Goal: Answer question/provide support: Share knowledge or assist other users

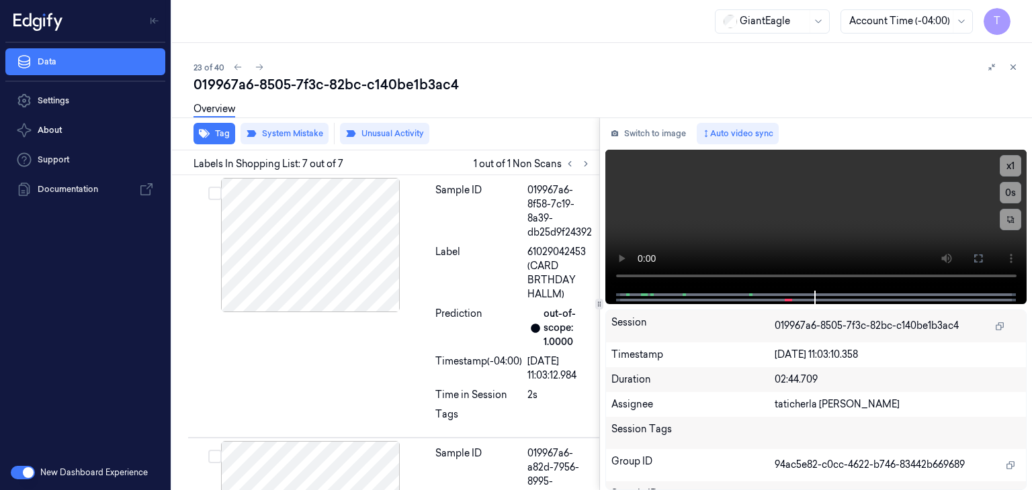
scroll to position [1461, 0]
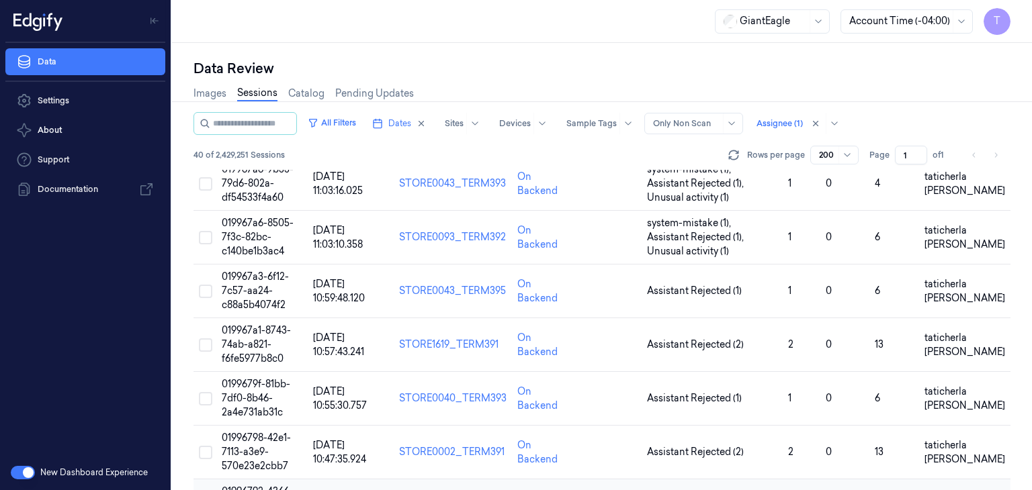
scroll to position [1209, 0]
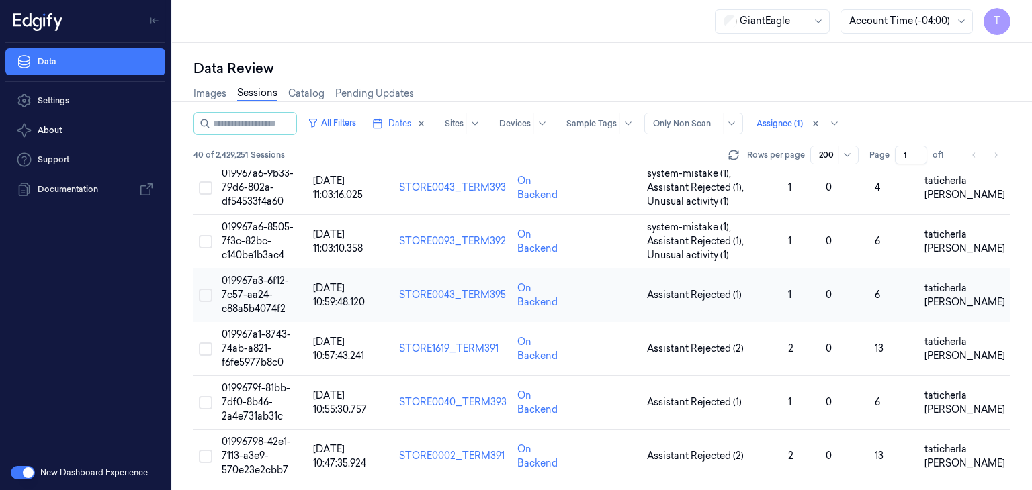
click at [253, 288] on span "019967a3-6f12-7c57-aa24-c88a5b4074f2" at bounding box center [255, 295] width 67 height 40
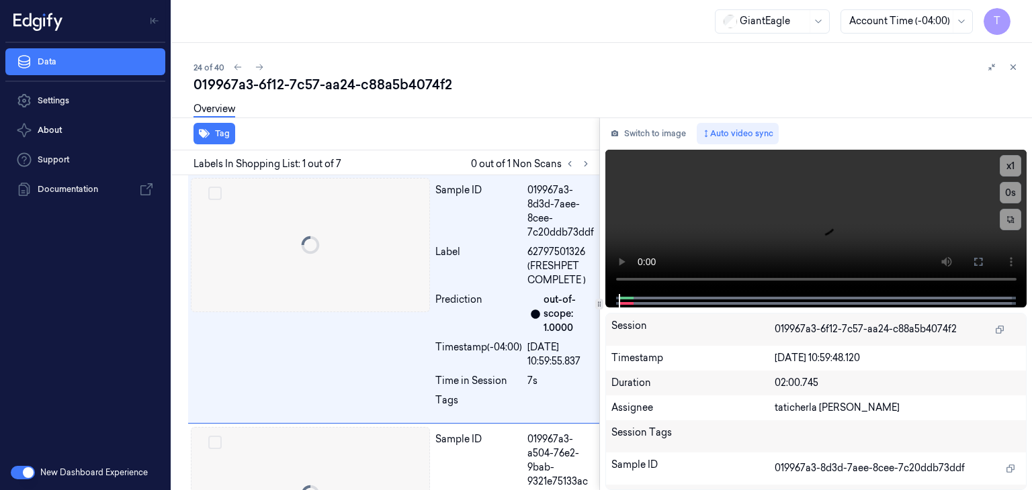
click at [172, 288] on div at bounding box center [172, 266] width 0 height 447
click at [586, 167] on icon at bounding box center [585, 163] width 9 height 9
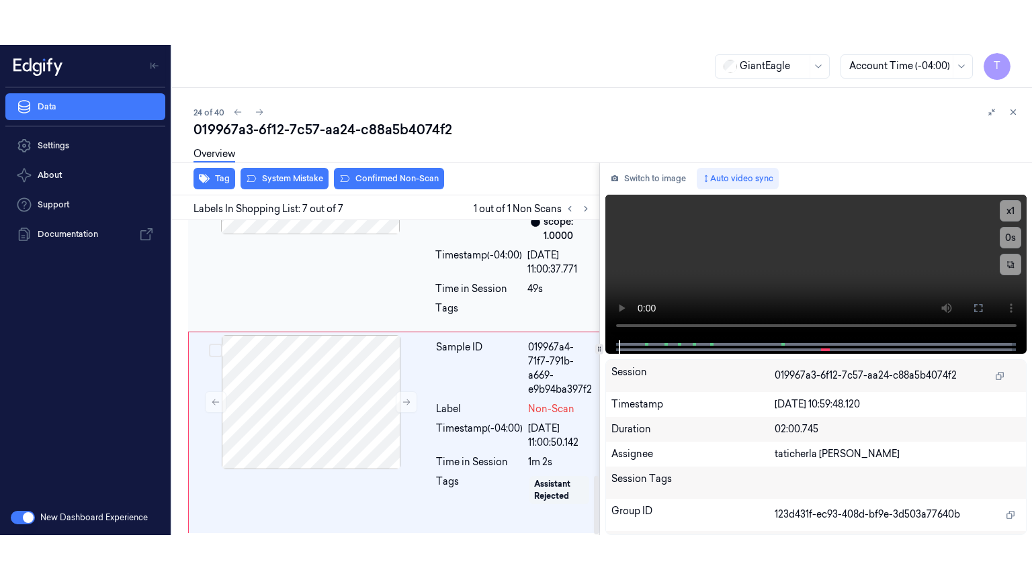
scroll to position [1370, 0]
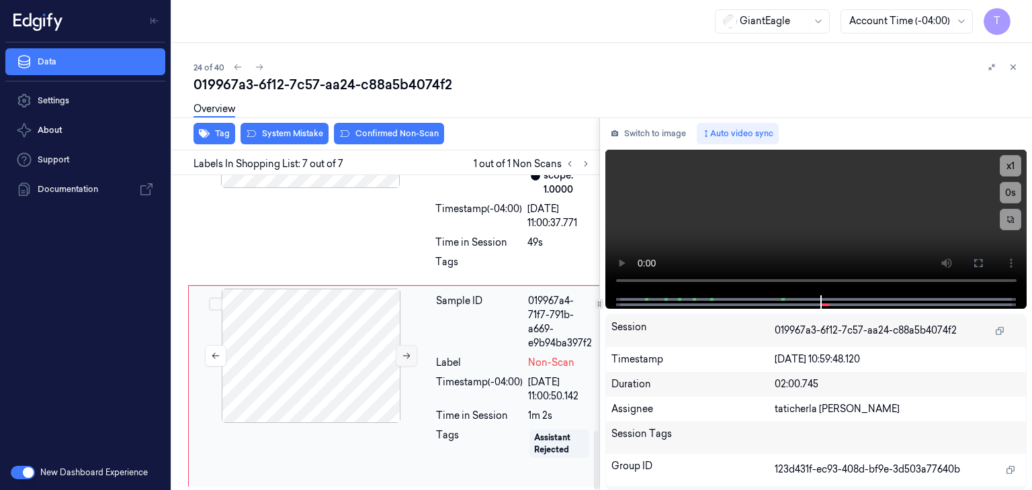
click at [408, 351] on icon at bounding box center [406, 355] width 9 height 9
click at [404, 351] on icon at bounding box center [406, 355] width 9 height 9
click at [403, 351] on icon at bounding box center [406, 355] width 9 height 9
click at [398, 353] on button at bounding box center [406, 355] width 21 height 21
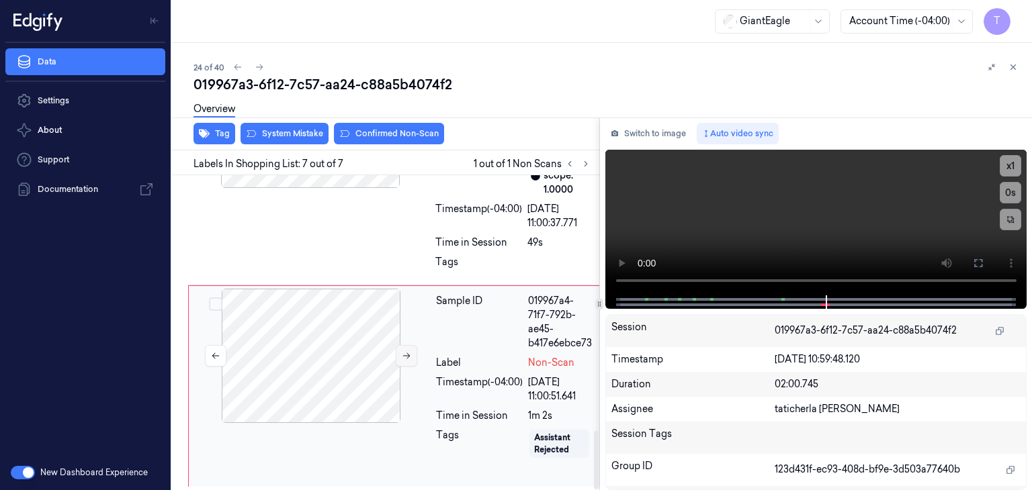
click at [398, 353] on button at bounding box center [406, 355] width 21 height 21
click at [404, 355] on icon at bounding box center [406, 355] width 9 height 9
click at [402, 355] on icon at bounding box center [406, 355] width 9 height 9
click at [983, 259] on icon at bounding box center [978, 263] width 11 height 11
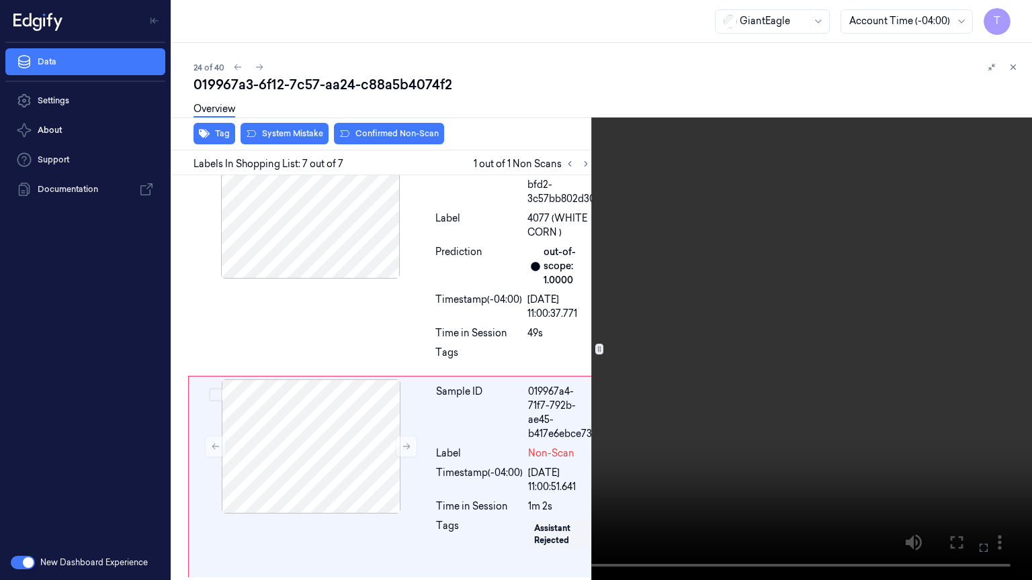
click at [492, 490] on video at bounding box center [516, 290] width 1032 height 580
click at [0, 0] on icon at bounding box center [0, 0] width 0 height 0
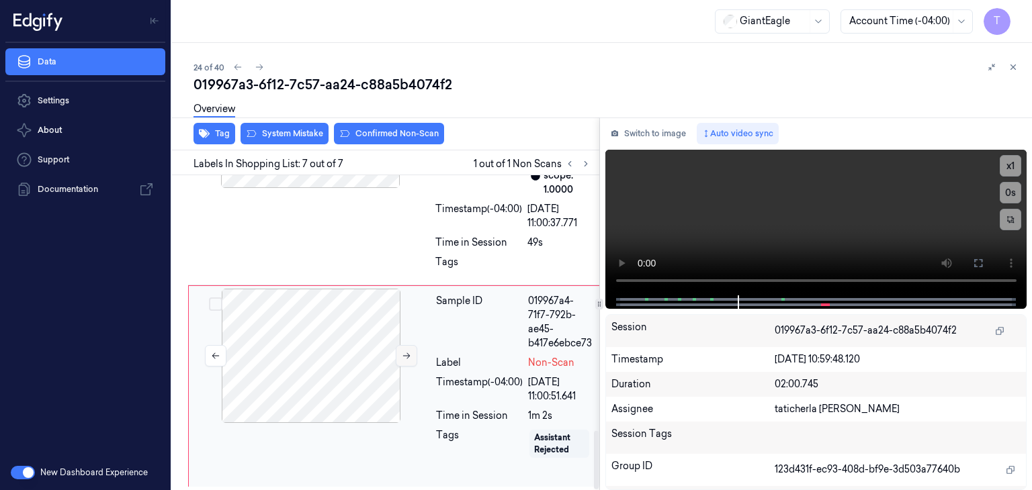
click at [402, 353] on icon at bounding box center [406, 355] width 9 height 9
click at [979, 264] on icon at bounding box center [978, 263] width 11 height 11
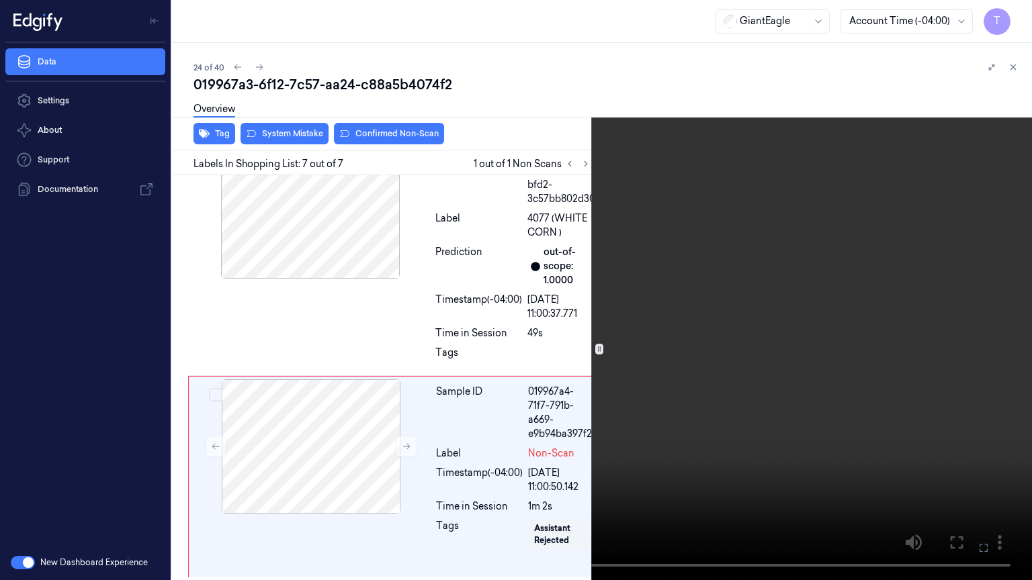
click at [0, 0] on icon at bounding box center [0, 0] width 0 height 0
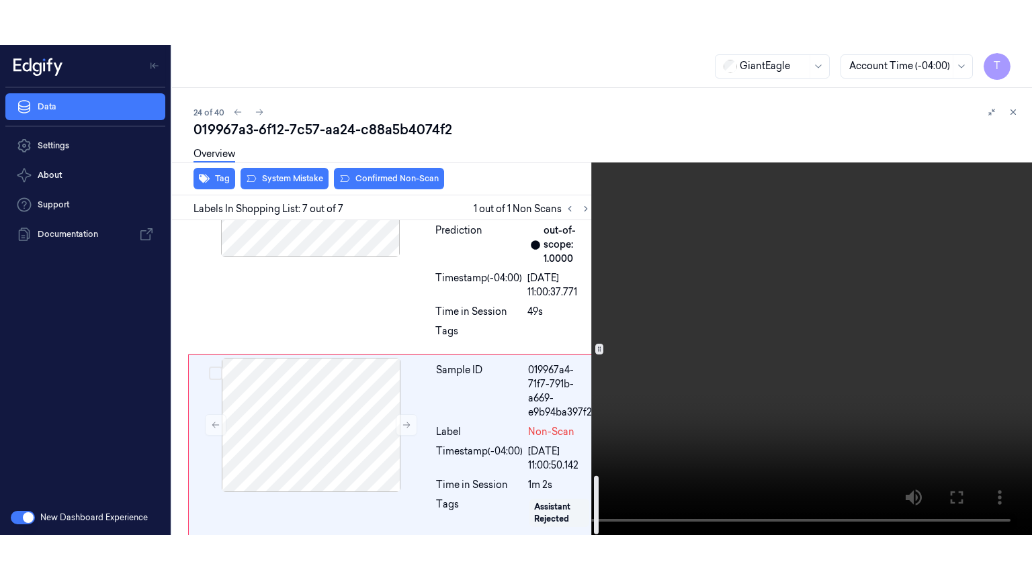
scroll to position [1370, 0]
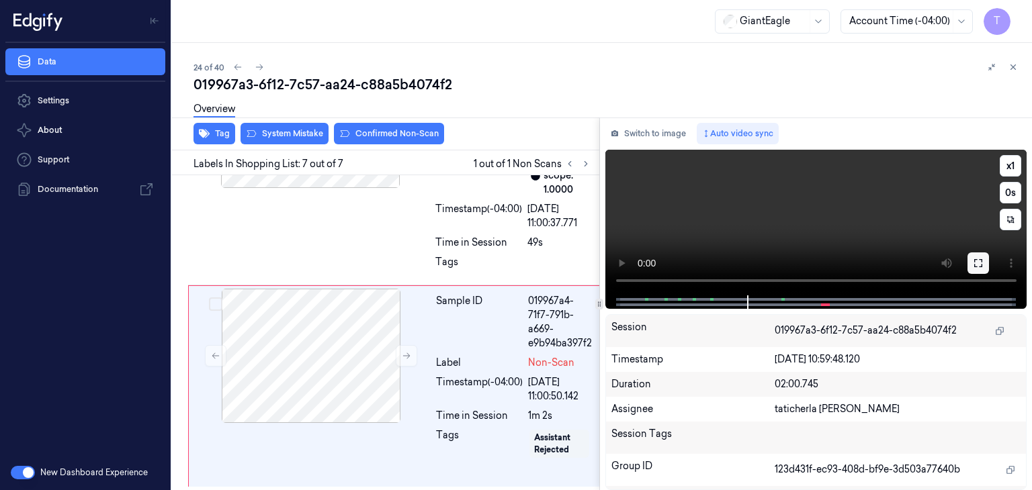
click at [981, 259] on icon at bounding box center [978, 263] width 11 height 11
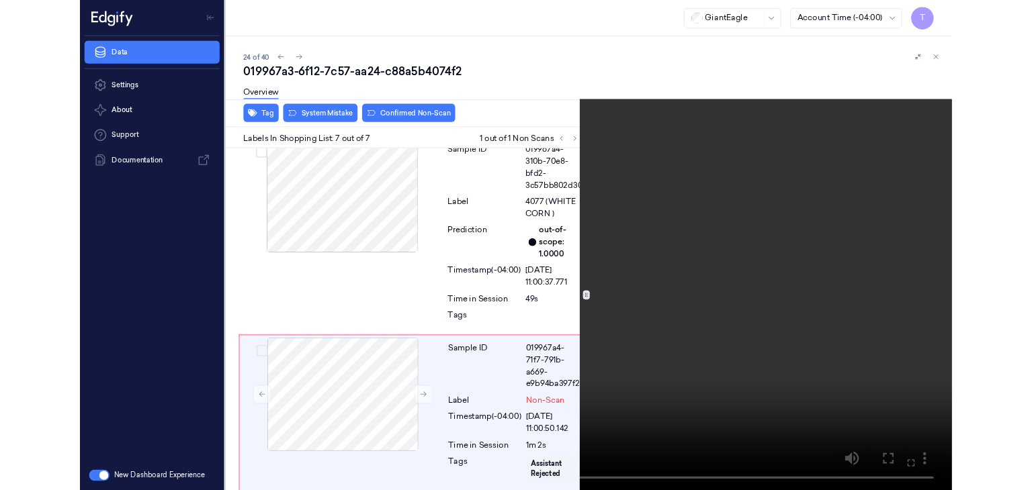
scroll to position [1279, 0]
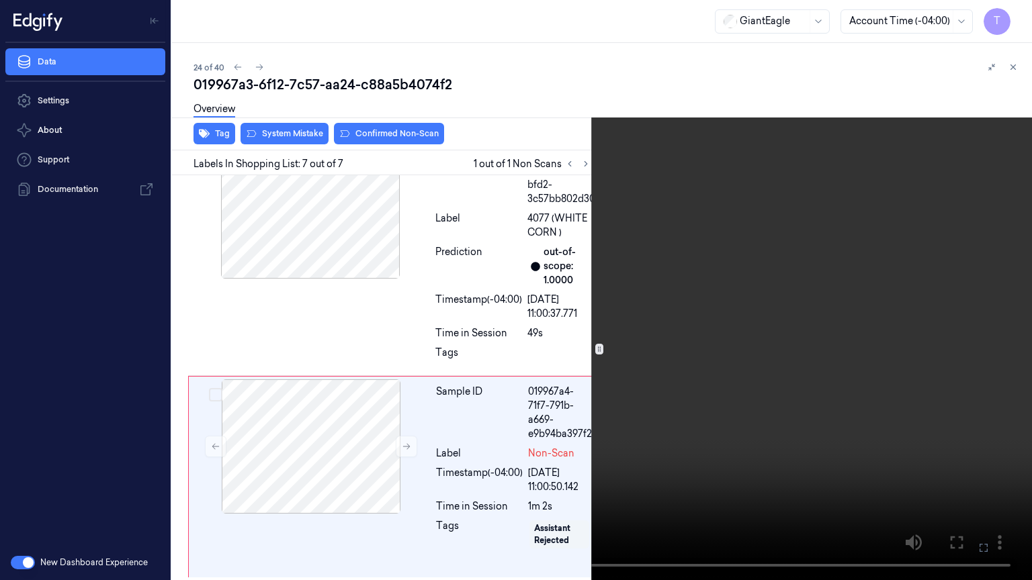
click at [0, 0] on icon at bounding box center [0, 0] width 0 height 0
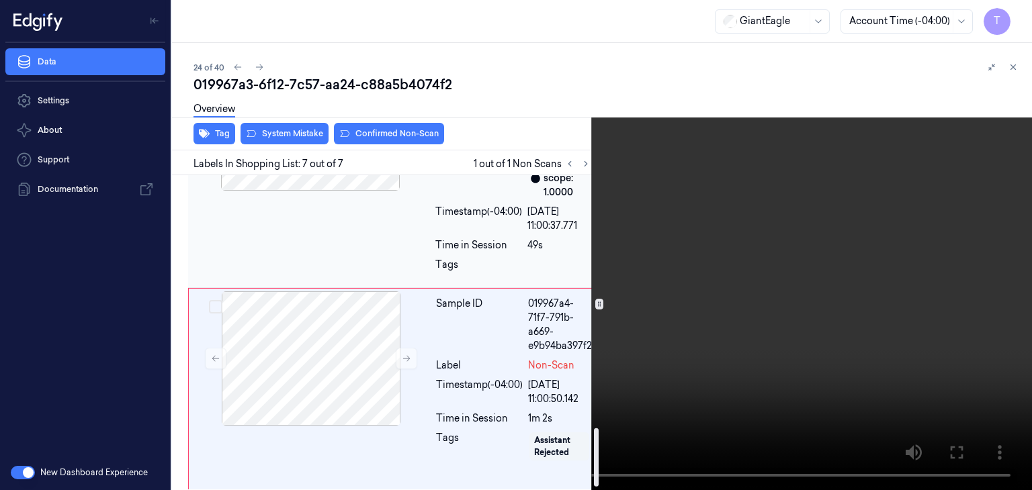
scroll to position [1370, 0]
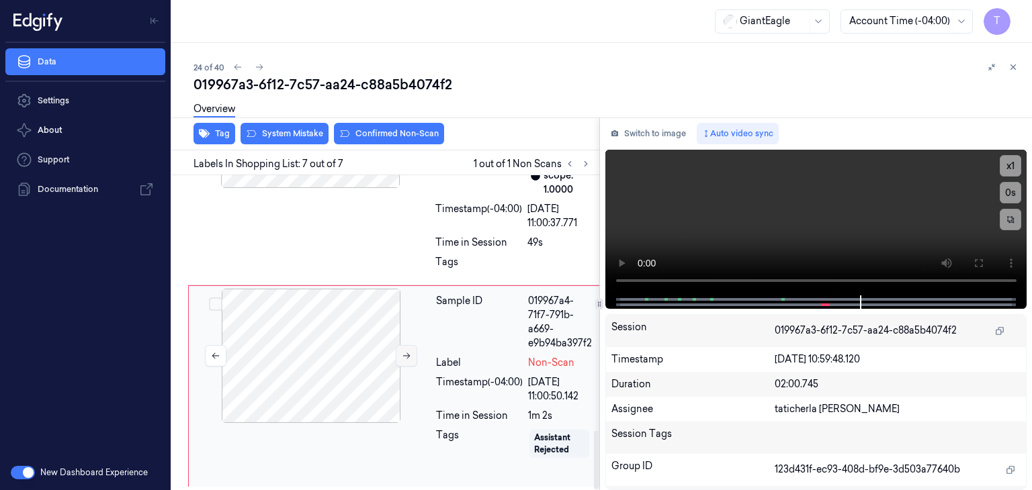
click at [402, 356] on icon at bounding box center [406, 355] width 9 height 9
click at [985, 263] on button at bounding box center [977, 263] width 21 height 21
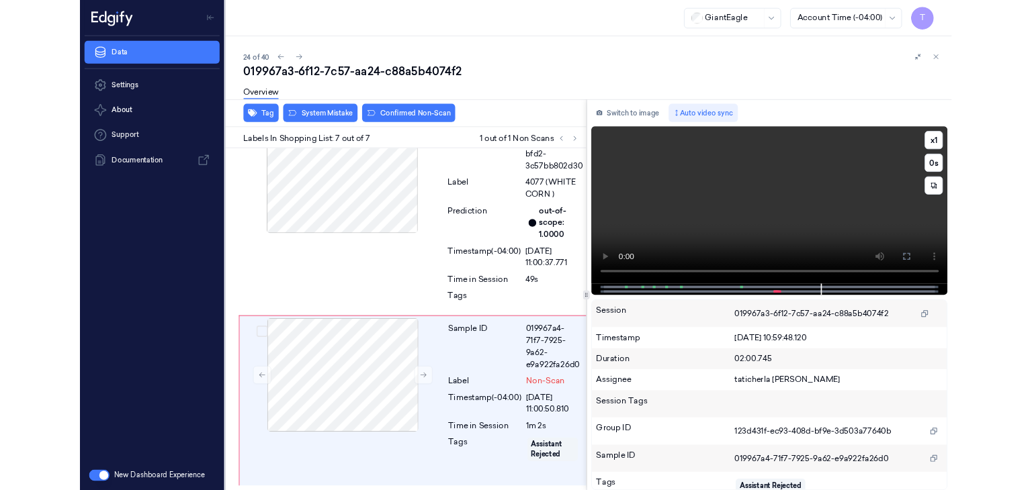
scroll to position [1279, 0]
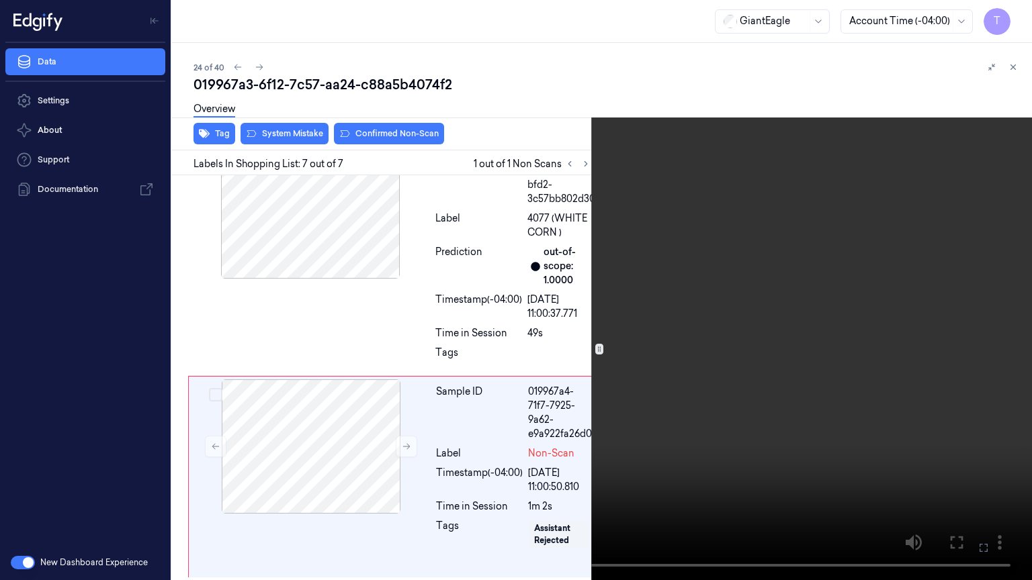
click at [0, 0] on icon at bounding box center [0, 0] width 0 height 0
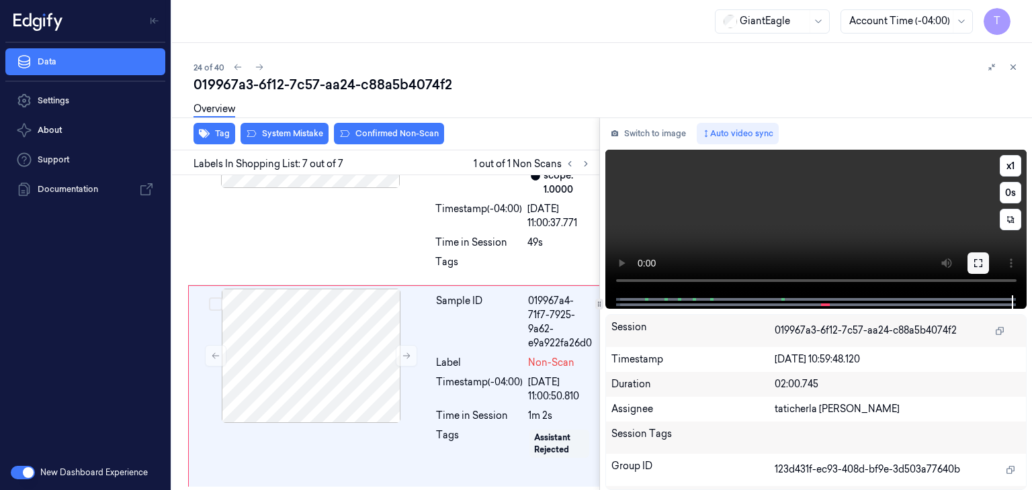
click at [975, 258] on icon at bounding box center [978, 263] width 11 height 11
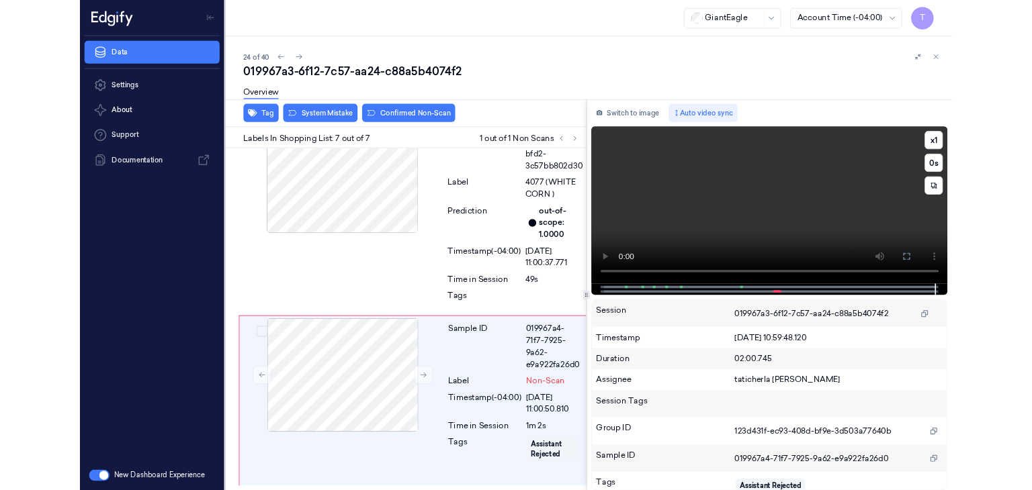
scroll to position [1279, 0]
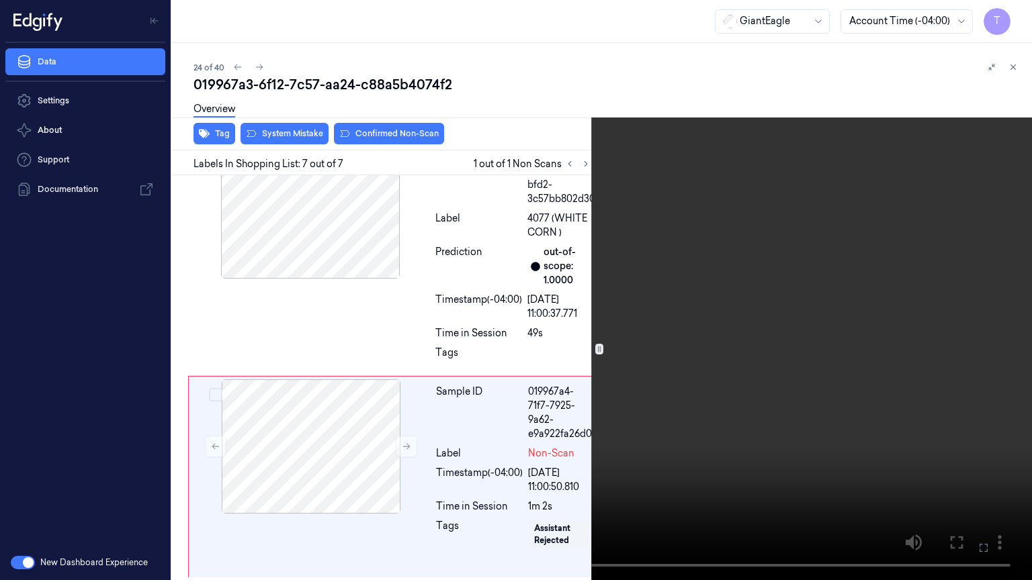
click at [0, 0] on icon at bounding box center [0, 0] width 0 height 0
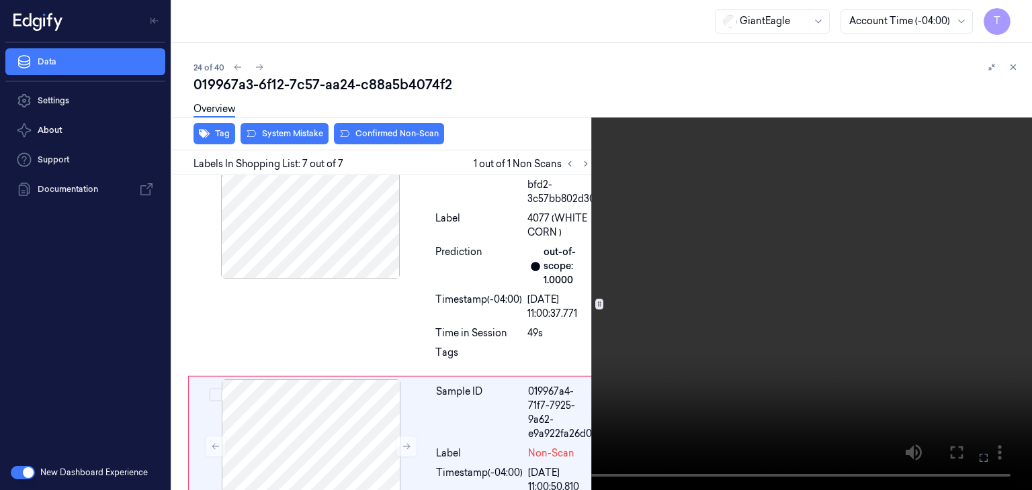
scroll to position [1370, 0]
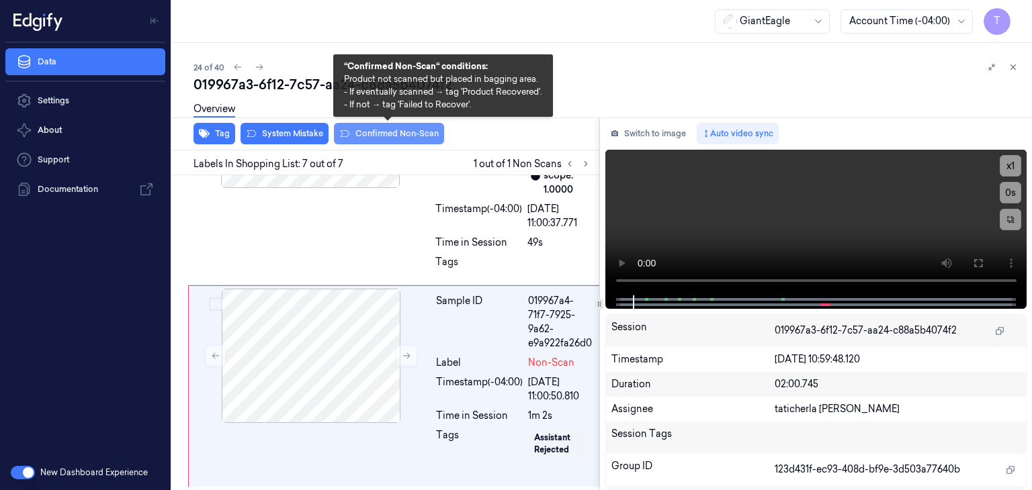
click at [391, 137] on button "Confirmed Non-Scan" at bounding box center [389, 133] width 110 height 21
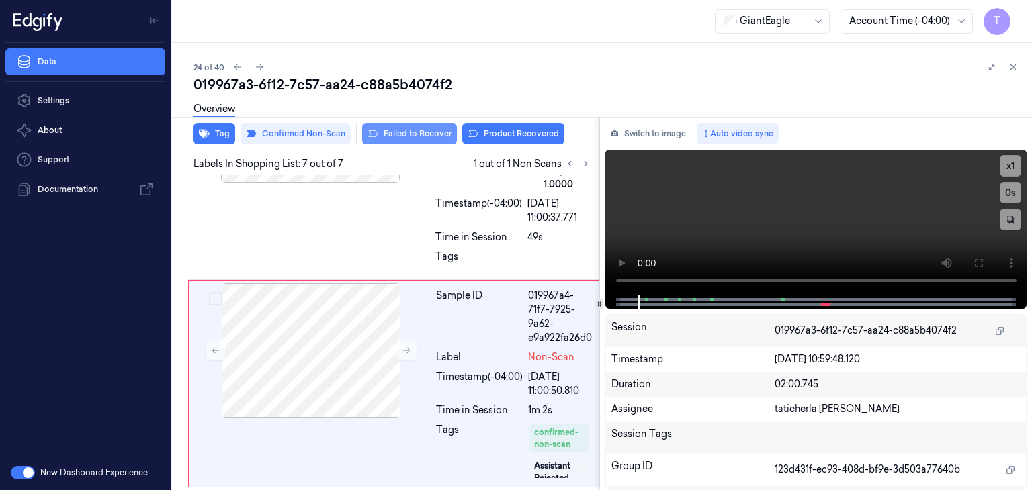
click at [399, 128] on button "Failed to Recover" at bounding box center [409, 133] width 95 height 21
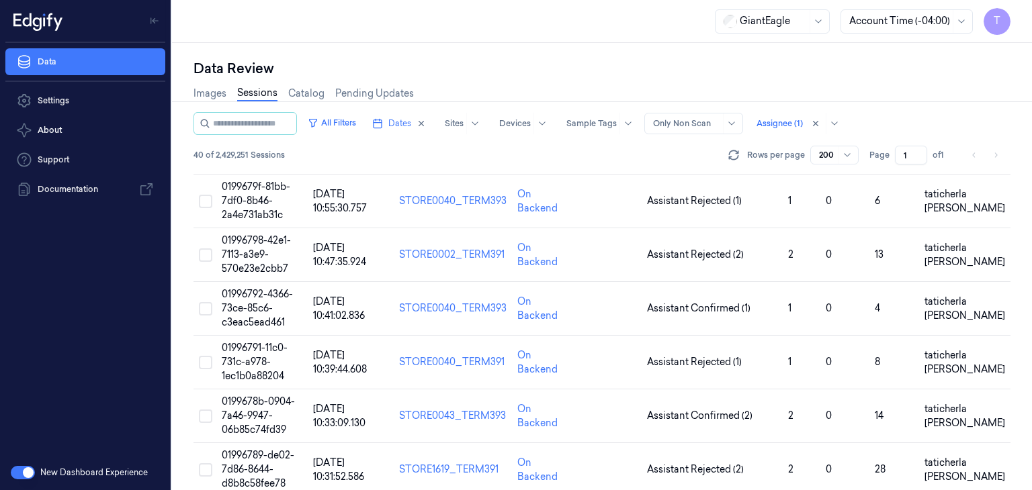
scroll to position [1276, 0]
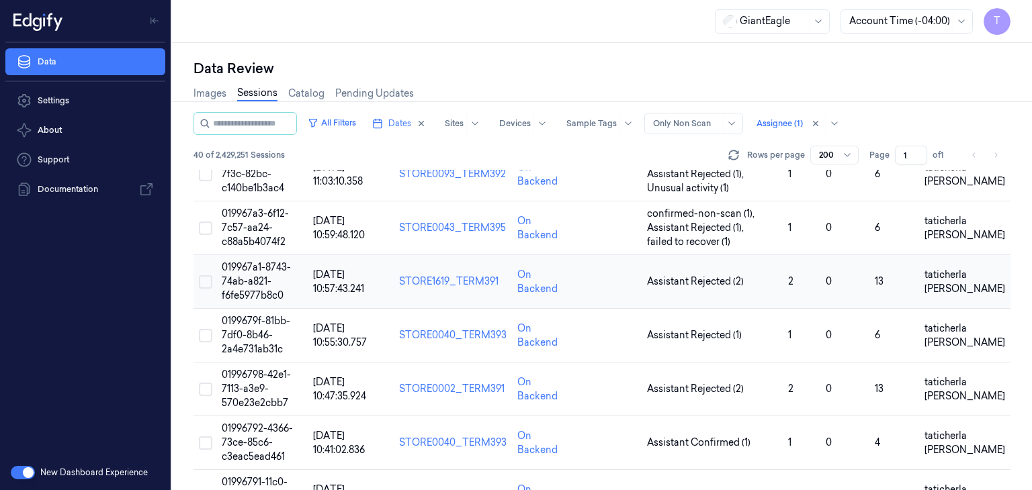
click at [254, 279] on span "019967a1-8743-74ab-a821-f6fe5977b8c0" at bounding box center [256, 281] width 69 height 40
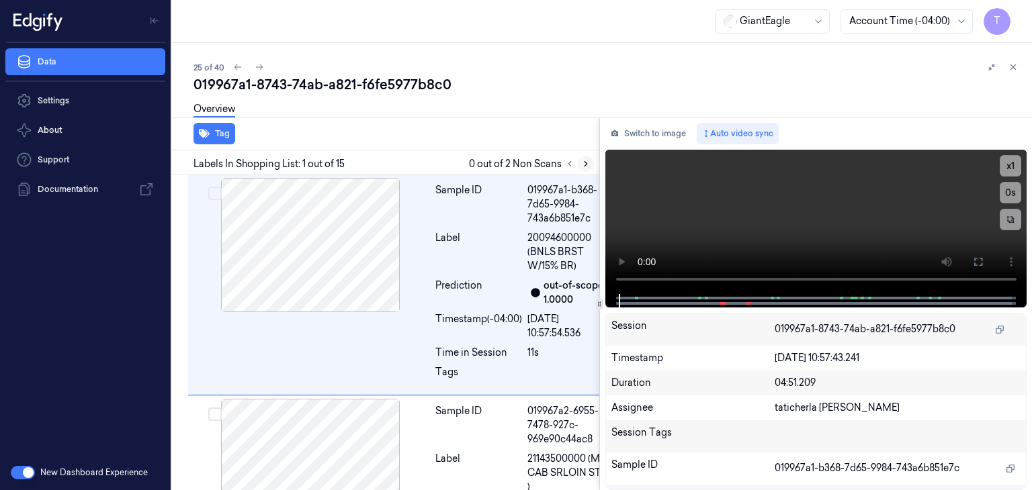
click at [589, 160] on icon at bounding box center [585, 163] width 9 height 9
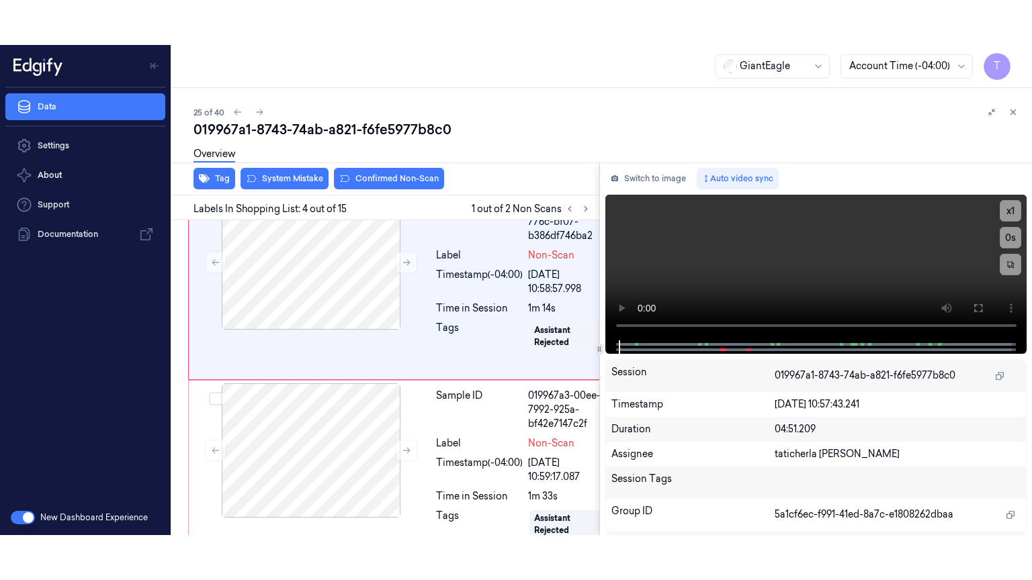
scroll to position [689, 0]
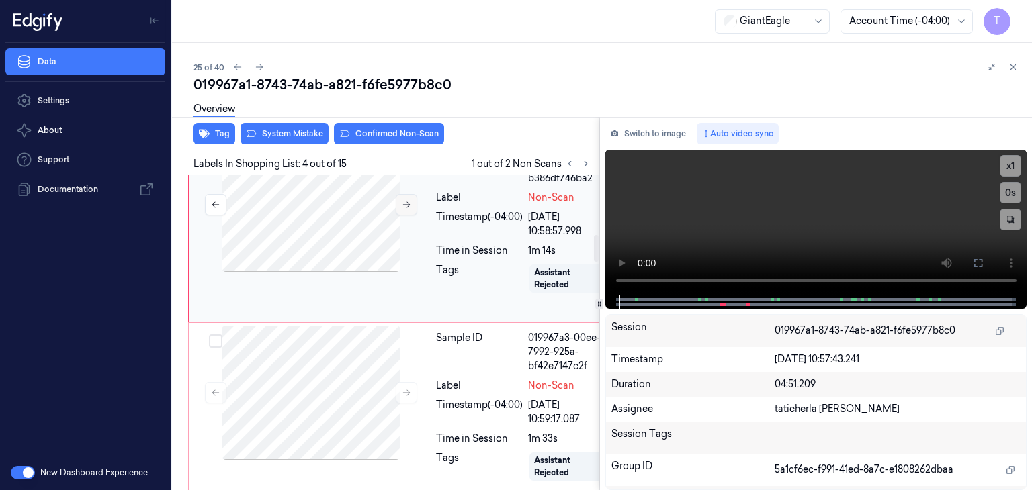
click at [404, 210] on icon at bounding box center [406, 204] width 9 height 9
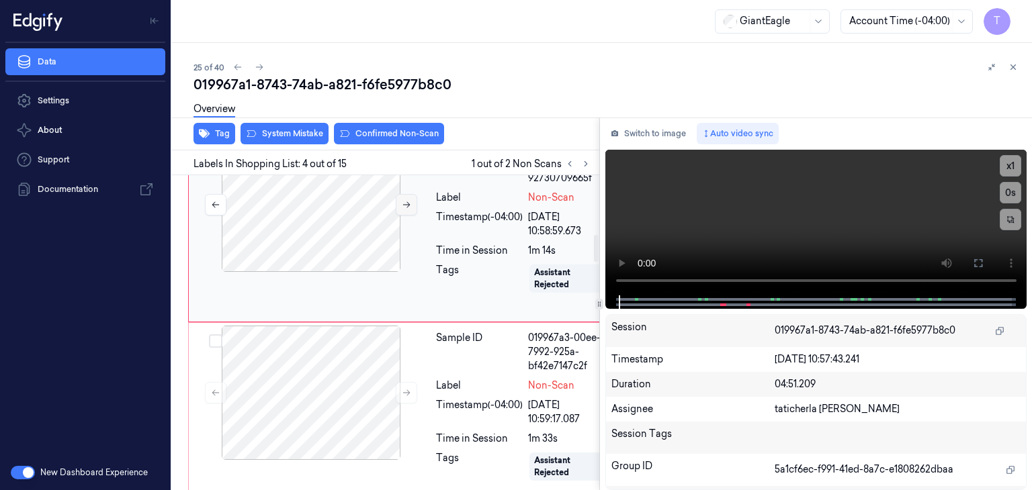
click at [404, 210] on icon at bounding box center [406, 204] width 9 height 9
click at [984, 267] on button at bounding box center [977, 263] width 21 height 21
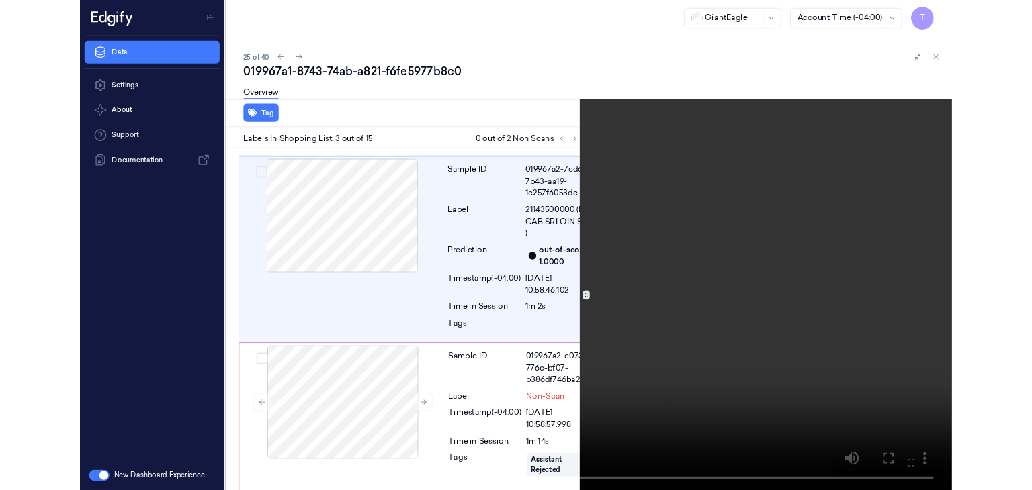
scroll to position [419, 0]
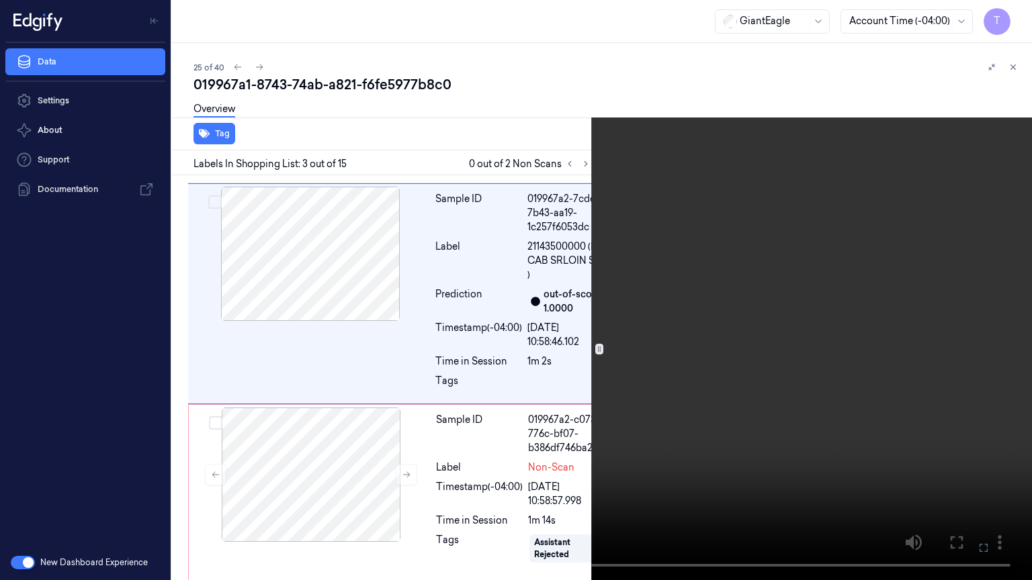
click at [0, 0] on icon at bounding box center [0, 0] width 0 height 0
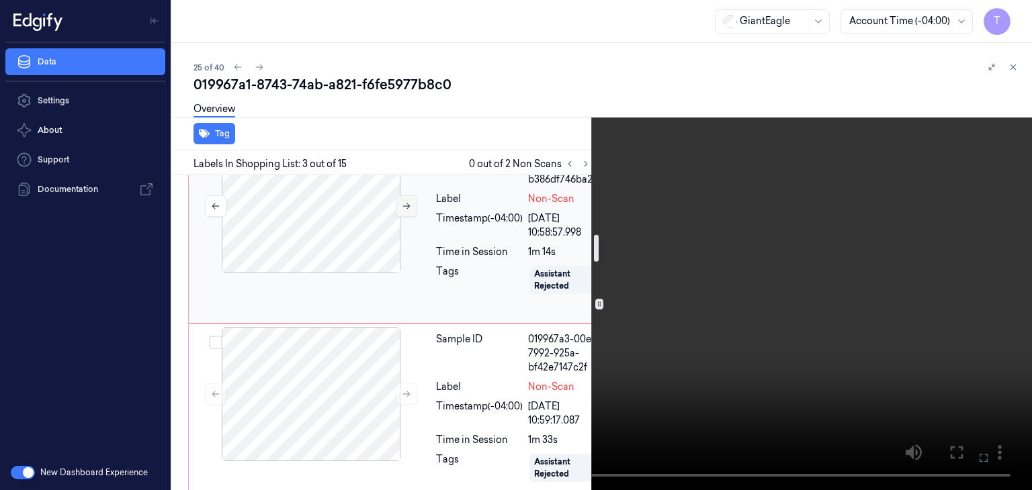
scroll to position [689, 0]
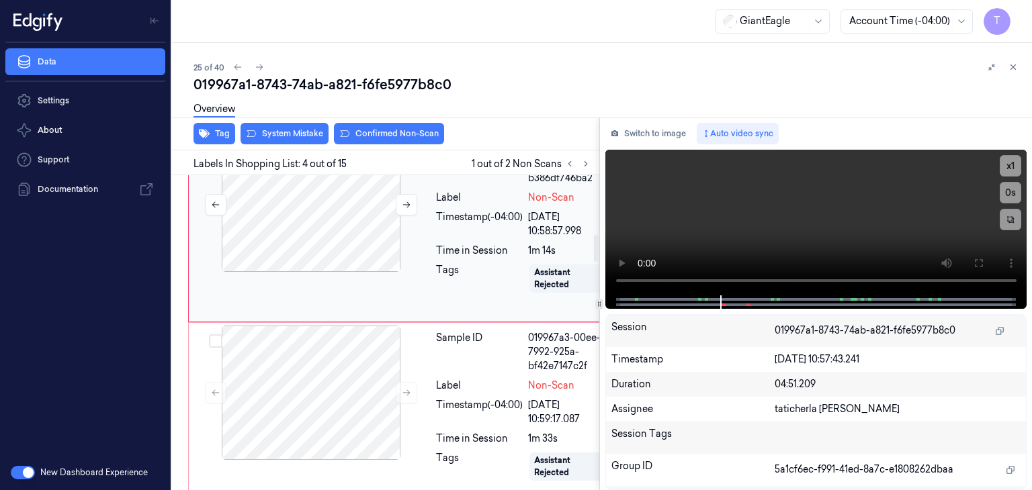
click at [361, 272] on div at bounding box center [310, 205] width 239 height 134
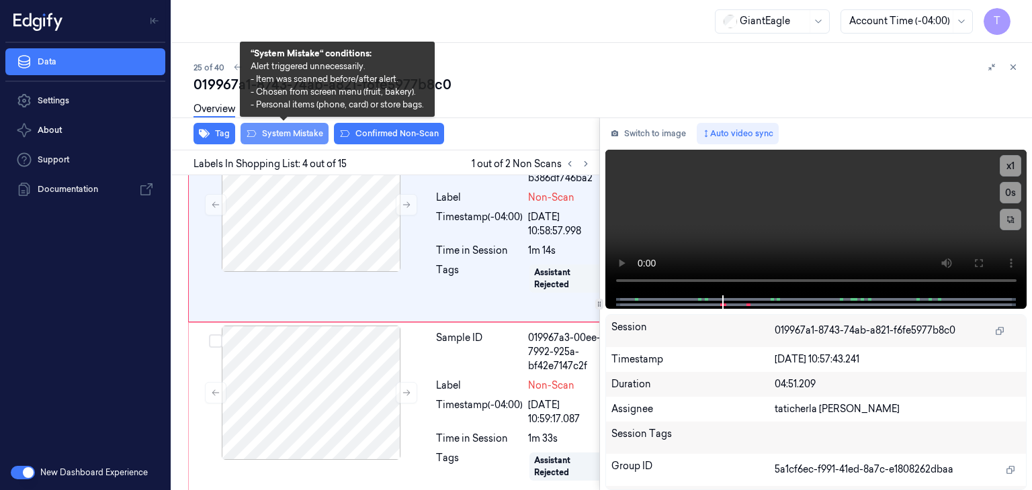
click at [294, 133] on button "System Mistake" at bounding box center [284, 133] width 88 height 21
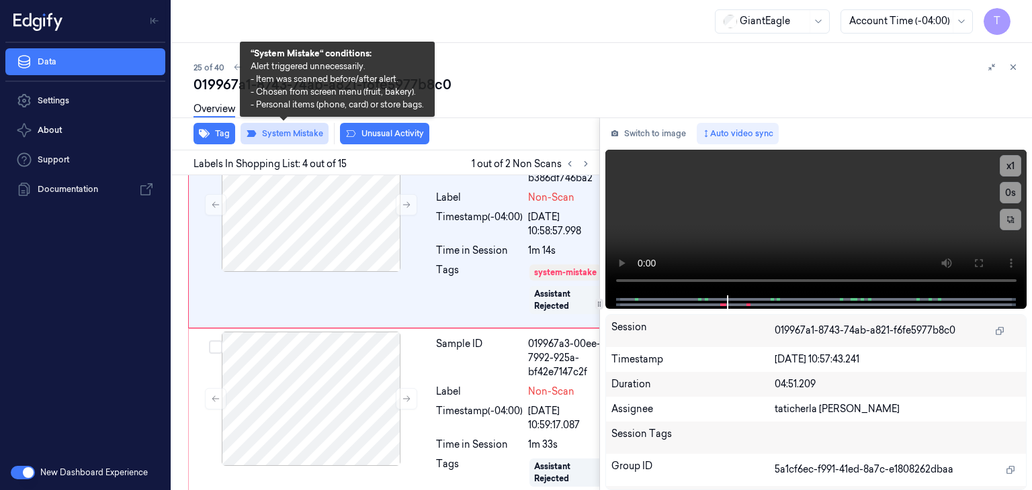
scroll to position [692, 0]
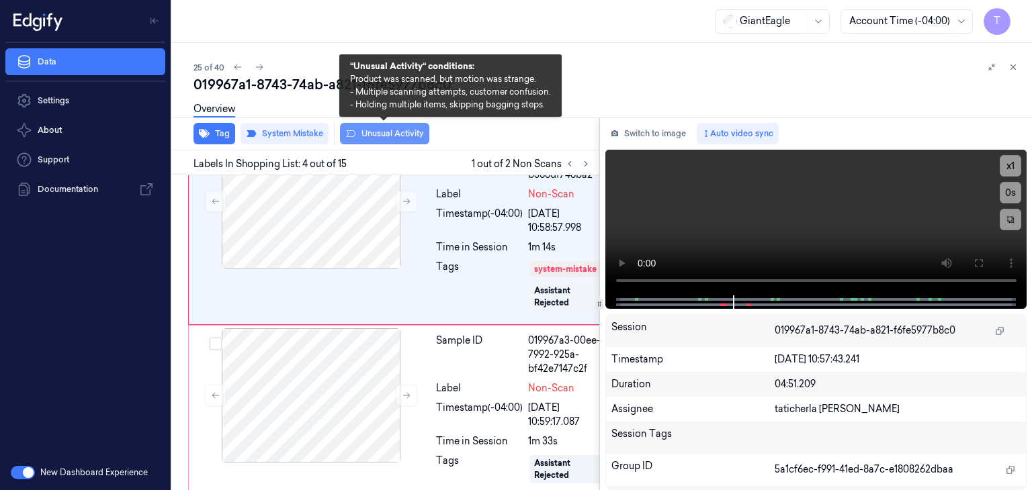
click at [414, 131] on button "Unusual Activity" at bounding box center [384, 133] width 89 height 21
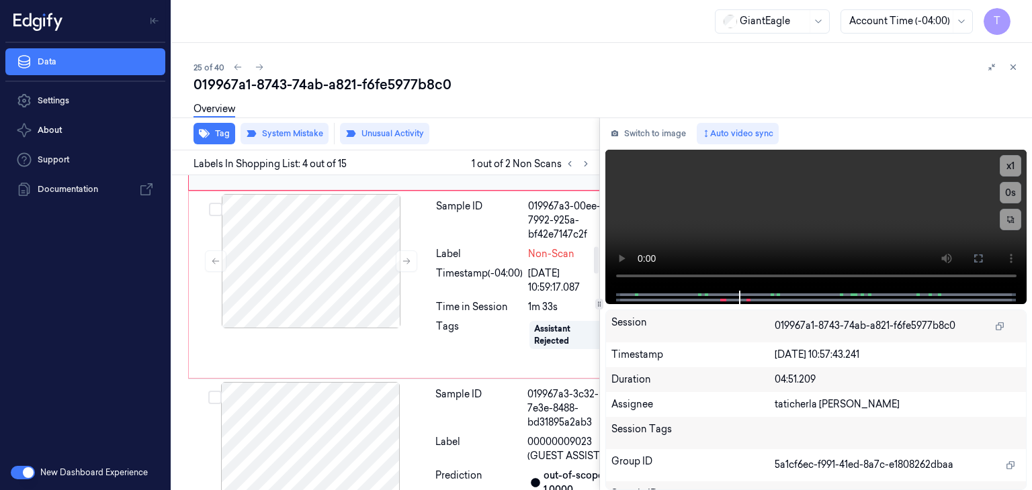
scroll to position [60, 0]
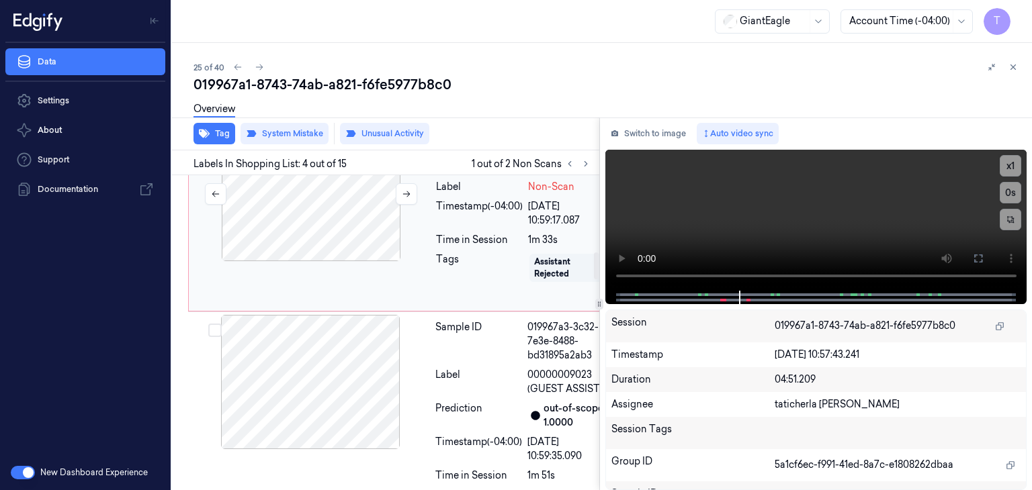
click at [320, 261] on div at bounding box center [310, 194] width 239 height 134
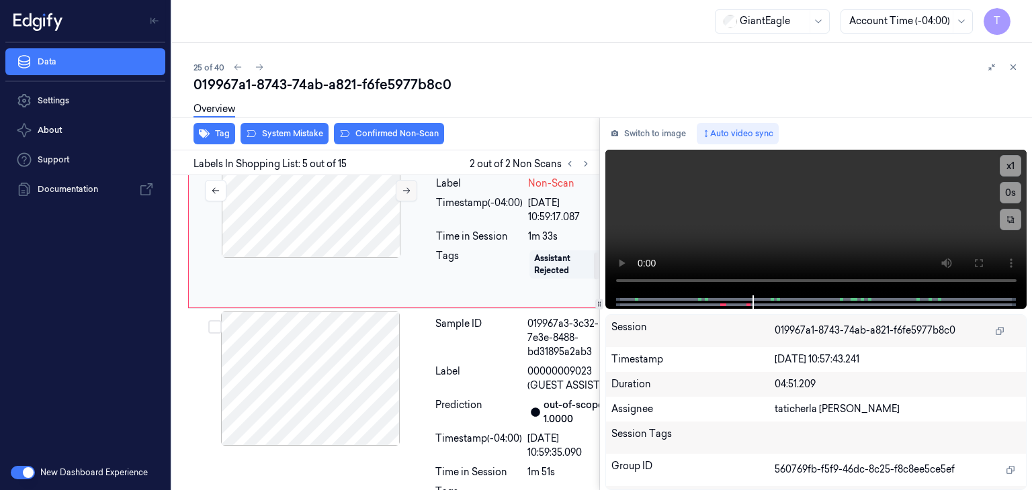
click at [408, 195] on icon at bounding box center [406, 190] width 9 height 9
click at [408, 194] on icon at bounding box center [406, 191] width 7 height 6
click at [408, 195] on icon at bounding box center [406, 190] width 9 height 9
click at [406, 195] on icon at bounding box center [406, 190] width 9 height 9
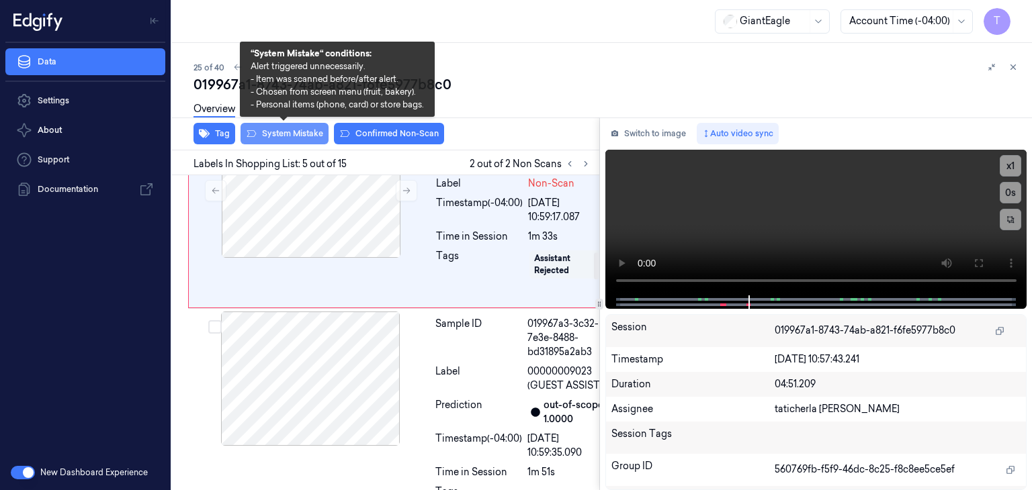
click at [289, 134] on button "System Mistake" at bounding box center [284, 133] width 88 height 21
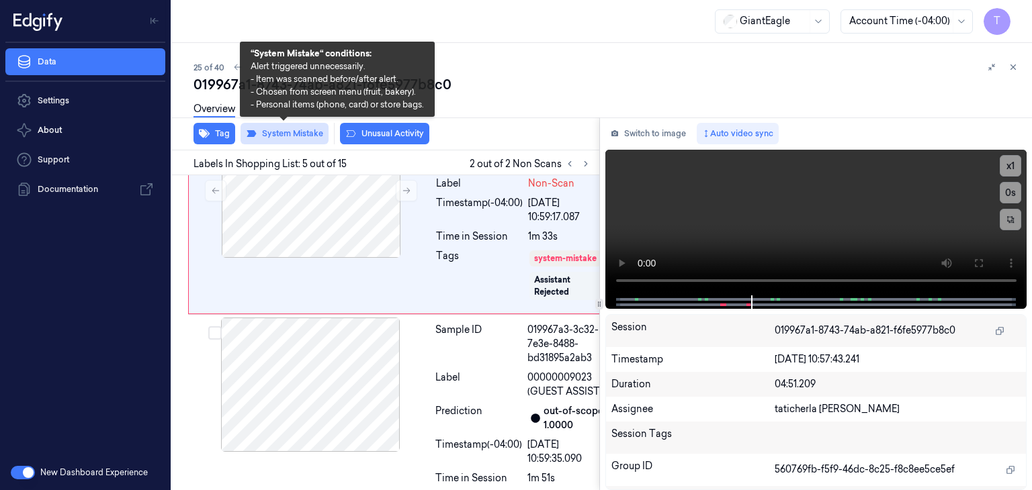
scroll to position [900, 0]
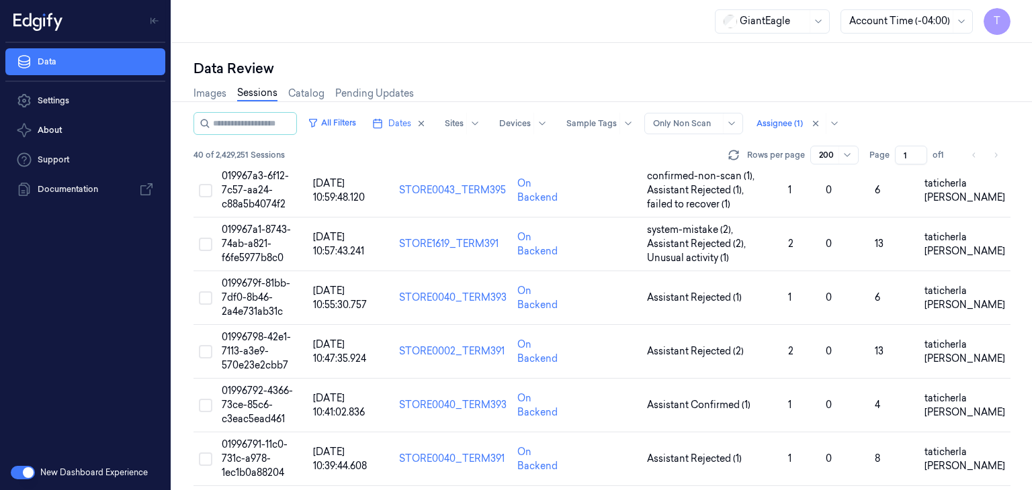
scroll to position [1343, 0]
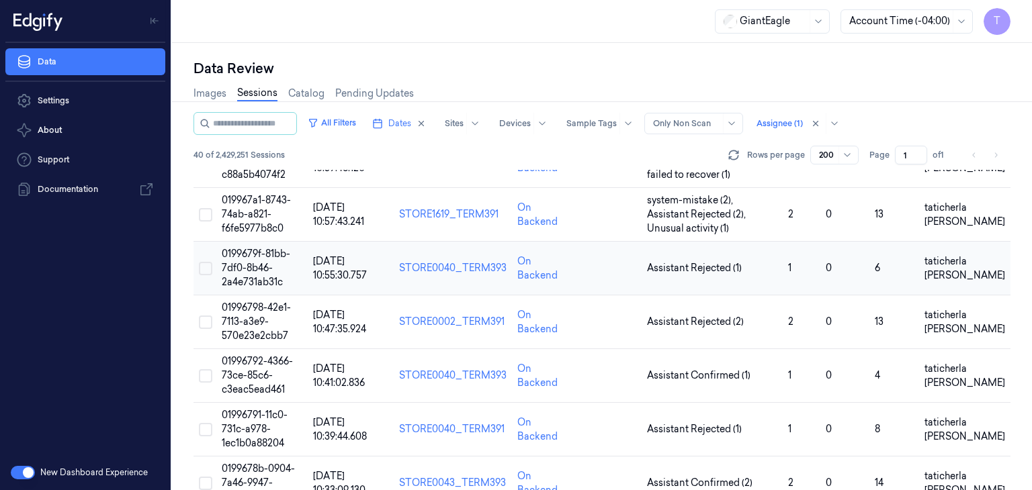
click at [253, 261] on span "0199679f-81bb-7df0-8b46-2a4e731ab31c" at bounding box center [256, 268] width 69 height 40
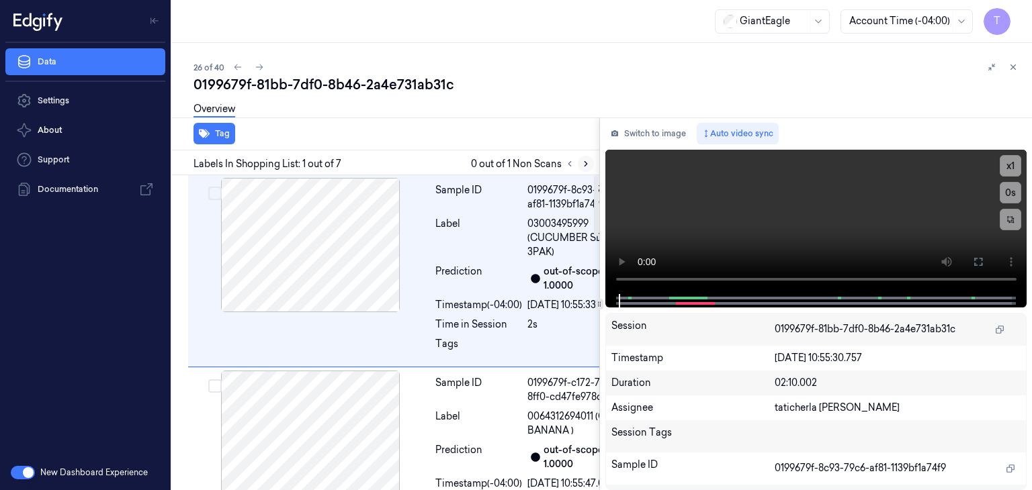
click at [584, 164] on icon at bounding box center [585, 163] width 9 height 9
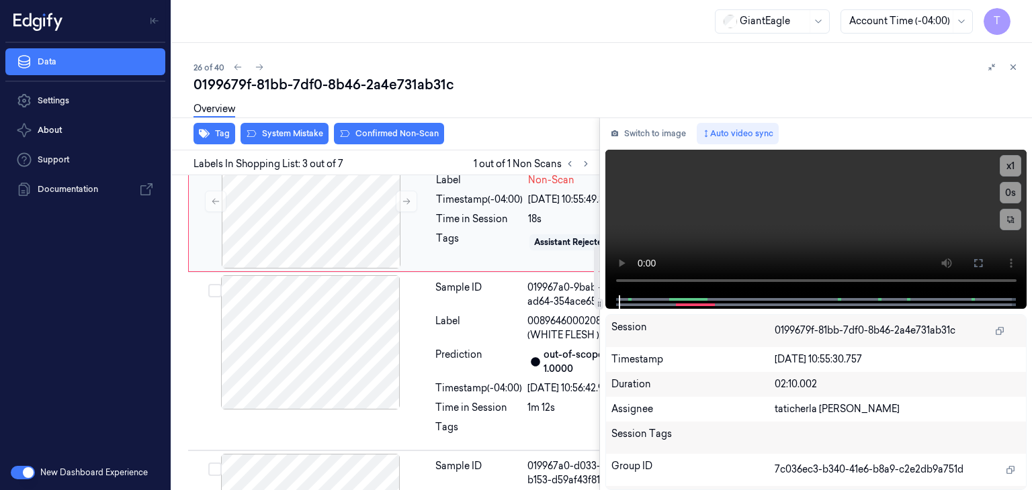
scroll to position [426, 0]
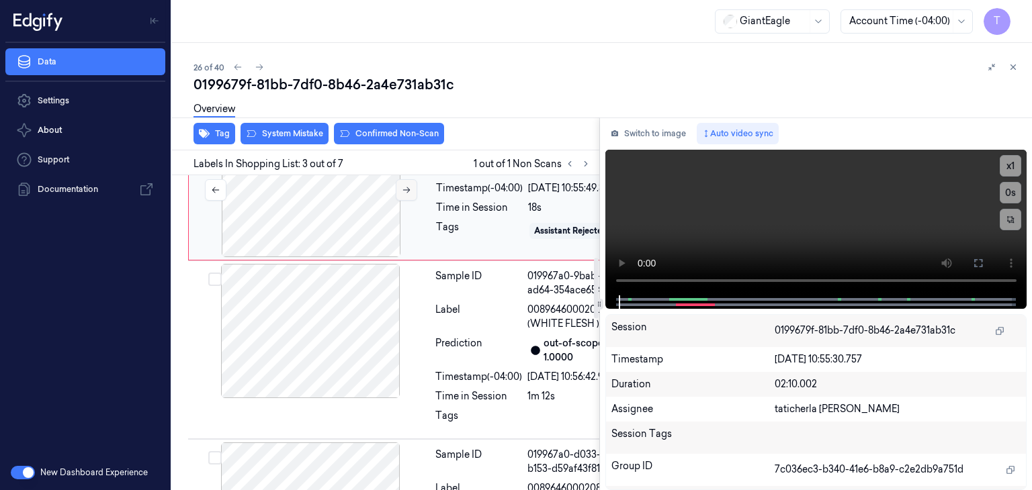
click at [410, 195] on icon at bounding box center [406, 189] width 9 height 9
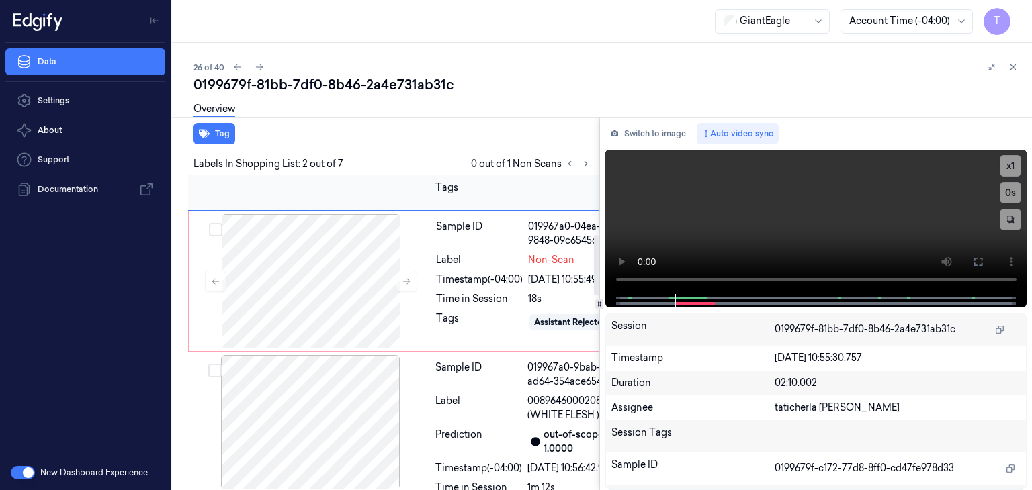
scroll to position [342, 0]
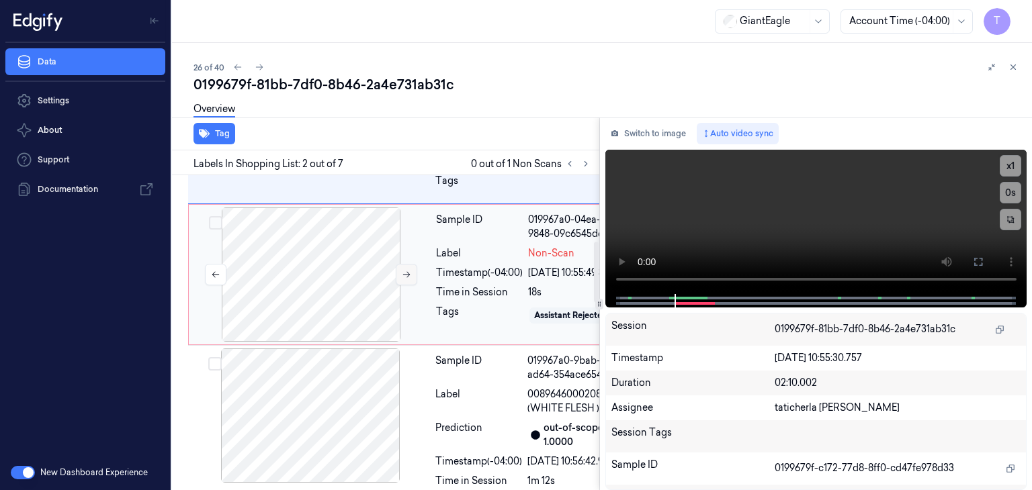
click at [405, 279] on icon at bounding box center [406, 274] width 9 height 9
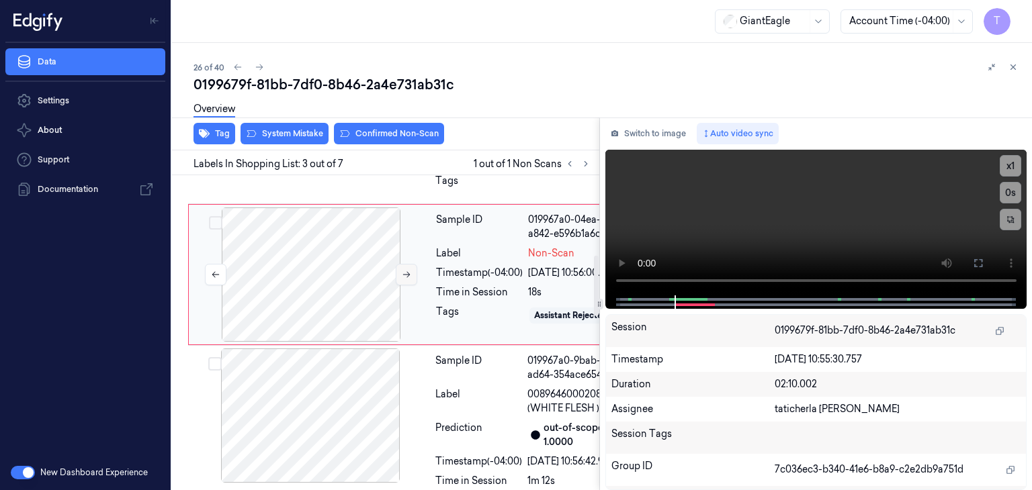
scroll to position [426, 0]
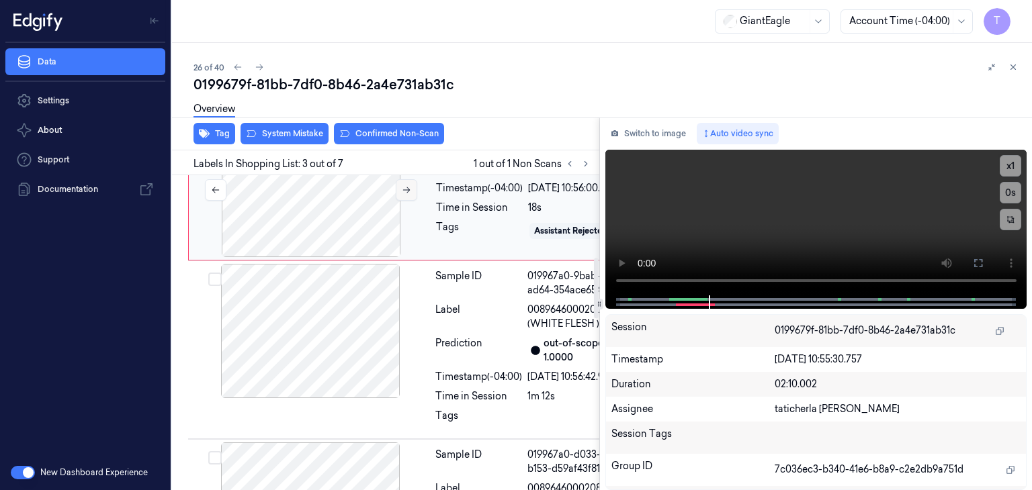
click at [403, 195] on icon at bounding box center [406, 189] width 9 height 9
click at [404, 195] on icon at bounding box center [406, 189] width 9 height 9
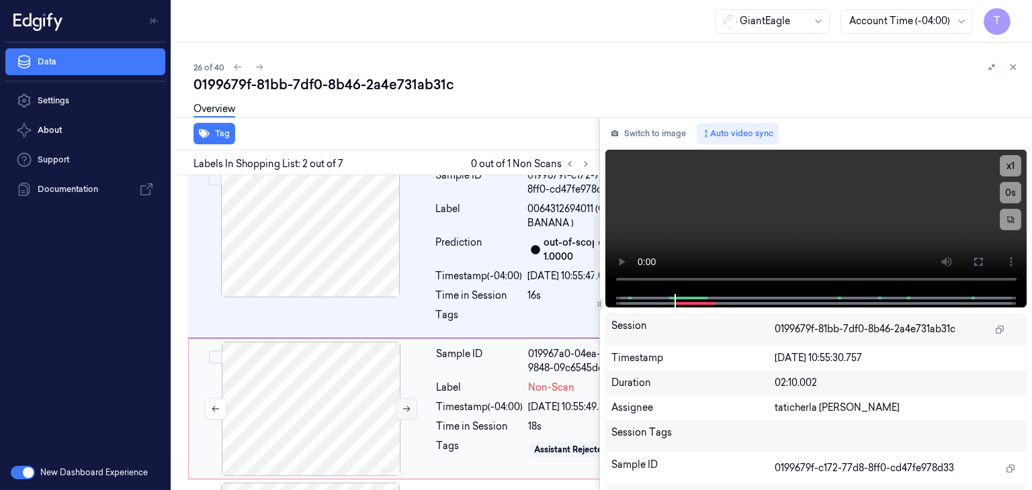
click at [404, 298] on div at bounding box center [310, 230] width 239 height 134
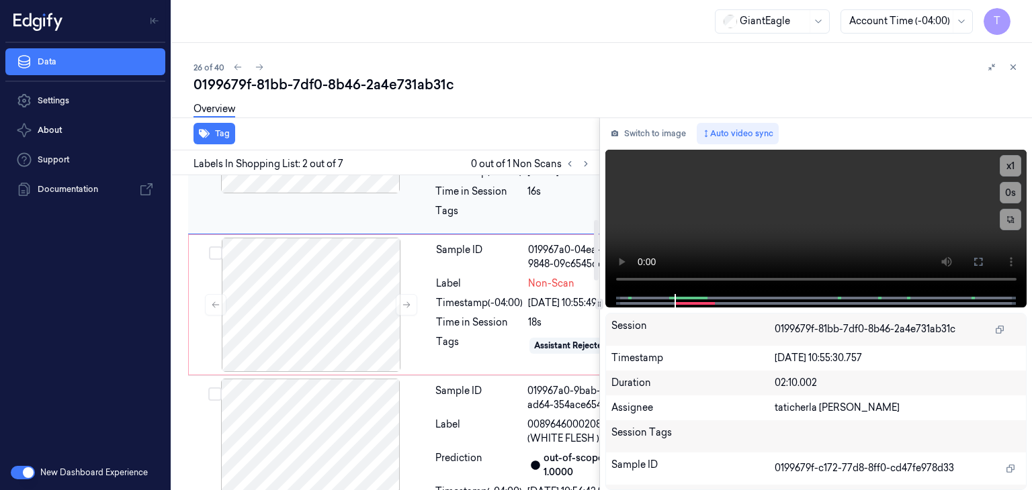
scroll to position [476, 0]
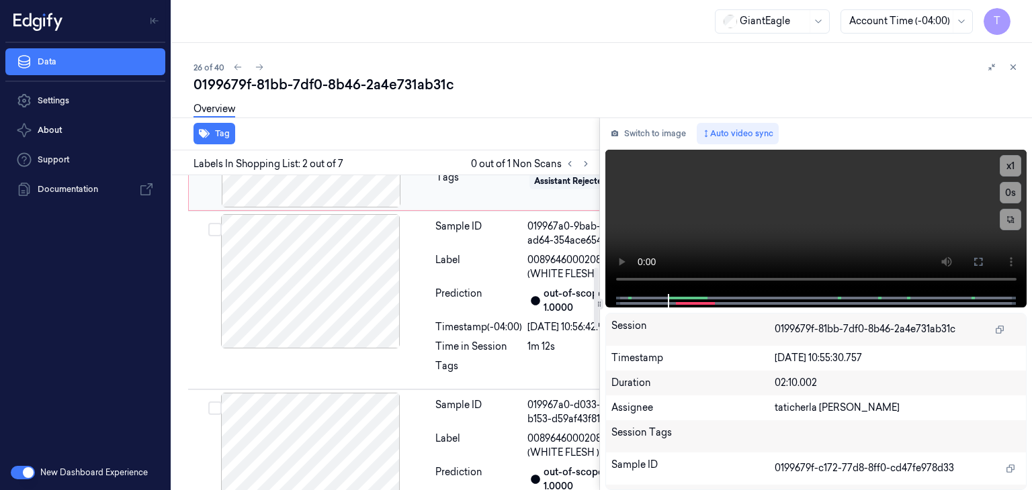
click at [402, 145] on icon at bounding box center [406, 140] width 9 height 9
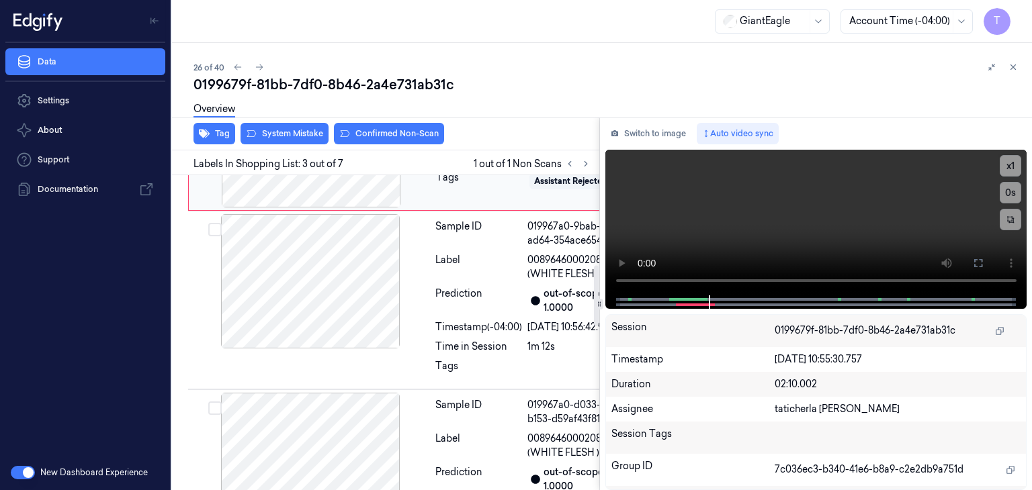
scroll to position [426, 0]
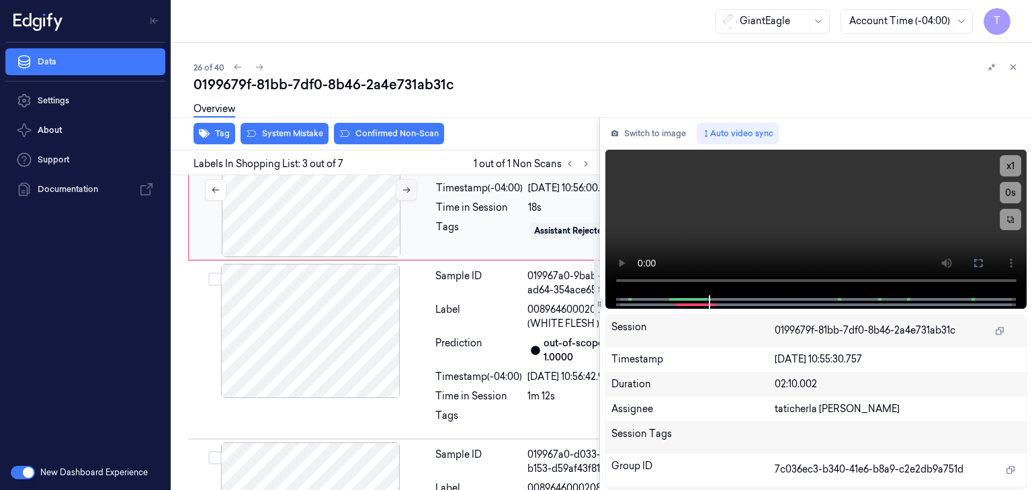
click at [411, 201] on button at bounding box center [406, 189] width 21 height 21
click at [408, 193] on icon at bounding box center [406, 190] width 7 height 6
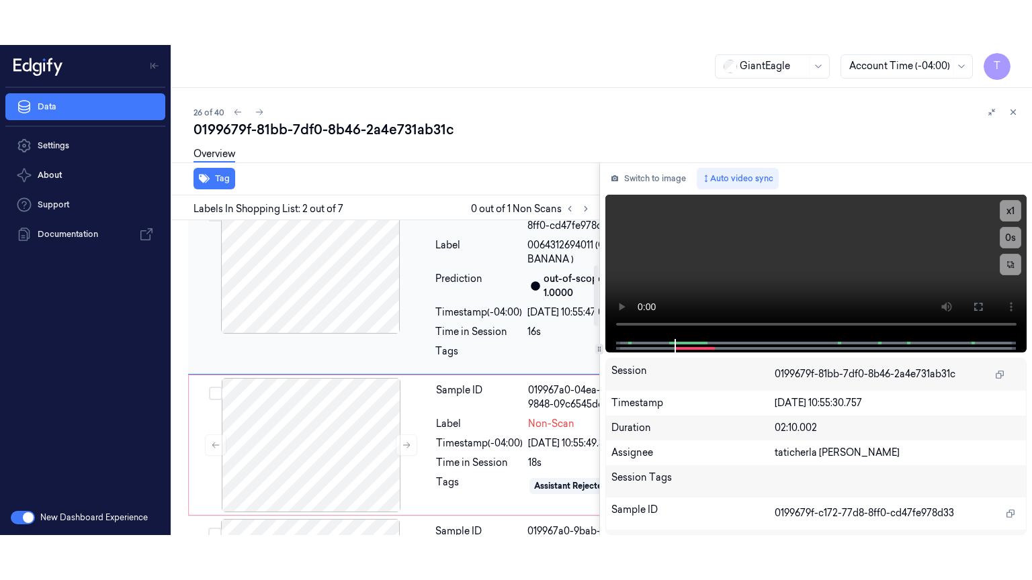
scroll to position [208, 0]
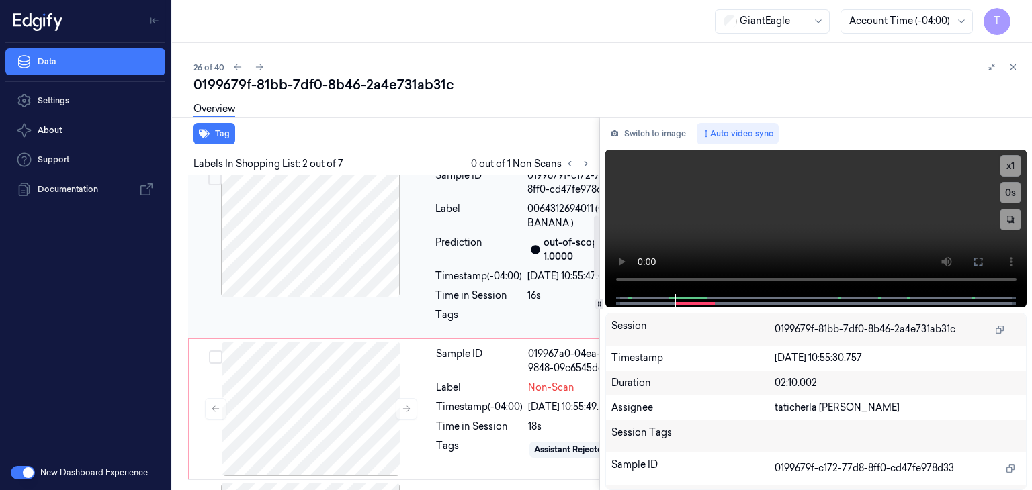
click at [337, 298] on div at bounding box center [310, 230] width 239 height 134
click at [983, 262] on button at bounding box center [977, 261] width 21 height 21
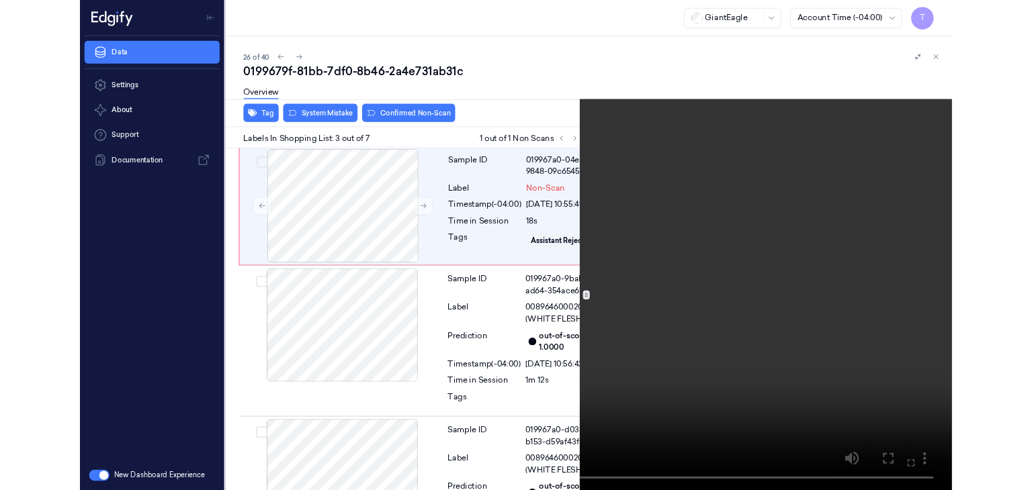
scroll to position [381, 0]
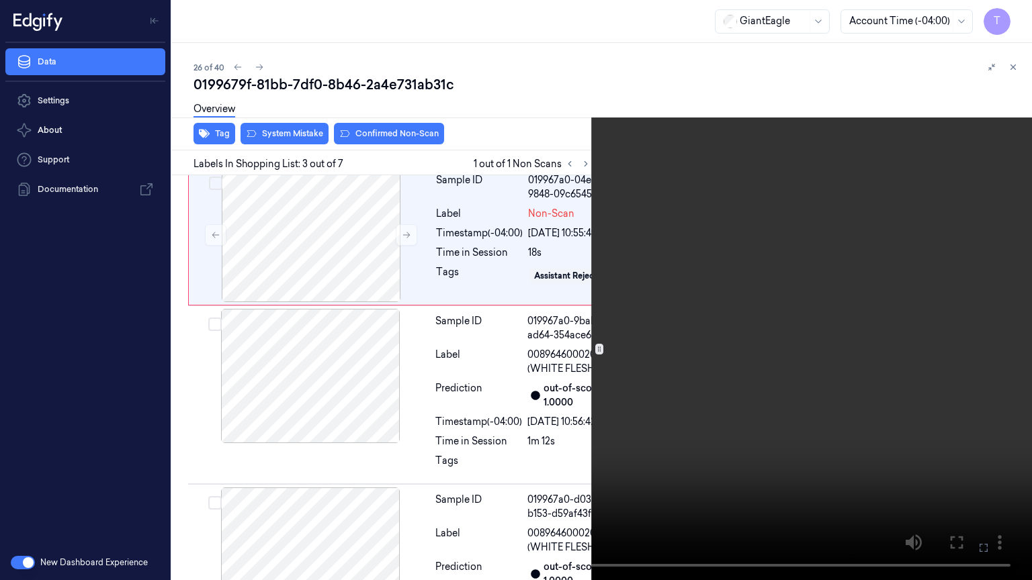
click at [0, 0] on icon at bounding box center [0, 0] width 0 height 0
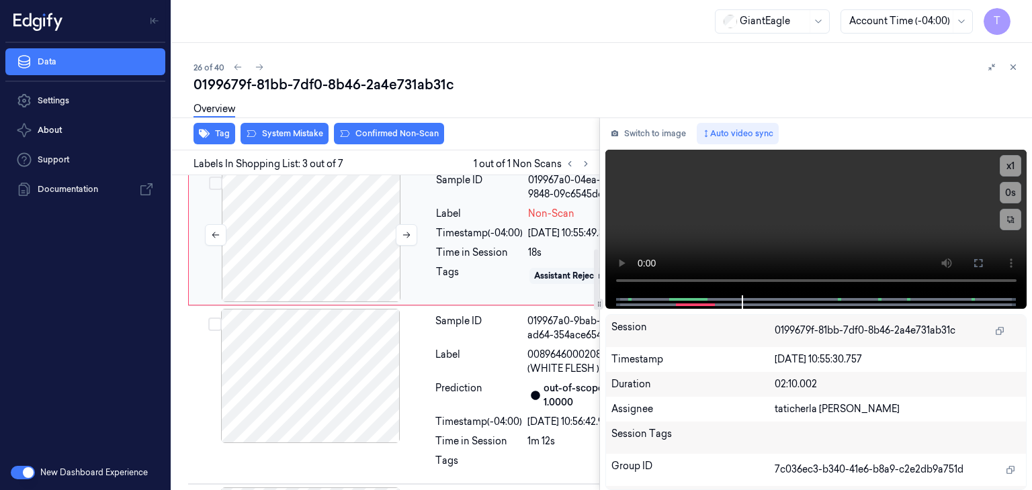
click at [320, 302] on div at bounding box center [310, 235] width 239 height 134
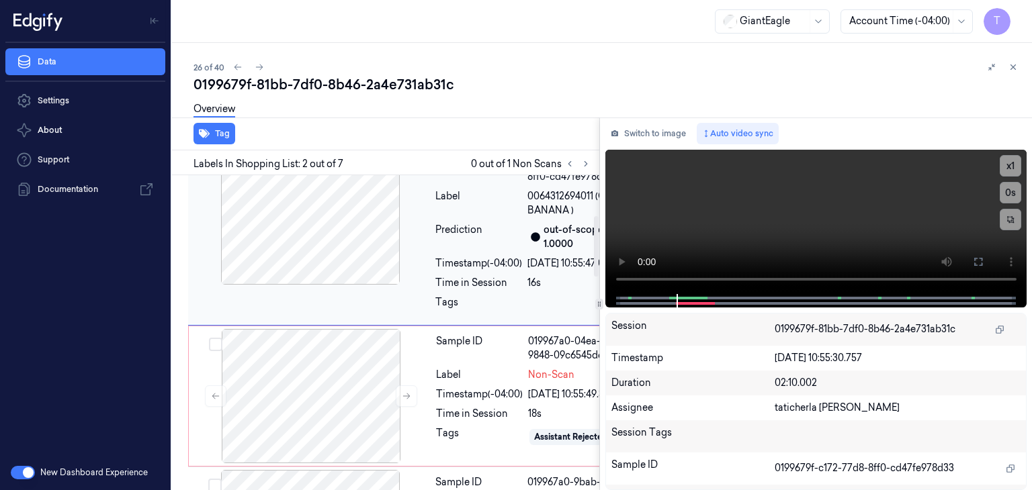
scroll to position [208, 0]
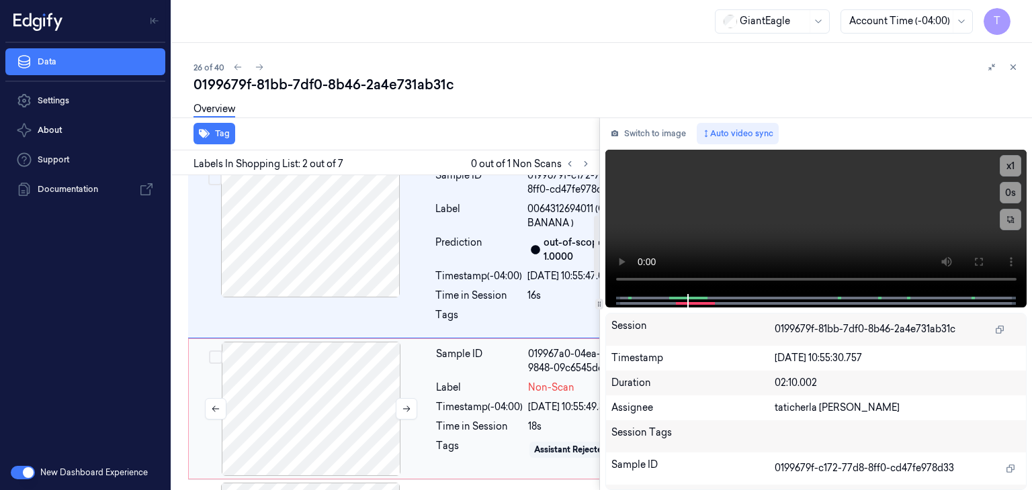
drag, startPoint x: 313, startPoint y: 461, endPoint x: 309, endPoint y: 454, distance: 7.8
click at [312, 461] on div at bounding box center [310, 409] width 239 height 134
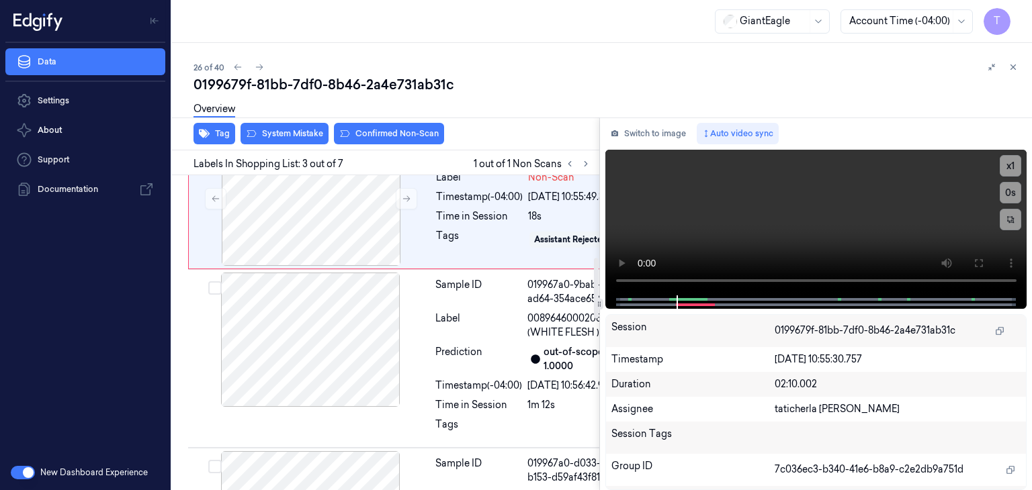
scroll to position [426, 0]
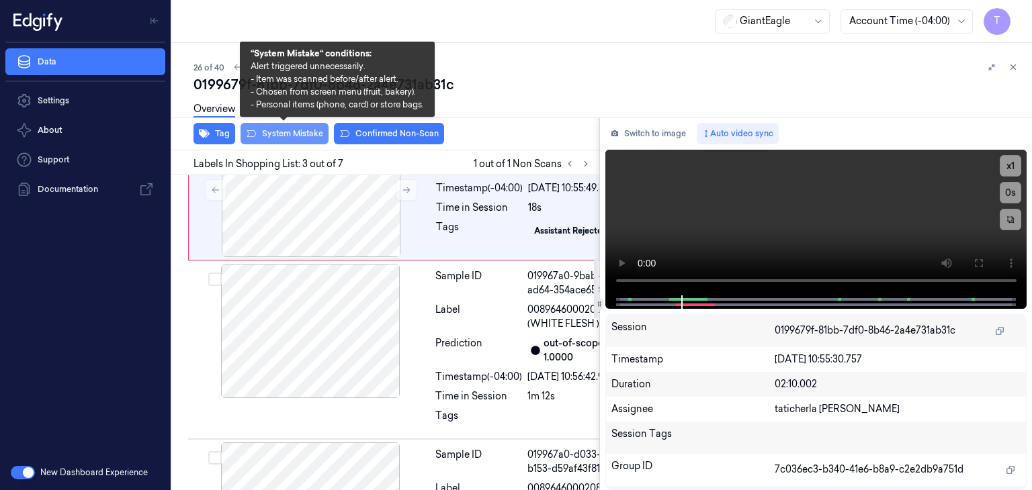
click at [291, 134] on button "System Mistake" at bounding box center [284, 133] width 88 height 21
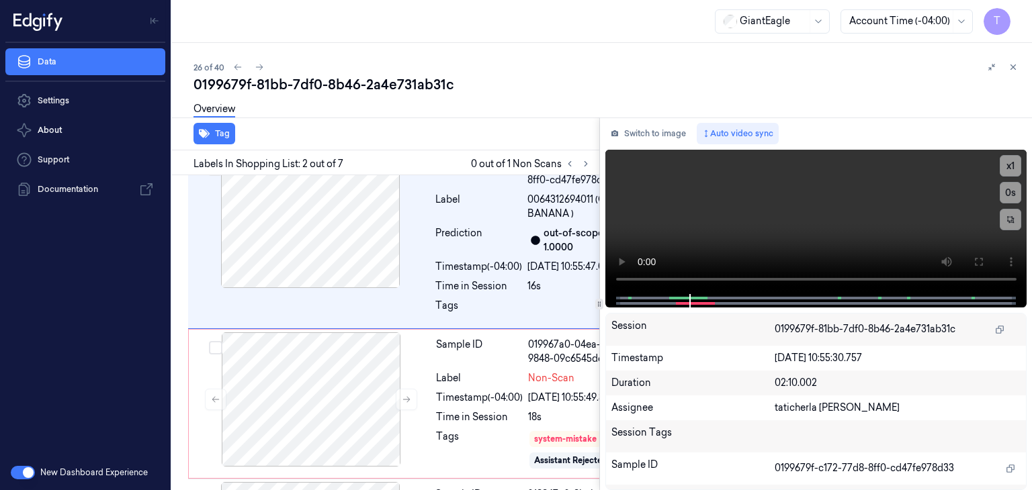
scroll to position [208, 0]
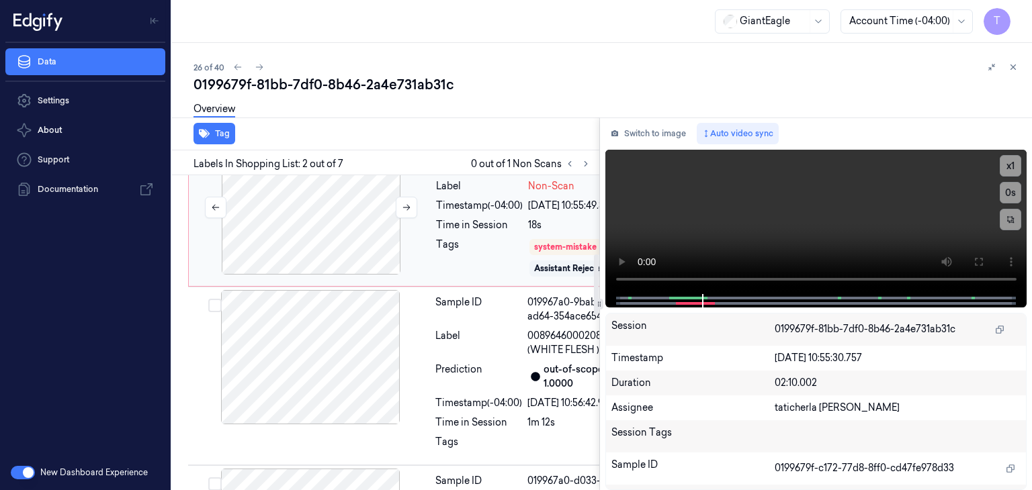
click at [356, 275] on div at bounding box center [310, 207] width 239 height 134
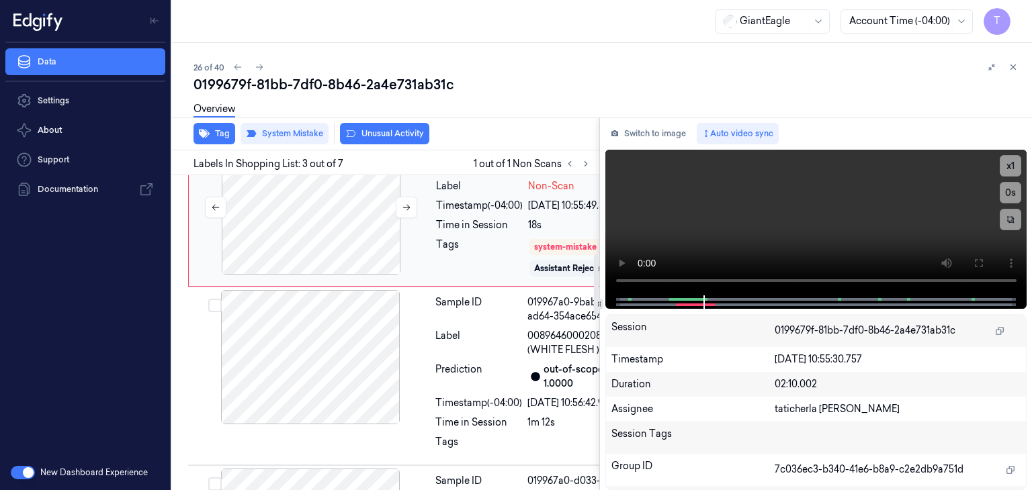
scroll to position [429, 0]
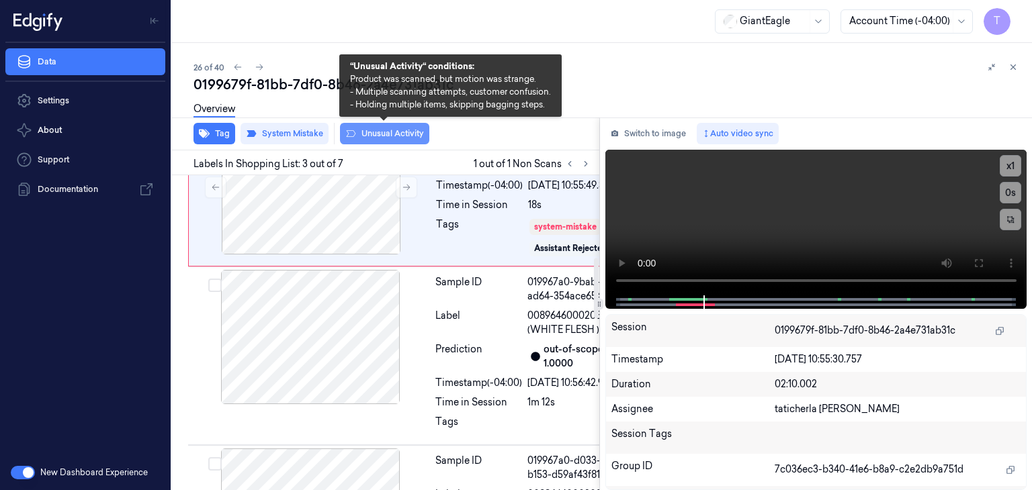
click at [395, 139] on button "Unusual Activity" at bounding box center [384, 133] width 89 height 21
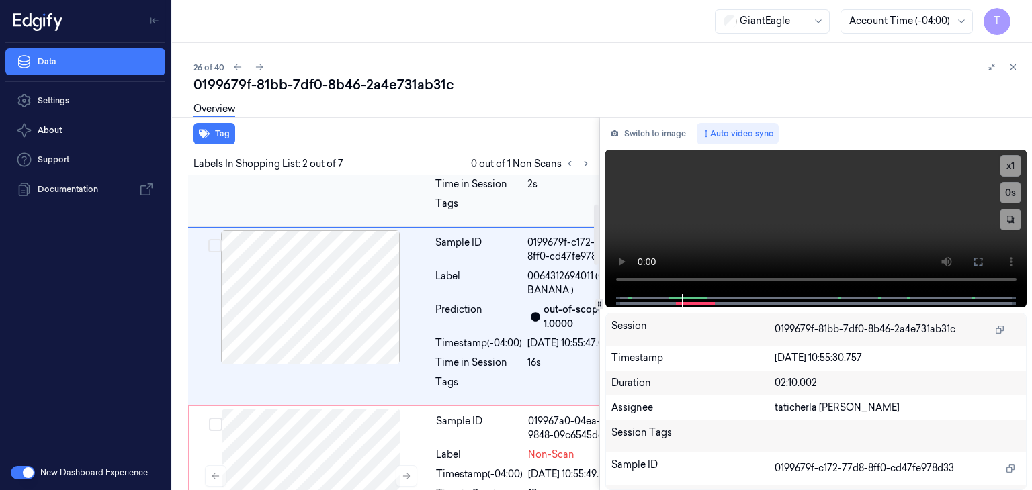
scroll to position [208, 0]
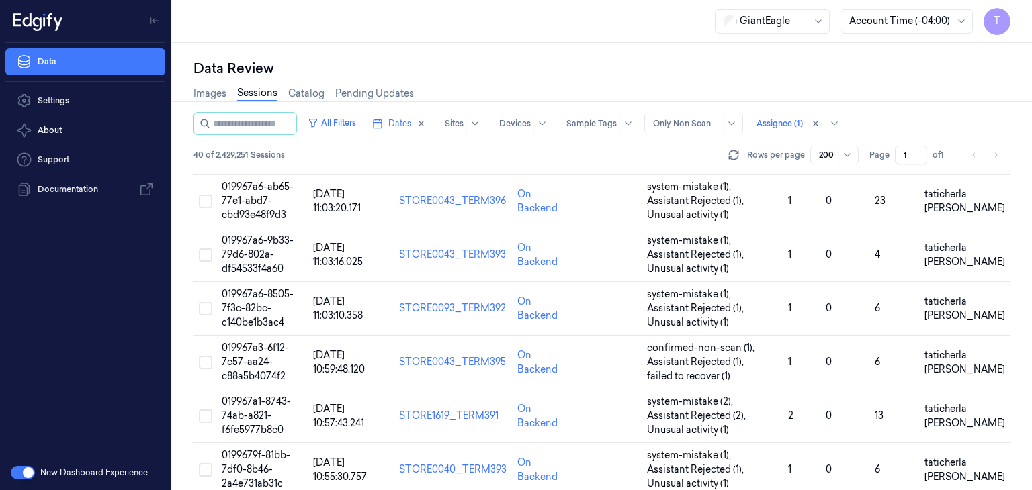
scroll to position [1410, 0]
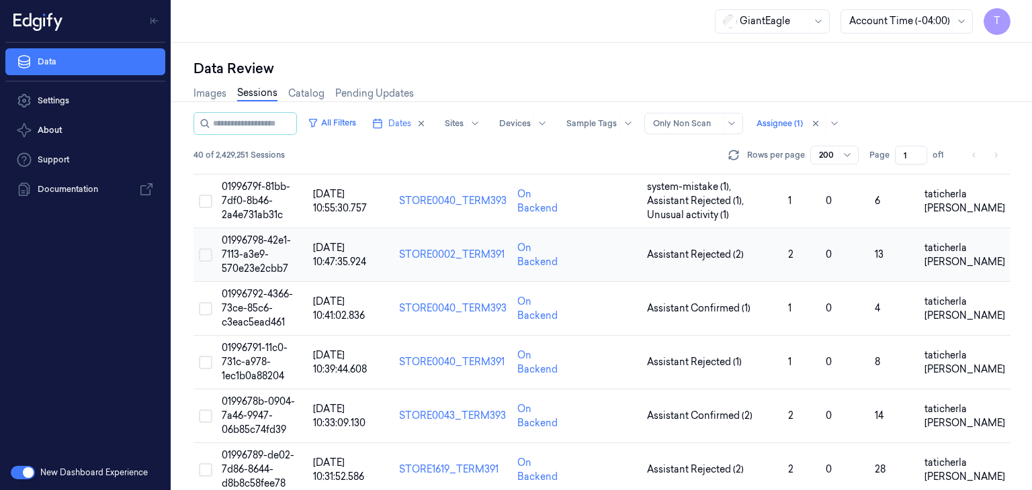
click at [253, 249] on span "01996798-42e1-7113-a3e9-570e23e2cbb7" at bounding box center [256, 254] width 69 height 40
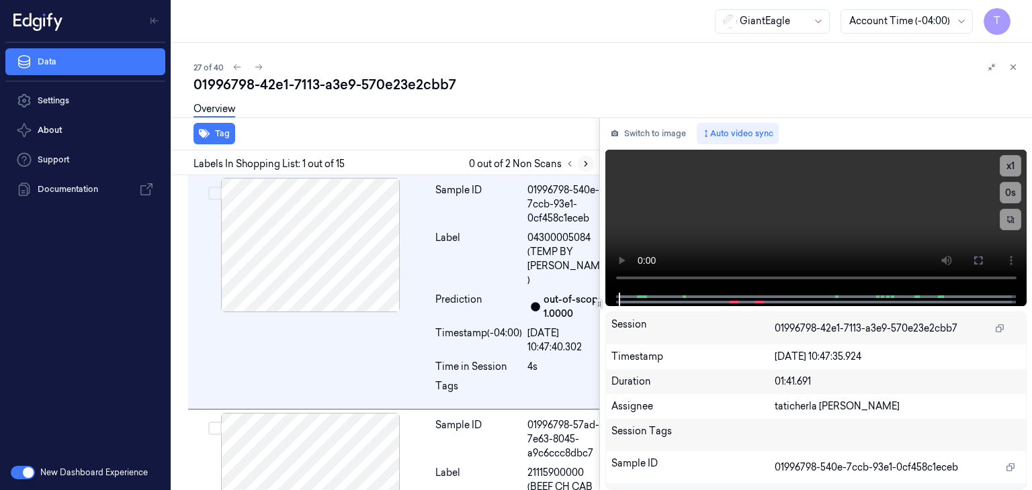
click at [583, 163] on icon at bounding box center [585, 163] width 9 height 9
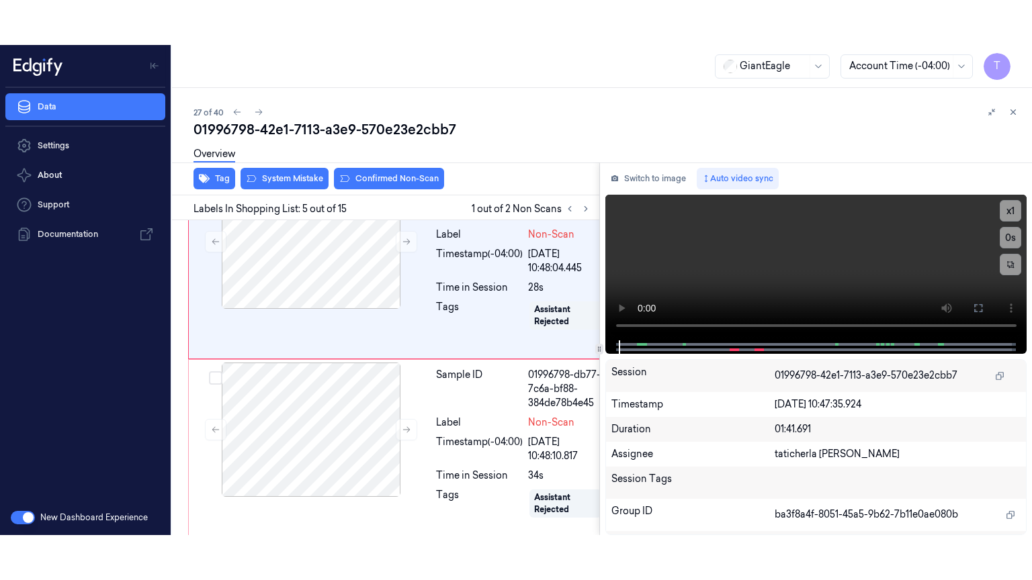
scroll to position [924, 0]
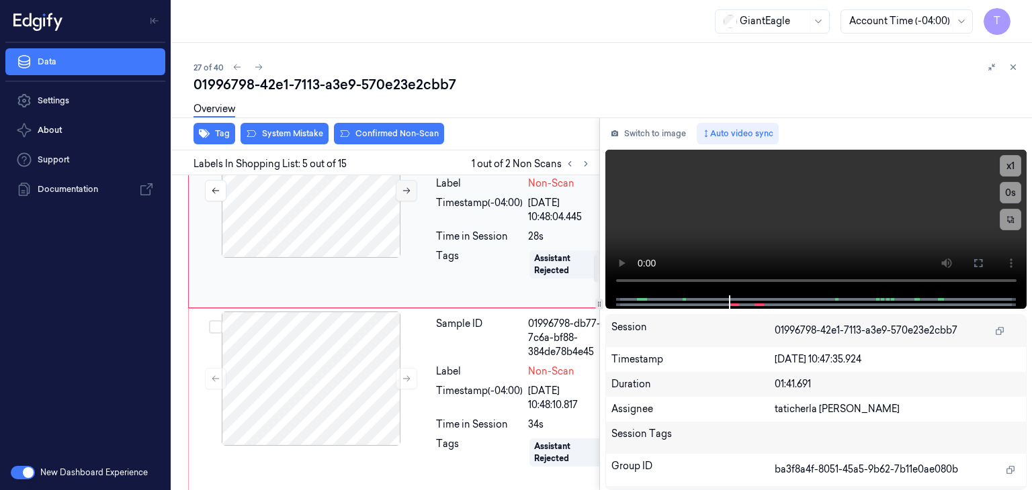
click at [408, 195] on icon at bounding box center [406, 190] width 9 height 9
click at [404, 195] on icon at bounding box center [406, 190] width 9 height 9
click at [403, 195] on icon at bounding box center [406, 190] width 9 height 9
click at [406, 195] on icon at bounding box center [406, 190] width 9 height 9
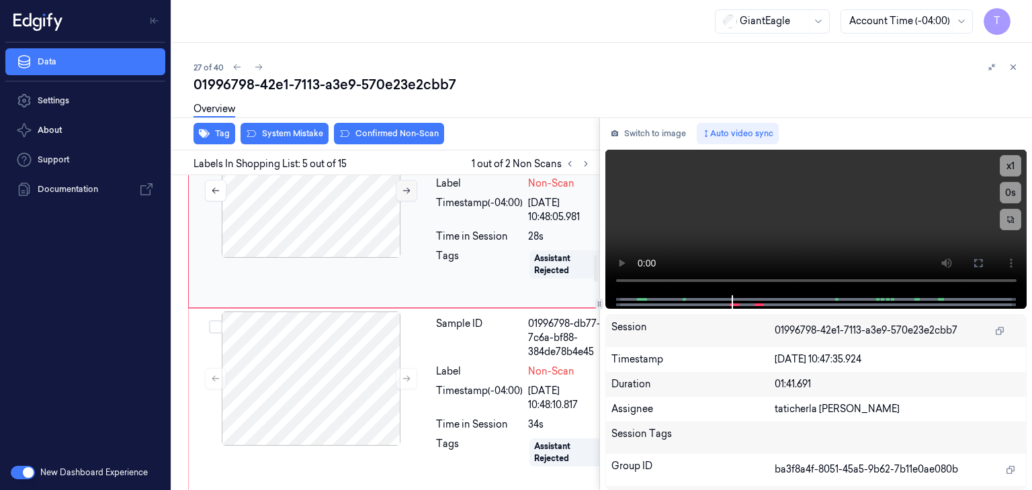
click at [406, 195] on icon at bounding box center [406, 190] width 9 height 9
click at [980, 263] on icon at bounding box center [978, 263] width 11 height 11
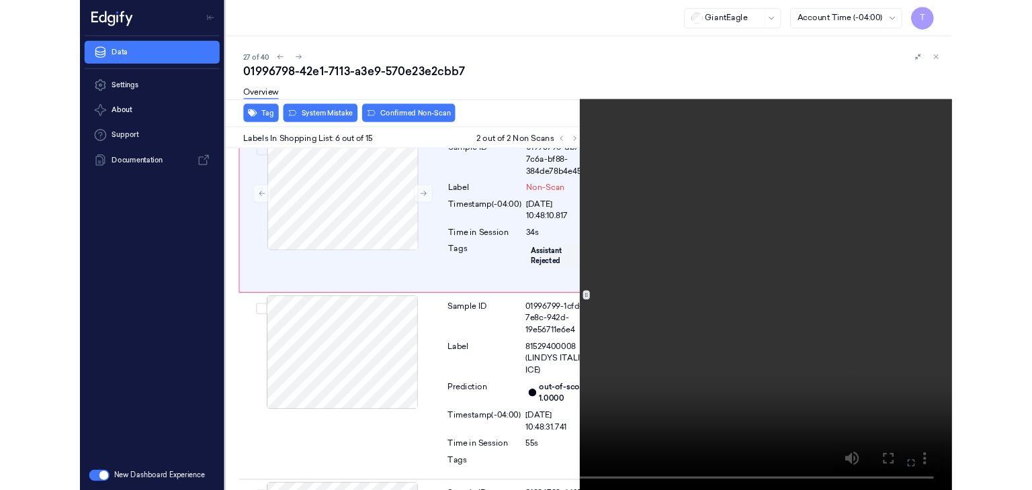
scroll to position [1080, 0]
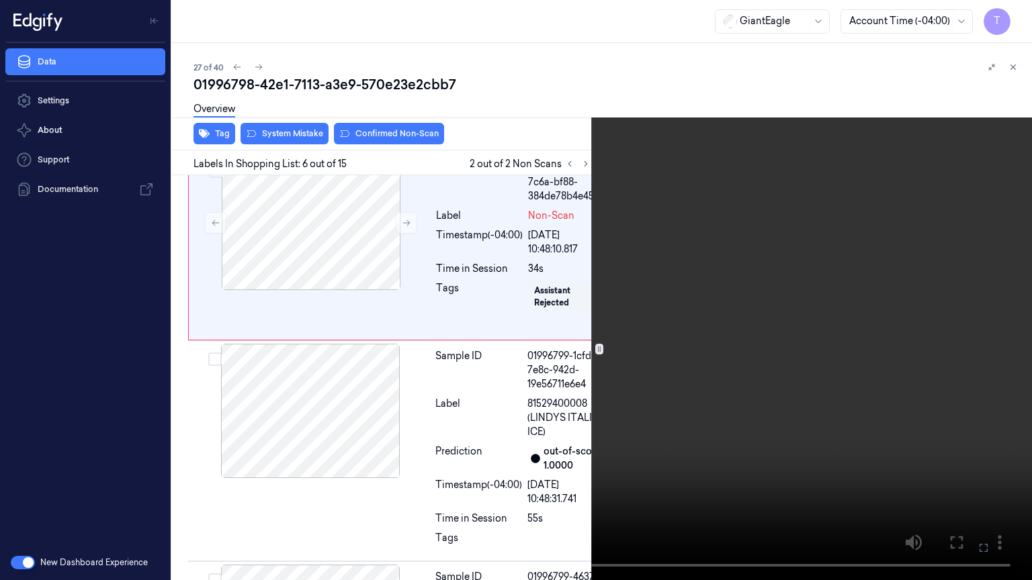
click at [0, 0] on icon at bounding box center [0, 0] width 0 height 0
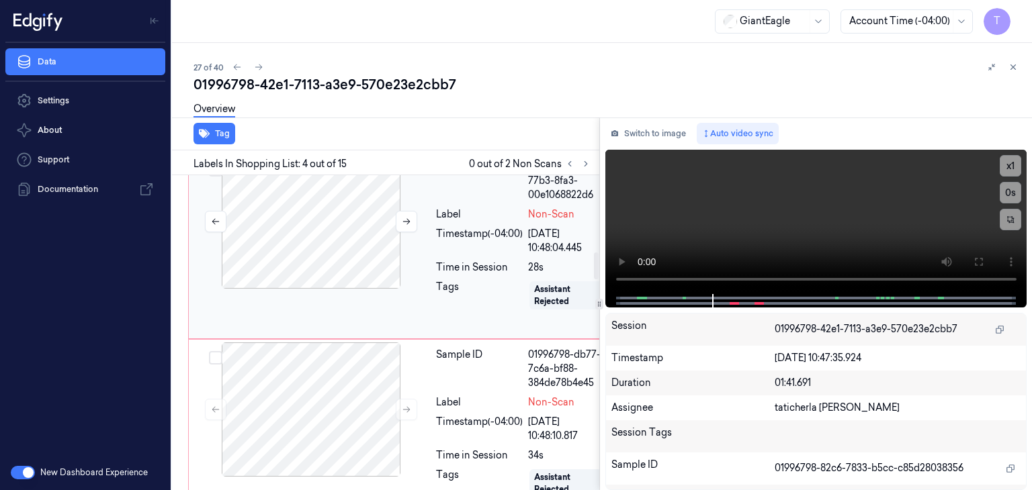
click at [347, 289] on div at bounding box center [310, 221] width 239 height 134
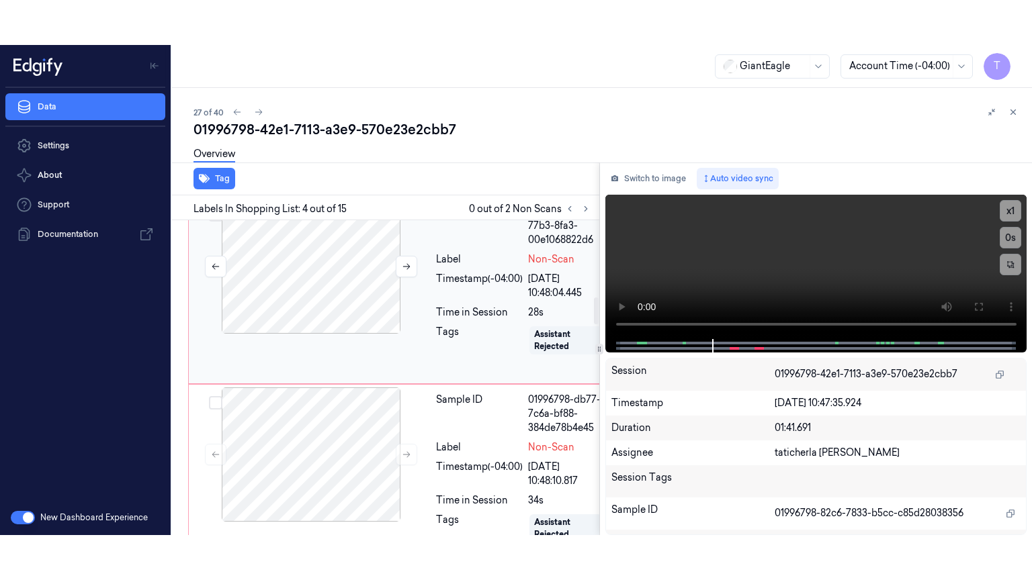
scroll to position [924, 0]
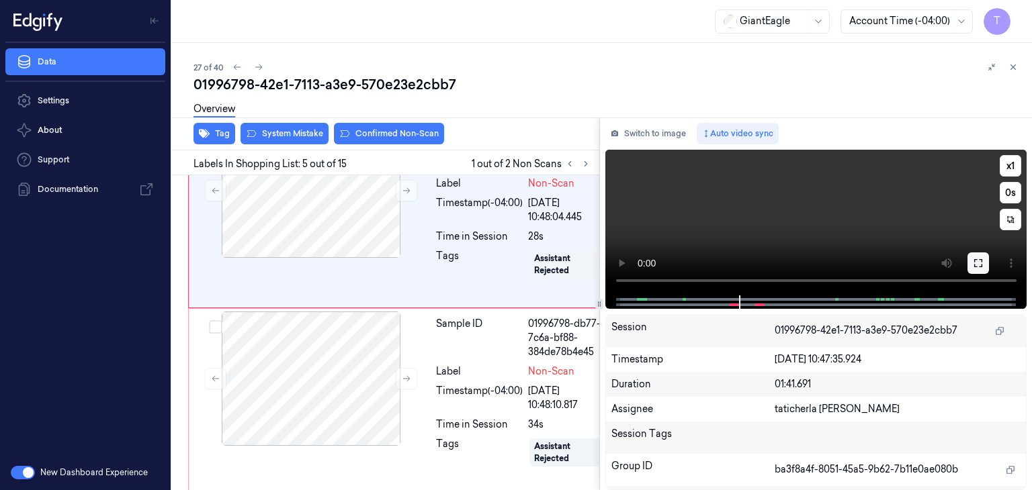
click at [981, 258] on icon at bounding box center [978, 263] width 11 height 11
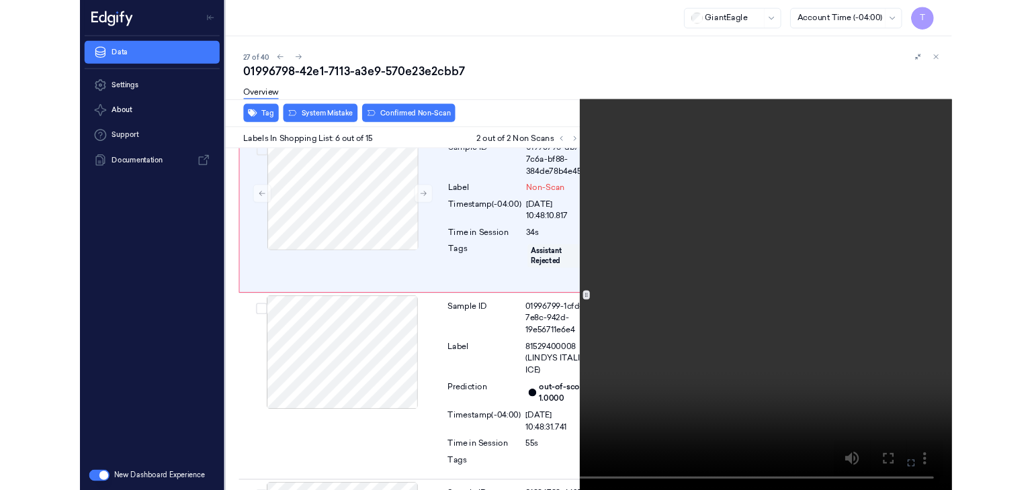
scroll to position [1080, 0]
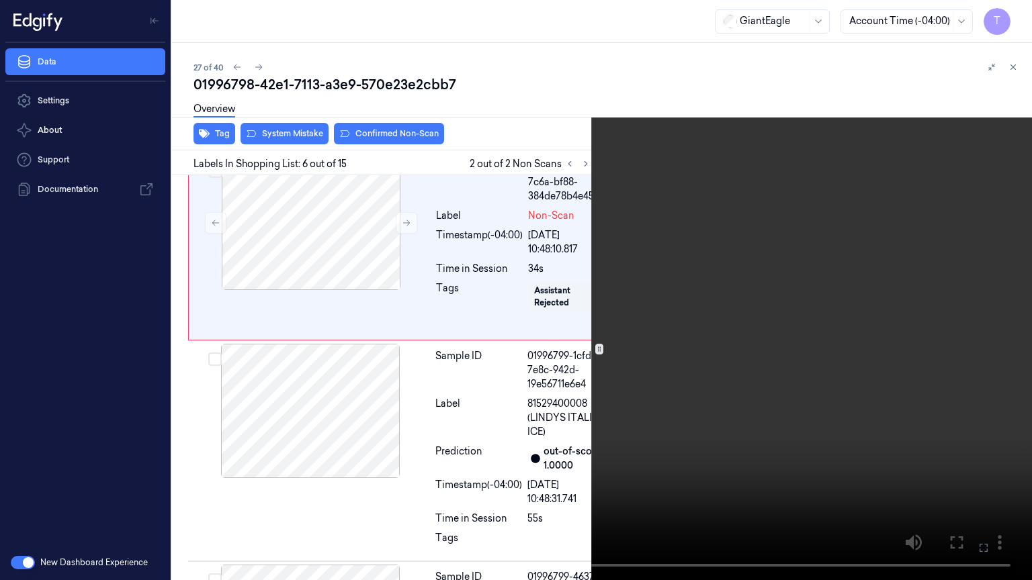
click at [0, 0] on icon at bounding box center [0, 0] width 0 height 0
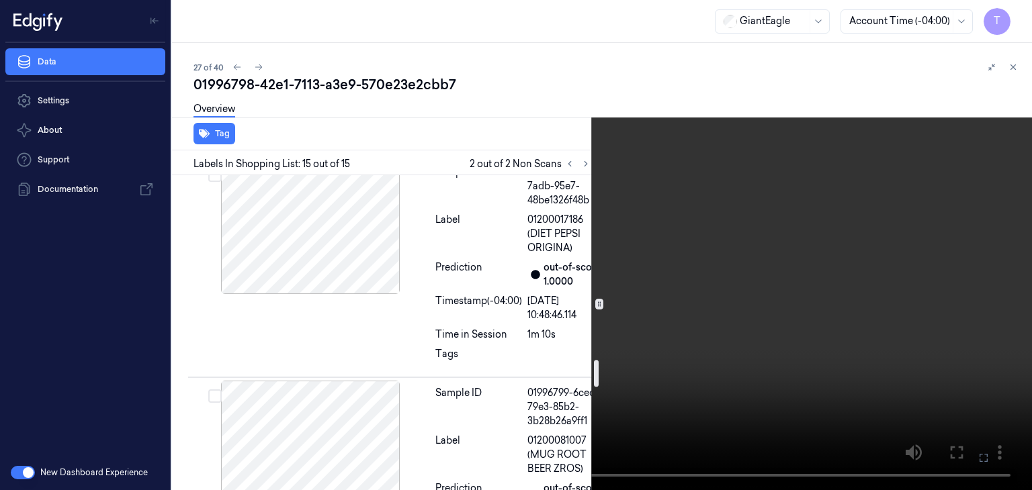
scroll to position [2066, 0]
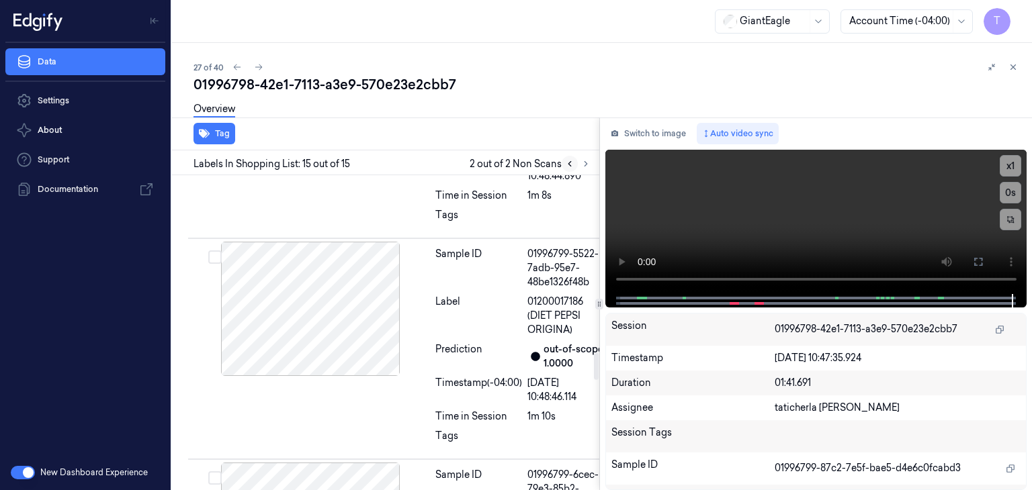
click at [568, 169] on button at bounding box center [569, 164] width 16 height 16
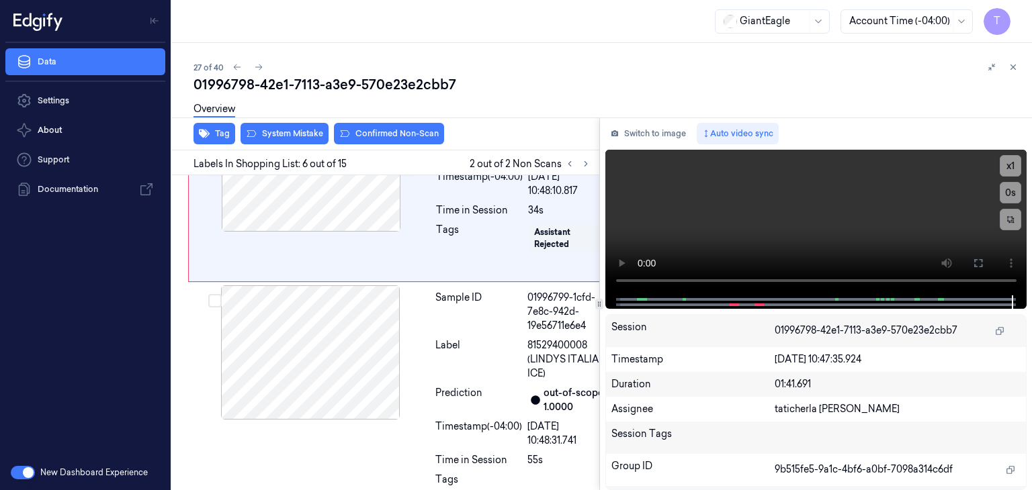
scroll to position [1126, 0]
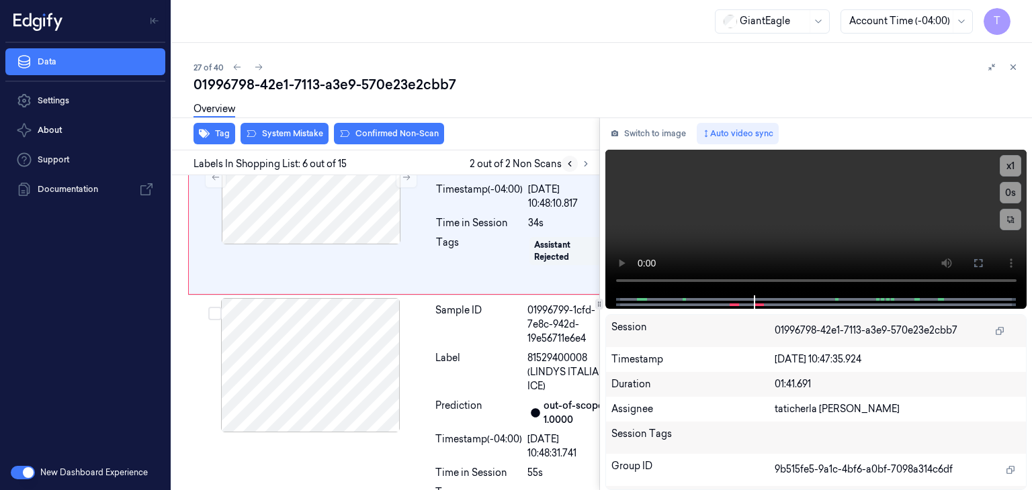
click at [567, 166] on icon at bounding box center [569, 163] width 9 height 9
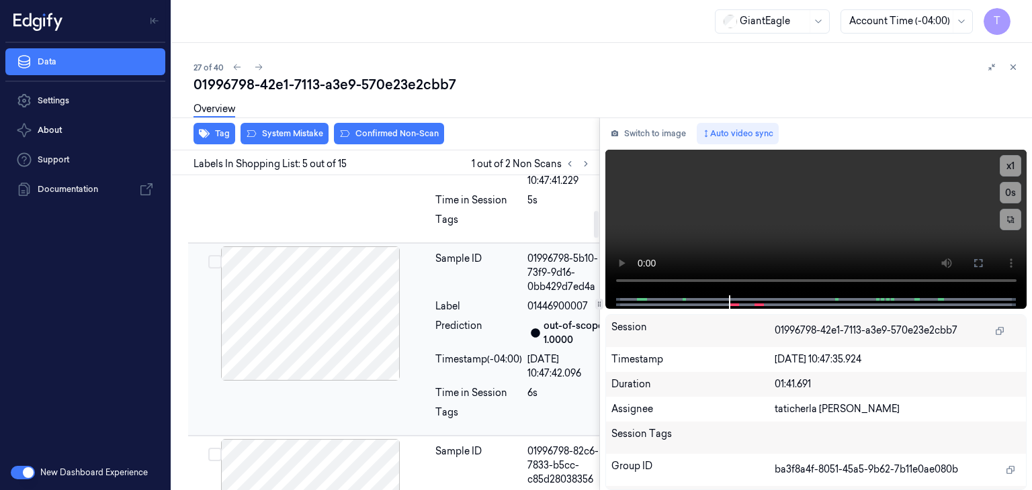
scroll to position [387, 0]
click at [339, 324] on div at bounding box center [310, 314] width 239 height 134
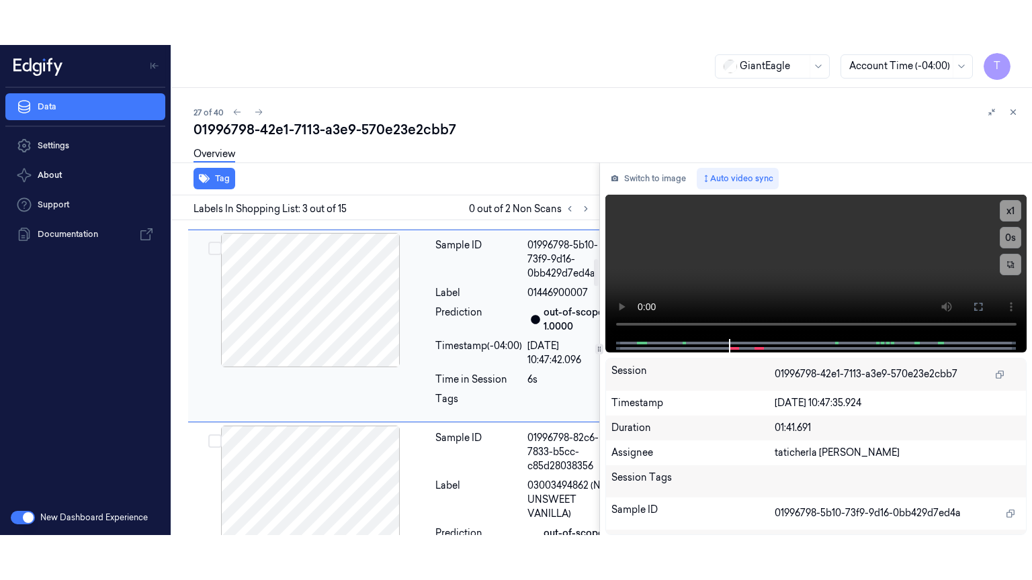
scroll to position [450, 0]
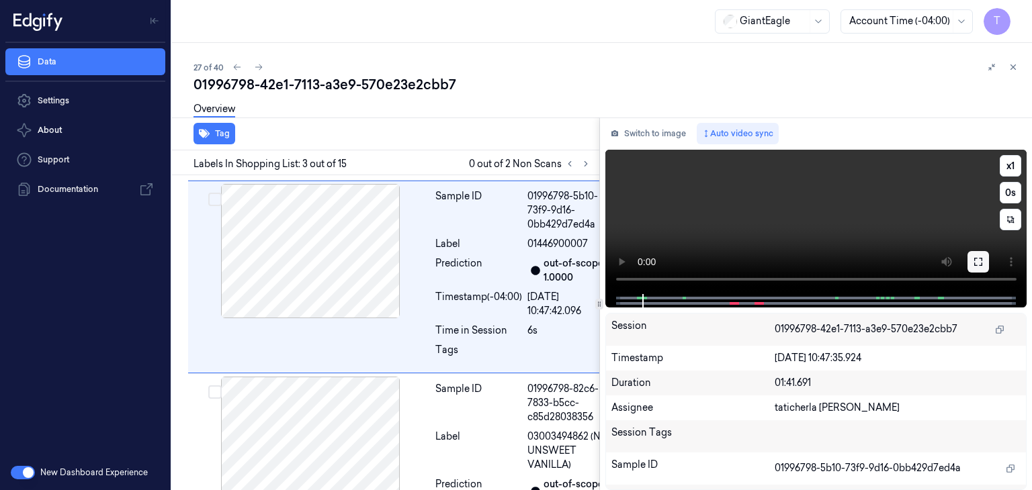
click at [974, 265] on icon at bounding box center [978, 262] width 11 height 11
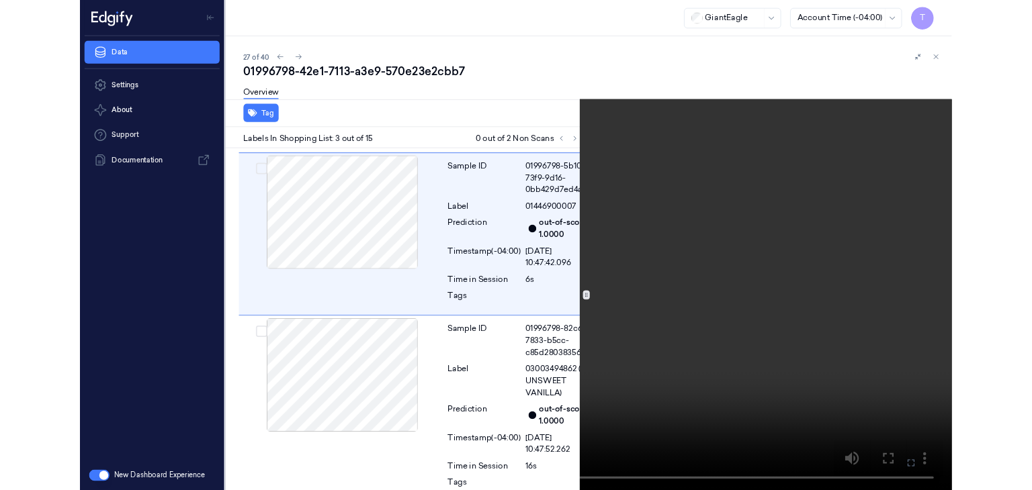
scroll to position [405, 0]
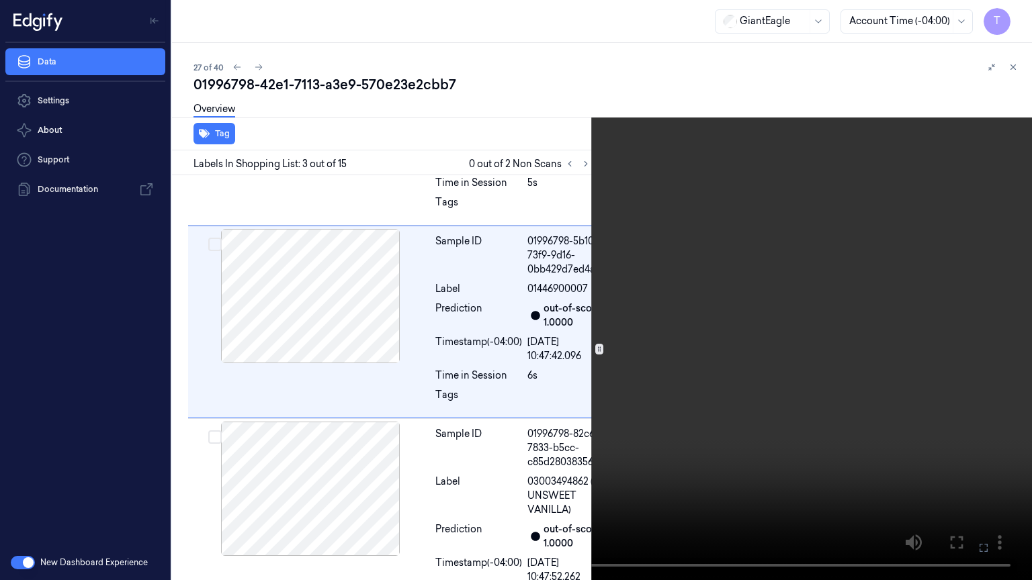
click at [0, 0] on icon at bounding box center [0, 0] width 0 height 0
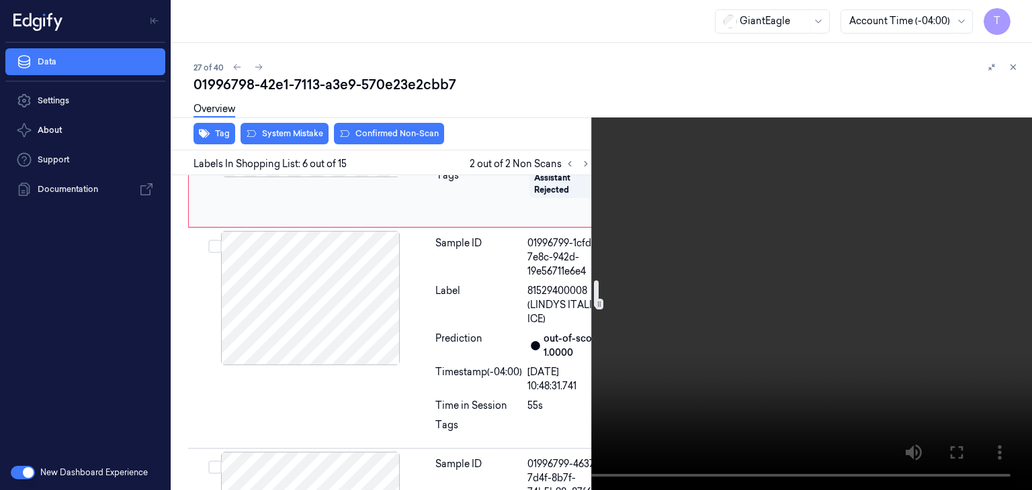
scroll to position [1260, 0]
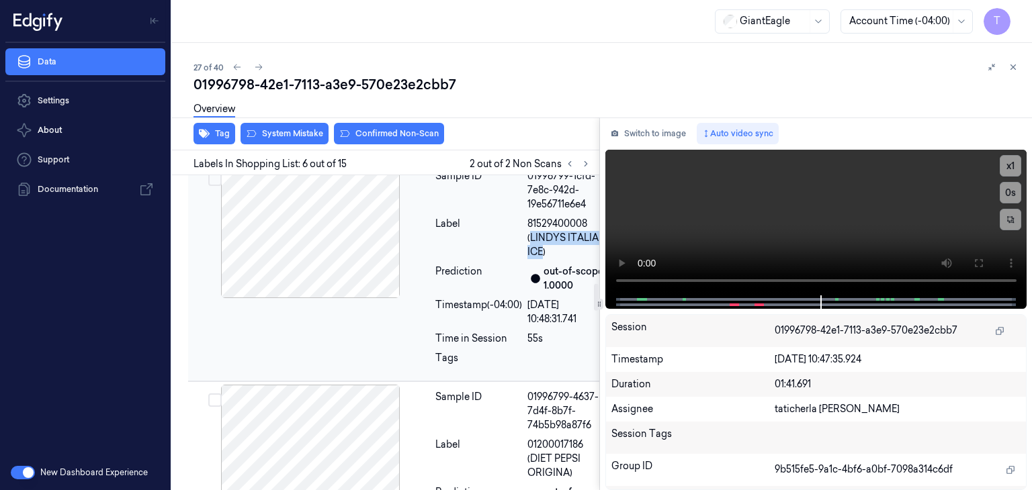
drag, startPoint x: 531, startPoint y: 393, endPoint x: 585, endPoint y: 400, distance: 54.8
click at [585, 259] on span "81529400008 (LINDYS ITALIAN ICE)" at bounding box center [567, 238] width 81 height 42
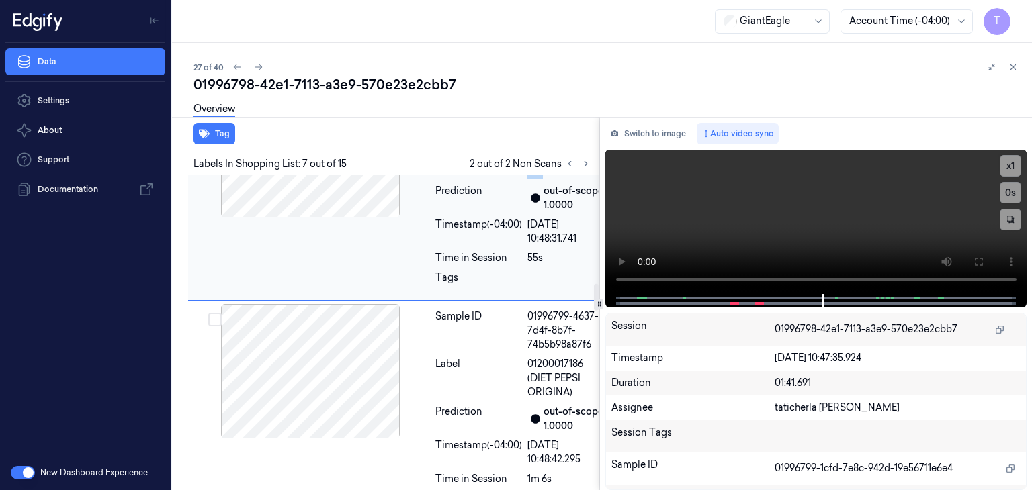
scroll to position [1351, 0]
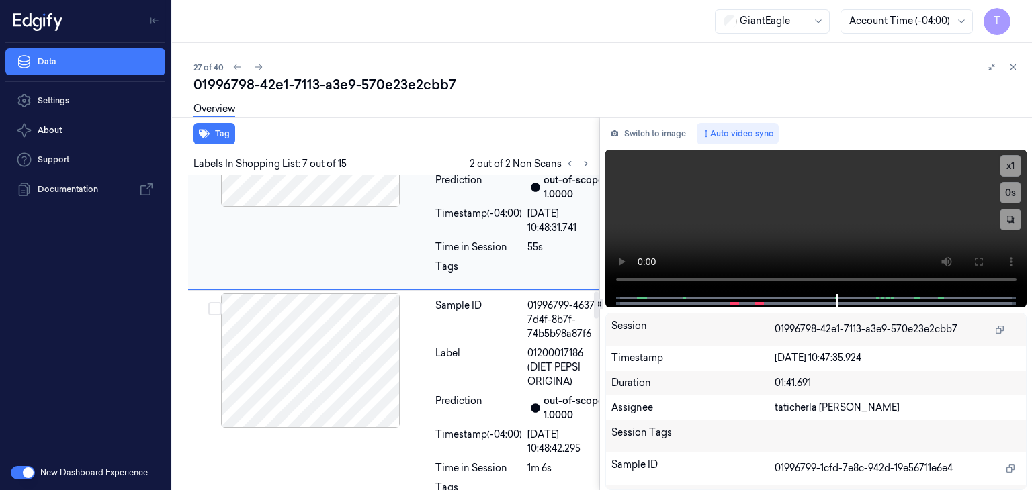
copy span "LINDYS ITALIAN ICE"
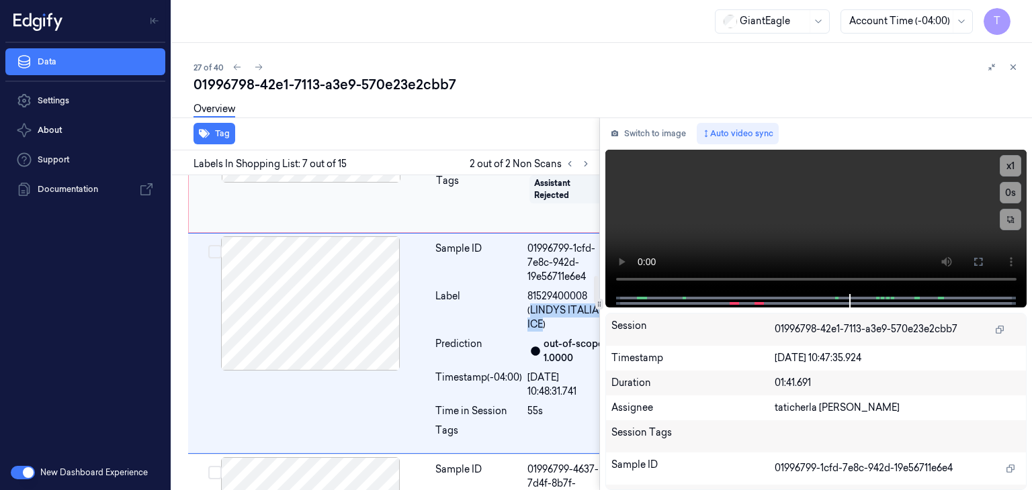
scroll to position [1217, 0]
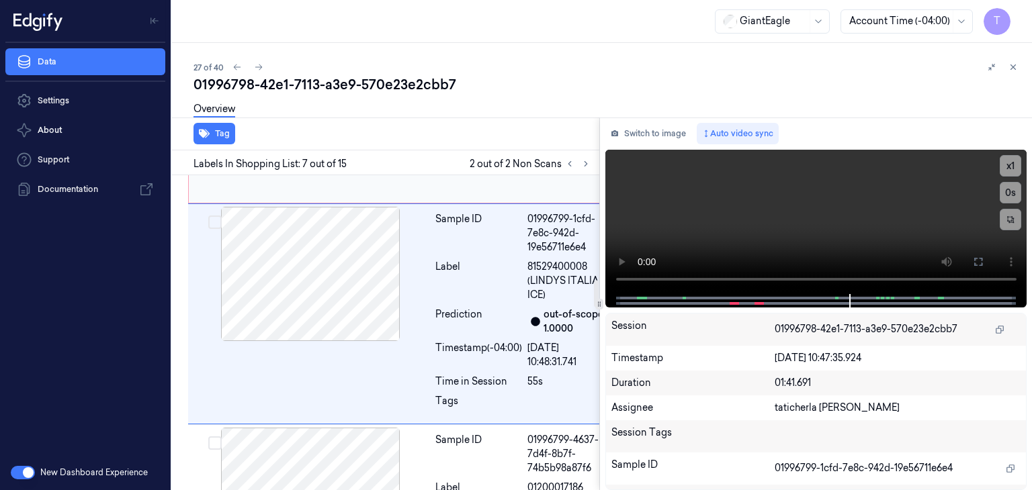
click at [381, 153] on div at bounding box center [310, 86] width 239 height 134
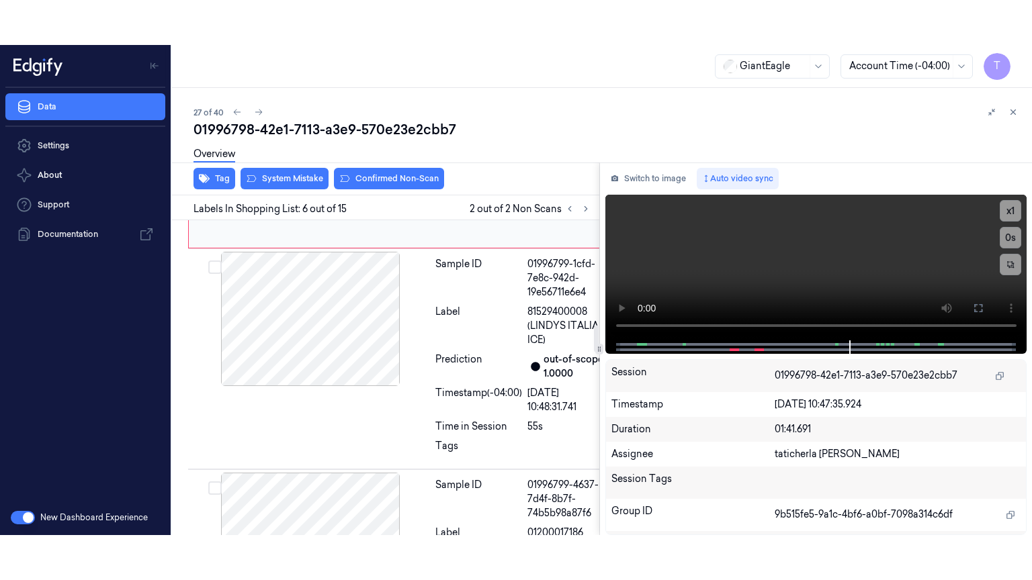
scroll to position [1126, 0]
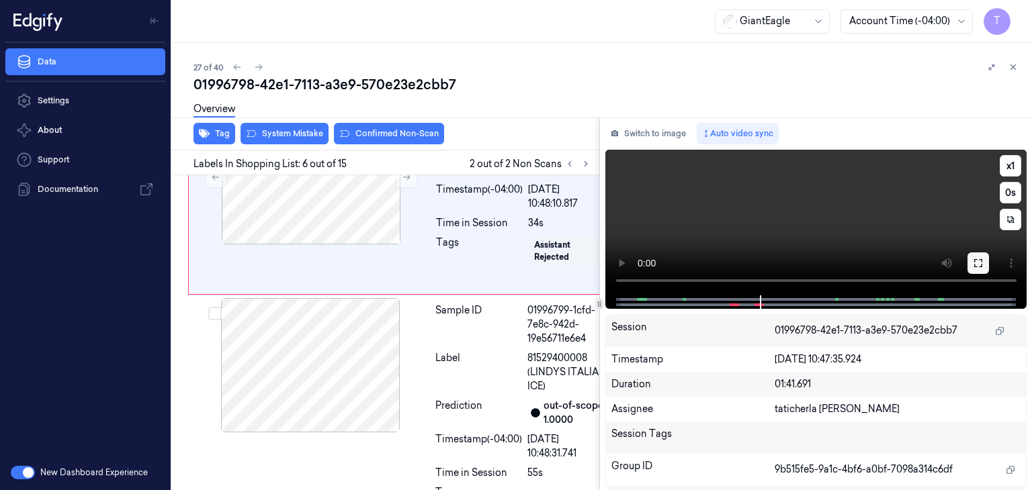
click at [978, 261] on icon at bounding box center [978, 263] width 11 height 11
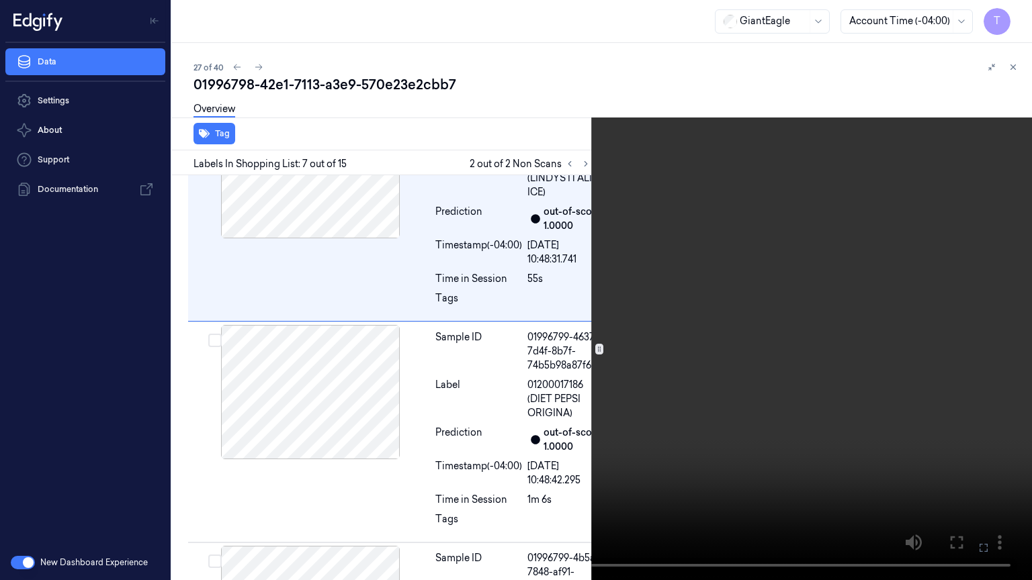
scroll to position [1306, 0]
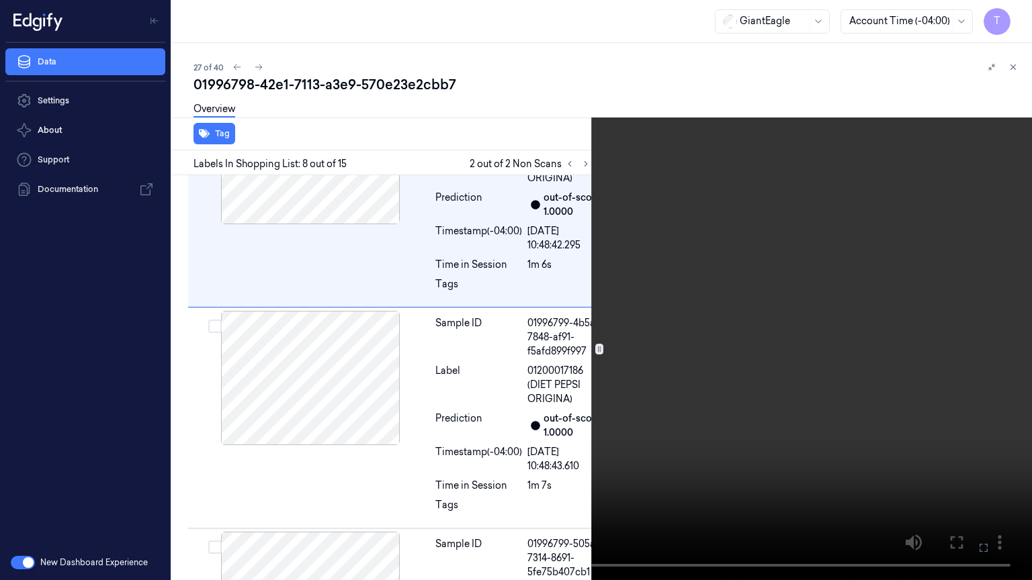
click at [0, 0] on icon at bounding box center [0, 0] width 0 height 0
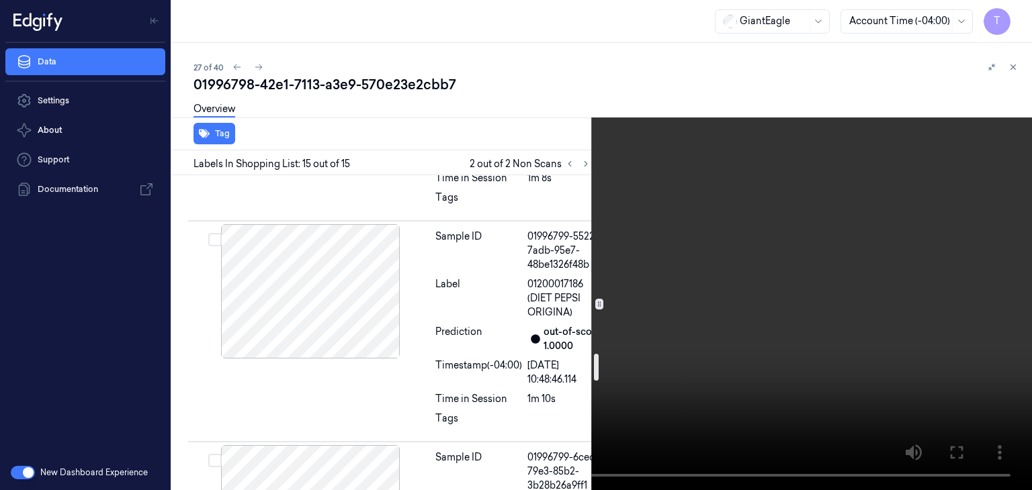
scroll to position [2063, 0]
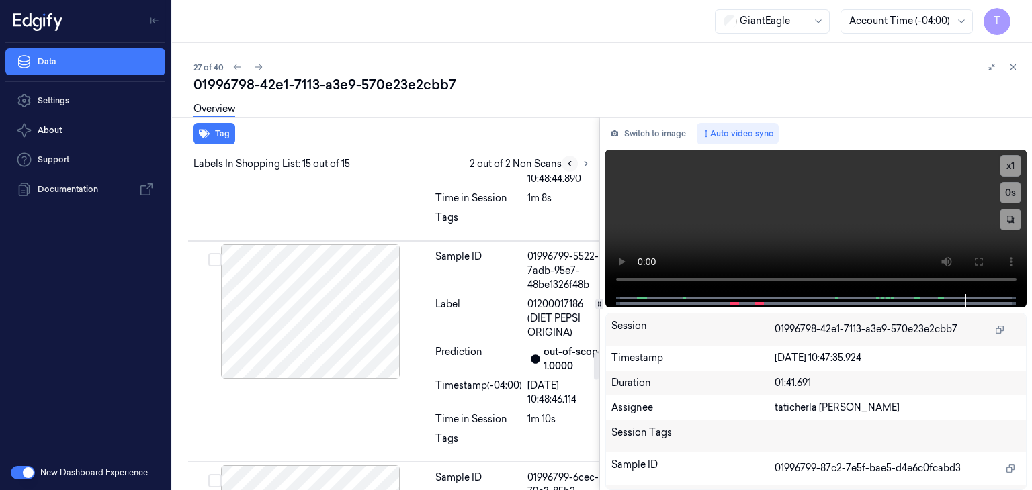
click at [572, 159] on icon at bounding box center [569, 163] width 9 height 9
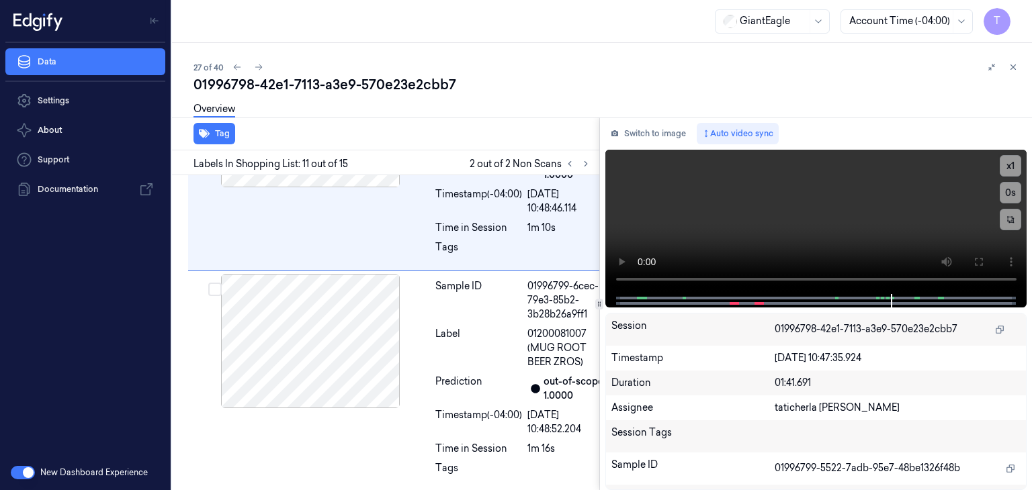
scroll to position [2321, 0]
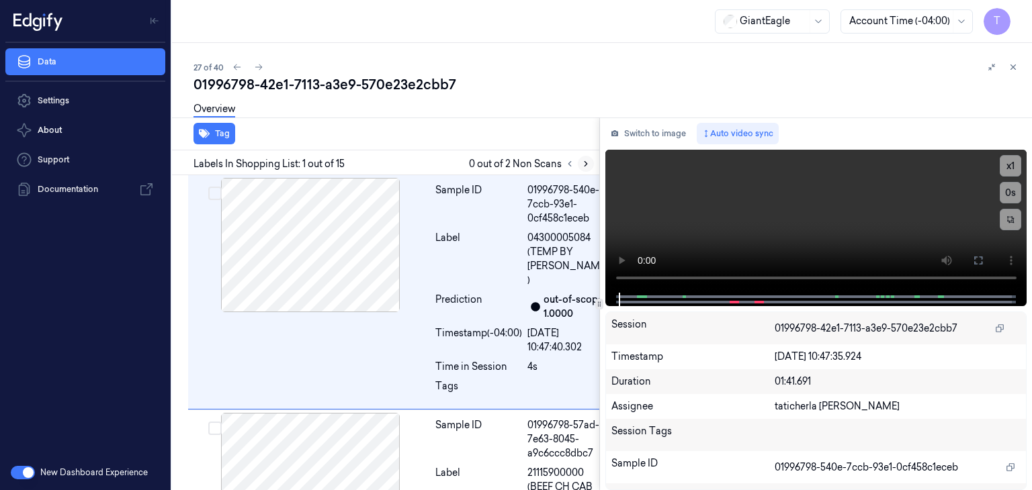
click at [582, 161] on icon at bounding box center [585, 163] width 9 height 9
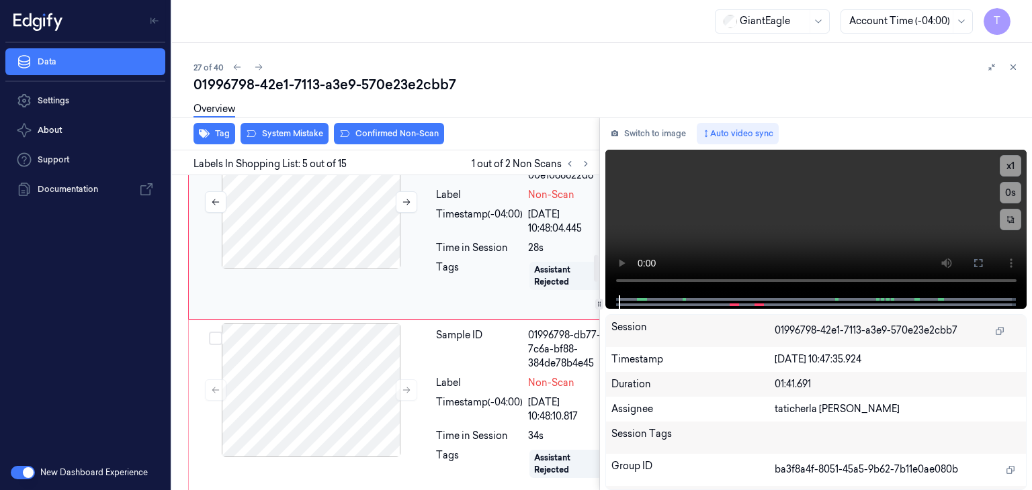
scroll to position [924, 0]
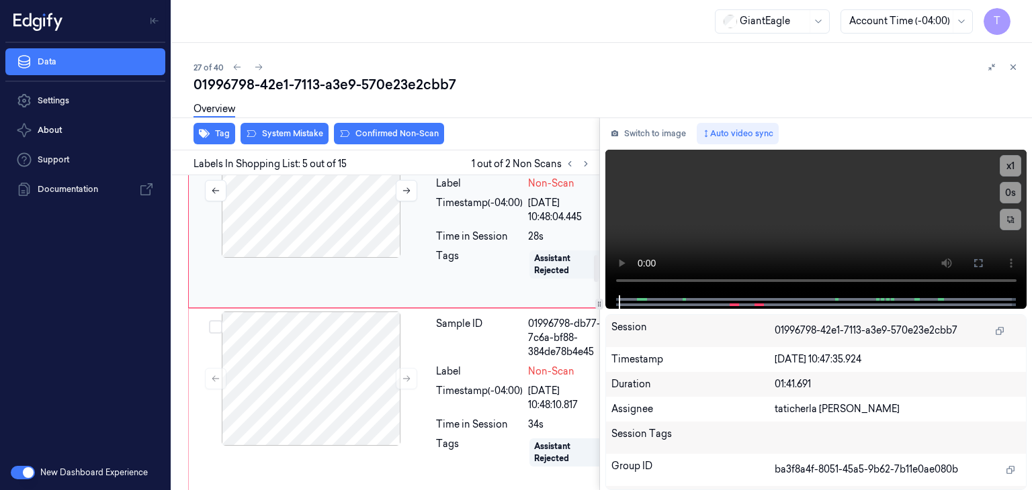
click at [344, 258] on div at bounding box center [310, 191] width 239 height 134
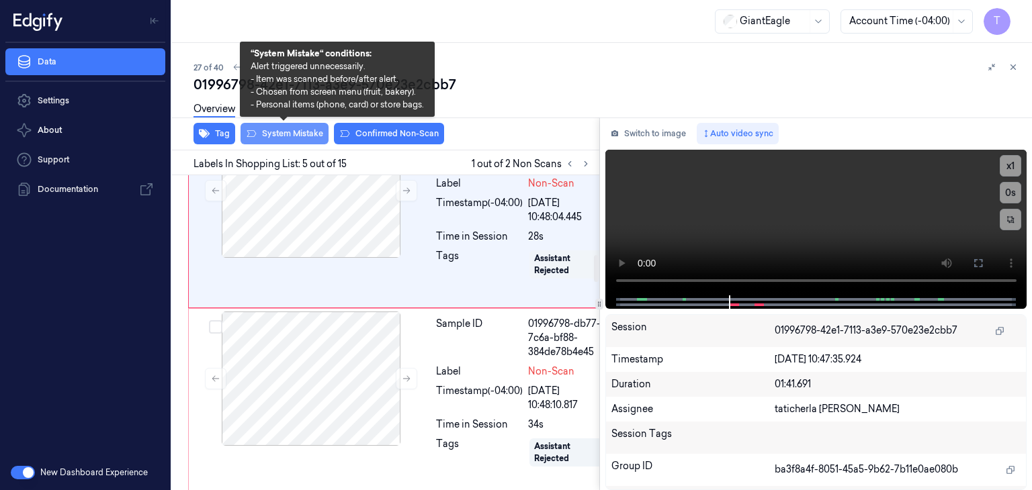
click at [287, 134] on button "System Mistake" at bounding box center [284, 133] width 88 height 21
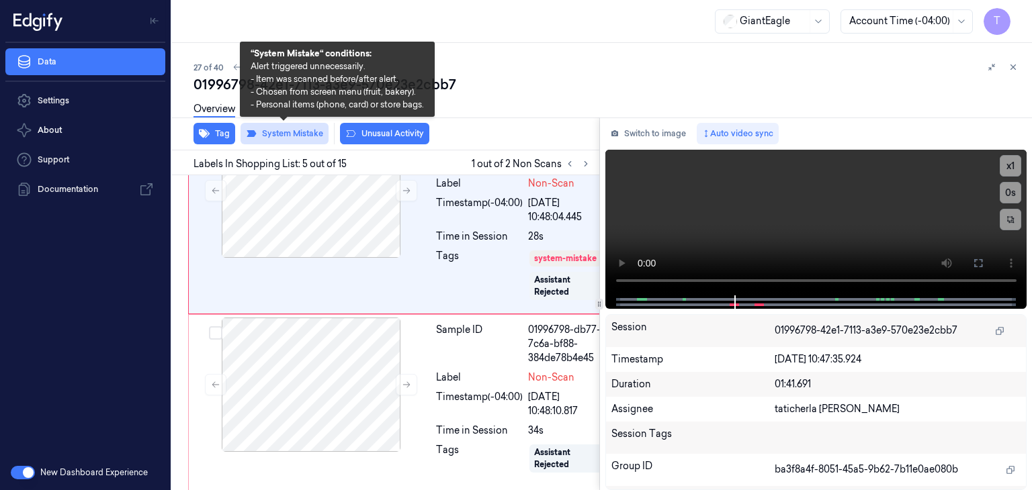
scroll to position [927, 0]
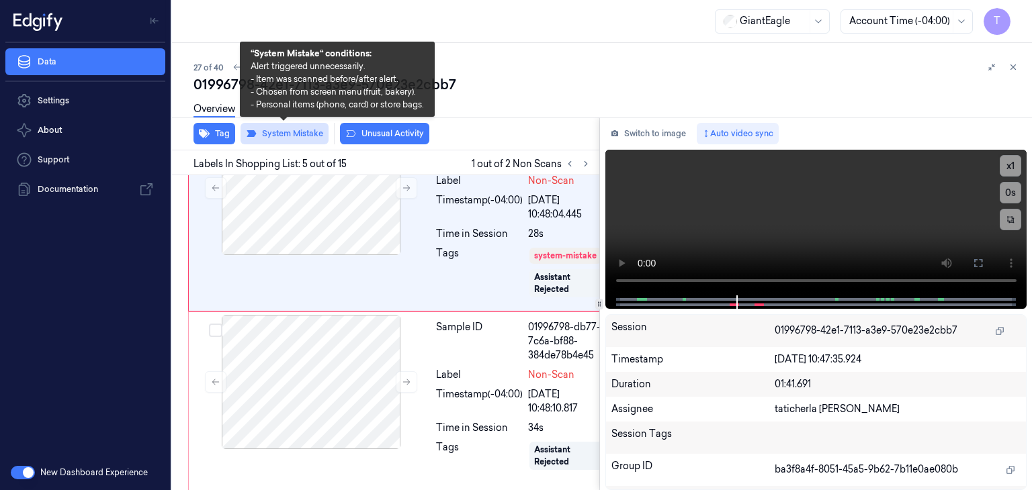
click at [287, 135] on button "System Mistake" at bounding box center [284, 133] width 88 height 21
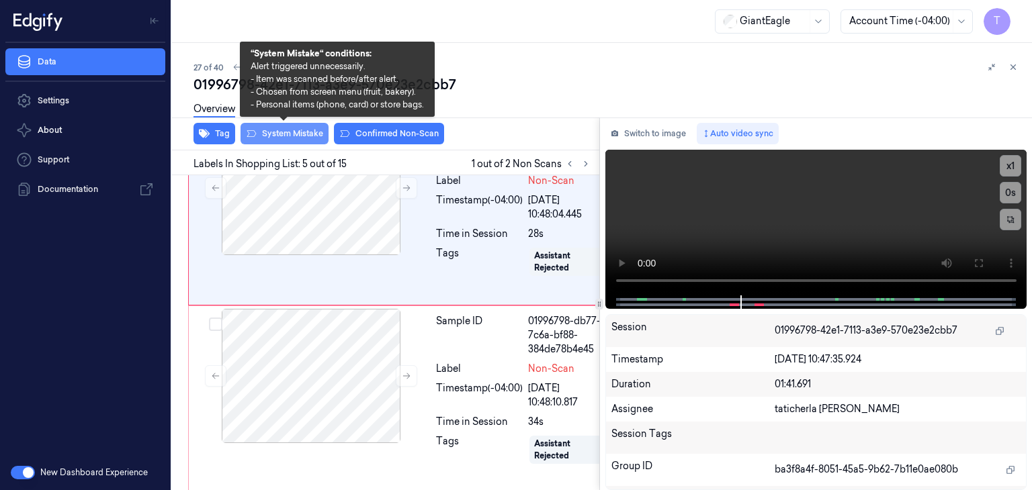
scroll to position [924, 0]
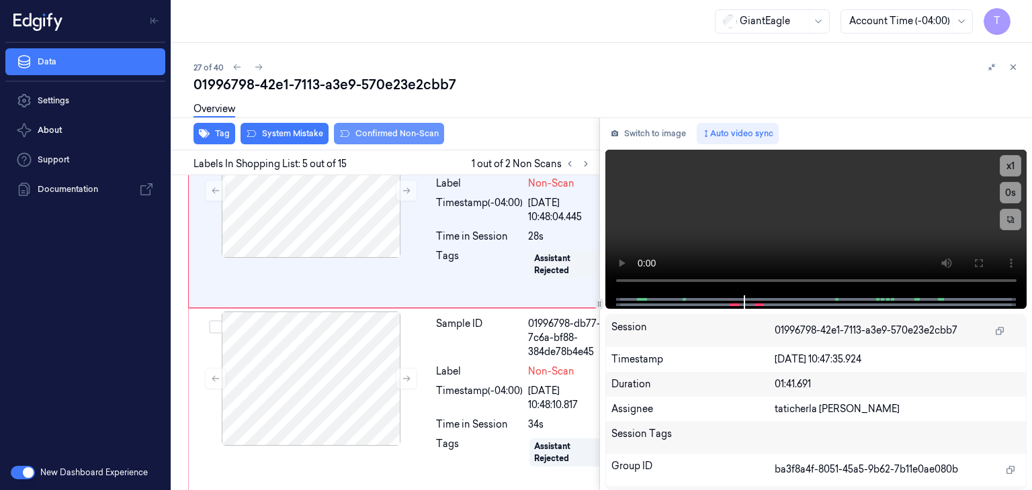
click at [388, 128] on button "Confirmed Non-Scan" at bounding box center [389, 133] width 110 height 21
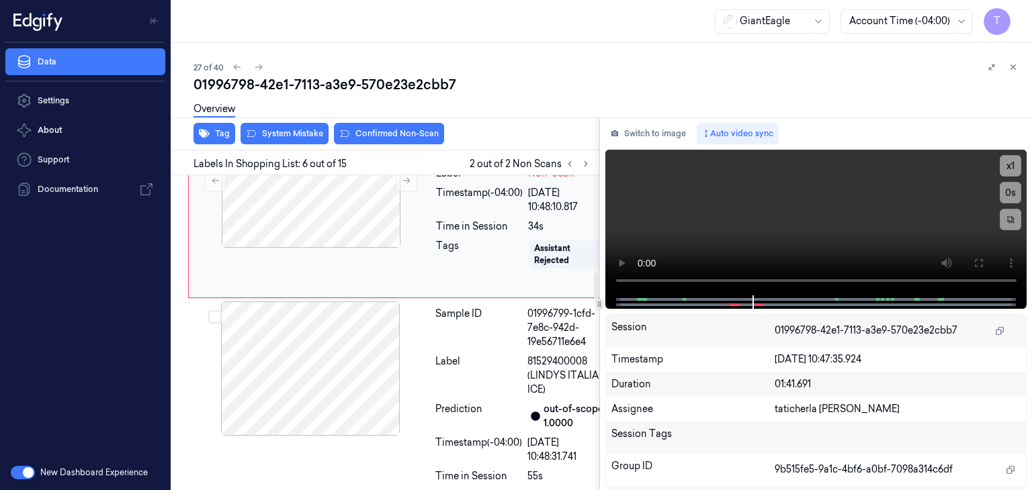
scroll to position [1132, 0]
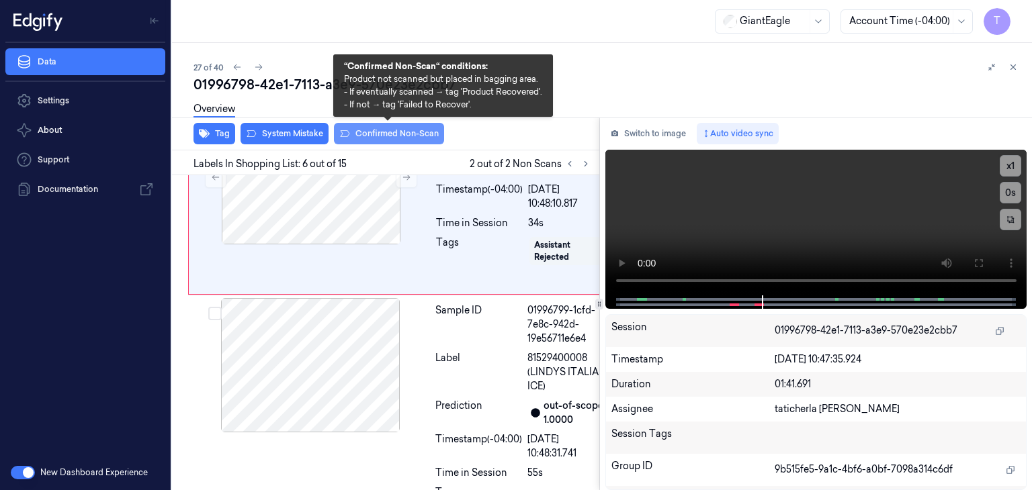
click at [385, 132] on button "Confirmed Non-Scan" at bounding box center [389, 133] width 110 height 21
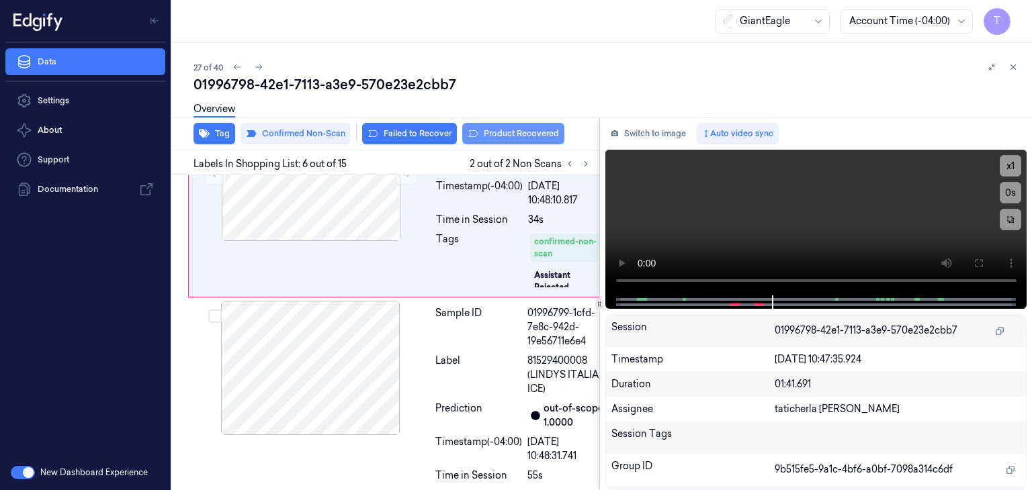
click at [505, 132] on button "Product Recovered" at bounding box center [513, 133] width 102 height 21
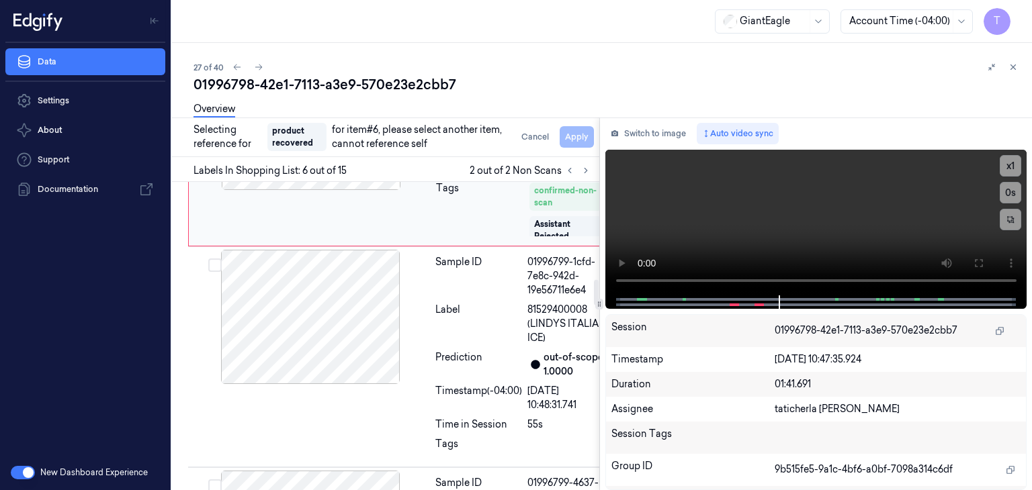
scroll to position [1269, 0]
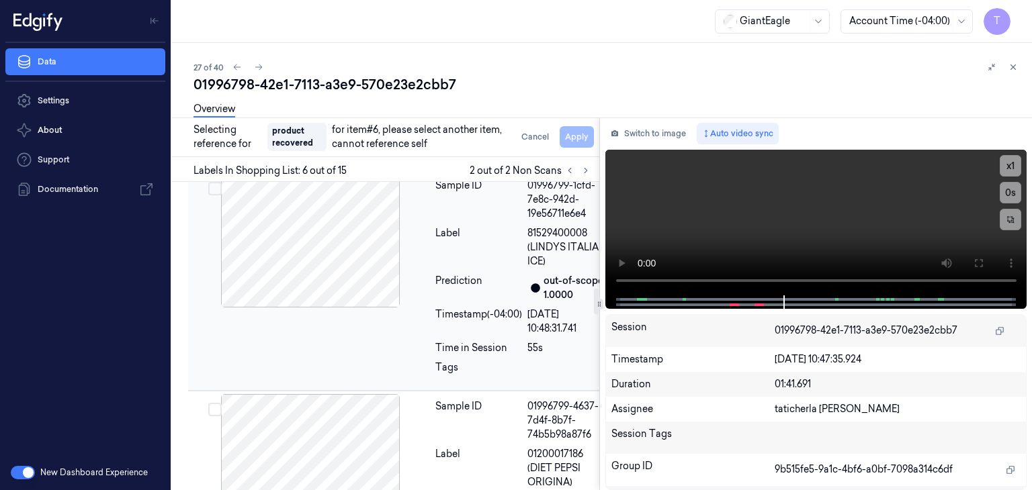
click at [298, 308] on div at bounding box center [310, 240] width 239 height 134
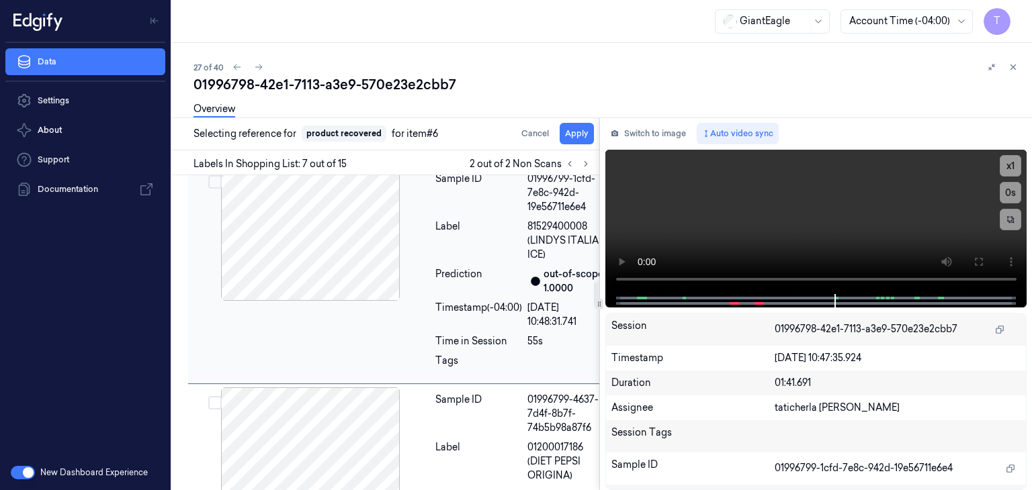
scroll to position [1363, 0]
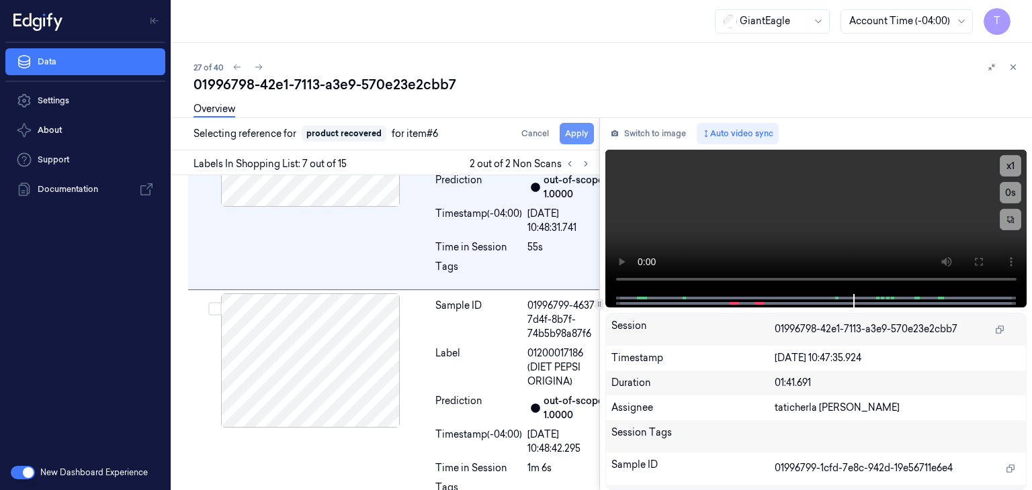
click at [584, 128] on button "Apply" at bounding box center [576, 133] width 34 height 21
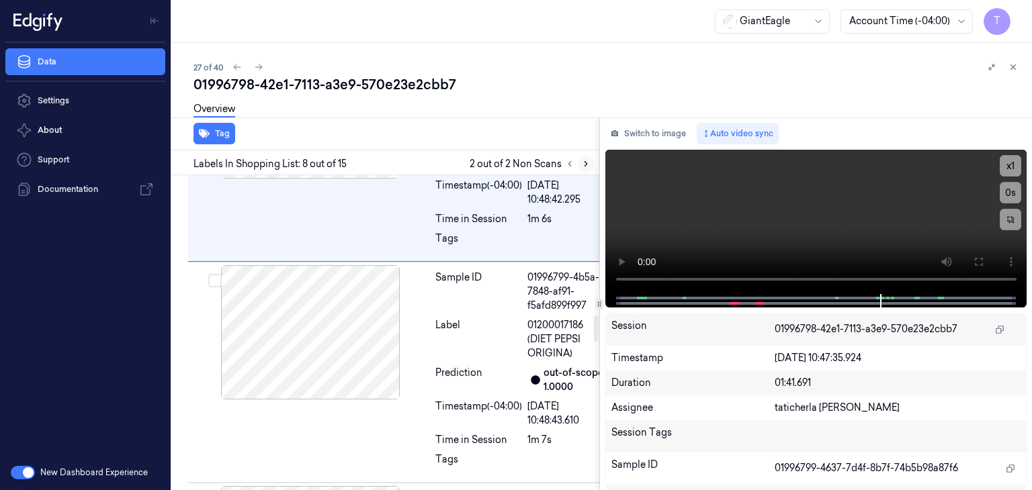
click at [586, 161] on icon at bounding box center [585, 163] width 9 height 9
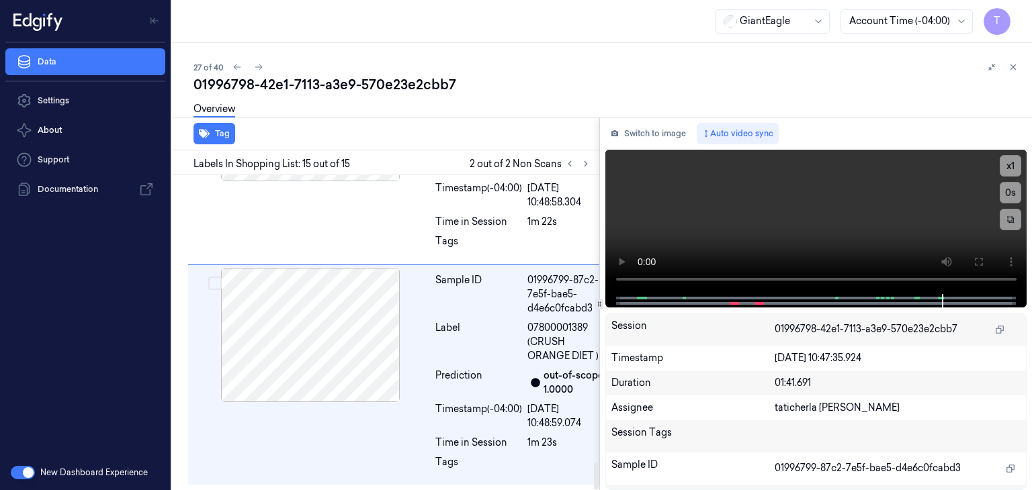
scroll to position [3383, 0]
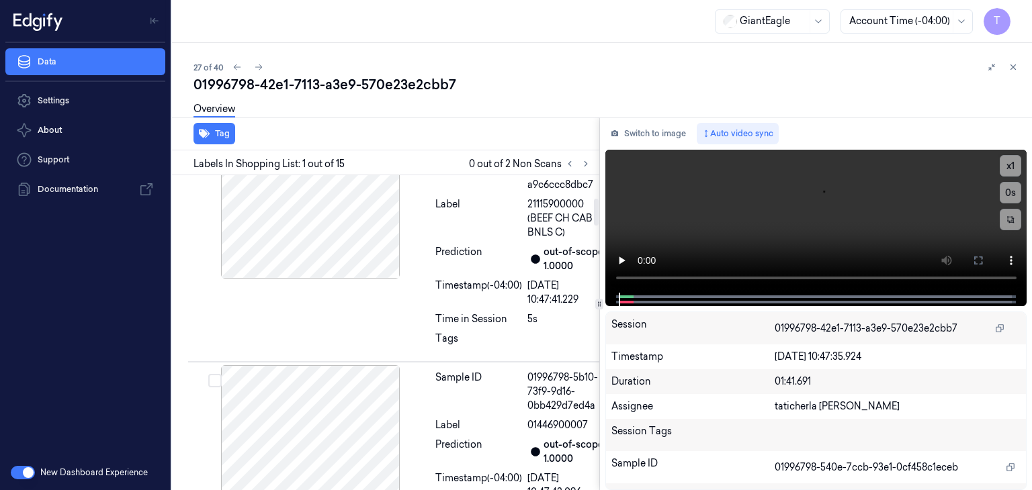
scroll to position [537, 0]
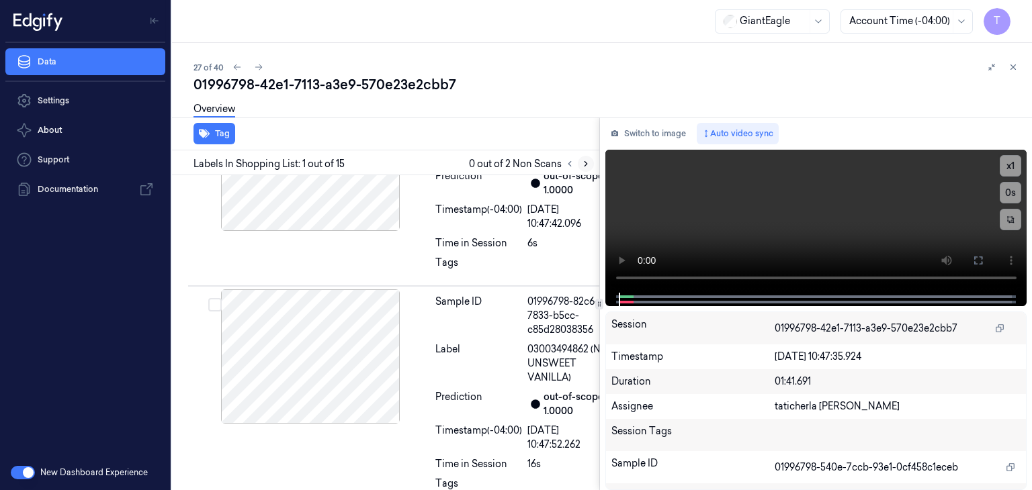
click at [582, 166] on icon at bounding box center [585, 163] width 9 height 9
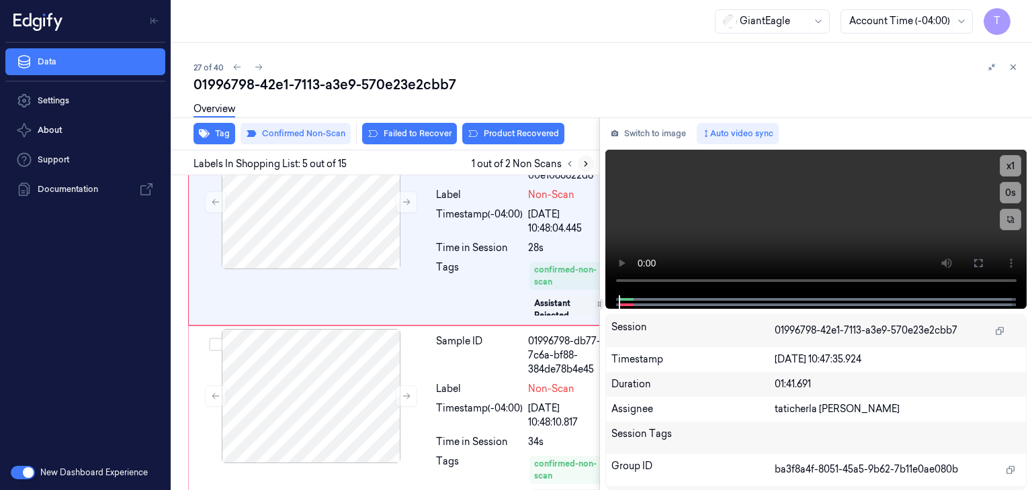
click at [582, 165] on icon at bounding box center [585, 163] width 9 height 9
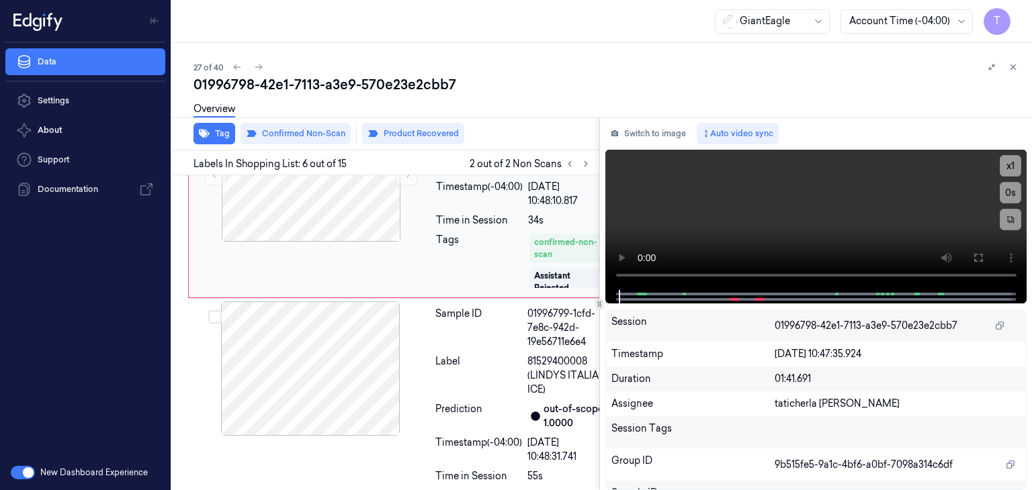
scroll to position [1135, 0]
click at [315, 241] on div at bounding box center [310, 174] width 239 height 134
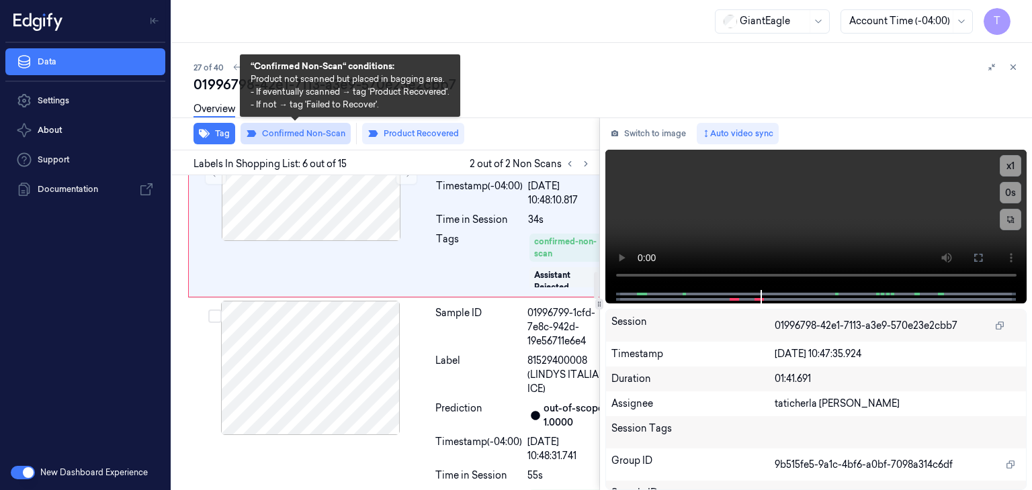
click at [310, 130] on button "Confirmed Non-Scan" at bounding box center [295, 133] width 110 height 21
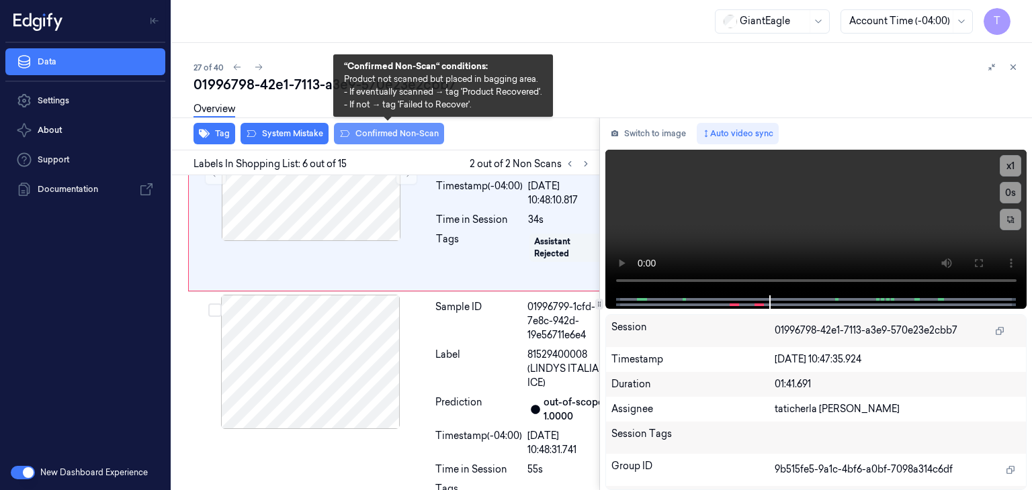
scroll to position [1132, 0]
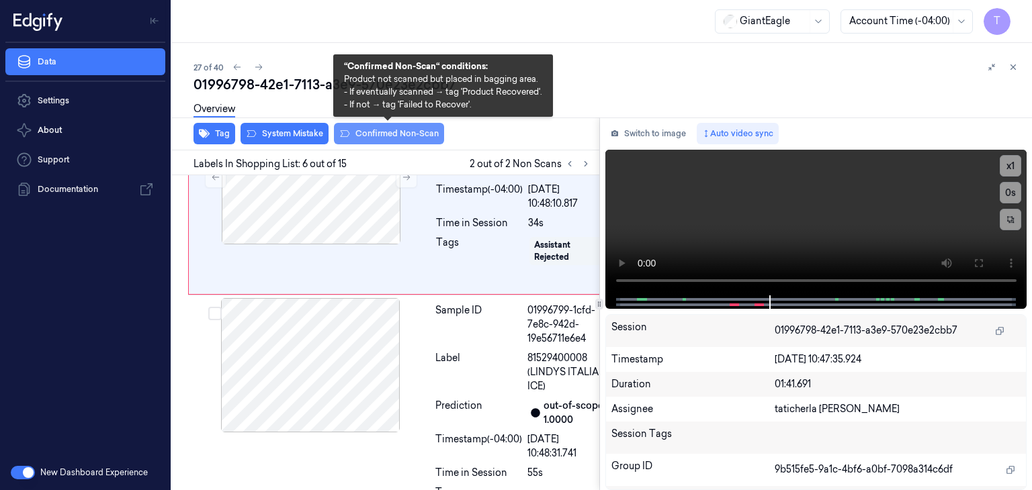
click at [412, 132] on button "Confirmed Non-Scan" at bounding box center [389, 133] width 110 height 21
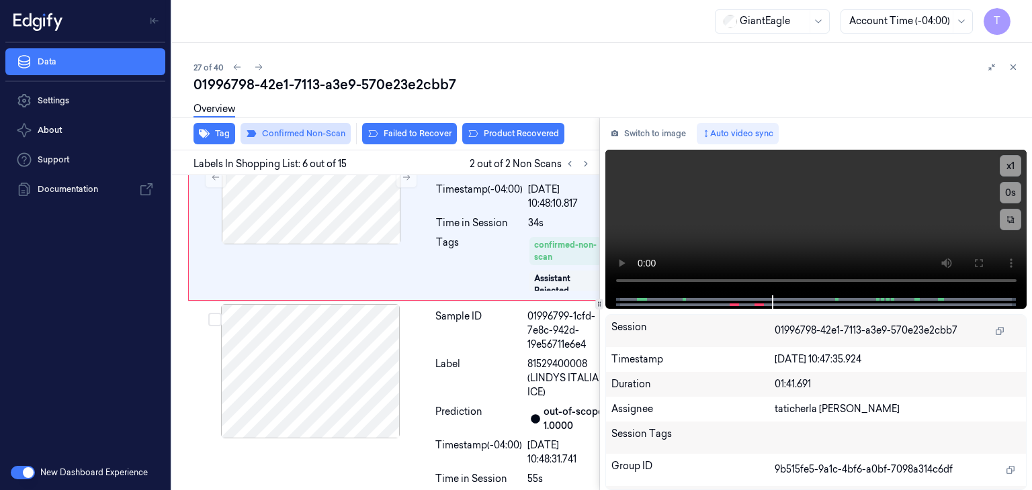
scroll to position [1135, 0]
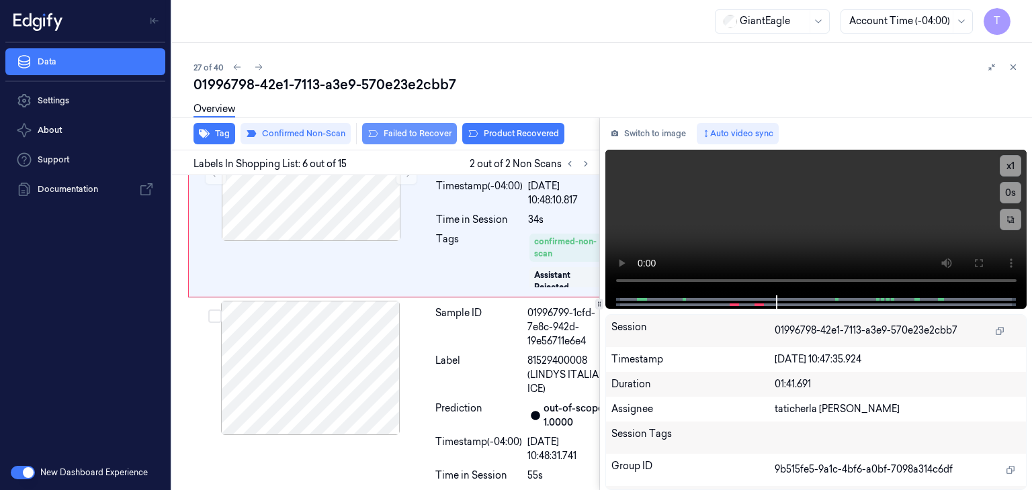
click at [403, 135] on button "Failed to Recover" at bounding box center [409, 133] width 95 height 21
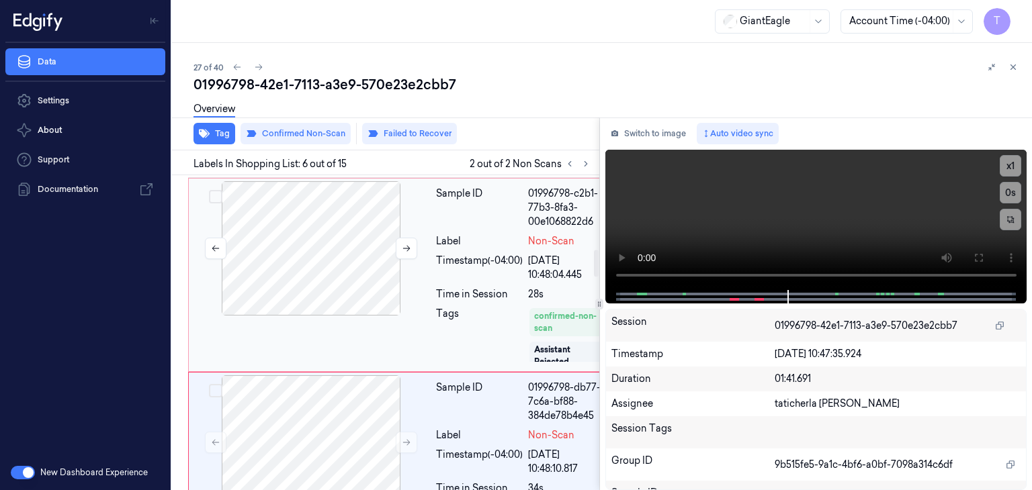
click at [336, 316] on div at bounding box center [310, 248] width 239 height 134
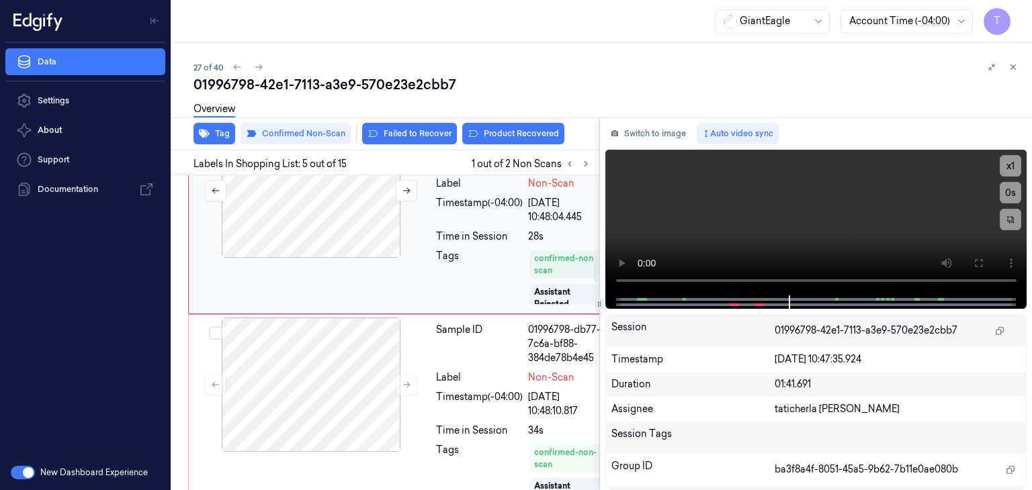
scroll to position [927, 0]
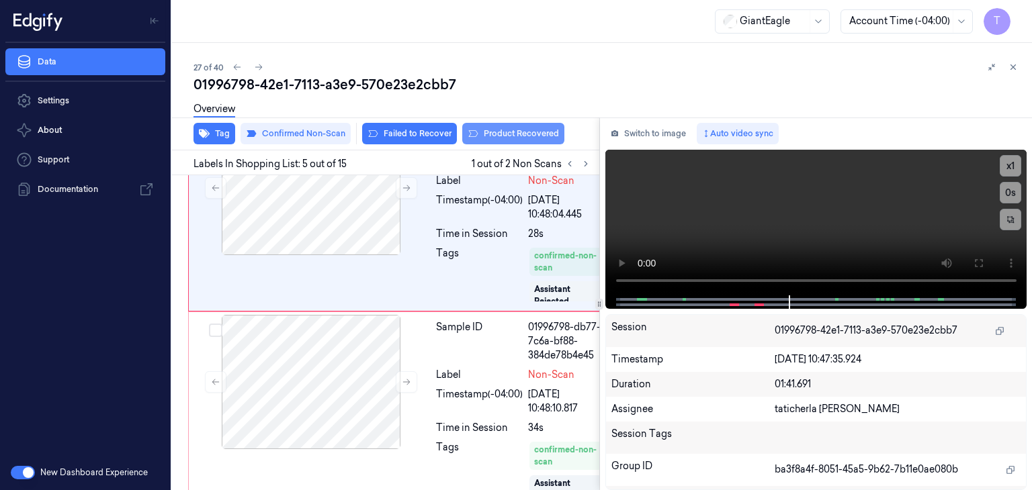
click at [518, 132] on button "Product Recovered" at bounding box center [513, 133] width 102 height 21
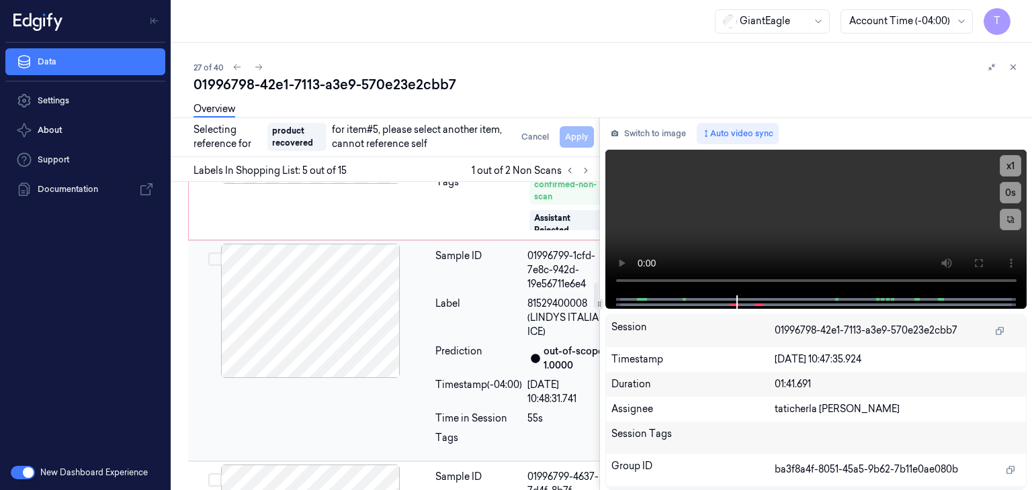
click at [316, 378] on div at bounding box center [310, 311] width 239 height 134
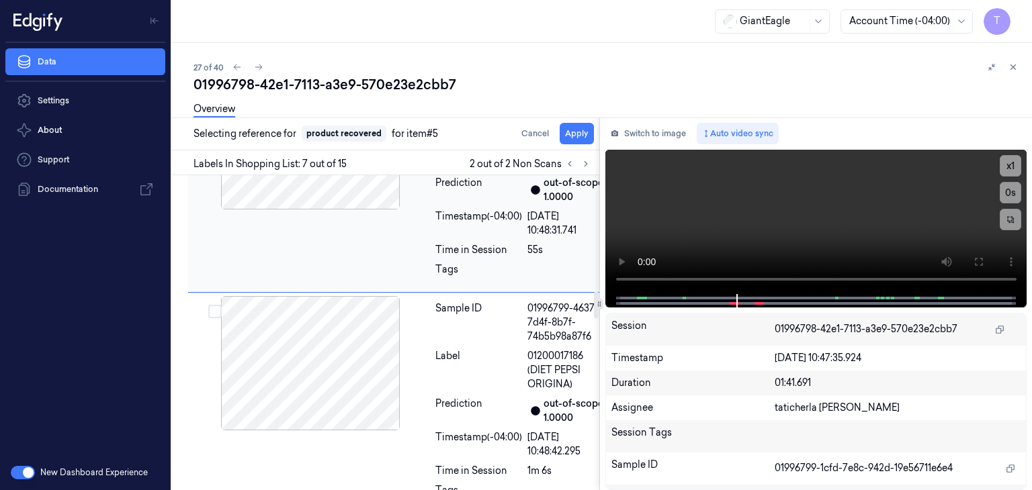
scroll to position [1363, 0]
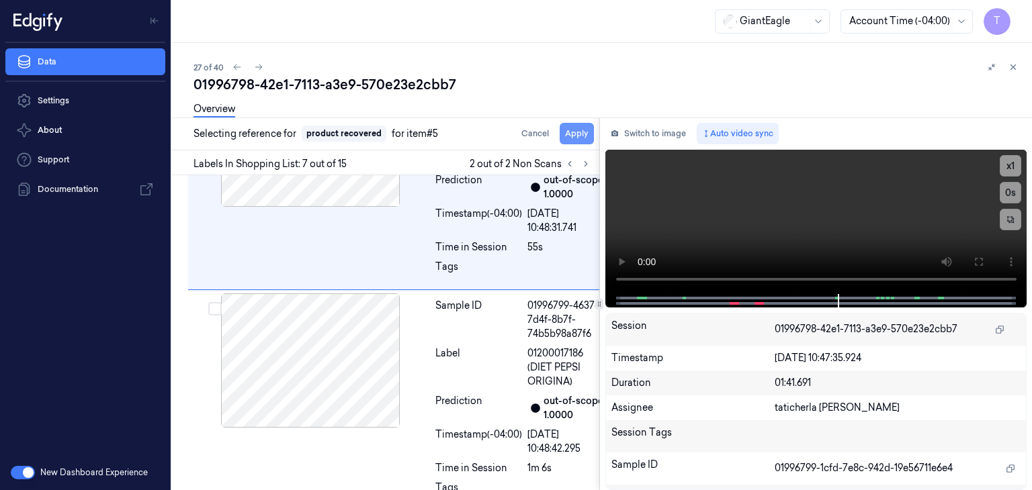
click at [586, 134] on button "Apply" at bounding box center [576, 133] width 34 height 21
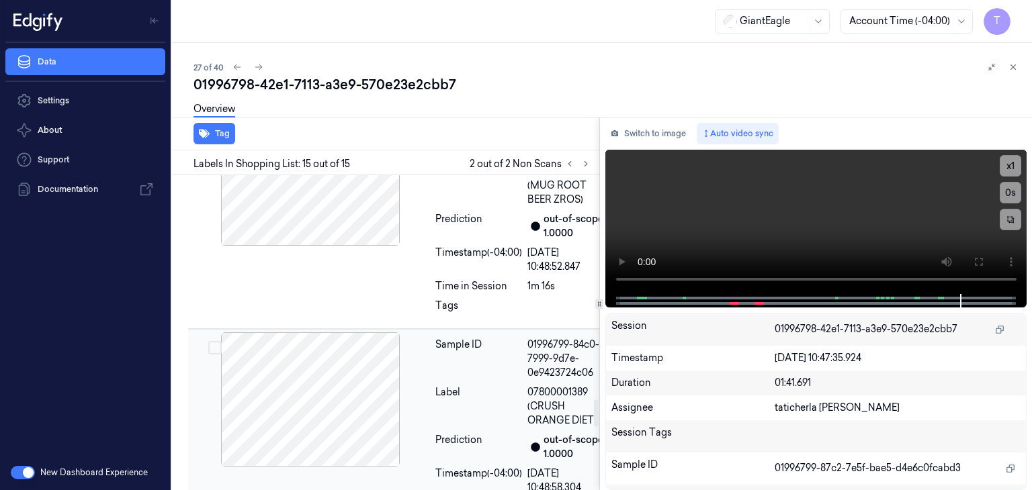
scroll to position [2630, 0]
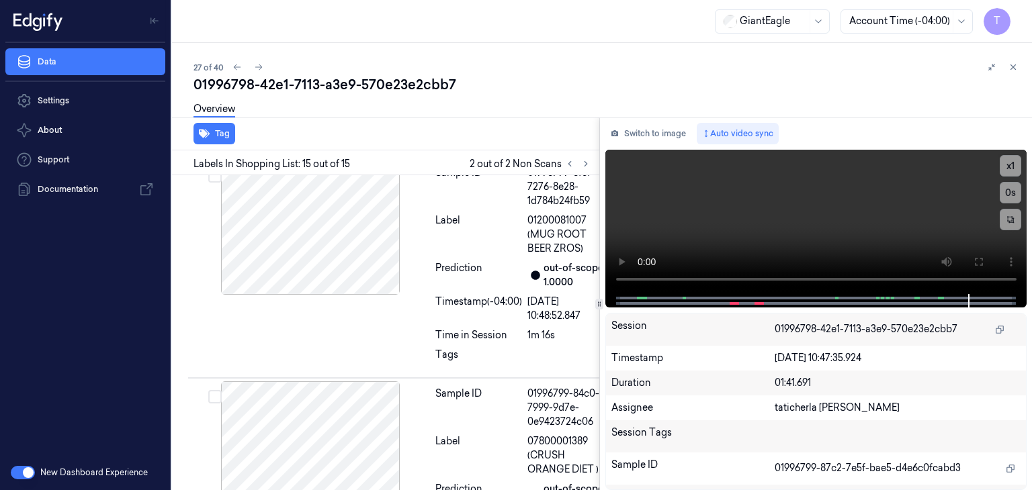
drag, startPoint x: 574, startPoint y: 163, endPoint x: 529, endPoint y: 92, distance: 83.7
click at [530, 93] on div "01996798-42e1-7113-a3e9-570e23e2cbb7 Overview Tag Labels In Shopping List: 15 o…" at bounding box center [606, 282] width 827 height 415
click at [570, 162] on icon at bounding box center [569, 163] width 9 height 9
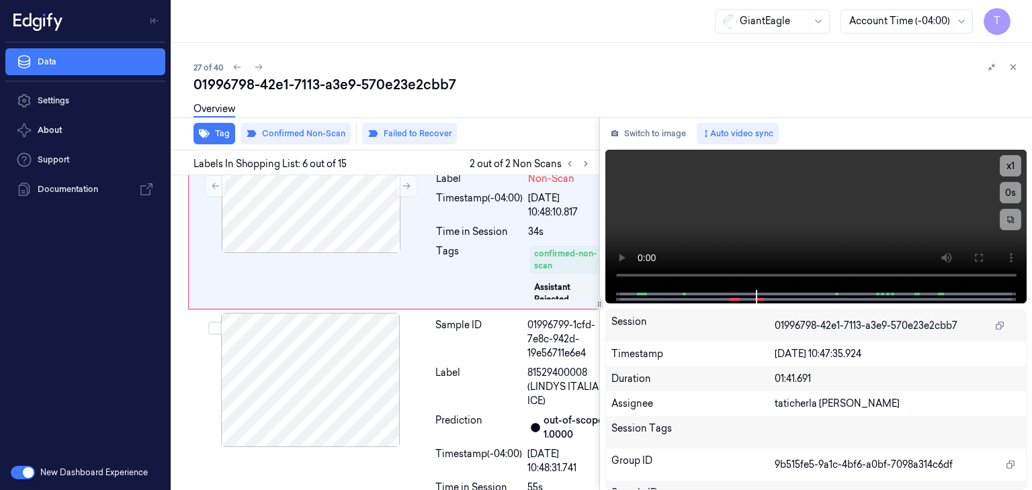
scroll to position [1121, 0]
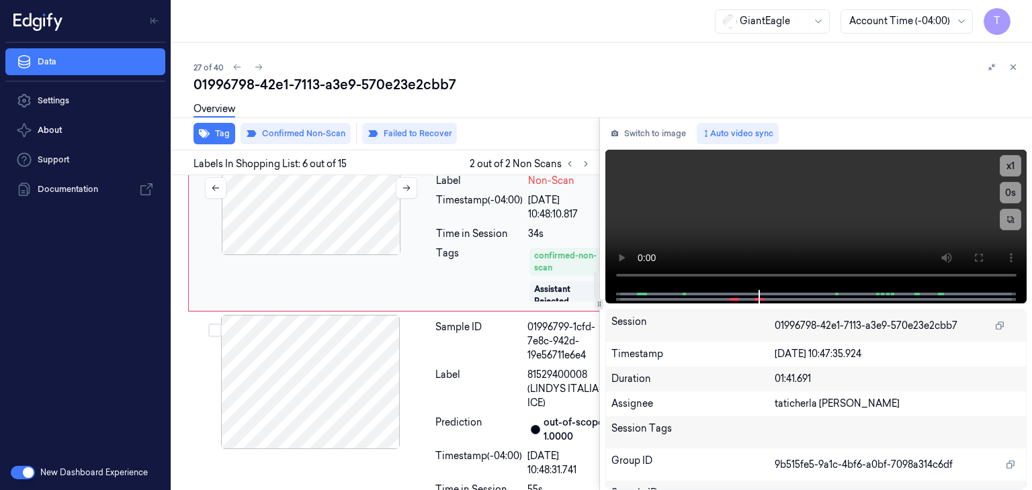
click at [340, 255] on div at bounding box center [310, 188] width 239 height 134
click at [343, 449] on div at bounding box center [310, 382] width 239 height 134
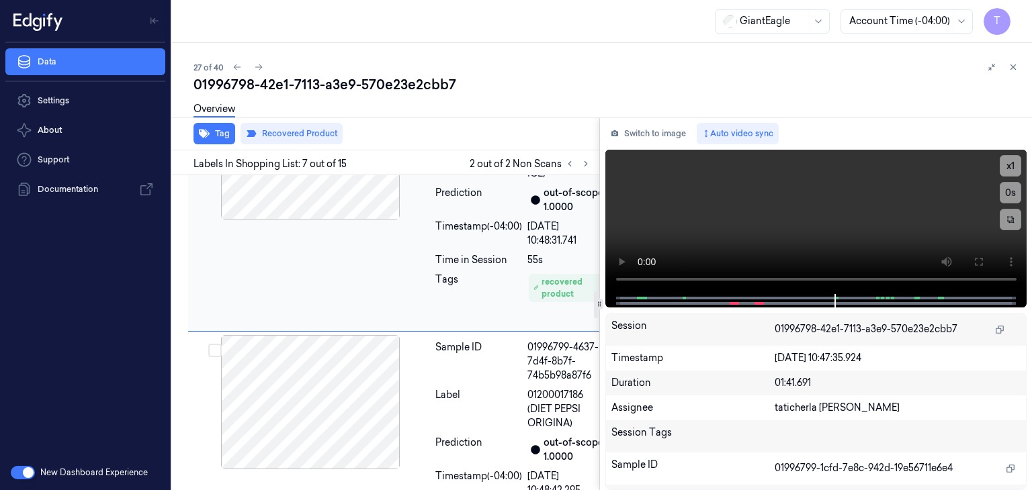
scroll to position [1363, 0]
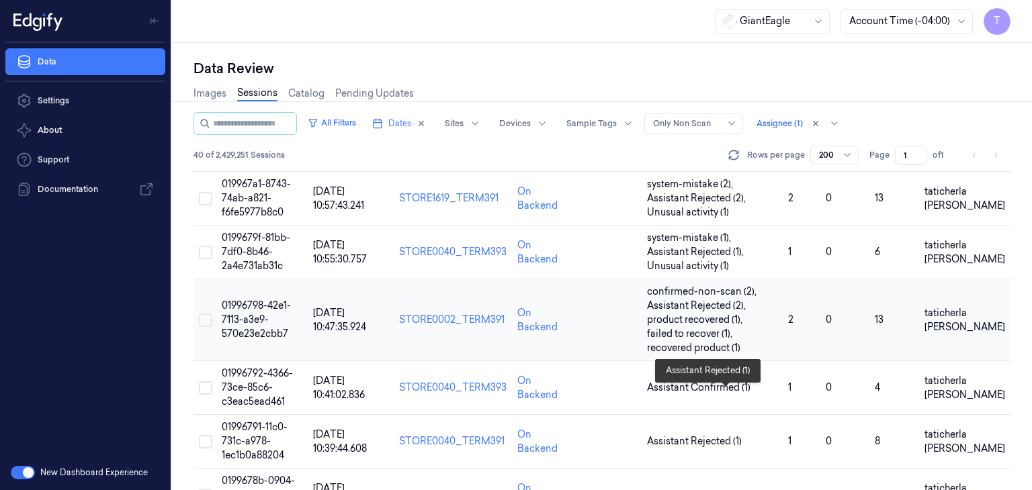
scroll to position [1343, 0]
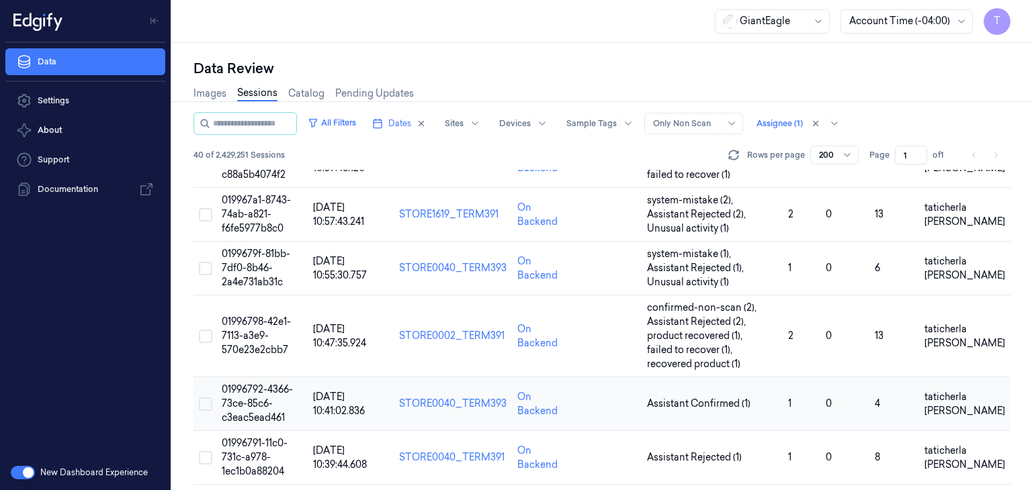
click at [261, 404] on span "01996792-4366-73ce-85c6-c3eac5ead461" at bounding box center [257, 404] width 71 height 40
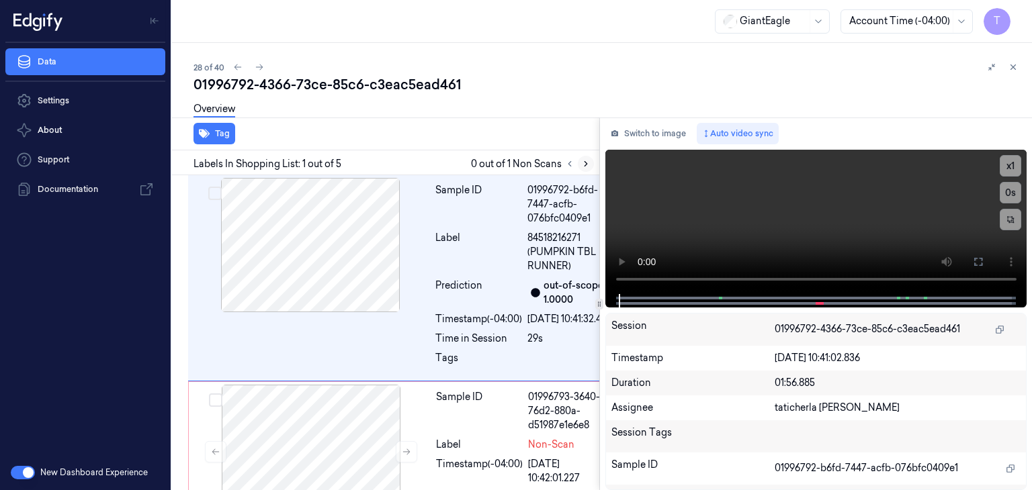
click at [586, 161] on icon at bounding box center [585, 163] width 9 height 9
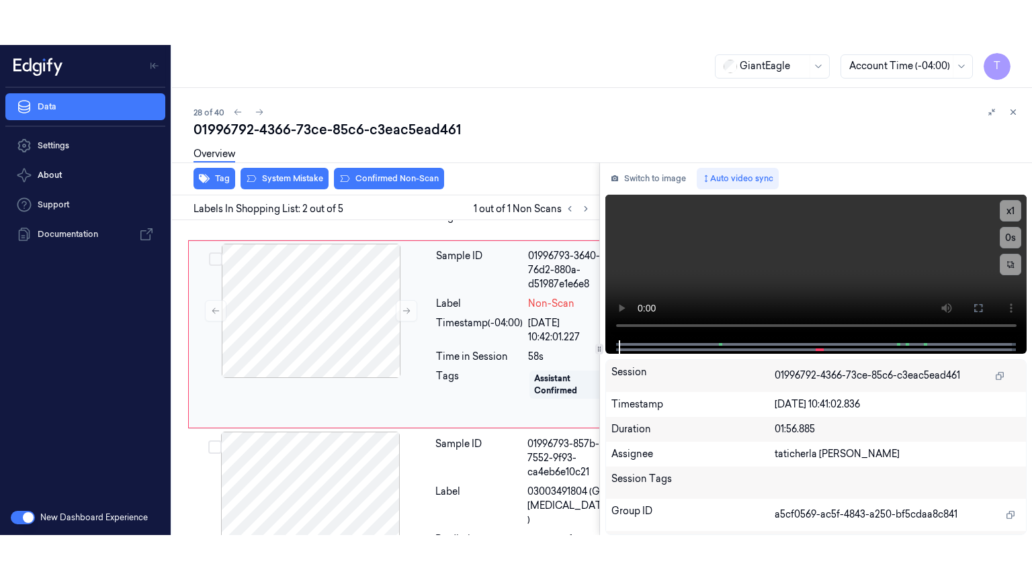
scroll to position [191, 0]
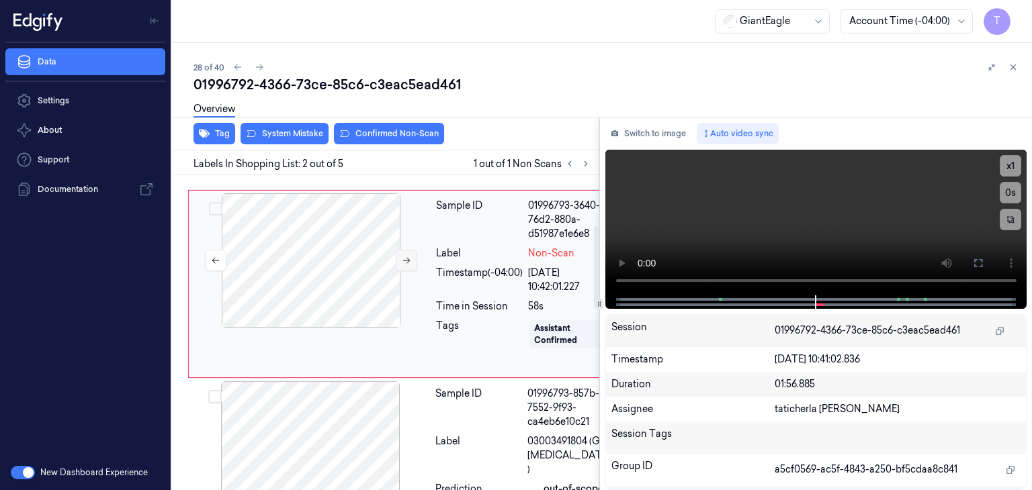
click at [406, 265] on icon at bounding box center [406, 260] width 9 height 9
click at [400, 271] on button at bounding box center [406, 260] width 21 height 21
click at [403, 265] on icon at bounding box center [406, 260] width 9 height 9
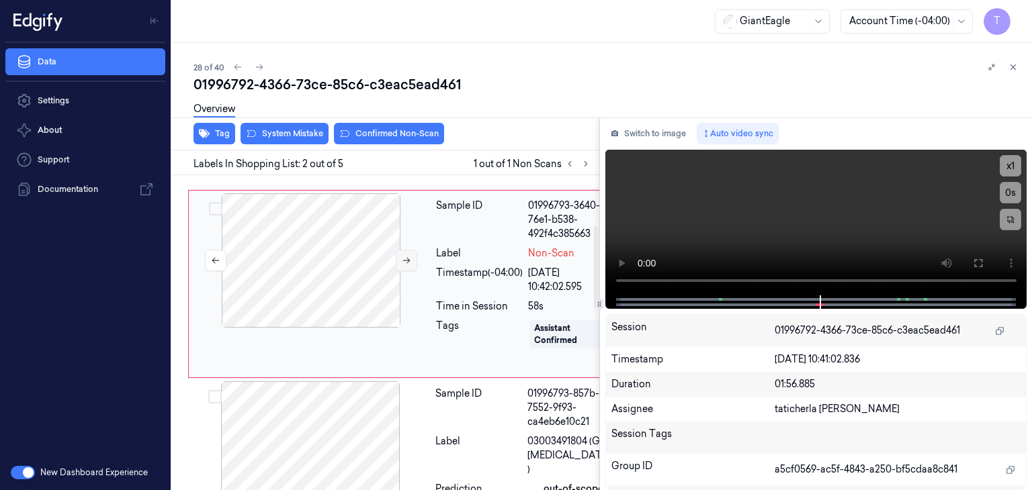
click at [403, 265] on icon at bounding box center [406, 260] width 9 height 9
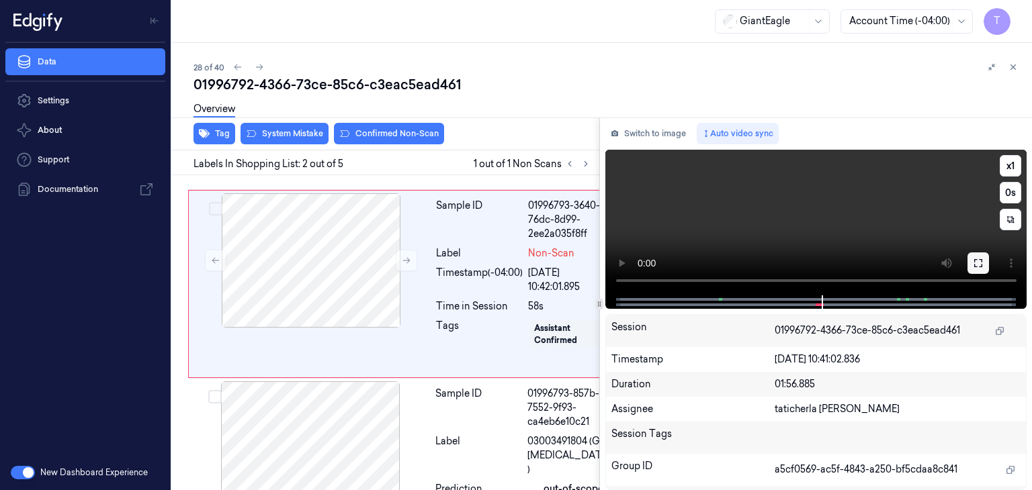
click at [975, 264] on icon at bounding box center [978, 263] width 11 height 11
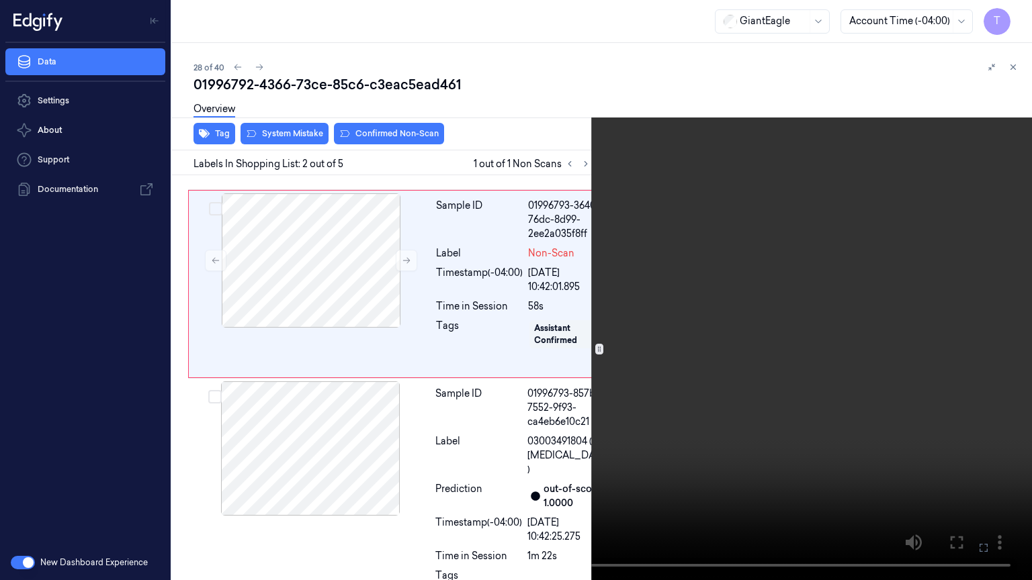
click at [0, 0] on icon at bounding box center [0, 0] width 0 height 0
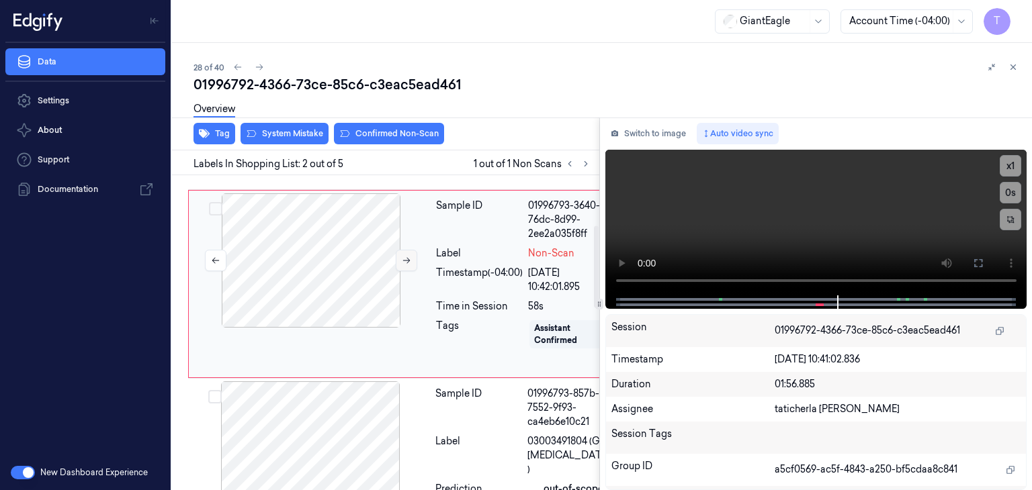
click at [403, 265] on icon at bounding box center [406, 260] width 9 height 9
click at [975, 258] on icon at bounding box center [978, 263] width 11 height 11
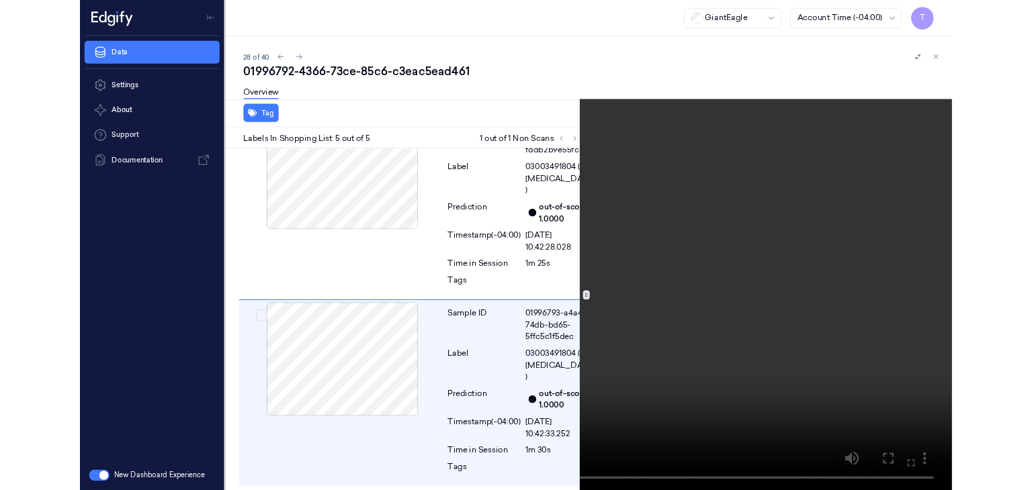
scroll to position [795, 0]
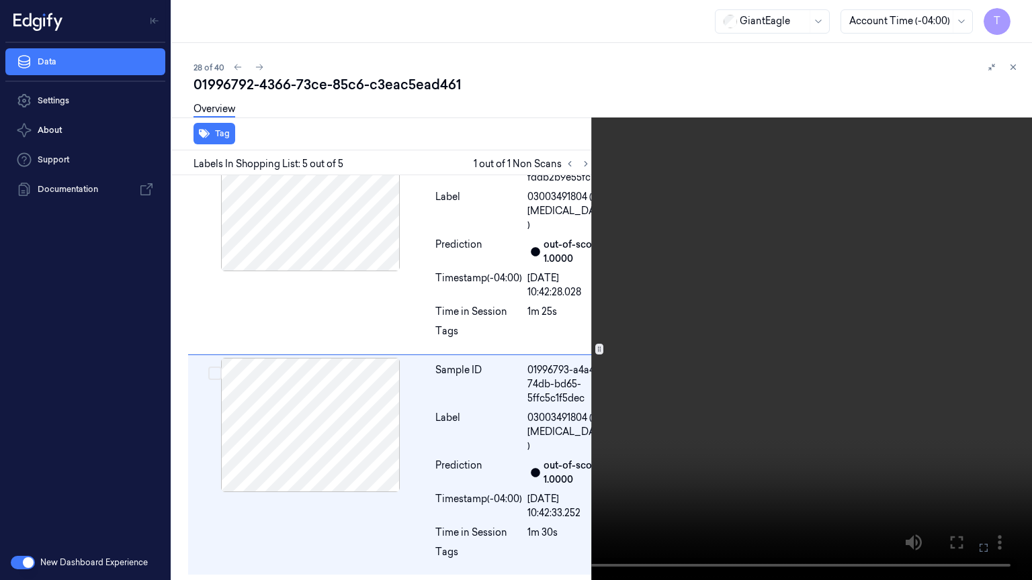
click at [0, 0] on icon at bounding box center [0, 0] width 0 height 0
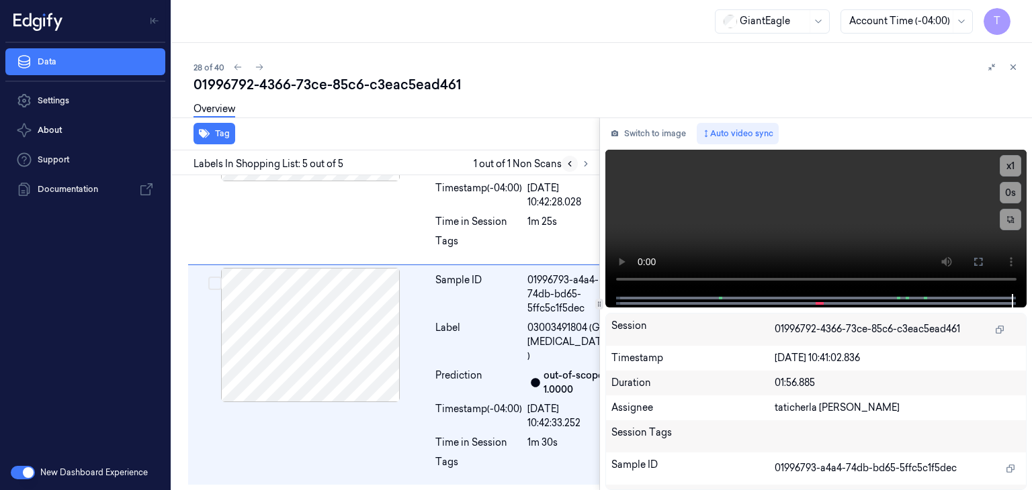
click at [567, 170] on button at bounding box center [569, 164] width 16 height 16
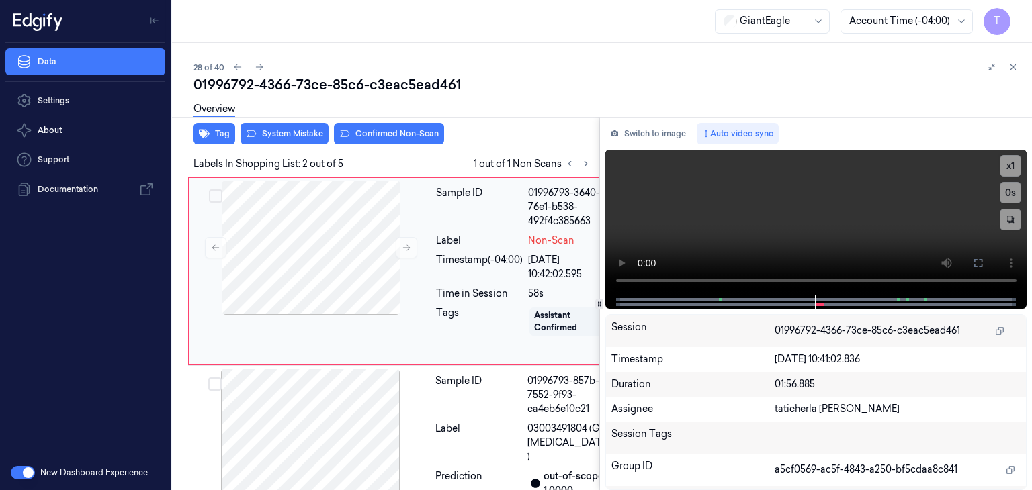
scroll to position [191, 0]
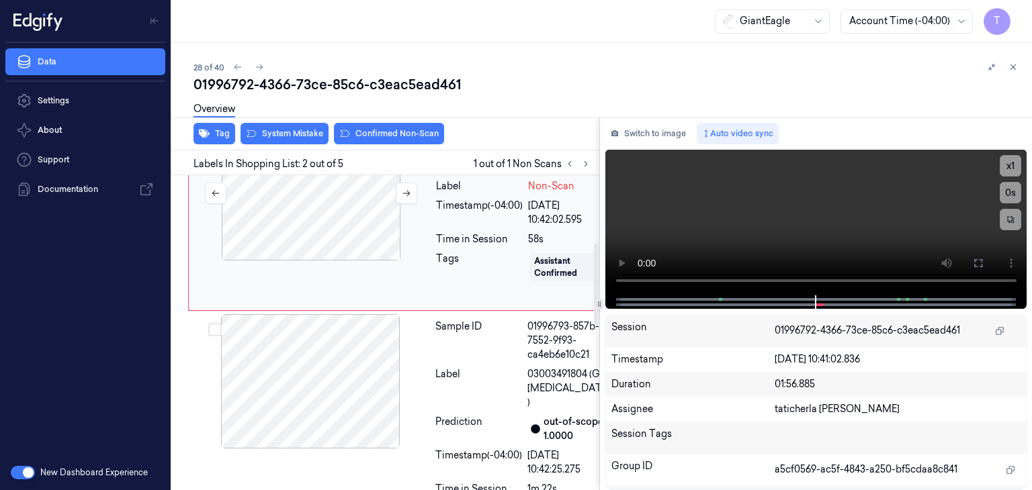
click at [371, 261] on div at bounding box center [310, 193] width 239 height 134
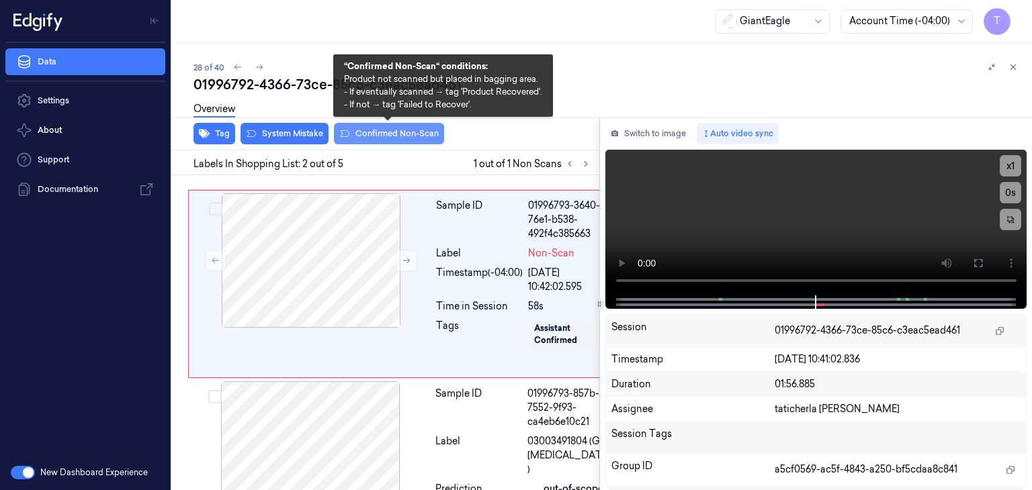
click at [371, 130] on button "Confirmed Non-Scan" at bounding box center [389, 133] width 110 height 21
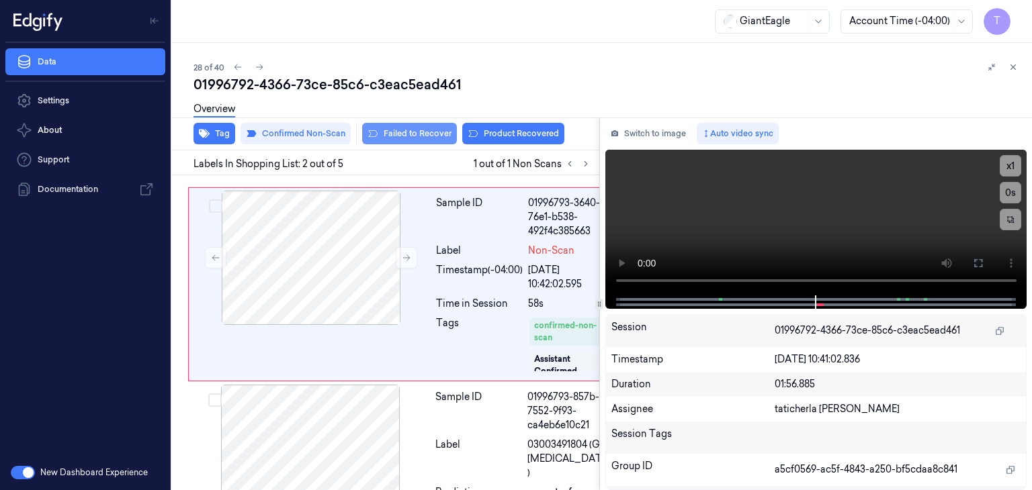
click at [408, 130] on button "Failed to Recover" at bounding box center [409, 133] width 95 height 21
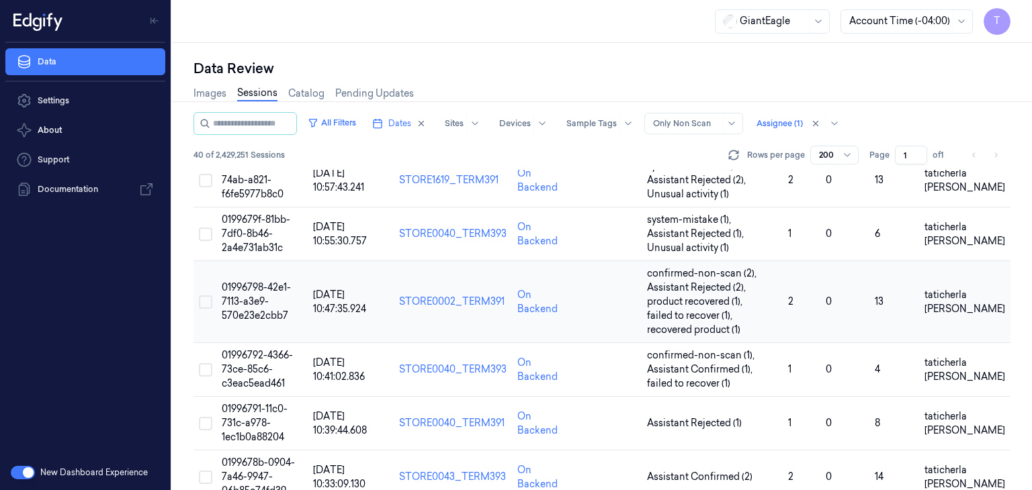
scroll to position [1545, 0]
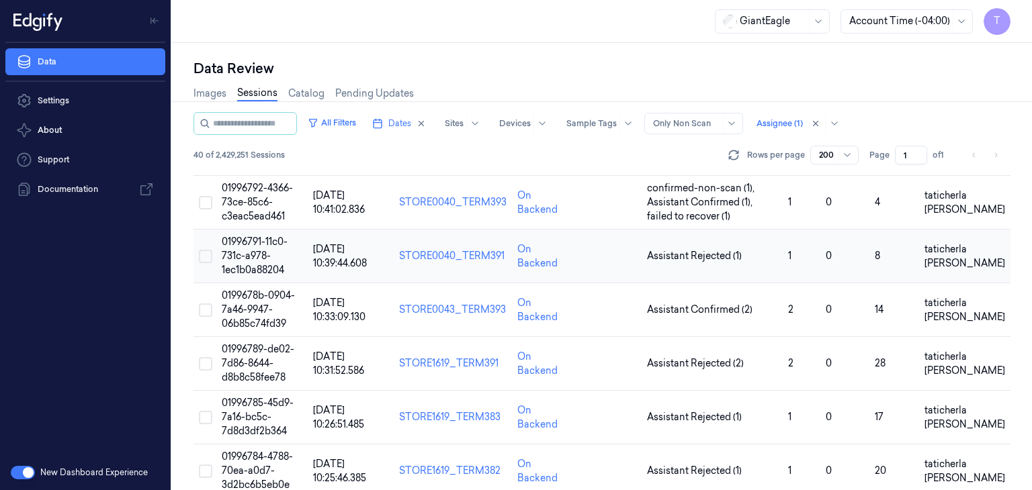
click at [235, 256] on span "01996791-11c0-731c-a978-1ec1b0a88204" at bounding box center [255, 256] width 66 height 40
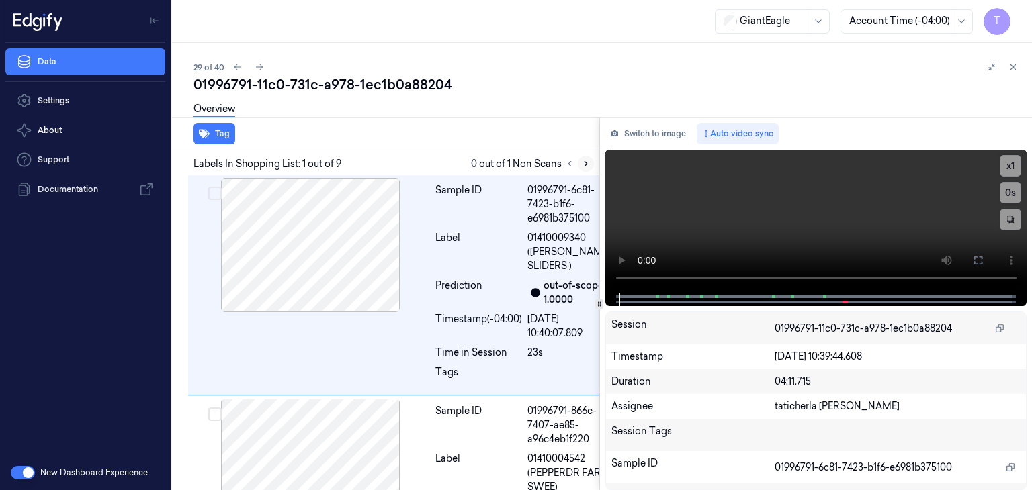
click at [589, 162] on icon at bounding box center [585, 163] width 9 height 9
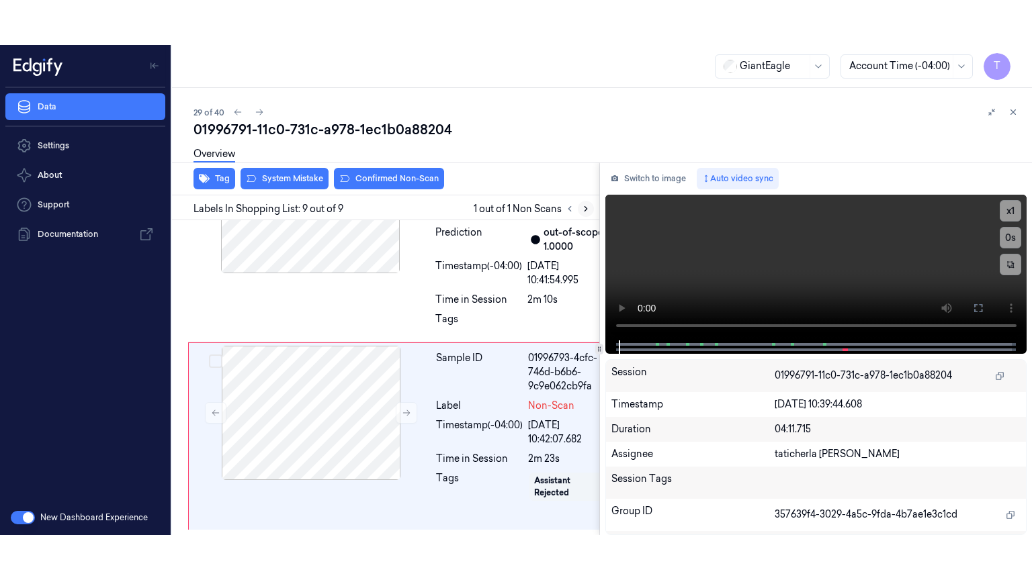
scroll to position [1867, 0]
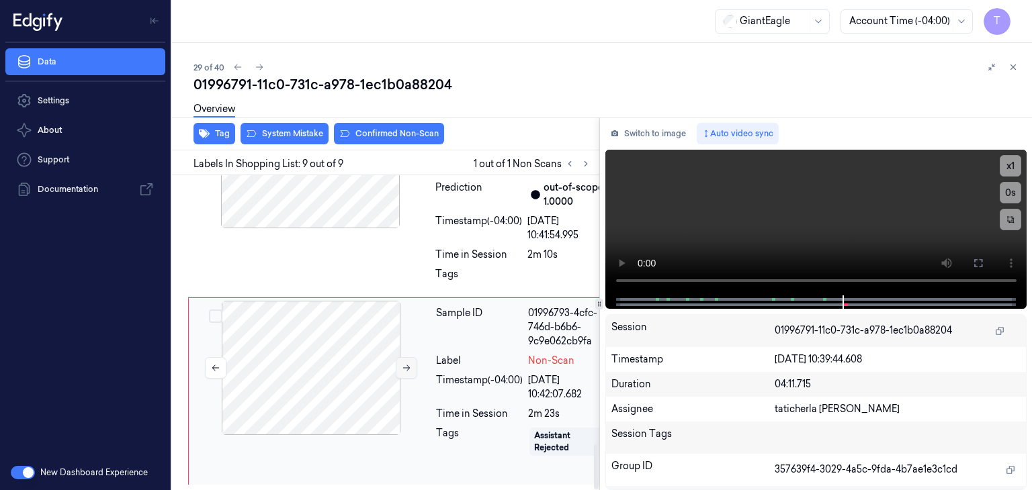
click at [404, 363] on icon at bounding box center [406, 367] width 9 height 9
click at [987, 260] on button at bounding box center [977, 263] width 21 height 21
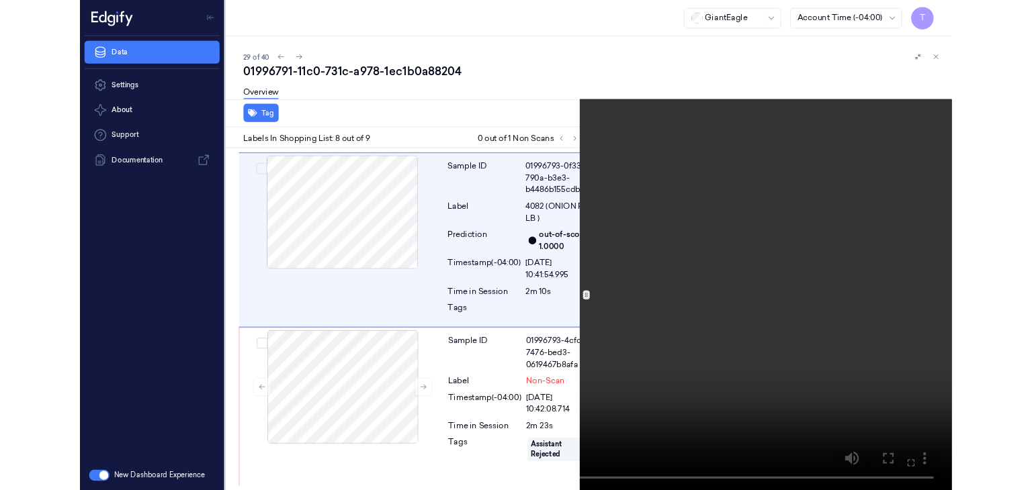
scroll to position [1656, 0]
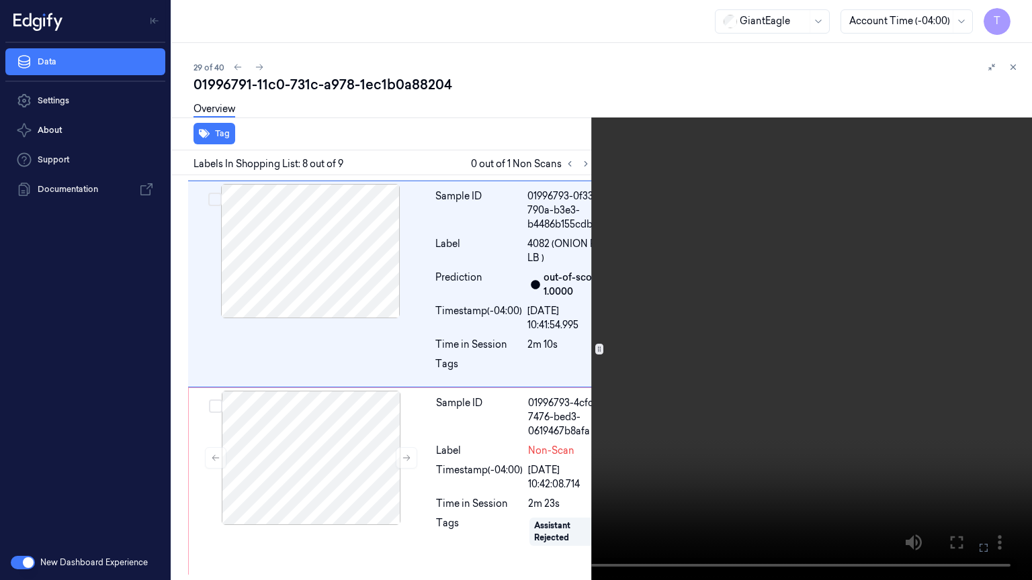
click at [0, 0] on icon at bounding box center [0, 0] width 0 height 0
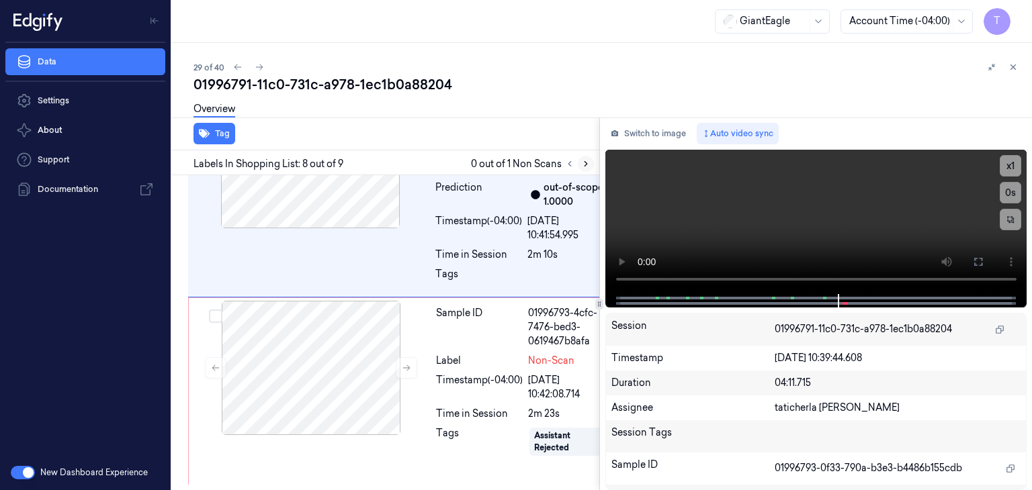
click at [583, 163] on icon at bounding box center [585, 163] width 9 height 9
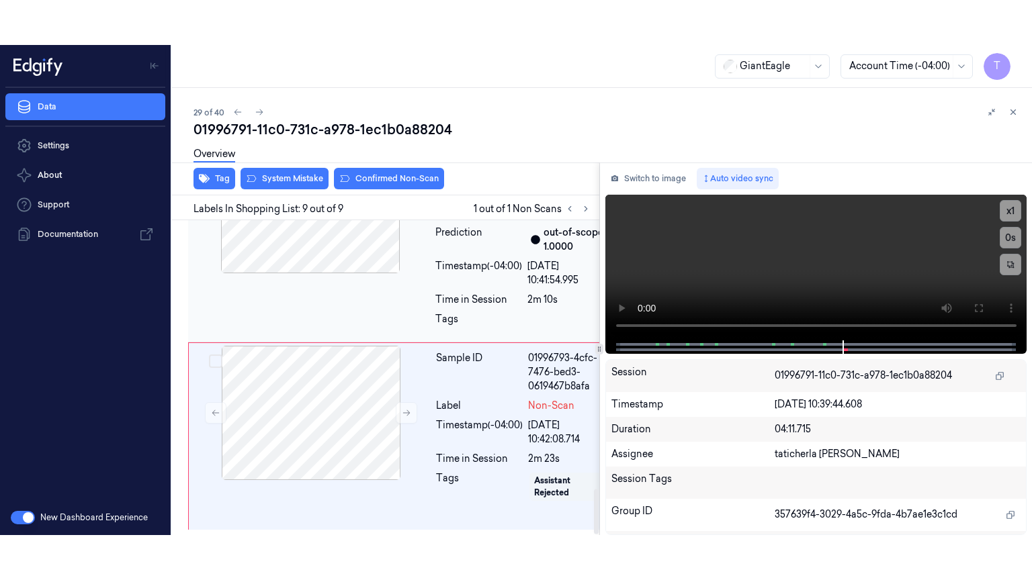
scroll to position [1867, 0]
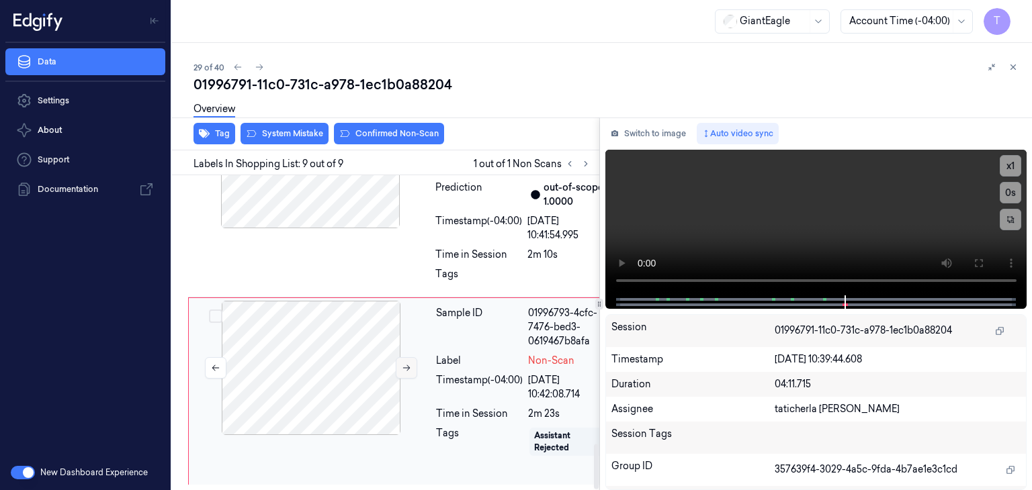
click at [411, 357] on button at bounding box center [406, 367] width 21 height 21
click at [233, 362] on div at bounding box center [310, 368] width 239 height 134
click at [830, 279] on video at bounding box center [816, 223] width 422 height 146
click at [981, 258] on icon at bounding box center [978, 263] width 11 height 11
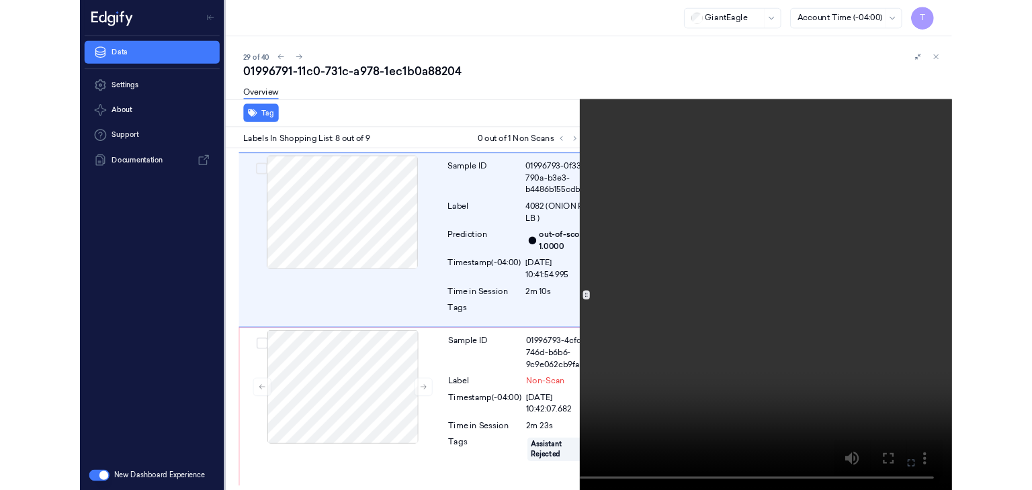
scroll to position [1656, 0]
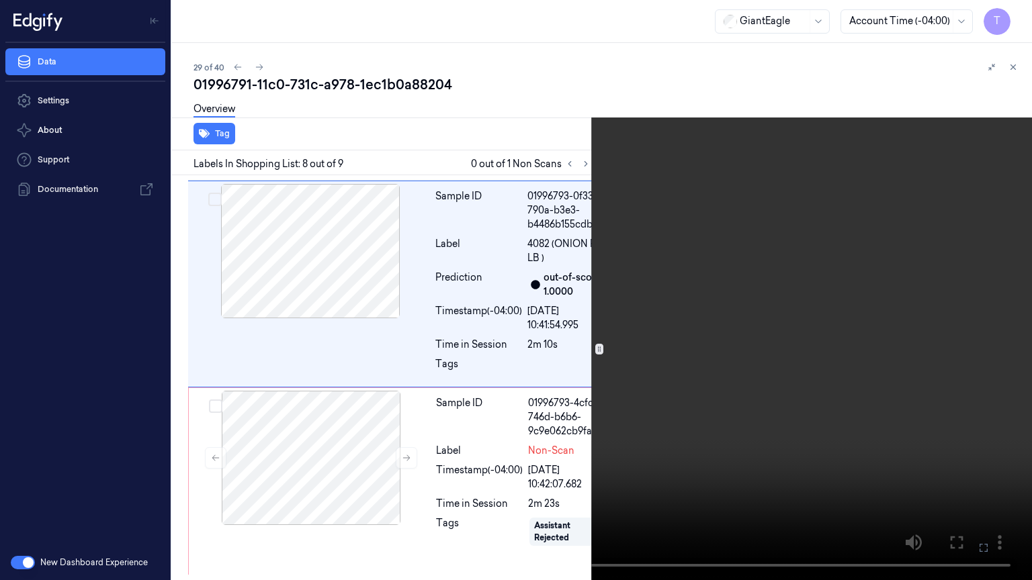
click at [0, 0] on icon at bounding box center [0, 0] width 0 height 0
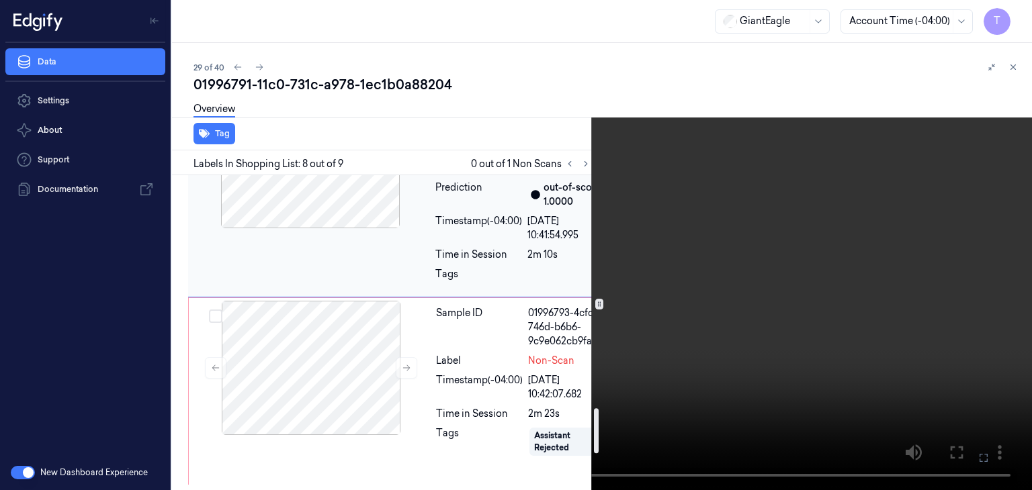
scroll to position [1455, 0]
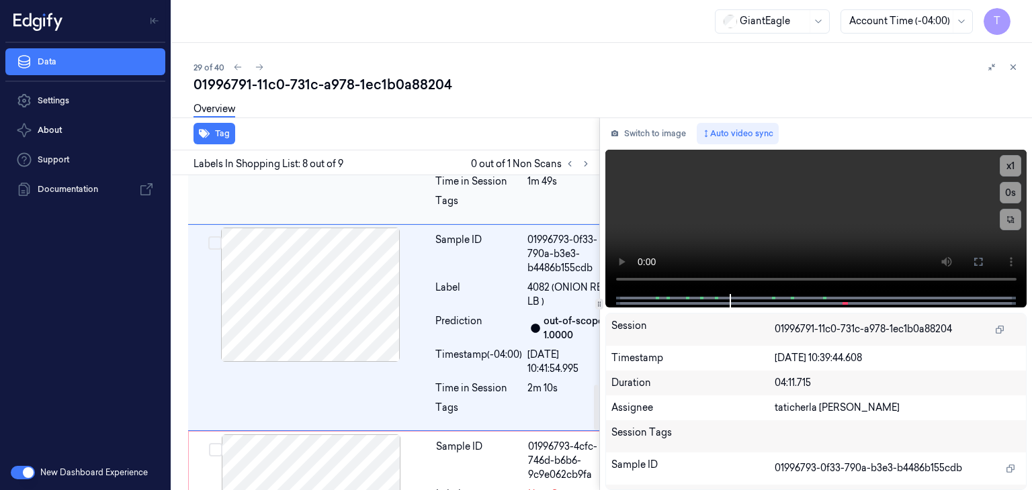
click at [336, 155] on div at bounding box center [310, 88] width 239 height 134
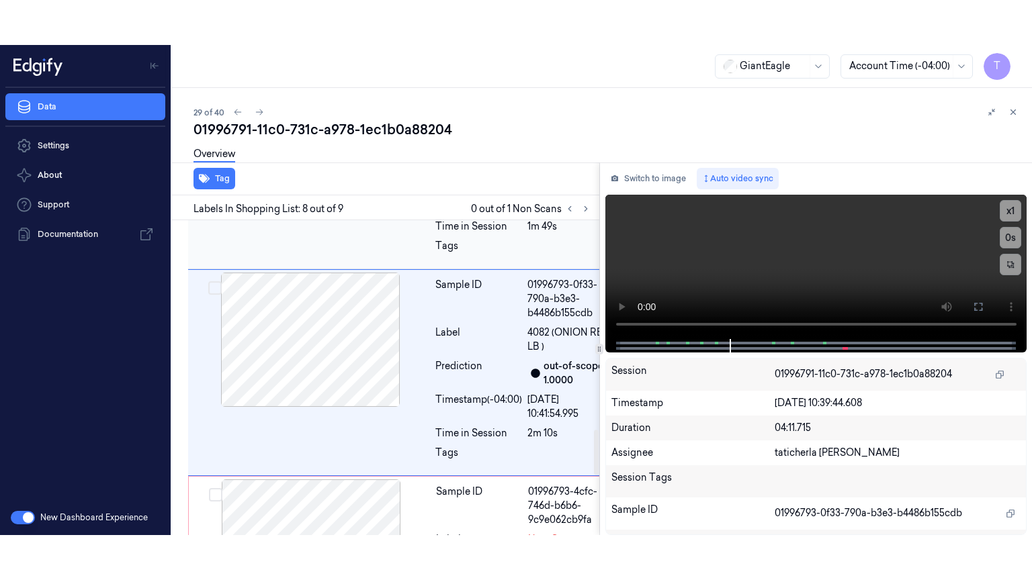
scroll to position [1459, 0]
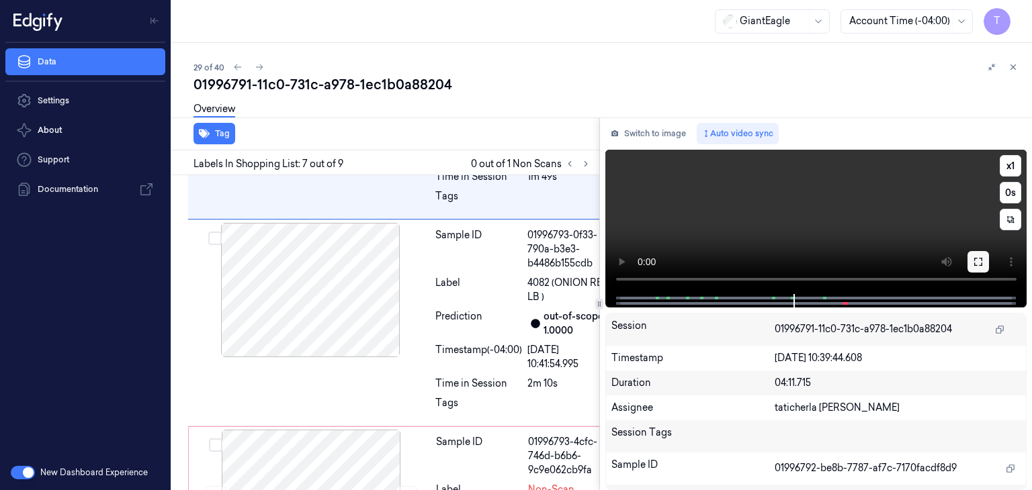
click at [988, 256] on button at bounding box center [977, 261] width 21 height 21
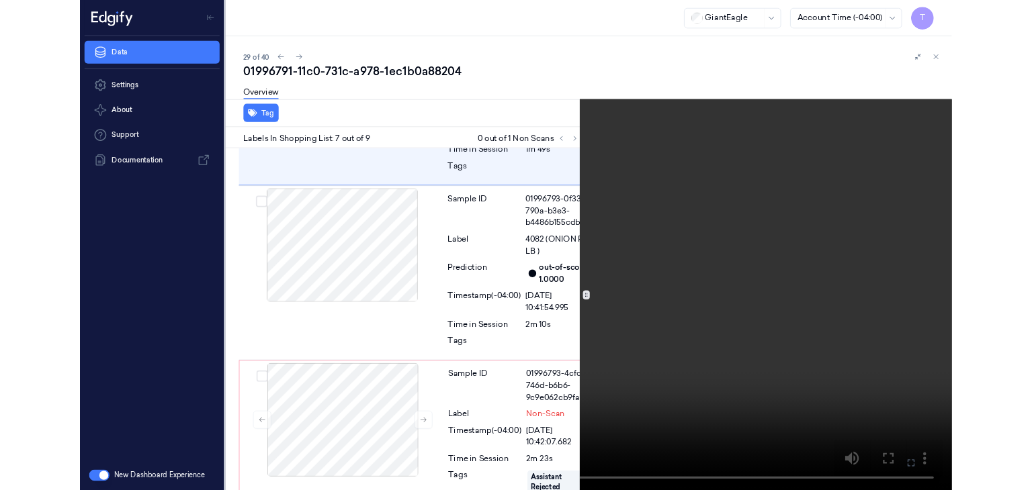
scroll to position [1414, 0]
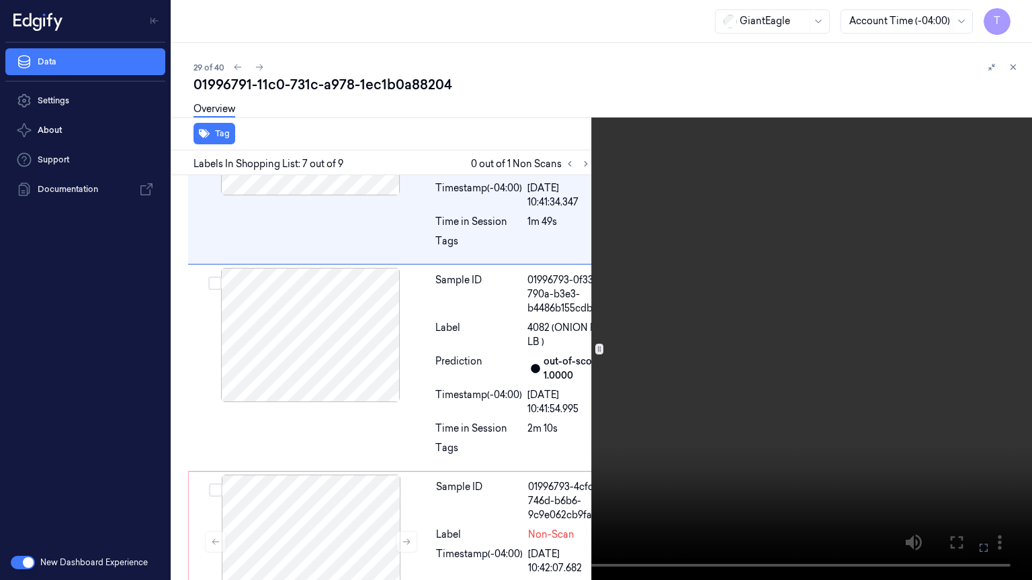
click at [0, 0] on icon at bounding box center [0, 0] width 0 height 0
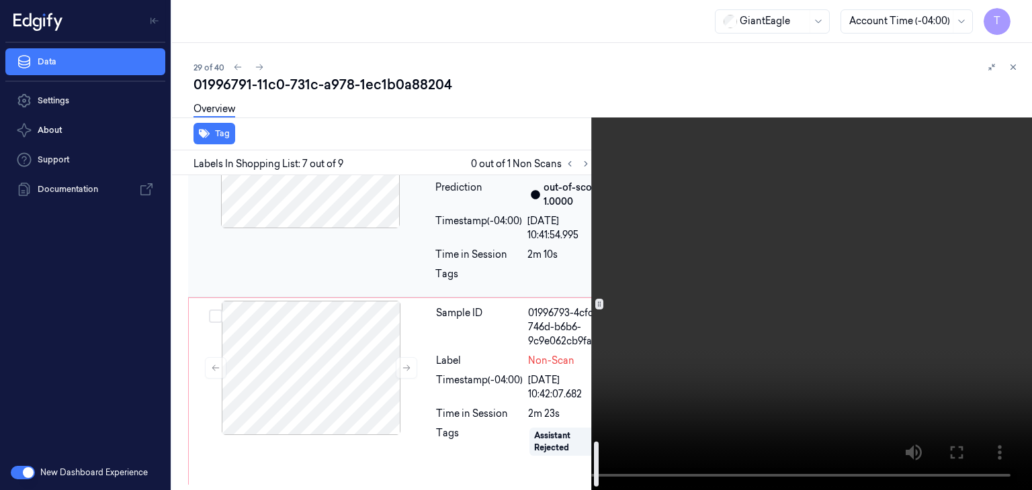
scroll to position [1867, 0]
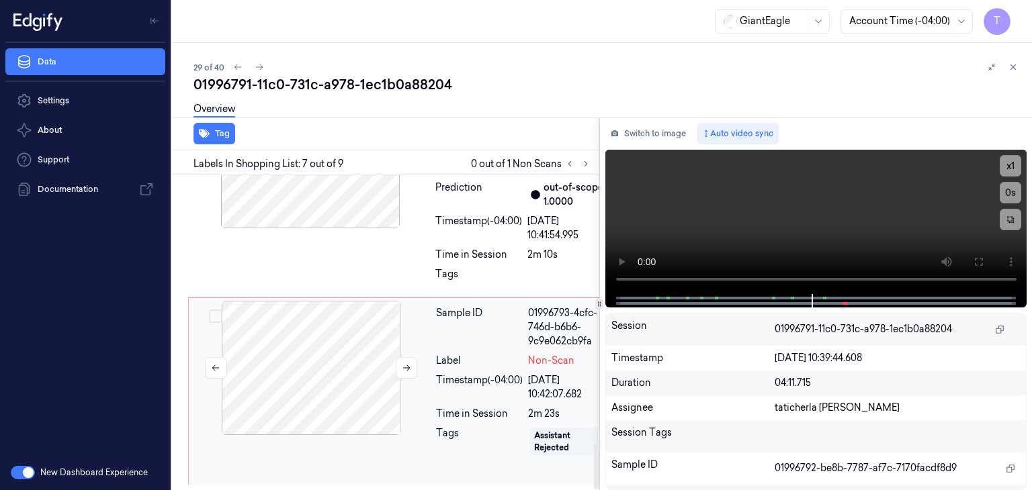
click at [309, 341] on div at bounding box center [310, 368] width 239 height 134
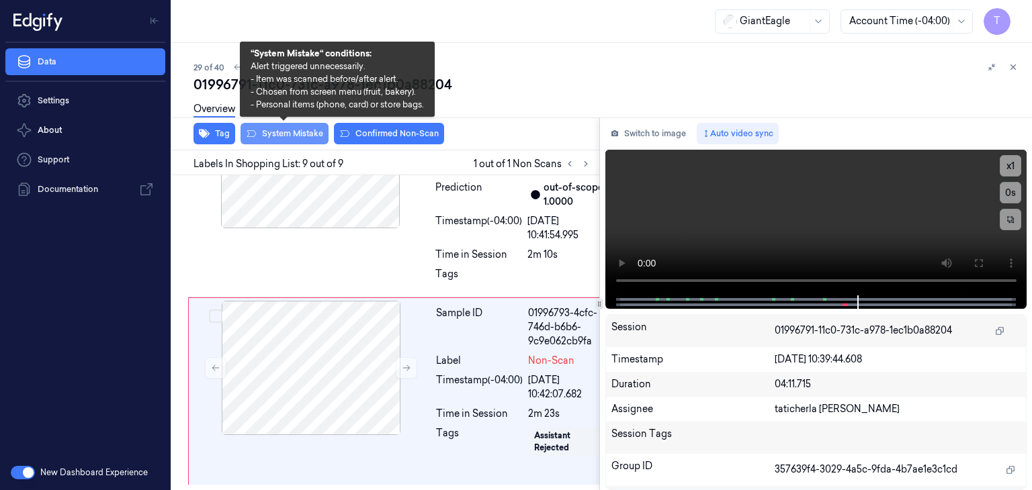
click at [304, 134] on button "System Mistake" at bounding box center [284, 133] width 88 height 21
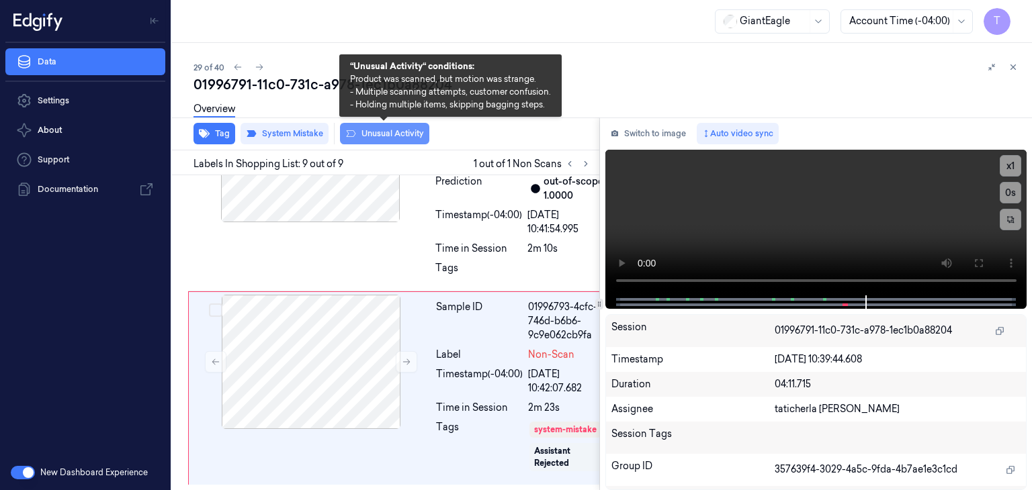
click at [384, 132] on button "Unusual Activity" at bounding box center [384, 133] width 89 height 21
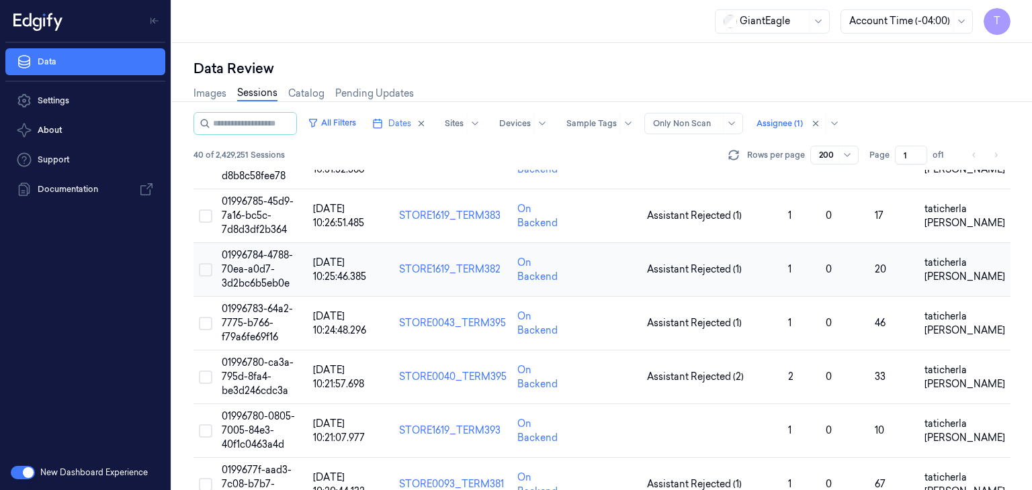
scroll to position [1612, 0]
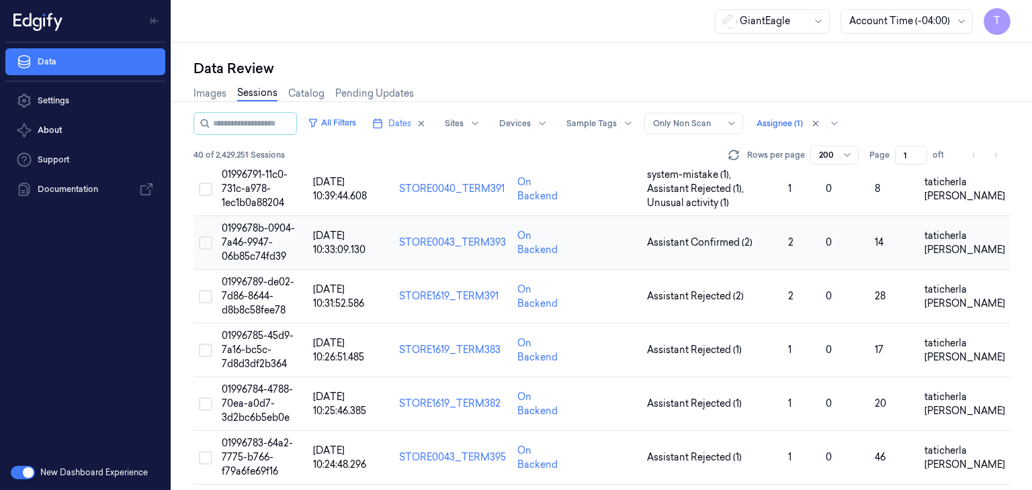
click at [247, 230] on td "0199678b-0904-7a46-9947-06b85c74fd39" at bounding box center [261, 243] width 91 height 54
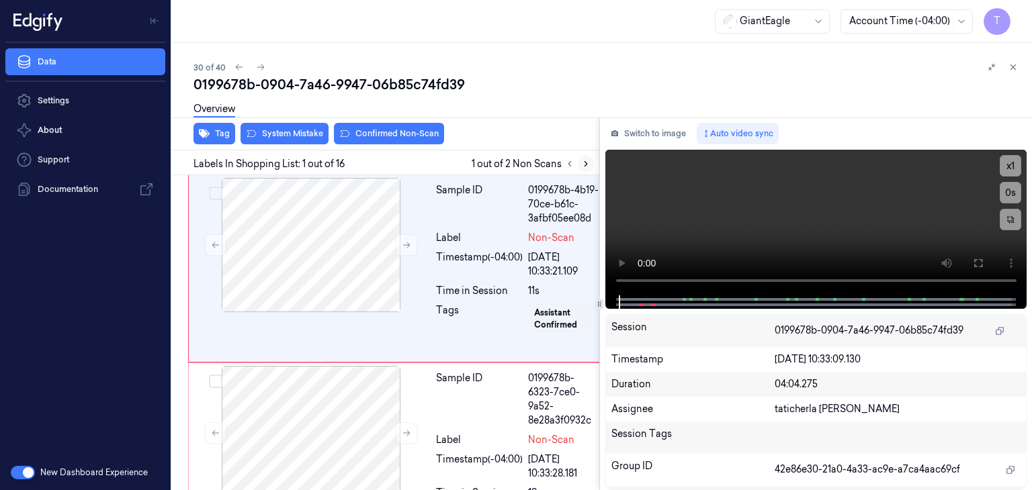
click at [587, 162] on icon at bounding box center [585, 163] width 9 height 9
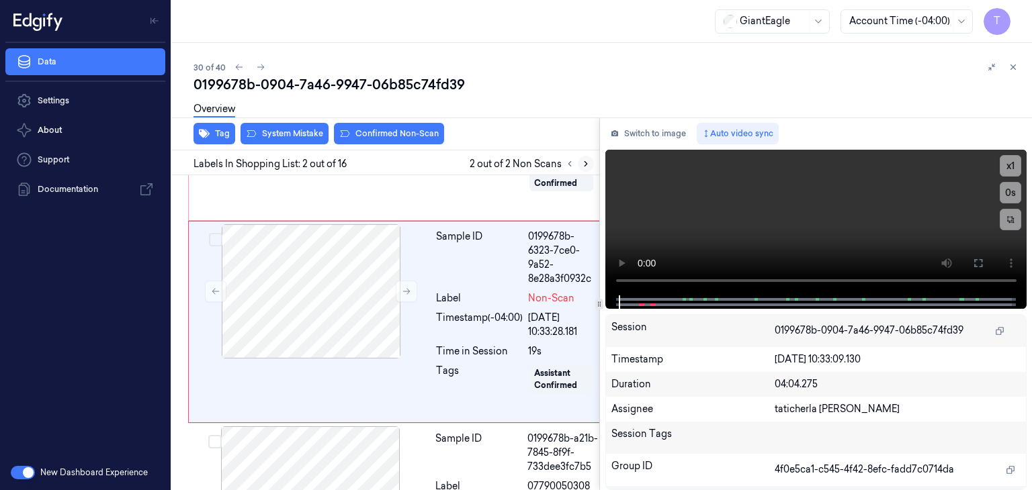
scroll to position [144, 0]
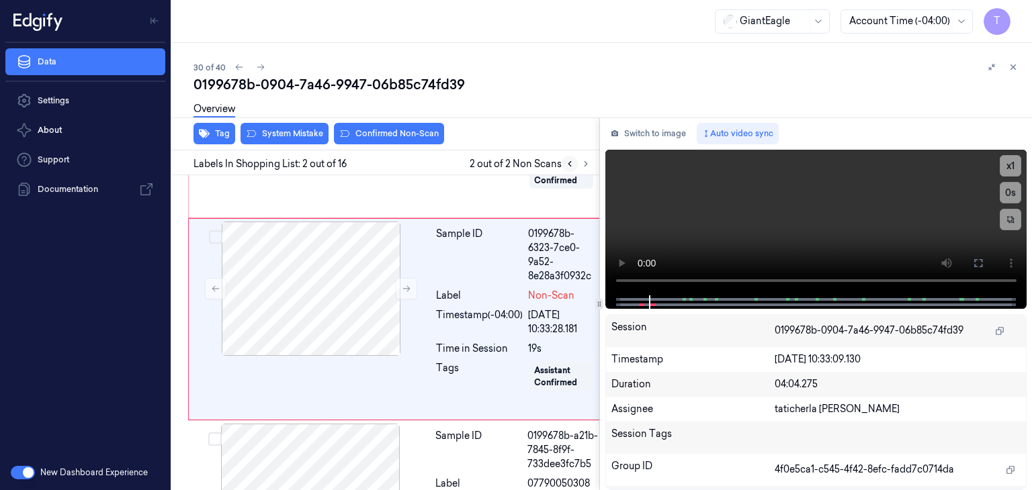
click at [568, 159] on icon at bounding box center [569, 163] width 9 height 9
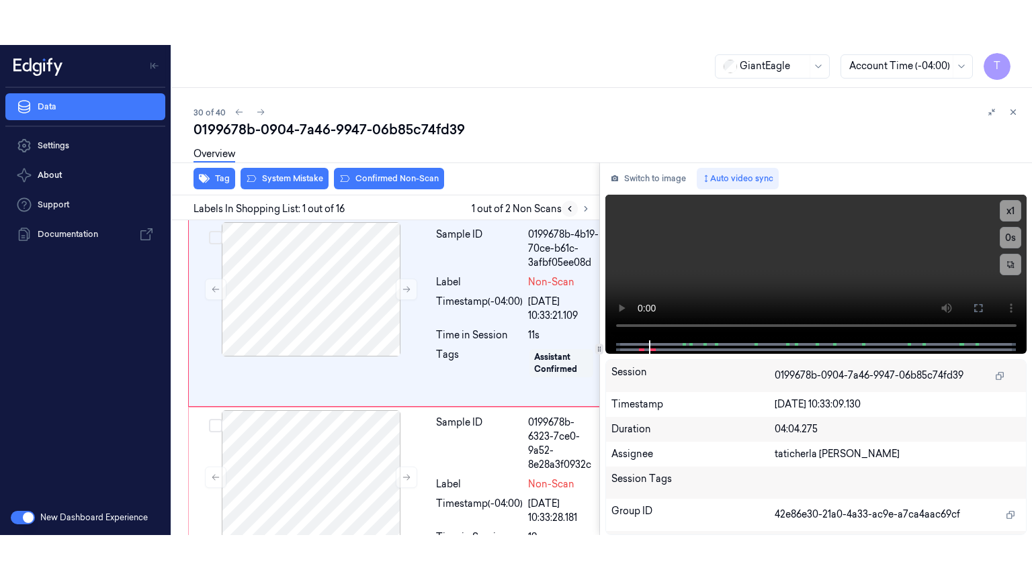
scroll to position [0, 0]
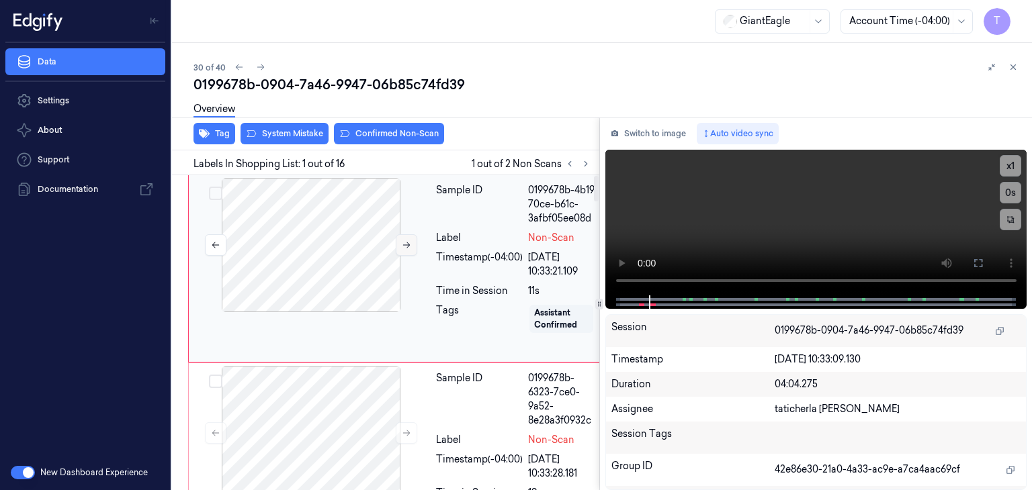
click at [406, 244] on icon at bounding box center [406, 245] width 7 height 6
click at [404, 242] on icon at bounding box center [406, 244] width 9 height 9
click at [981, 267] on icon at bounding box center [978, 263] width 8 height 8
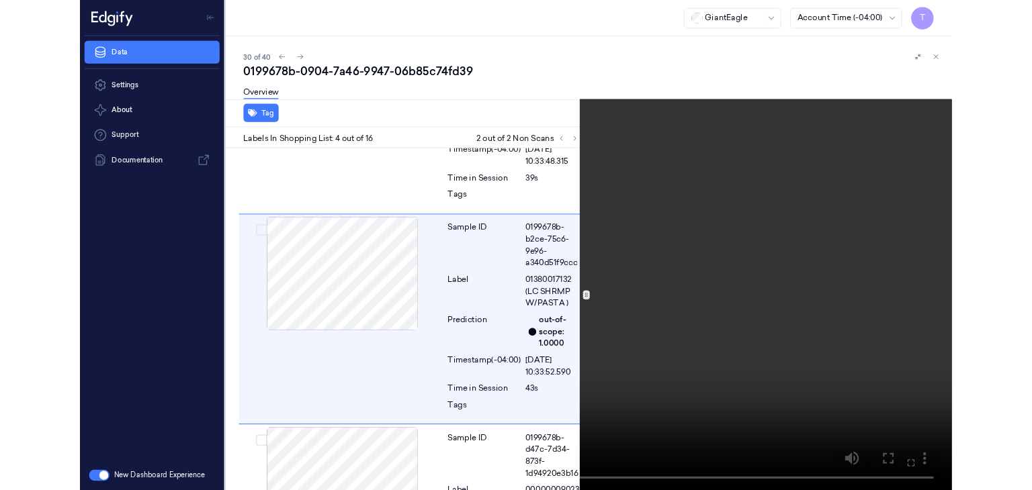
scroll to position [559, 0]
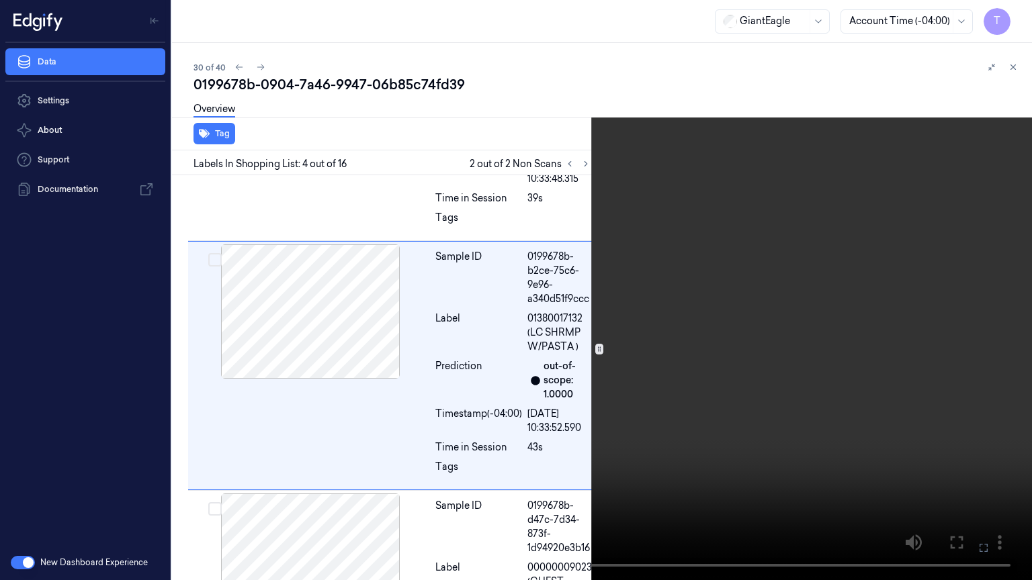
click at [0, 0] on icon at bounding box center [0, 0] width 0 height 0
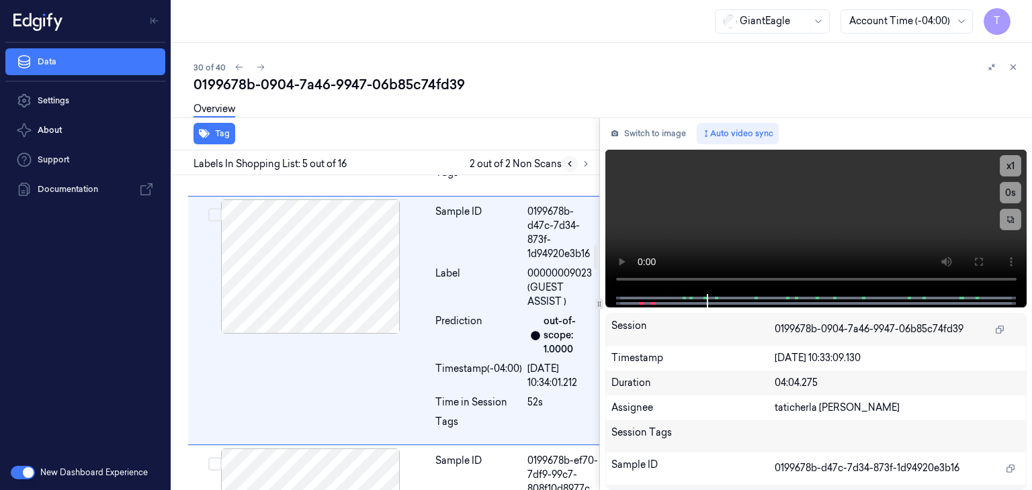
click at [572, 163] on icon at bounding box center [569, 163] width 9 height 9
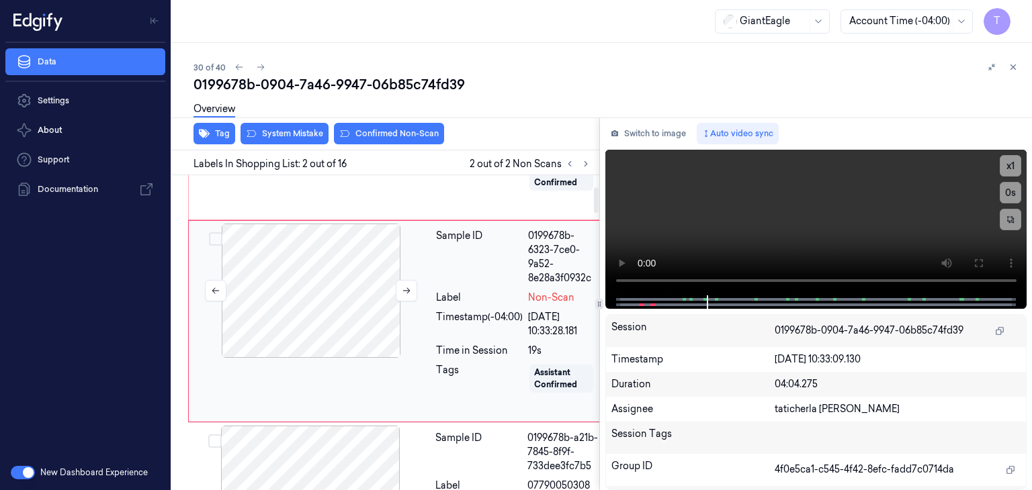
scroll to position [144, 0]
click at [336, 294] on div at bounding box center [310, 289] width 239 height 134
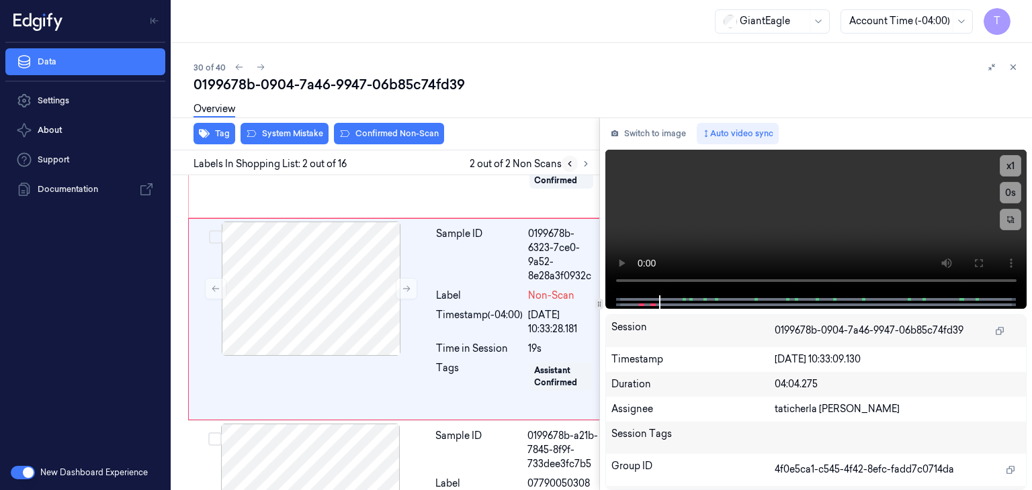
click at [569, 165] on icon at bounding box center [569, 163] width 9 height 9
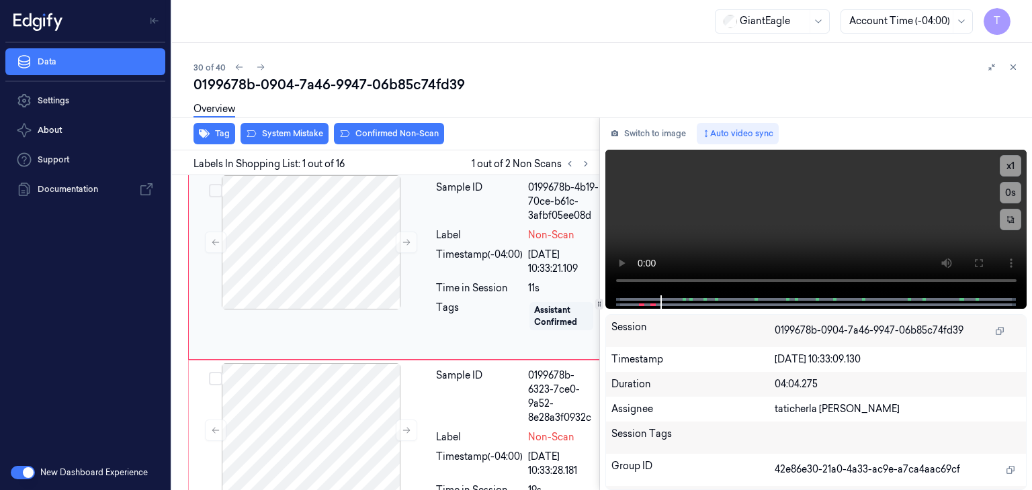
scroll to position [0, 0]
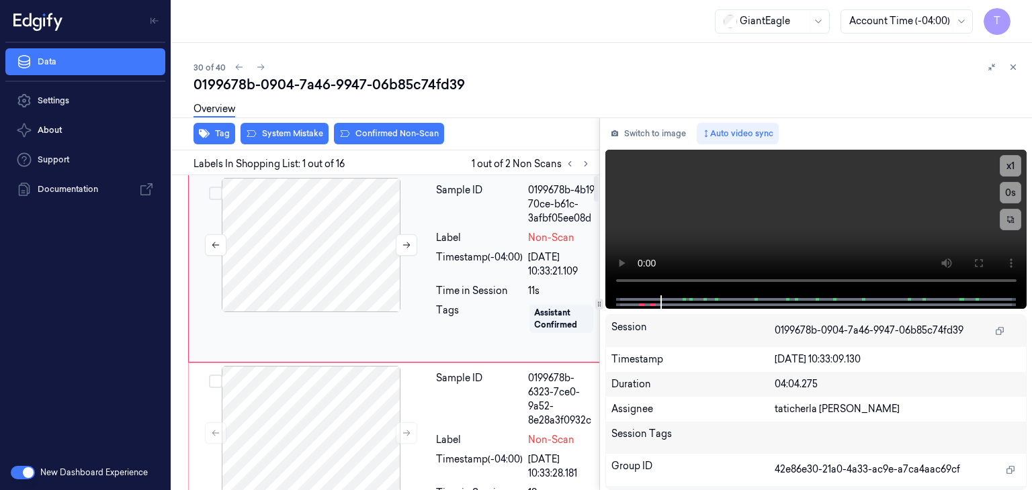
click at [326, 221] on div at bounding box center [310, 245] width 239 height 134
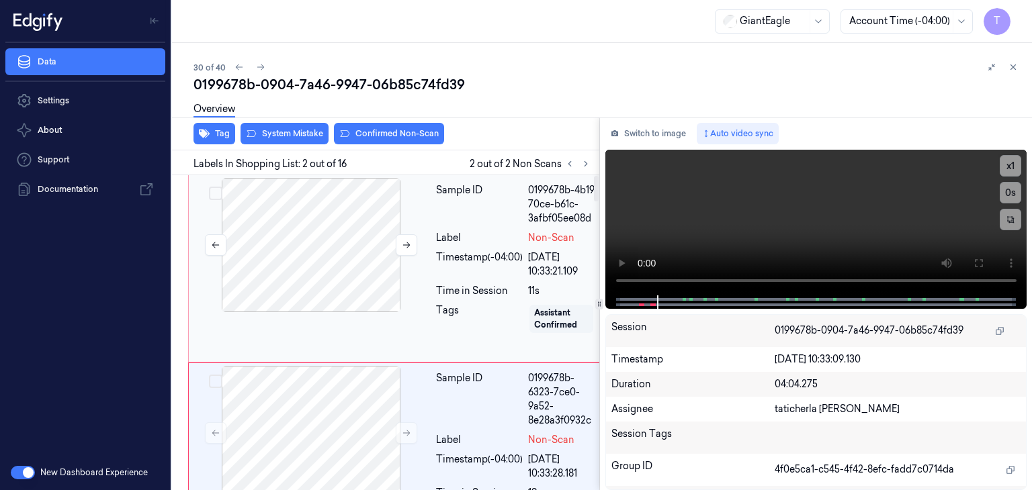
click at [344, 236] on div at bounding box center [310, 245] width 239 height 134
click at [314, 213] on div at bounding box center [310, 245] width 239 height 134
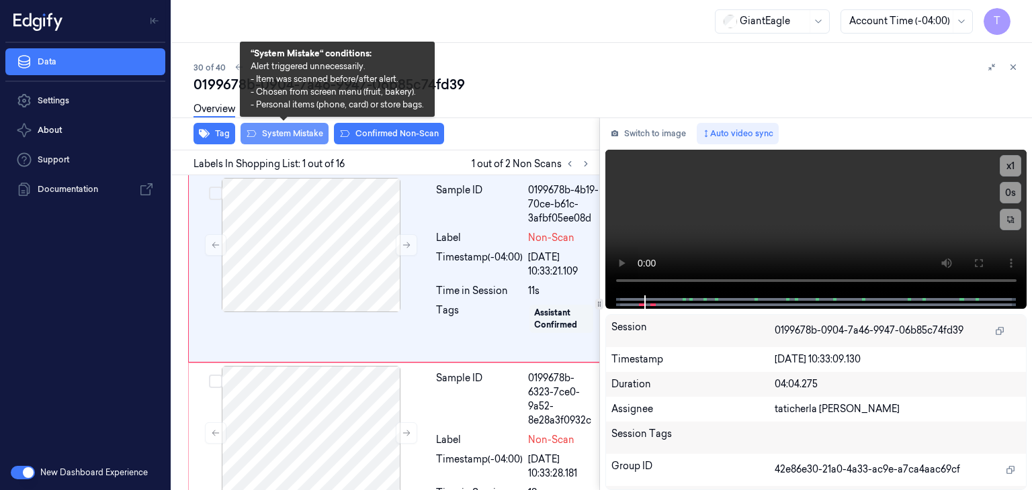
click at [306, 130] on button "System Mistake" at bounding box center [284, 133] width 88 height 21
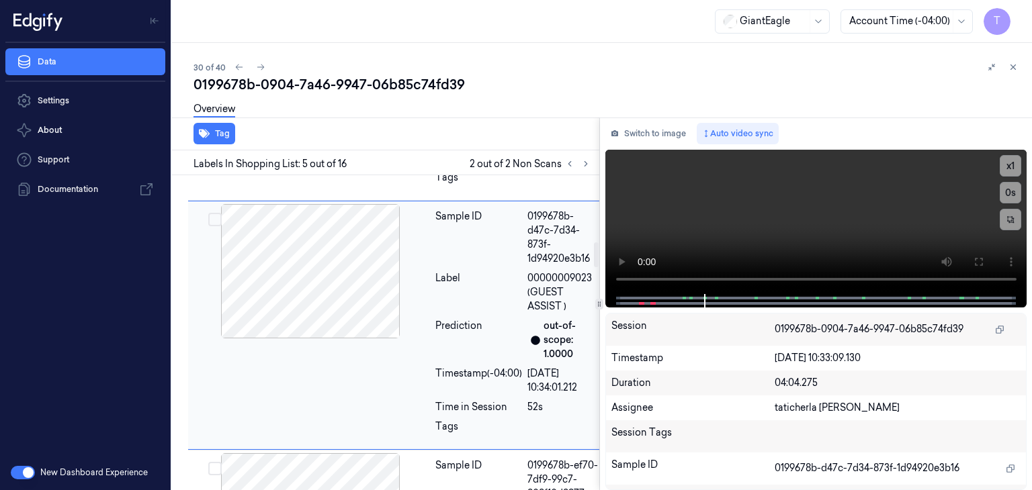
scroll to position [860, 0]
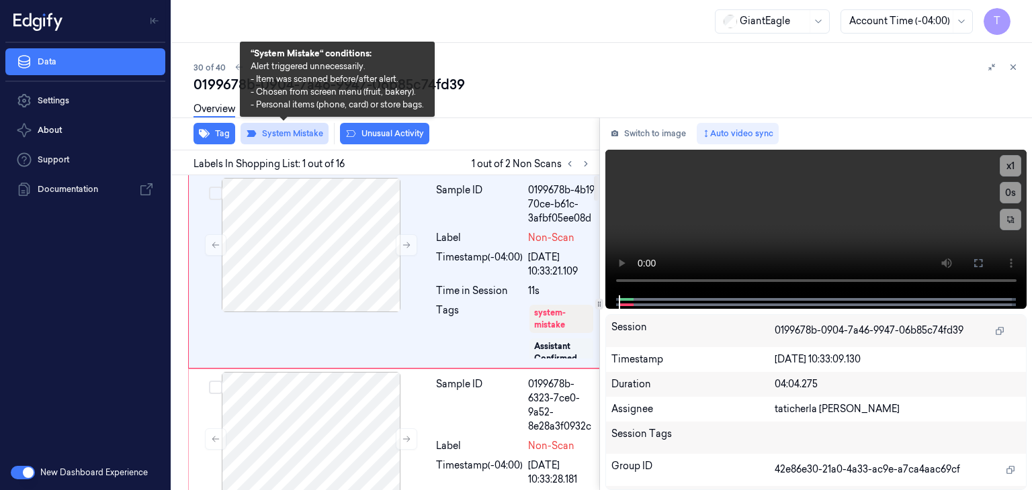
click at [326, 134] on button "System Mistake" at bounding box center [284, 133] width 88 height 21
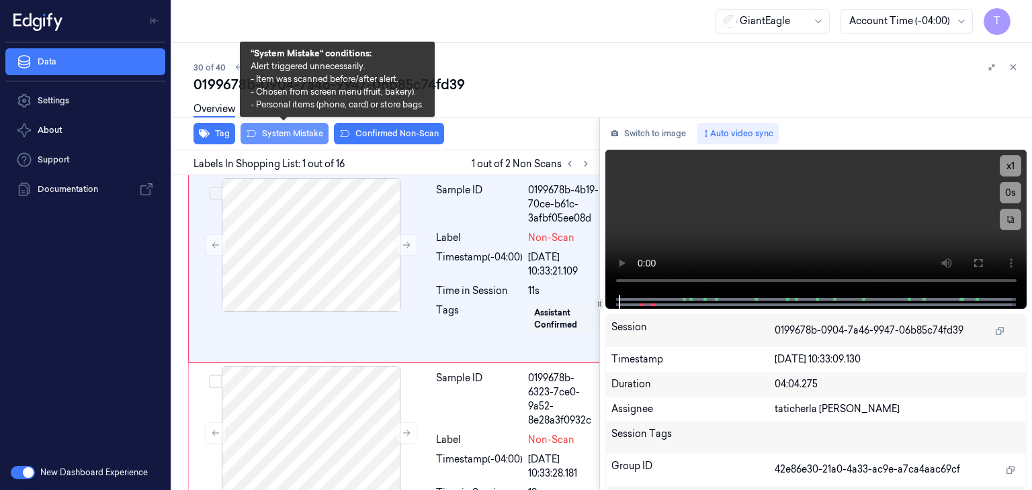
click at [303, 130] on button "System Mistake" at bounding box center [284, 133] width 88 height 21
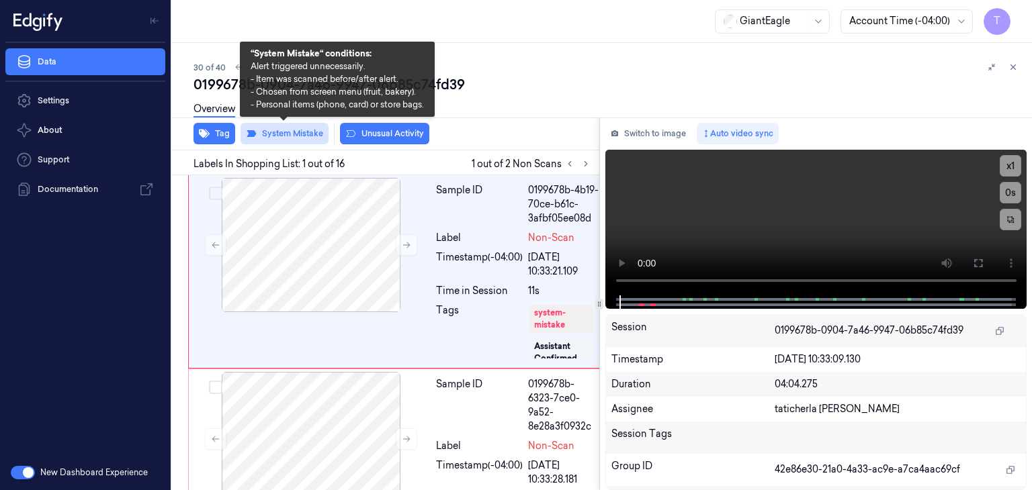
click at [303, 130] on button "System Mistake" at bounding box center [284, 133] width 88 height 21
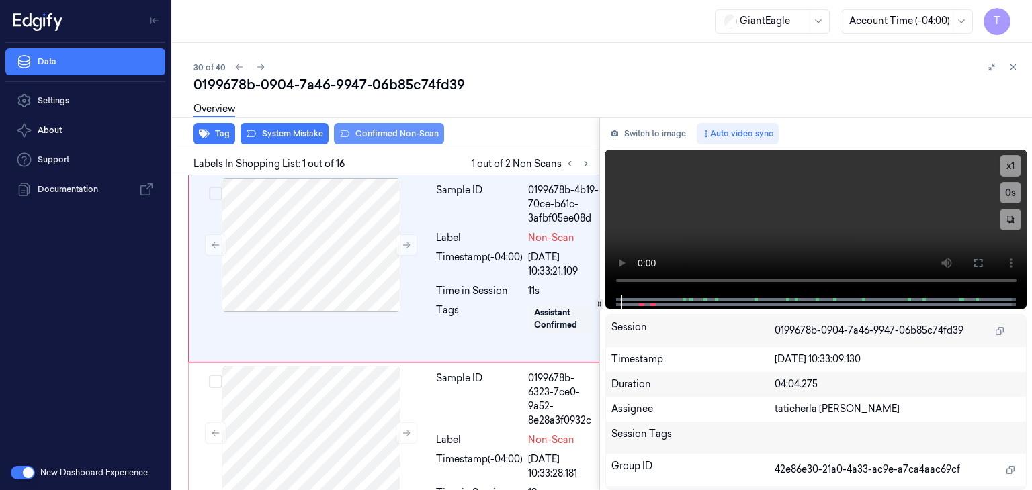
click at [398, 134] on button "Confirmed Non-Scan" at bounding box center [389, 133] width 110 height 21
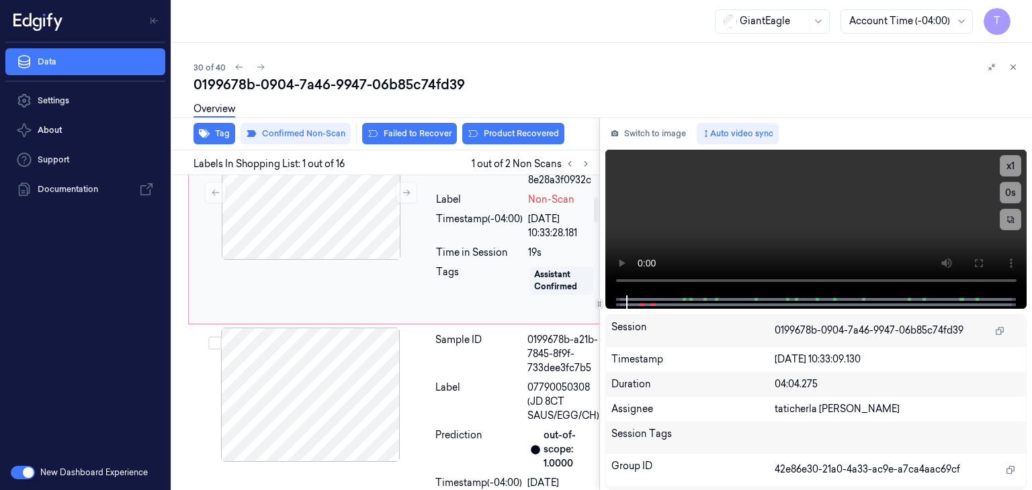
scroll to position [269, 0]
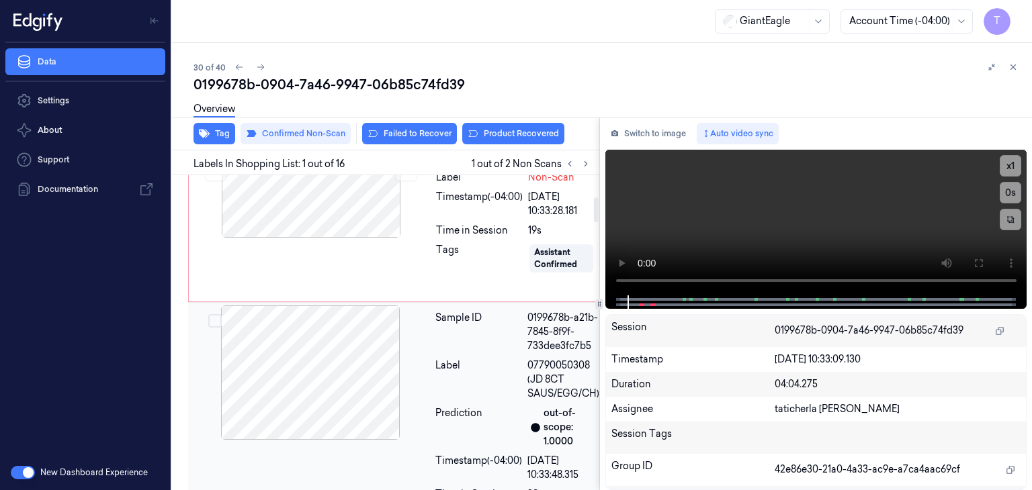
click at [304, 375] on div at bounding box center [310, 373] width 239 height 134
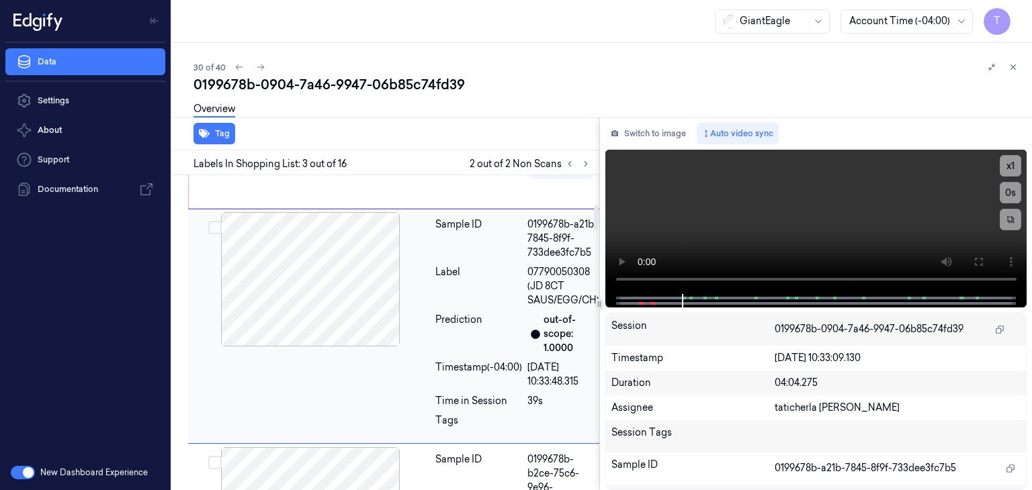
scroll to position [368, 0]
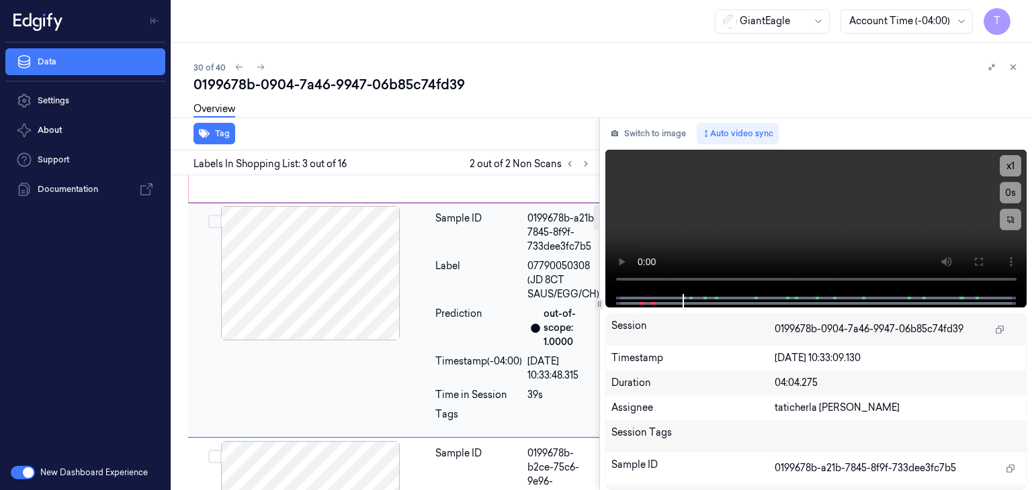
click at [335, 277] on div at bounding box center [310, 273] width 239 height 134
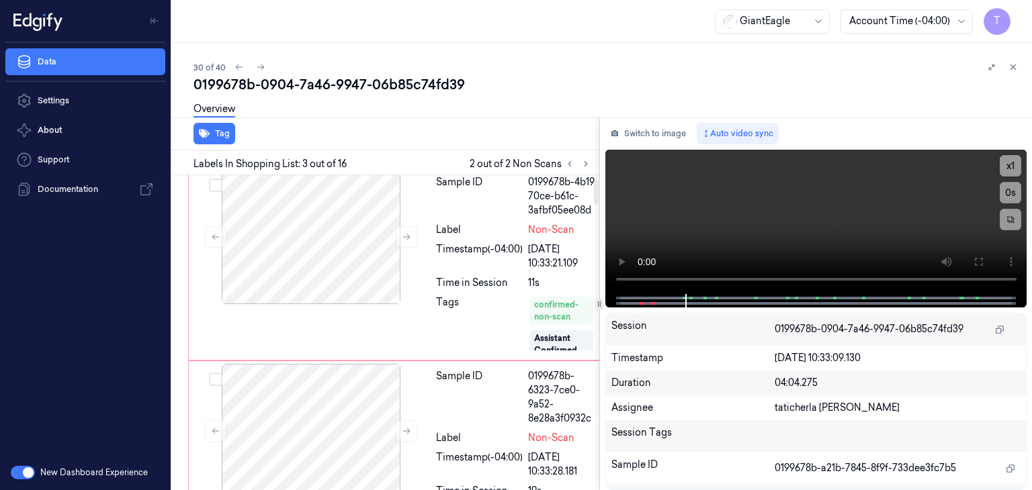
scroll to position [0, 0]
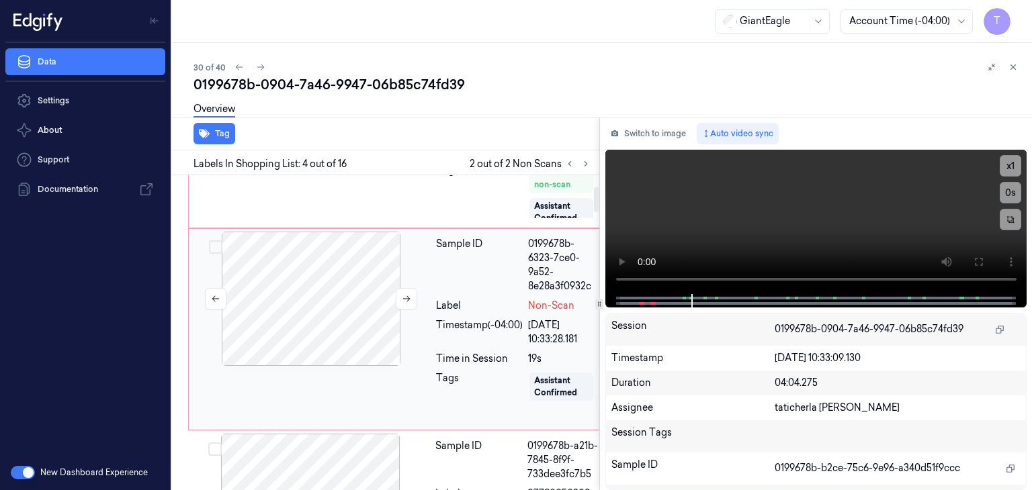
click at [334, 286] on div at bounding box center [310, 299] width 239 height 134
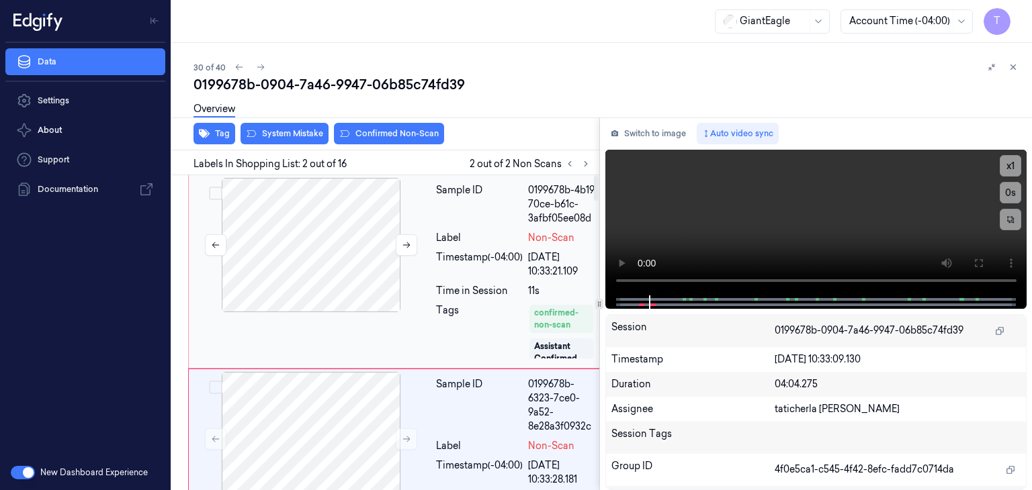
click at [346, 233] on div at bounding box center [310, 245] width 239 height 134
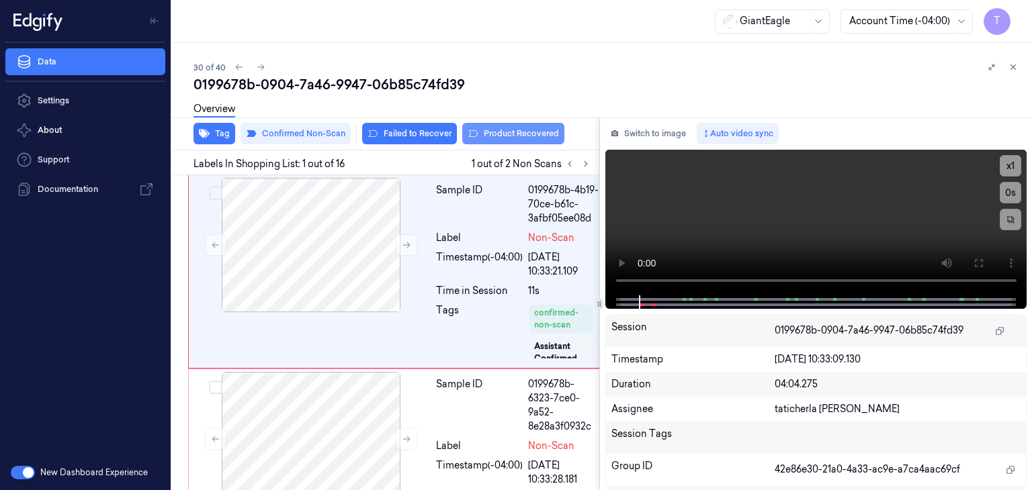
click at [521, 135] on button "Product Recovered" at bounding box center [513, 133] width 102 height 21
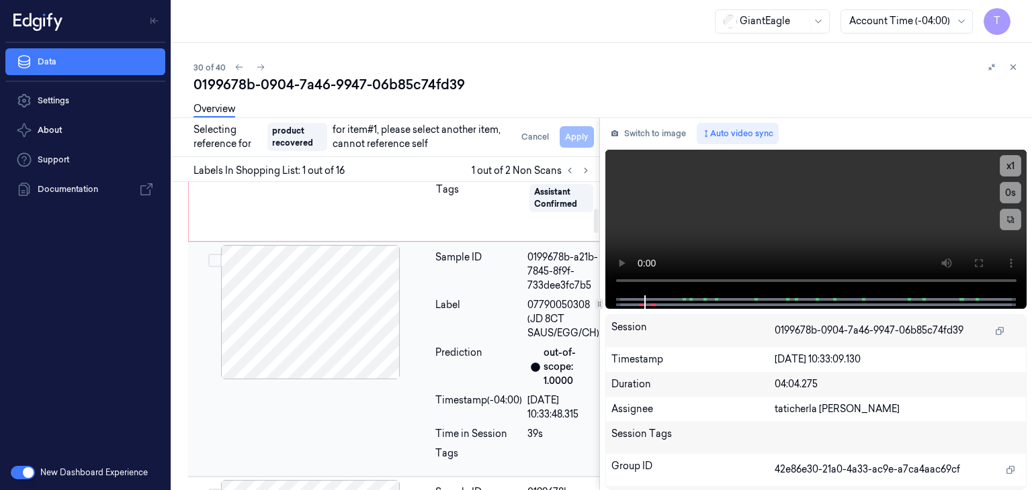
click at [350, 296] on div at bounding box center [310, 312] width 239 height 134
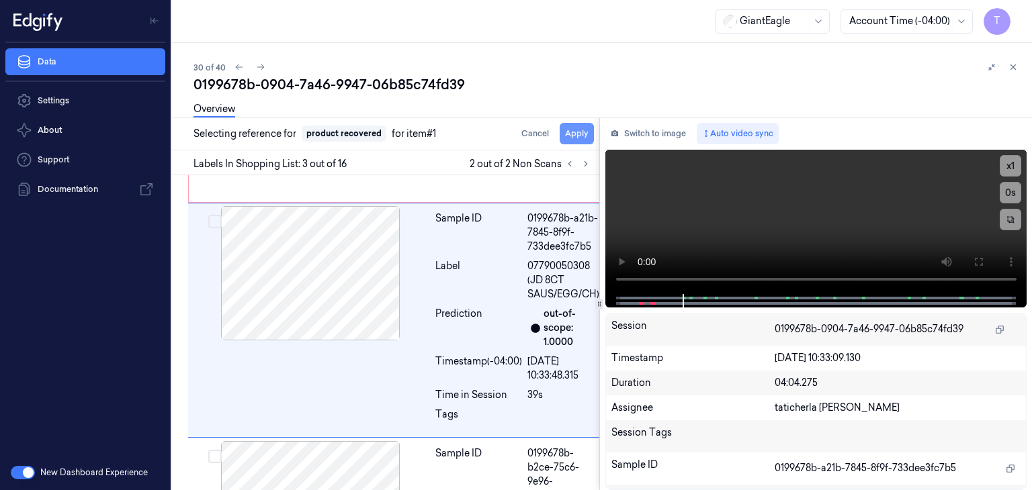
click at [582, 132] on button "Apply" at bounding box center [576, 133] width 34 height 21
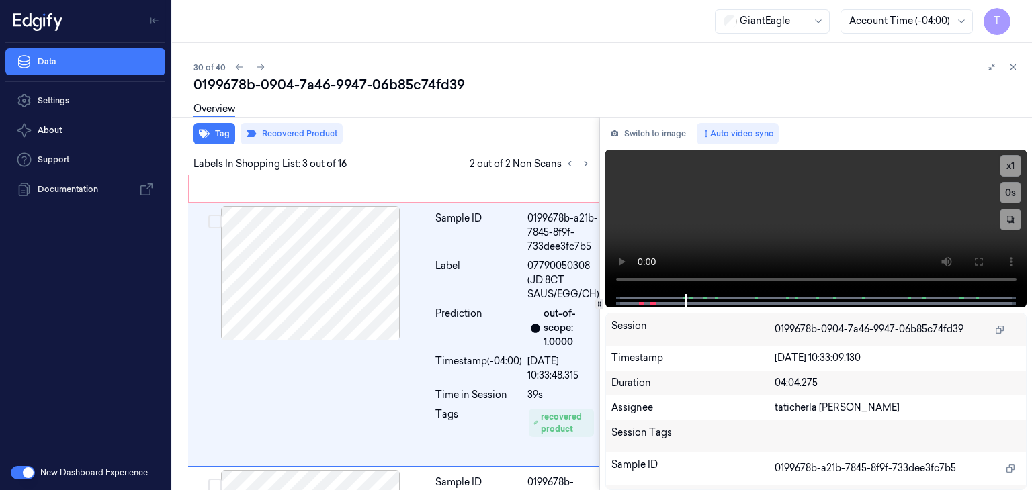
scroll to position [383, 0]
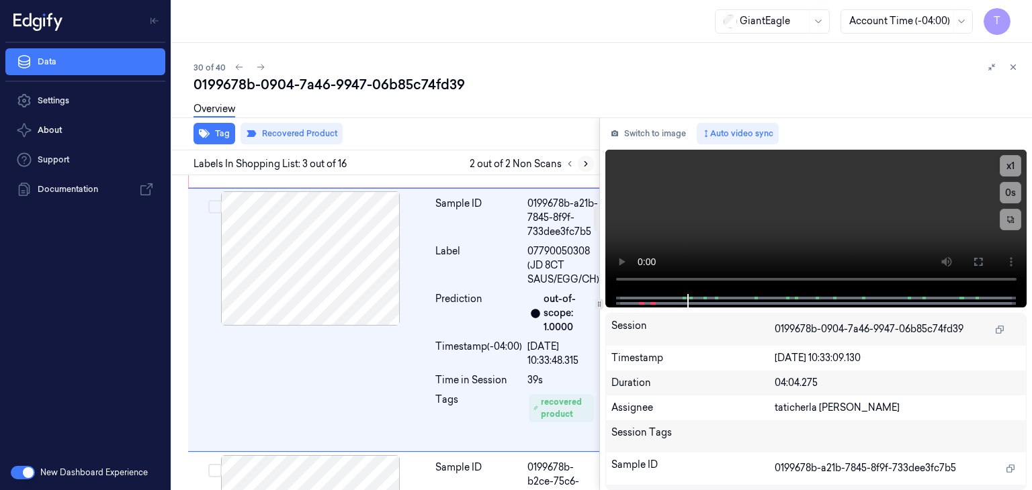
click at [581, 164] on icon at bounding box center [585, 163] width 9 height 9
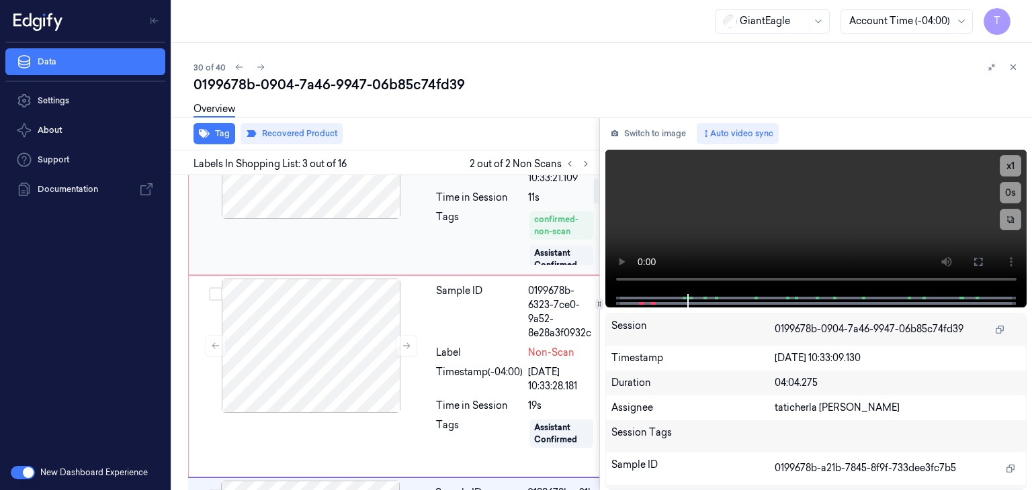
scroll to position [134, 0]
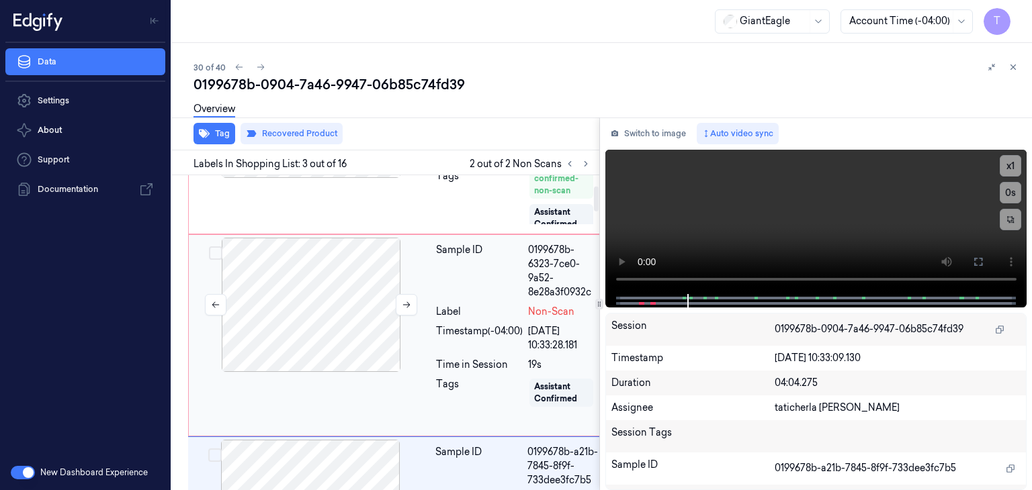
click at [341, 323] on div at bounding box center [310, 305] width 239 height 134
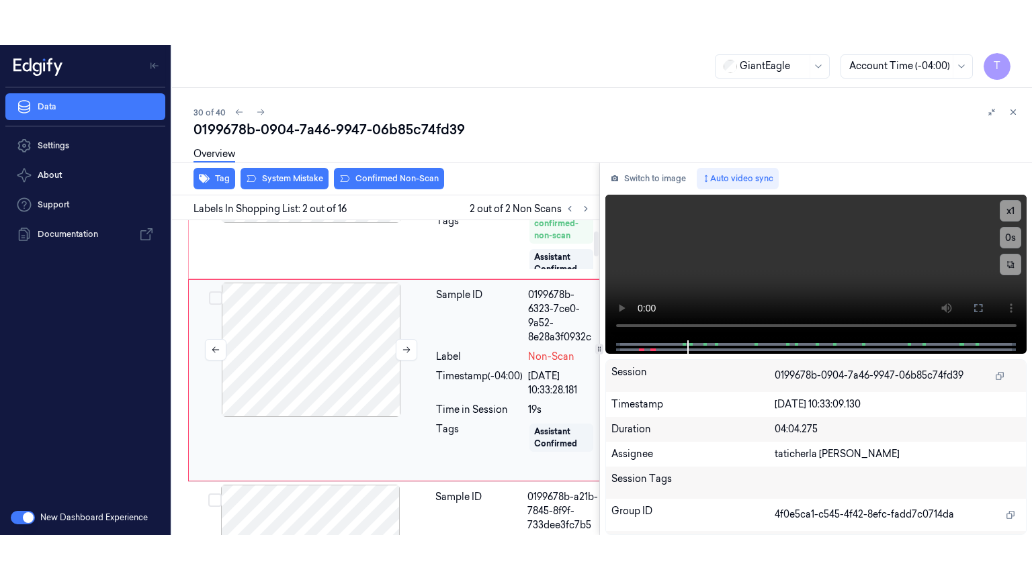
scroll to position [150, 0]
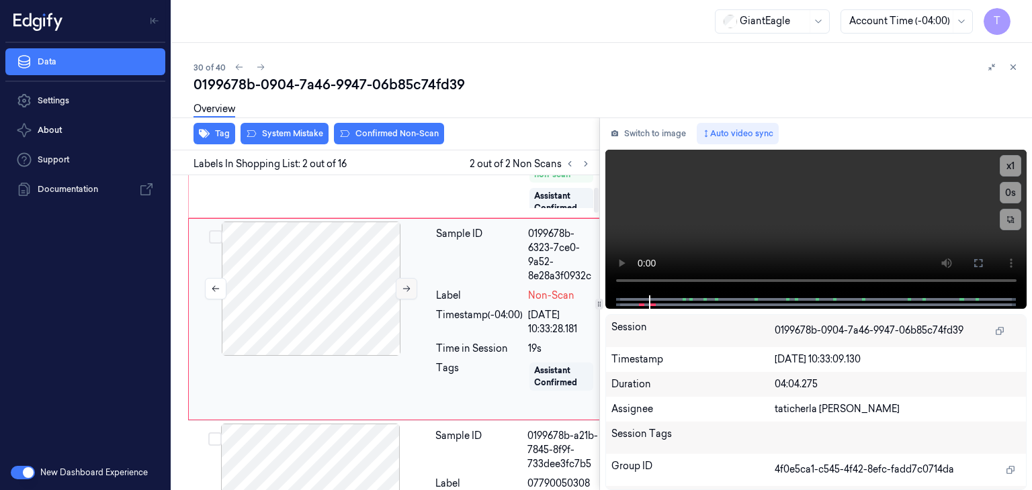
click at [410, 294] on icon at bounding box center [406, 288] width 9 height 9
click at [972, 261] on button at bounding box center [977, 263] width 21 height 21
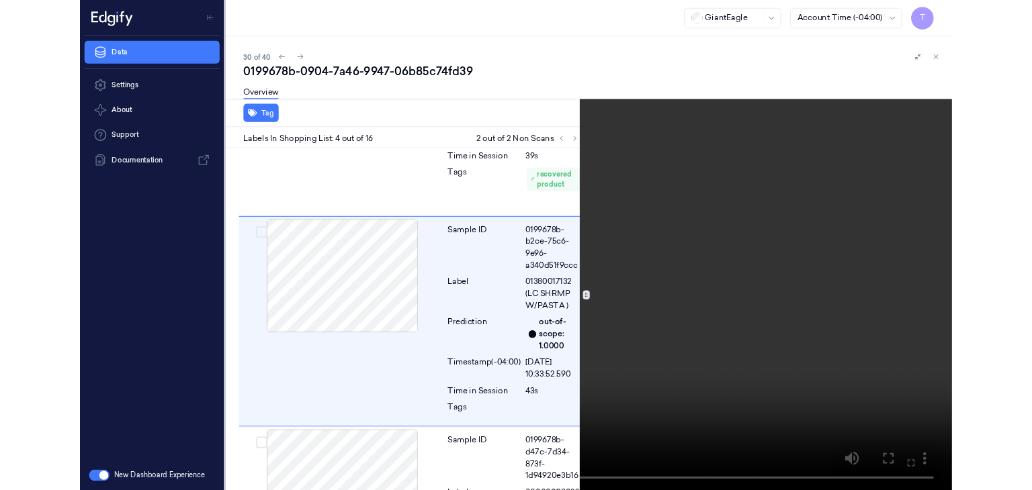
scroll to position [594, 0]
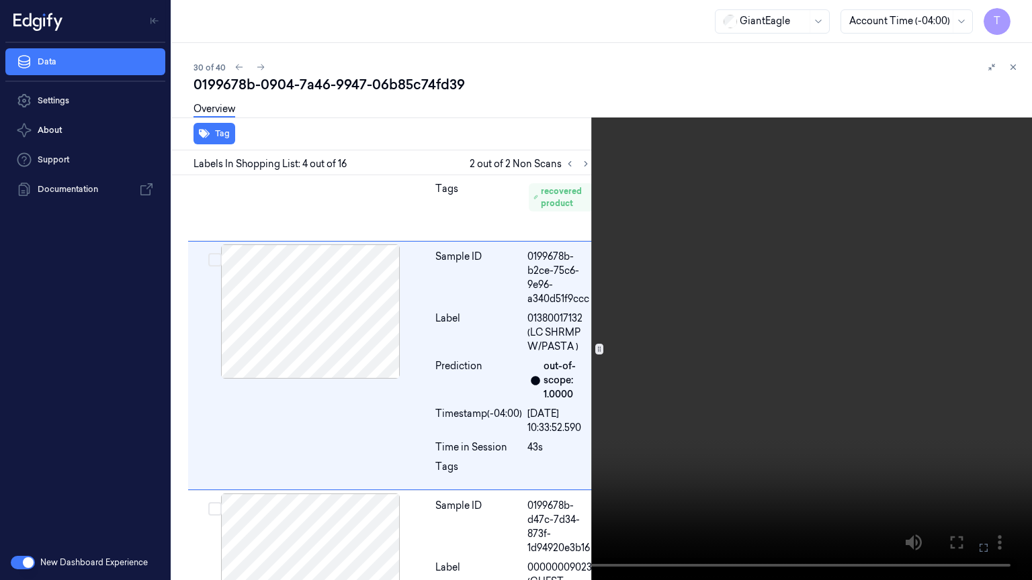
click at [0, 0] on icon at bounding box center [0, 0] width 0 height 0
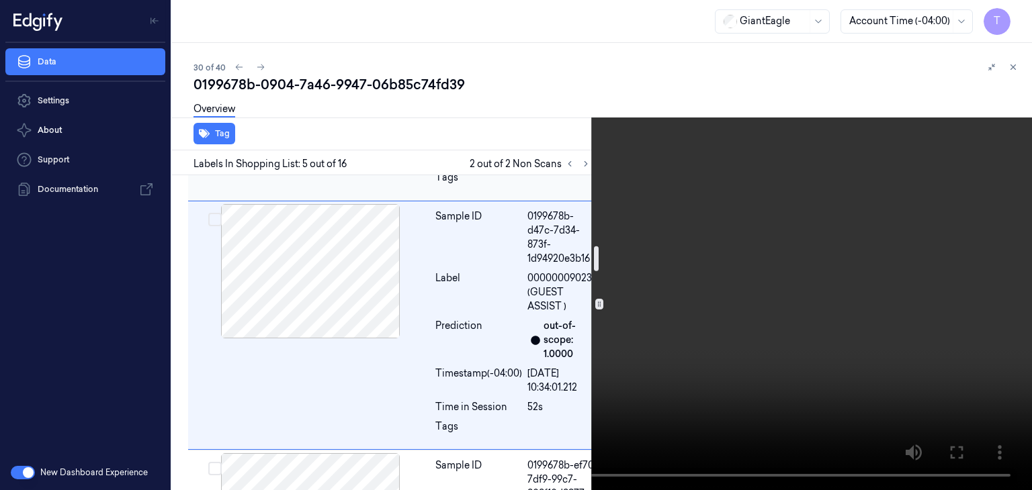
scroll to position [888, 0]
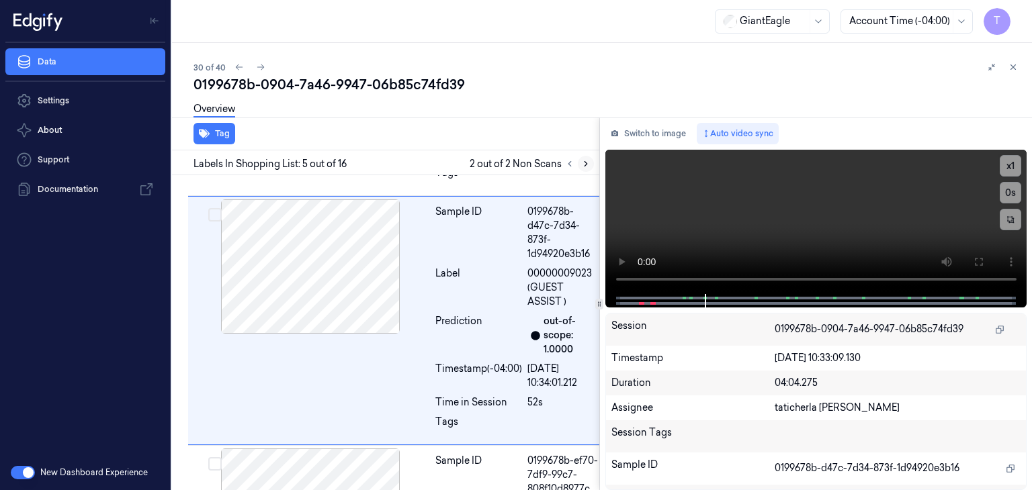
click at [587, 162] on icon at bounding box center [585, 163] width 9 height 9
click at [568, 163] on icon at bounding box center [569, 164] width 3 height 5
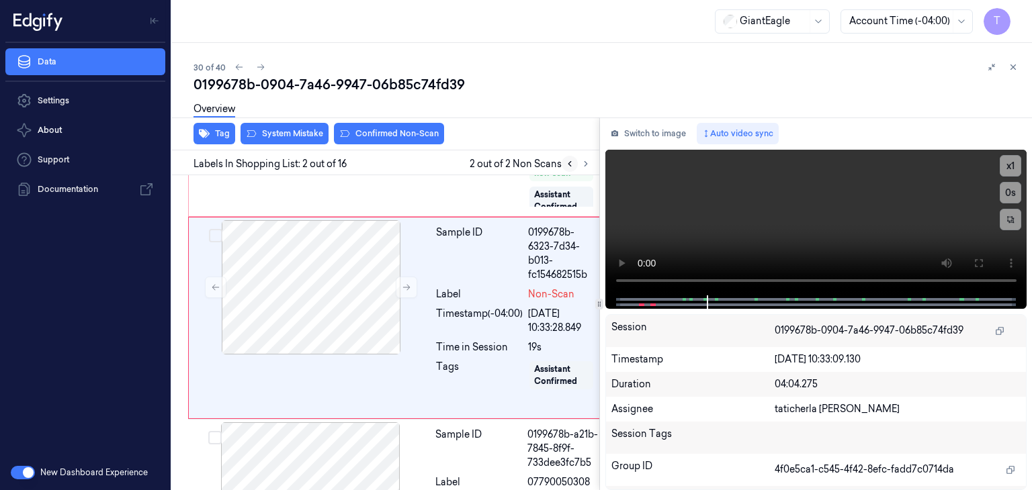
scroll to position [150, 0]
click at [336, 304] on div at bounding box center [310, 289] width 239 height 134
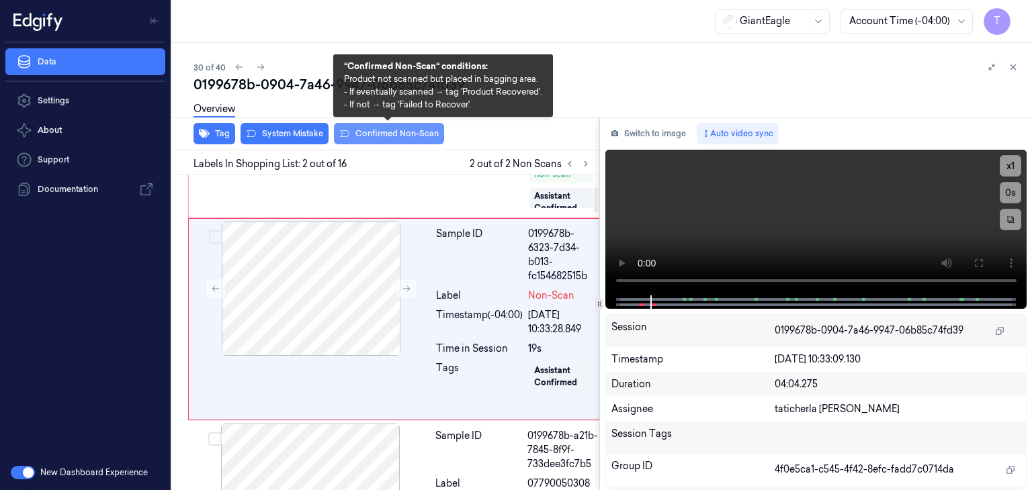
click at [373, 133] on button "Confirmed Non-Scan" at bounding box center [389, 133] width 110 height 21
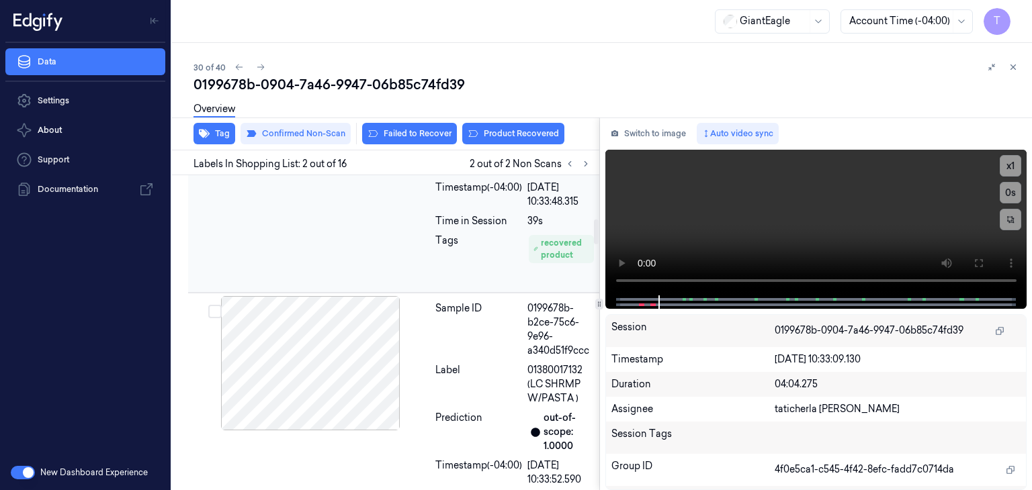
scroll to position [556, 0]
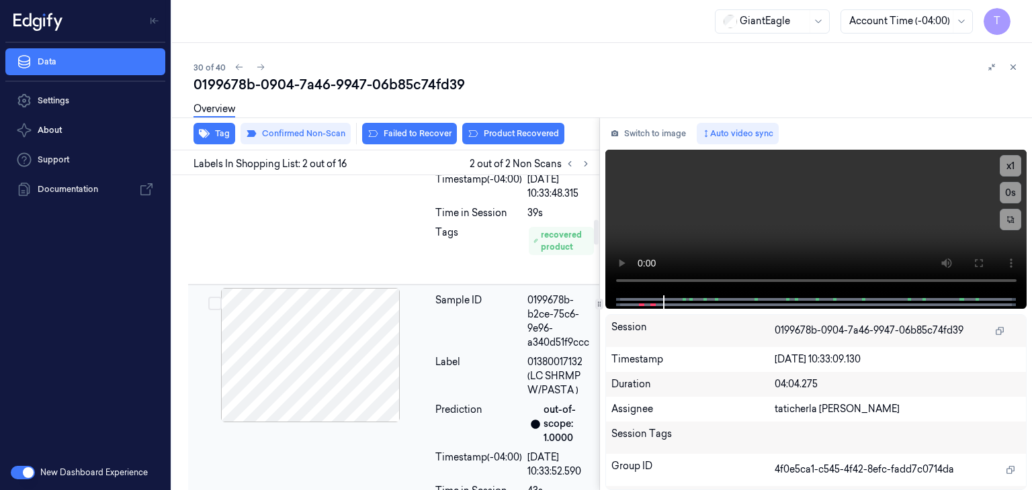
click at [330, 353] on div at bounding box center [310, 355] width 239 height 134
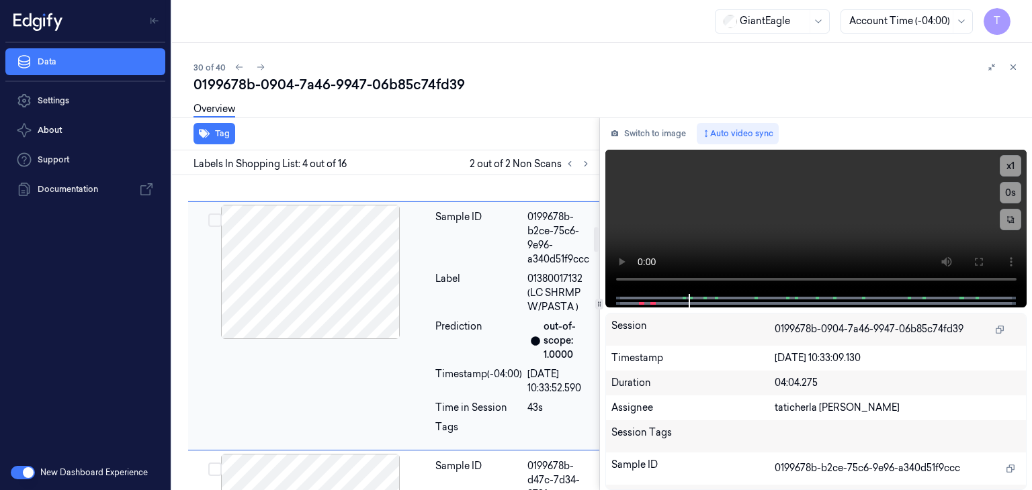
scroll to position [645, 0]
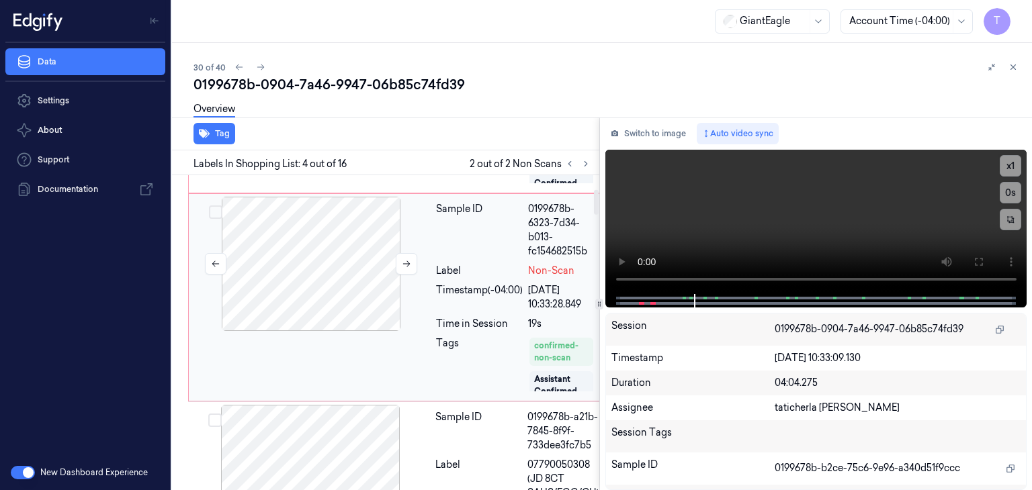
click at [341, 285] on div at bounding box center [310, 264] width 239 height 134
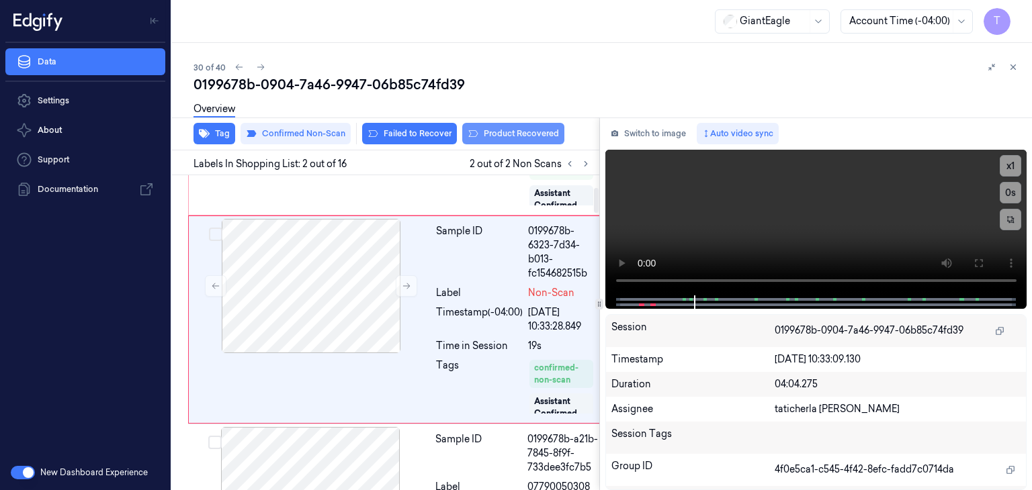
click at [531, 132] on button "Product Recovered" at bounding box center [513, 133] width 102 height 21
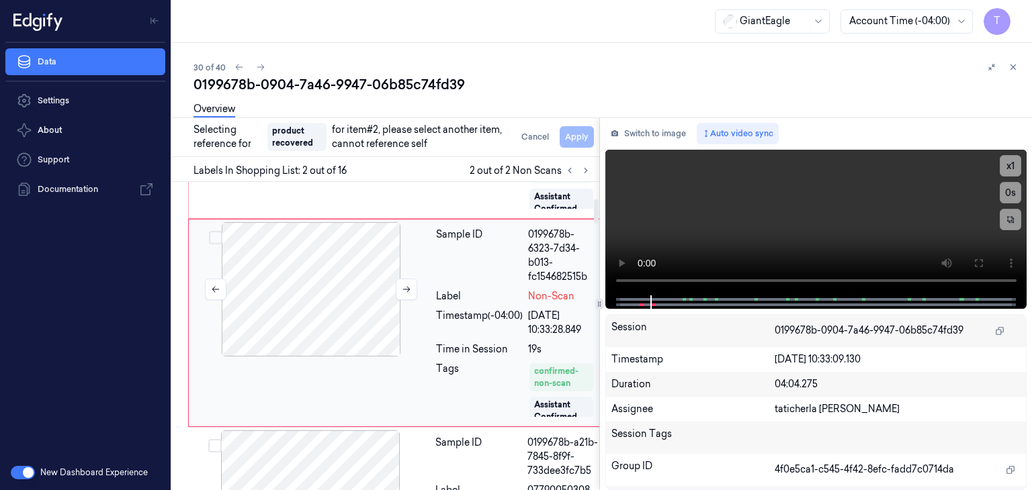
scroll to position [358, 0]
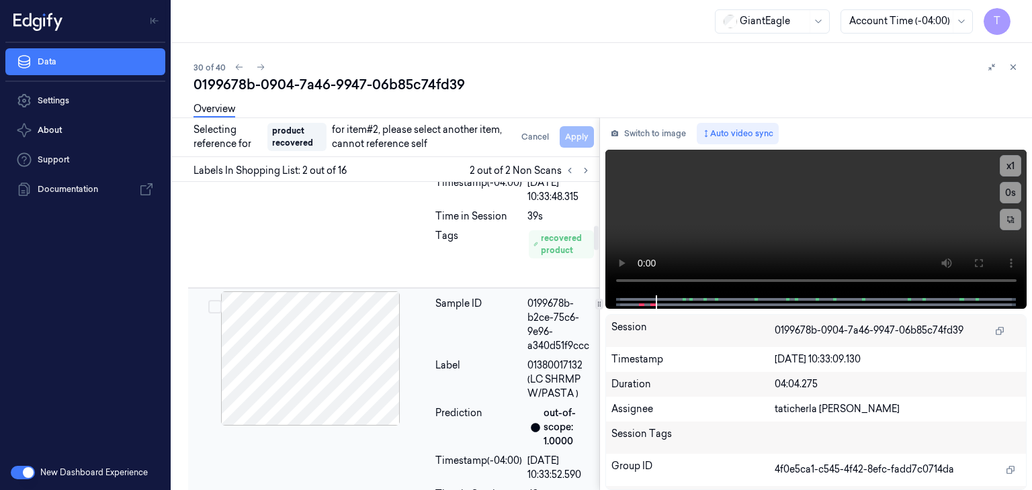
click at [331, 346] on div at bounding box center [310, 358] width 239 height 134
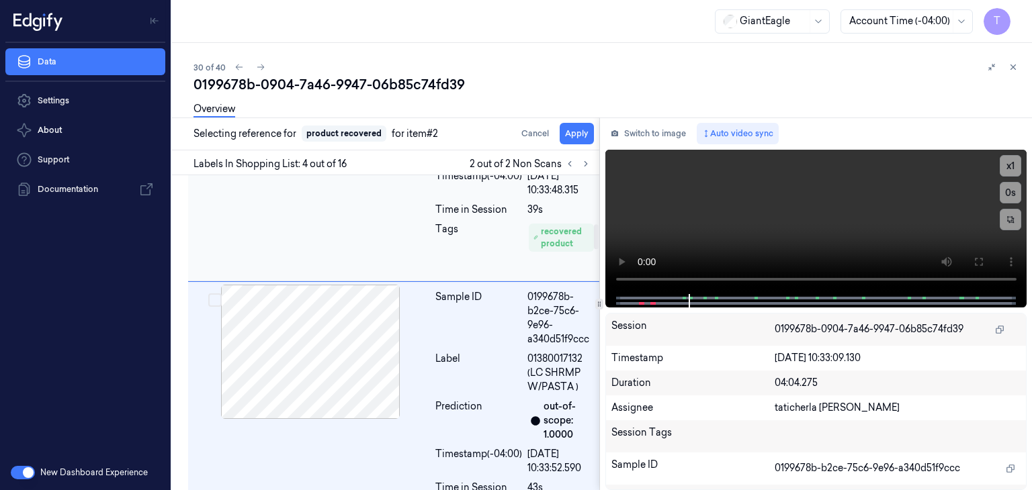
scroll to position [645, 0]
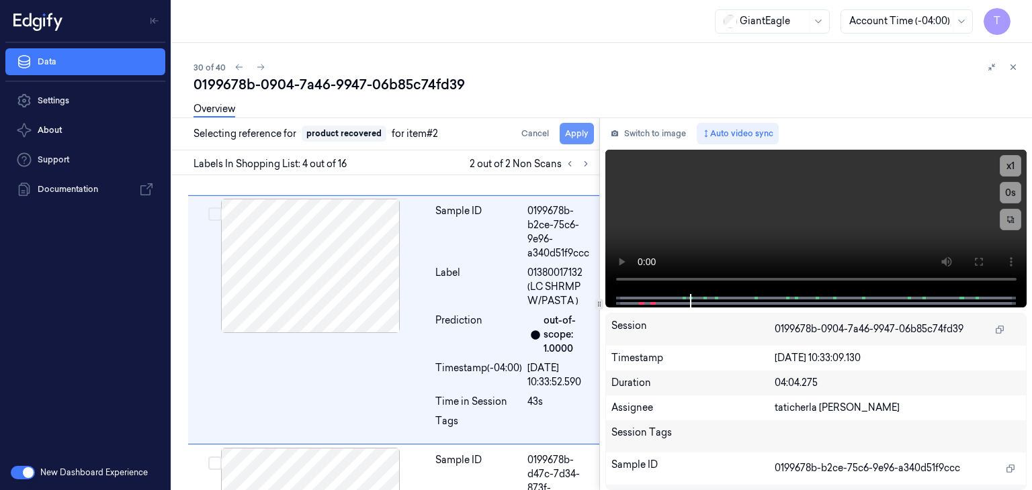
click at [582, 135] on button "Apply" at bounding box center [576, 133] width 34 height 21
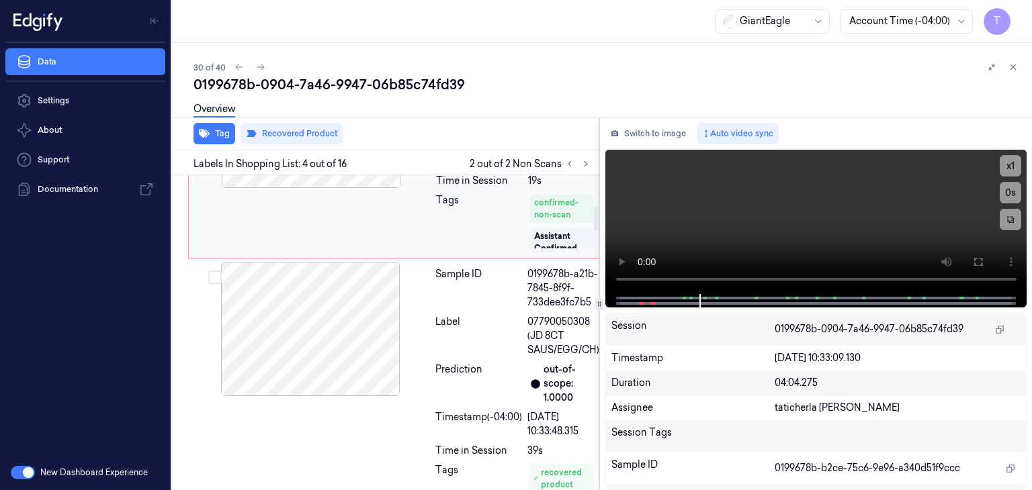
scroll to position [257, 0]
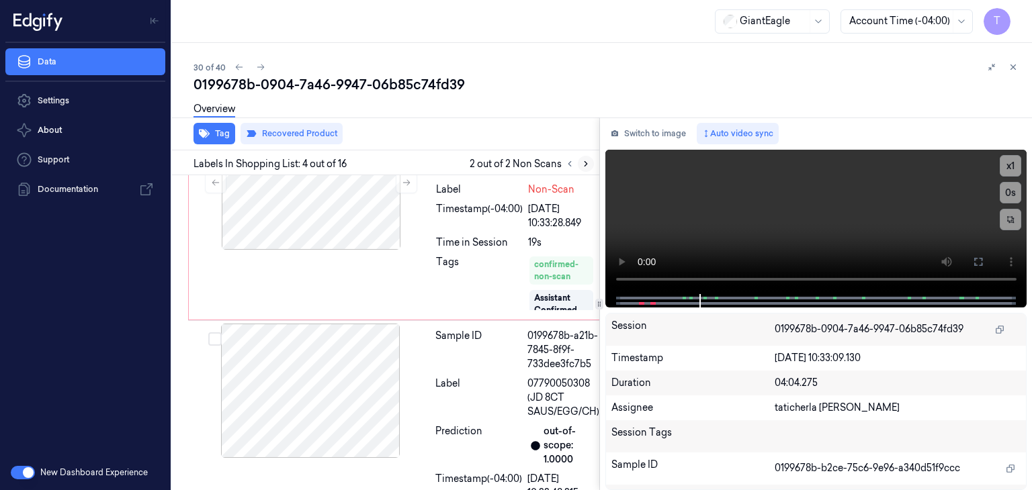
click at [588, 164] on icon at bounding box center [585, 163] width 9 height 9
click at [572, 164] on icon at bounding box center [569, 163] width 9 height 9
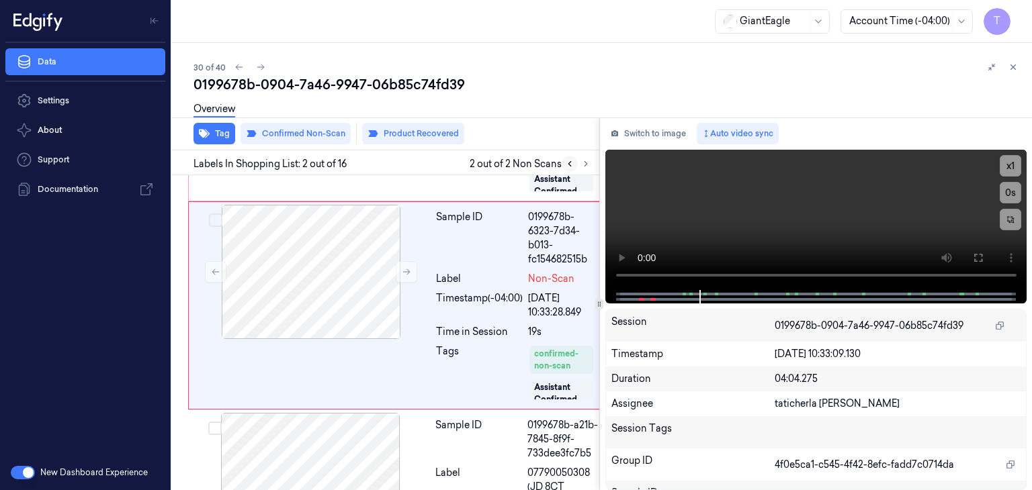
scroll to position [153, 0]
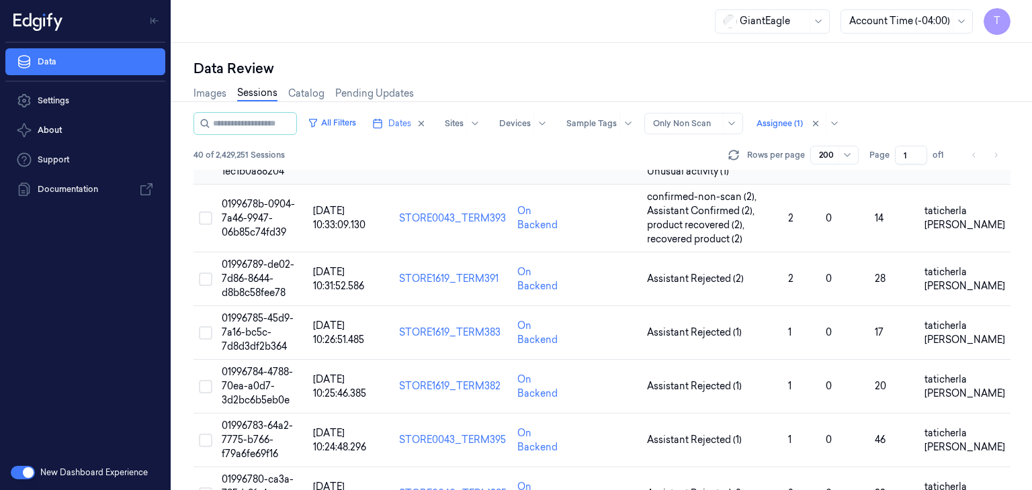
scroll to position [1612, 0]
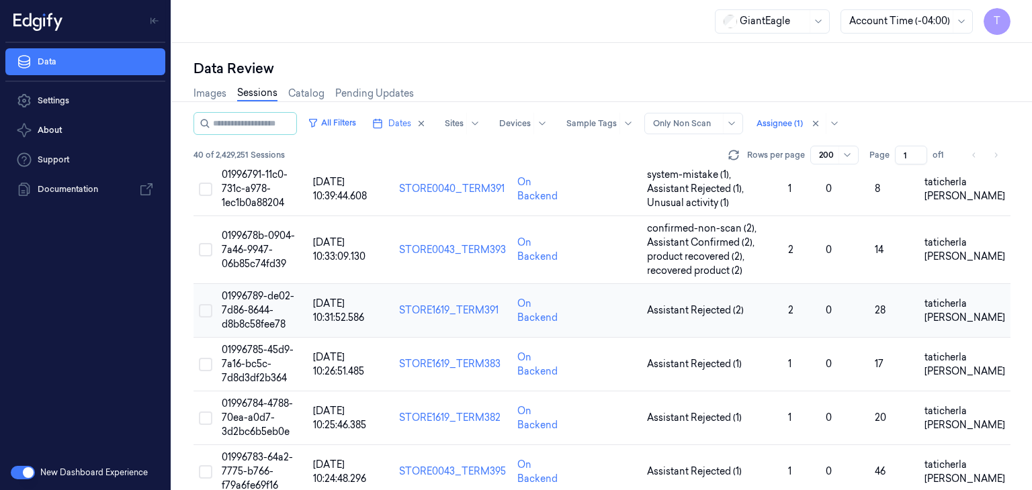
click at [239, 293] on span "01996789-de02-7d86-8644-d8b8c58fee78" at bounding box center [258, 310] width 73 height 40
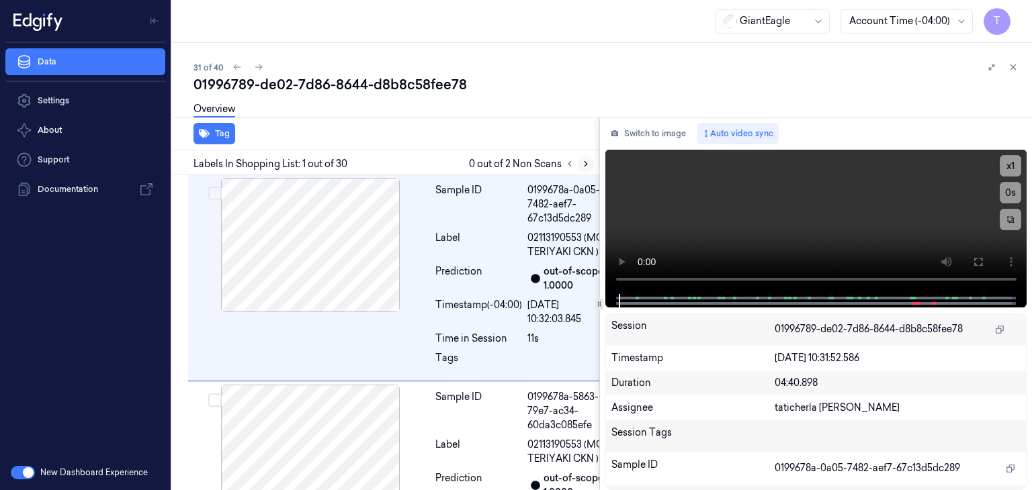
click at [589, 158] on button at bounding box center [586, 164] width 16 height 16
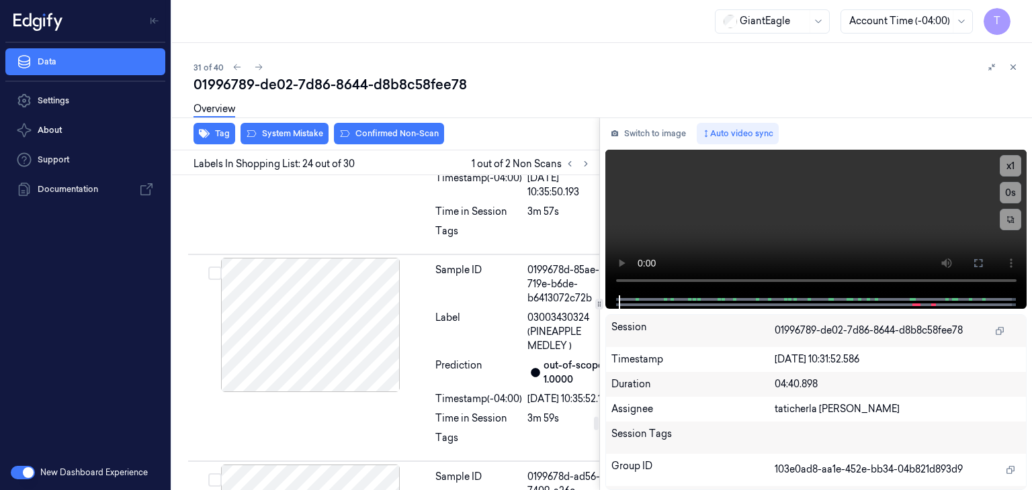
scroll to position [5780, 0]
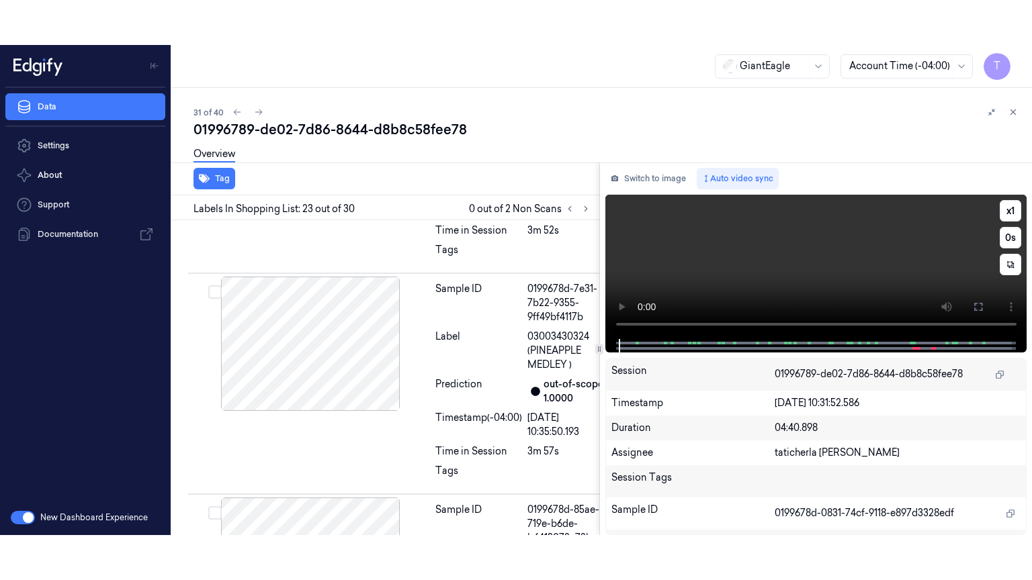
scroll to position [5555, 0]
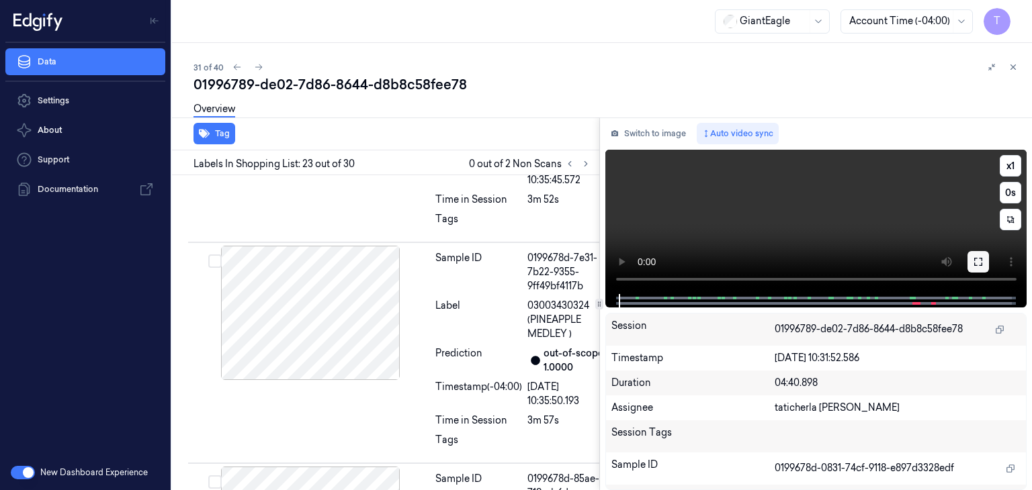
click at [978, 263] on icon at bounding box center [978, 262] width 11 height 11
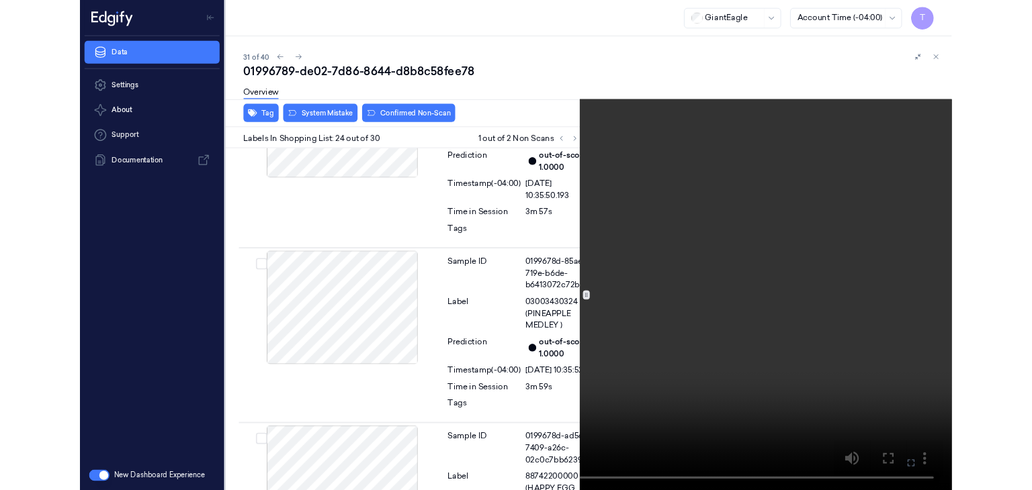
scroll to position [5735, 0]
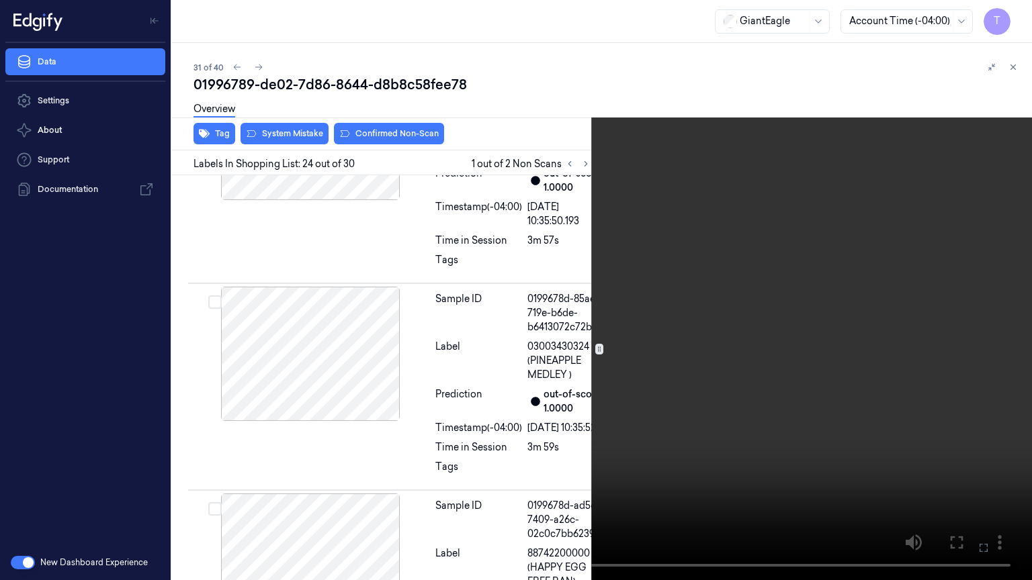
click at [0, 0] on icon at bounding box center [0, 0] width 0 height 0
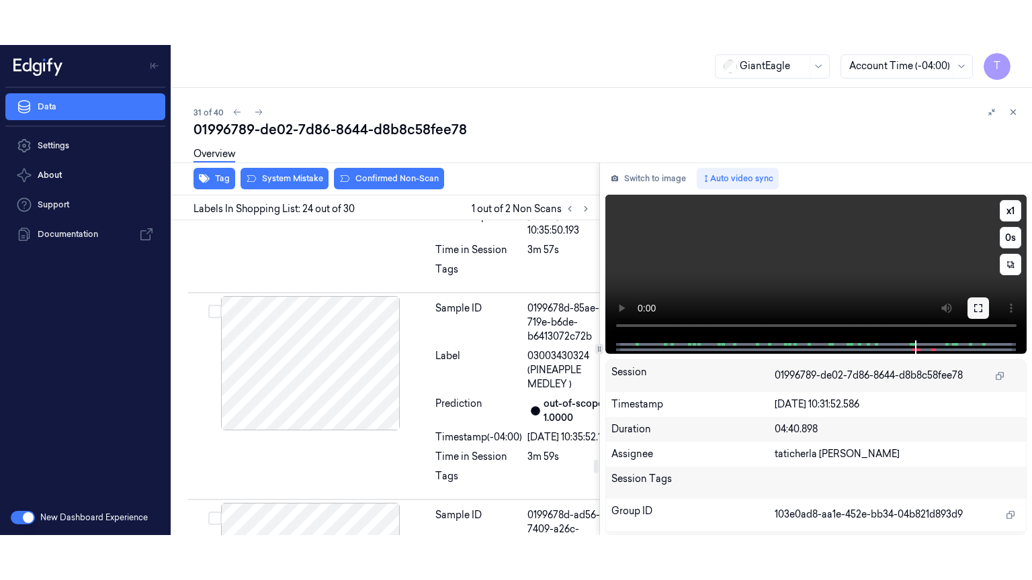
scroll to position [5780, 0]
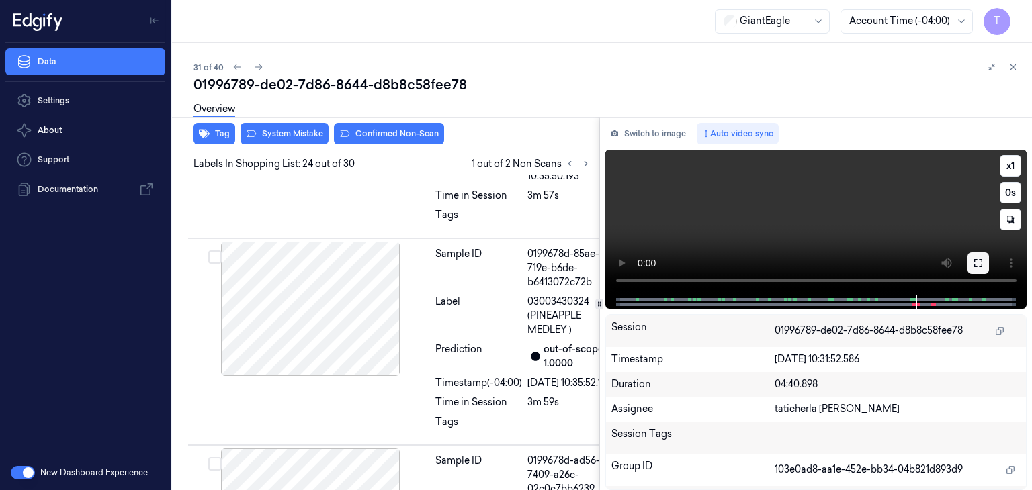
click at [978, 259] on icon at bounding box center [978, 263] width 11 height 11
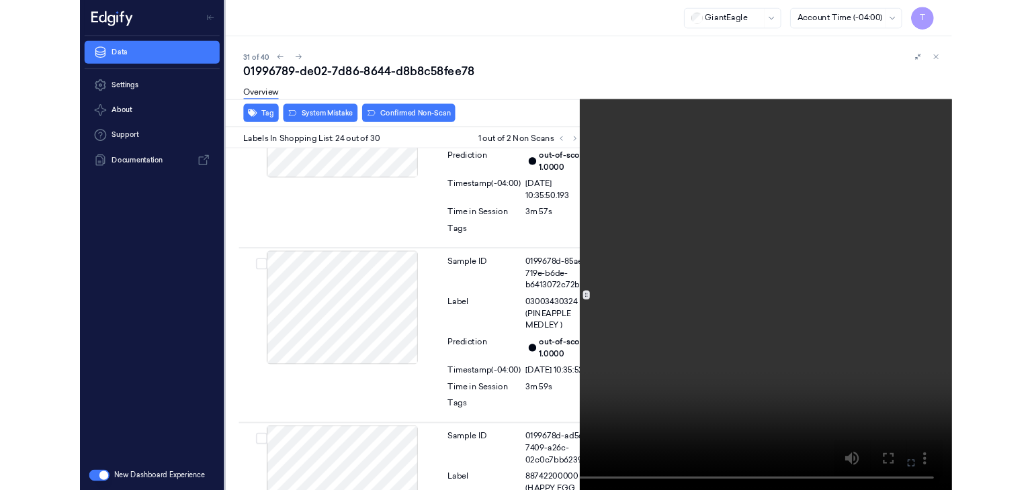
scroll to position [5735, 0]
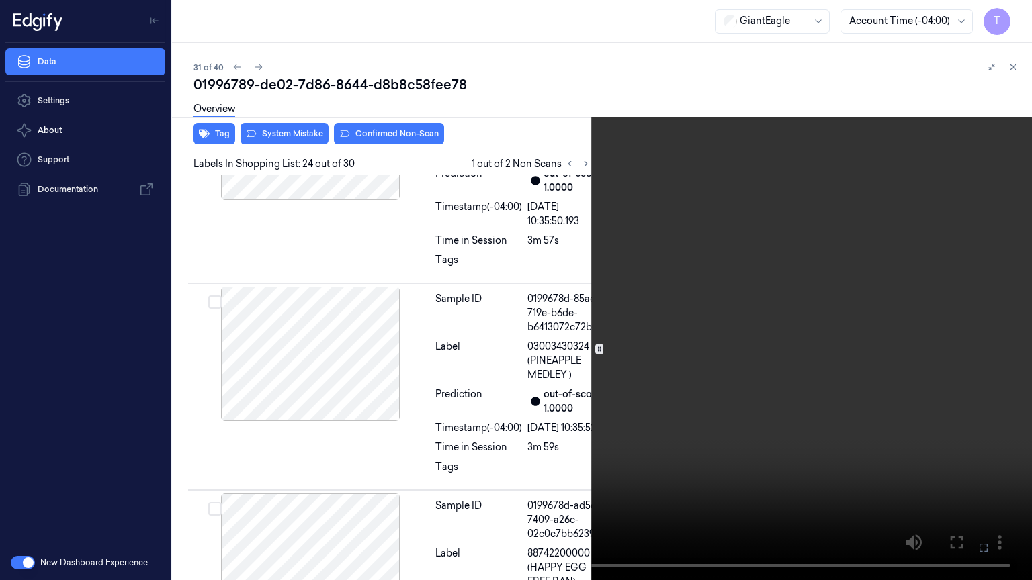
click at [0, 0] on icon at bounding box center [0, 0] width 0 height 0
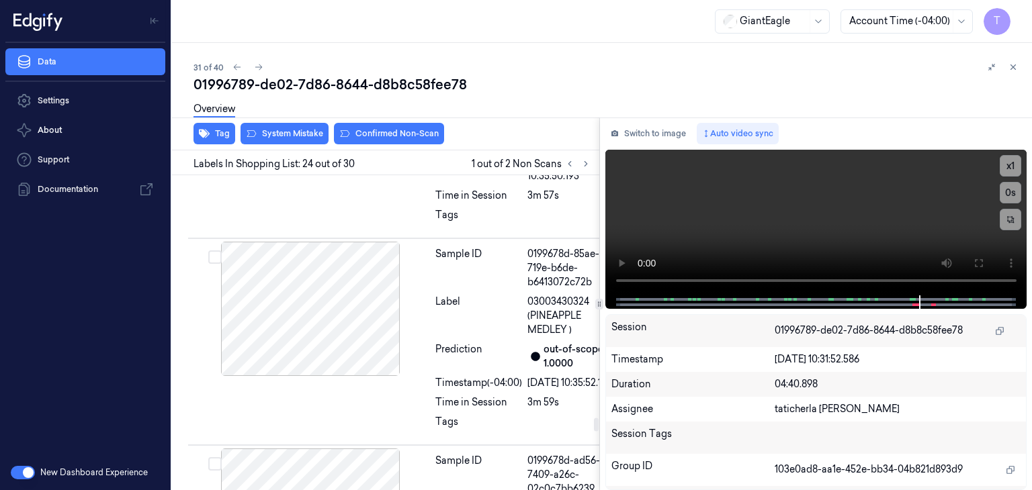
click at [310, 127] on div "Overview" at bounding box center [606, 111] width 827 height 34
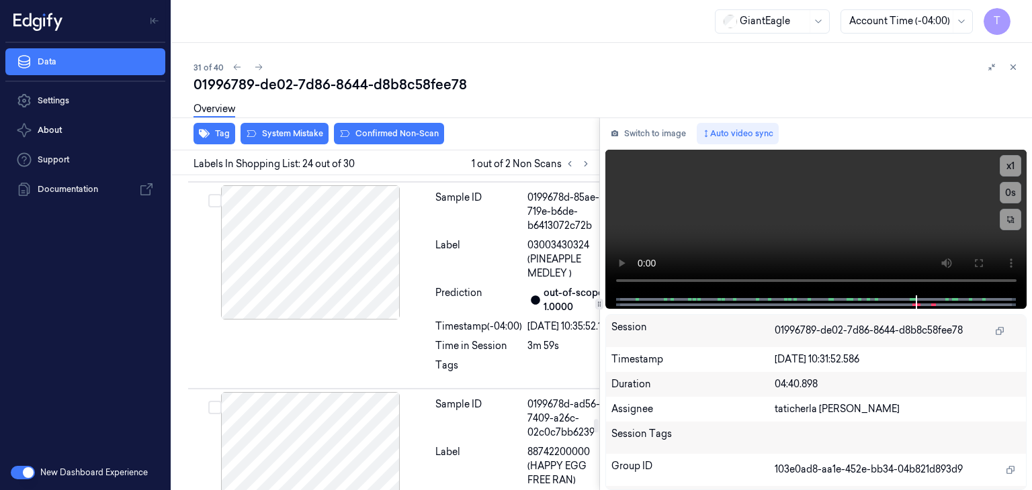
scroll to position [5845, 0]
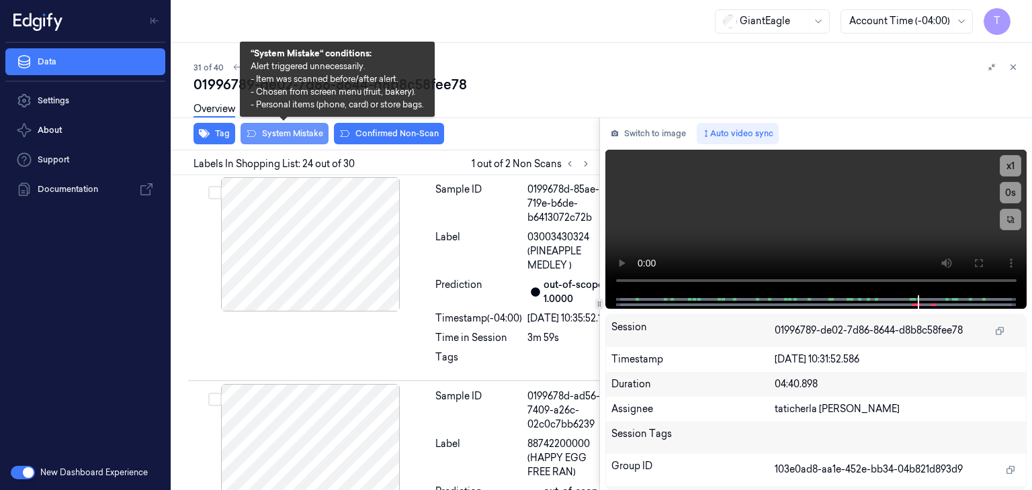
click at [304, 133] on button "System Mistake" at bounding box center [284, 133] width 88 height 21
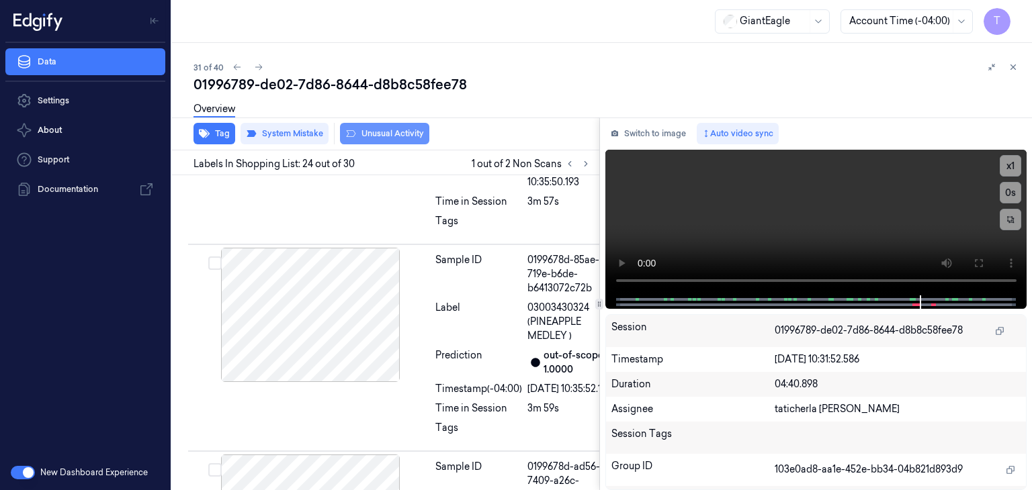
scroll to position [5783, 0]
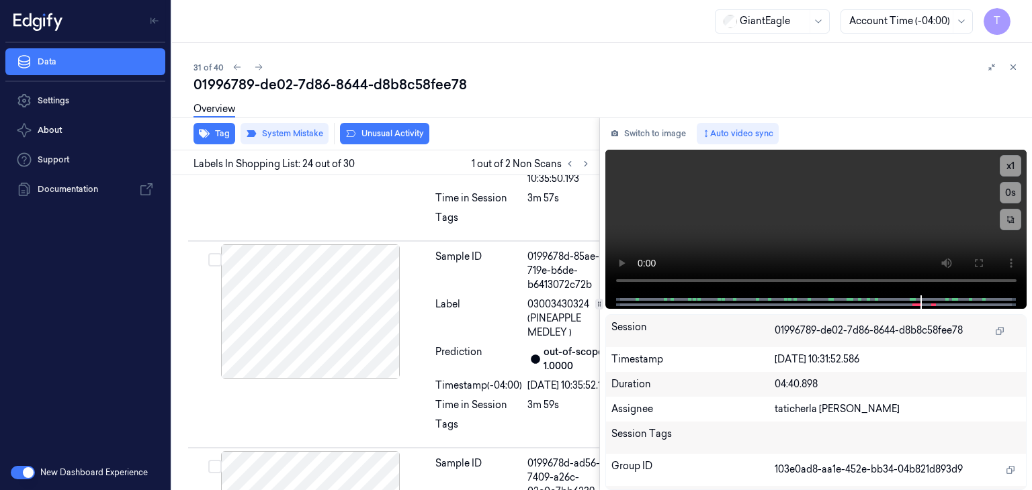
click at [390, 127] on div "Overview" at bounding box center [606, 111] width 827 height 34
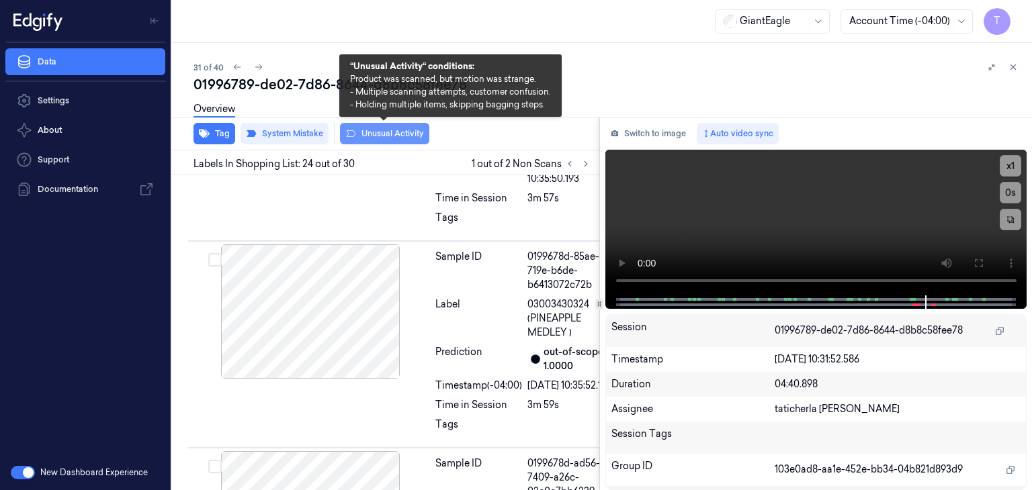
click at [389, 130] on button "Unusual Activity" at bounding box center [384, 133] width 89 height 21
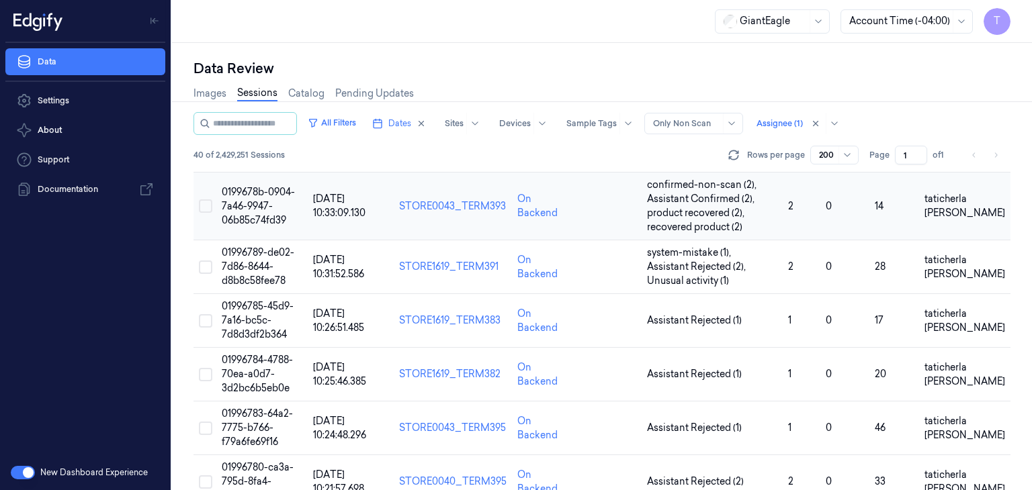
scroll to position [1679, 0]
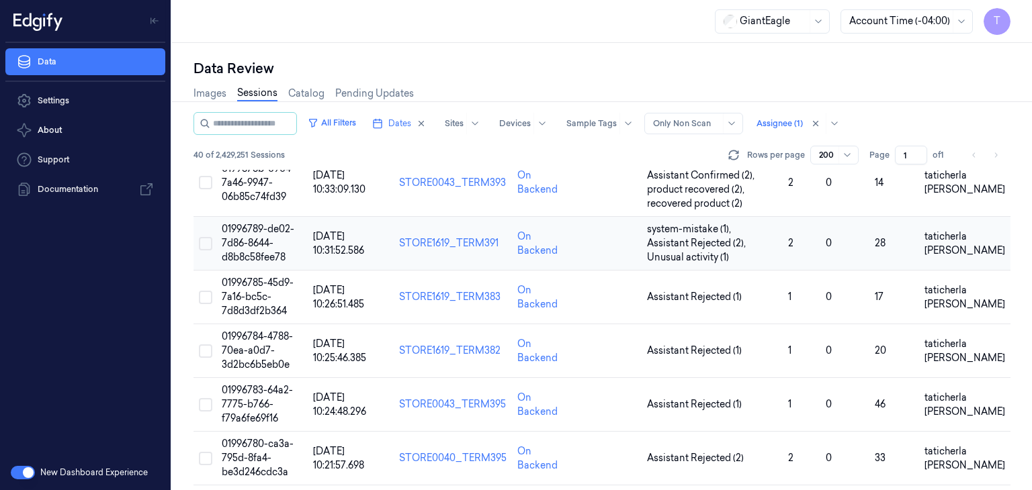
click at [265, 240] on span "01996789-de02-7d86-8644-d8b8c58fee78" at bounding box center [258, 243] width 73 height 40
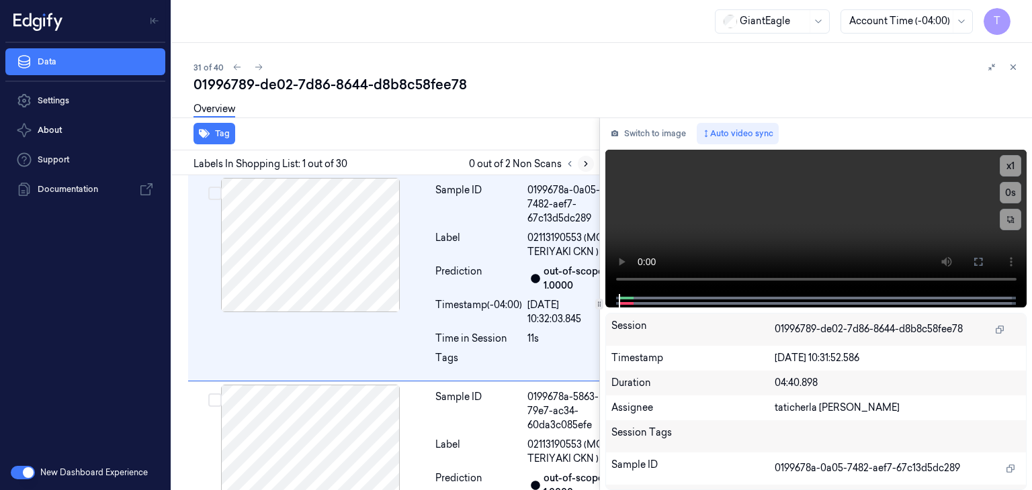
click at [583, 159] on icon at bounding box center [585, 163] width 9 height 9
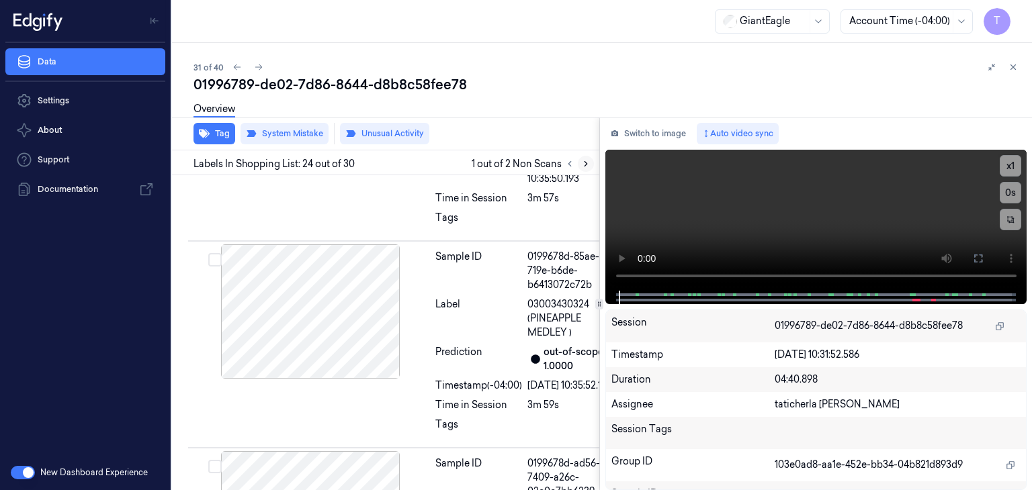
click at [584, 167] on icon at bounding box center [585, 163] width 9 height 9
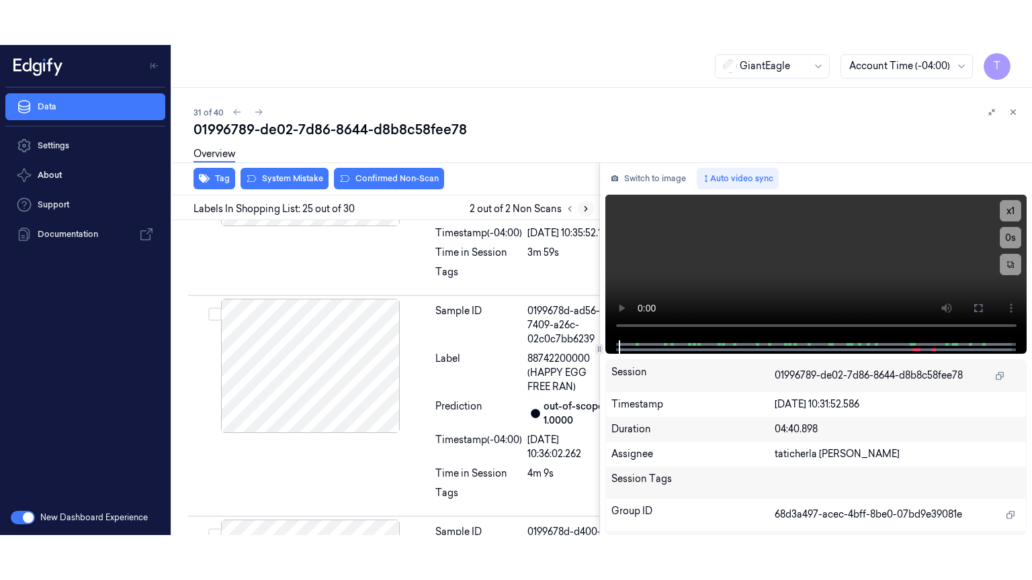
scroll to position [5988, 0]
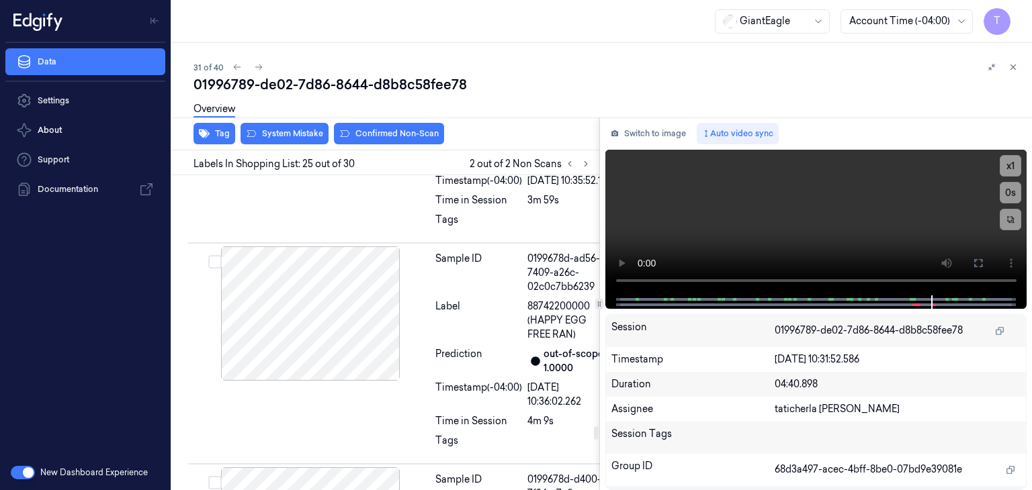
click at [983, 264] on button at bounding box center [977, 263] width 21 height 21
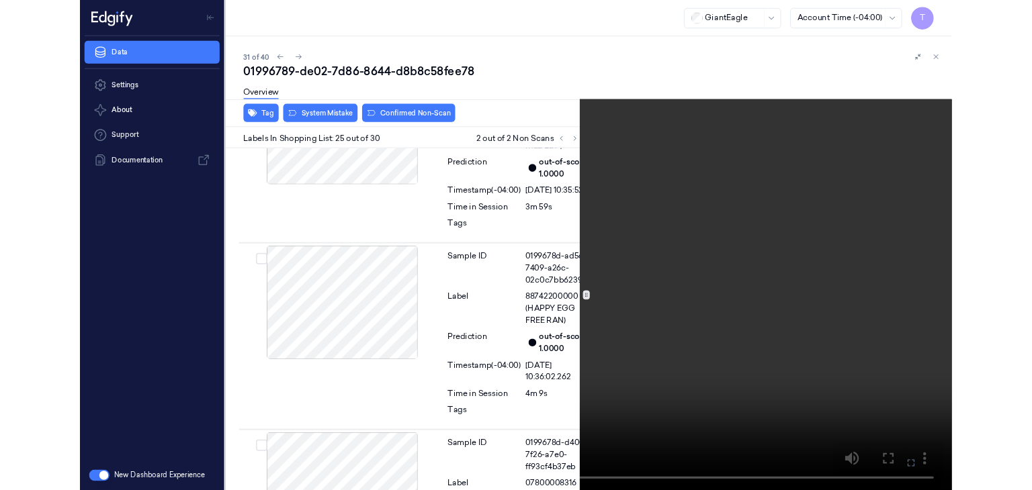
scroll to position [5943, 0]
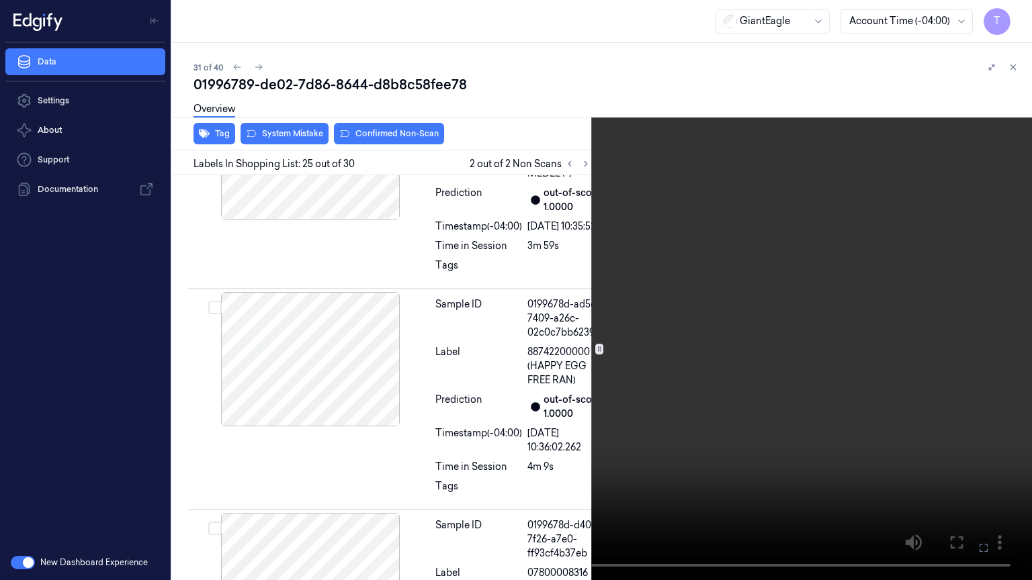
click at [0, 0] on icon at bounding box center [0, 0] width 0 height 0
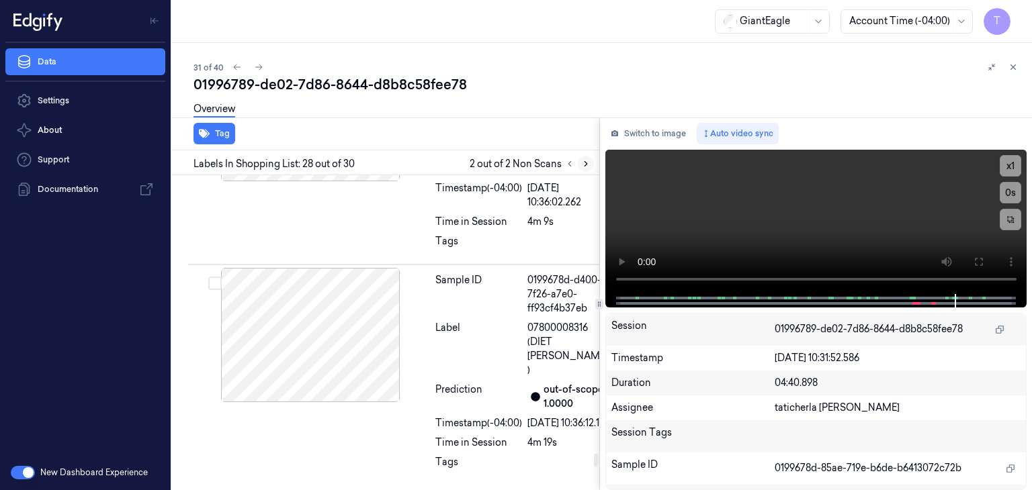
scroll to position [6711, 0]
click at [586, 163] on icon at bounding box center [585, 164] width 3 height 5
click at [571, 161] on icon at bounding box center [569, 163] width 9 height 9
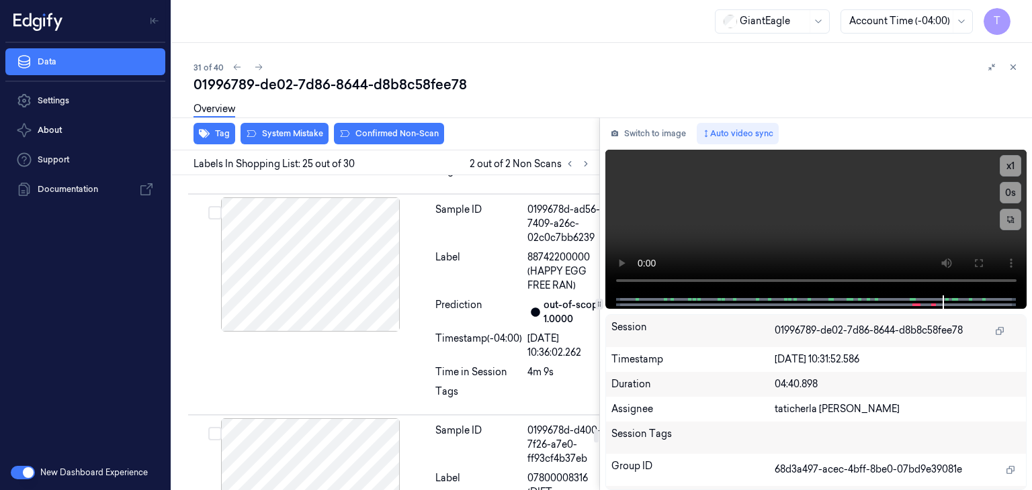
scroll to position [6055, 0]
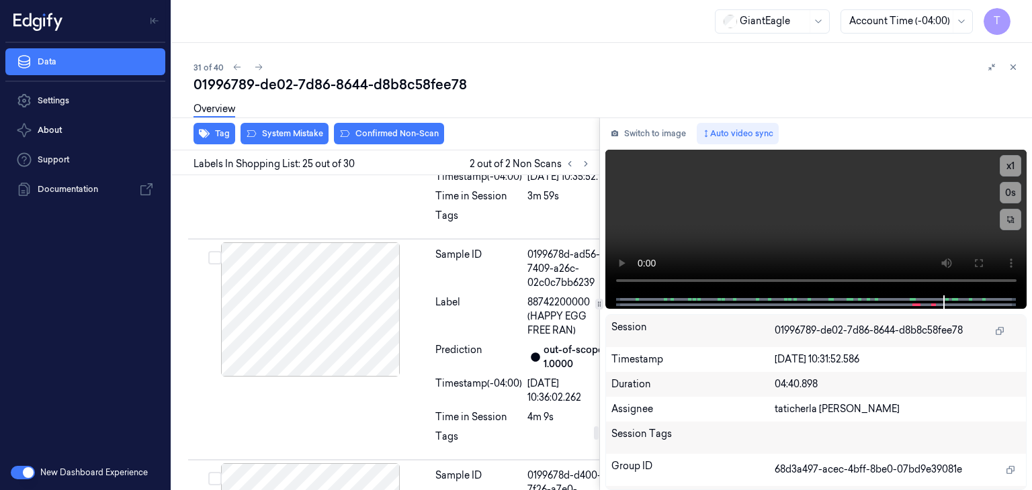
scroll to position [5988, 0]
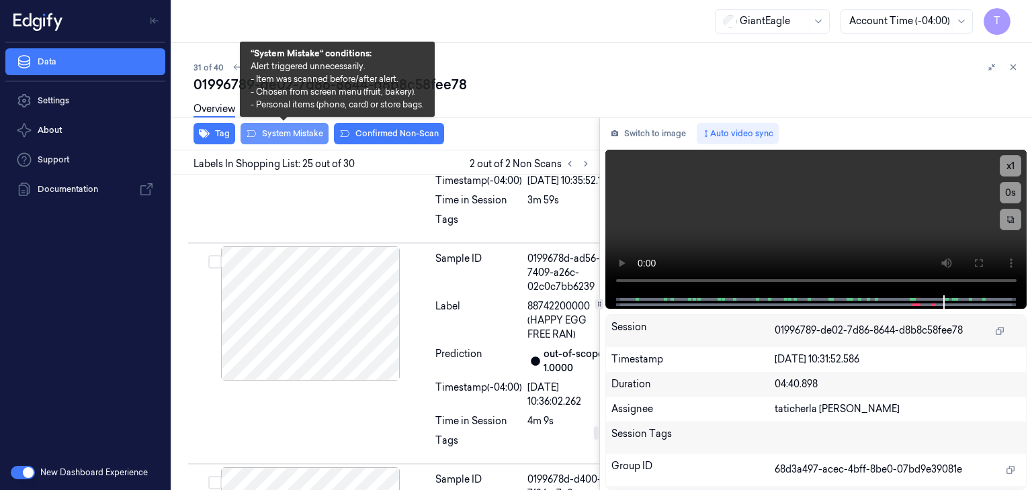
click at [312, 131] on button "System Mistake" at bounding box center [284, 133] width 88 height 21
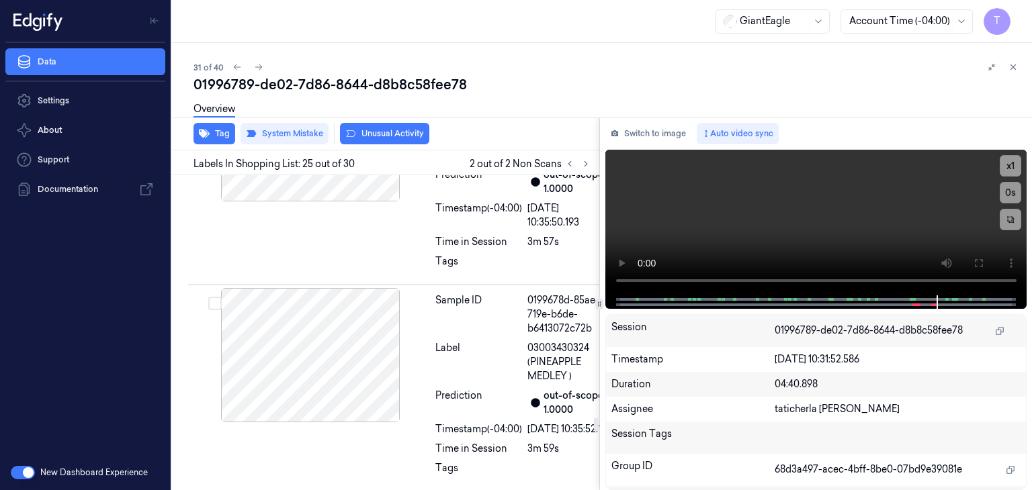
scroll to position [5722, 0]
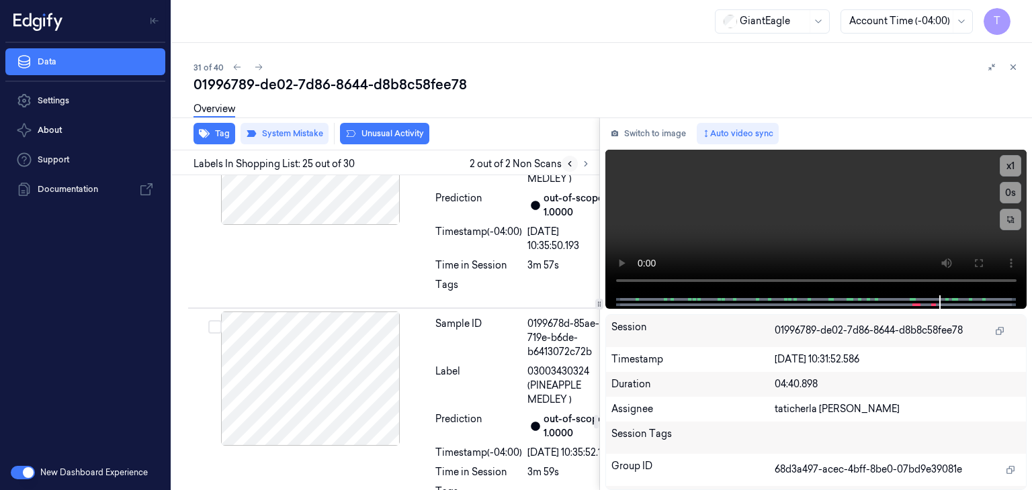
click at [569, 168] on button at bounding box center [569, 164] width 16 height 16
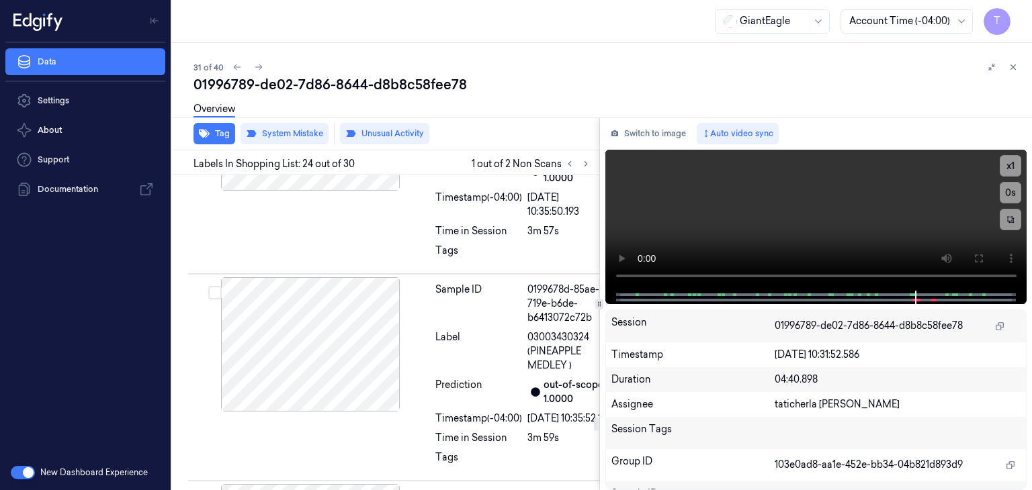
scroll to position [5783, 0]
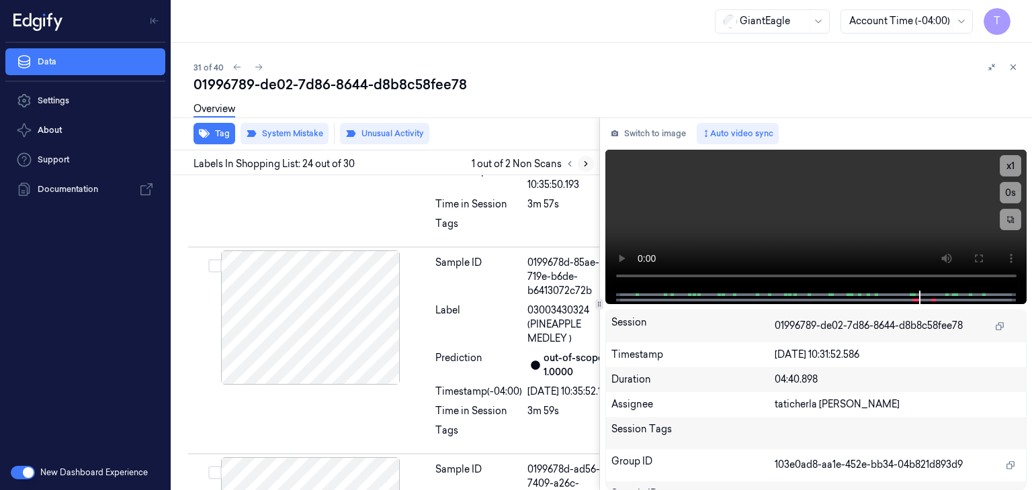
click at [587, 167] on icon at bounding box center [585, 163] width 9 height 9
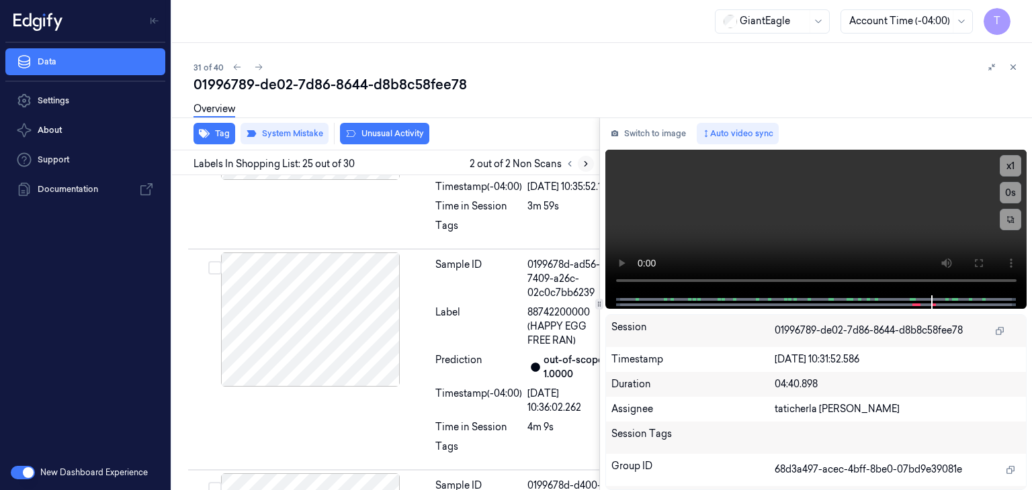
scroll to position [5991, 0]
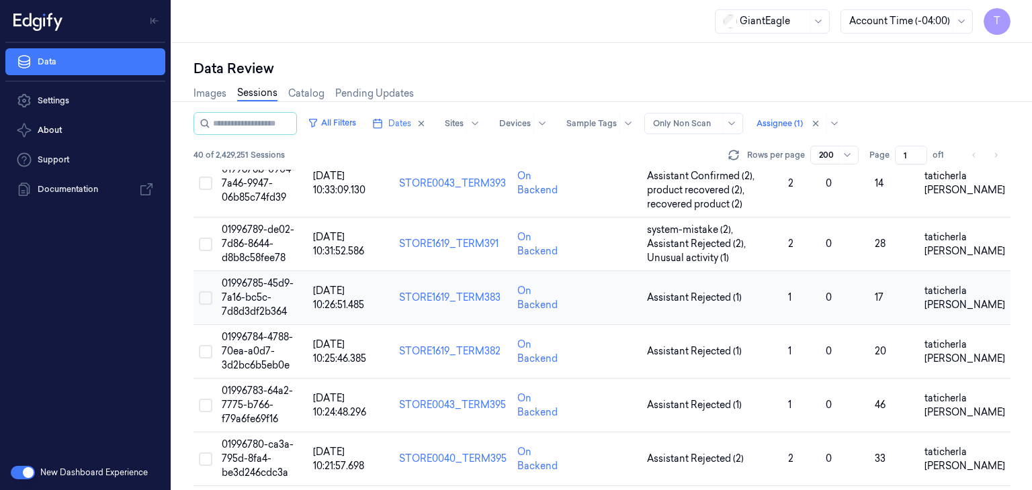
scroll to position [1679, 0]
click at [246, 291] on span "01996785-45d9-7a16-bc5c-7d8d3df2b364" at bounding box center [258, 297] width 72 height 40
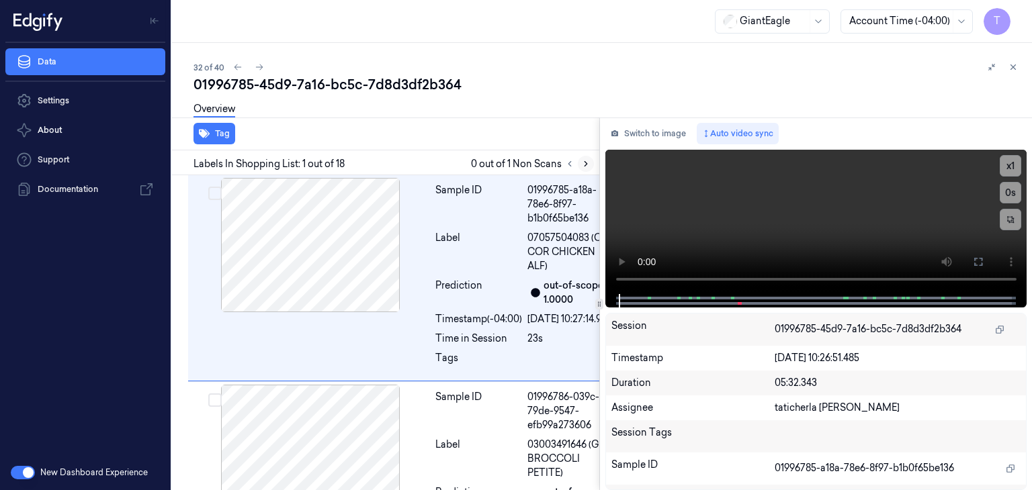
click at [584, 160] on icon at bounding box center [585, 163] width 9 height 9
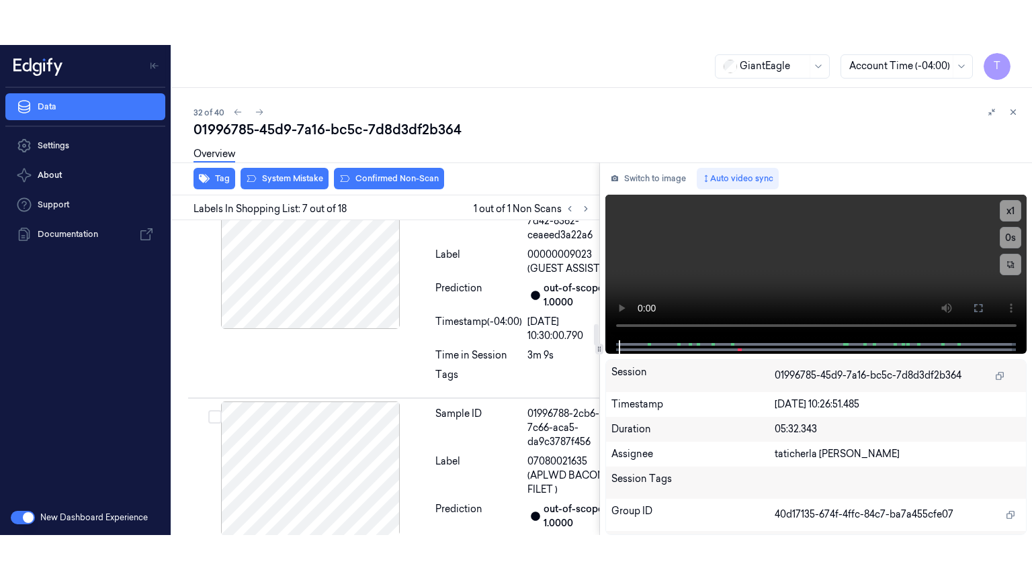
scroll to position [1492, 0]
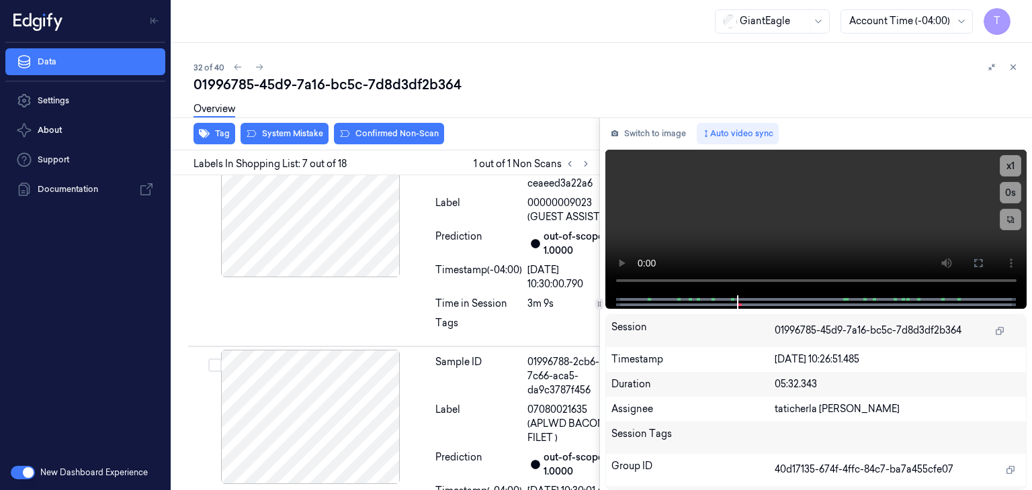
click at [769, 68] on div "32 of 40" at bounding box center [606, 67] width 827 height 16
click at [666, 89] on div "01996785-45d9-7a16-bc5c-7d8d3df2b364" at bounding box center [606, 84] width 827 height 19
click at [982, 259] on icon at bounding box center [978, 263] width 11 height 11
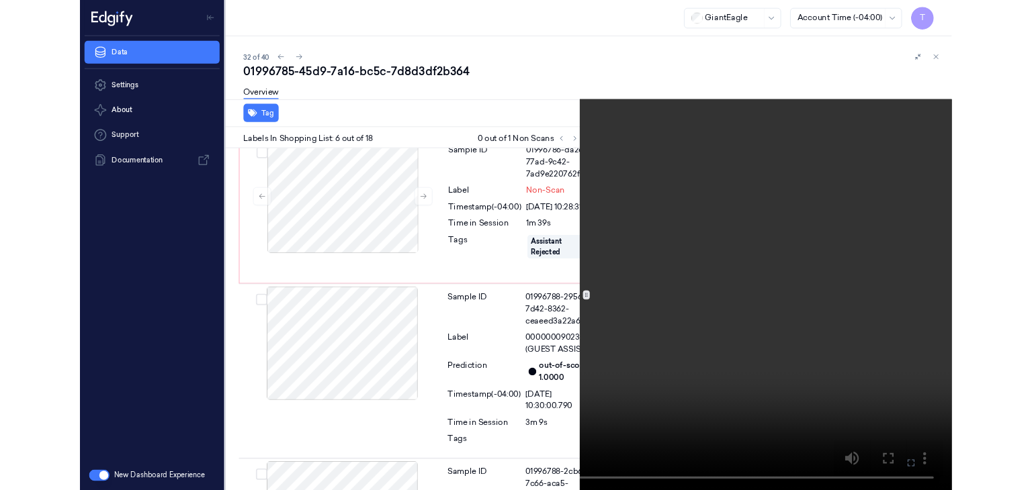
scroll to position [1222, 0]
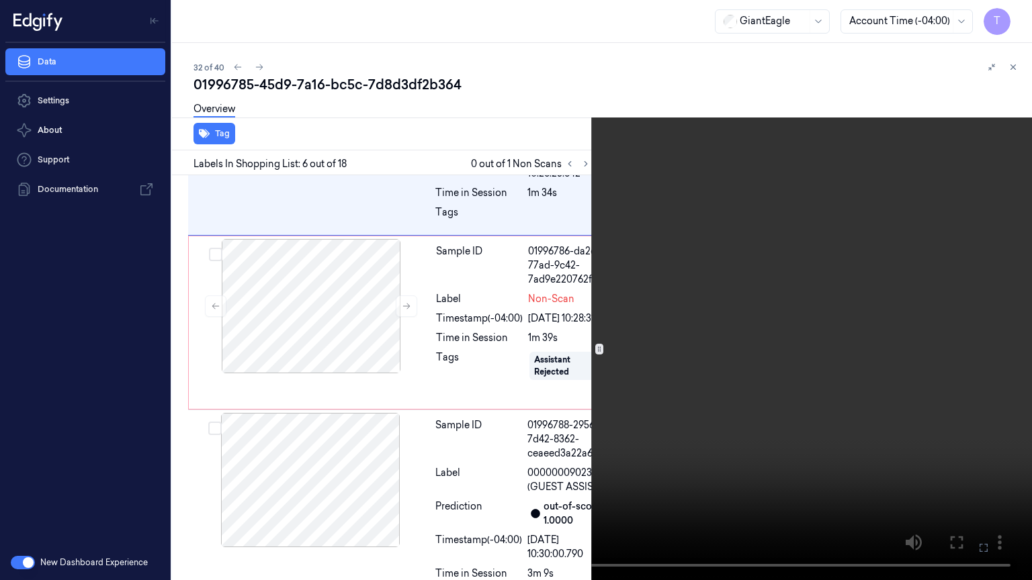
click at [0, 0] on icon at bounding box center [0, 0] width 0 height 0
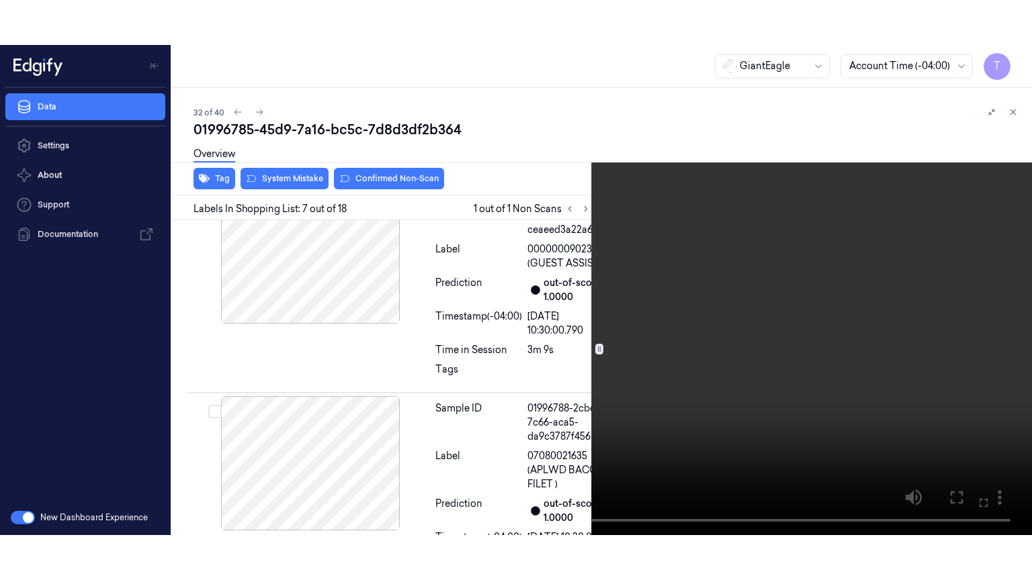
scroll to position [1492, 0]
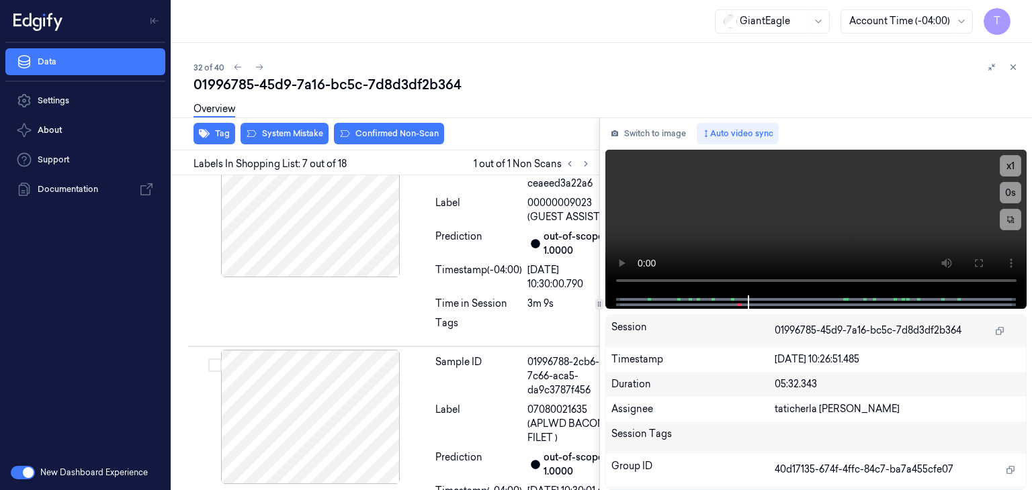
click at [930, 73] on div "32 of 40" at bounding box center [606, 67] width 827 height 16
click at [983, 269] on button at bounding box center [977, 263] width 21 height 21
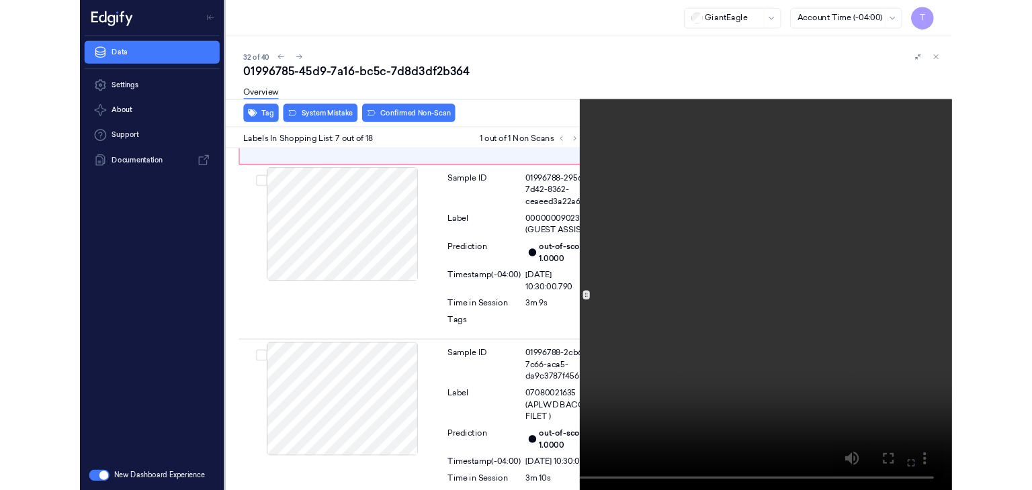
scroll to position [1447, 0]
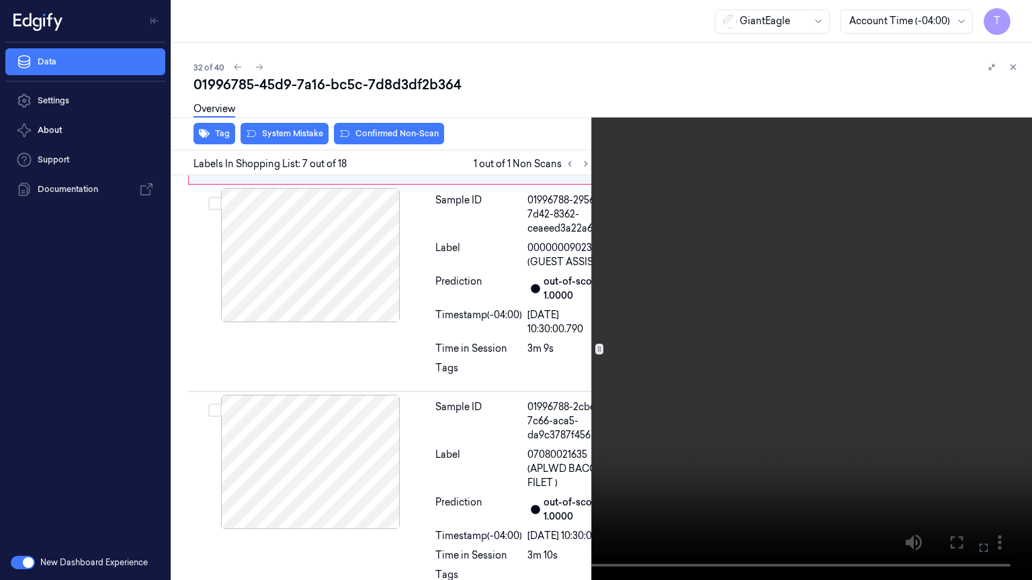
click at [0, 0] on icon at bounding box center [0, 0] width 0 height 0
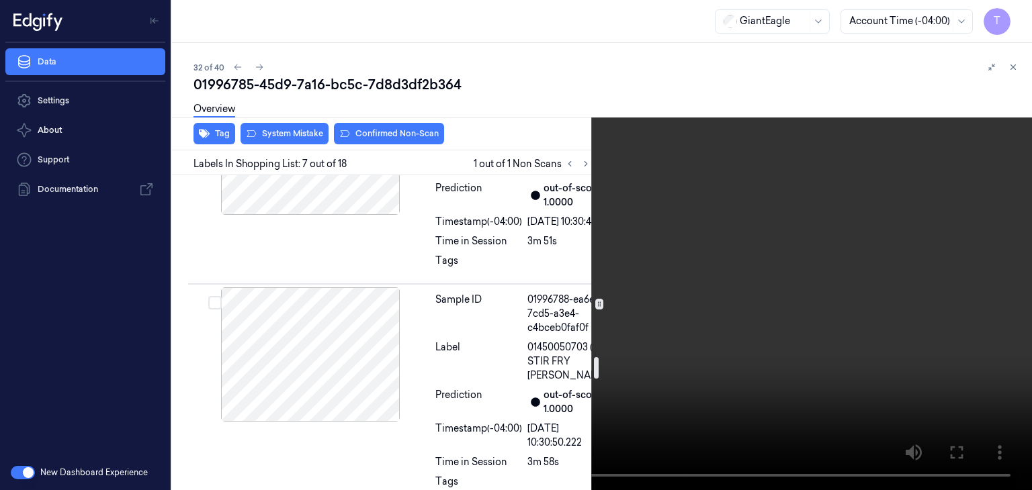
scroll to position [2791, 0]
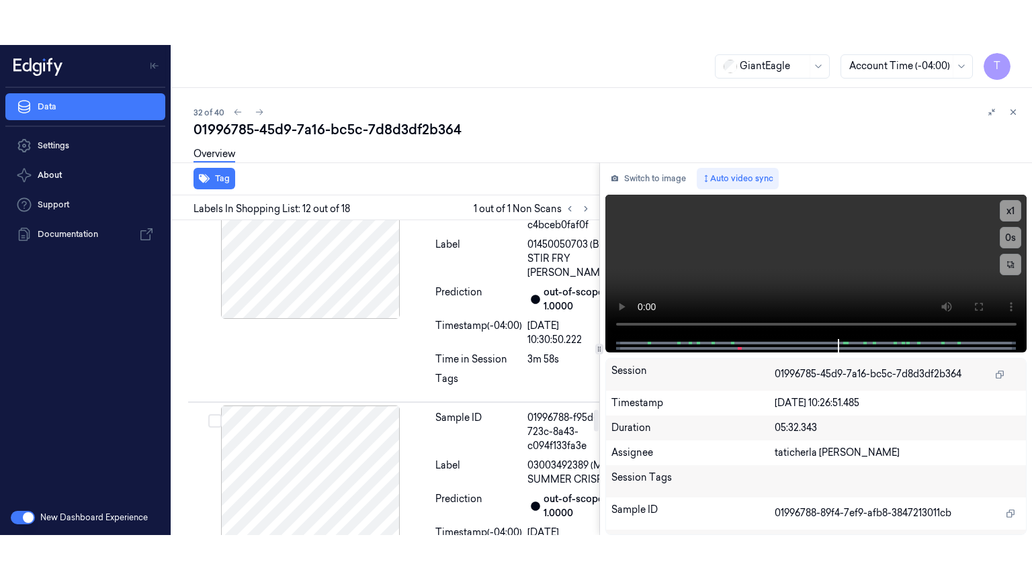
scroll to position [2734, 0]
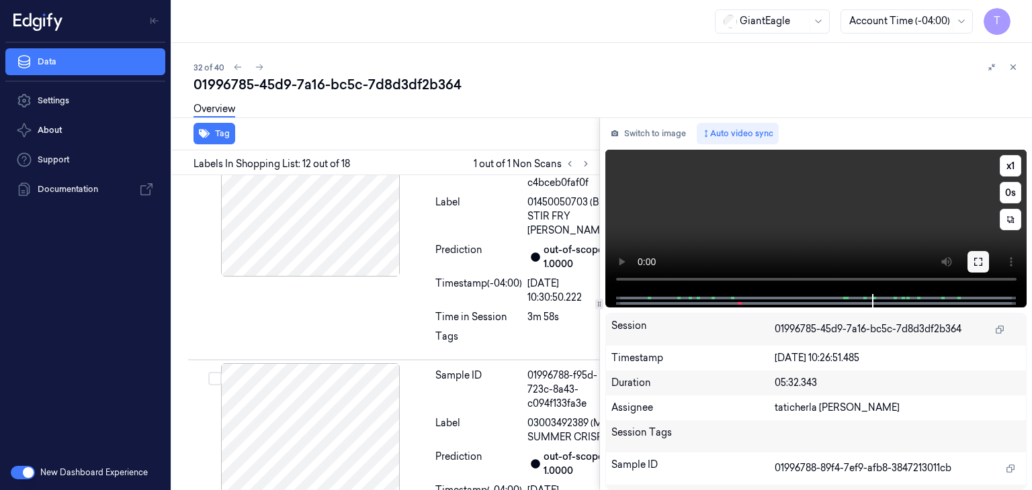
click at [974, 253] on button at bounding box center [977, 261] width 21 height 21
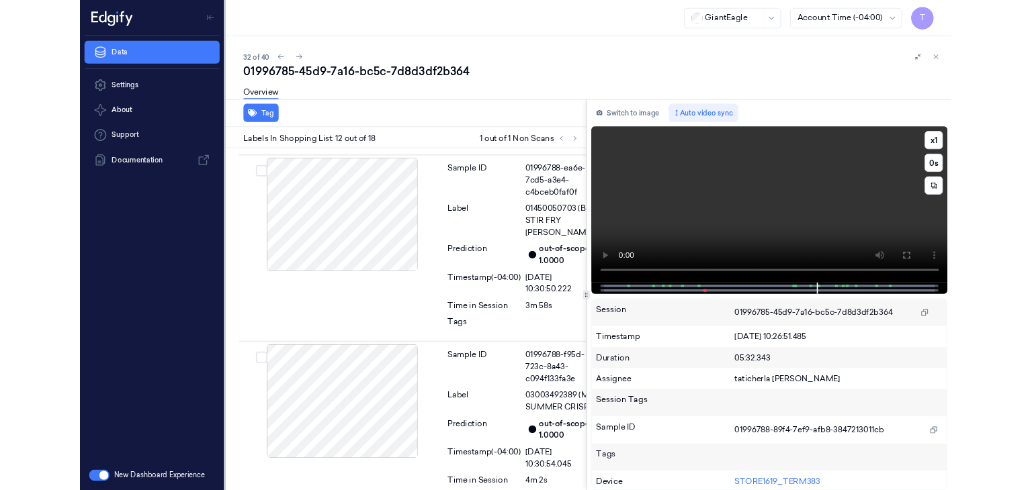
scroll to position [2689, 0]
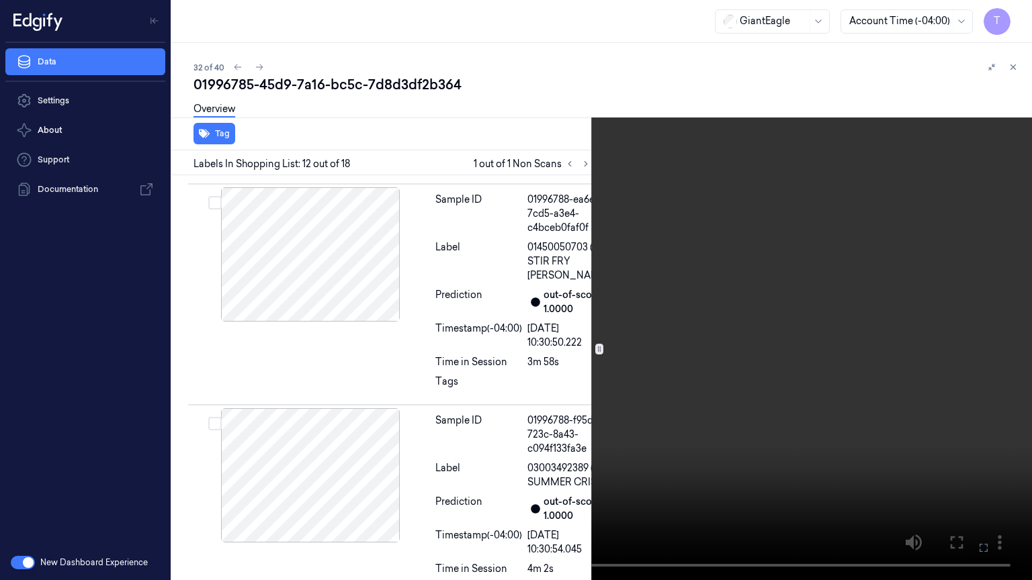
click at [0, 0] on icon at bounding box center [0, 0] width 0 height 0
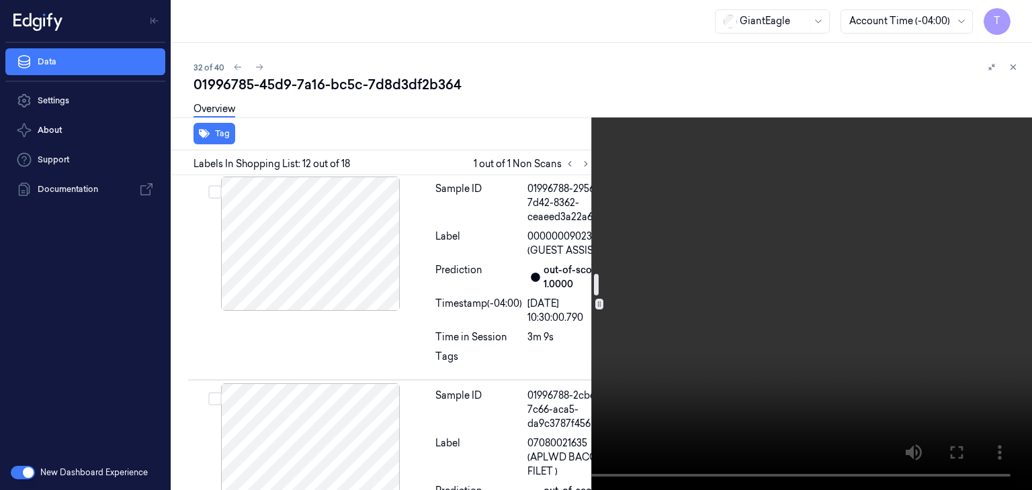
scroll to position [1413, 0]
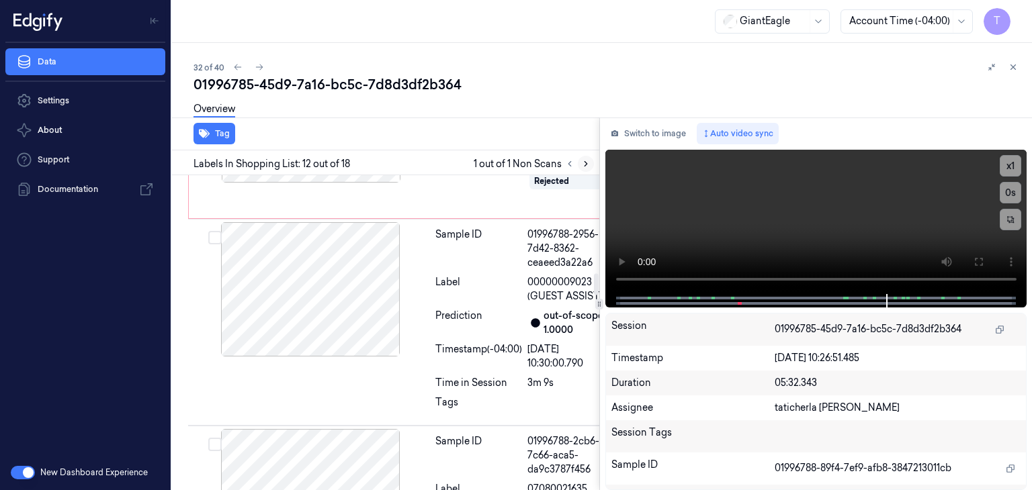
click at [585, 163] on icon at bounding box center [585, 163] width 9 height 9
click at [570, 164] on icon at bounding box center [569, 163] width 9 height 9
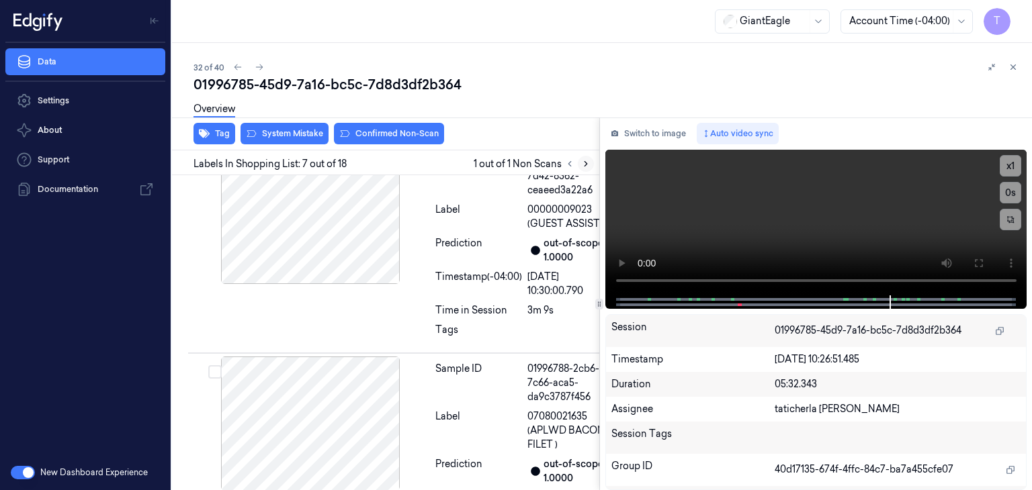
scroll to position [1492, 0]
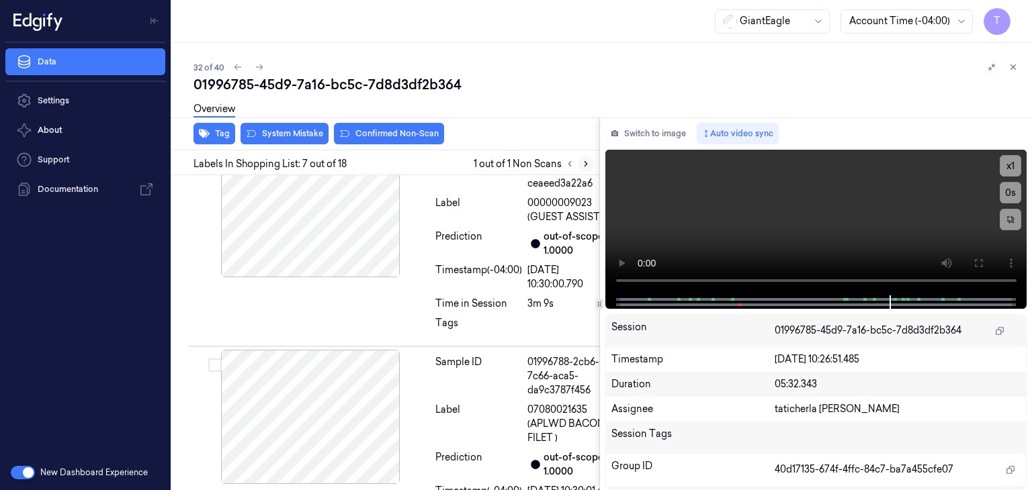
click at [581, 163] on icon at bounding box center [585, 163] width 9 height 9
click at [281, 103] on div at bounding box center [310, 36] width 239 height 134
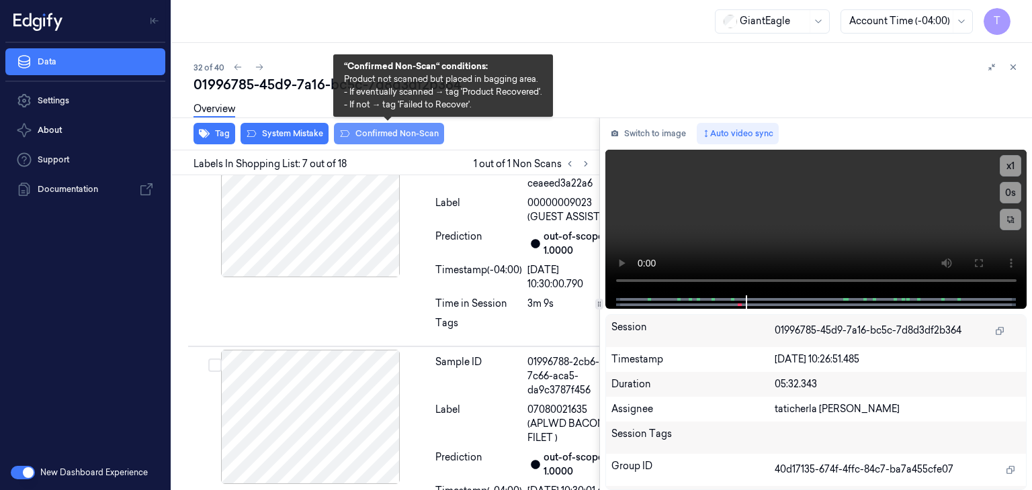
click at [402, 130] on button "Confirmed Non-Scan" at bounding box center [389, 133] width 110 height 21
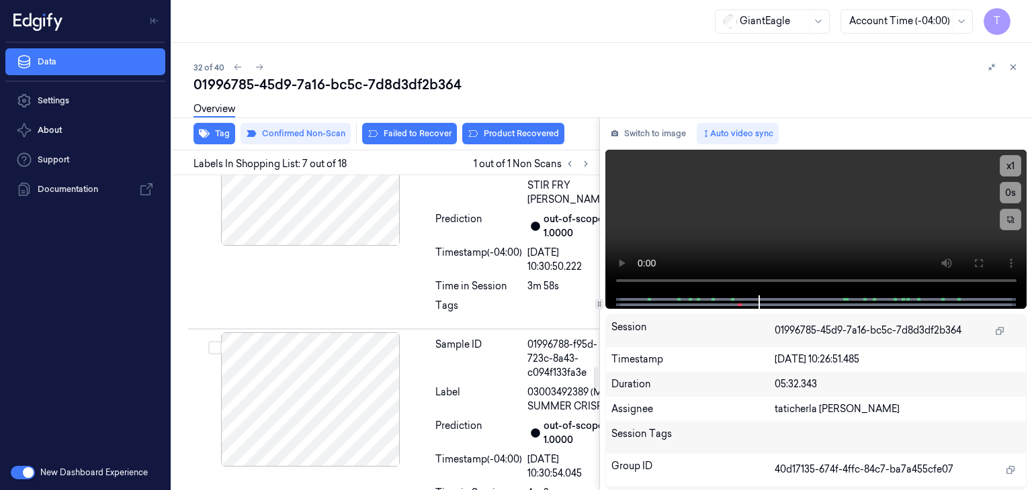
scroll to position [2772, 0]
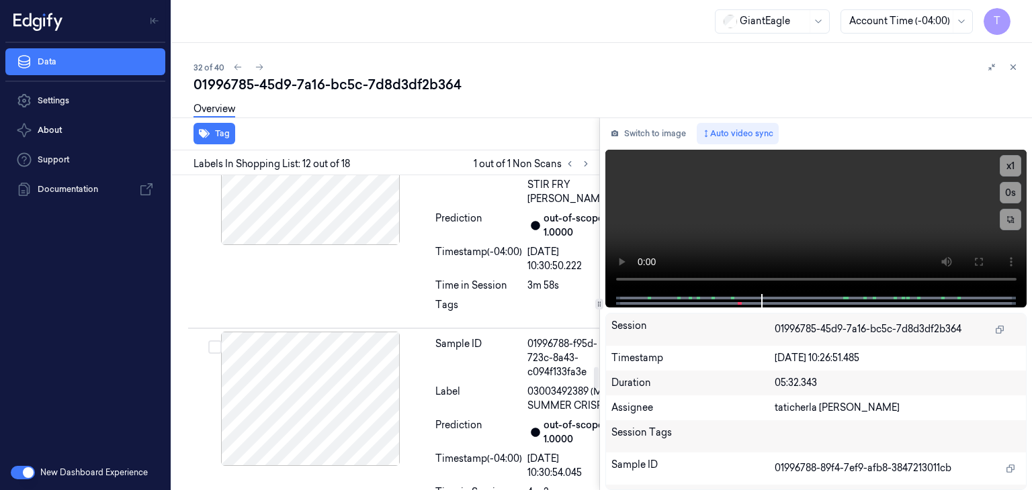
scroll to position [2740, 0]
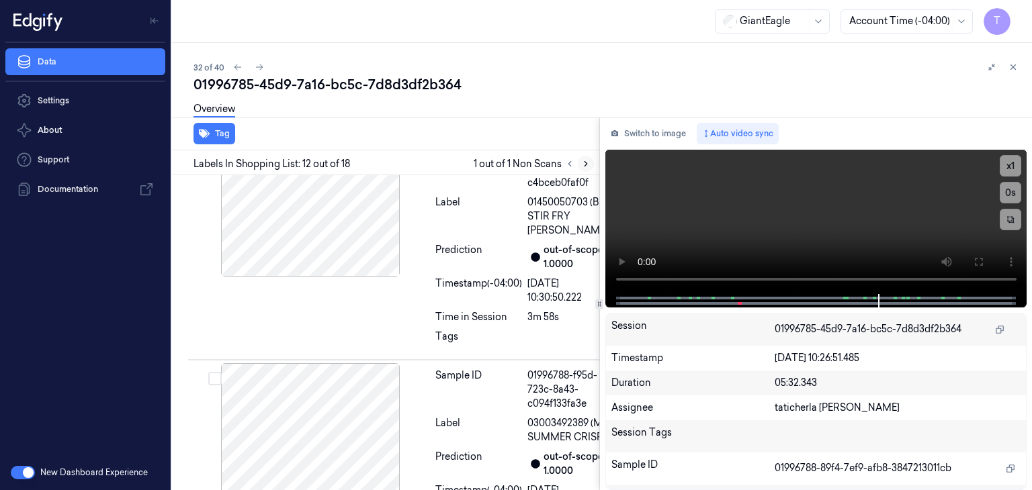
click at [582, 161] on icon at bounding box center [585, 163] width 9 height 9
click at [572, 164] on icon at bounding box center [569, 163] width 9 height 9
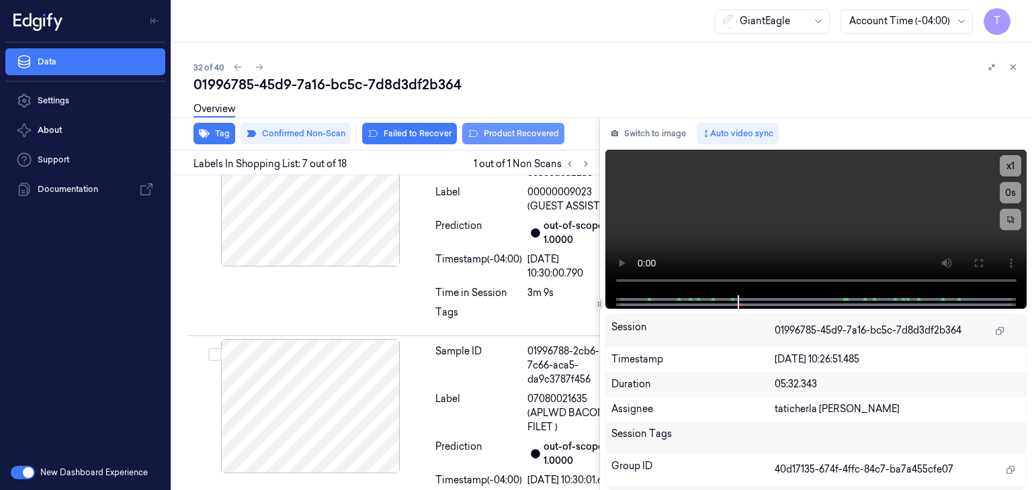
scroll to position [1496, 0]
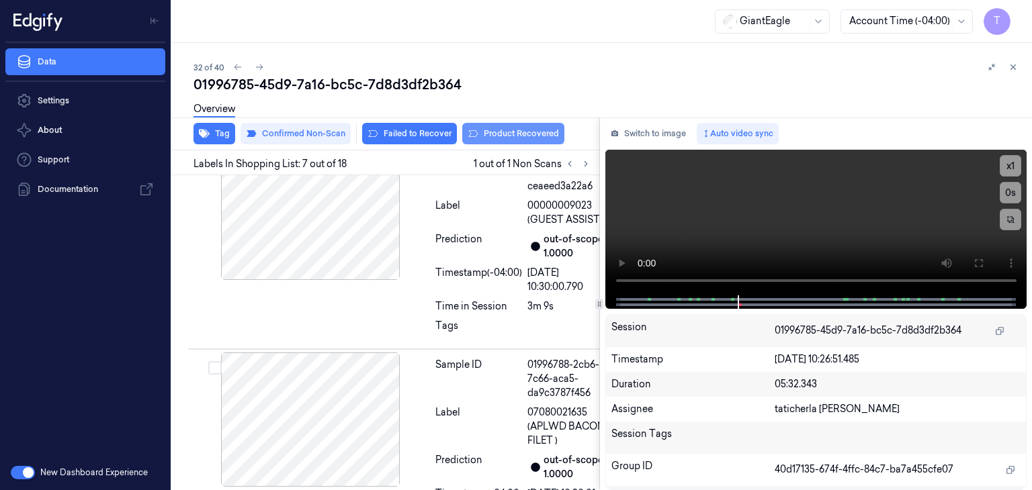
click at [535, 128] on button "Product Recovered" at bounding box center [513, 133] width 102 height 21
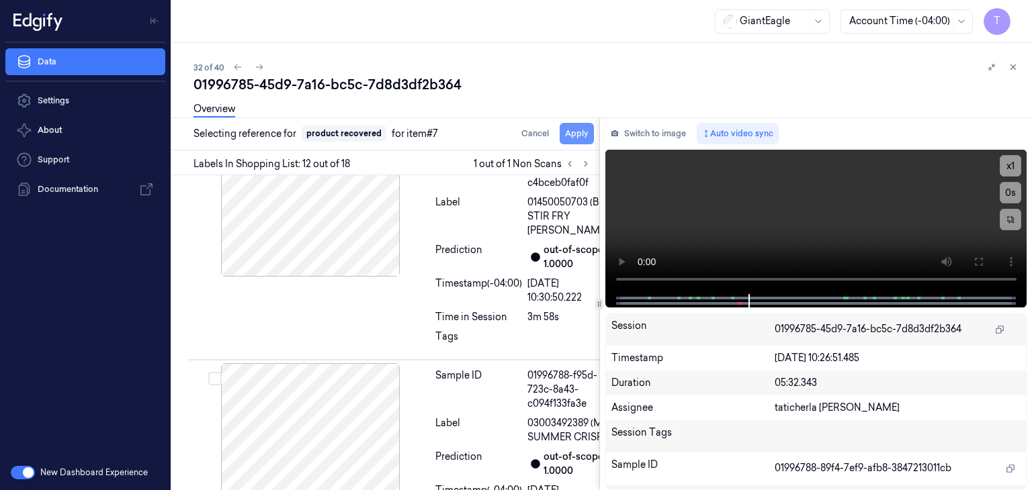
click at [584, 130] on button "Apply" at bounding box center [576, 133] width 34 height 21
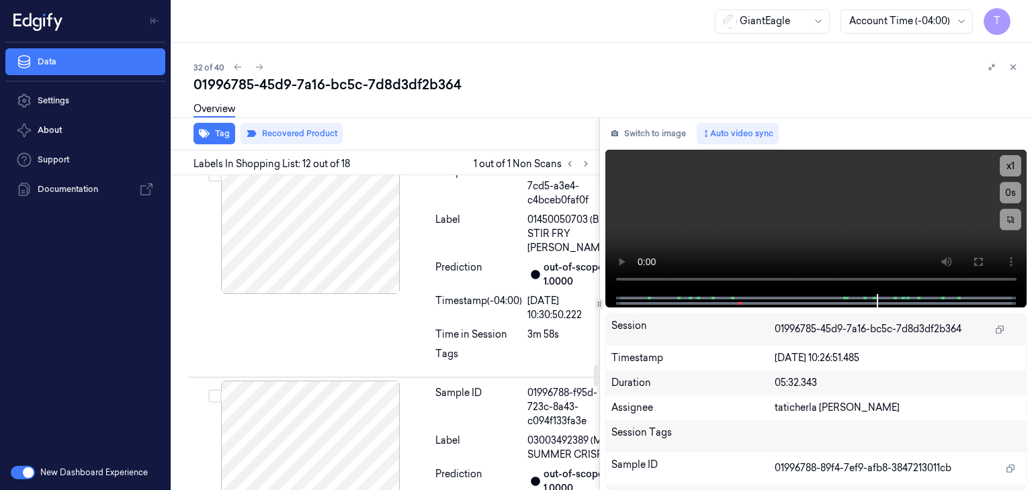
scroll to position [2755, 0]
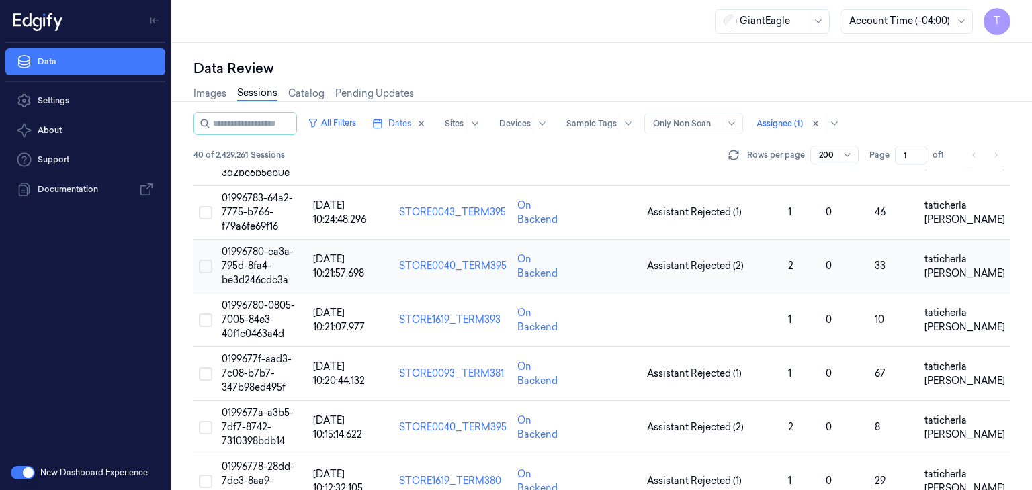
scroll to position [1760, 0]
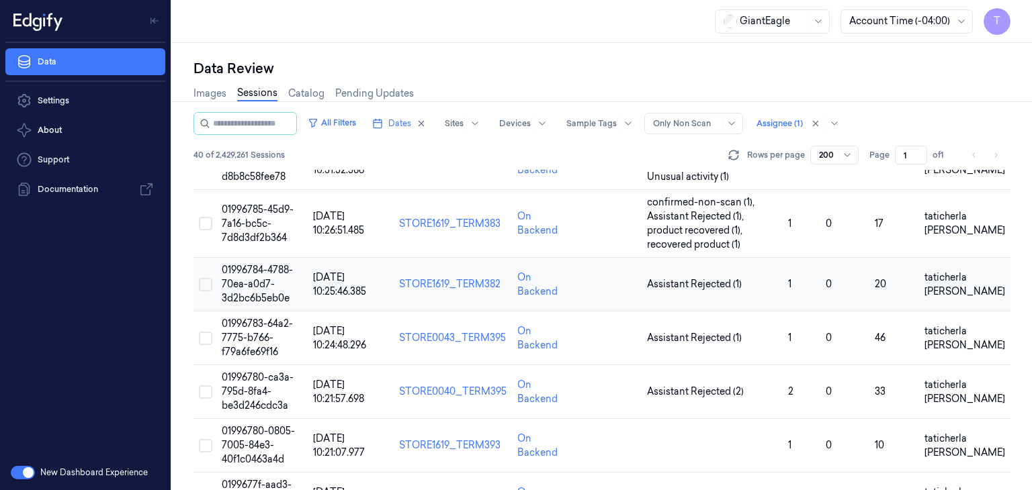
click at [261, 269] on span "01996784-4788-70ea-a0d7-3d2bc6b5eb0e" at bounding box center [257, 284] width 71 height 40
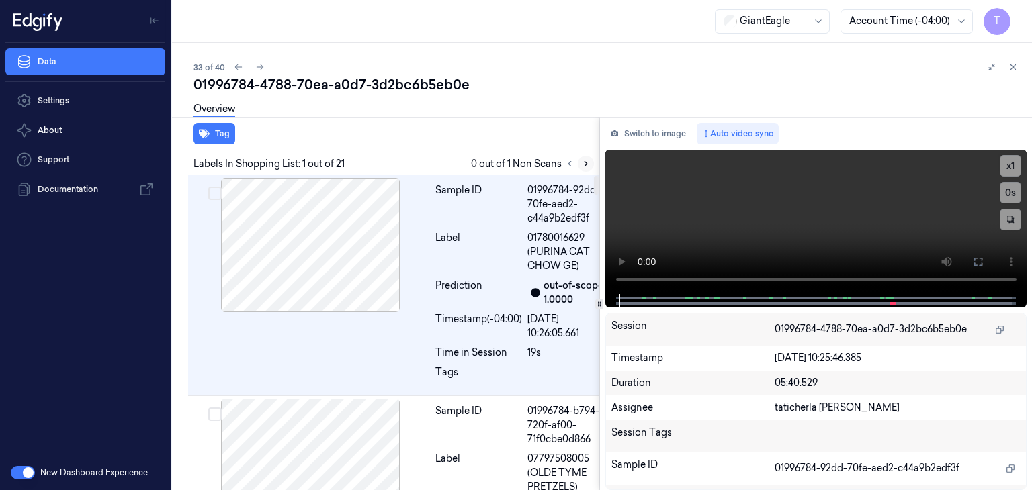
click at [589, 166] on icon at bounding box center [585, 163] width 9 height 9
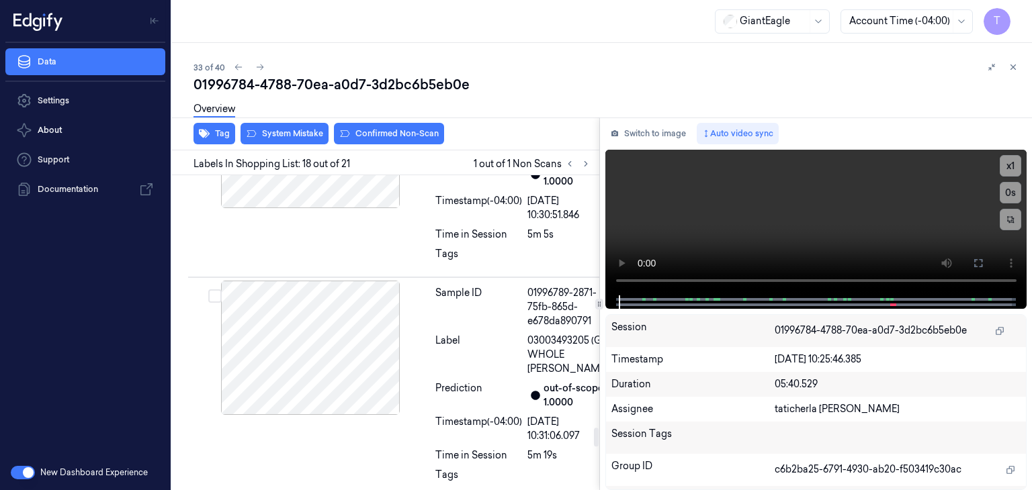
scroll to position [4188, 0]
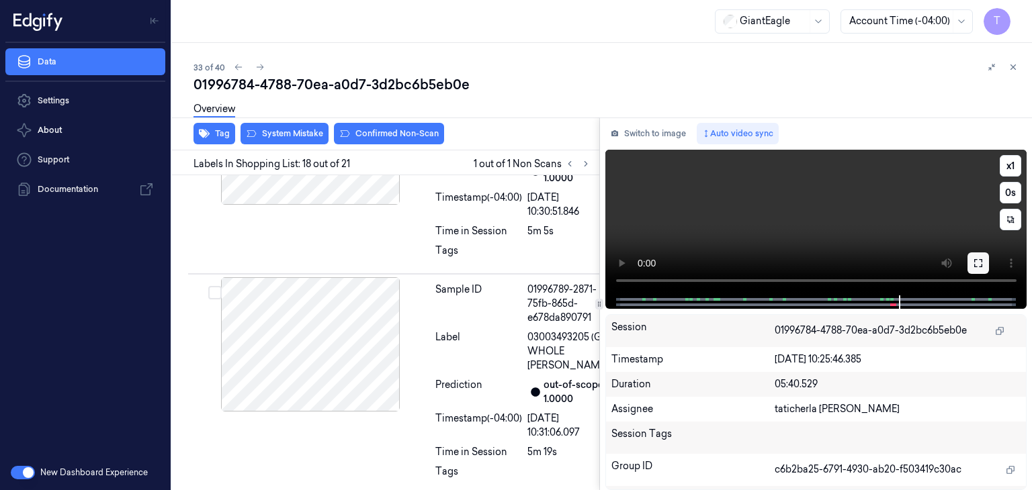
click at [982, 267] on icon at bounding box center [978, 263] width 11 height 11
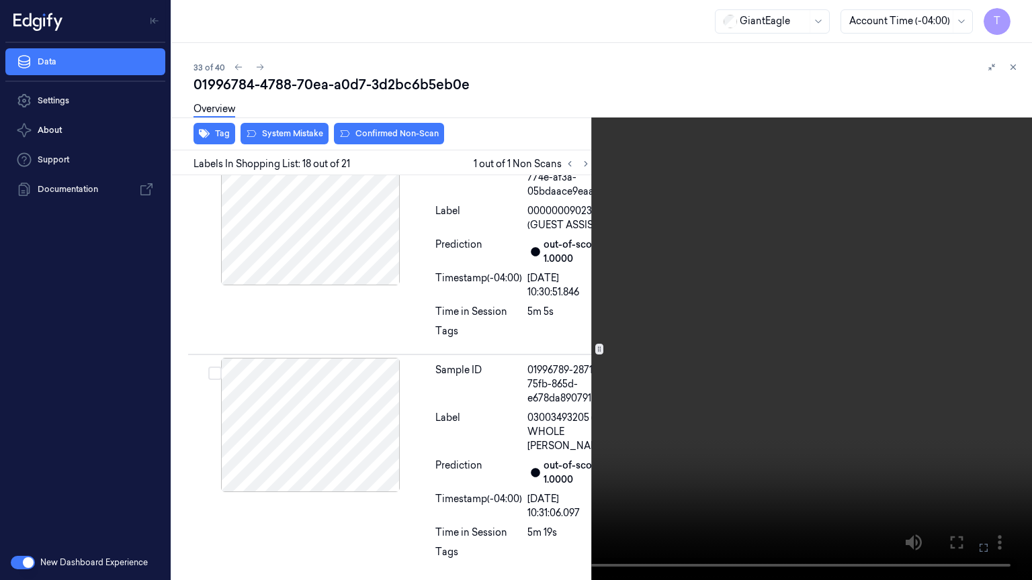
click at [0, 0] on icon at bounding box center [0, 0] width 0 height 0
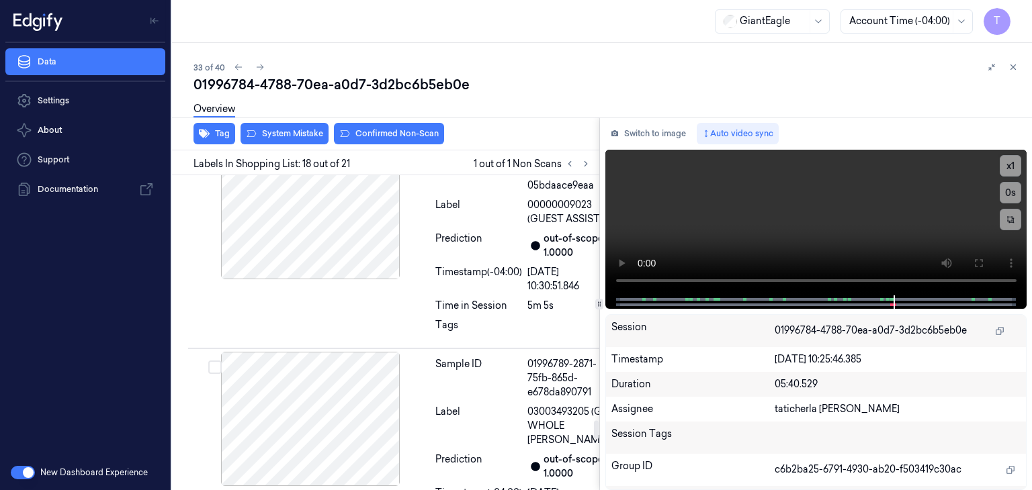
scroll to position [4134, 0]
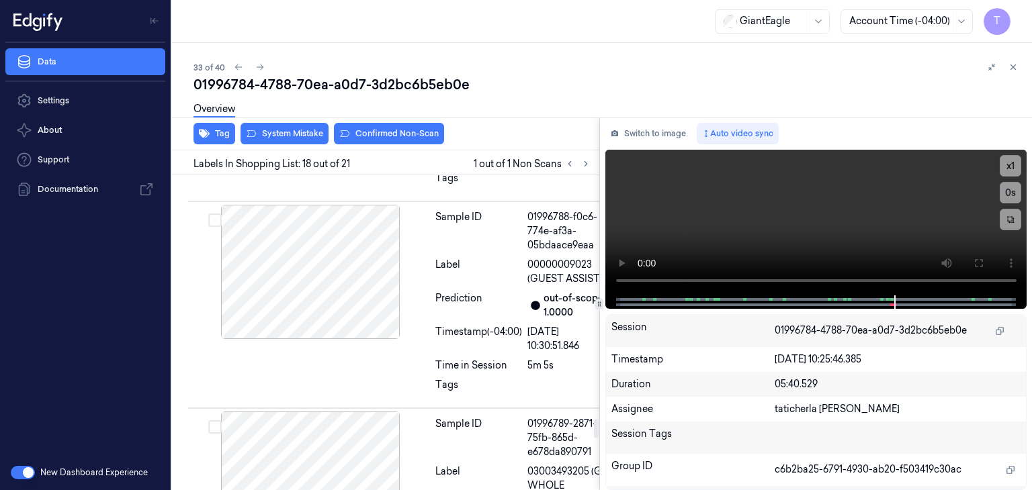
scroll to position [3987, 0]
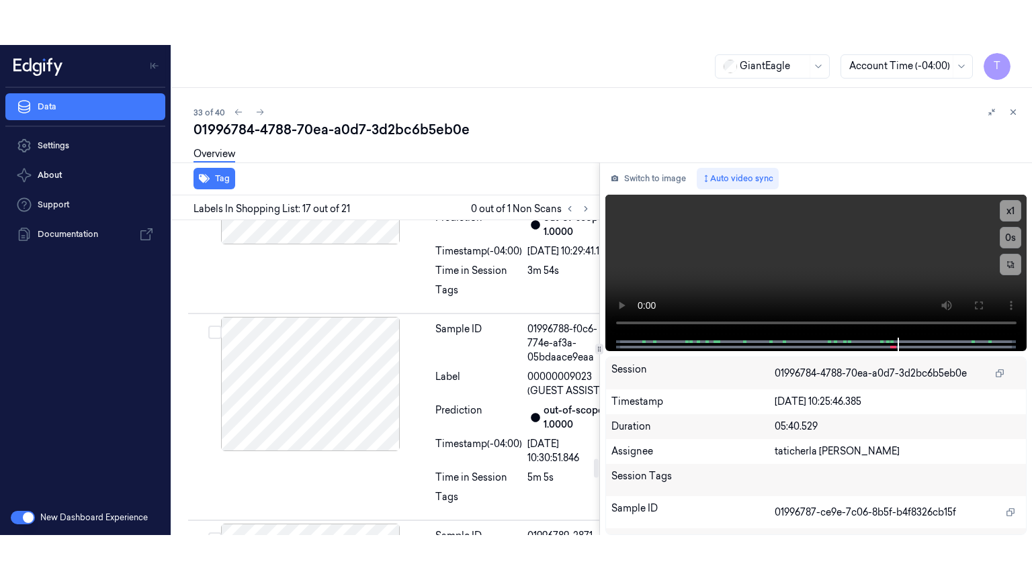
scroll to position [3955, 0]
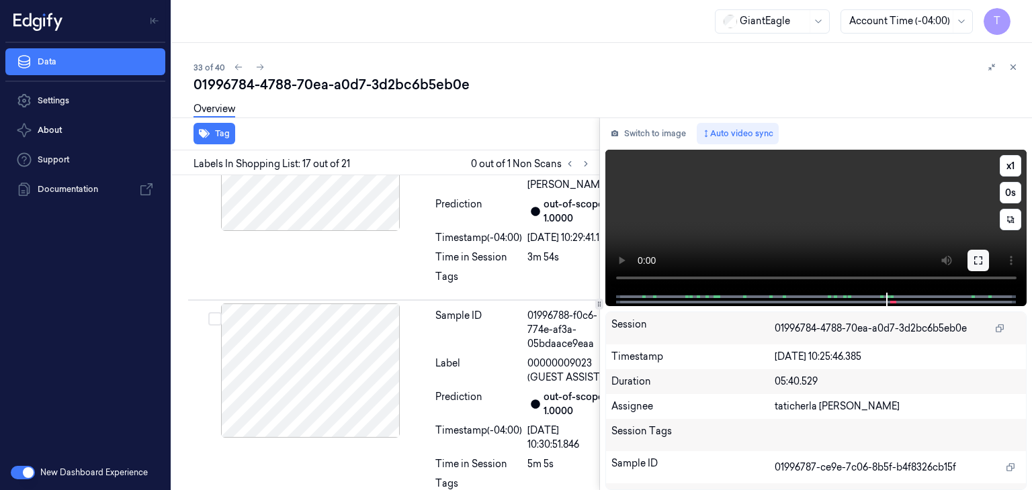
click at [983, 262] on button at bounding box center [977, 260] width 21 height 21
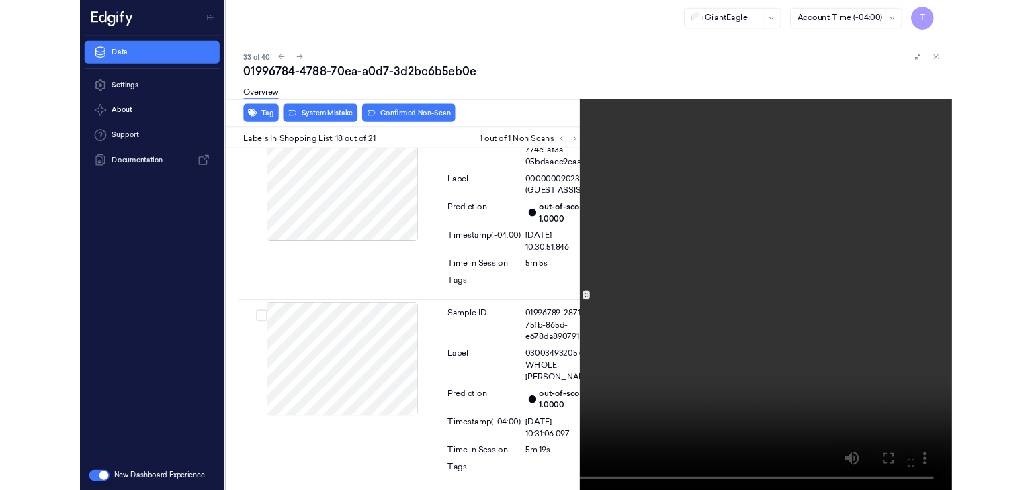
scroll to position [4143, 0]
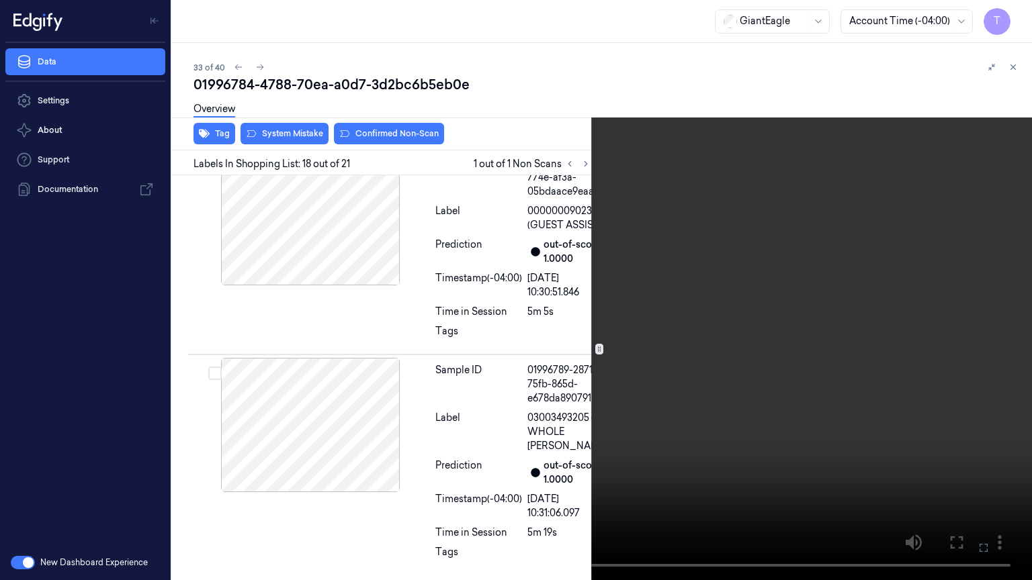
click at [0, 0] on icon at bounding box center [0, 0] width 0 height 0
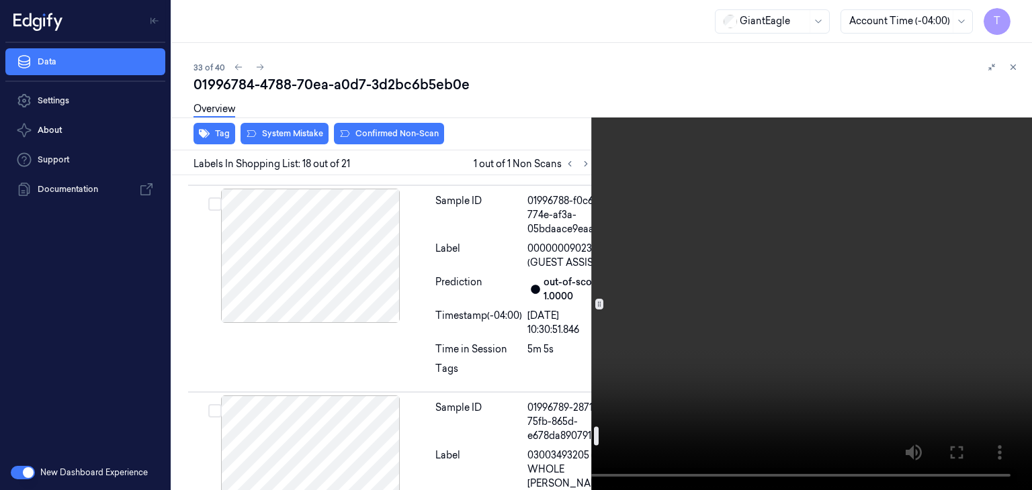
scroll to position [4210, 0]
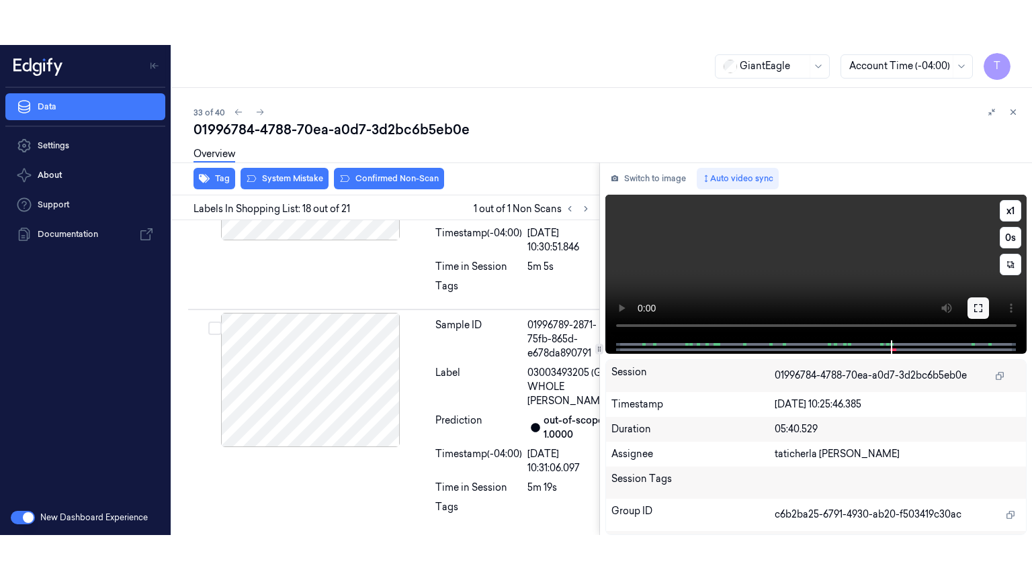
scroll to position [4188, 0]
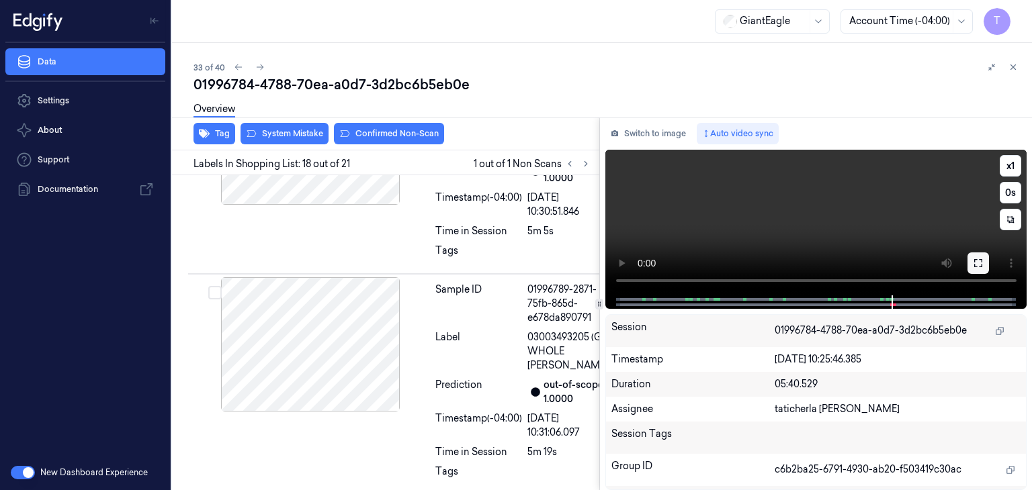
click at [979, 264] on icon at bounding box center [978, 263] width 11 height 11
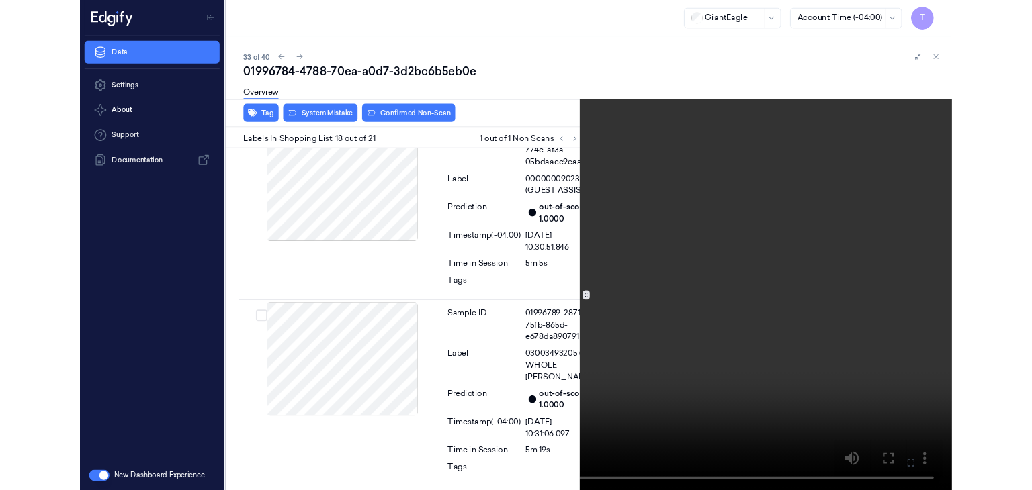
scroll to position [4143, 0]
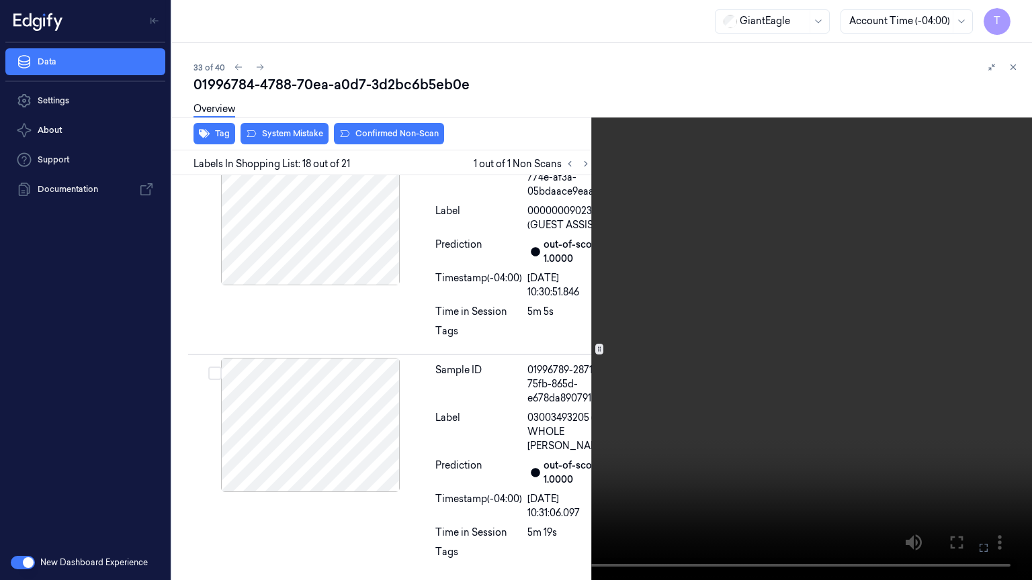
click at [0, 0] on icon at bounding box center [0, 0] width 0 height 0
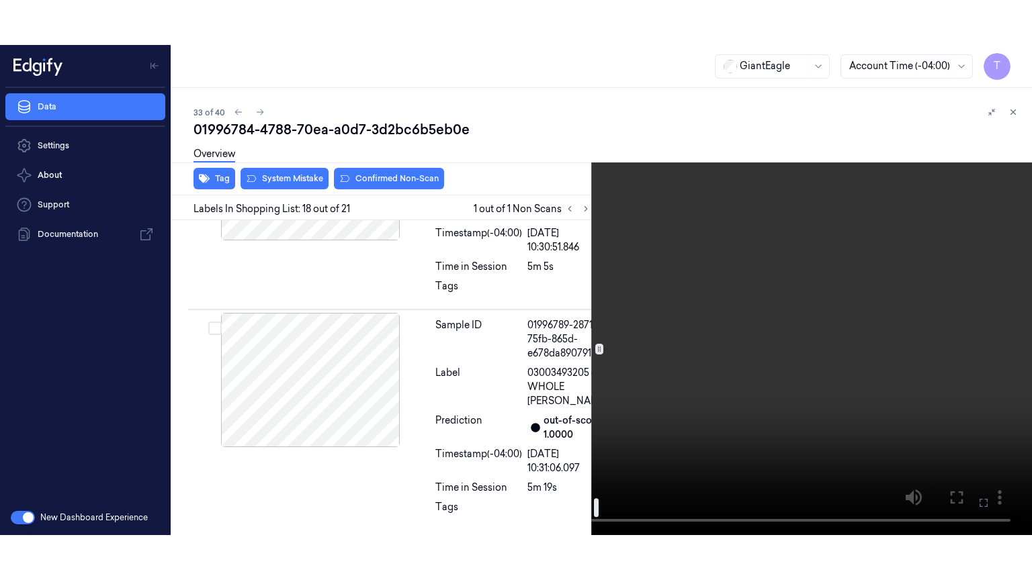
scroll to position [4478, 0]
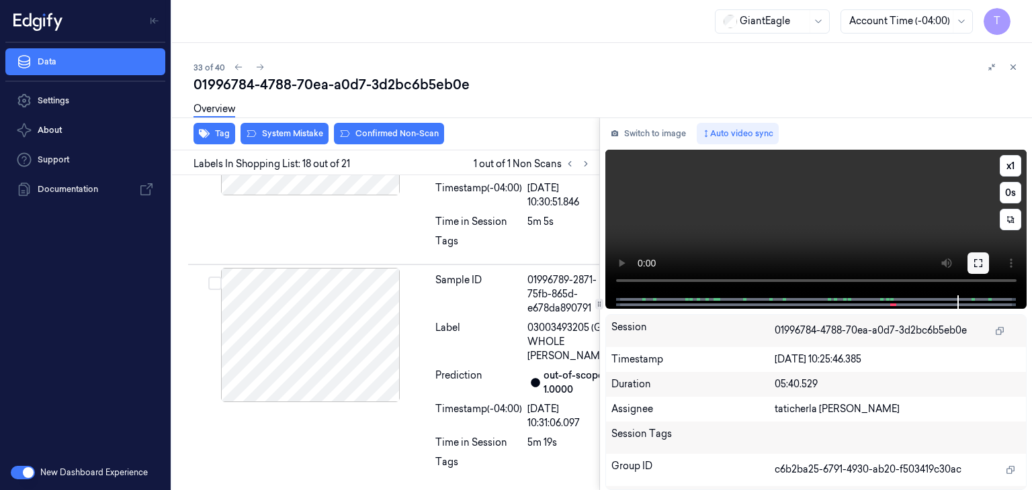
click at [978, 262] on icon at bounding box center [978, 263] width 11 height 11
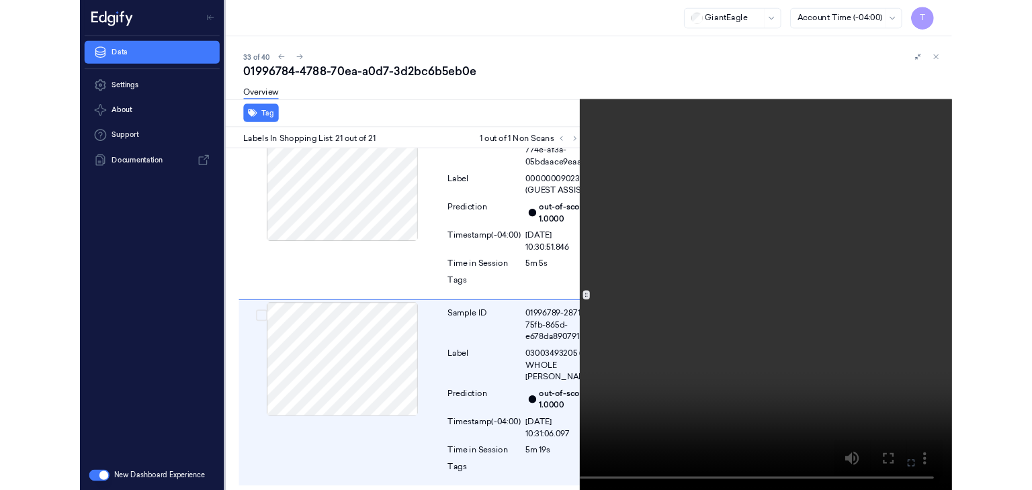
scroll to position [4806, 0]
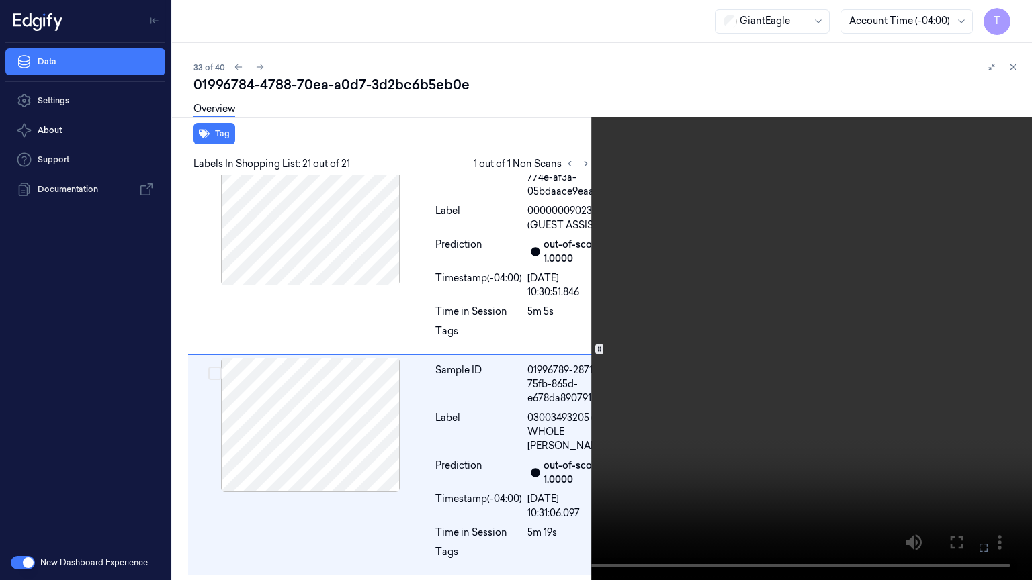
drag, startPoint x: 981, startPoint y: 555, endPoint x: 985, endPoint y: 481, distance: 74.0
click at [0, 0] on button at bounding box center [0, 0] width 0 height 0
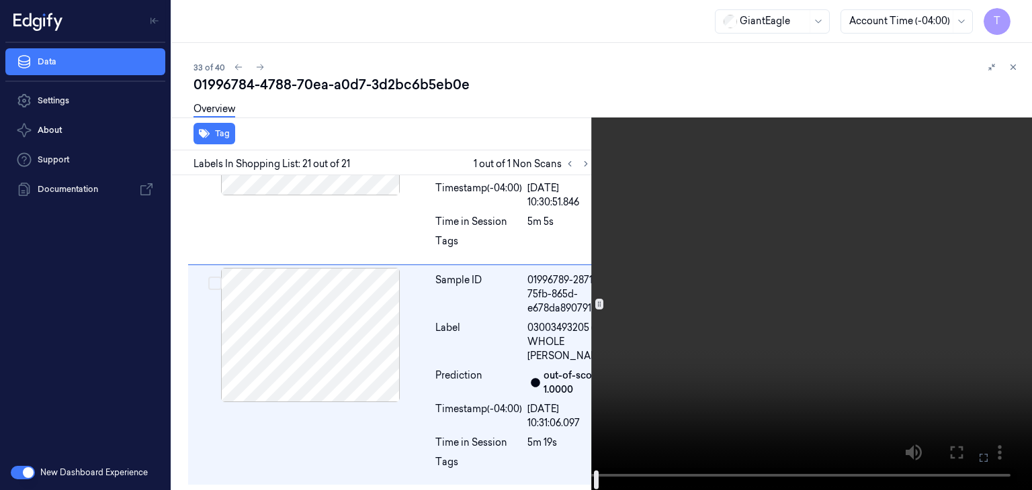
scroll to position [4897, 0]
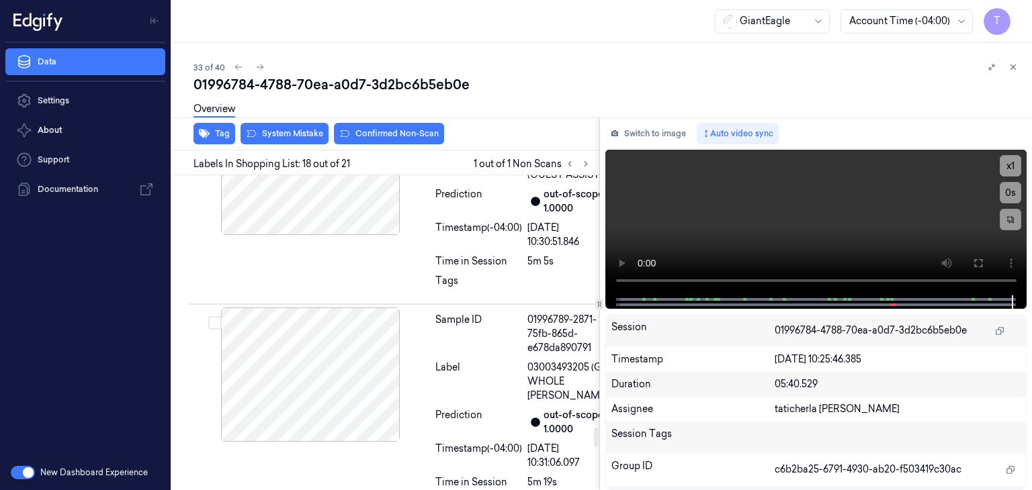
scroll to position [4188, 0]
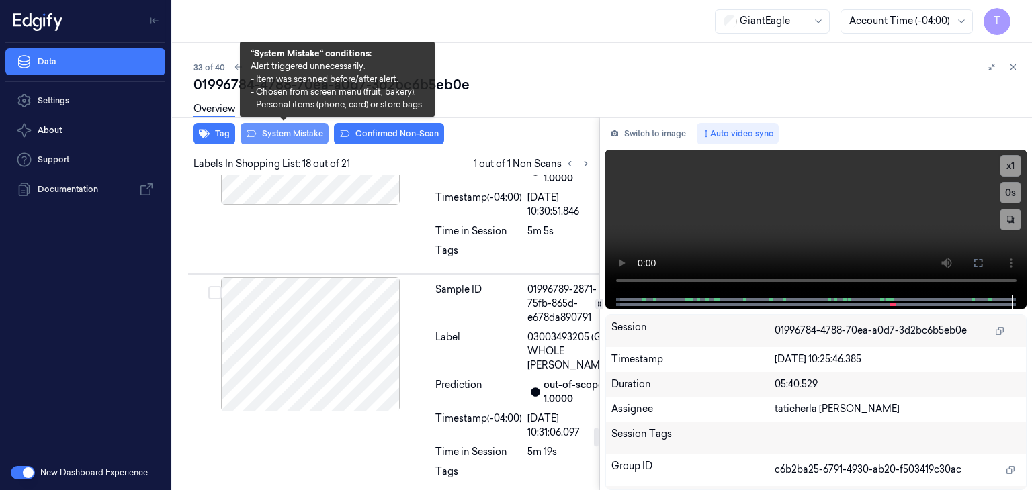
click at [295, 136] on button "System Mistake" at bounding box center [284, 133] width 88 height 21
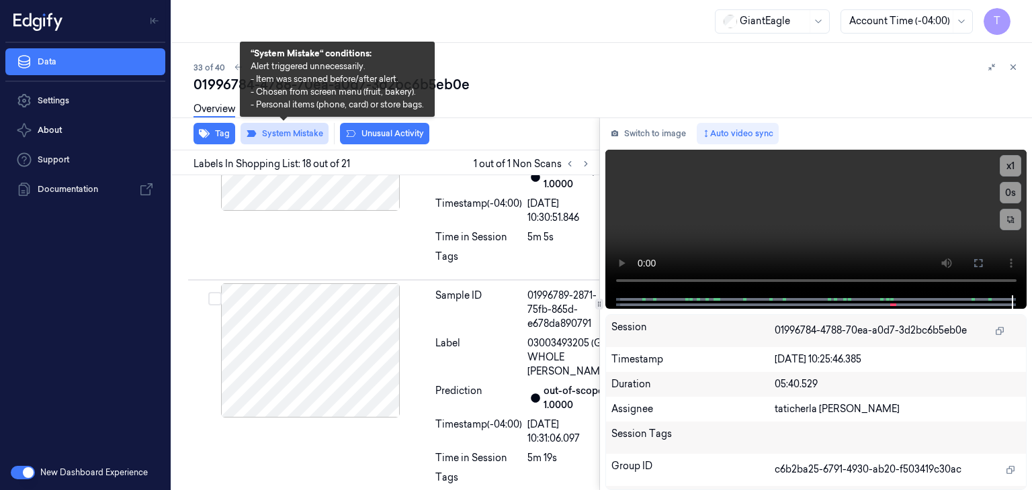
scroll to position [4191, 0]
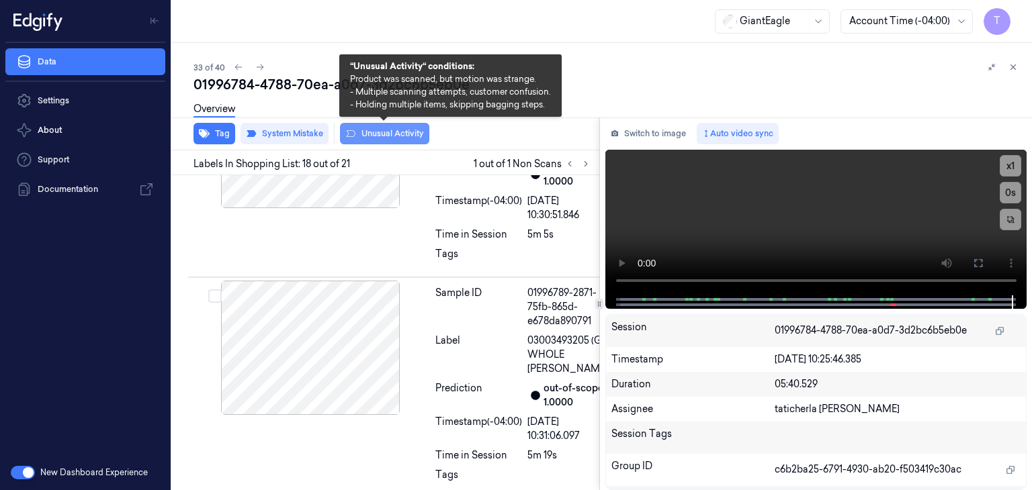
click at [387, 129] on button "Unusual Activity" at bounding box center [384, 133] width 89 height 21
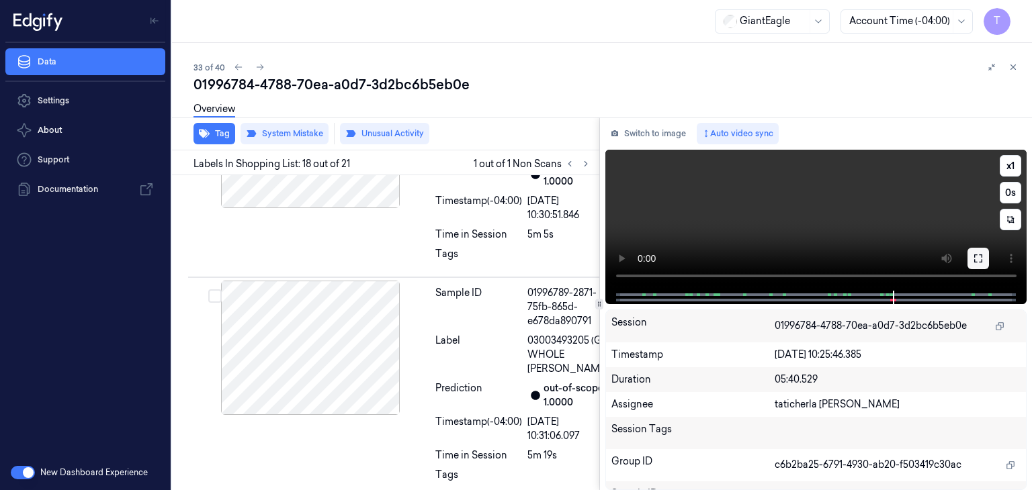
click at [979, 261] on icon at bounding box center [978, 258] width 11 height 11
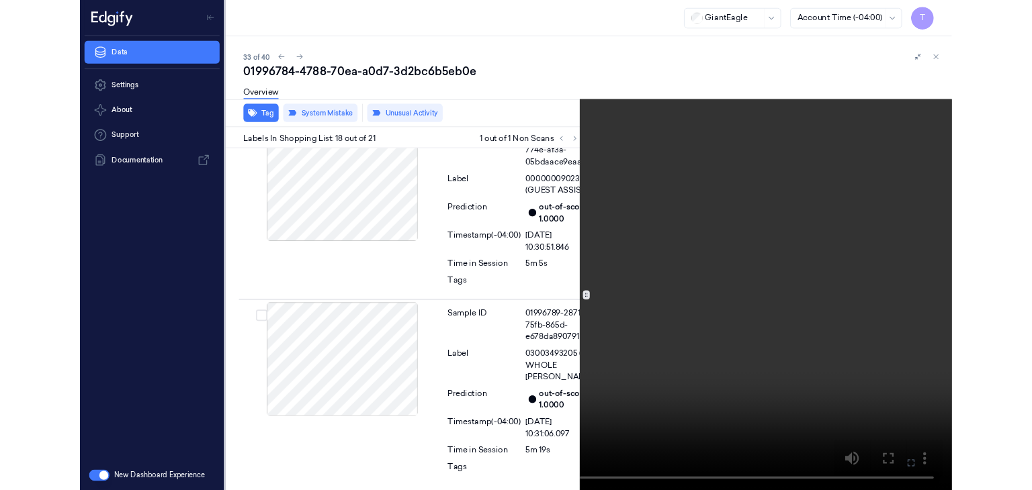
scroll to position [4146, 0]
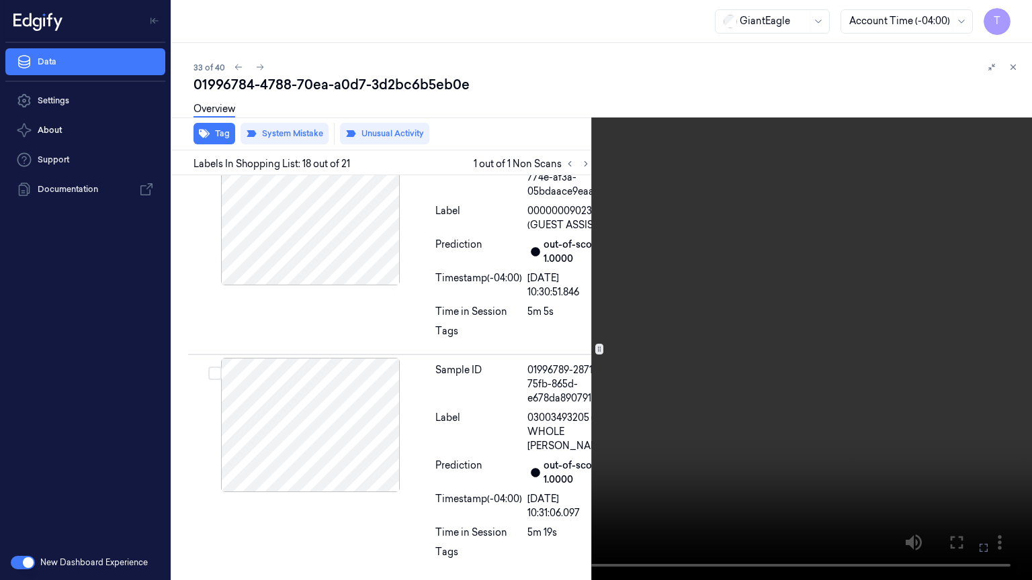
click at [0, 0] on icon at bounding box center [0, 0] width 0 height 0
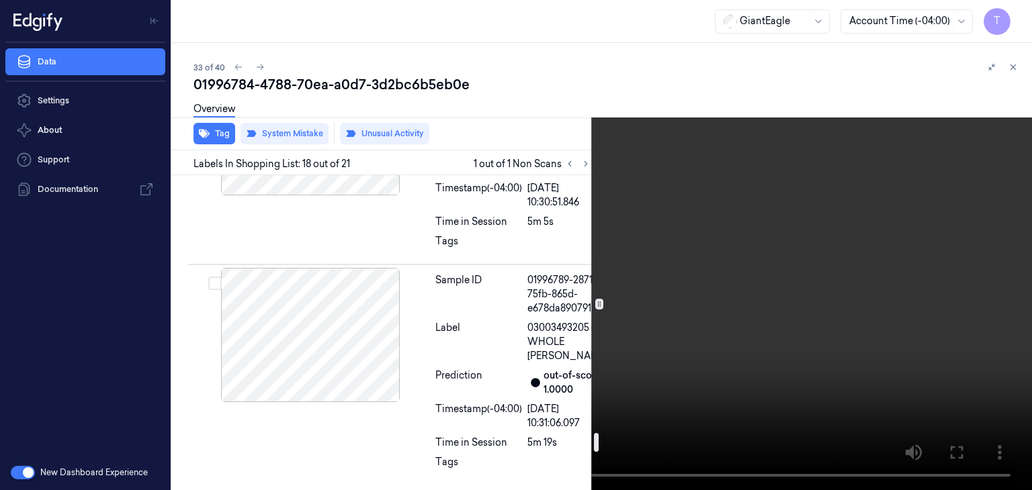
scroll to position [4347, 0]
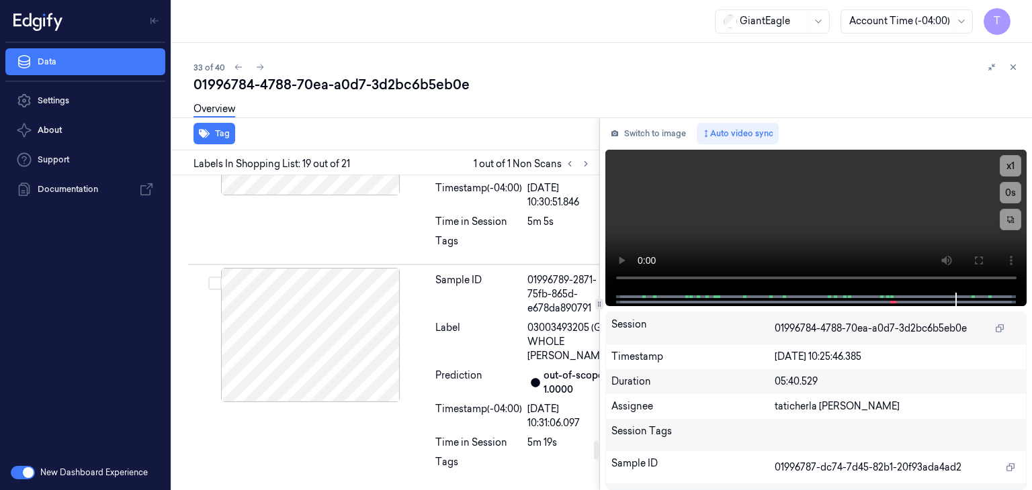
scroll to position [4427, 0]
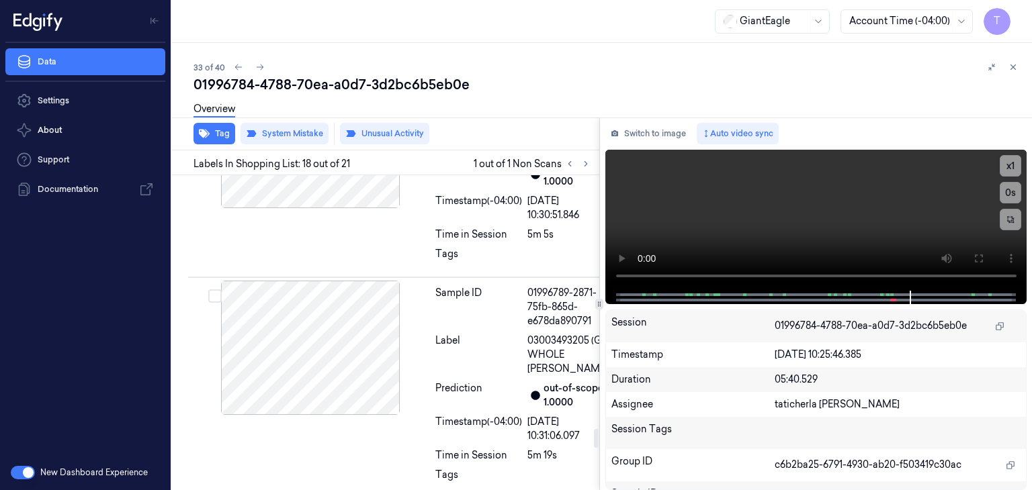
scroll to position [4325, 0]
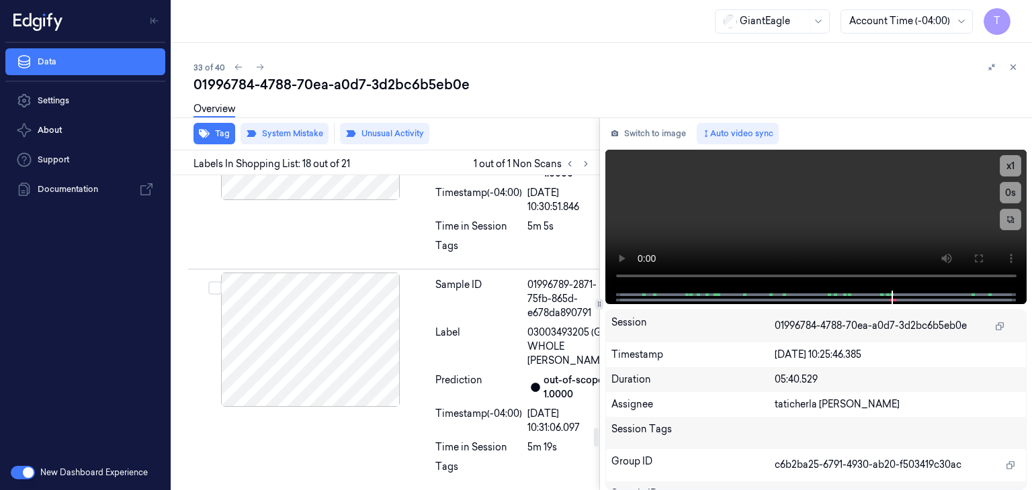
scroll to position [4191, 0]
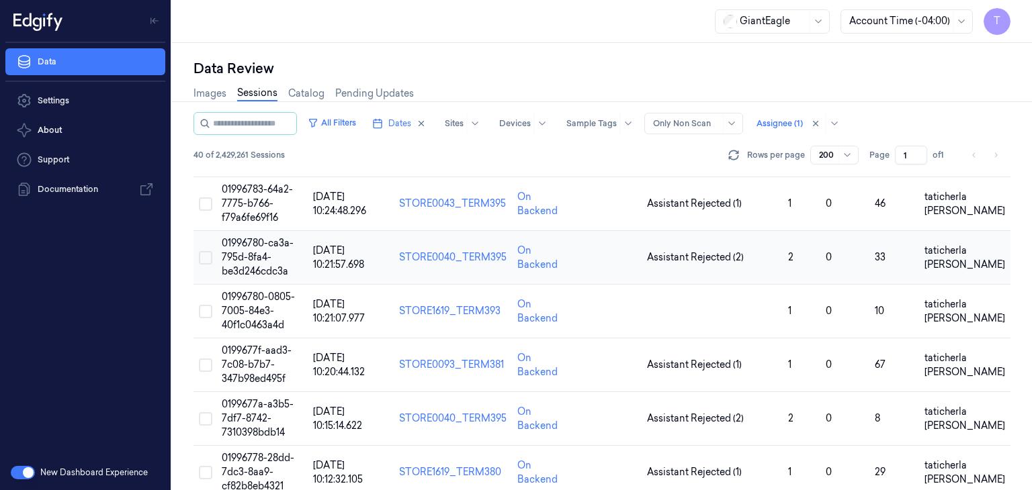
scroll to position [1813, 0]
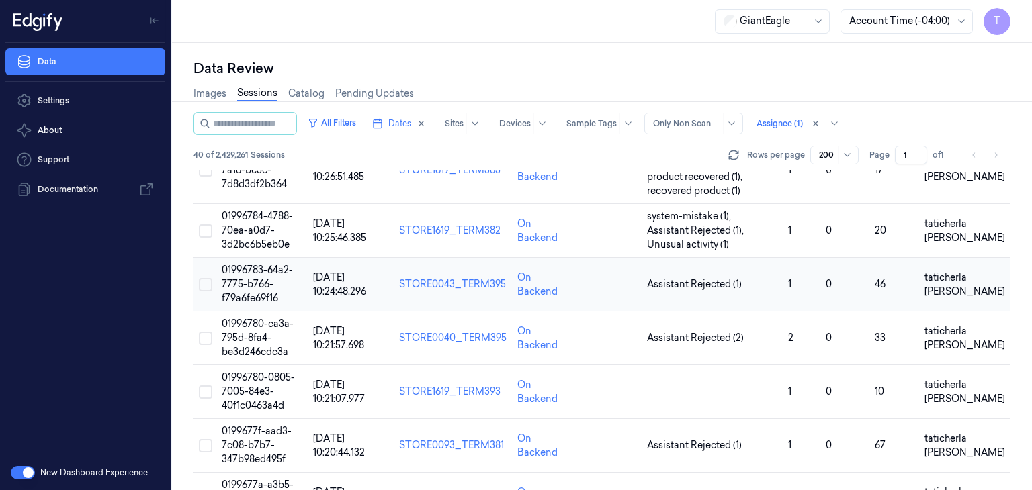
click at [242, 268] on span "01996783-64a2-7775-b766-f79a6fe69f16" at bounding box center [257, 284] width 71 height 40
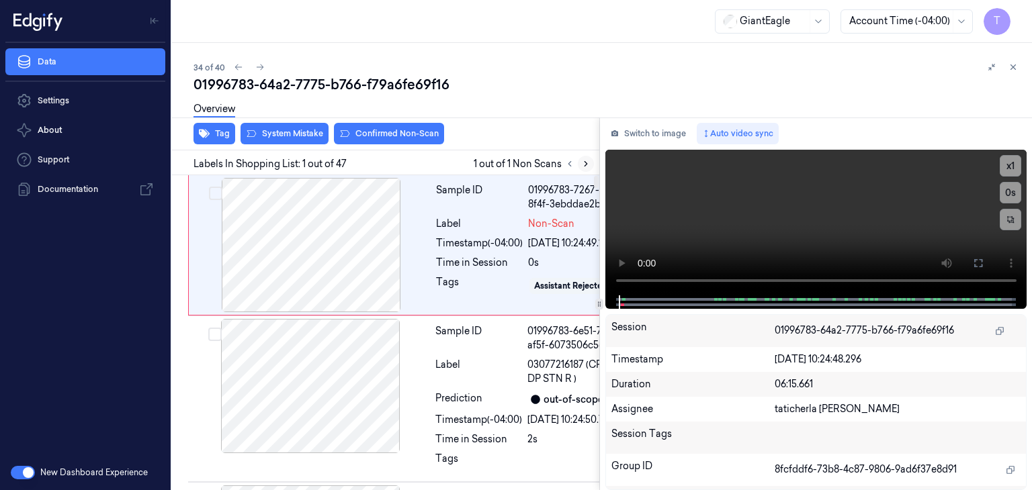
click at [587, 166] on icon at bounding box center [585, 163] width 9 height 9
click at [586, 165] on icon at bounding box center [585, 163] width 9 height 9
click at [394, 253] on div at bounding box center [310, 245] width 239 height 134
click at [978, 267] on icon at bounding box center [978, 263] width 11 height 11
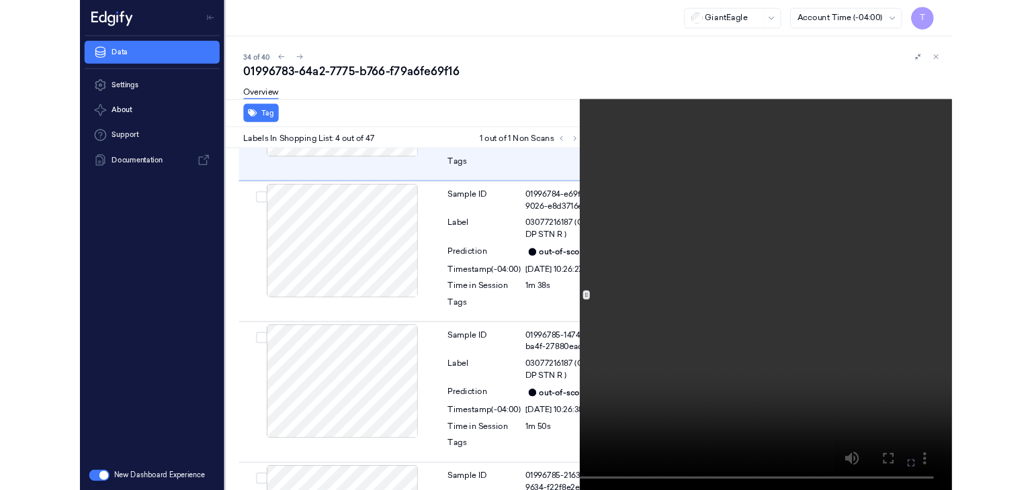
scroll to position [613, 0]
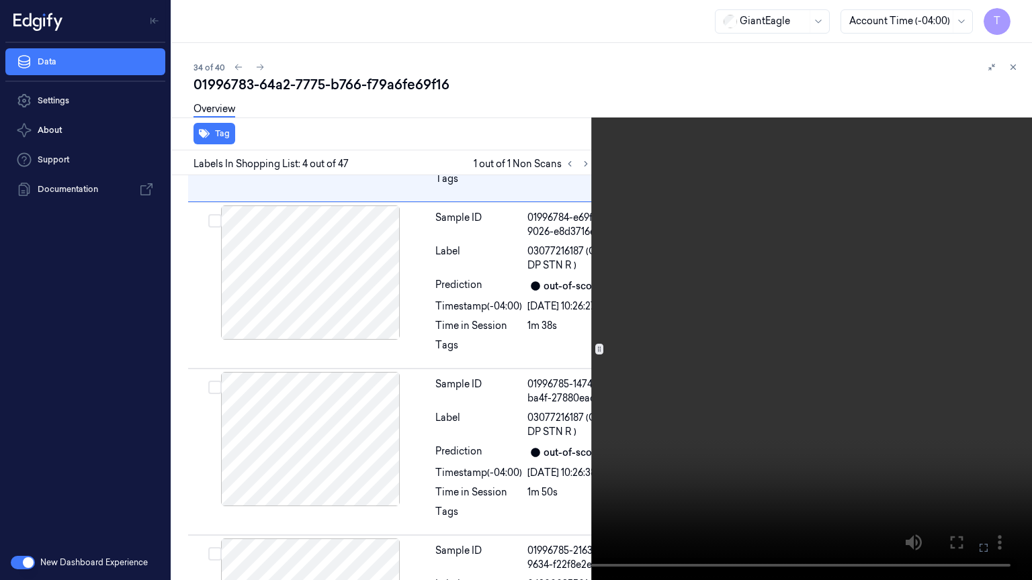
click at [0, 0] on icon at bounding box center [0, 0] width 0 height 0
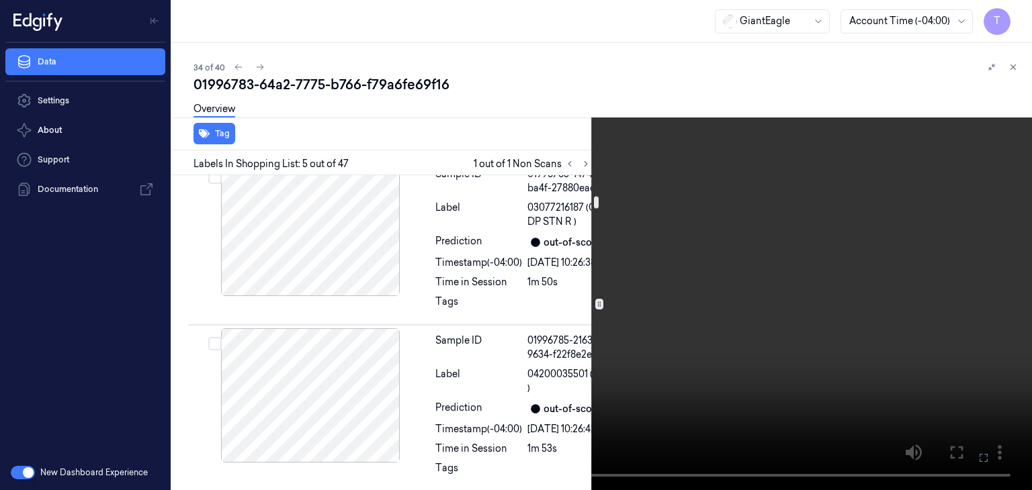
scroll to position [766, 0]
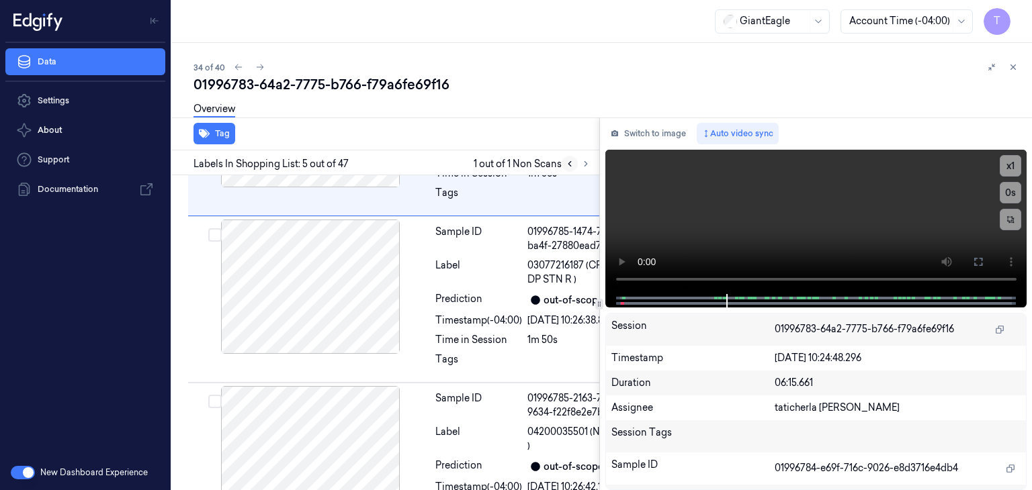
click at [568, 163] on icon at bounding box center [569, 163] width 9 height 9
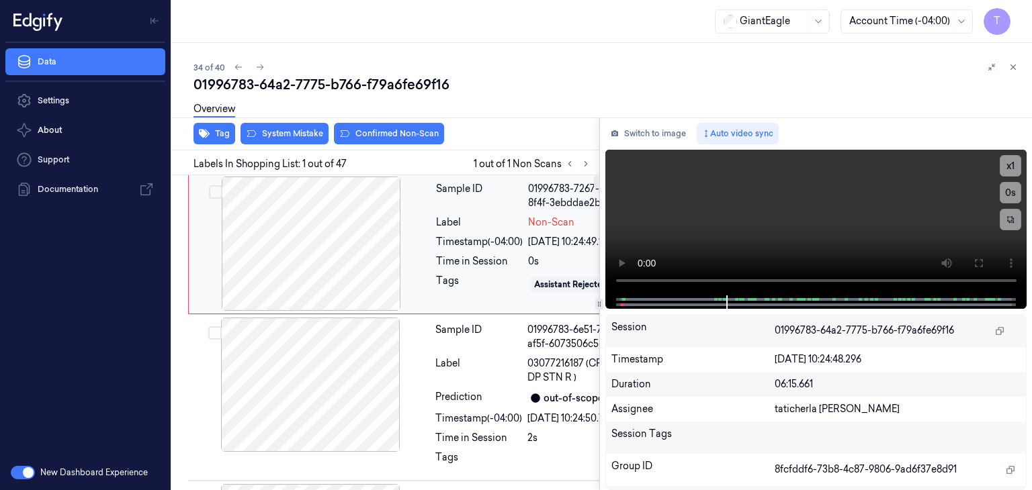
scroll to position [0, 0]
click at [348, 253] on div at bounding box center [310, 245] width 239 height 134
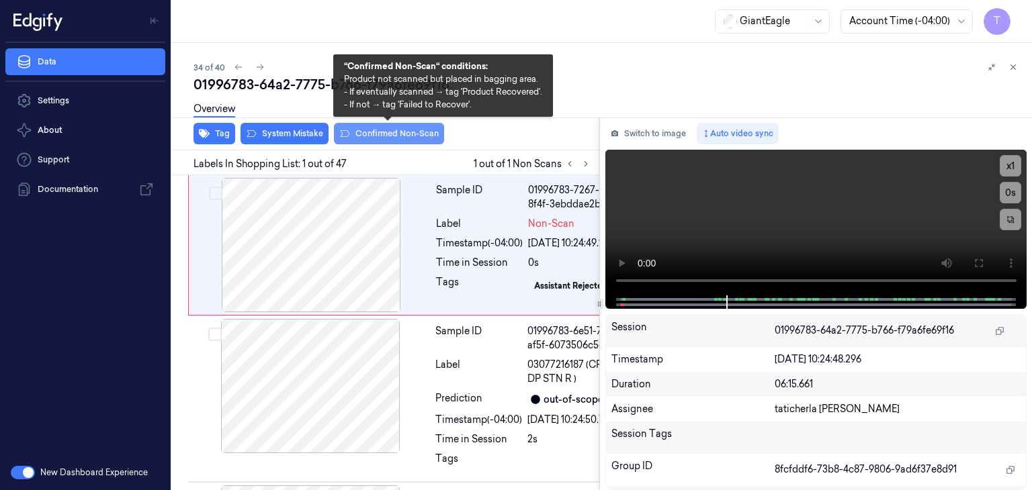
click at [382, 130] on button "Confirmed Non-Scan" at bounding box center [389, 133] width 110 height 21
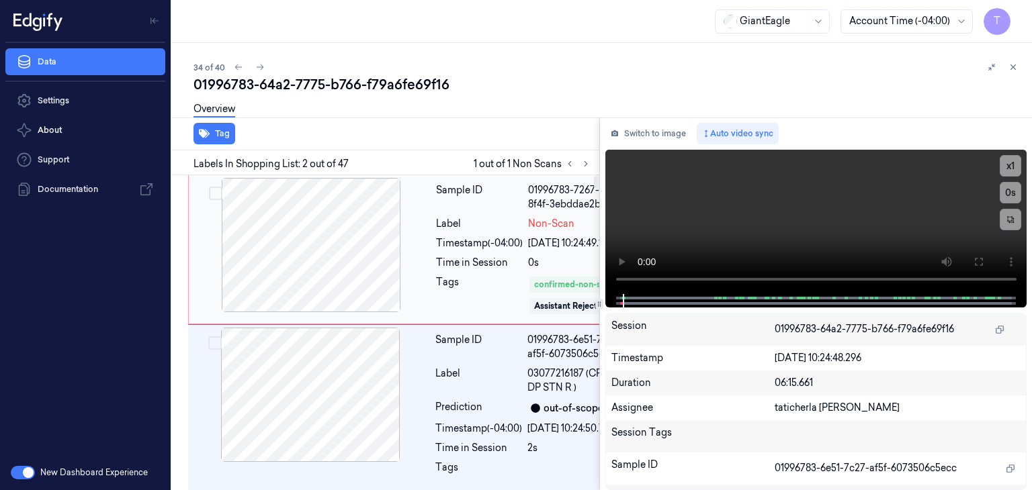
click at [349, 235] on div at bounding box center [310, 245] width 239 height 134
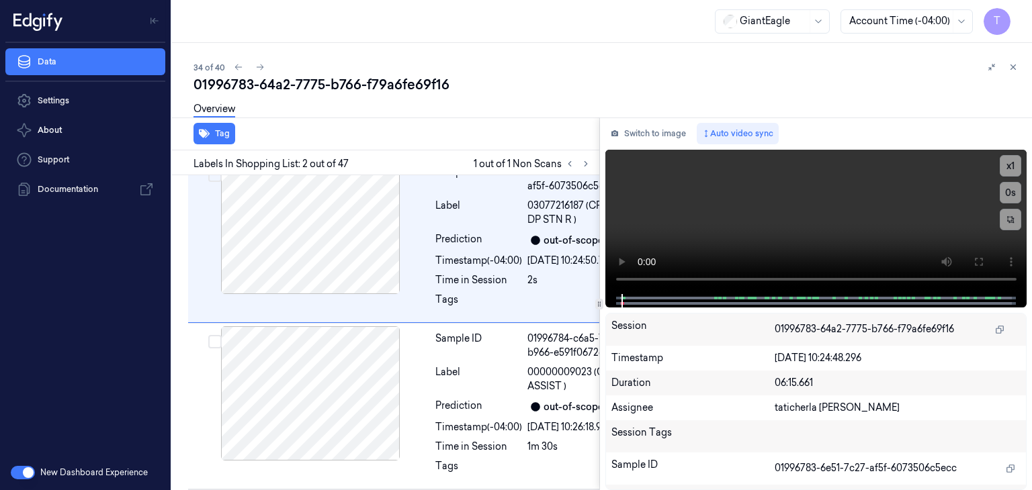
scroll to position [174, 0]
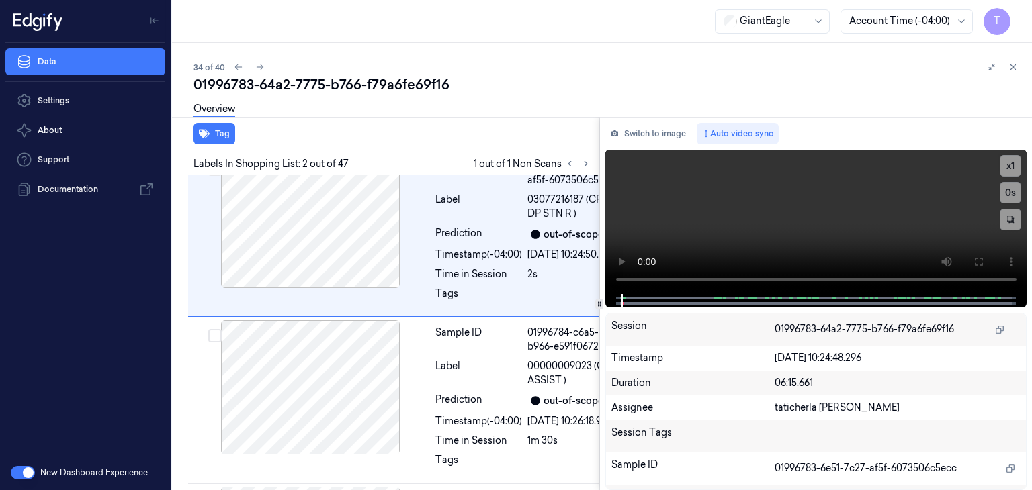
click at [525, 136] on div "Tag" at bounding box center [383, 134] width 433 height 33
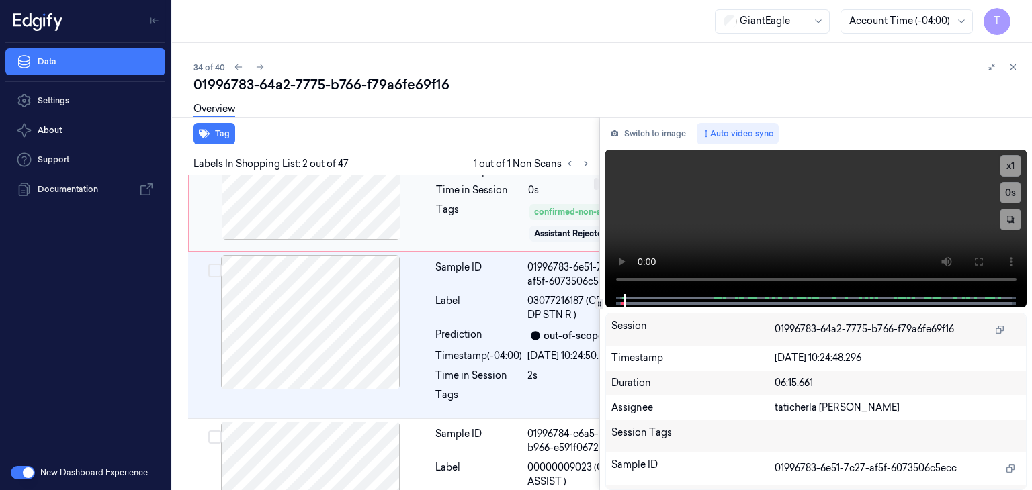
scroll to position [0, 0]
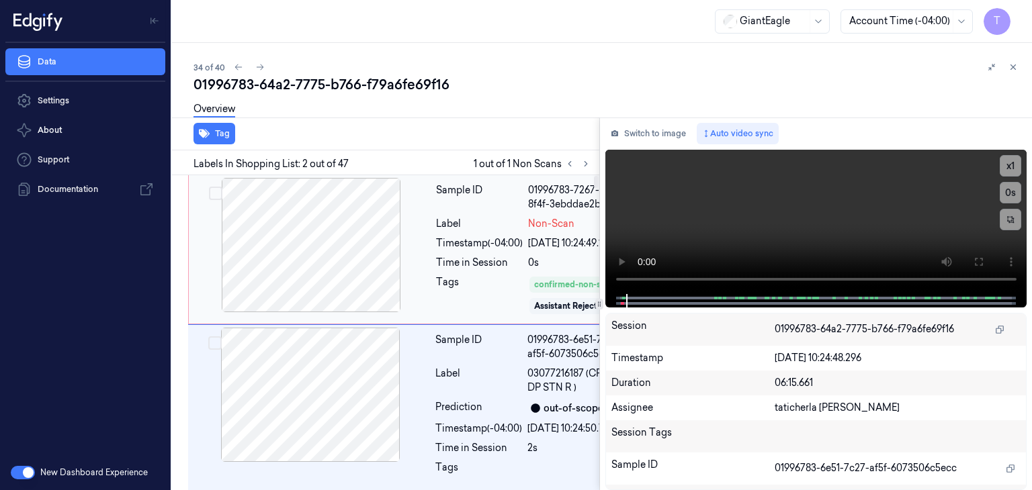
drag, startPoint x: 325, startPoint y: 218, endPoint x: 336, endPoint y: 210, distance: 13.4
click at [328, 216] on div at bounding box center [310, 245] width 239 height 134
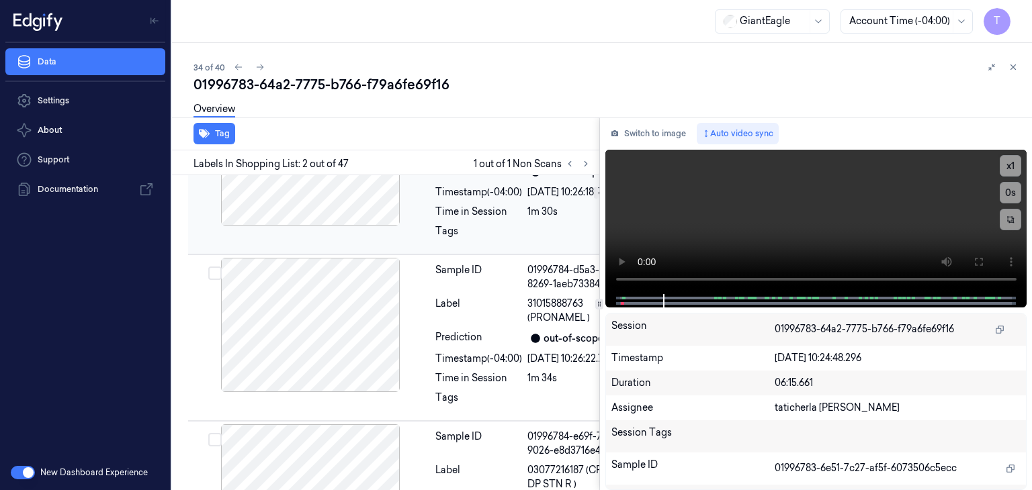
scroll to position [604, 0]
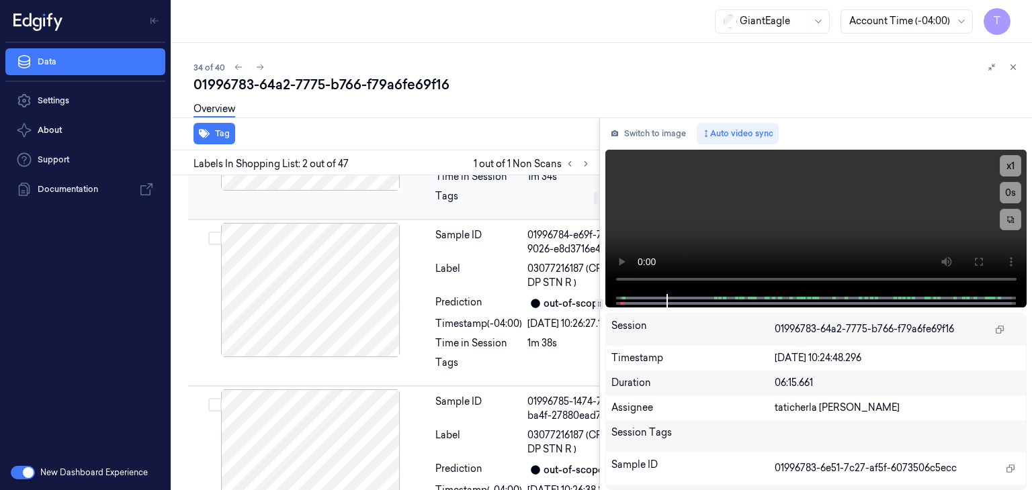
click at [365, 191] on div at bounding box center [310, 123] width 239 height 134
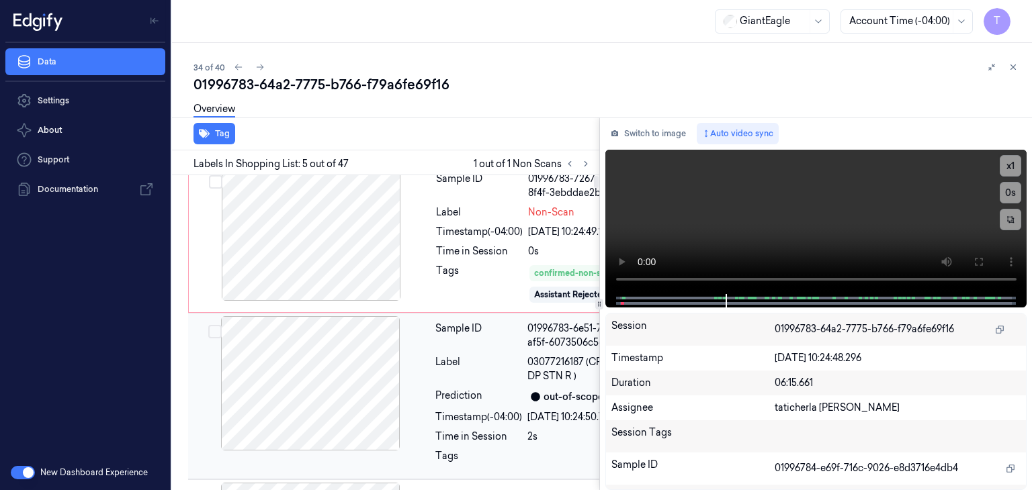
scroll to position [0, 0]
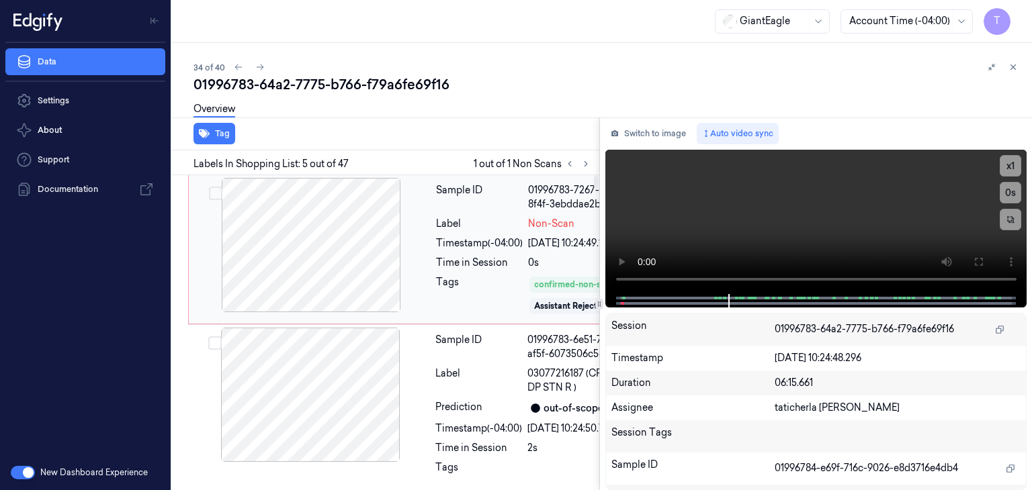
click at [359, 269] on div at bounding box center [310, 245] width 239 height 134
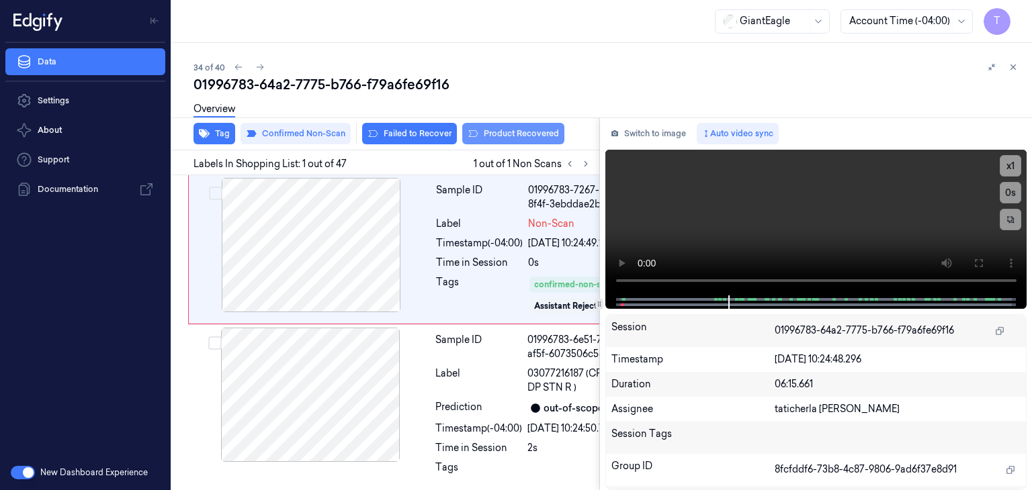
click at [546, 129] on button "Product Recovered" at bounding box center [513, 133] width 102 height 21
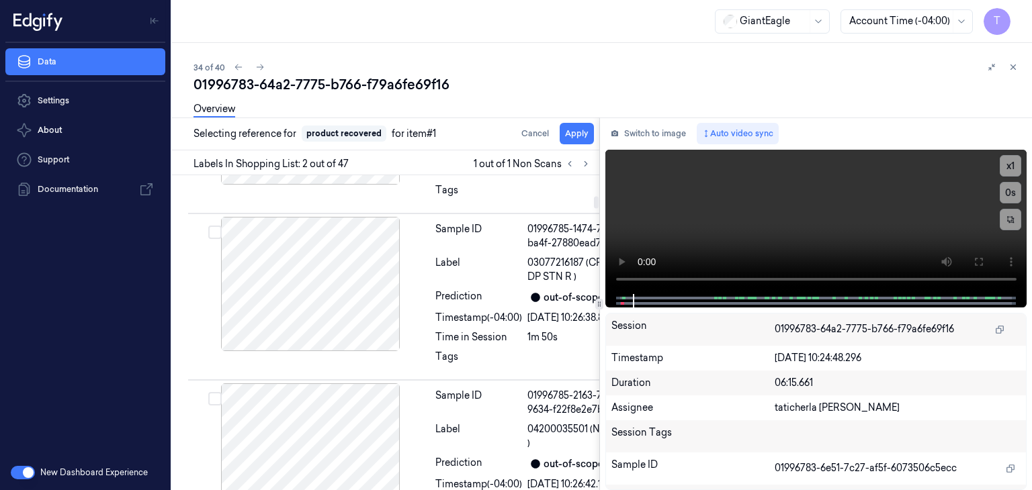
scroll to position [778, 0]
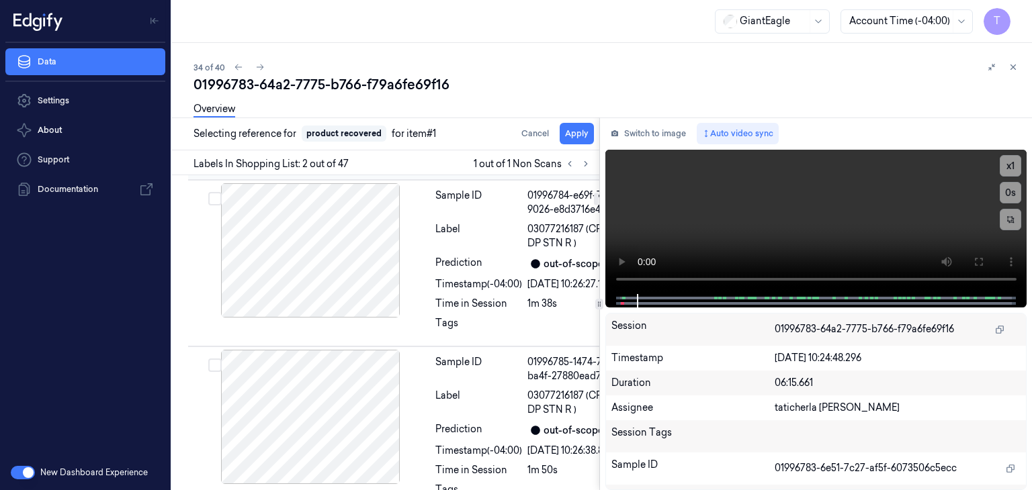
click at [330, 151] on div at bounding box center [310, 84] width 239 height 134
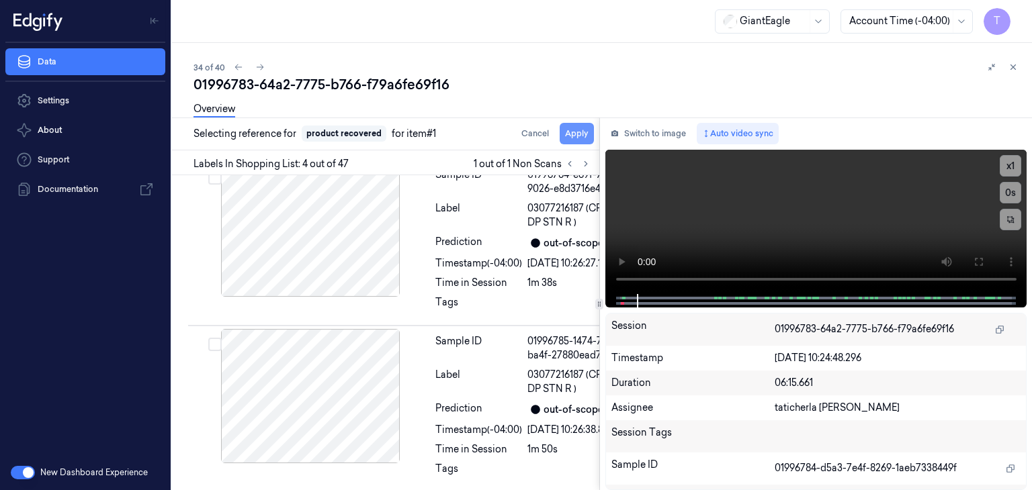
click at [578, 132] on button "Apply" at bounding box center [576, 133] width 34 height 21
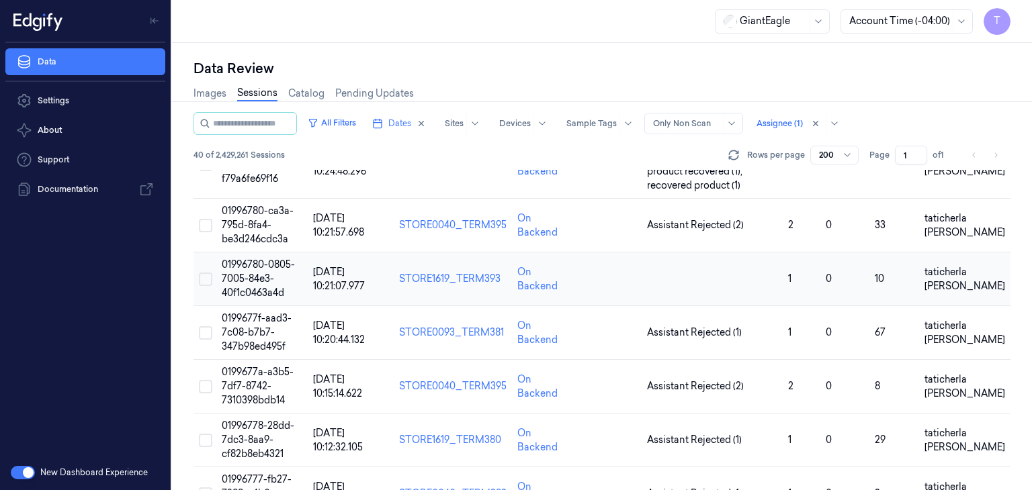
scroll to position [1908, 0]
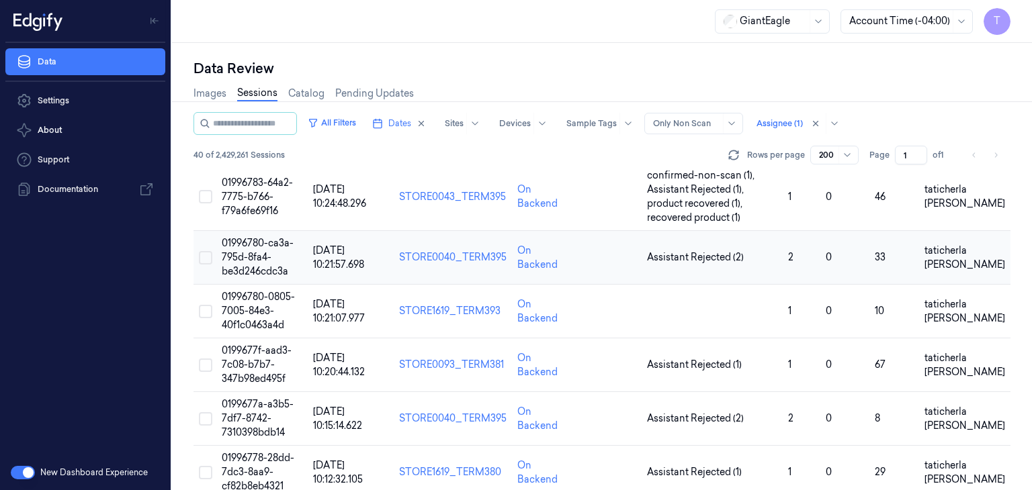
click at [246, 248] on span "01996780-ca3a-795d-8fa4-be3d246cdc3a" at bounding box center [258, 257] width 72 height 40
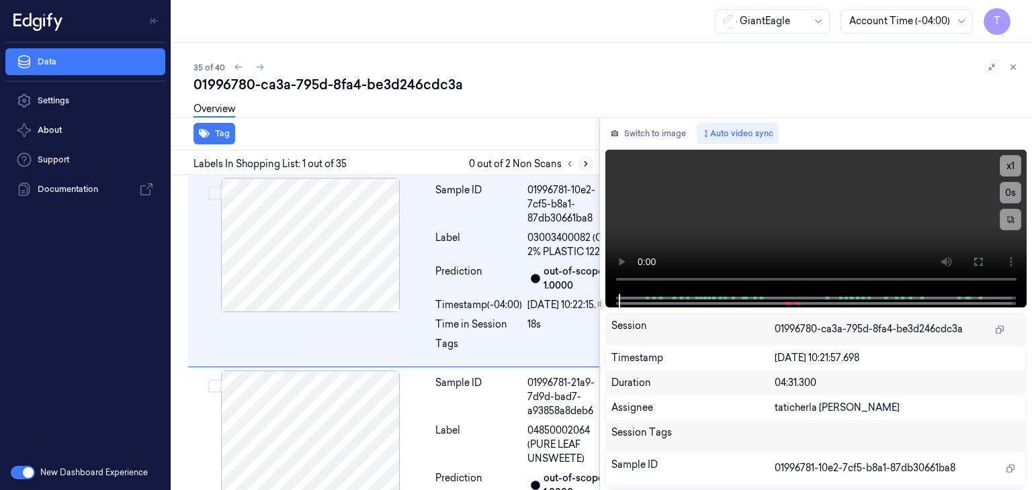
click at [588, 165] on icon at bounding box center [585, 163] width 9 height 9
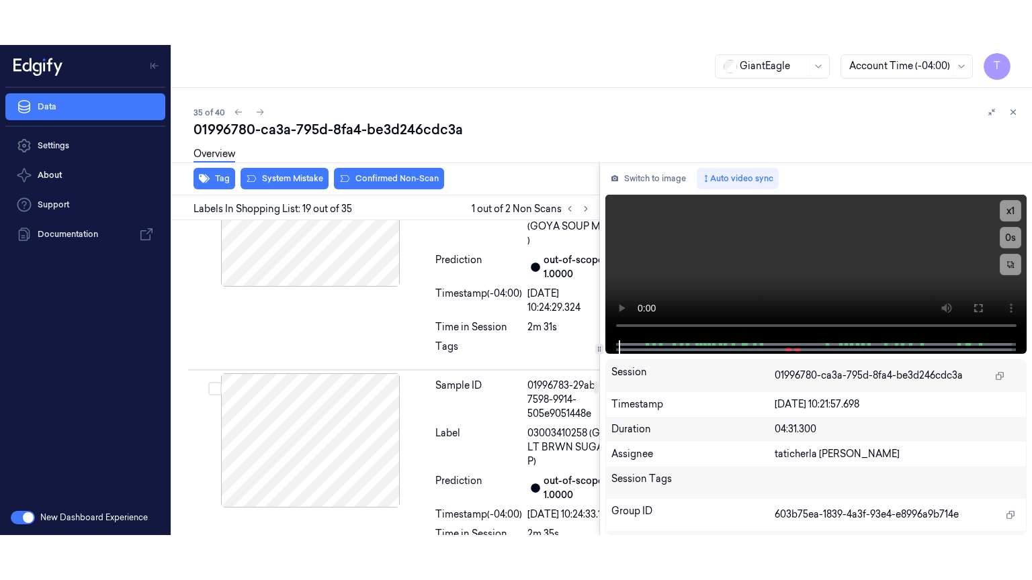
scroll to position [4479, 0]
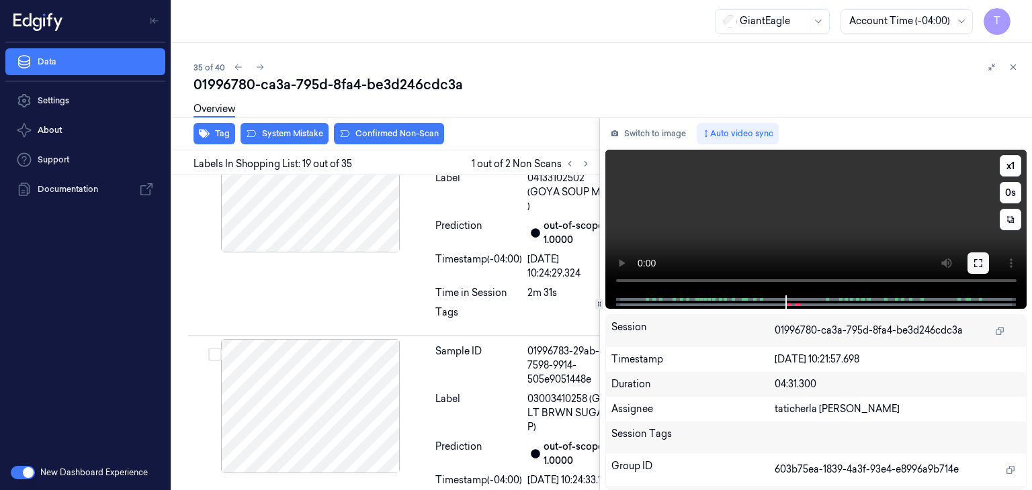
click at [985, 263] on button at bounding box center [977, 263] width 21 height 21
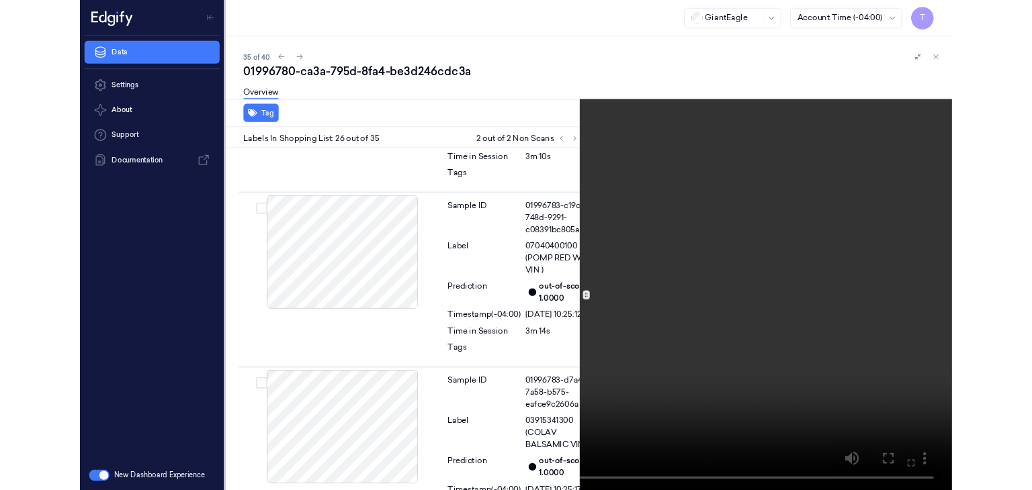
scroll to position [6120, 0]
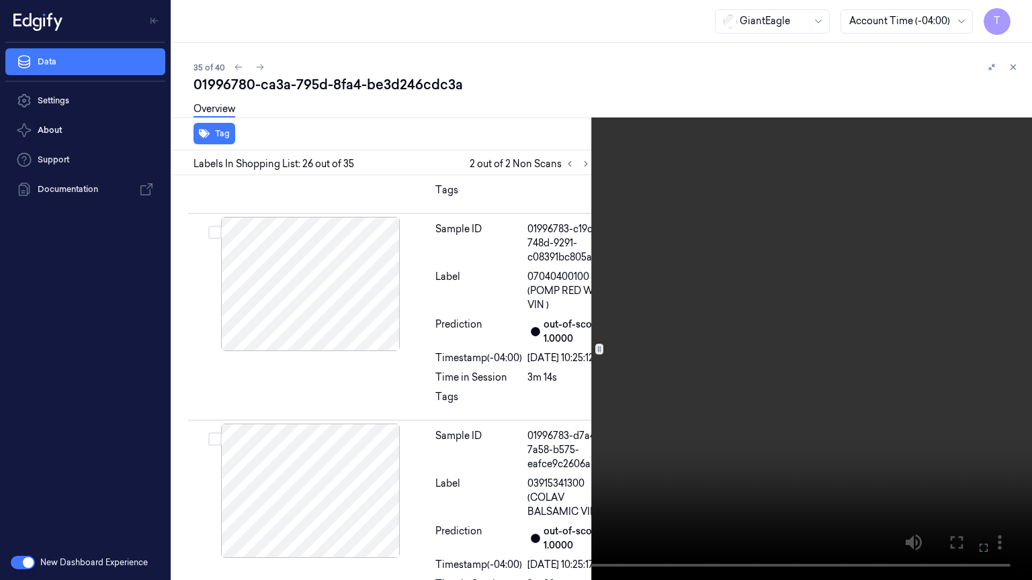
click at [0, 0] on icon at bounding box center [0, 0] width 0 height 0
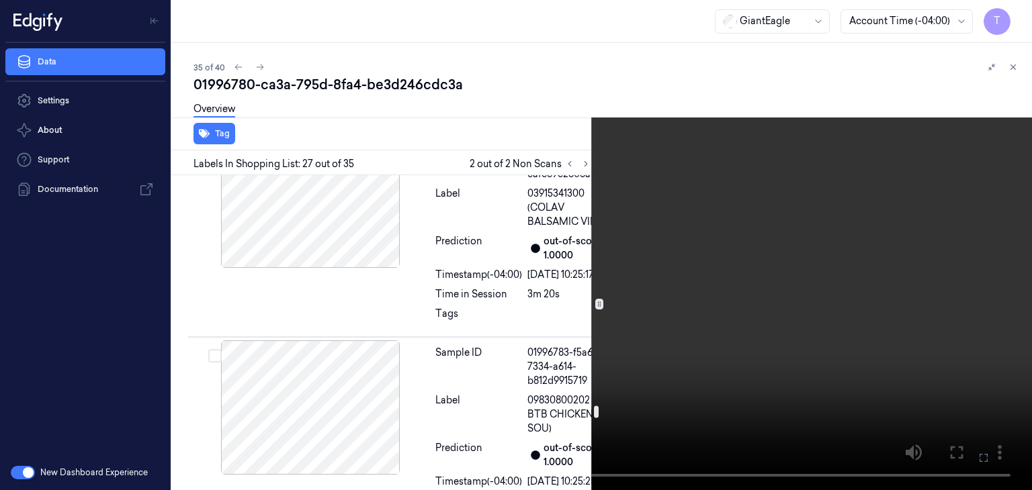
scroll to position [6413, 0]
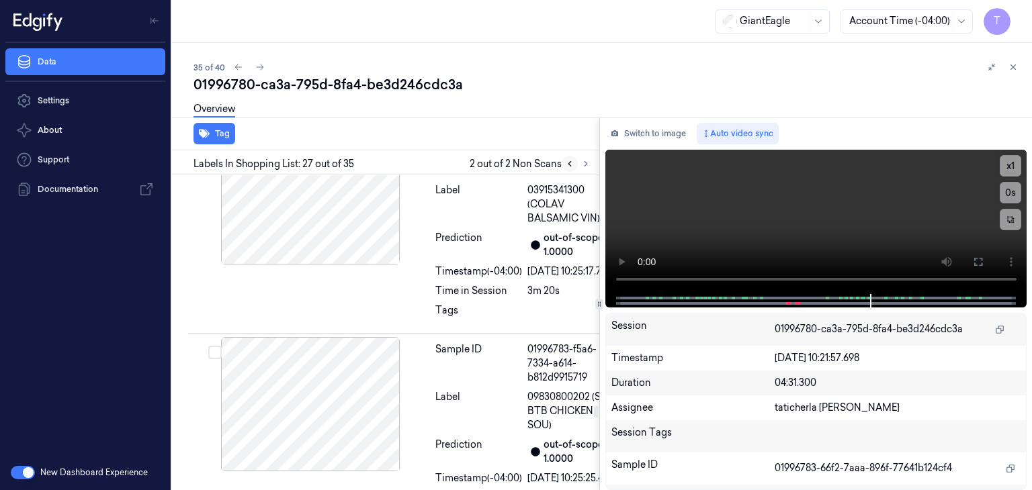
click at [566, 161] on icon at bounding box center [569, 163] width 9 height 9
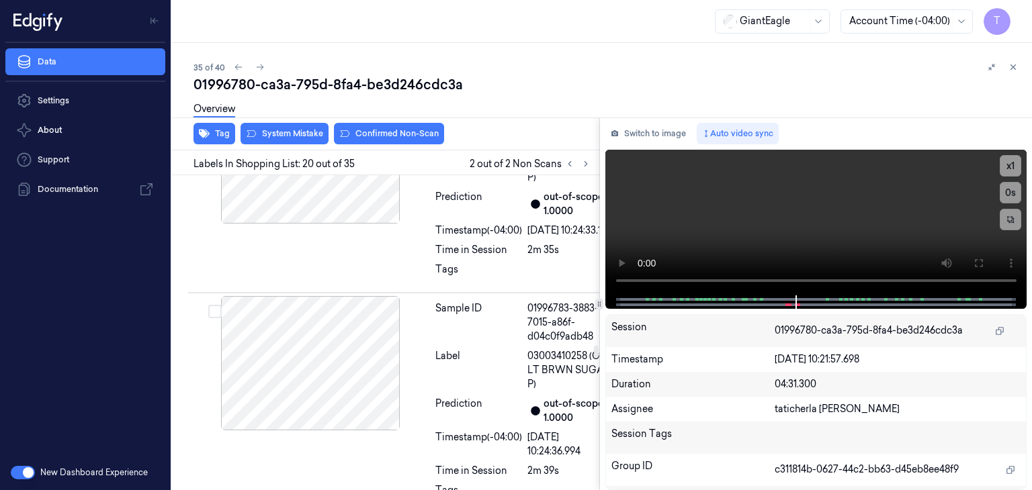
scroll to position [4681, 0]
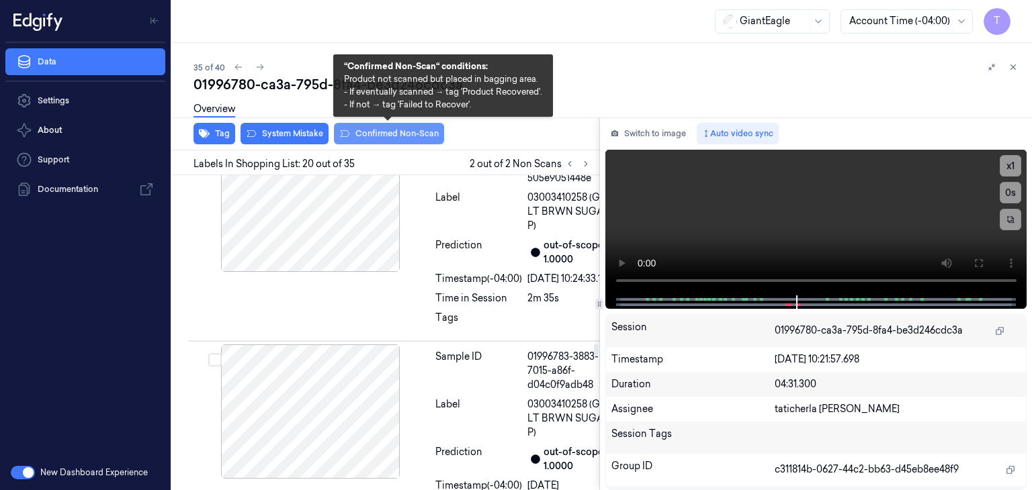
click at [401, 134] on button "Confirmed Non-Scan" at bounding box center [389, 133] width 110 height 21
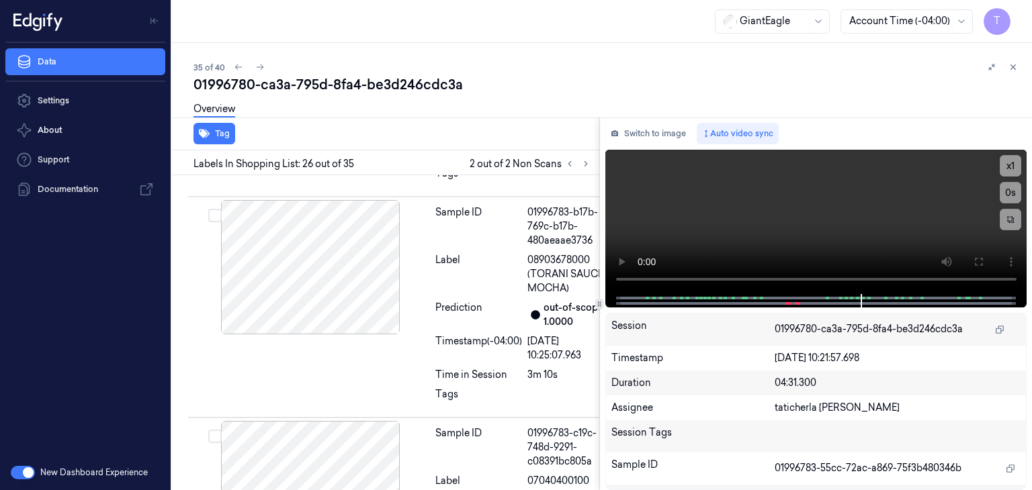
scroll to position [6080, 0]
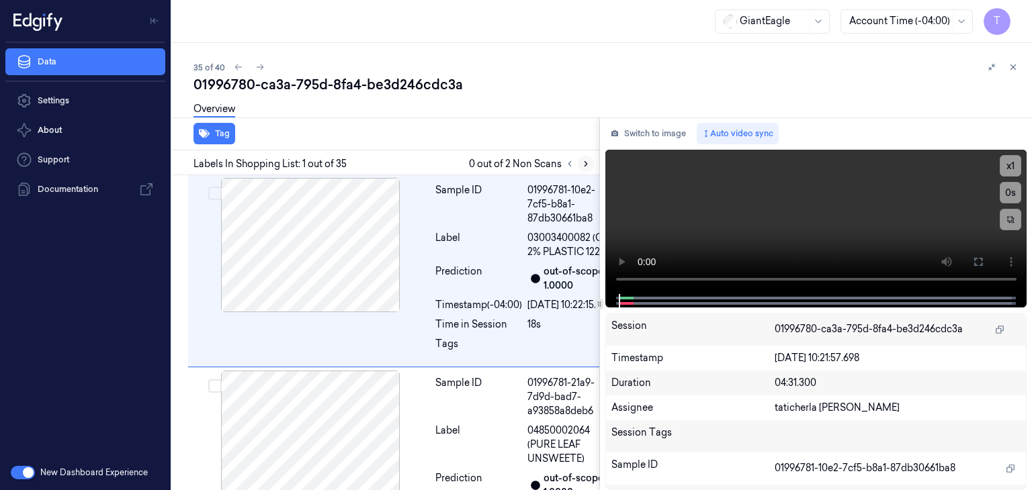
click at [583, 161] on icon at bounding box center [585, 163] width 9 height 9
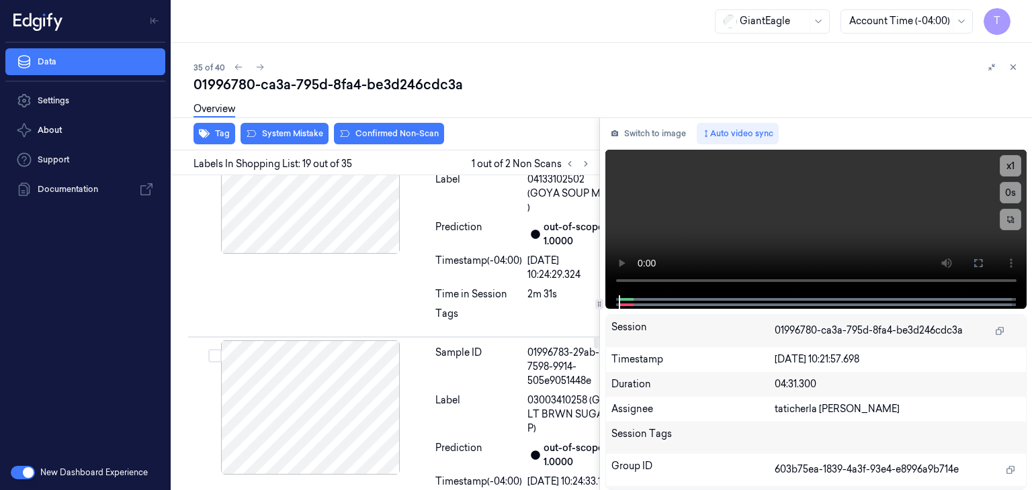
scroll to position [4479, 0]
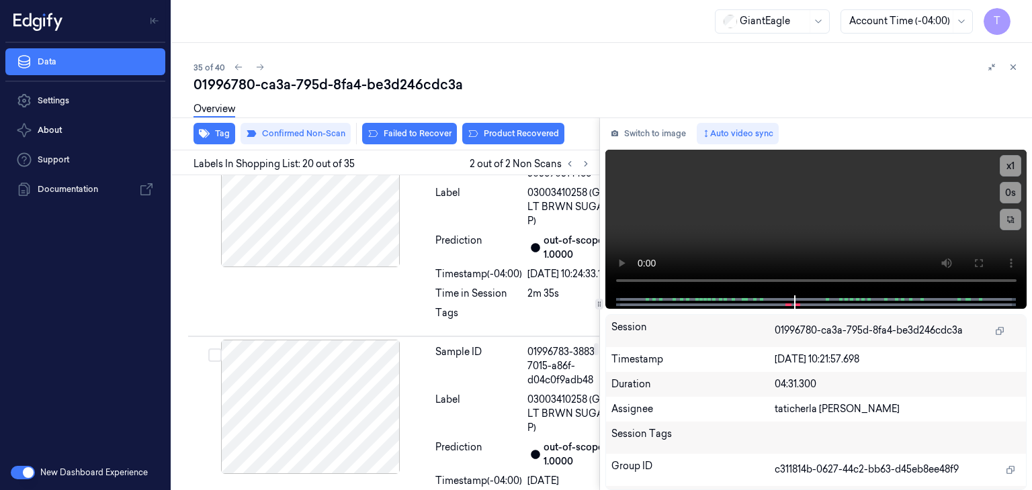
scroll to position [4684, 0]
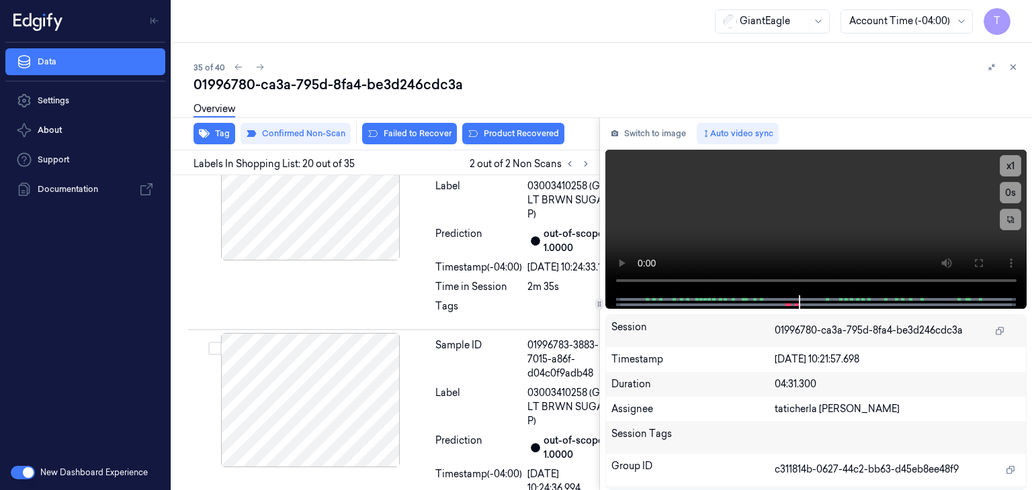
click at [519, 127] on div "Overview" at bounding box center [606, 111] width 827 height 34
click at [532, 132] on button "Product Recovered" at bounding box center [513, 133] width 102 height 21
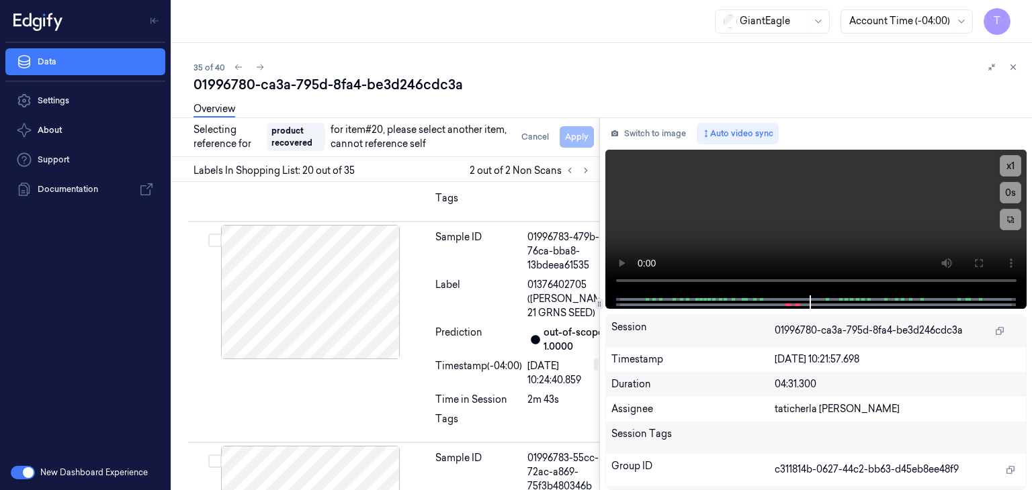
scroll to position [5087, 0]
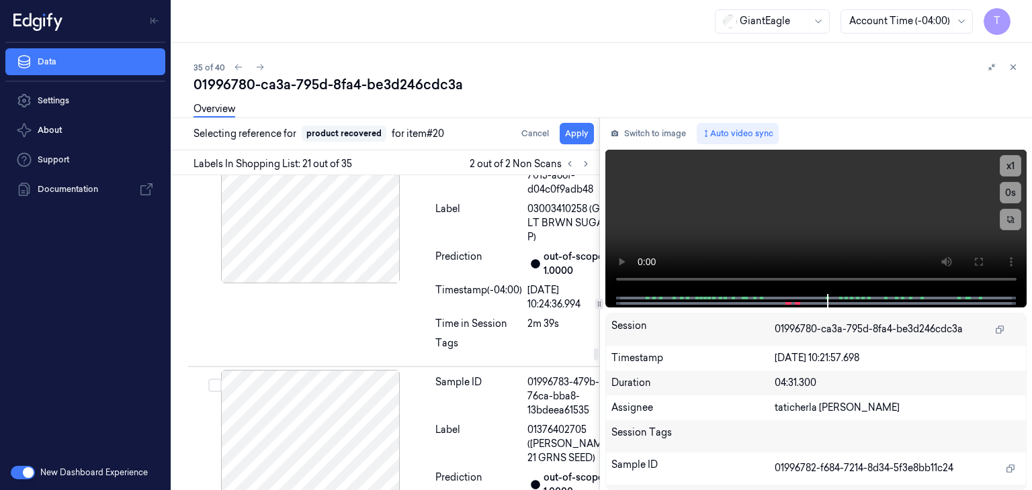
scroll to position [4785, 0]
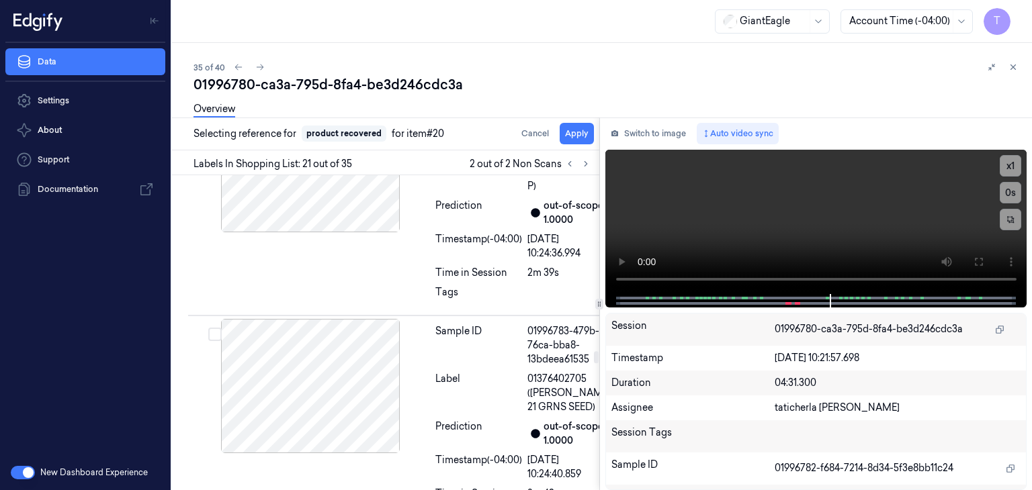
scroll to position [4919, 0]
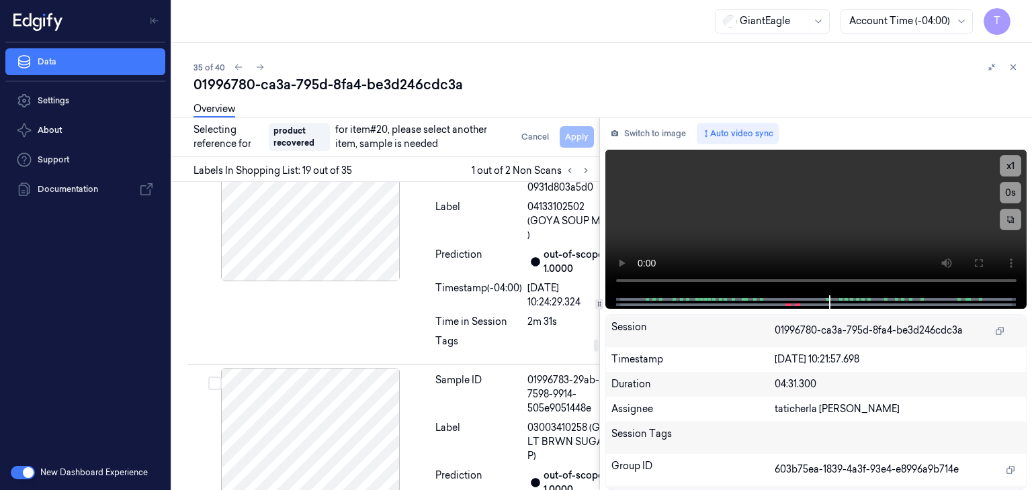
scroll to position [4482, 0]
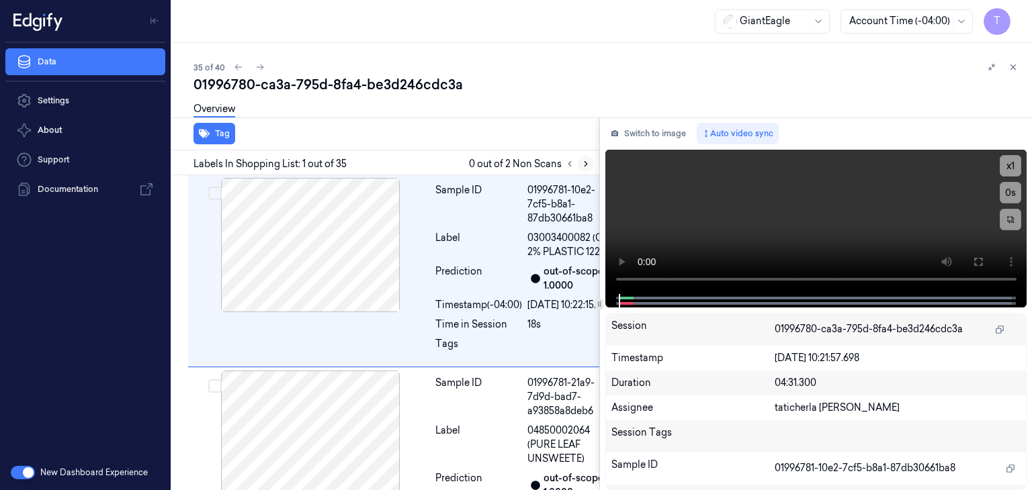
click at [584, 162] on icon at bounding box center [585, 163] width 9 height 9
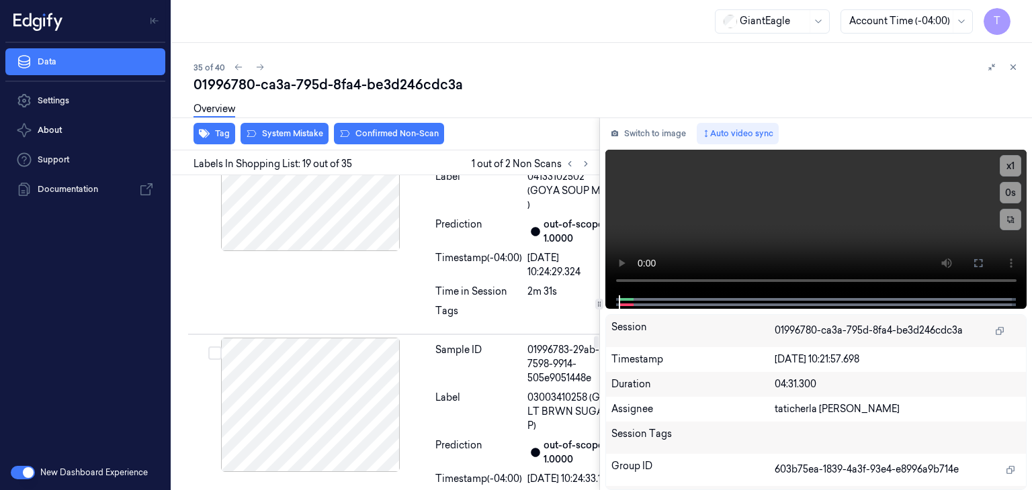
scroll to position [4479, 0]
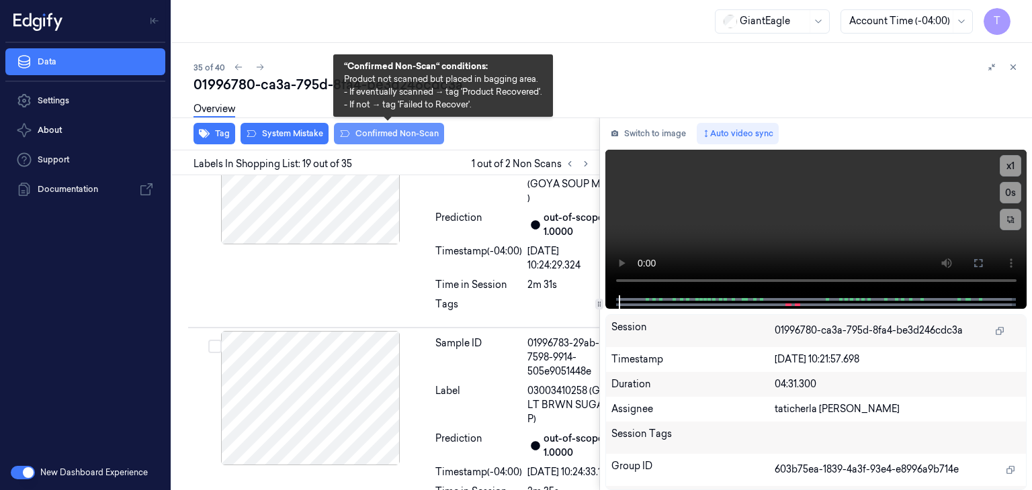
click at [365, 133] on button "Confirmed Non-Scan" at bounding box center [389, 133] width 110 height 21
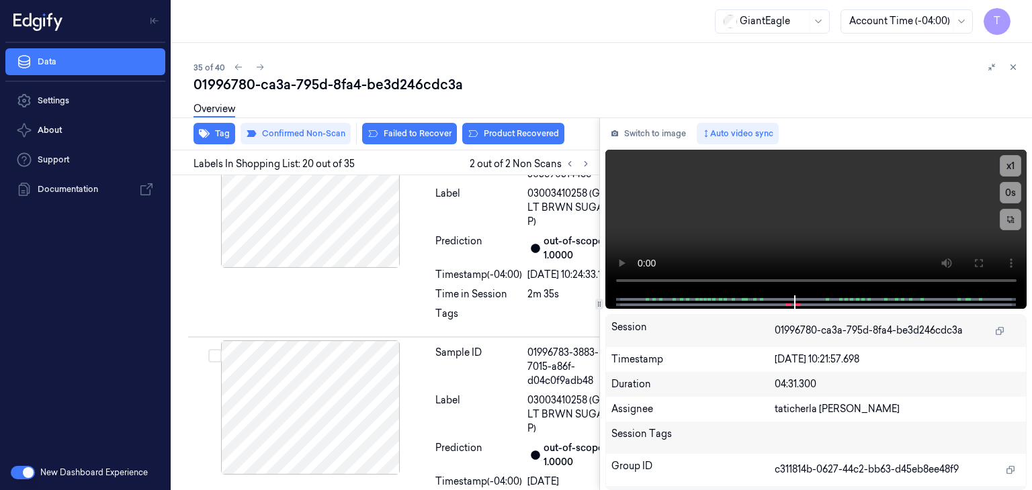
scroll to position [4691, 0]
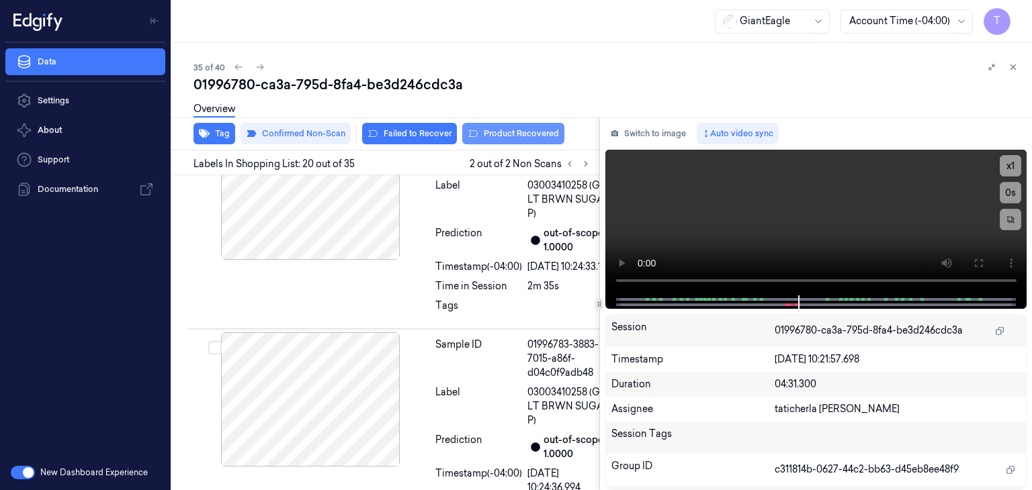
click at [526, 132] on button "Product Recovered" at bounding box center [513, 133] width 102 height 21
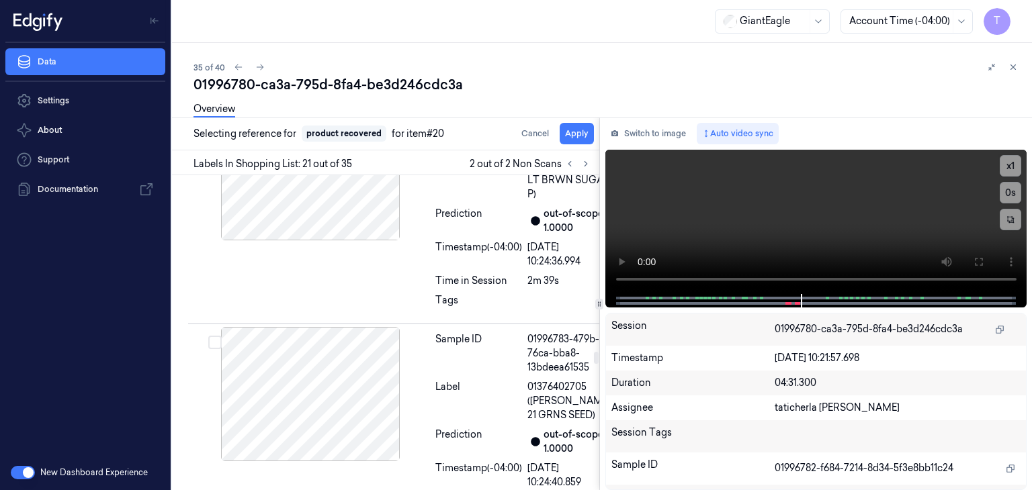
scroll to position [4926, 0]
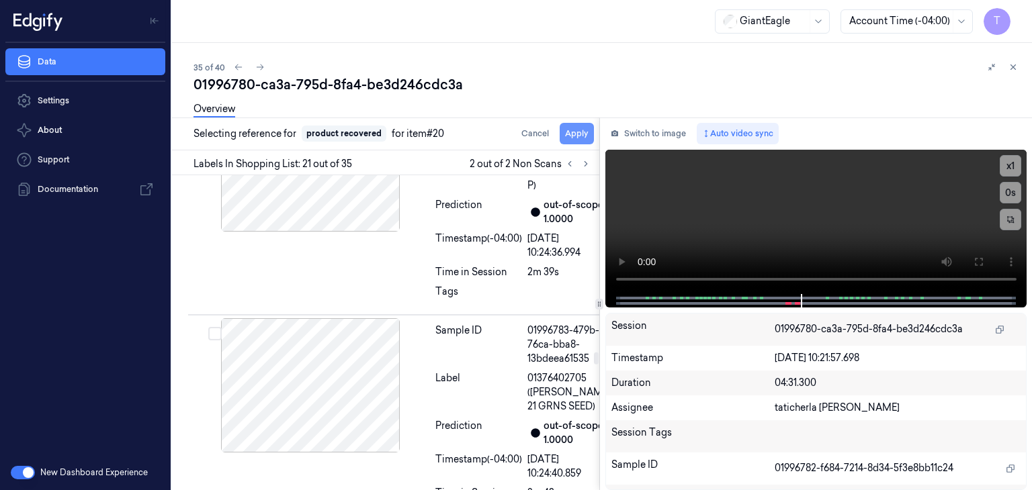
click at [574, 136] on button "Apply" at bounding box center [576, 133] width 34 height 21
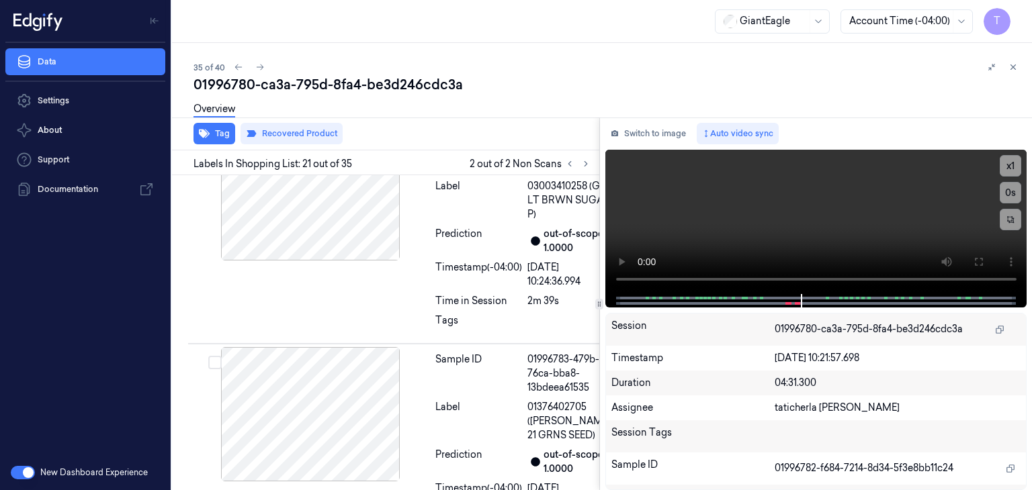
scroll to position [4932, 0]
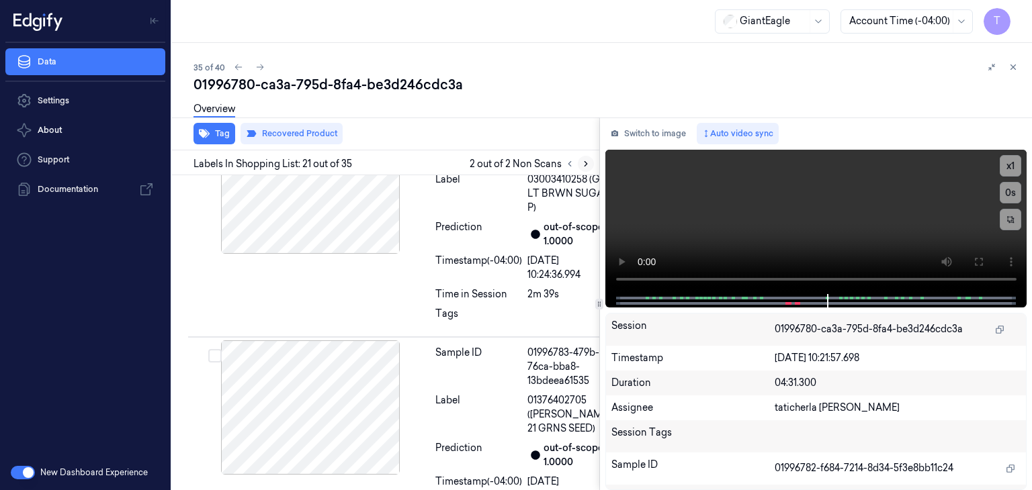
click at [583, 167] on icon at bounding box center [585, 163] width 9 height 9
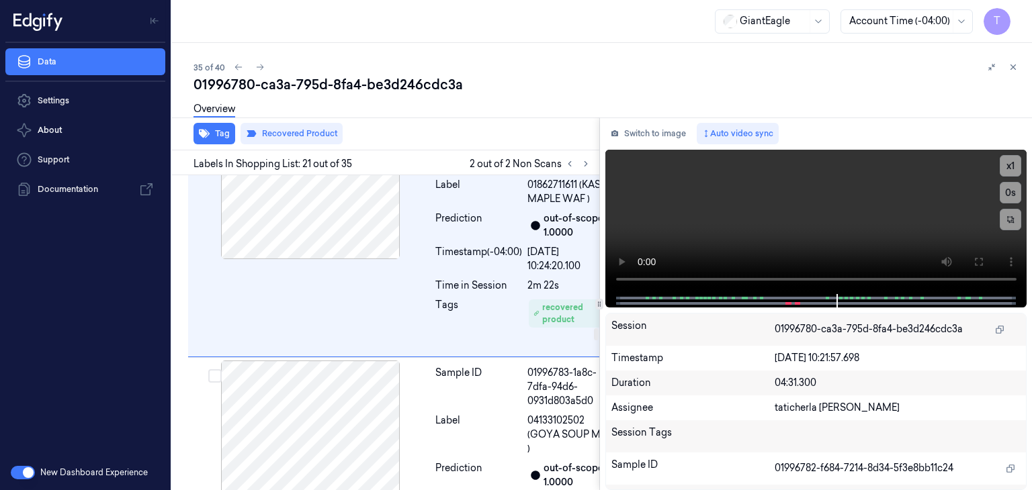
scroll to position [4261, 0]
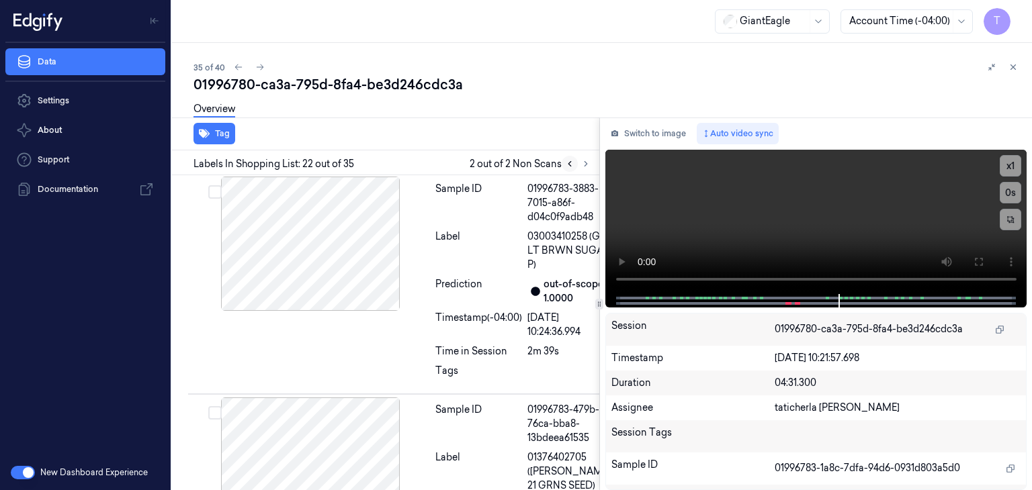
click at [568, 165] on icon at bounding box center [569, 163] width 9 height 9
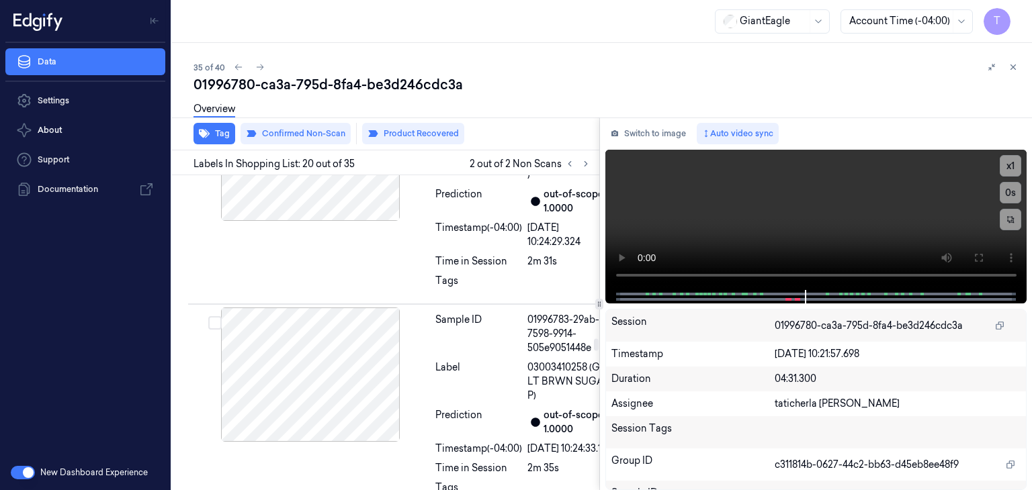
scroll to position [4556, 0]
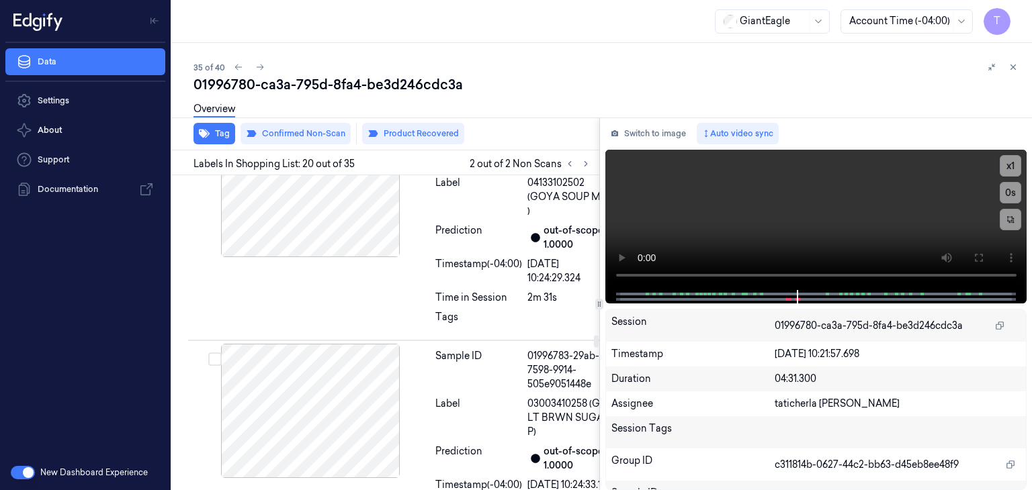
scroll to position [4422, 0]
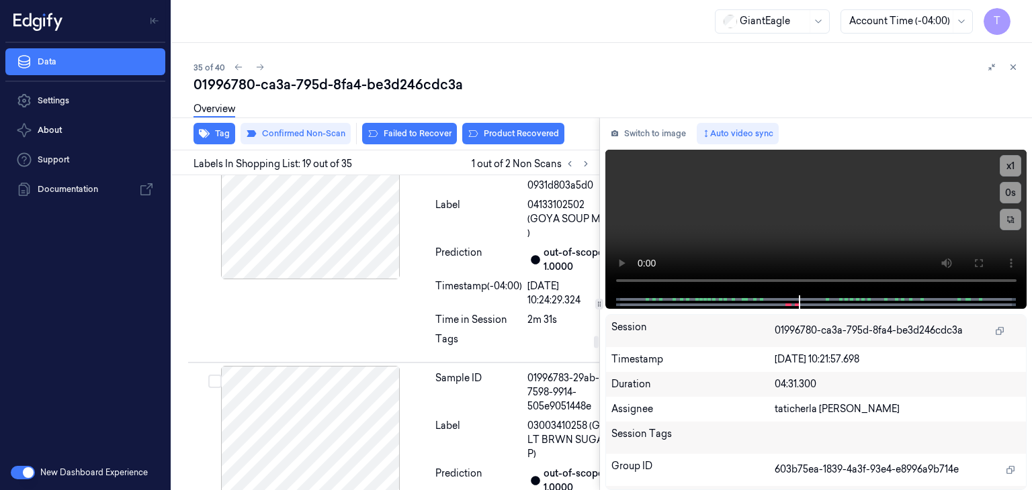
scroll to position [4482, 0]
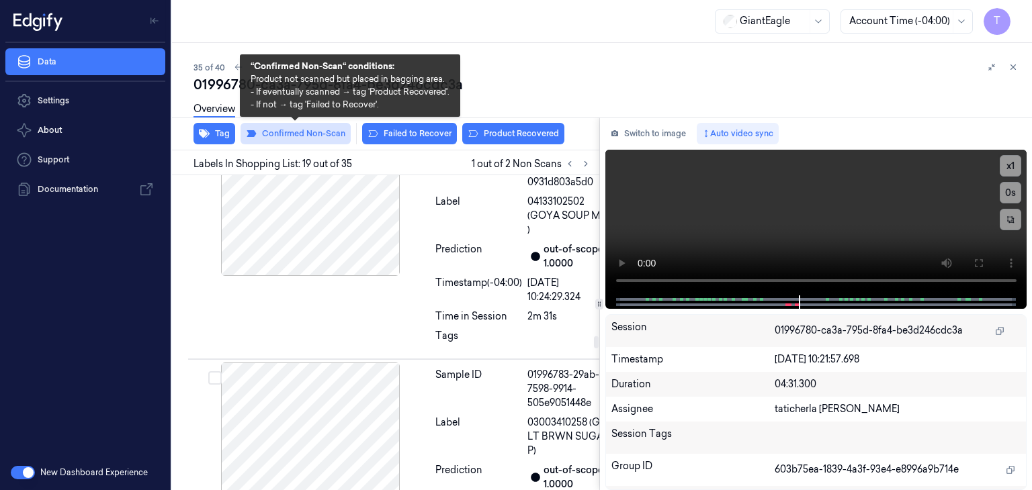
click at [317, 132] on button "Confirmed Non-Scan" at bounding box center [295, 133] width 110 height 21
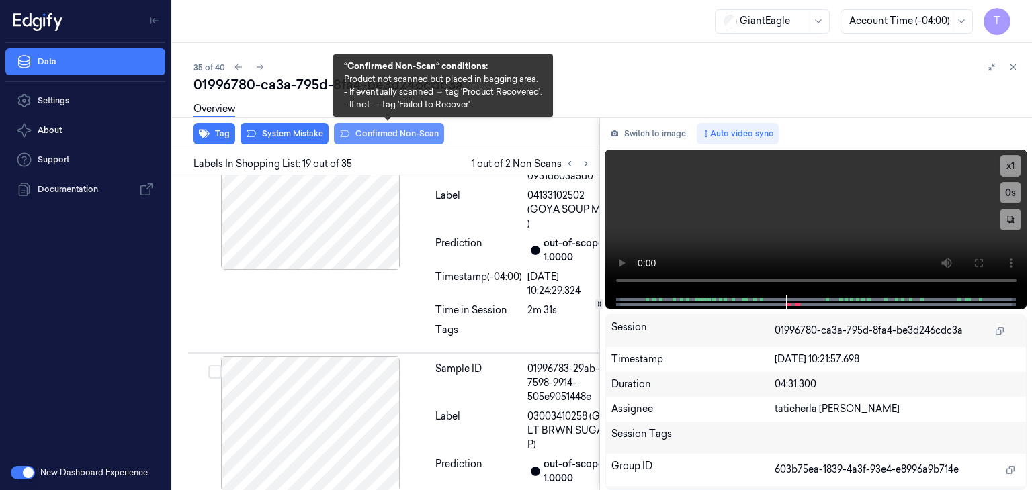
scroll to position [4479, 0]
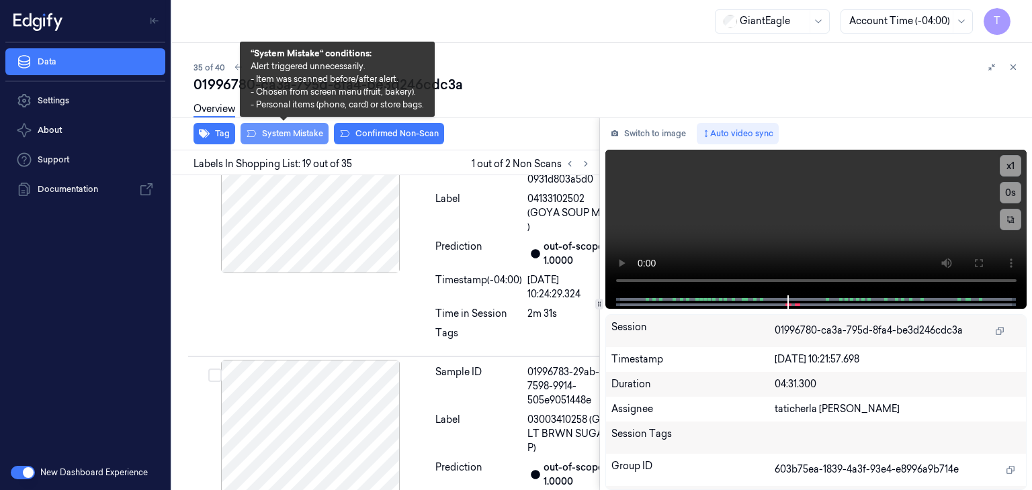
click at [282, 130] on button "System Mistake" at bounding box center [284, 133] width 88 height 21
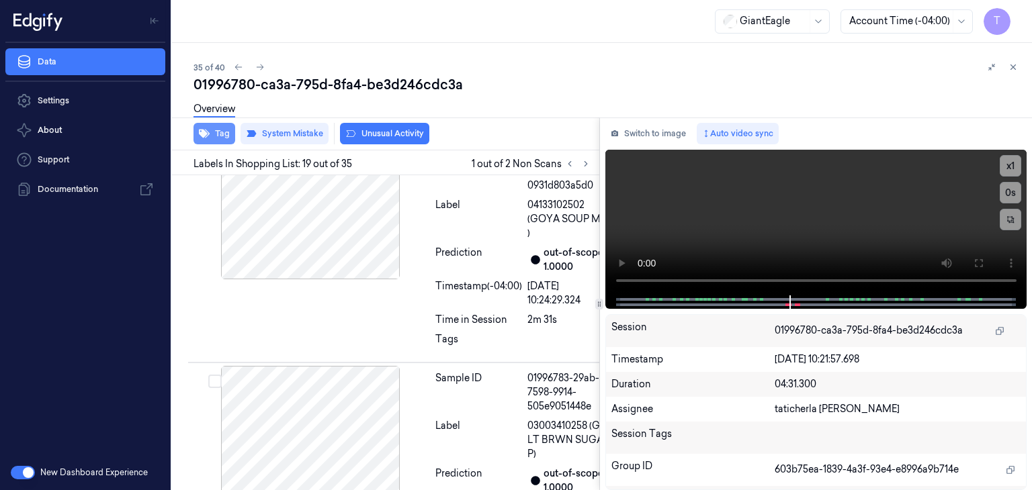
scroll to position [4482, 0]
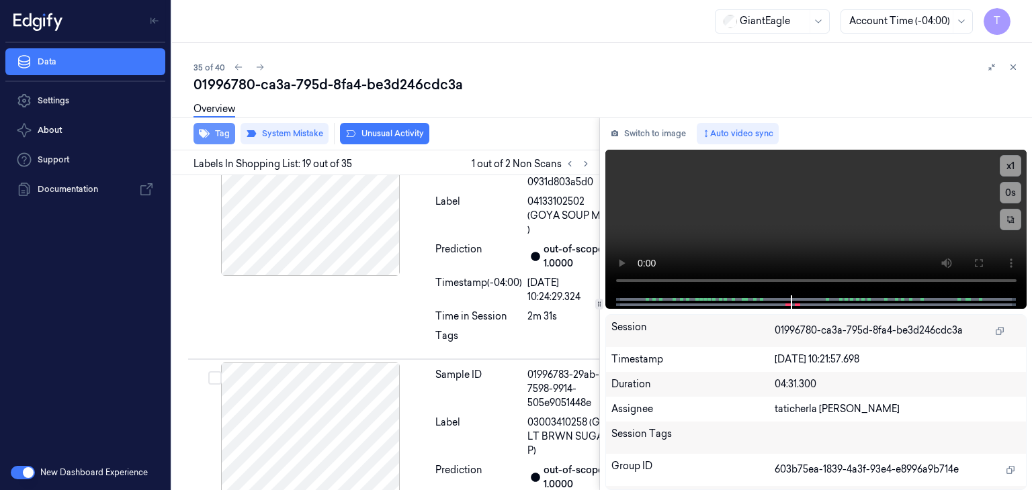
click at [220, 132] on button "Tag" at bounding box center [214, 133] width 42 height 21
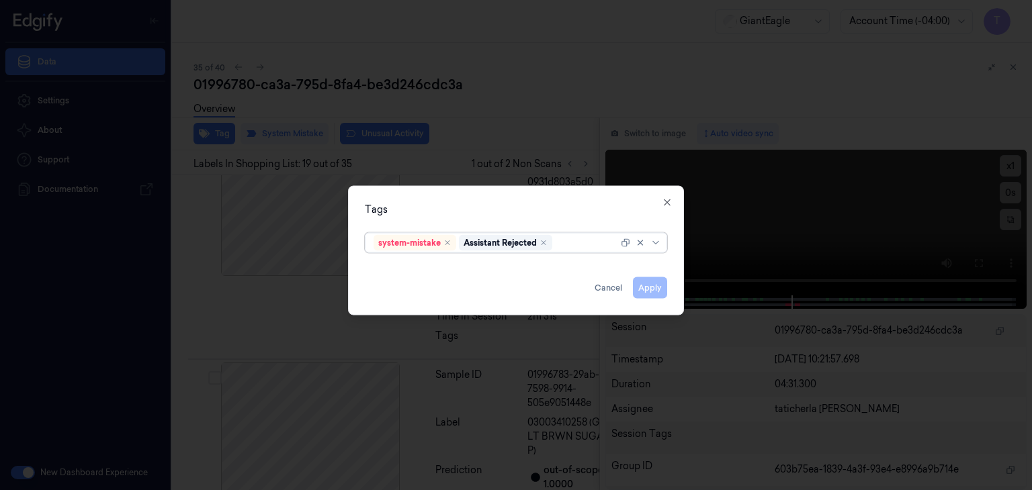
click at [586, 243] on div at bounding box center [586, 243] width 63 height 14
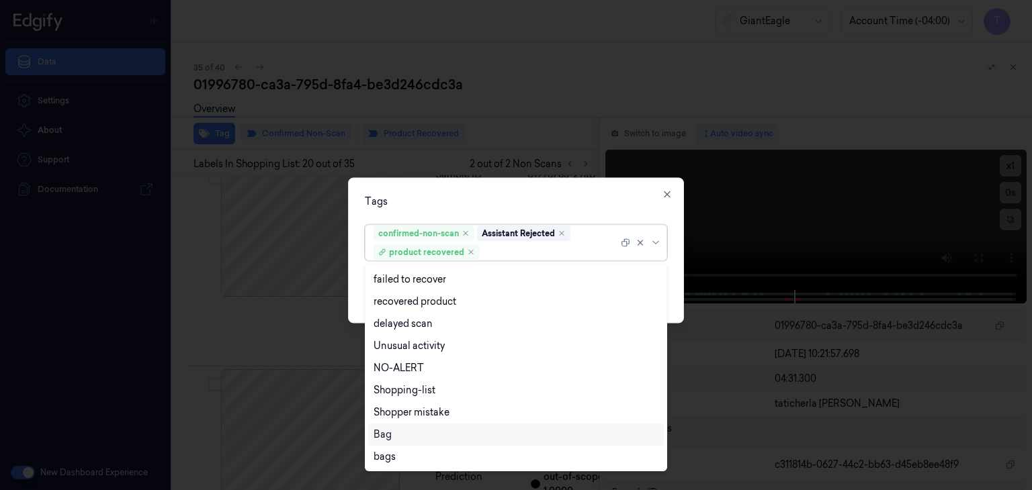
scroll to position [4691, 0]
click at [422, 432] on div "Bag" at bounding box center [515, 435] width 285 height 14
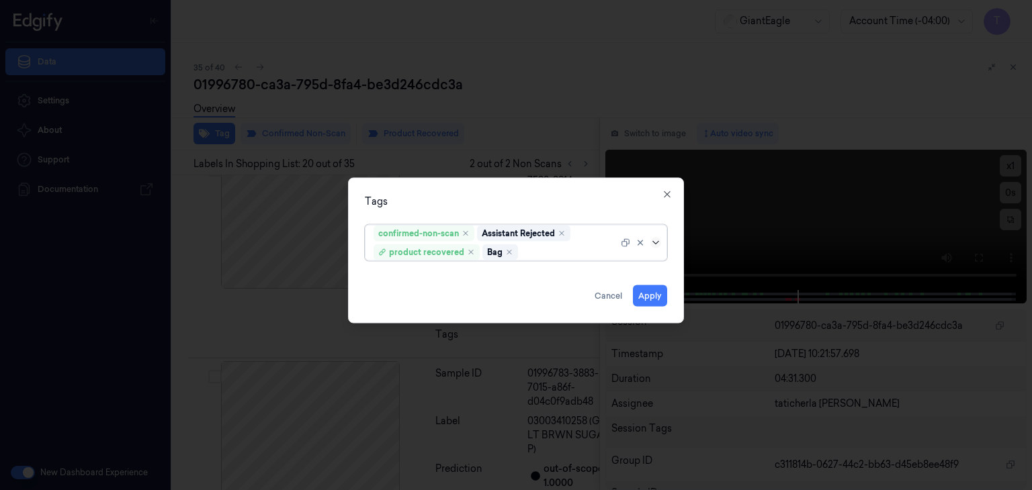
click at [656, 238] on icon at bounding box center [655, 243] width 11 height 11
click at [643, 294] on button "Apply" at bounding box center [650, 295] width 34 height 21
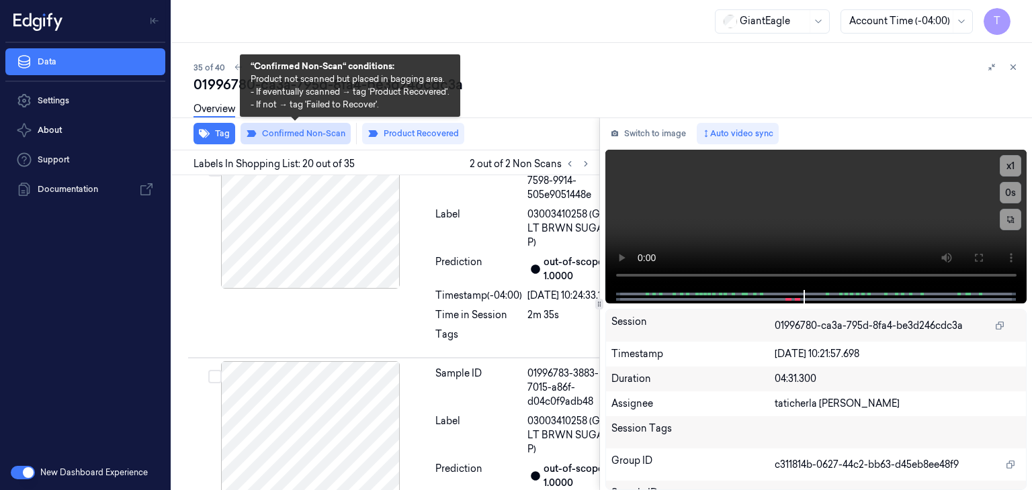
click at [326, 134] on button "Confirmed Non-Scan" at bounding box center [295, 133] width 110 height 21
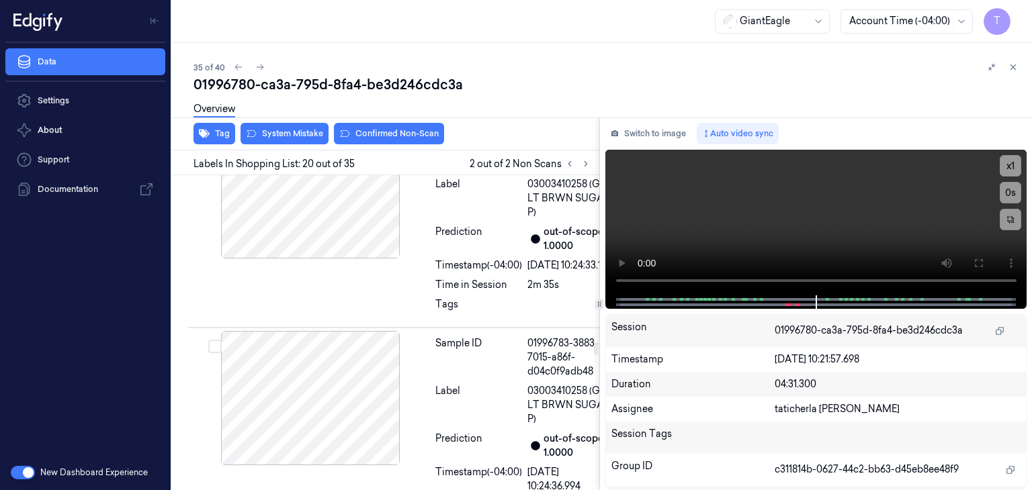
scroll to position [4486, 0]
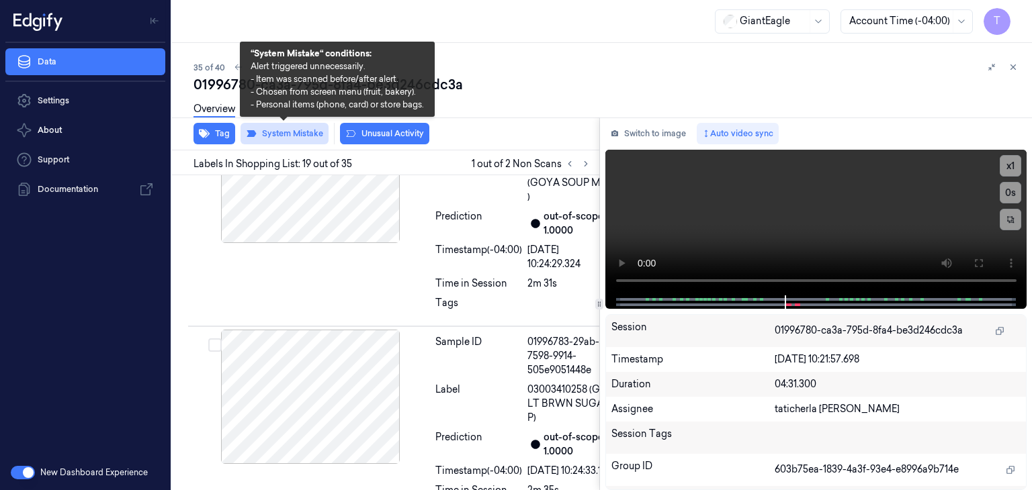
click at [296, 131] on button "System Mistake" at bounding box center [284, 133] width 88 height 21
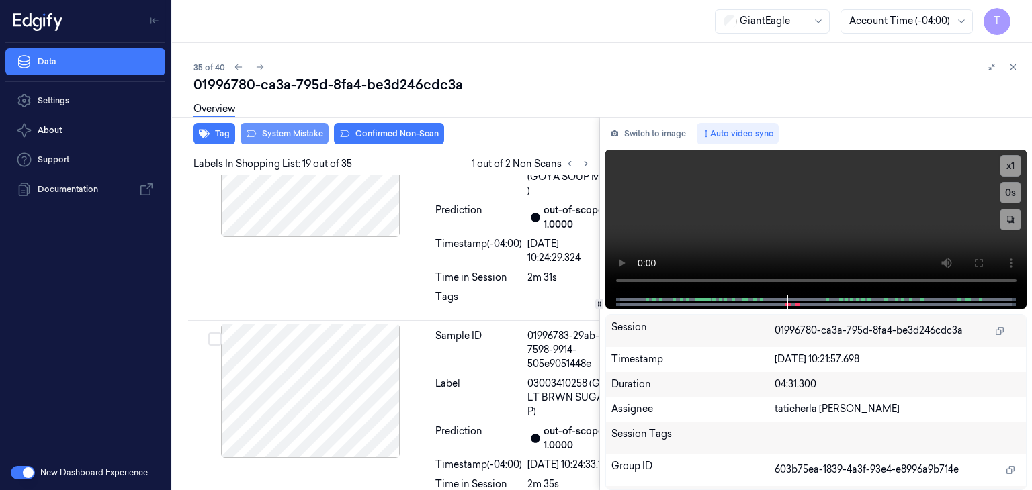
scroll to position [4479, 0]
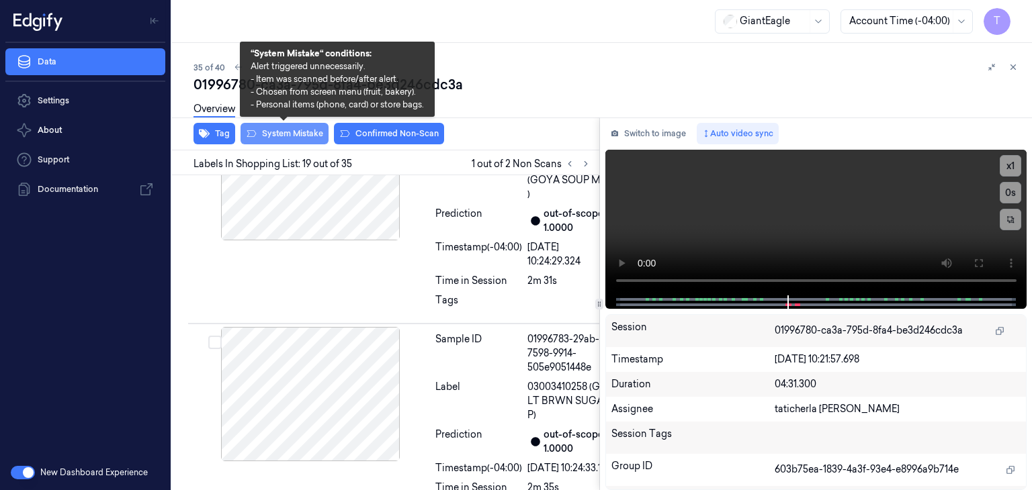
click at [270, 131] on button "System Mistake" at bounding box center [284, 133] width 88 height 21
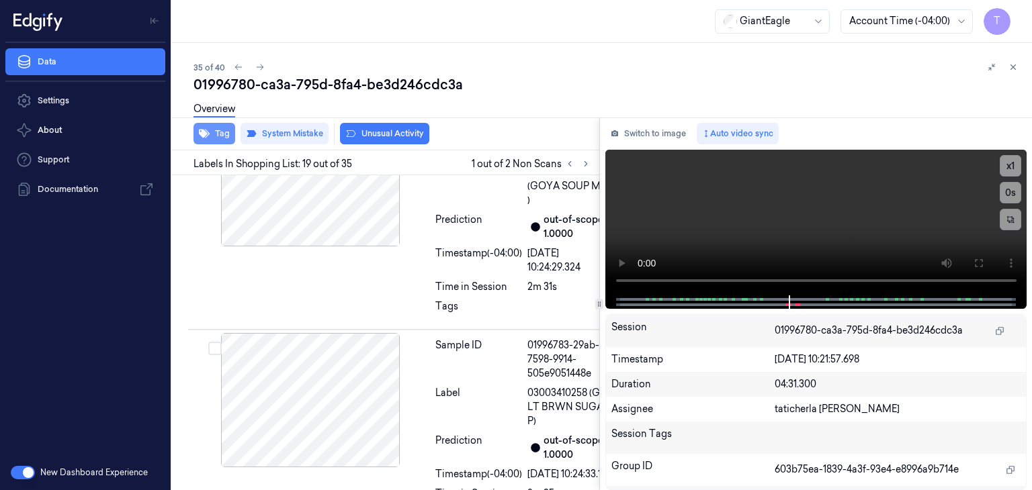
scroll to position [4482, 0]
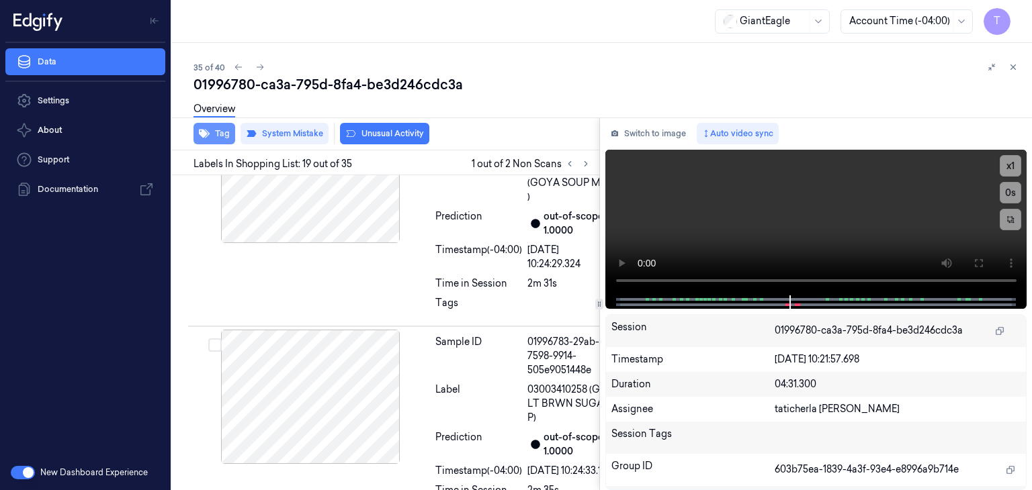
click at [214, 128] on button "Tag" at bounding box center [214, 133] width 42 height 21
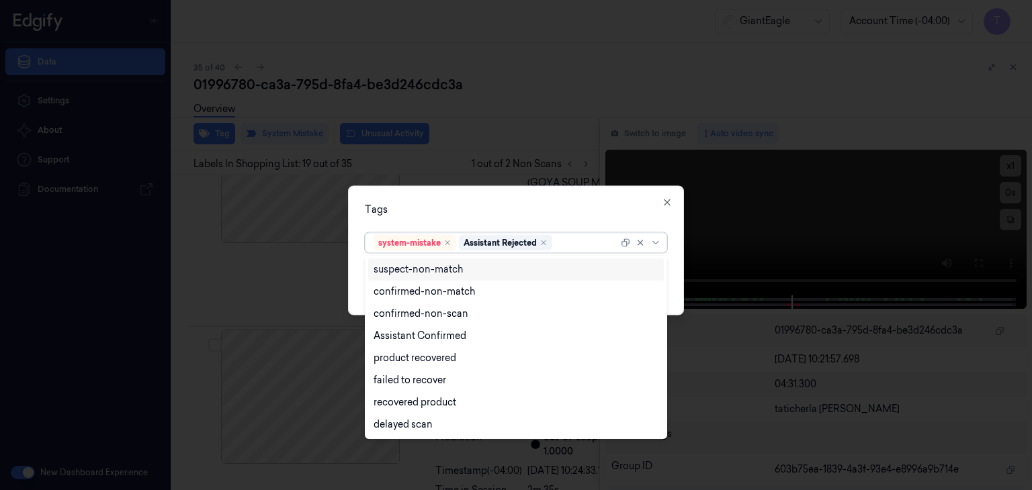
click at [568, 240] on div at bounding box center [586, 243] width 63 height 14
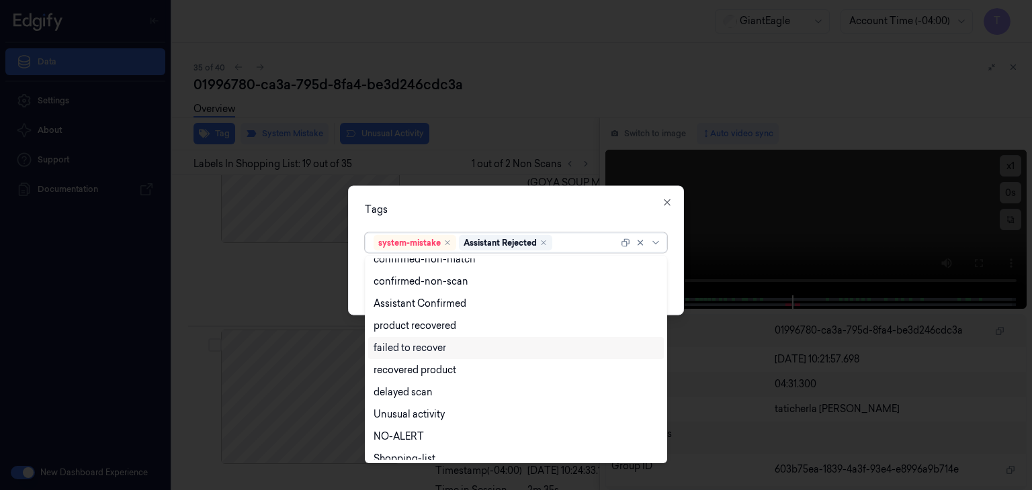
scroll to position [109, 0]
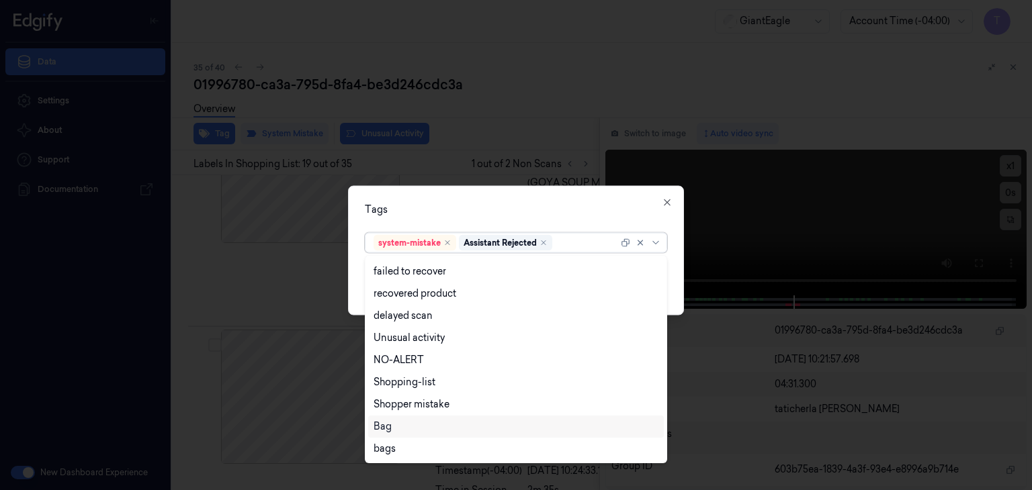
click at [416, 424] on div "Bag" at bounding box center [515, 427] width 285 height 14
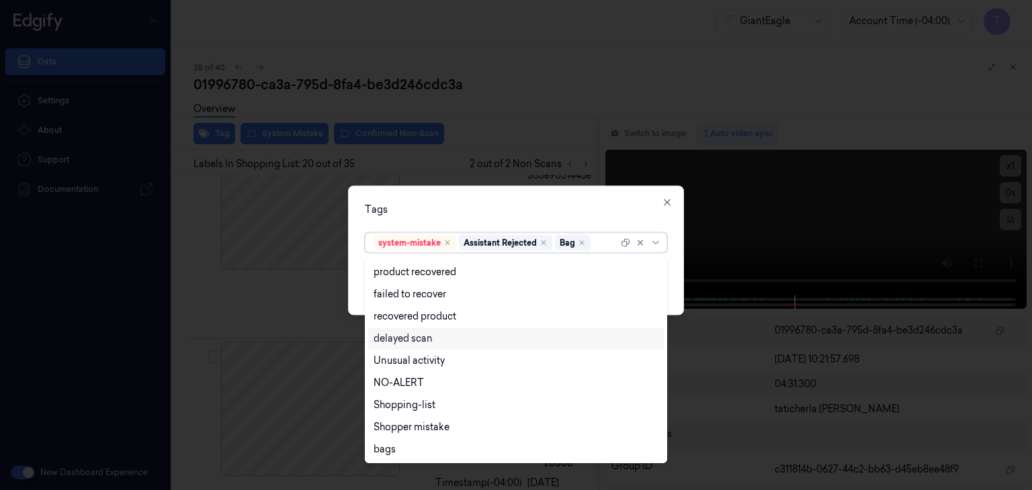
scroll to position [4688, 0]
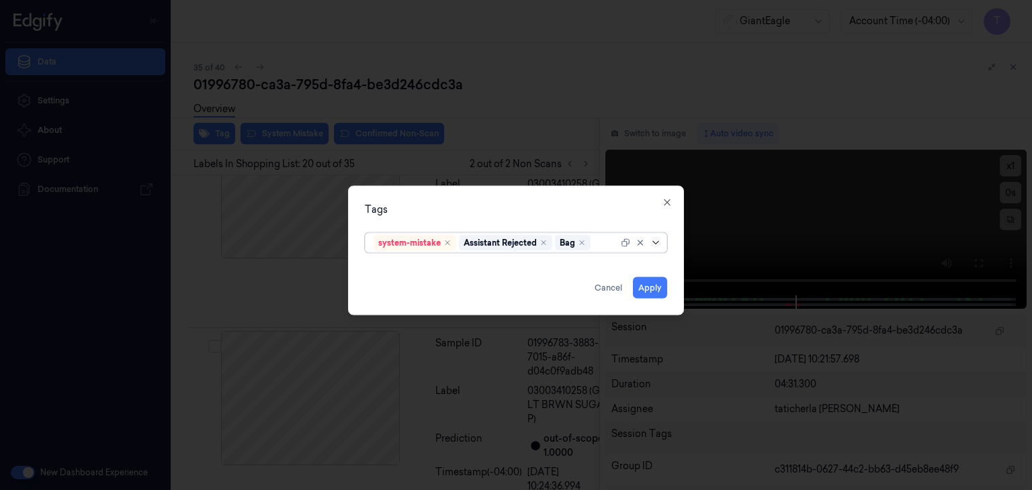
click at [657, 242] on icon at bounding box center [655, 243] width 11 height 11
click at [645, 285] on button "Apply" at bounding box center [650, 287] width 34 height 21
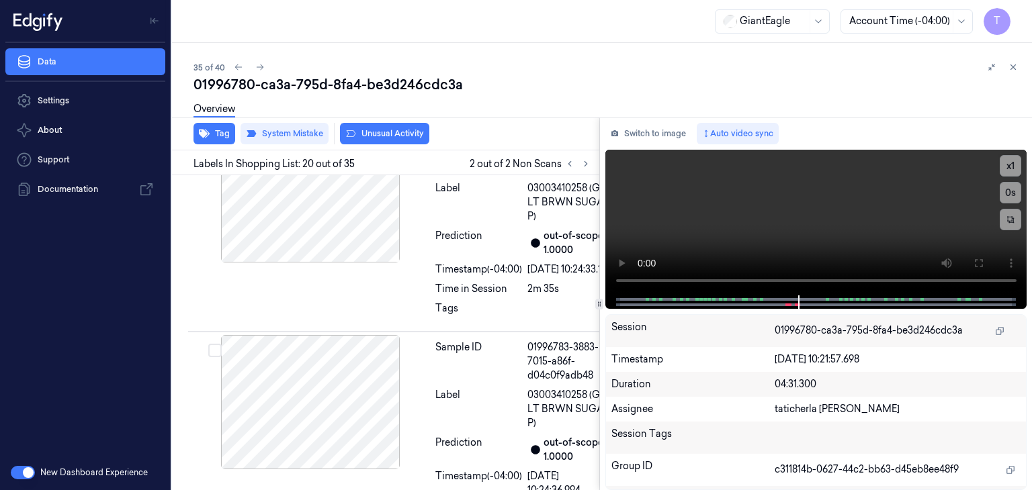
scroll to position [4691, 0]
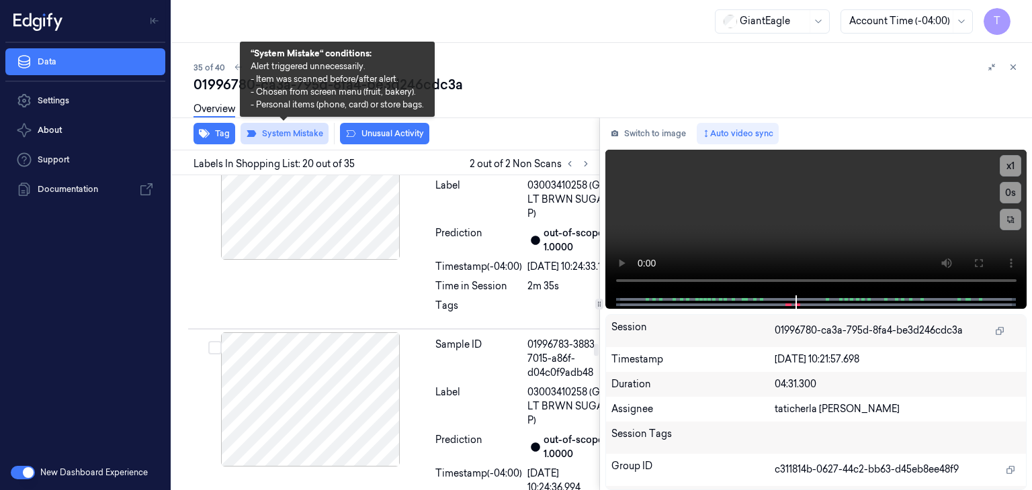
click at [297, 132] on button "System Mistake" at bounding box center [284, 133] width 88 height 21
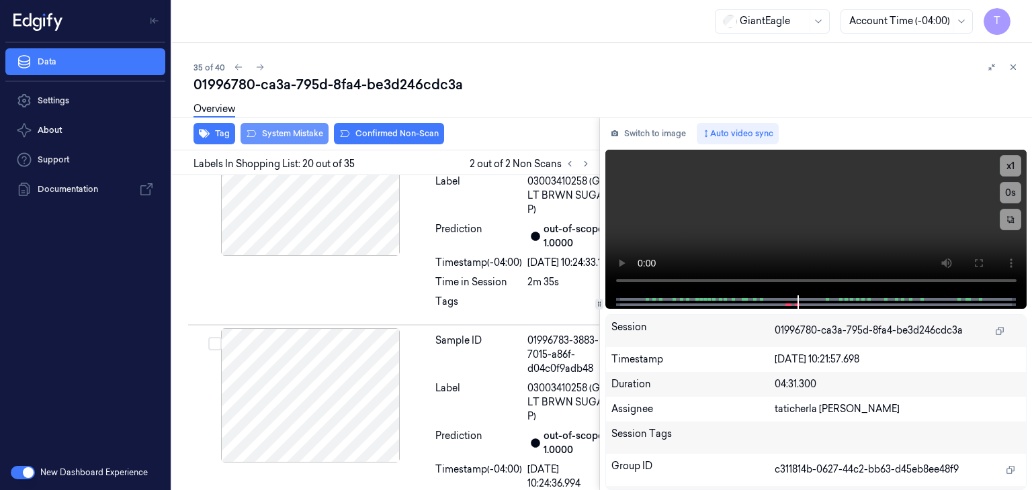
scroll to position [4688, 0]
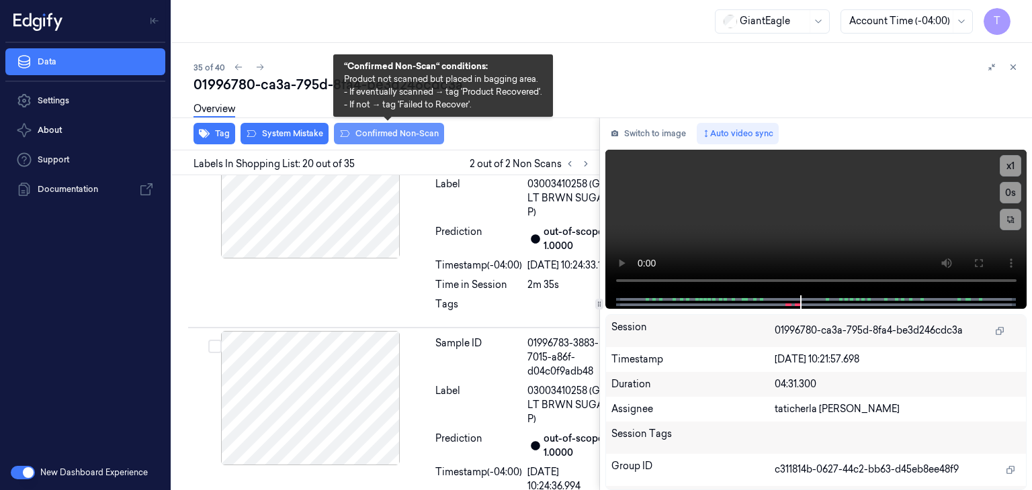
click at [363, 131] on button "Confirmed Non-Scan" at bounding box center [389, 133] width 110 height 21
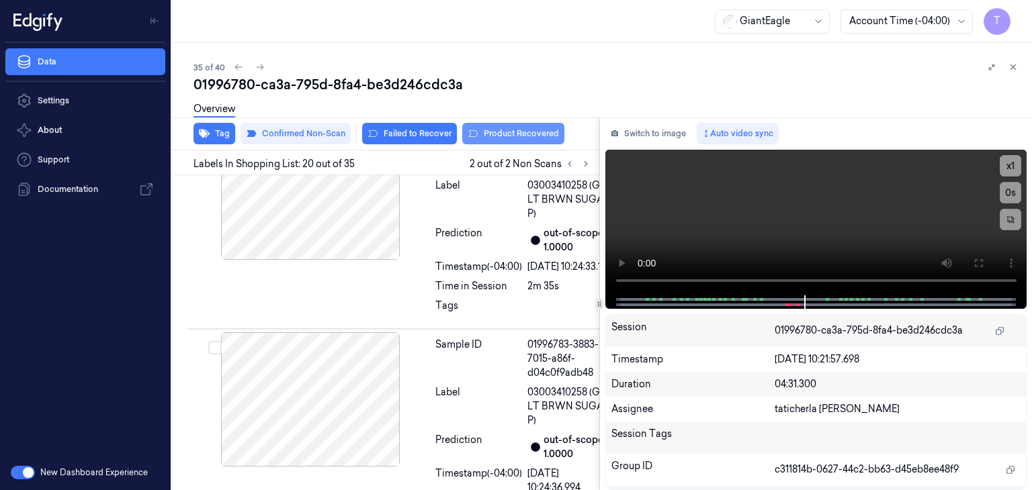
click at [518, 128] on button "Product Recovered" at bounding box center [513, 133] width 102 height 21
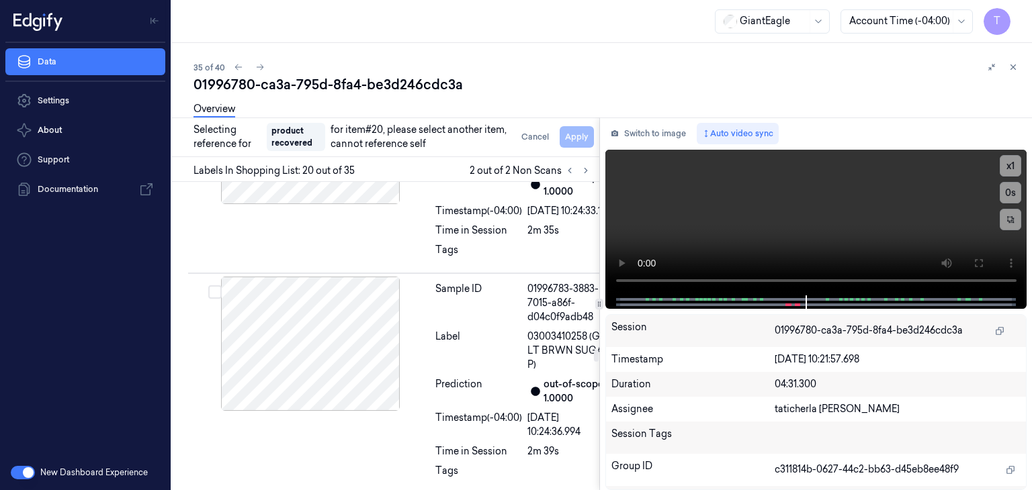
scroll to position [4892, 0]
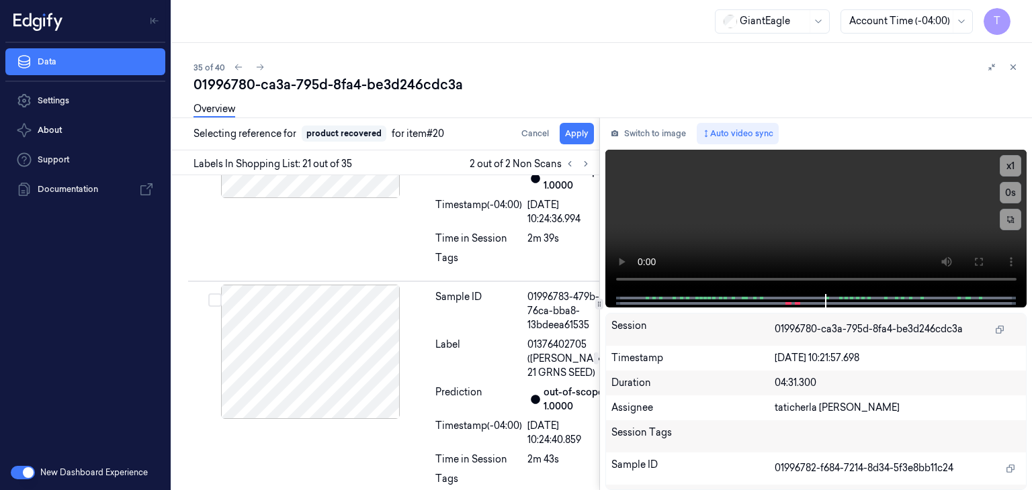
scroll to position [0, 0]
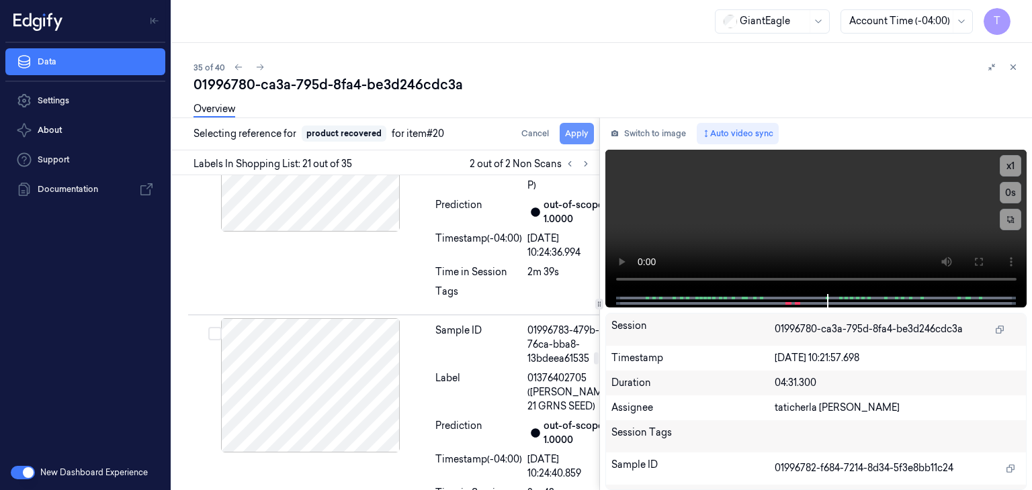
click at [578, 137] on button "Apply" at bounding box center [576, 133] width 34 height 21
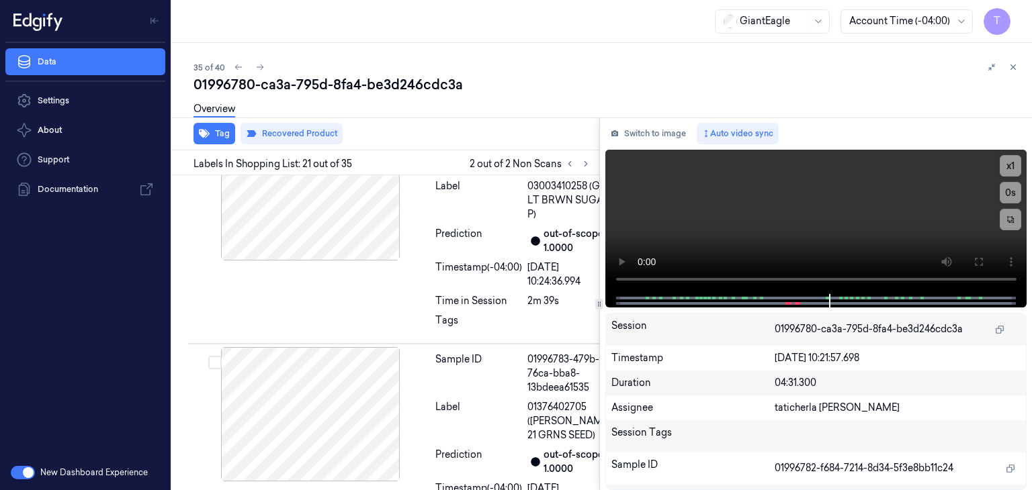
scroll to position [4932, 0]
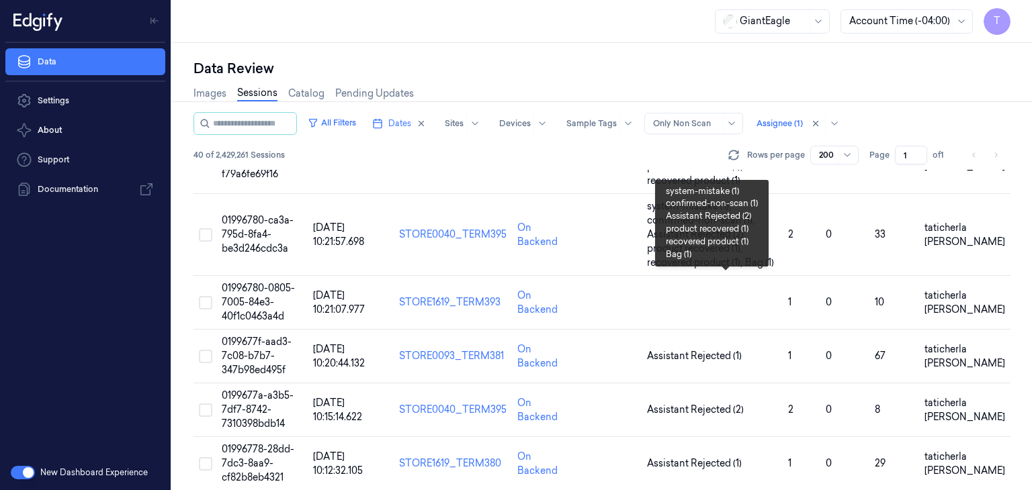
scroll to position [1948, 0]
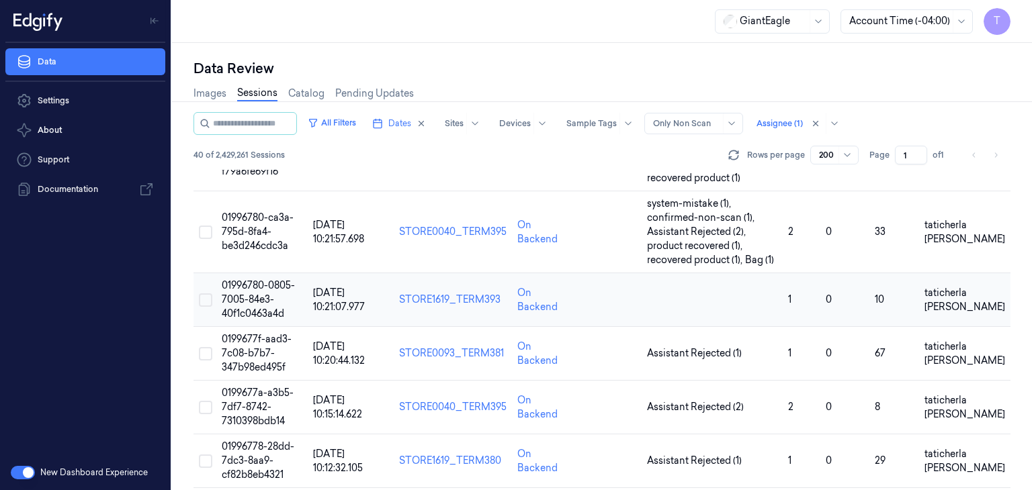
click at [255, 289] on span "01996780-0805-7005-84e3-40f1c0463a4d" at bounding box center [258, 299] width 73 height 40
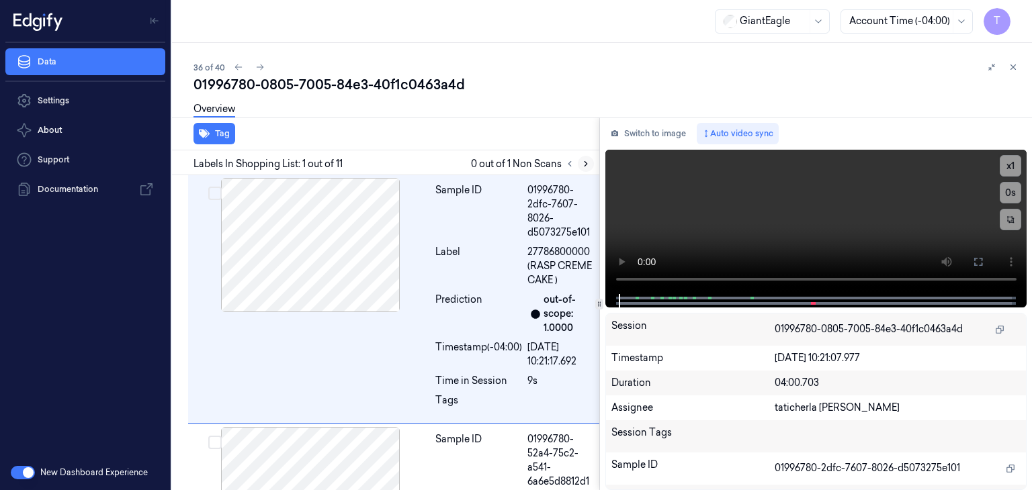
click at [586, 165] on icon at bounding box center [585, 164] width 3 height 5
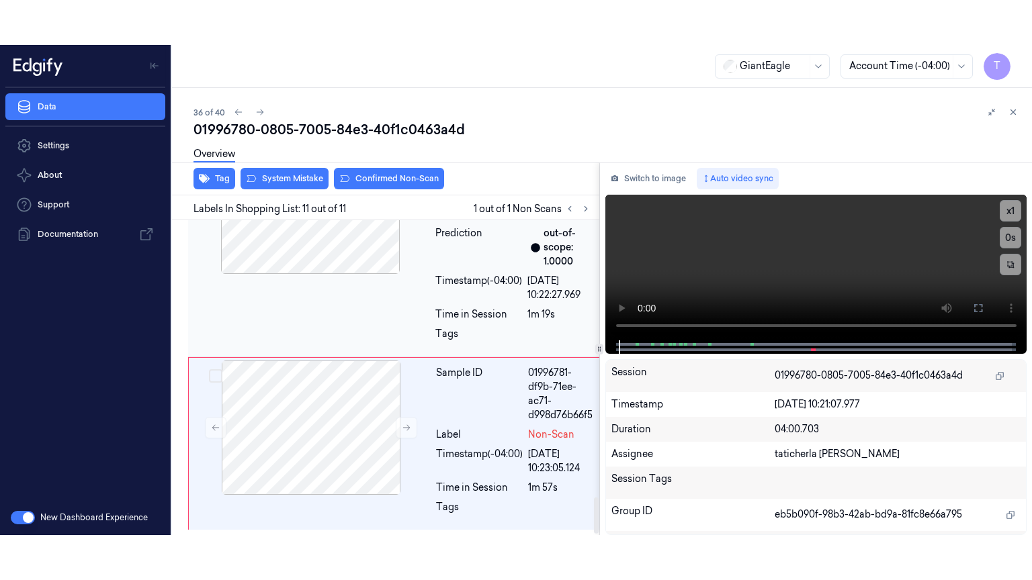
scroll to position [2393, 0]
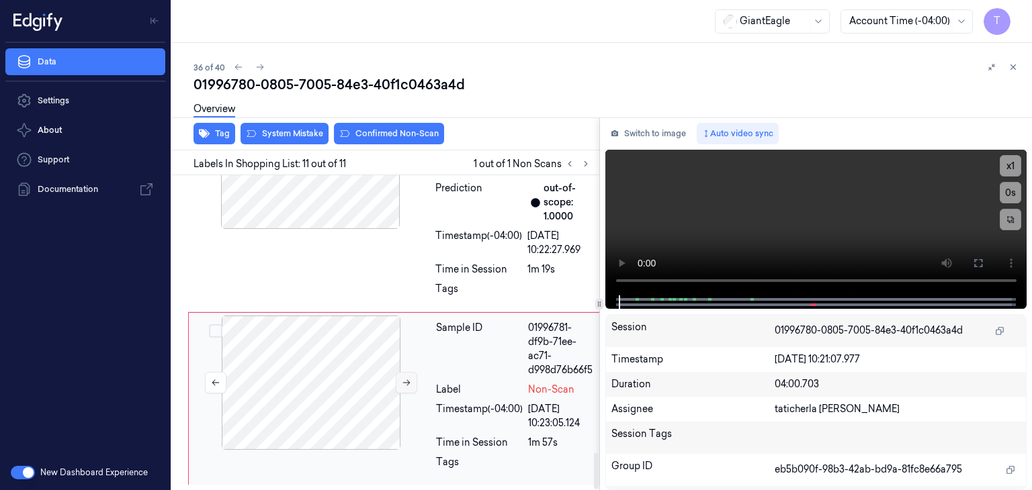
click at [402, 378] on icon at bounding box center [406, 382] width 9 height 9
click at [406, 381] on icon at bounding box center [406, 382] width 9 height 9
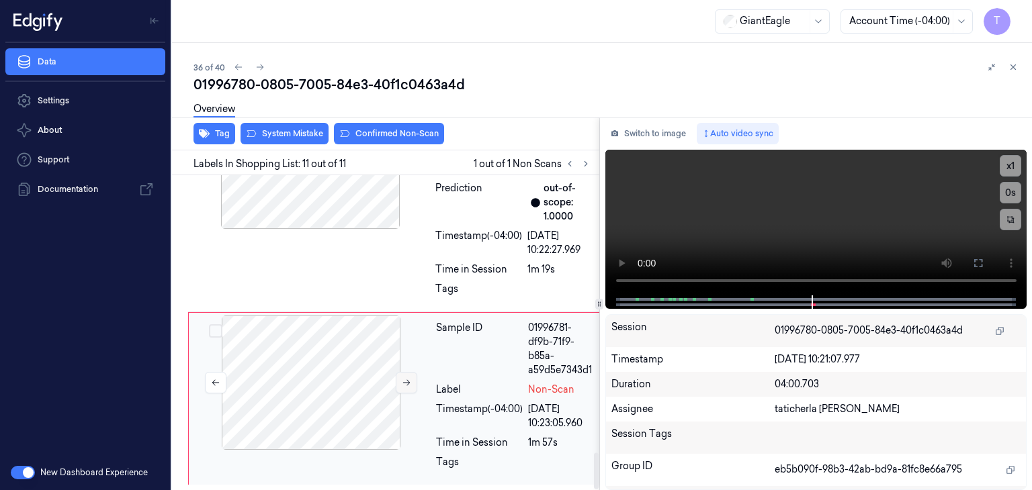
click at [406, 381] on icon at bounding box center [406, 382] width 9 height 9
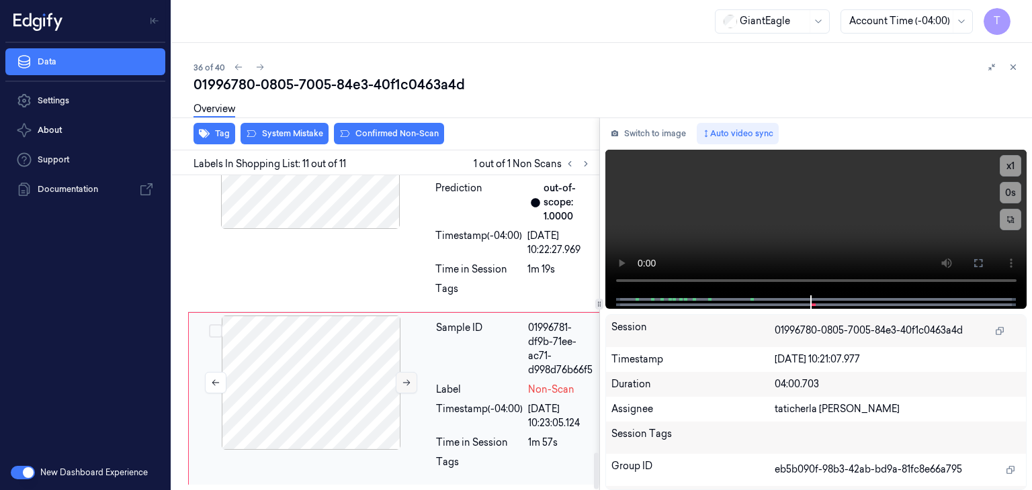
click at [406, 381] on icon at bounding box center [406, 382] width 9 height 9
click at [980, 263] on icon at bounding box center [978, 263] width 11 height 11
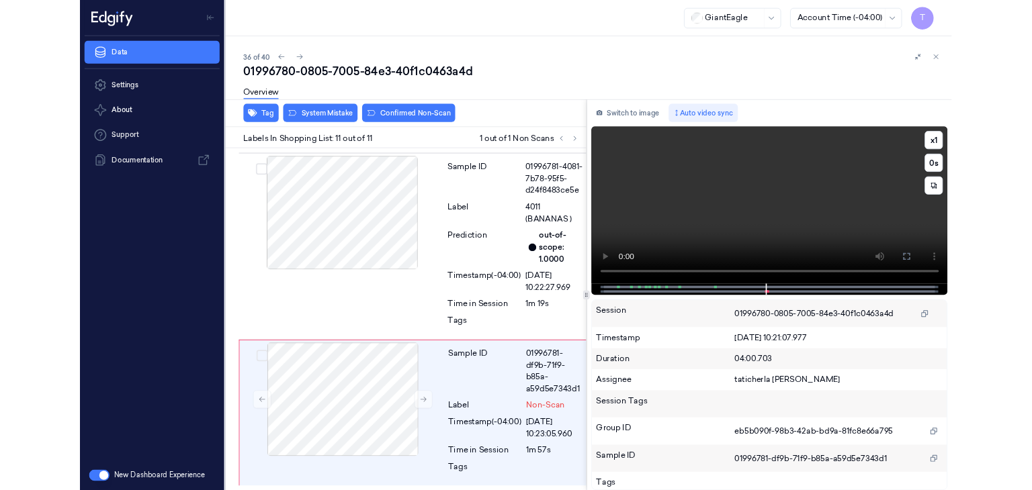
scroll to position [2302, 0]
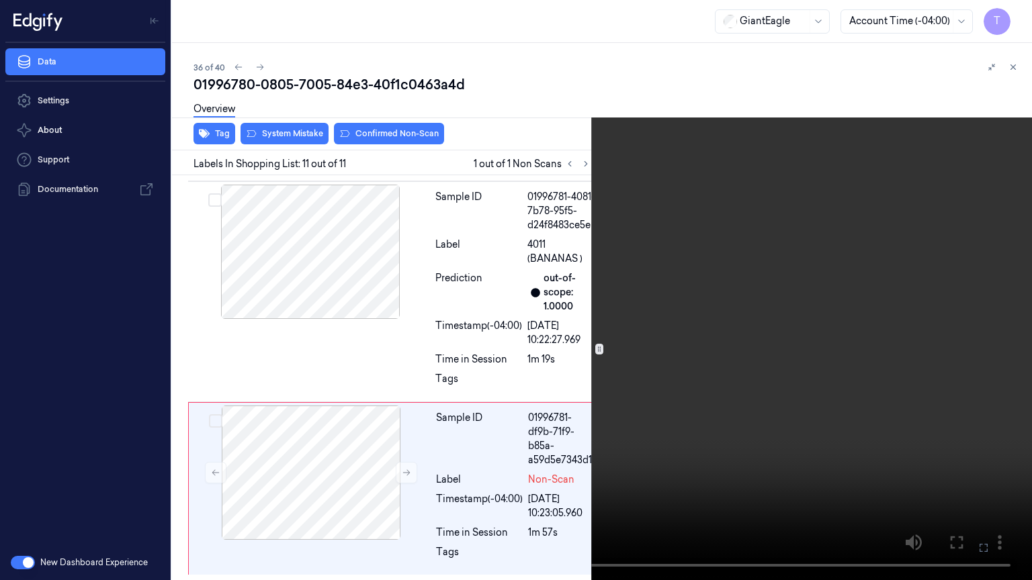
click at [0, 0] on icon at bounding box center [0, 0] width 0 height 0
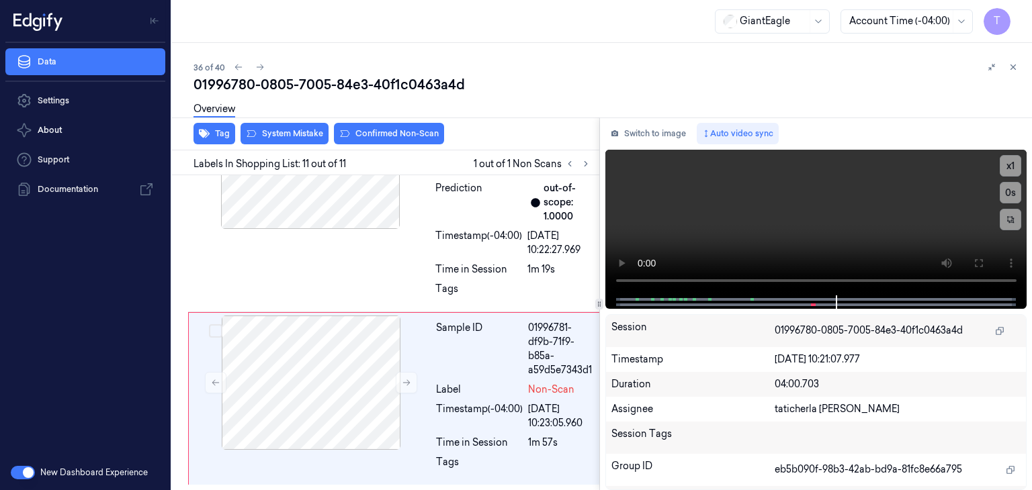
drag, startPoint x: 851, startPoint y: 80, endPoint x: 866, endPoint y: 84, distance: 16.0
click at [852, 81] on div "01996780-0805-7005-84e3-40f1c0463a4d" at bounding box center [606, 84] width 827 height 19
click at [987, 267] on button at bounding box center [977, 263] width 21 height 21
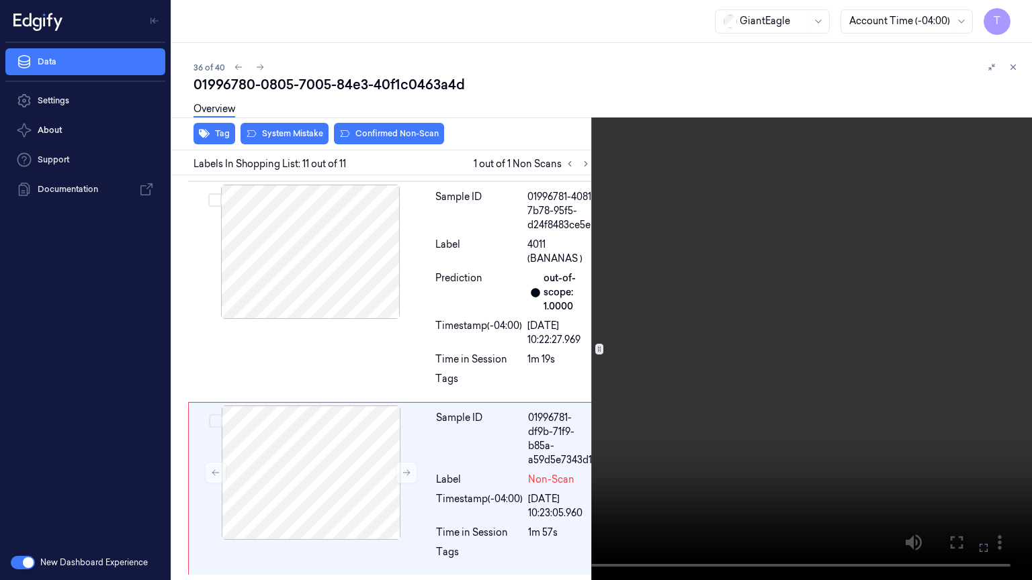
click at [0, 0] on icon at bounding box center [0, 0] width 0 height 0
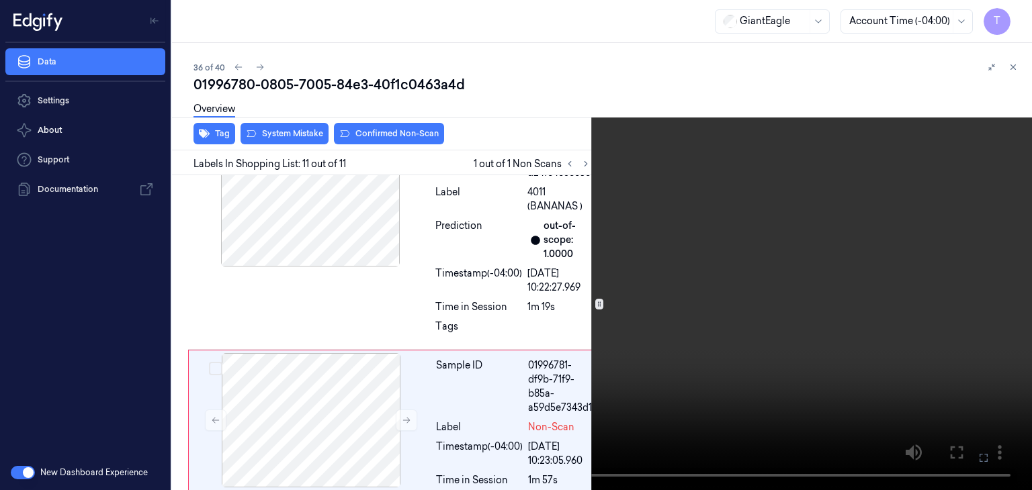
scroll to position [2393, 0]
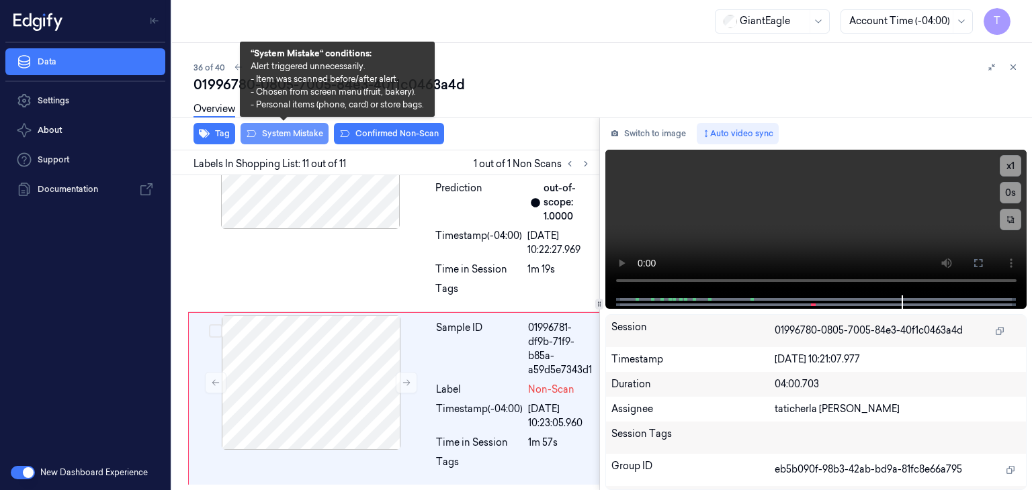
click at [286, 130] on button "System Mistake" at bounding box center [284, 133] width 88 height 21
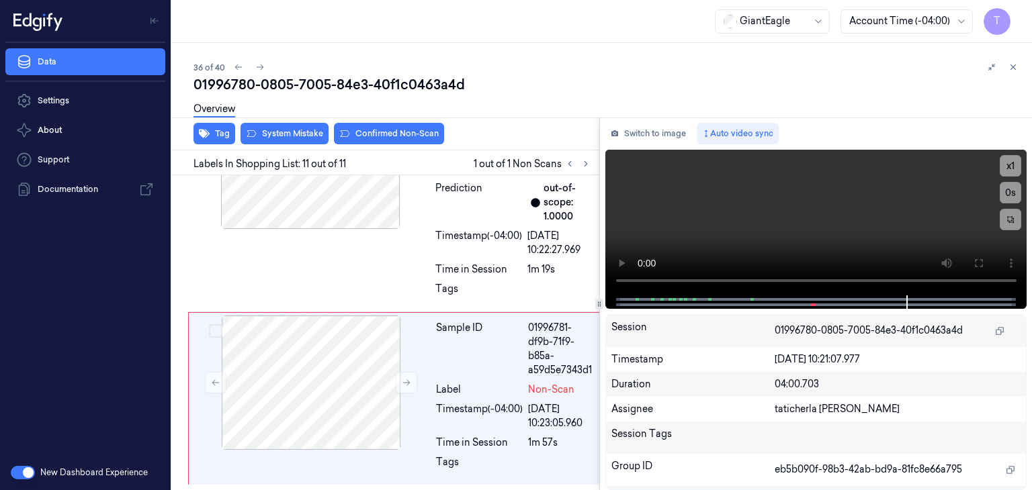
scroll to position [2422, 0]
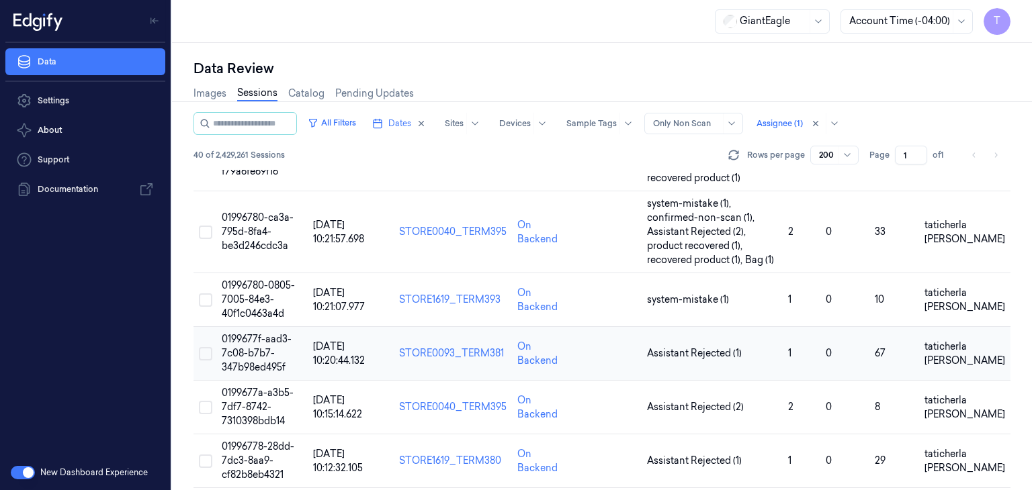
scroll to position [2004, 0]
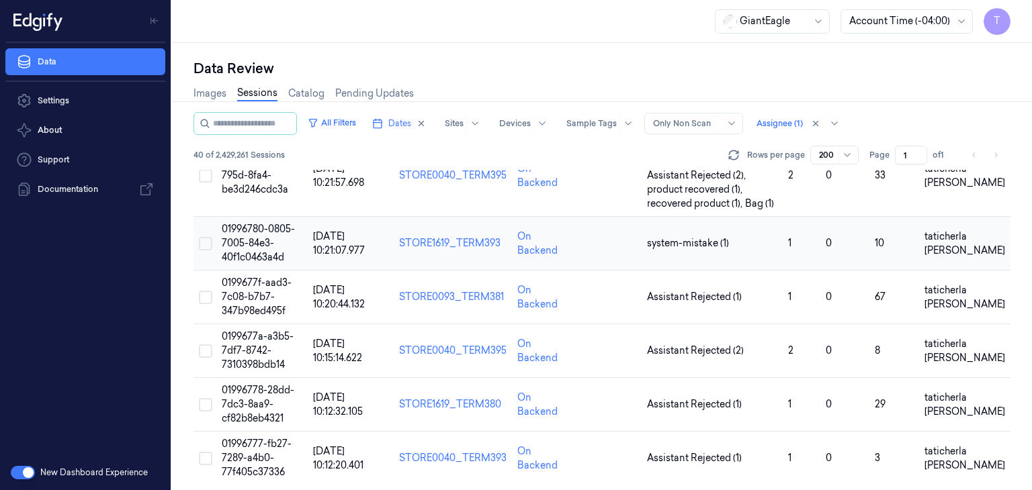
click at [256, 244] on td "01996780-0805-7005-84e3-40f1c0463a4d" at bounding box center [261, 244] width 91 height 54
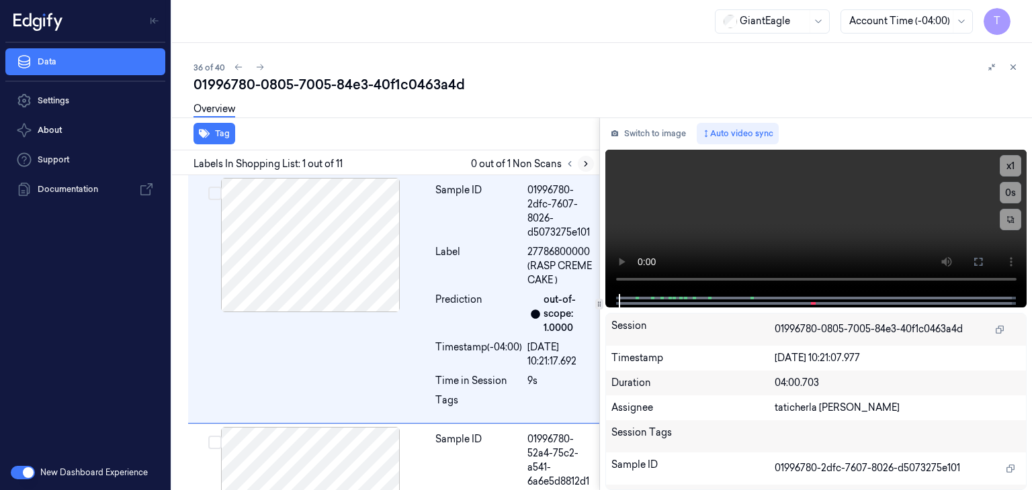
click at [578, 163] on button at bounding box center [586, 164] width 16 height 16
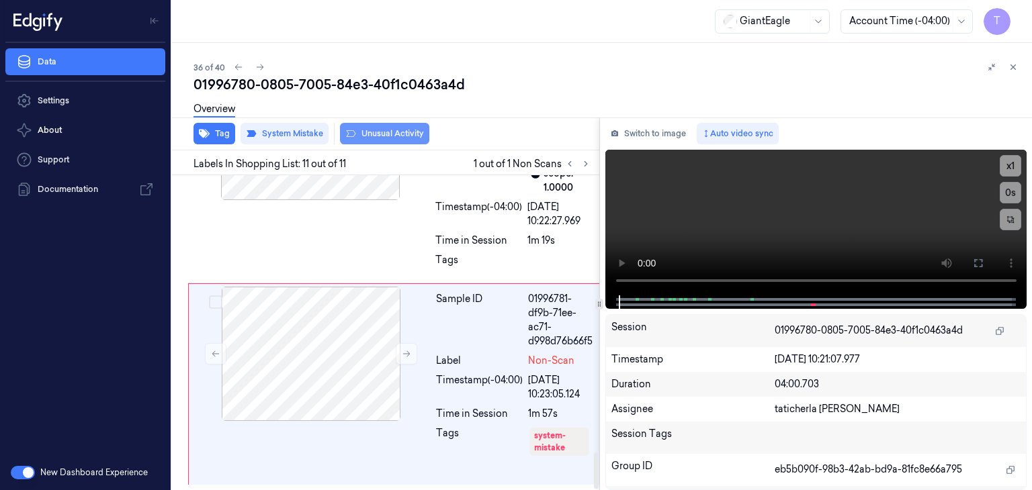
scroll to position [2422, 0]
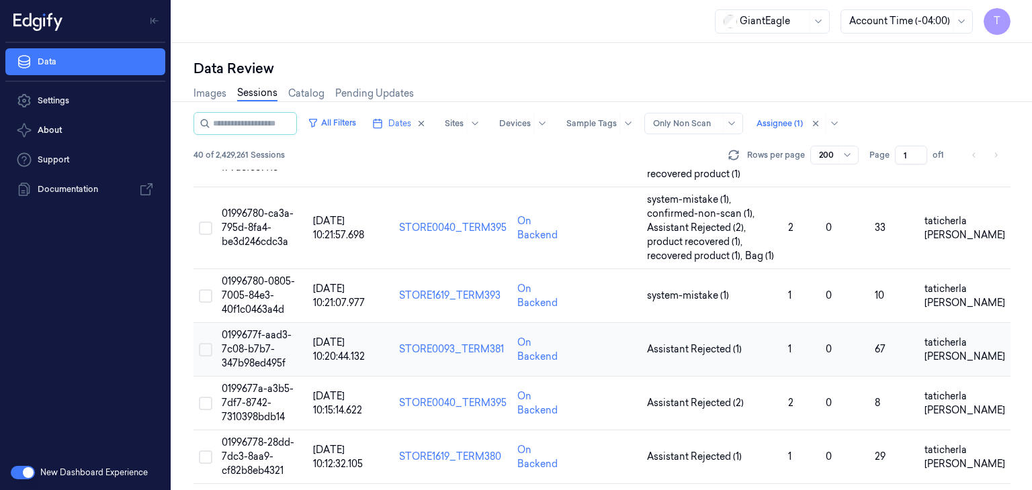
scroll to position [2004, 0]
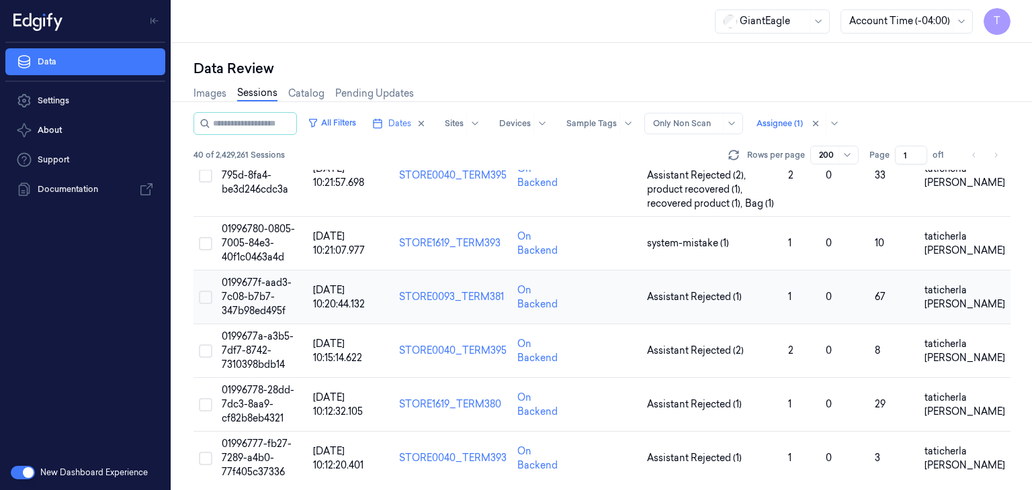
click at [247, 283] on td "0199677f-aad3-7c08-b7b7-347b98ed495f" at bounding box center [261, 298] width 91 height 54
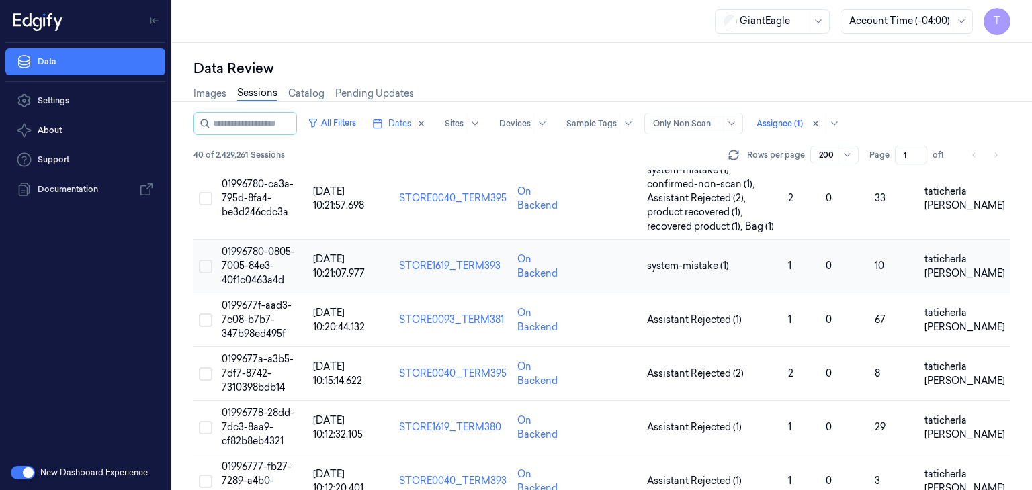
scroll to position [2004, 0]
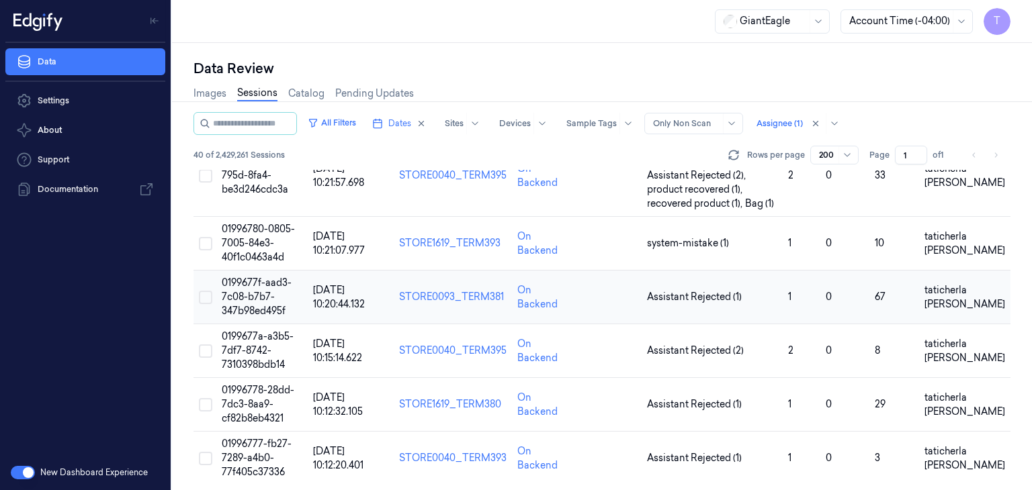
click at [242, 294] on span "0199677f-aad3-7c08-b7b7-347b98ed495f" at bounding box center [257, 297] width 70 height 40
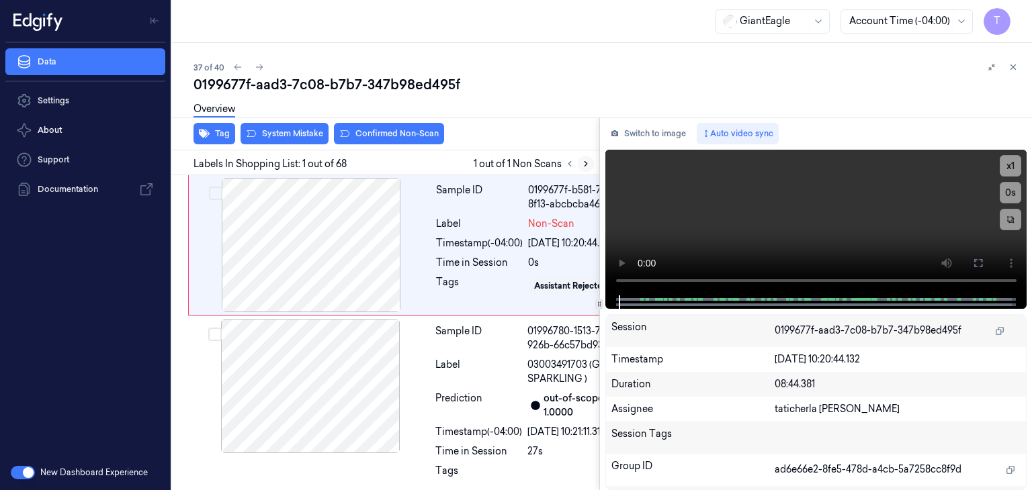
click at [582, 160] on icon at bounding box center [585, 163] width 9 height 9
click at [581, 163] on icon at bounding box center [585, 163] width 9 height 9
click at [586, 164] on icon at bounding box center [585, 163] width 9 height 9
click at [382, 242] on div at bounding box center [310, 245] width 239 height 134
click at [981, 259] on icon at bounding box center [978, 263] width 11 height 11
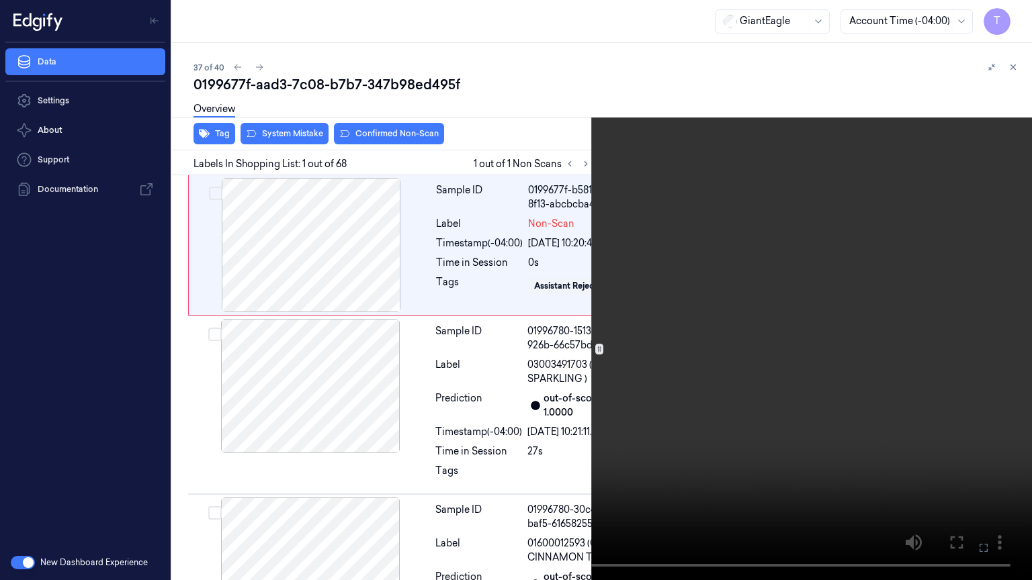
click at [0, 0] on button at bounding box center [0, 0] width 0 height 0
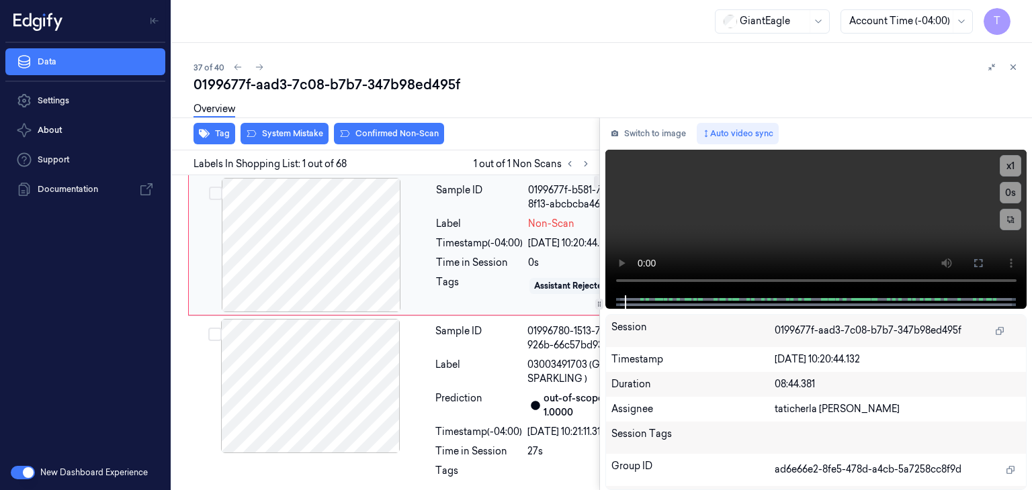
click at [371, 247] on div at bounding box center [310, 245] width 239 height 134
click at [985, 265] on button at bounding box center [977, 263] width 21 height 21
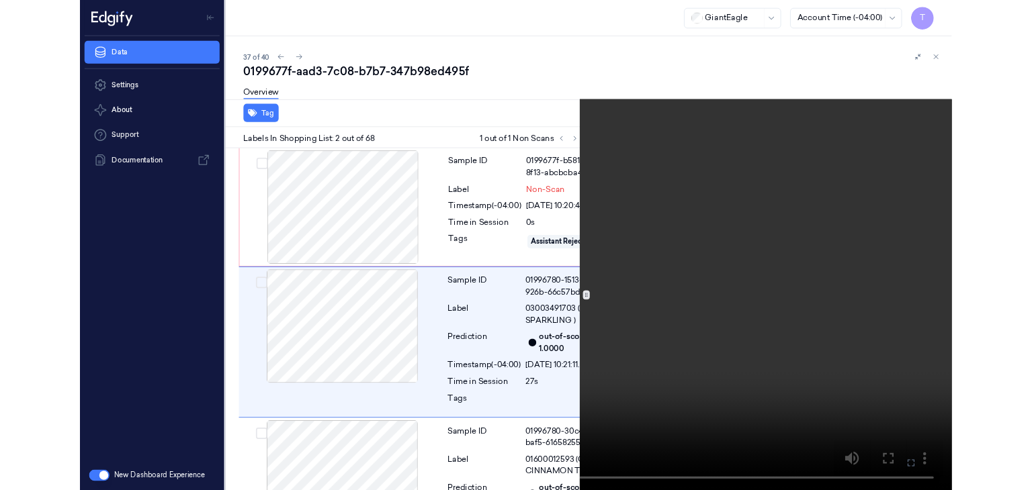
scroll to position [123, 0]
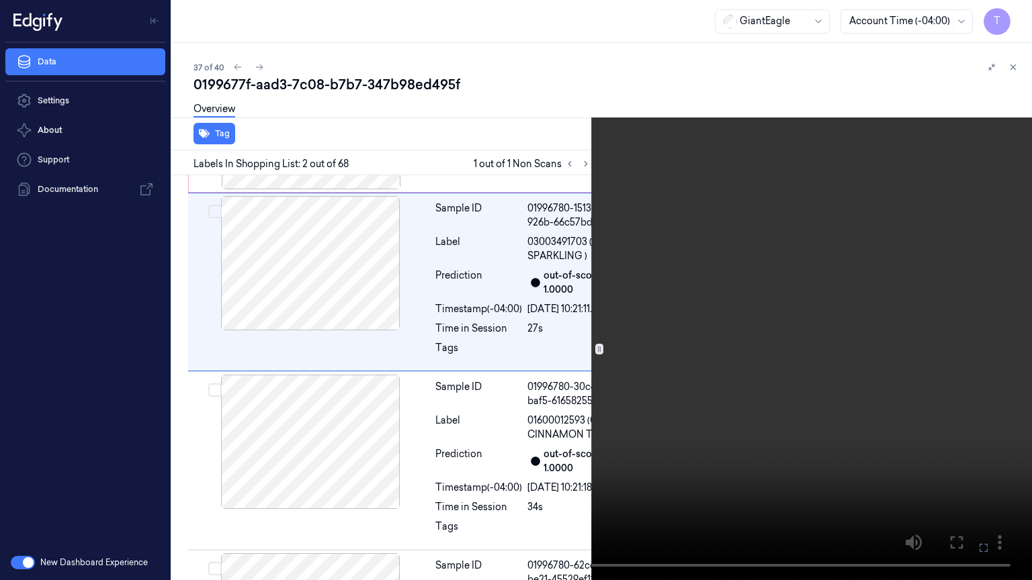
click at [0, 0] on icon at bounding box center [0, 0] width 0 height 0
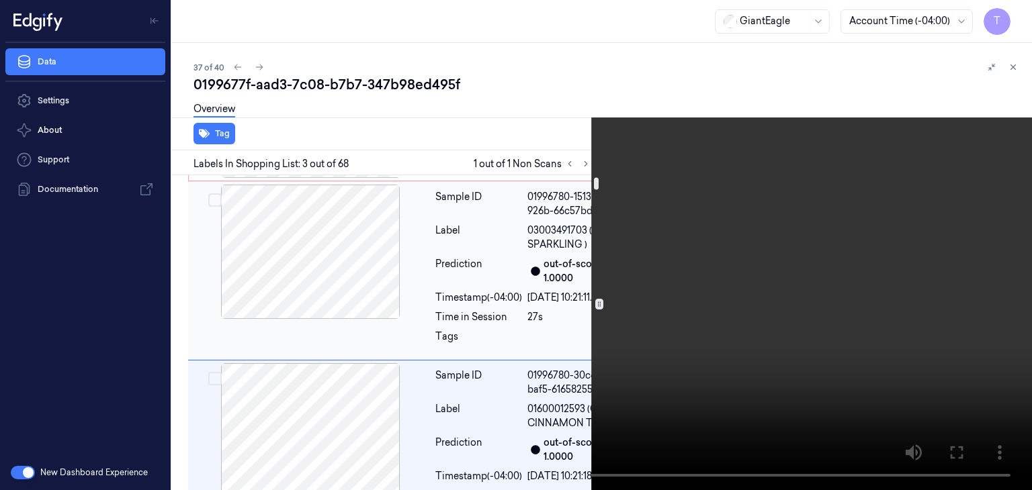
scroll to position [0, 0]
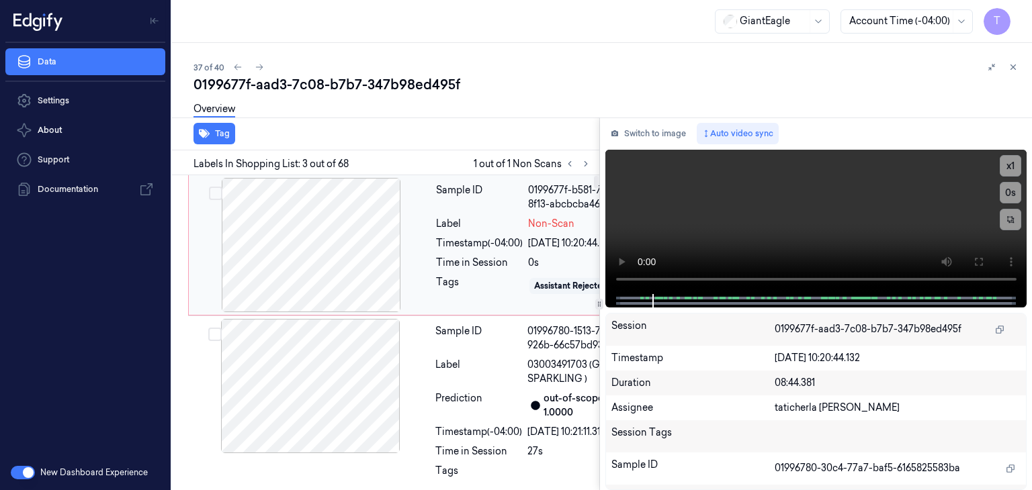
click at [321, 251] on div at bounding box center [310, 245] width 239 height 134
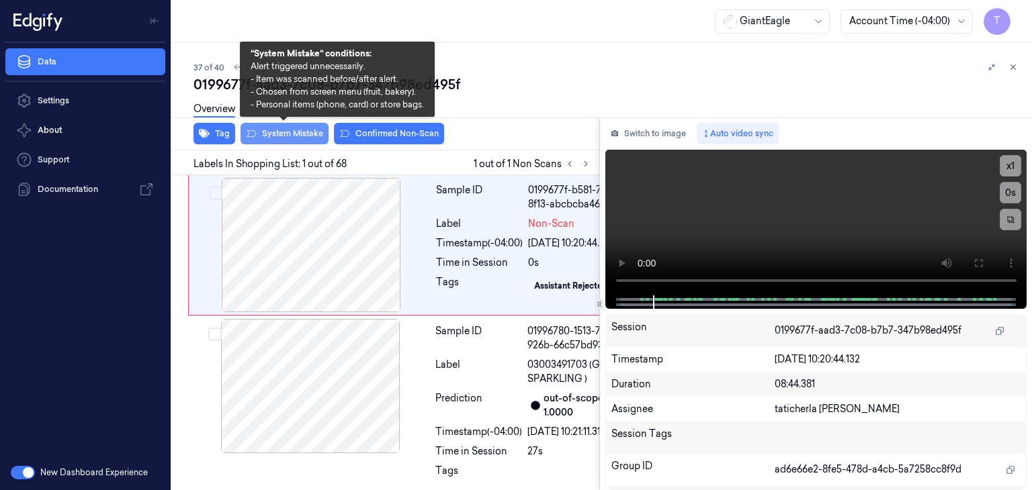
click at [309, 138] on button "System Mistake" at bounding box center [284, 133] width 88 height 21
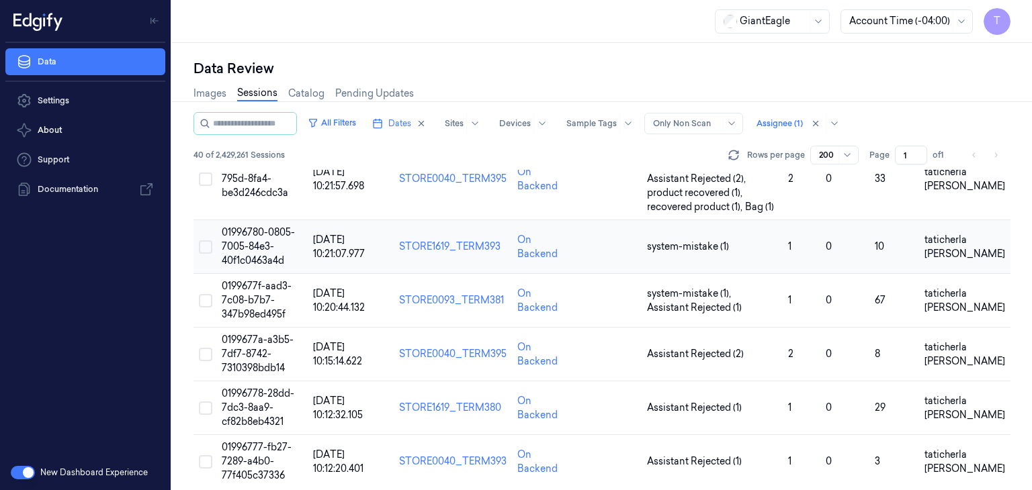
scroll to position [2004, 0]
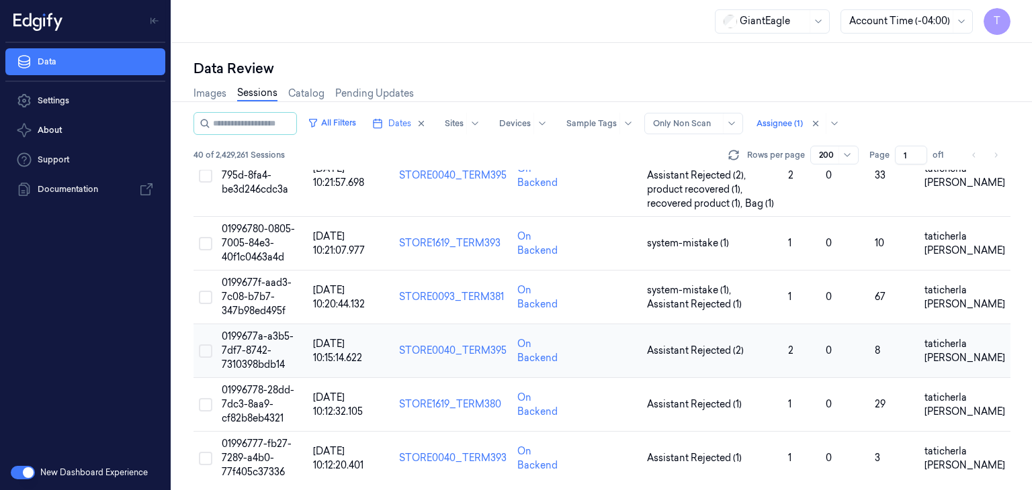
click at [255, 330] on span "0199677a-a3b5-7df7-8742-7310398bdb14" at bounding box center [258, 350] width 72 height 40
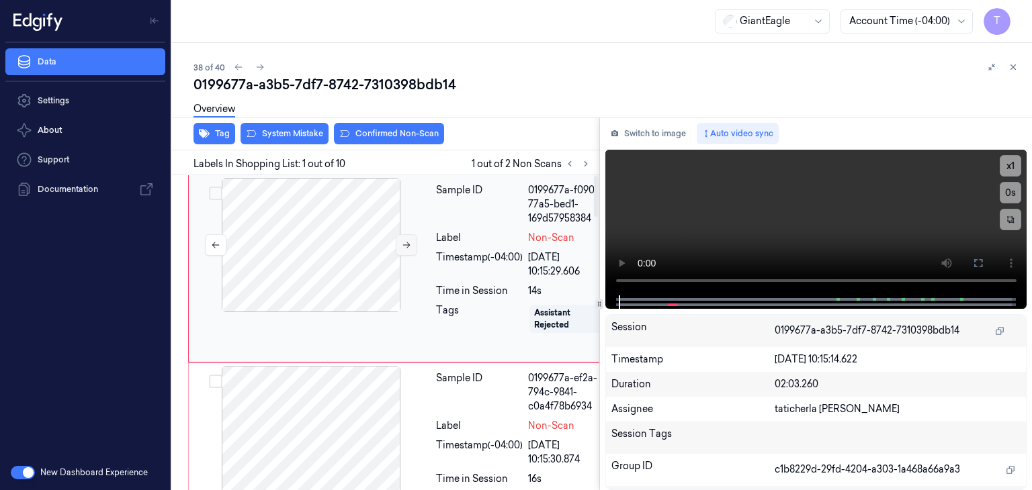
click at [402, 244] on icon at bounding box center [406, 244] width 9 height 9
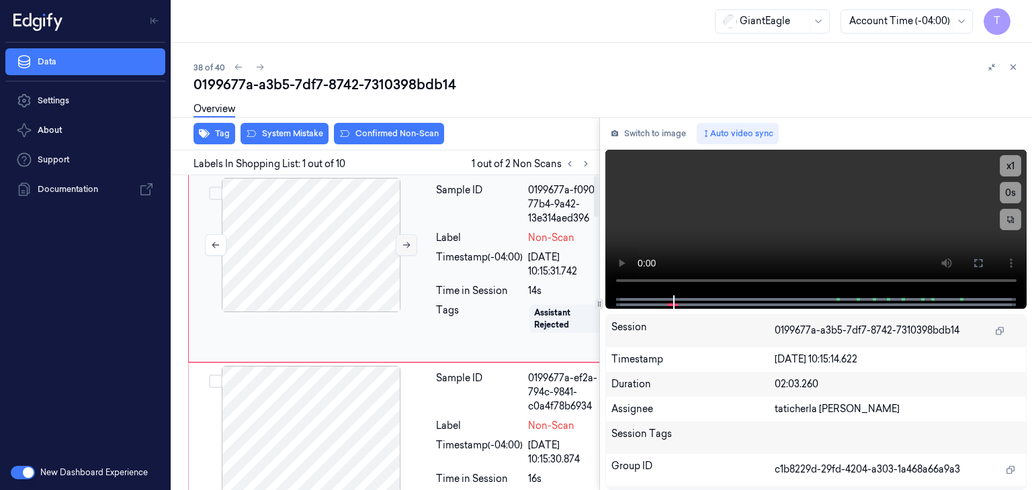
click at [403, 245] on icon at bounding box center [406, 244] width 9 height 9
click at [983, 257] on button at bounding box center [977, 263] width 21 height 21
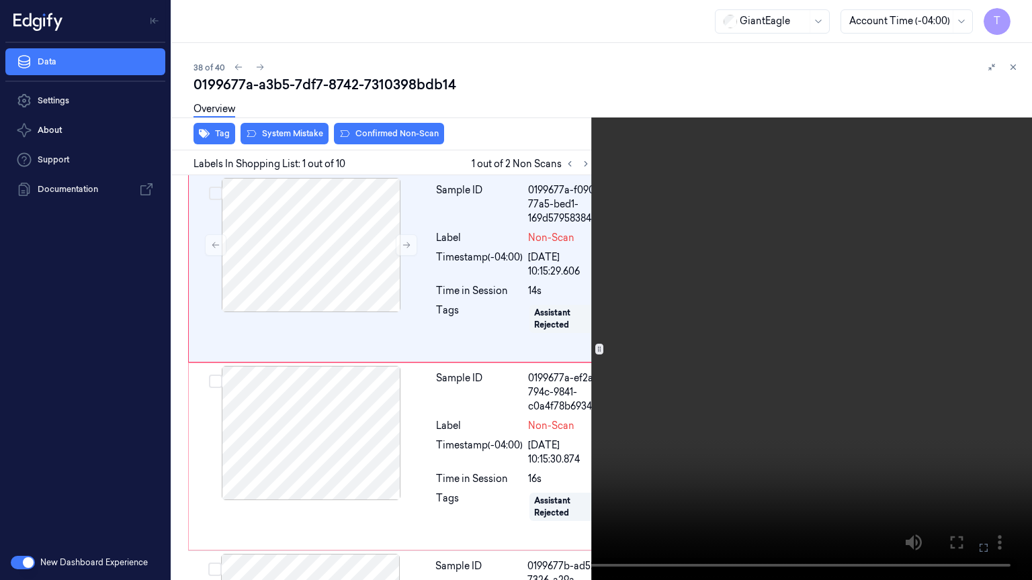
click at [0, 0] on icon at bounding box center [0, 0] width 0 height 0
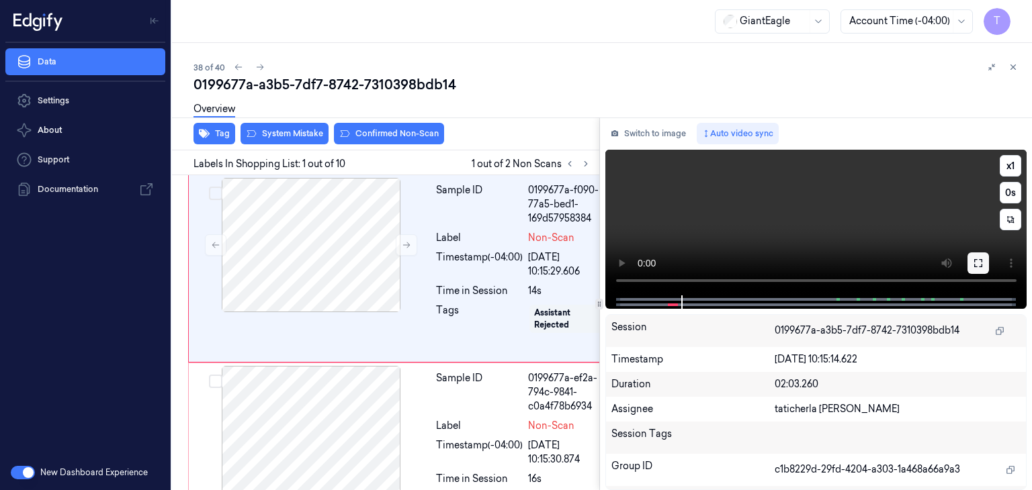
click at [981, 259] on icon at bounding box center [978, 263] width 11 height 11
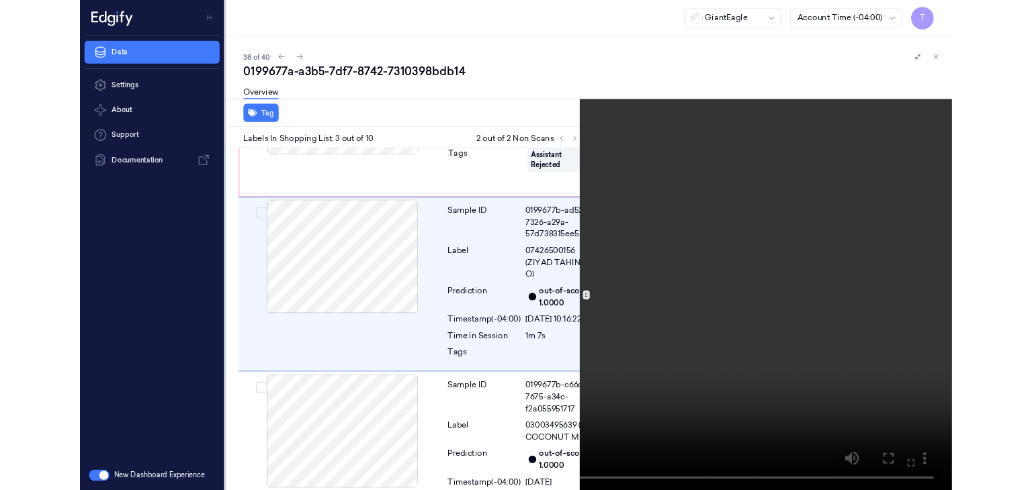
scroll to position [324, 0]
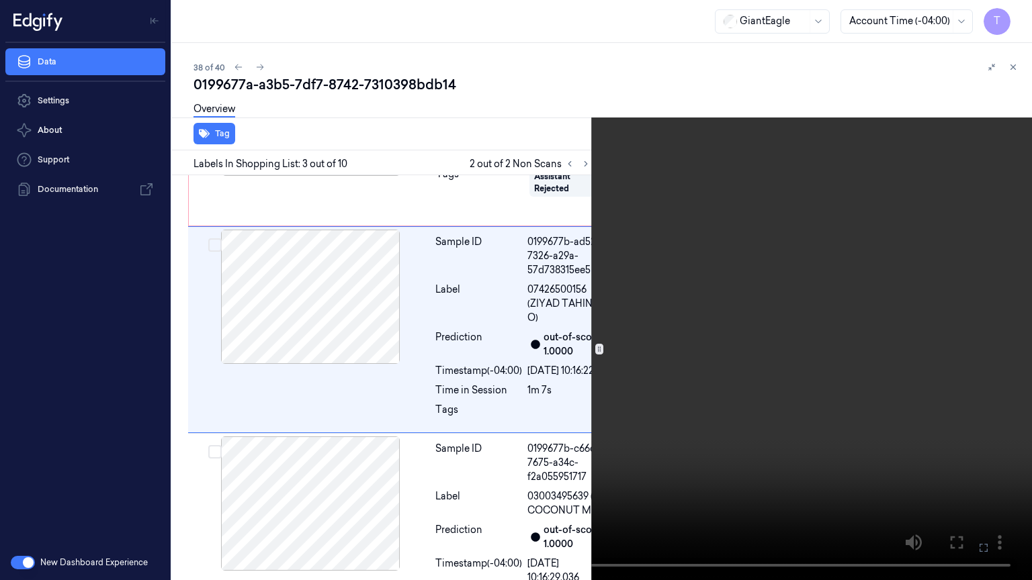
drag, startPoint x: 983, startPoint y: 548, endPoint x: 970, endPoint y: 487, distance: 62.6
click at [0, 0] on icon at bounding box center [0, 0] width 0 height 0
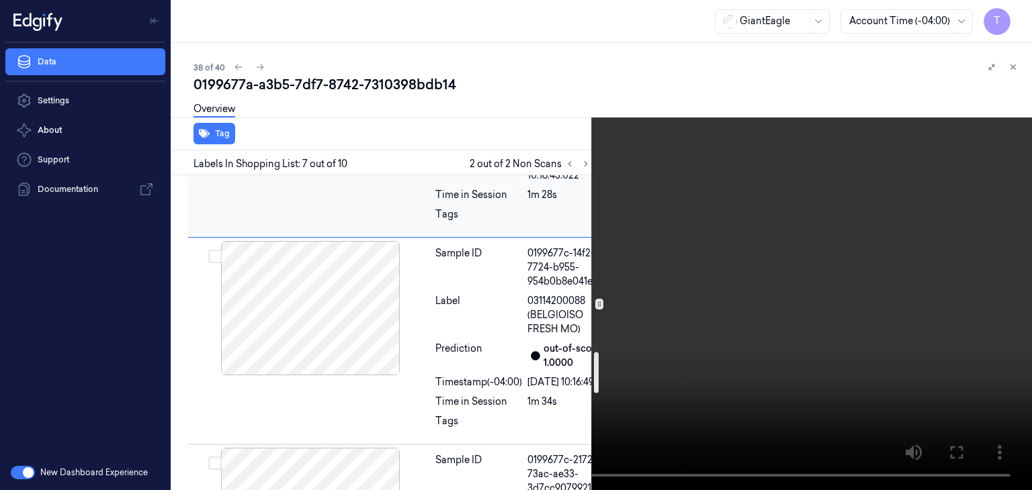
scroll to position [1393, 0]
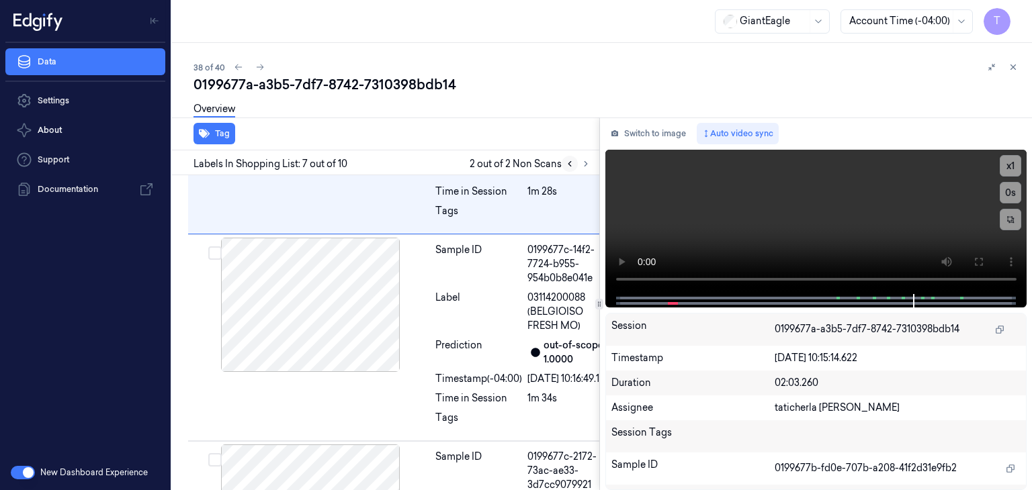
click at [571, 167] on icon at bounding box center [569, 163] width 9 height 9
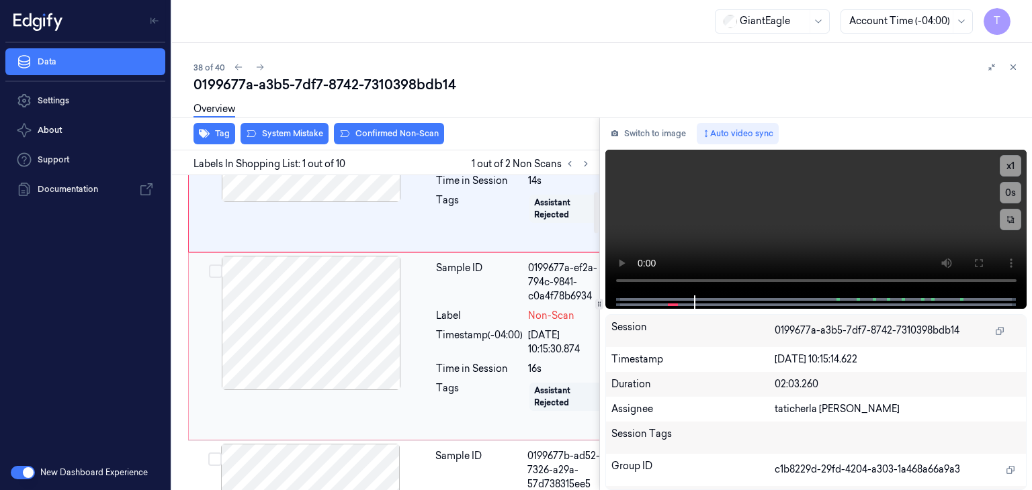
scroll to position [134, 0]
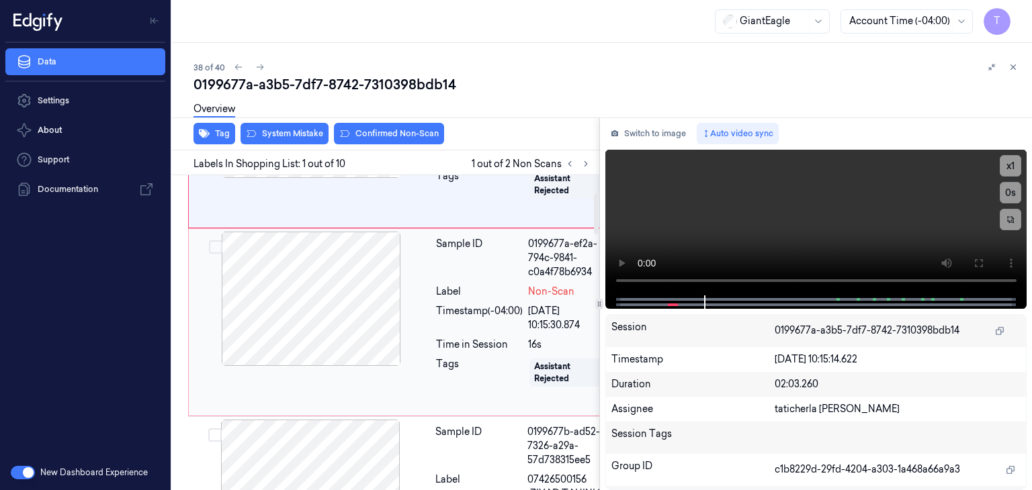
click at [385, 327] on div at bounding box center [310, 299] width 239 height 134
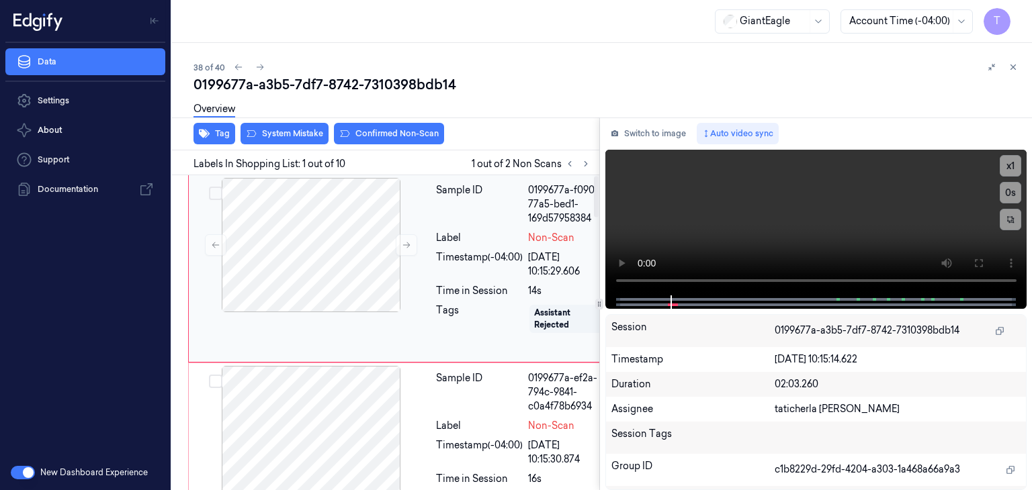
scroll to position [0, 0]
click at [366, 267] on div at bounding box center [310, 245] width 239 height 134
click at [406, 247] on icon at bounding box center [406, 245] width 7 height 6
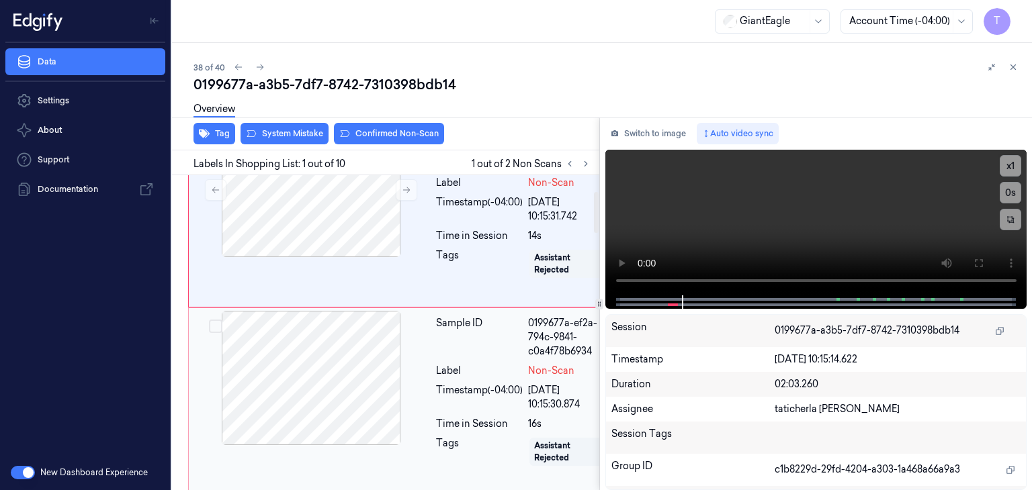
scroll to position [134, 0]
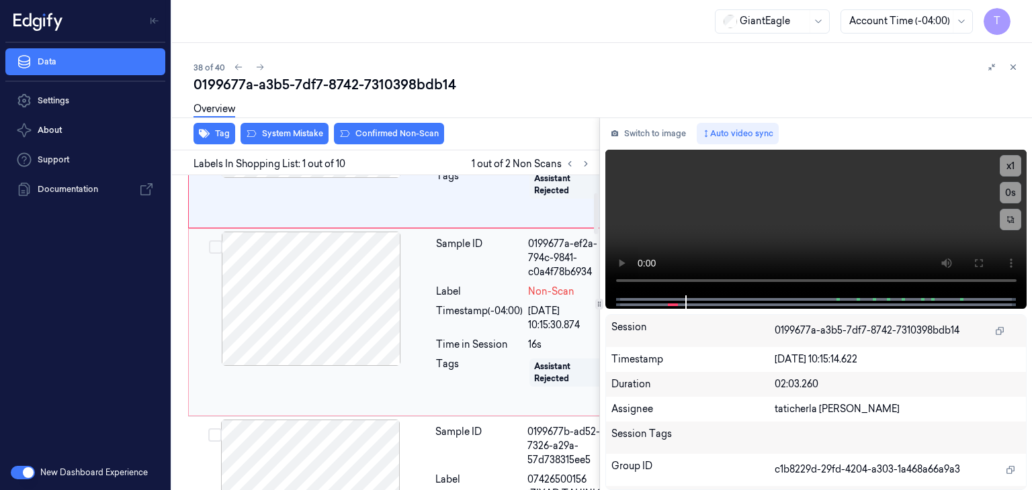
click at [351, 317] on div at bounding box center [310, 299] width 239 height 134
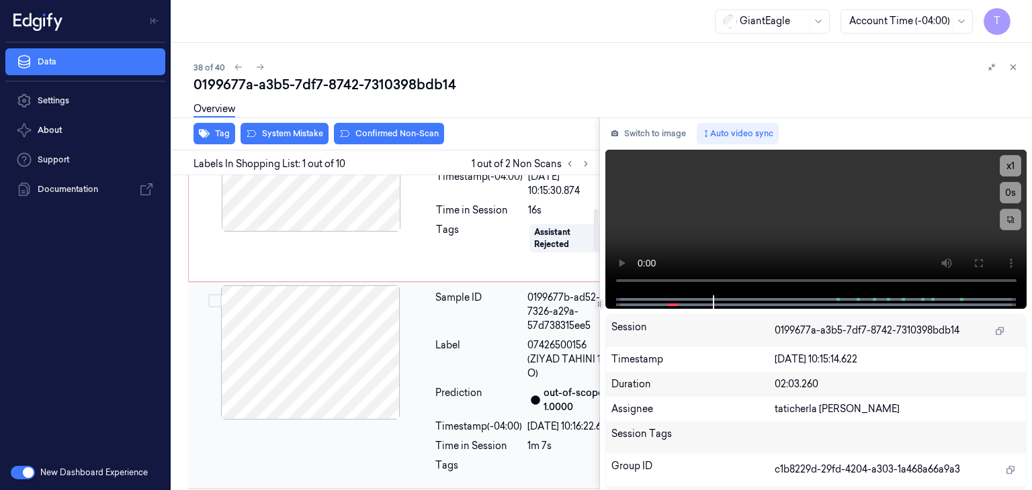
scroll to position [201, 0]
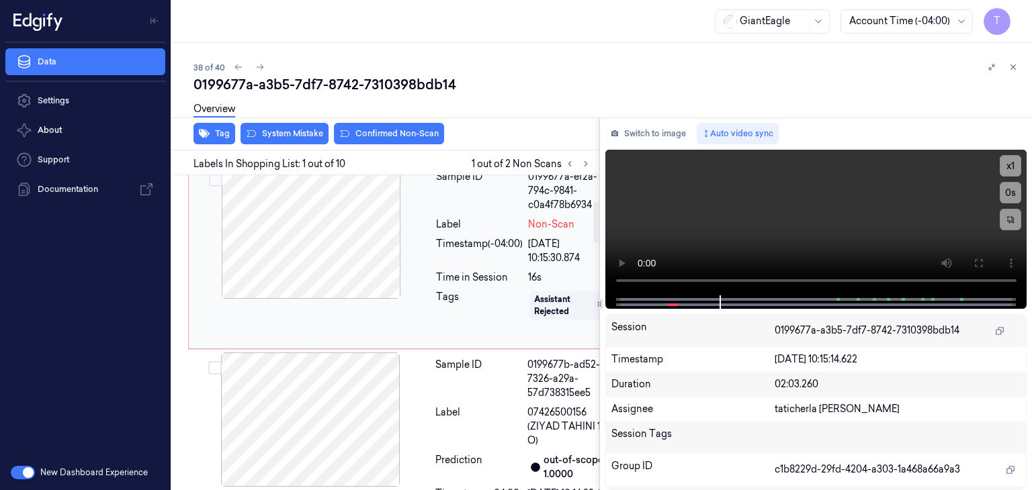
click at [344, 269] on div at bounding box center [310, 232] width 239 height 134
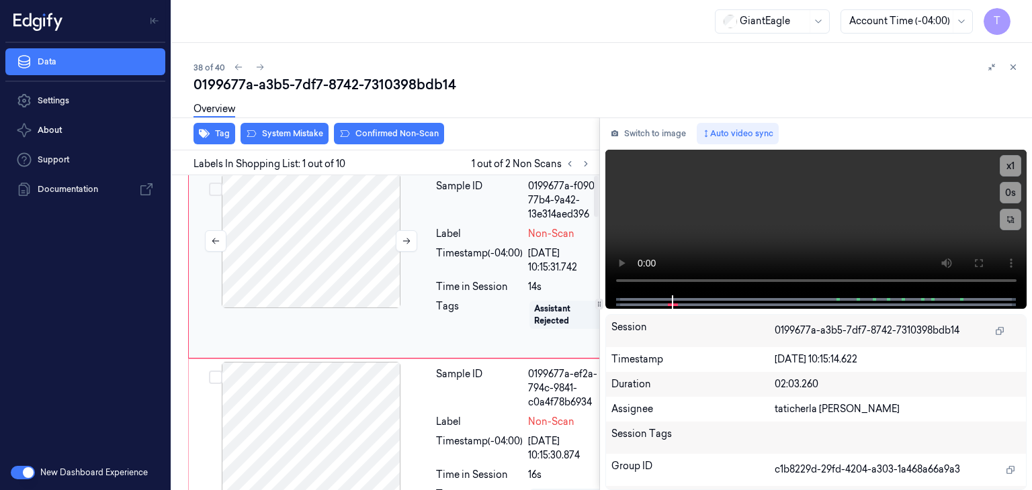
scroll to position [0, 0]
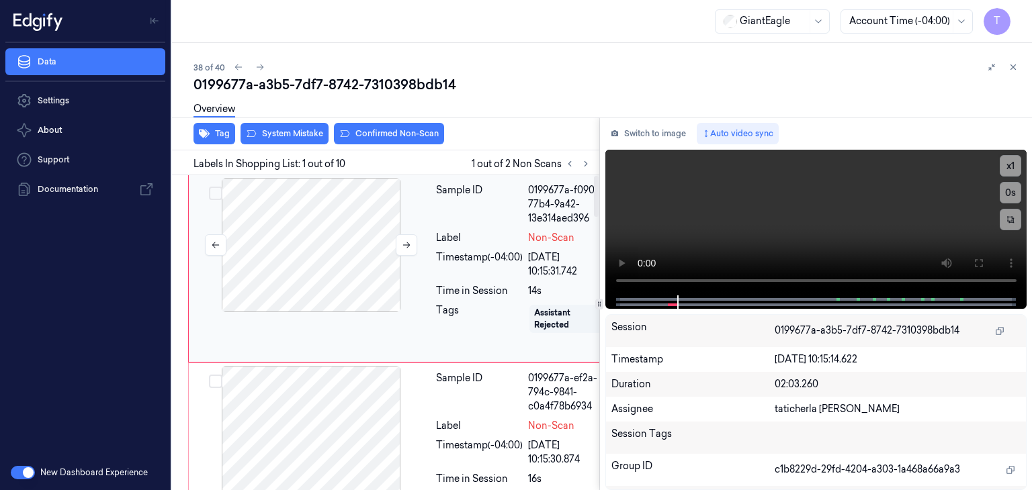
click at [338, 273] on div at bounding box center [310, 245] width 239 height 134
click at [408, 237] on button at bounding box center [406, 244] width 21 height 21
click at [405, 246] on icon at bounding box center [406, 244] width 9 height 9
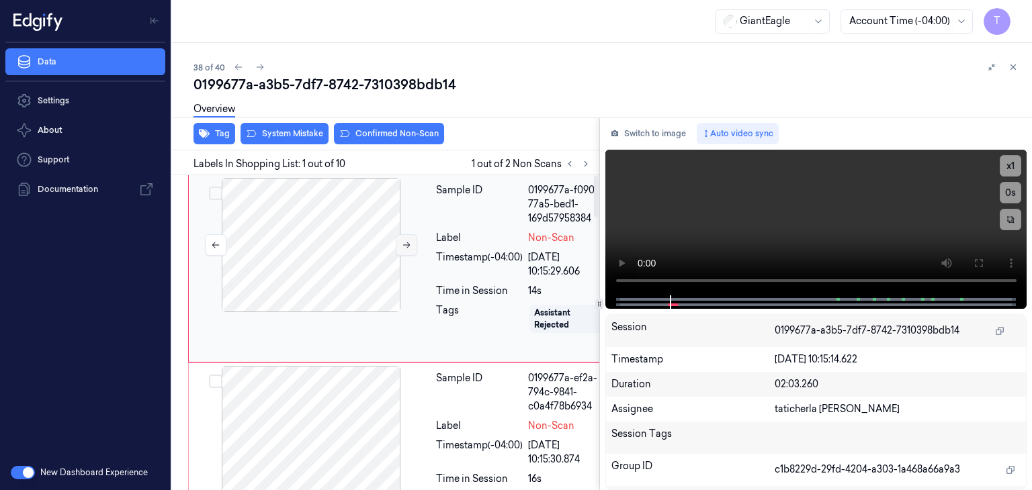
click at [404, 247] on icon at bounding box center [406, 244] width 9 height 9
click at [407, 249] on button at bounding box center [406, 244] width 21 height 21
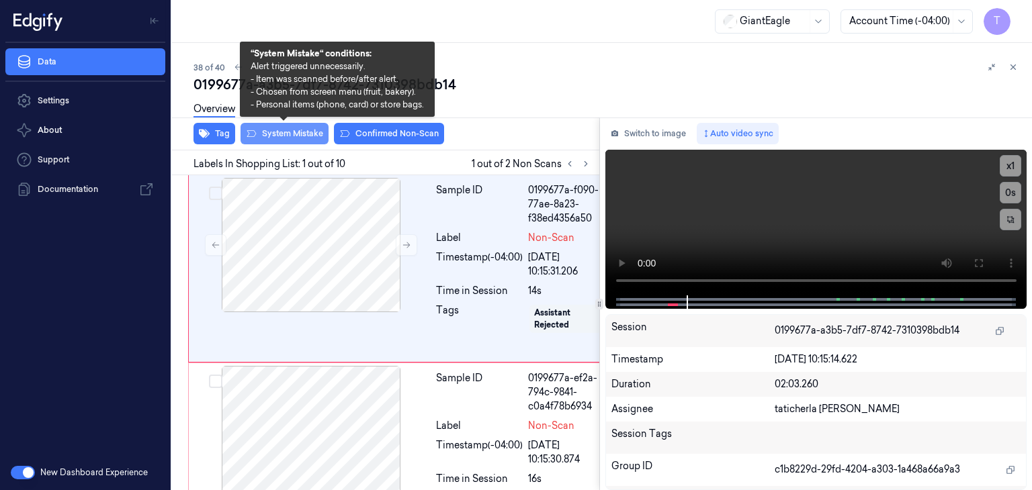
click at [312, 130] on button "System Mistake" at bounding box center [284, 133] width 88 height 21
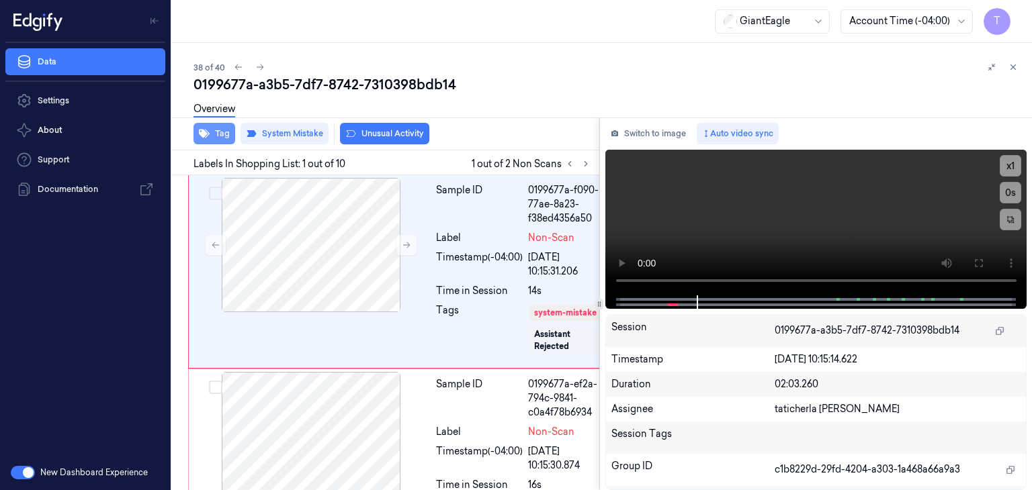
click at [228, 135] on button "Tag" at bounding box center [214, 133] width 42 height 21
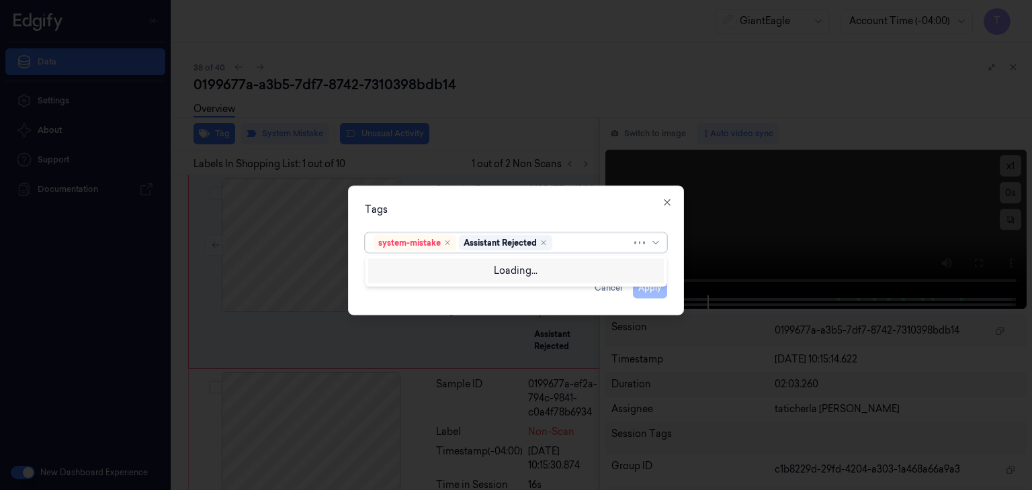
click at [566, 236] on div at bounding box center [593, 243] width 77 height 14
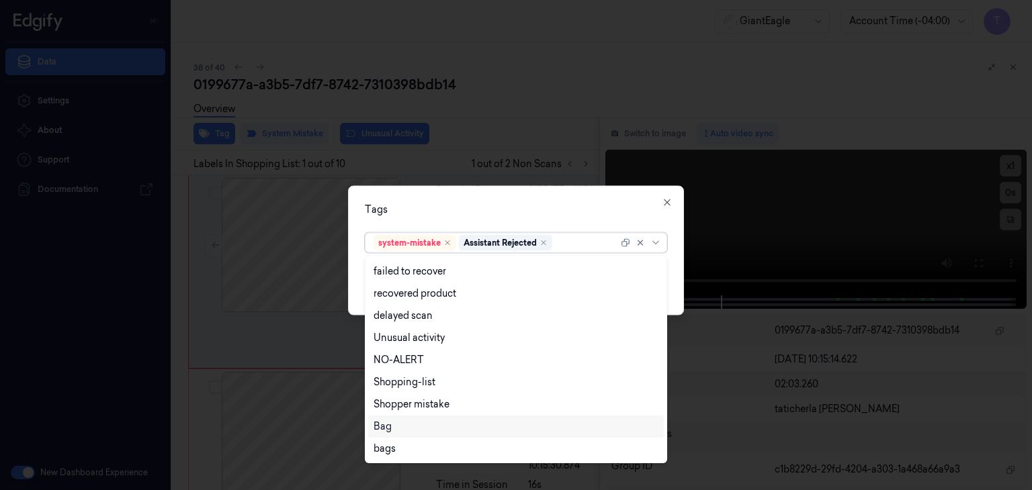
click at [404, 431] on div "Bag" at bounding box center [515, 427] width 285 height 14
click at [651, 242] on icon at bounding box center [655, 243] width 11 height 11
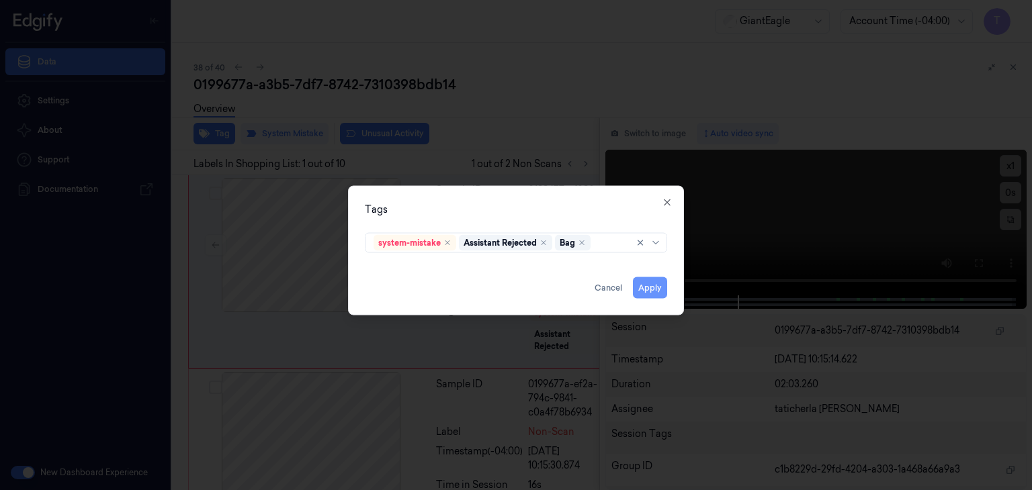
click at [656, 291] on button "Apply" at bounding box center [650, 287] width 34 height 21
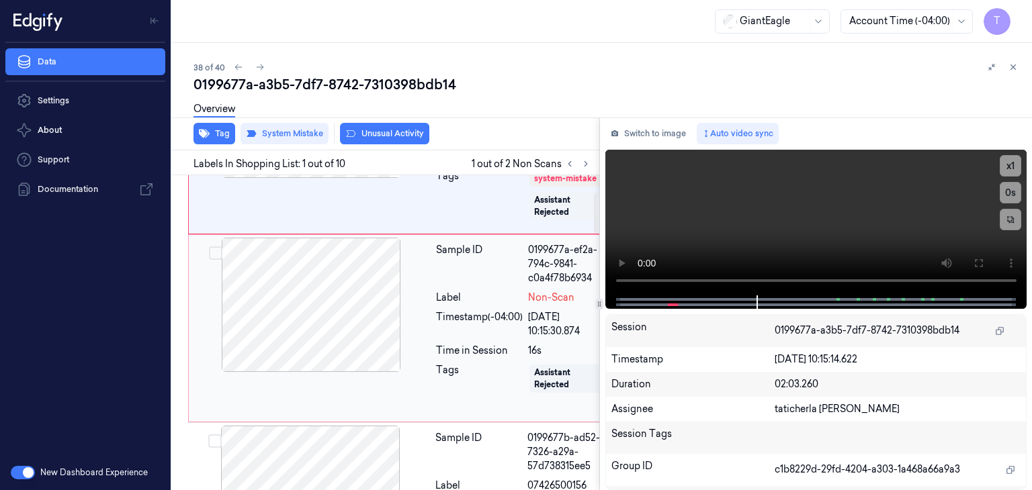
click at [301, 334] on div at bounding box center [310, 305] width 239 height 134
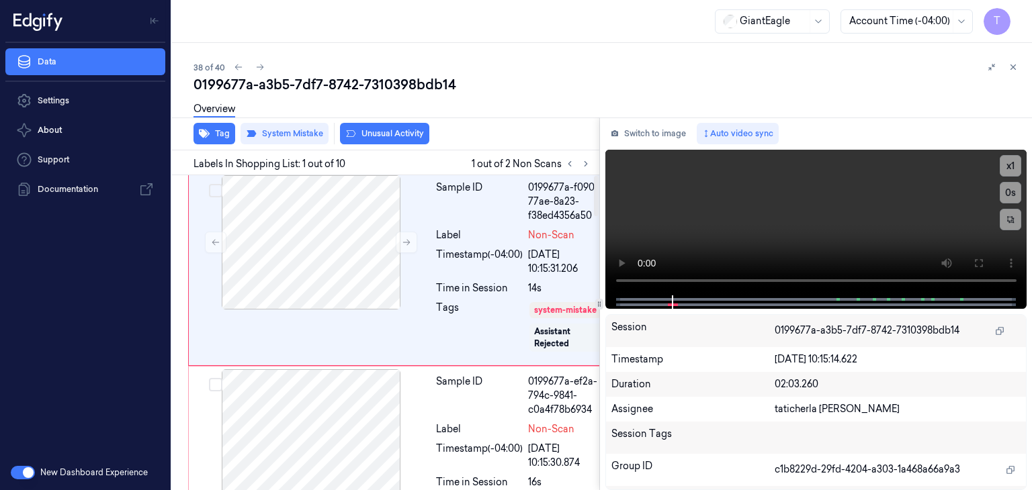
scroll to position [0, 0]
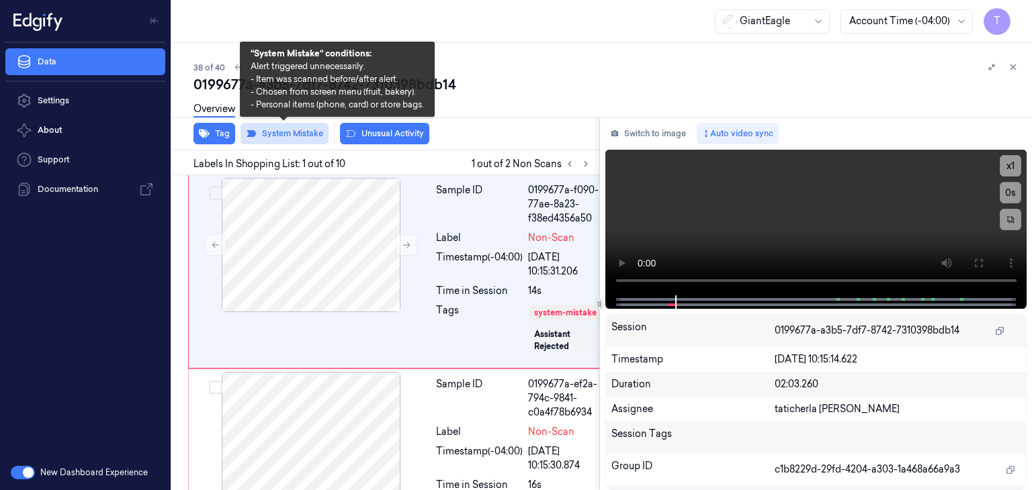
click at [290, 131] on button "System Mistake" at bounding box center [284, 133] width 88 height 21
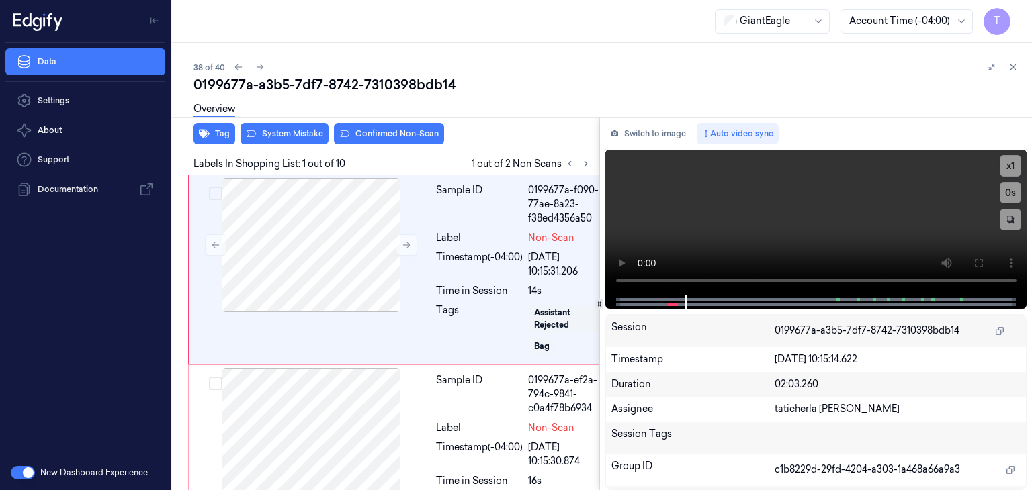
click at [267, 126] on div "Overview" at bounding box center [606, 111] width 827 height 34
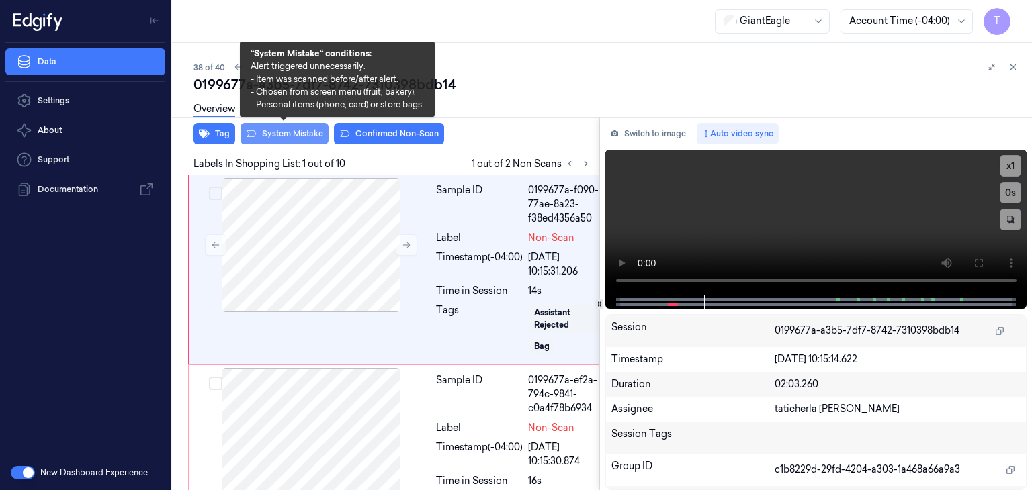
click at [258, 130] on button "System Mistake" at bounding box center [284, 133] width 88 height 21
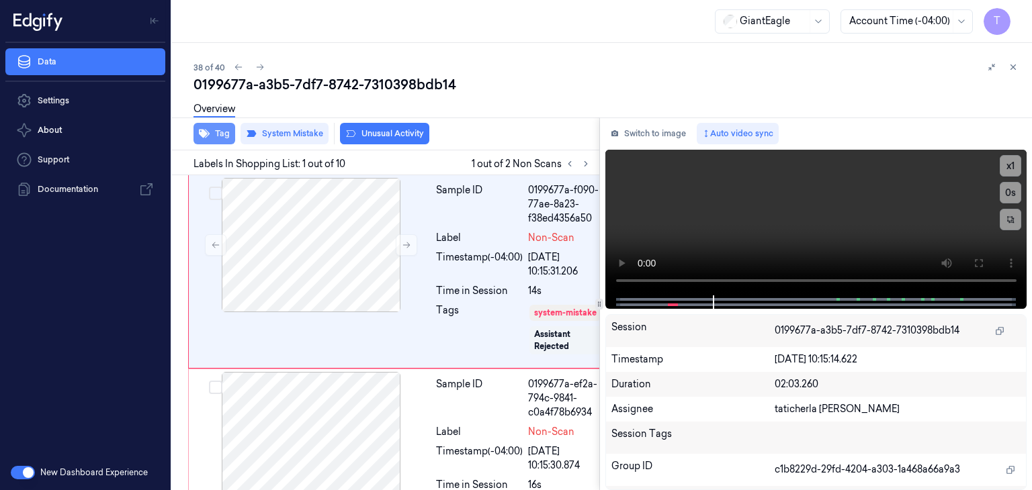
click at [219, 130] on button "Tag" at bounding box center [214, 133] width 42 height 21
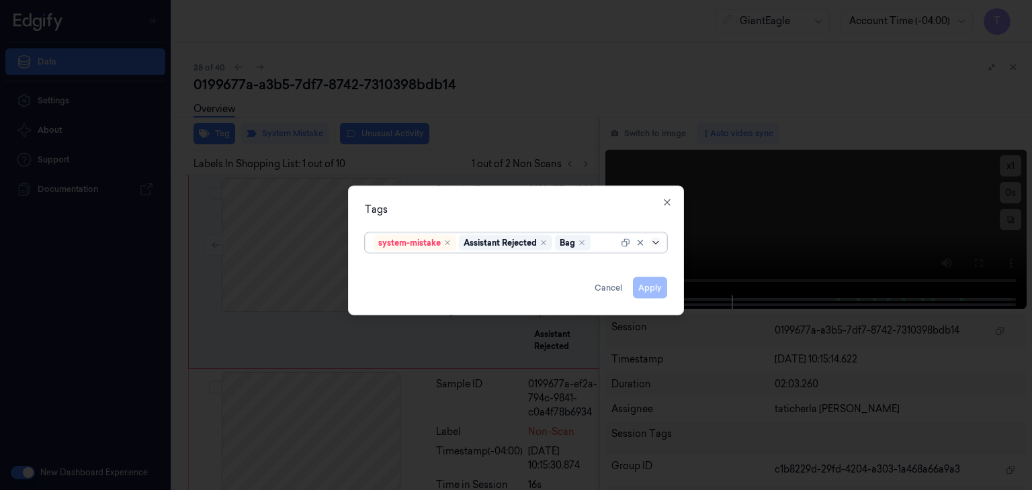
click at [657, 241] on icon at bounding box center [655, 243] width 11 height 11
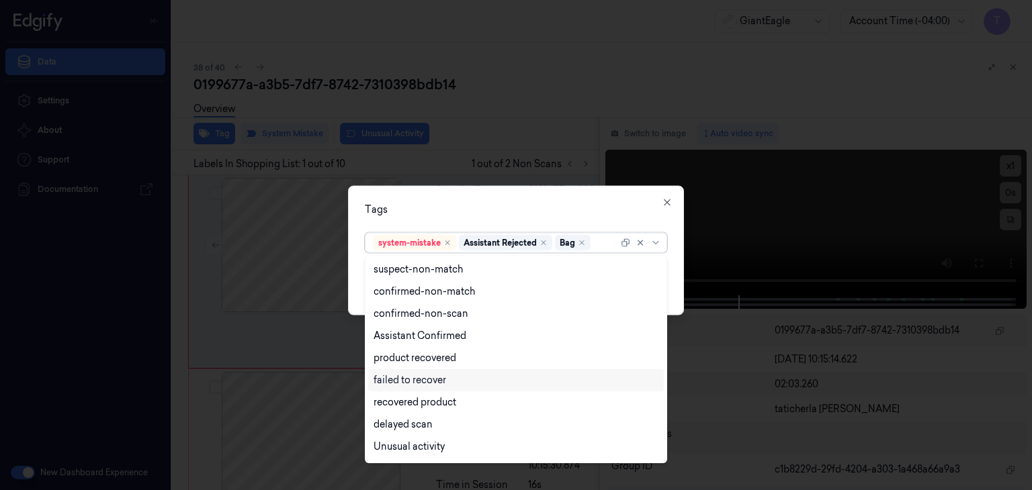
scroll to position [86, 0]
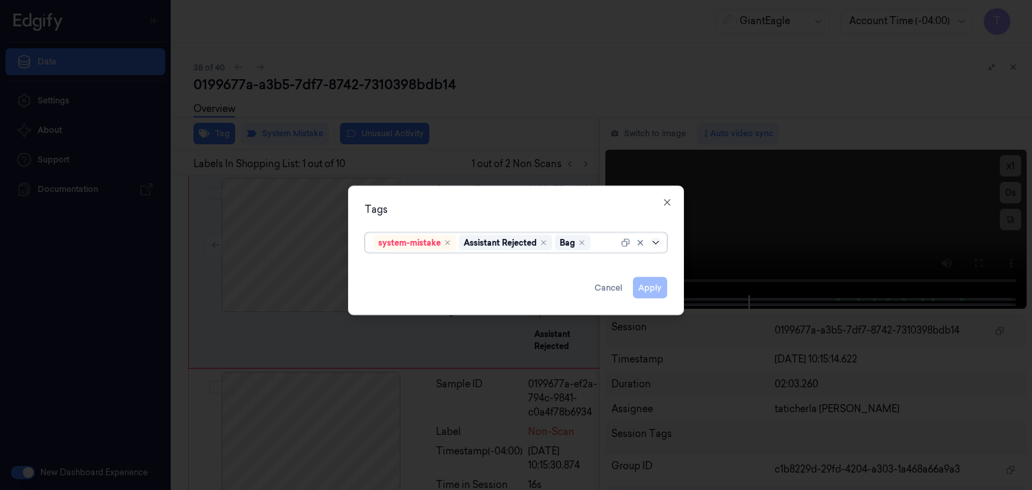
click at [651, 244] on icon at bounding box center [655, 243] width 11 height 11
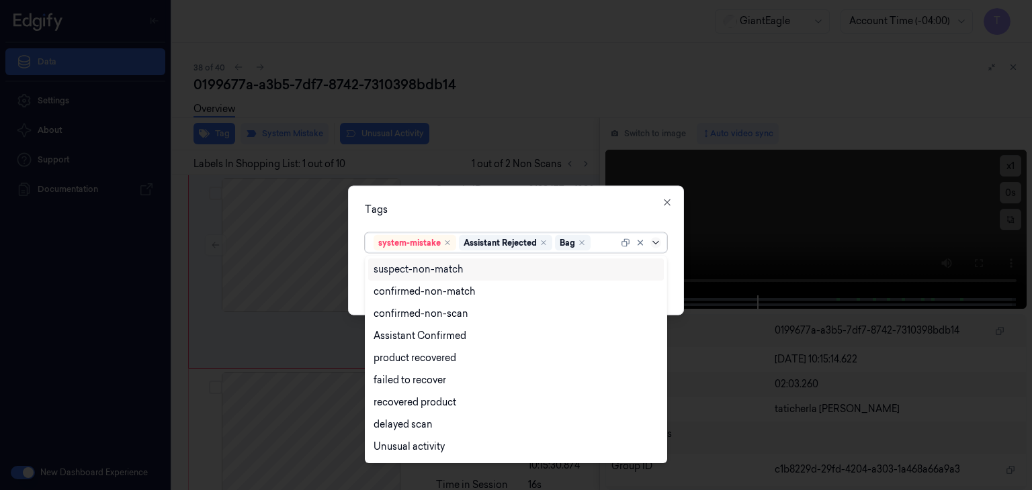
click at [655, 242] on icon at bounding box center [655, 243] width 11 height 11
click at [658, 238] on icon at bounding box center [655, 243] width 11 height 11
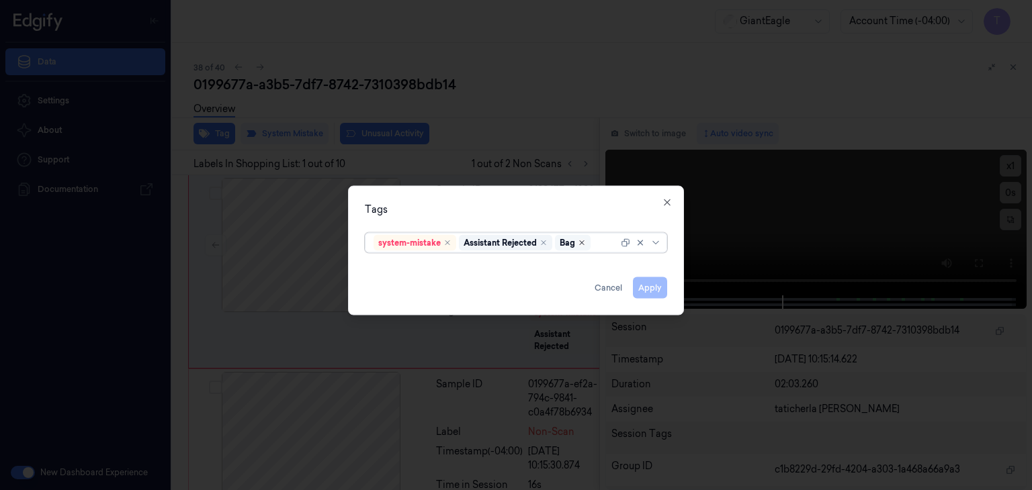
click at [586, 242] on icon "Remove ,Bag" at bounding box center [582, 243] width 8 height 8
click at [653, 286] on button "Apply" at bounding box center [650, 287] width 34 height 21
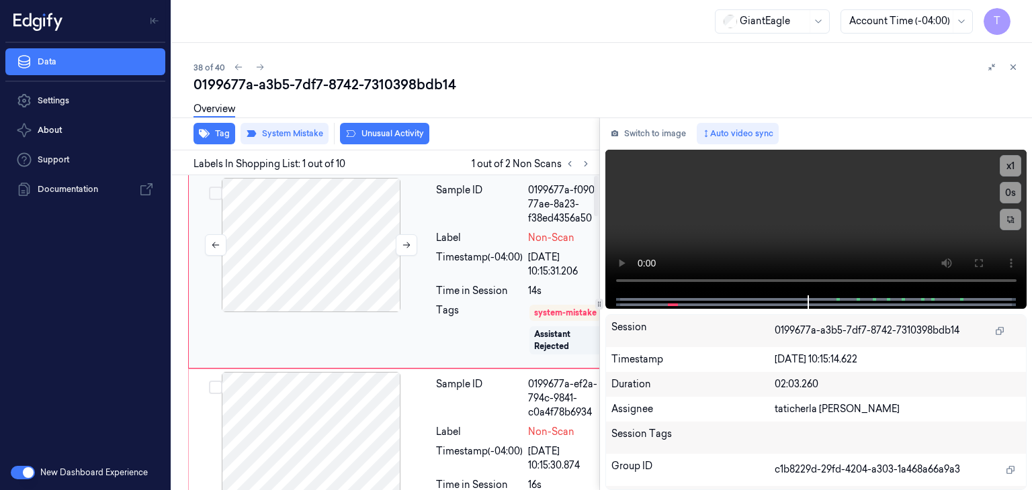
click at [334, 261] on div at bounding box center [310, 245] width 239 height 134
click at [234, 130] on button "Tag" at bounding box center [214, 133] width 42 height 21
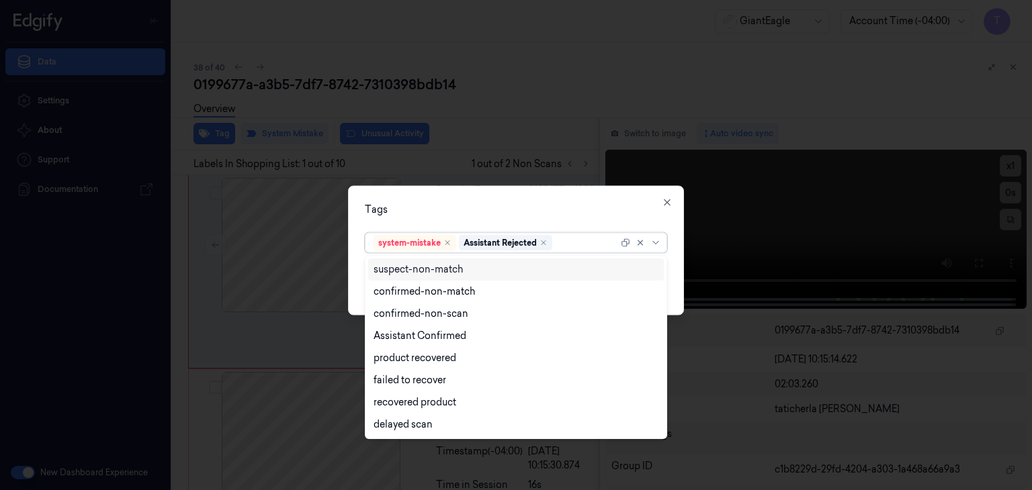
click at [569, 240] on div at bounding box center [586, 243] width 63 height 14
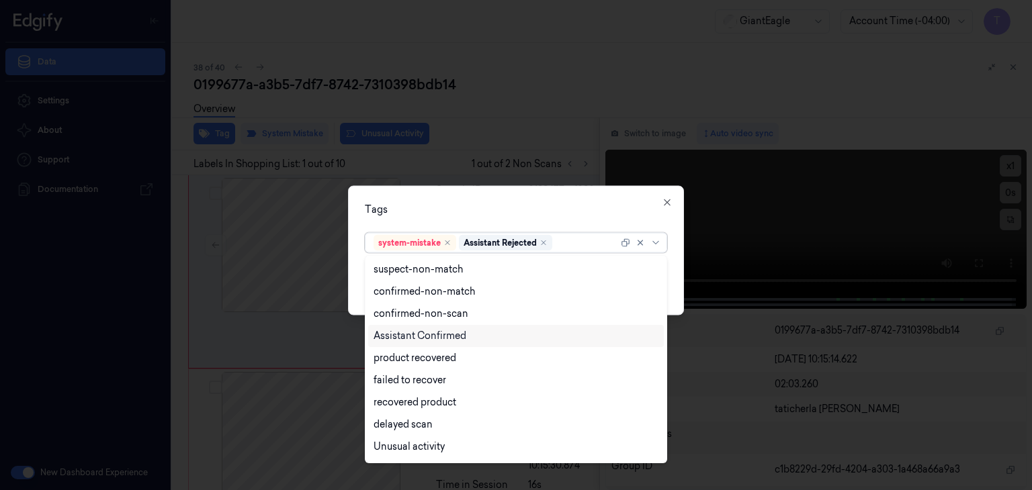
scroll to position [109, 0]
drag, startPoint x: 386, startPoint y: 426, endPoint x: 734, endPoint y: 193, distance: 418.4
click at [387, 426] on div "Bag" at bounding box center [382, 427] width 18 height 14
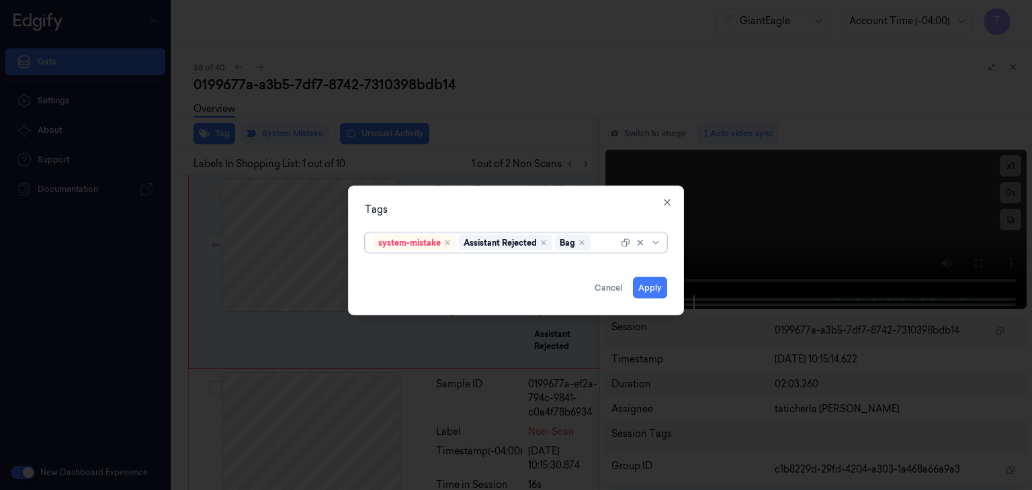
click at [658, 237] on div at bounding box center [642, 243] width 43 height 19
click at [653, 291] on button "Apply" at bounding box center [650, 287] width 34 height 21
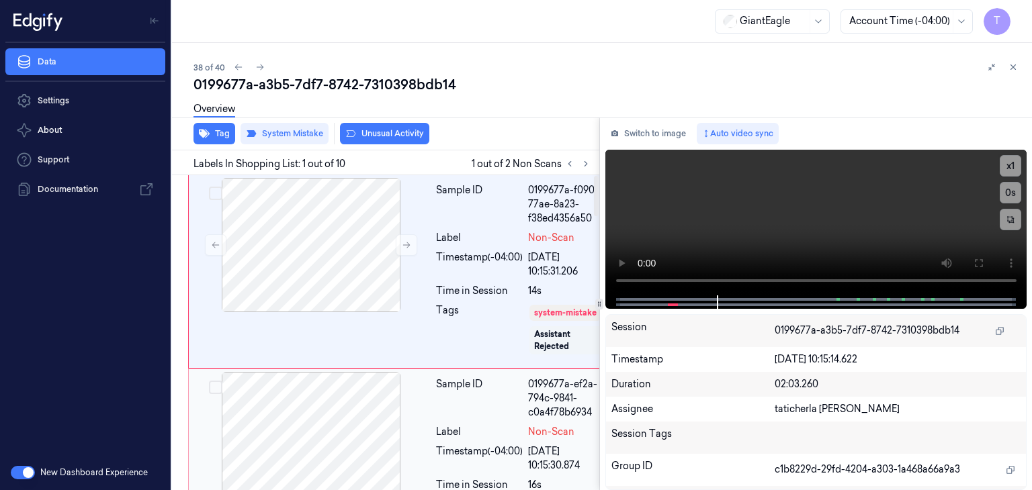
click at [297, 461] on div at bounding box center [310, 439] width 239 height 134
click at [228, 135] on button "Tag" at bounding box center [214, 133] width 42 height 21
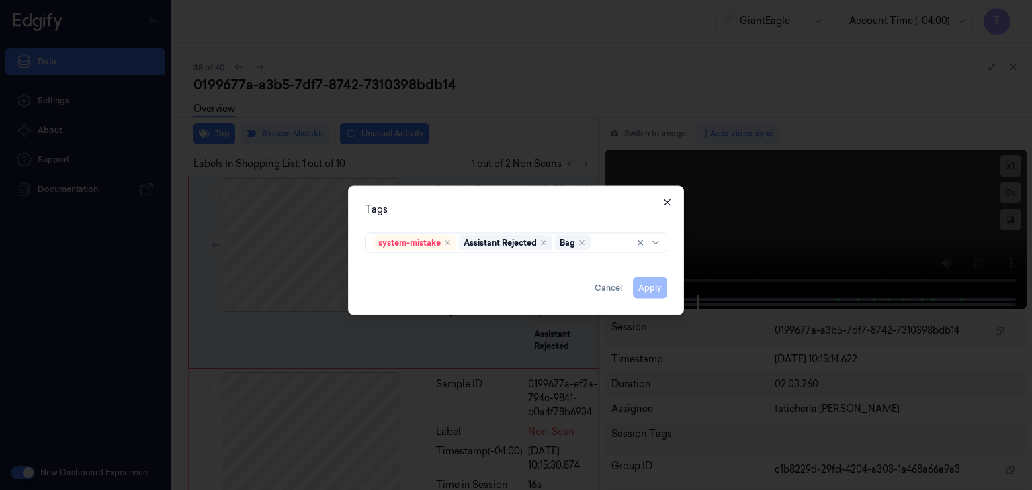
click at [664, 206] on icon "button" at bounding box center [667, 202] width 11 height 11
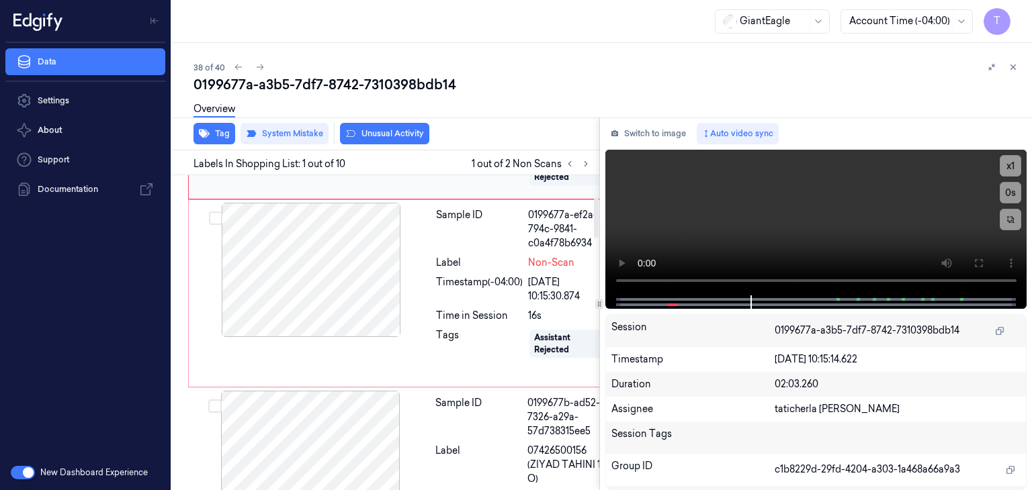
scroll to position [201, 0]
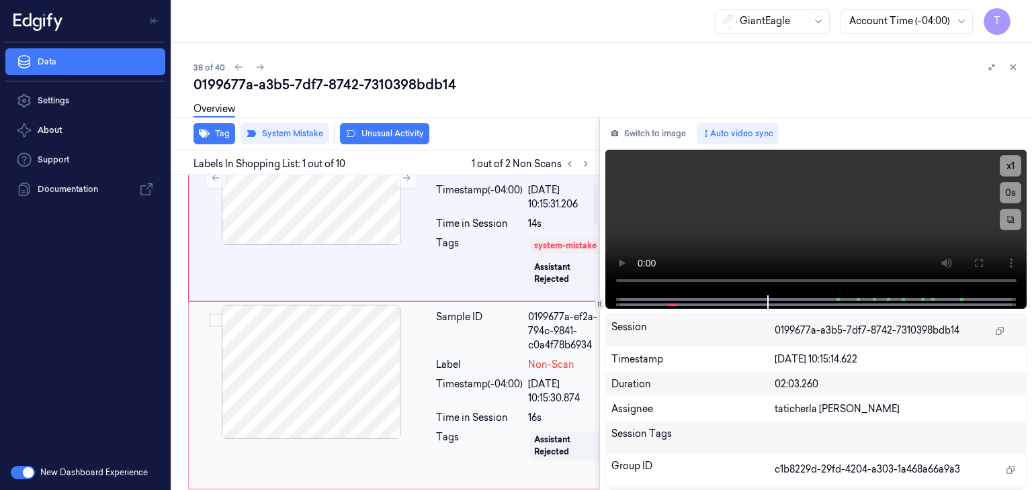
drag, startPoint x: 306, startPoint y: 394, endPoint x: 298, endPoint y: 390, distance: 8.4
click at [300, 393] on div at bounding box center [310, 372] width 239 height 134
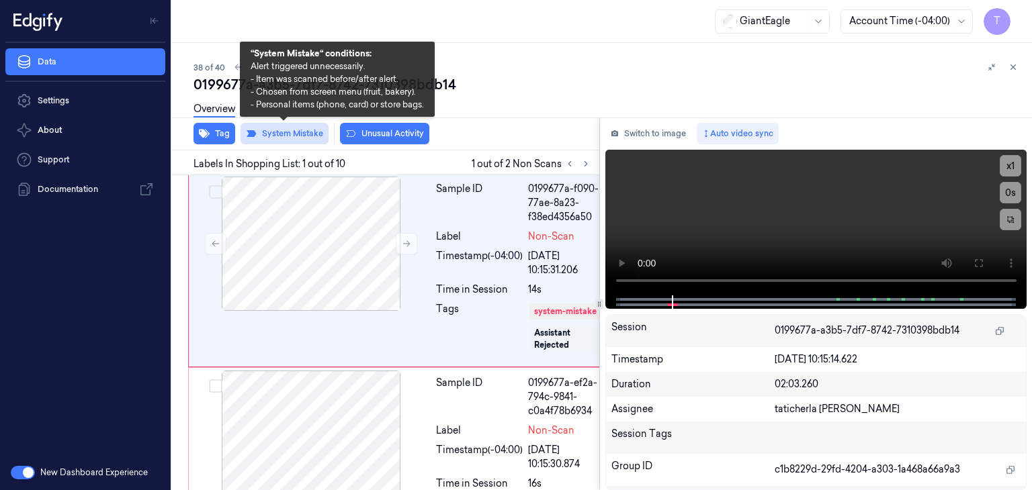
scroll to position [0, 0]
click at [305, 138] on button "System Mistake" at bounding box center [284, 133] width 88 height 21
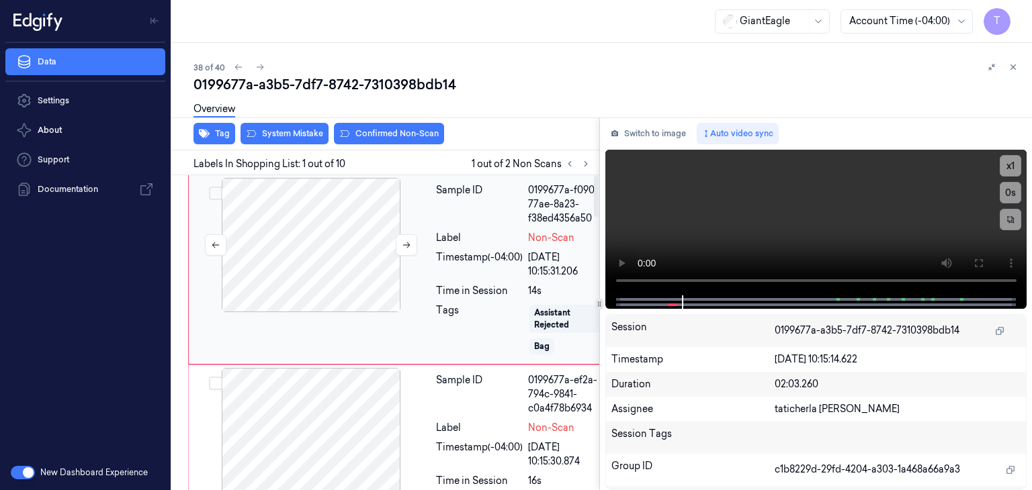
click at [324, 265] on div at bounding box center [310, 245] width 239 height 134
click at [277, 424] on div at bounding box center [310, 435] width 239 height 134
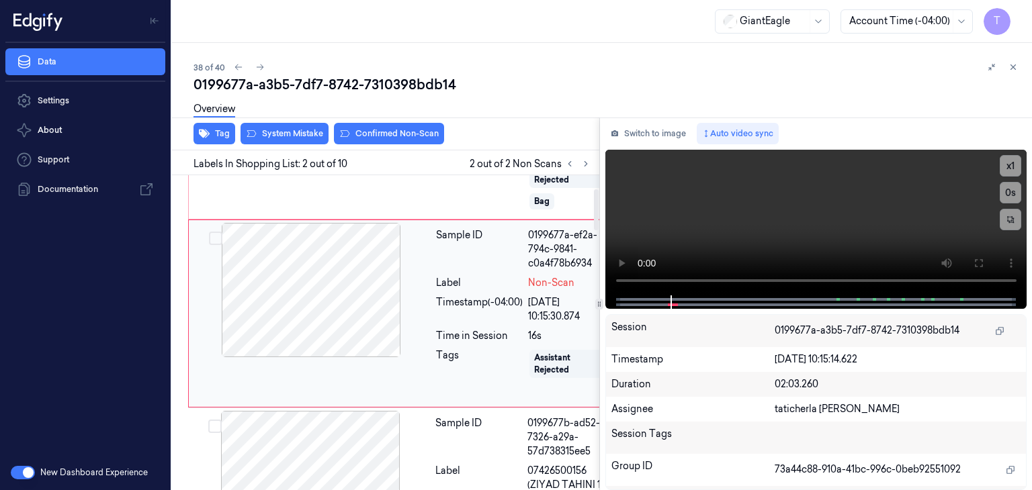
scroll to position [146, 0]
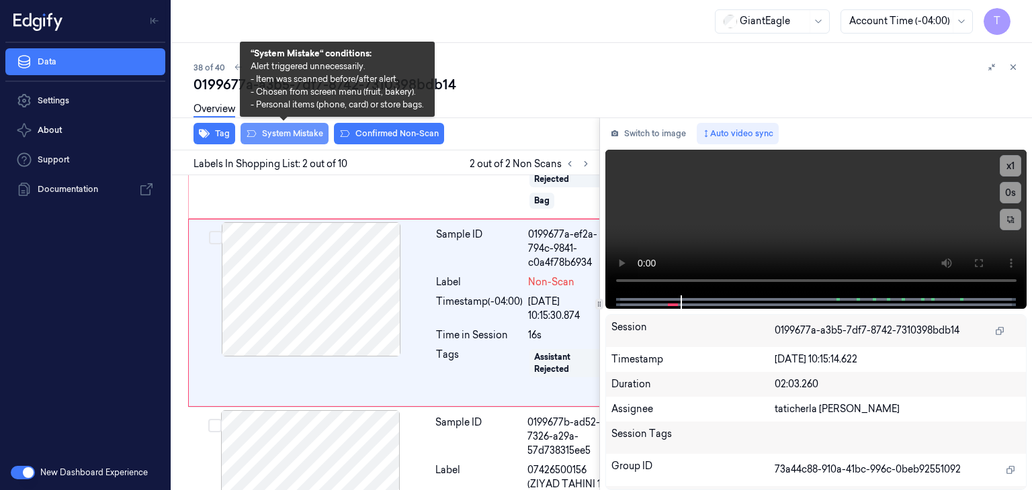
click at [304, 134] on button "System Mistake" at bounding box center [284, 133] width 88 height 21
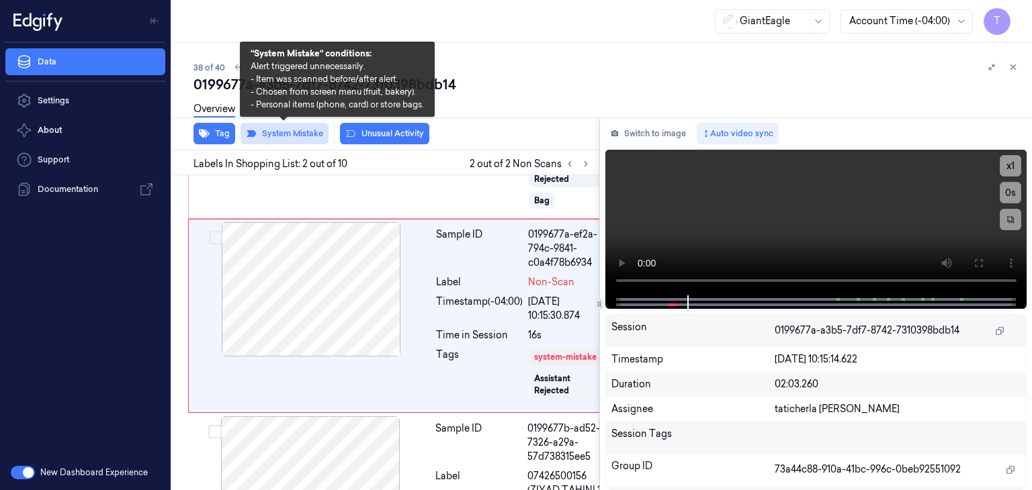
scroll to position [149, 0]
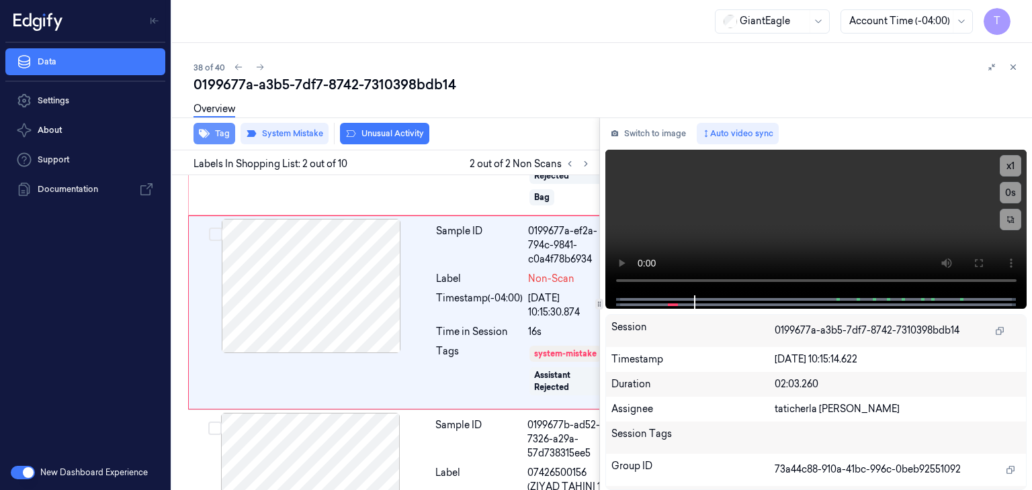
click at [228, 132] on button "Tag" at bounding box center [214, 133] width 42 height 21
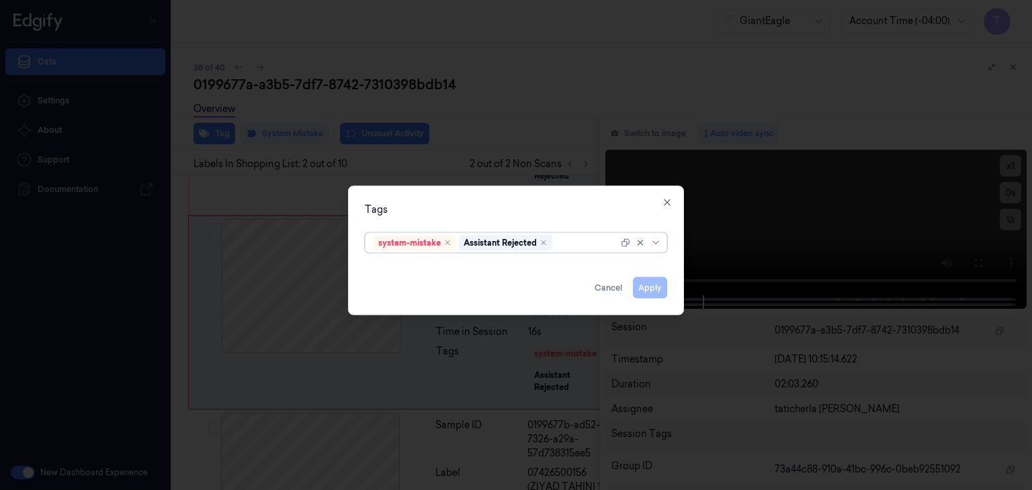
click at [577, 243] on div at bounding box center [586, 243] width 63 height 14
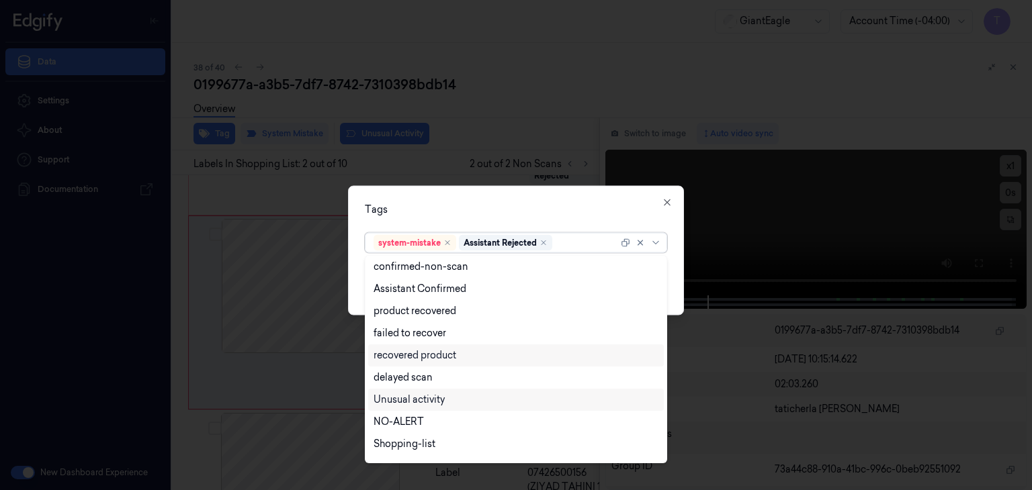
scroll to position [109, 0]
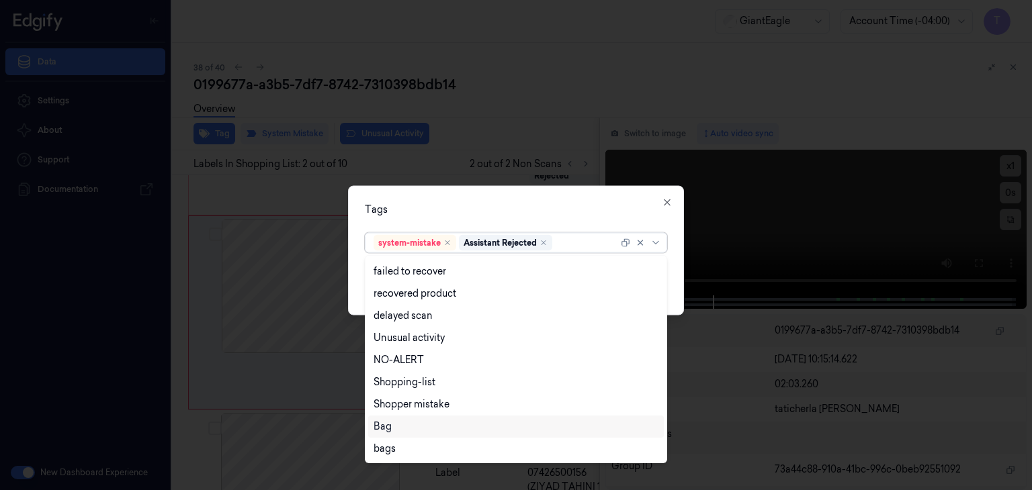
click at [395, 428] on div "Bag" at bounding box center [515, 427] width 285 height 14
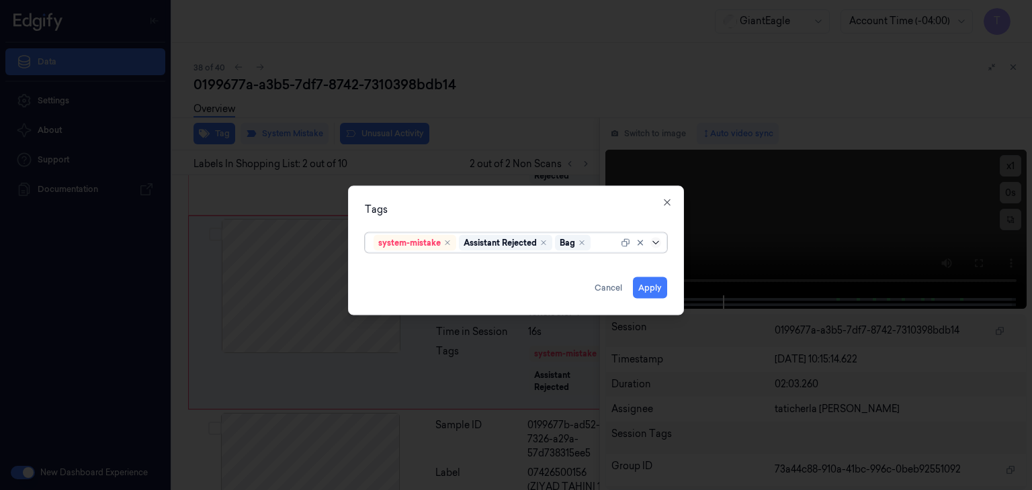
click at [653, 238] on icon at bounding box center [655, 243] width 11 height 11
click at [651, 288] on button "Apply" at bounding box center [650, 287] width 34 height 21
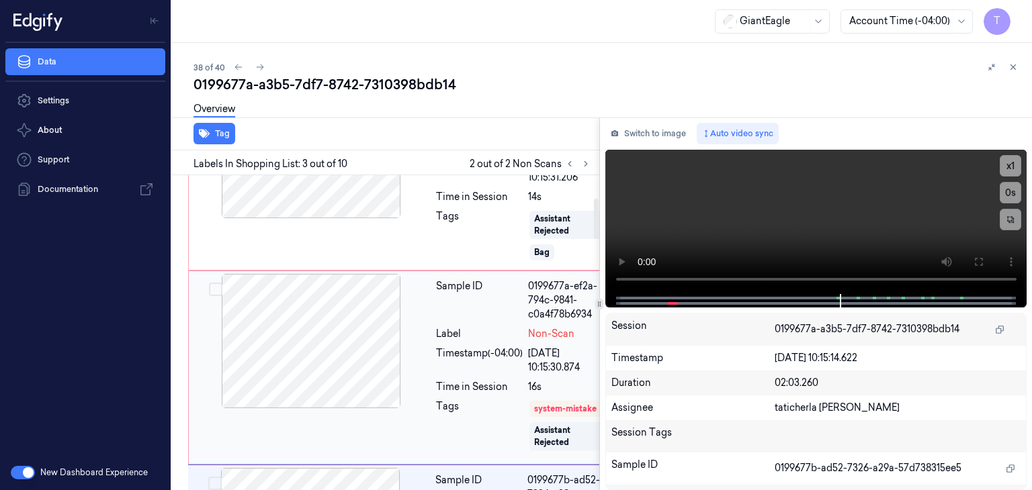
scroll to position [0, 0]
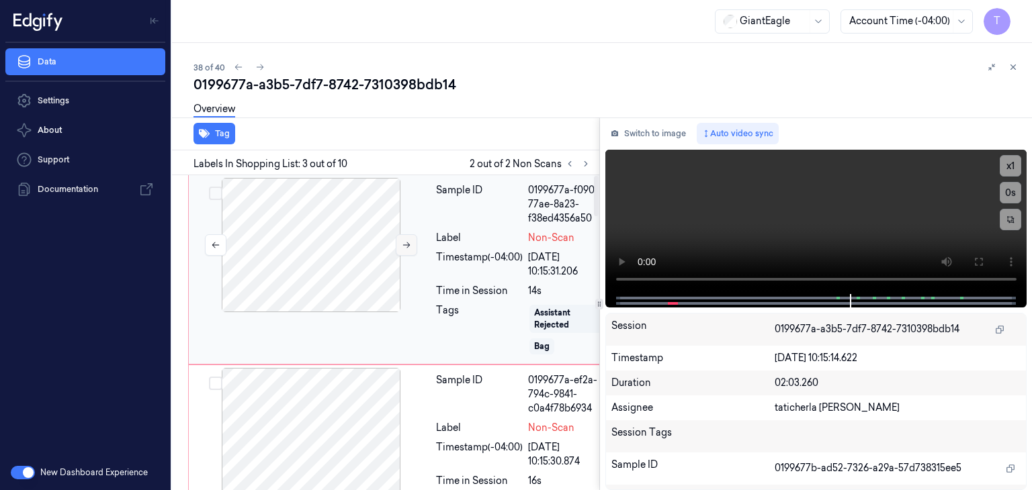
click at [412, 241] on button at bounding box center [406, 244] width 21 height 21
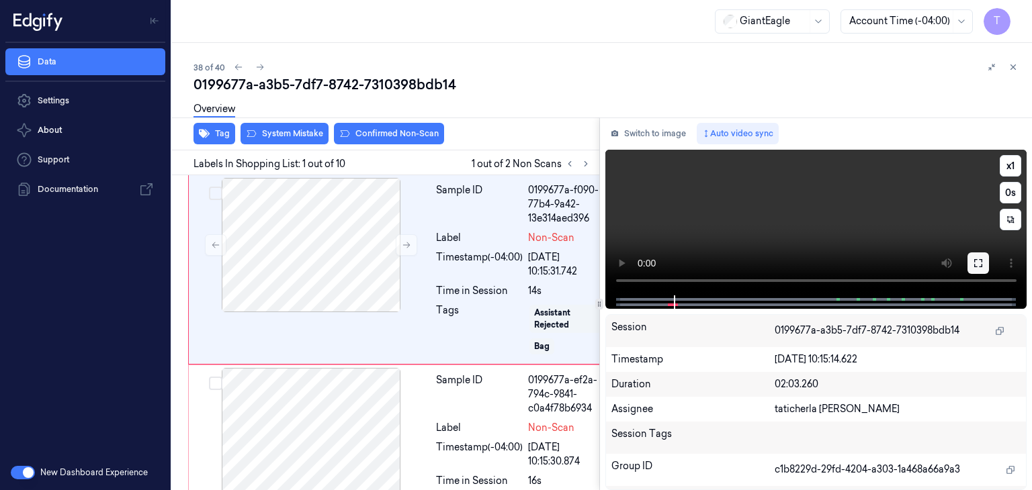
click at [976, 265] on icon at bounding box center [978, 263] width 11 height 11
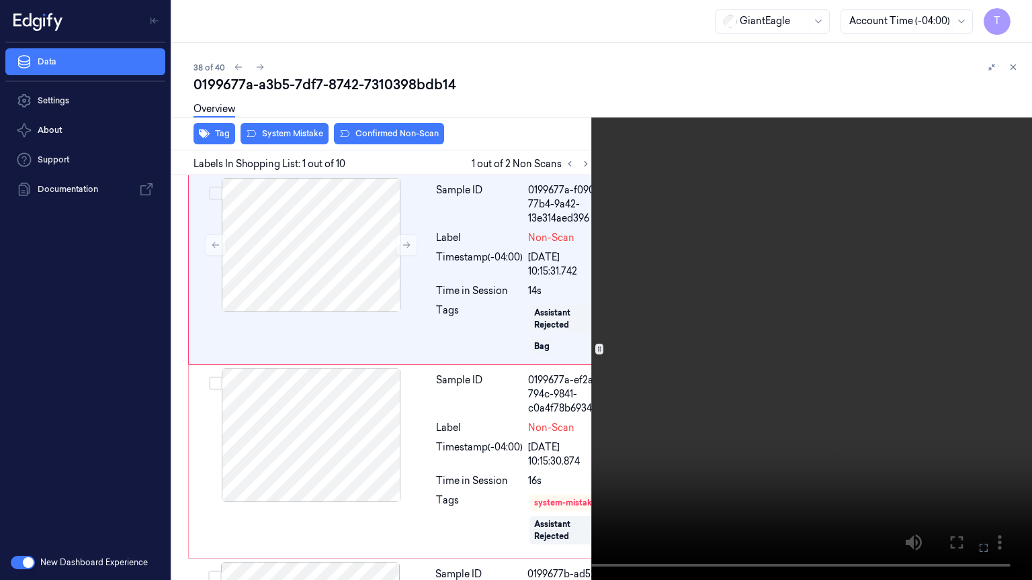
click at [0, 0] on icon at bounding box center [0, 0] width 0 height 0
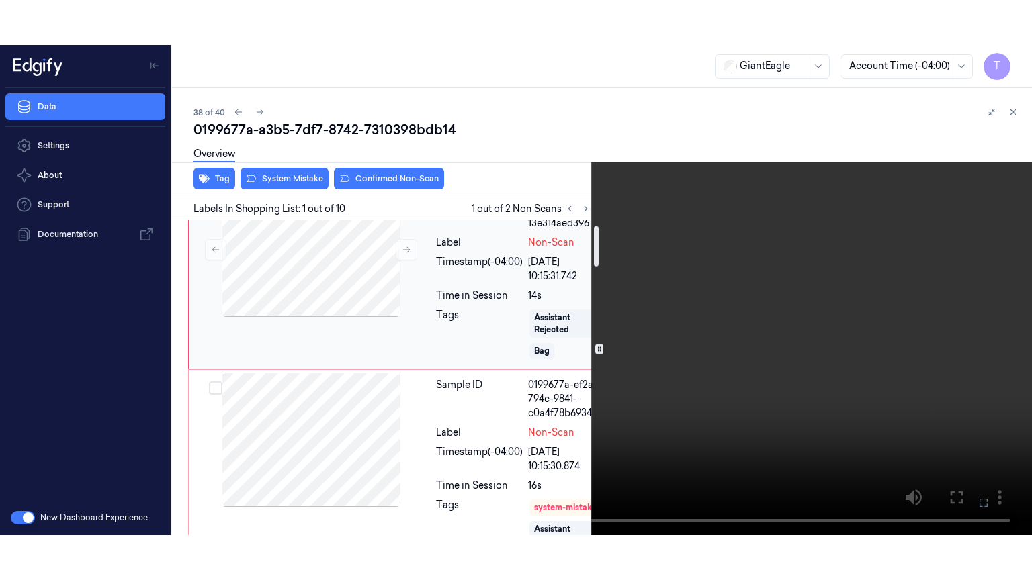
scroll to position [67, 0]
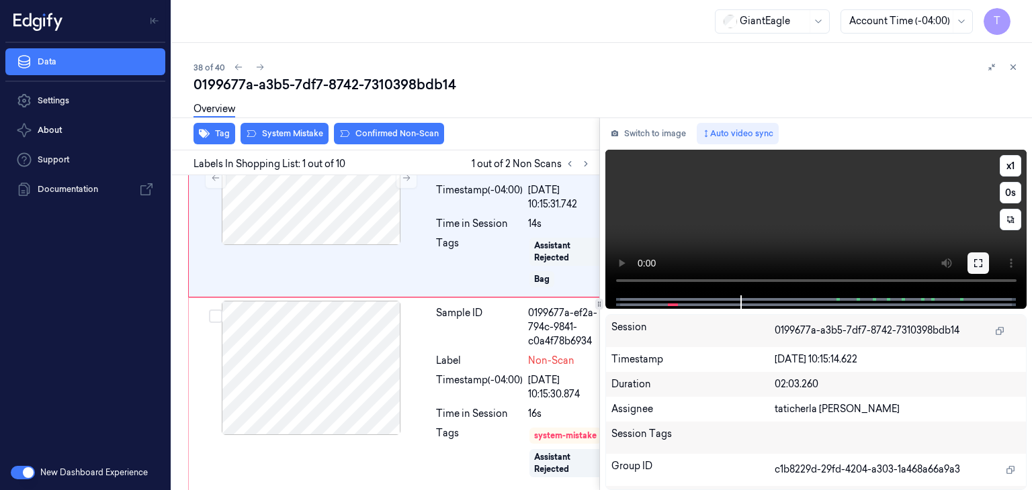
click at [982, 262] on icon at bounding box center [978, 263] width 11 height 11
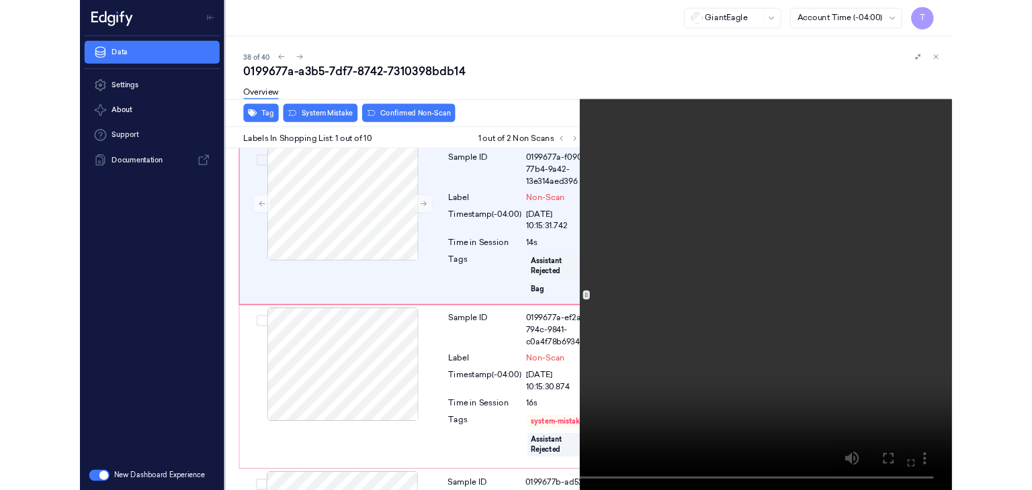
scroll to position [0, 0]
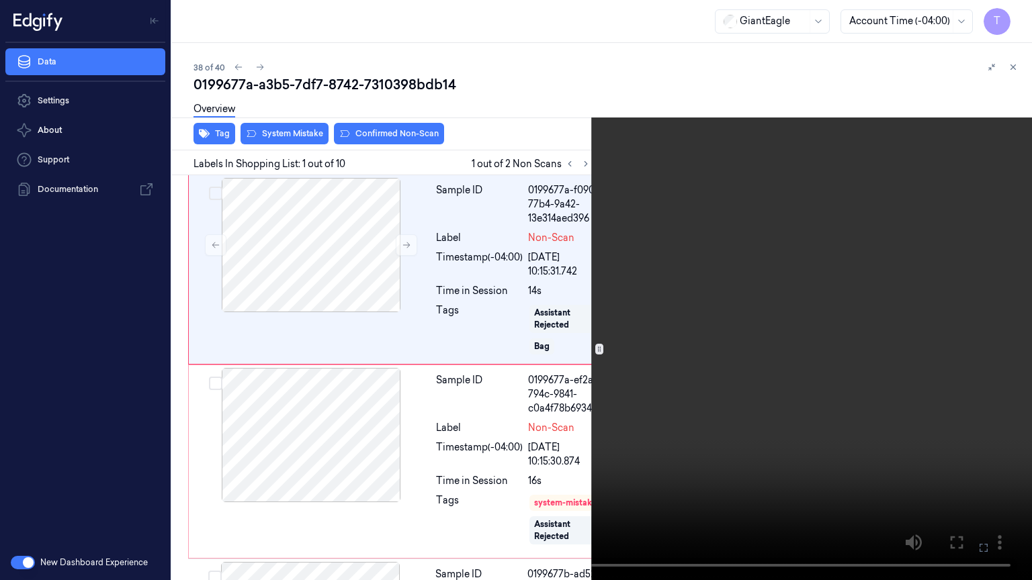
click at [24, 490] on video at bounding box center [516, 290] width 1032 height 580
click at [0, 0] on icon at bounding box center [0, 0] width 0 height 0
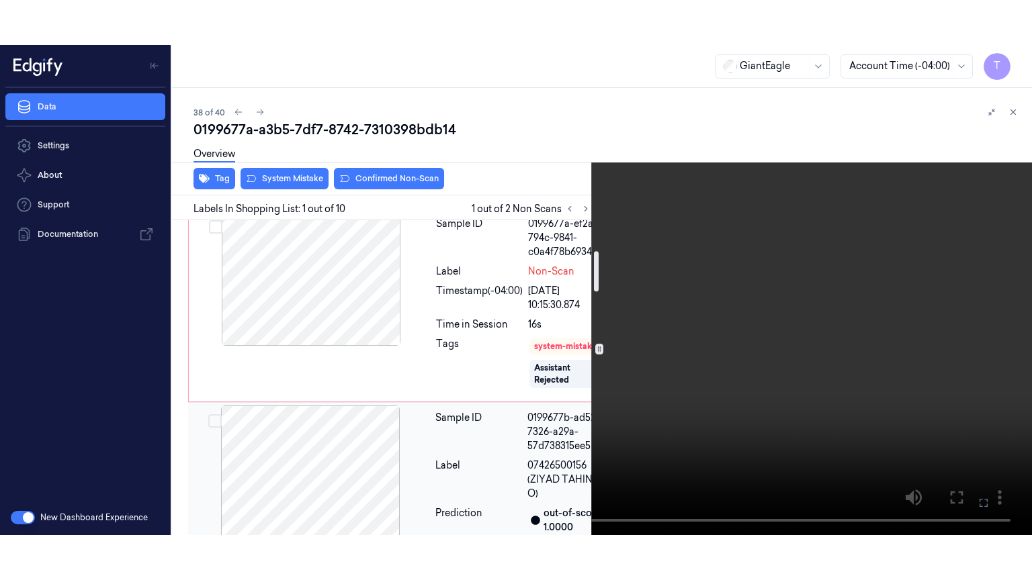
scroll to position [269, 0]
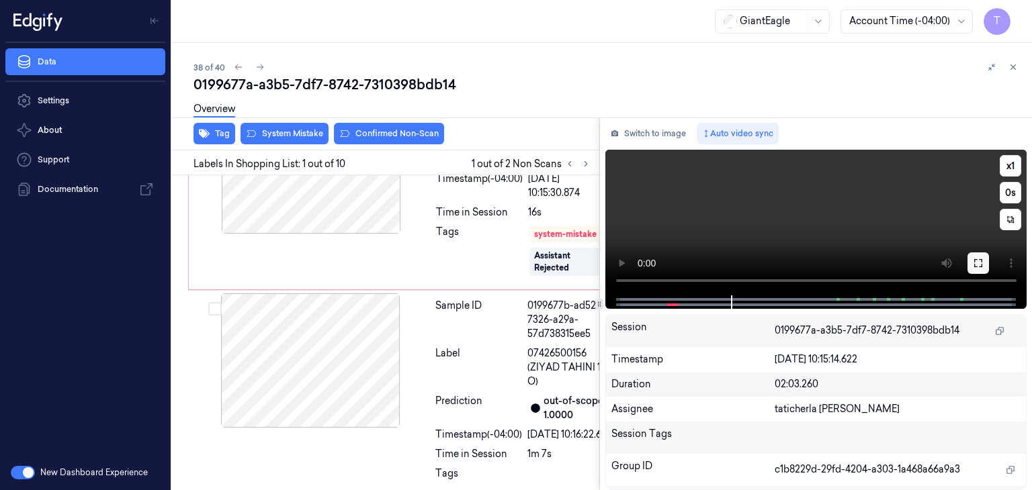
click at [983, 259] on button at bounding box center [977, 263] width 21 height 21
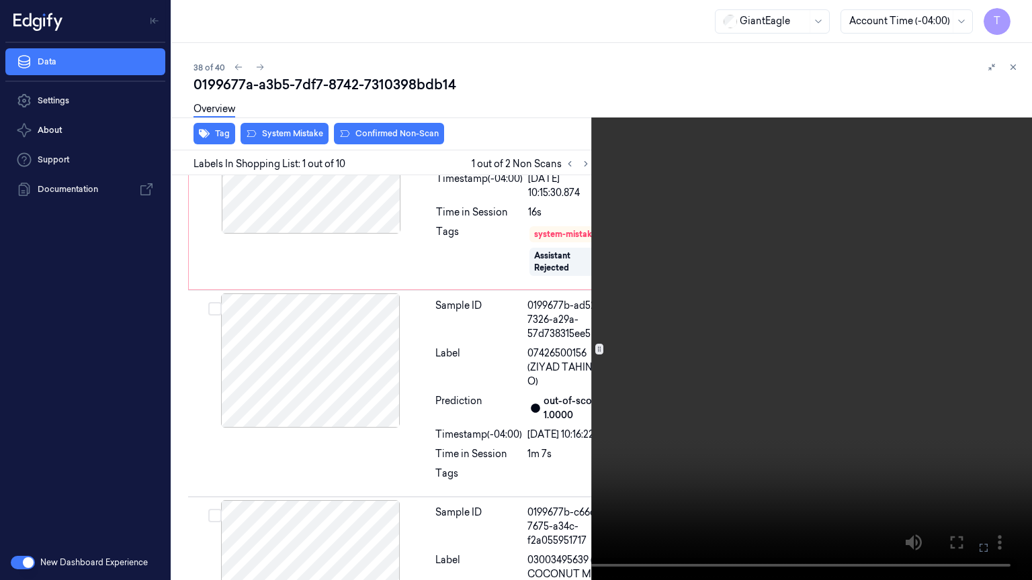
click at [0, 0] on icon at bounding box center [0, 0] width 0 height 0
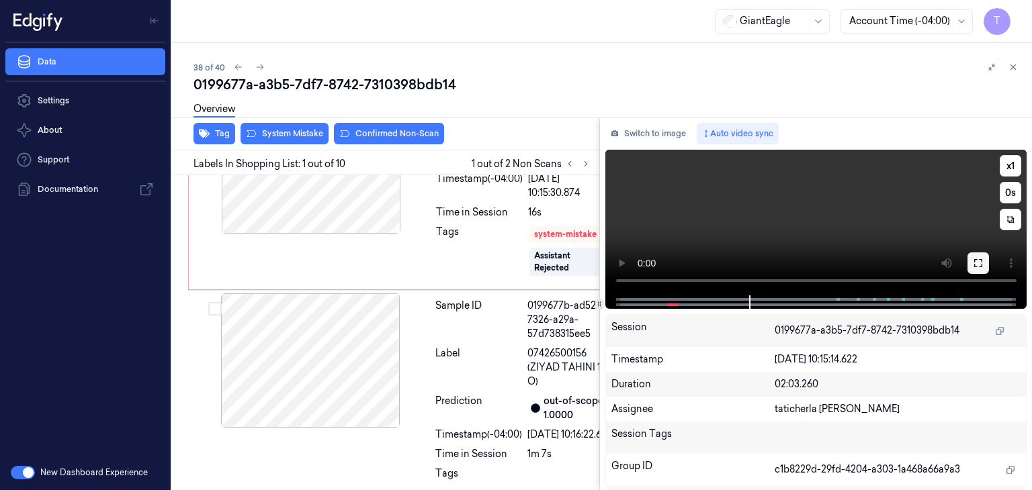
click at [978, 259] on icon at bounding box center [978, 263] width 11 height 11
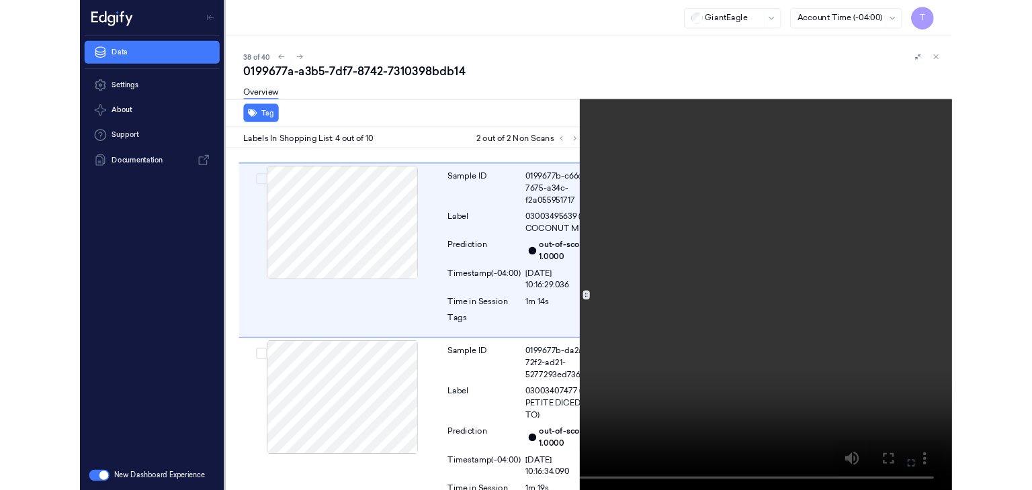
scroll to position [588, 0]
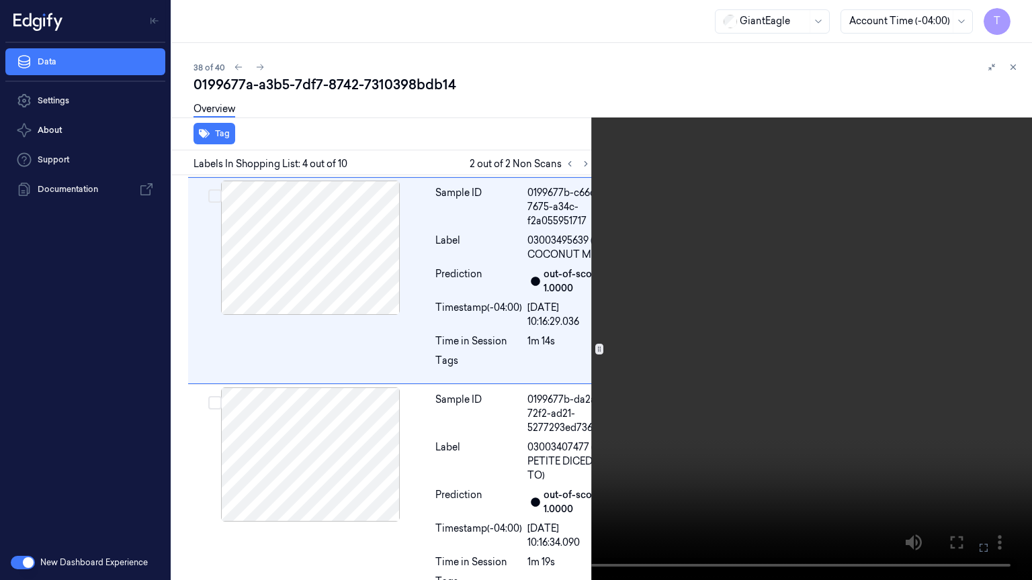
click at [0, 0] on icon at bounding box center [0, 0] width 0 height 0
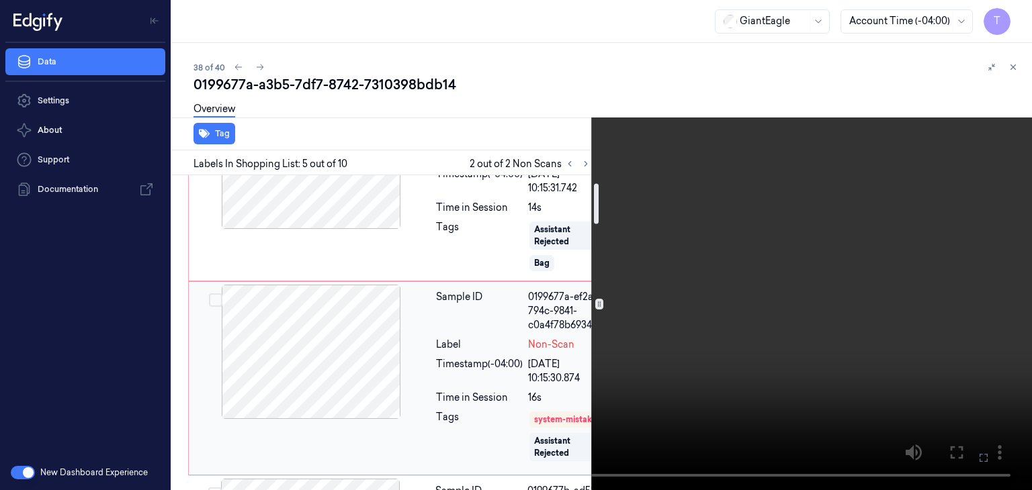
scroll to position [0, 0]
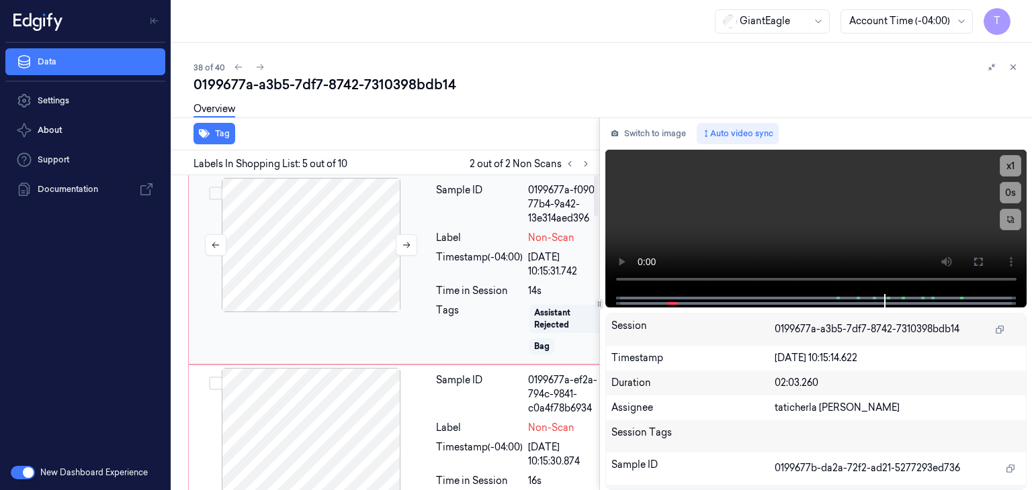
click at [314, 232] on div at bounding box center [310, 245] width 239 height 134
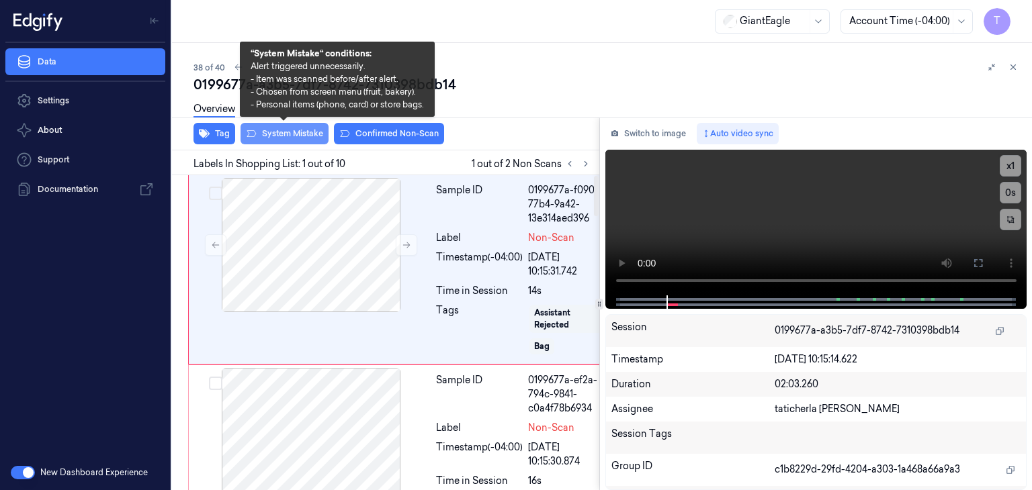
click at [298, 138] on button "System Mistake" at bounding box center [284, 133] width 88 height 21
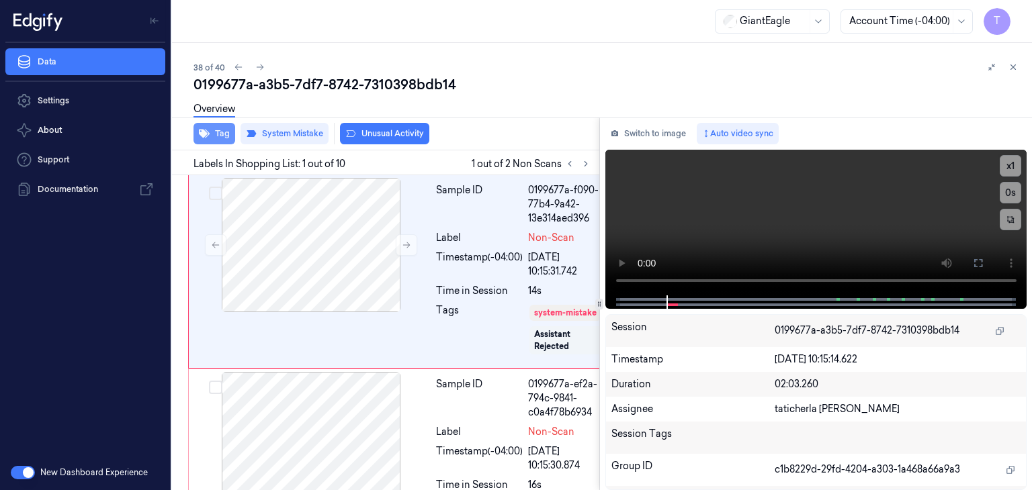
click at [228, 139] on button "Tag" at bounding box center [214, 133] width 42 height 21
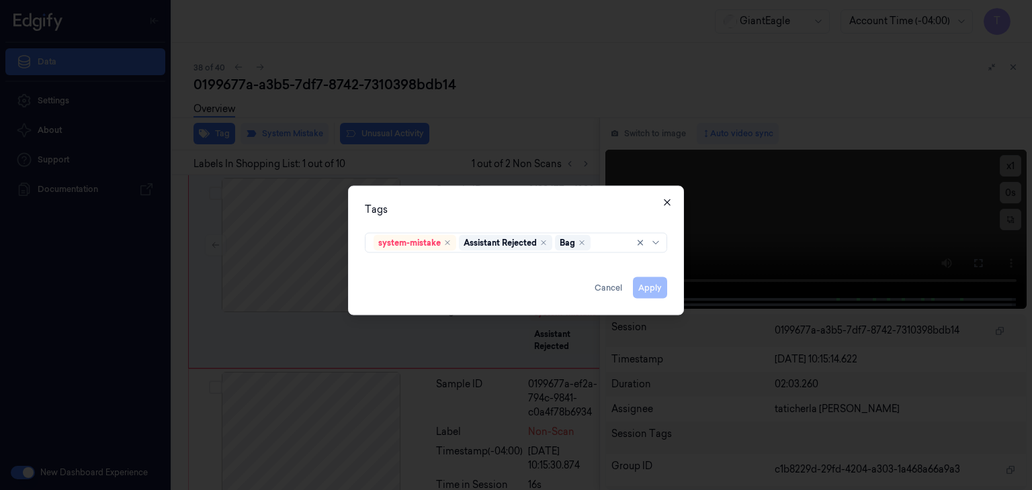
click at [666, 204] on icon "button" at bounding box center [667, 202] width 6 height 6
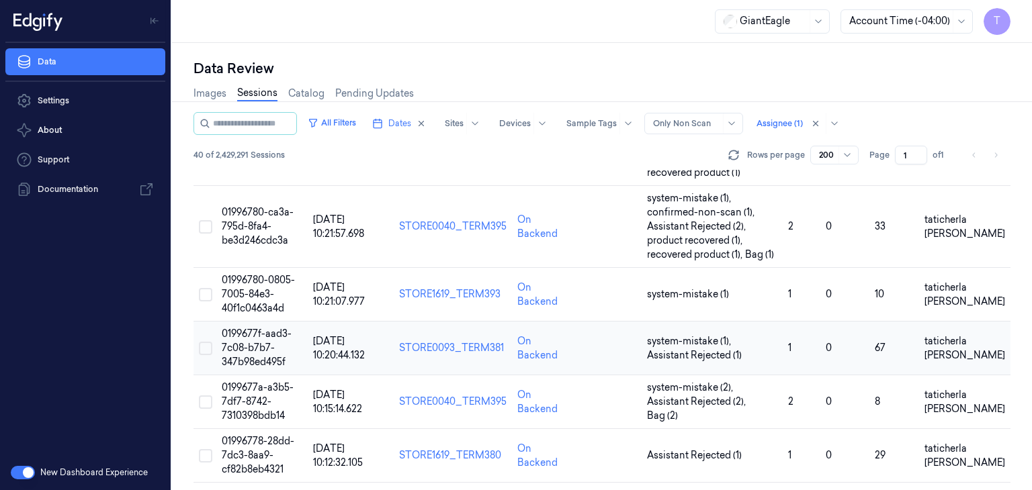
scroll to position [2004, 0]
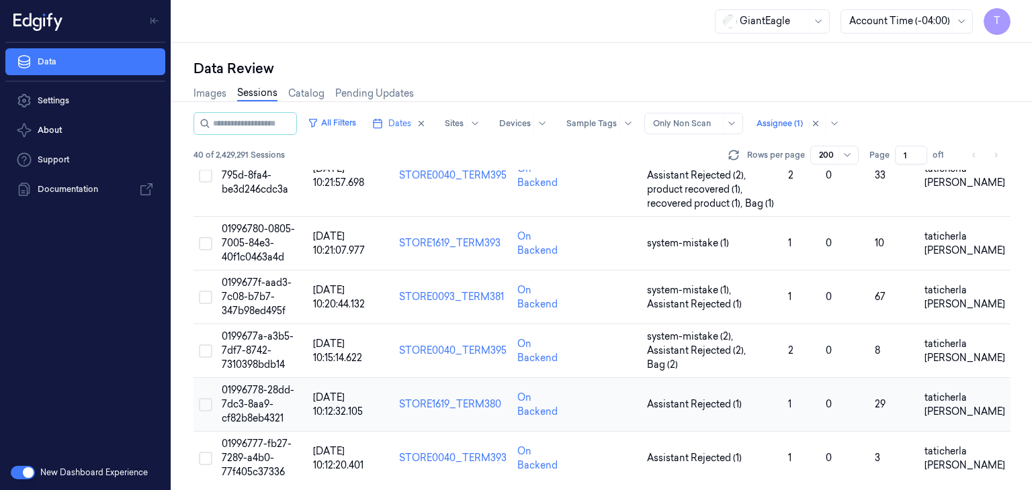
click at [265, 398] on span "01996778-28dd-7dc3-8aa9-cf82b8eb4321" at bounding box center [258, 404] width 73 height 40
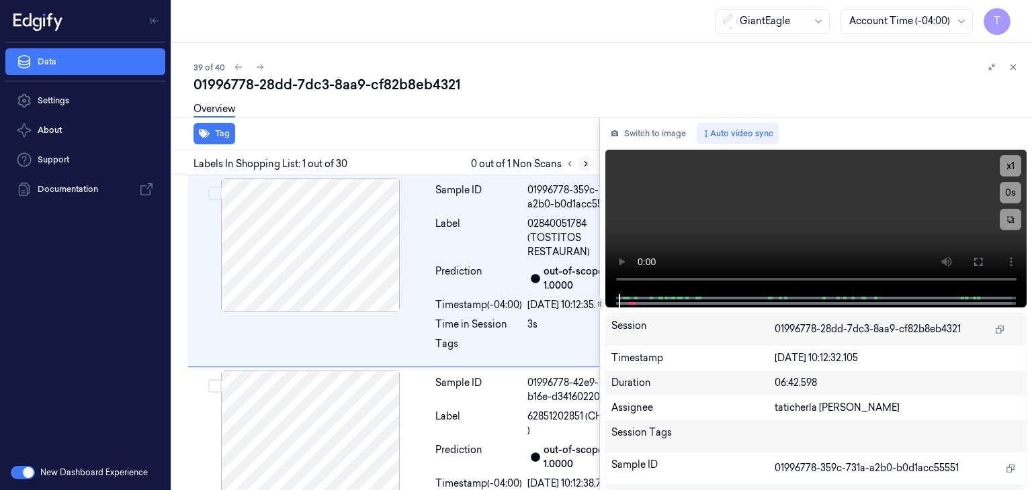
click at [586, 167] on icon at bounding box center [585, 163] width 9 height 9
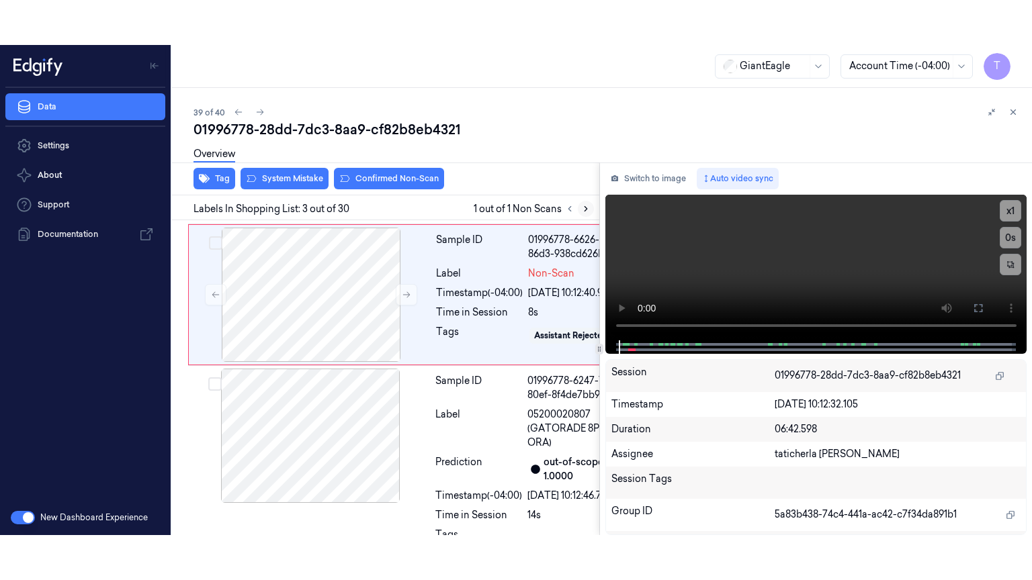
scroll to position [426, 0]
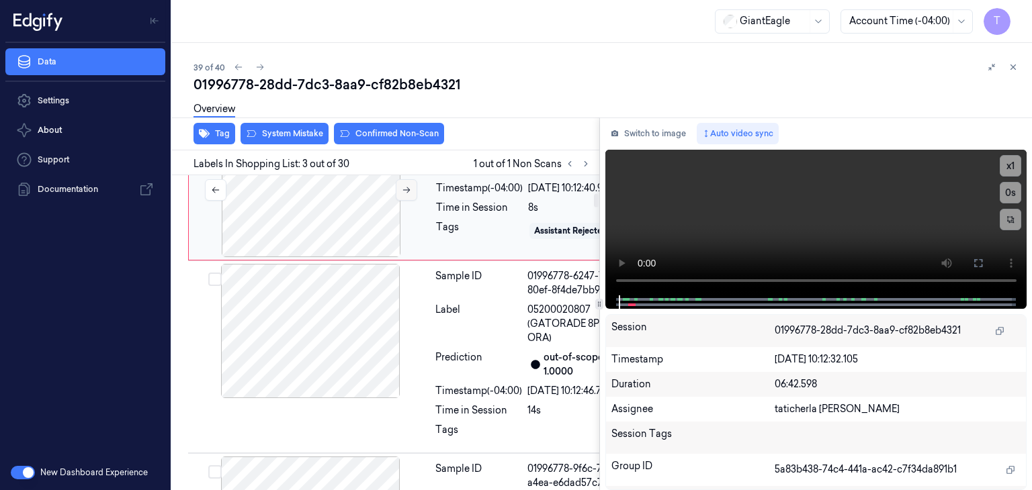
click at [405, 201] on button at bounding box center [406, 189] width 21 height 21
click at [403, 195] on icon at bounding box center [406, 189] width 9 height 9
click at [587, 161] on icon at bounding box center [585, 163] width 9 height 9
click at [406, 195] on icon at bounding box center [406, 189] width 9 height 9
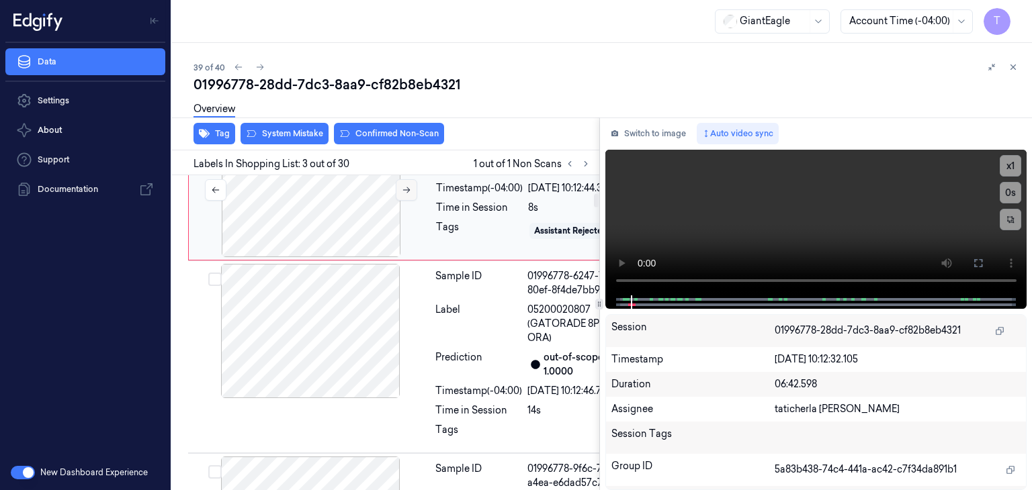
click at [406, 195] on icon at bounding box center [406, 189] width 9 height 9
click at [402, 195] on icon at bounding box center [406, 189] width 9 height 9
click at [986, 259] on button at bounding box center [977, 263] width 21 height 21
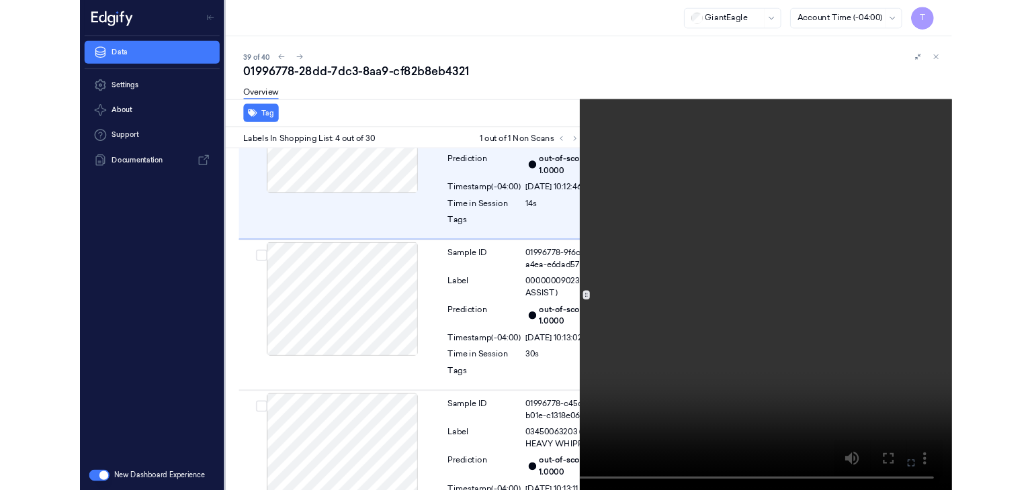
scroll to position [606, 0]
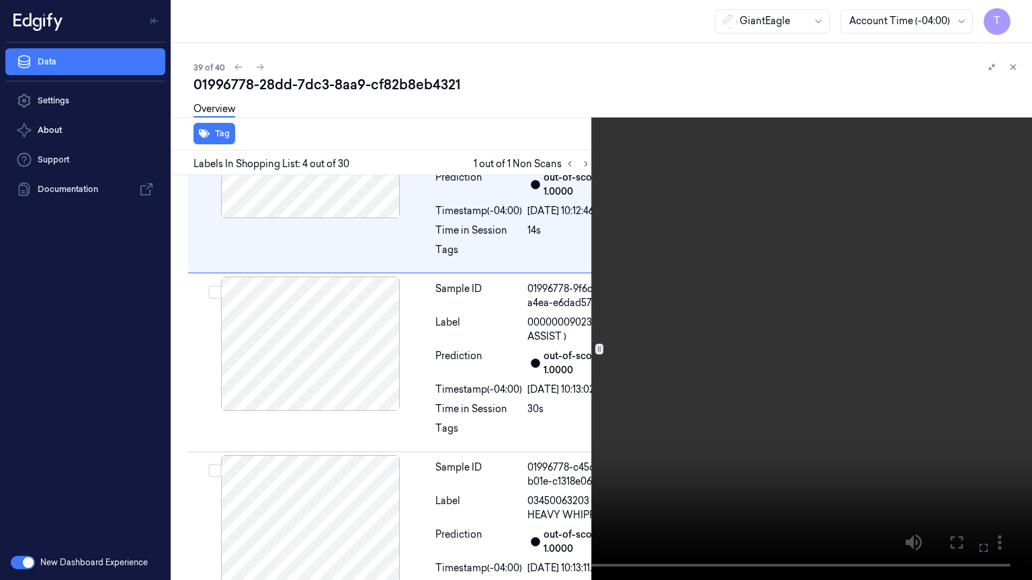
click at [0, 0] on icon at bounding box center [0, 0] width 0 height 0
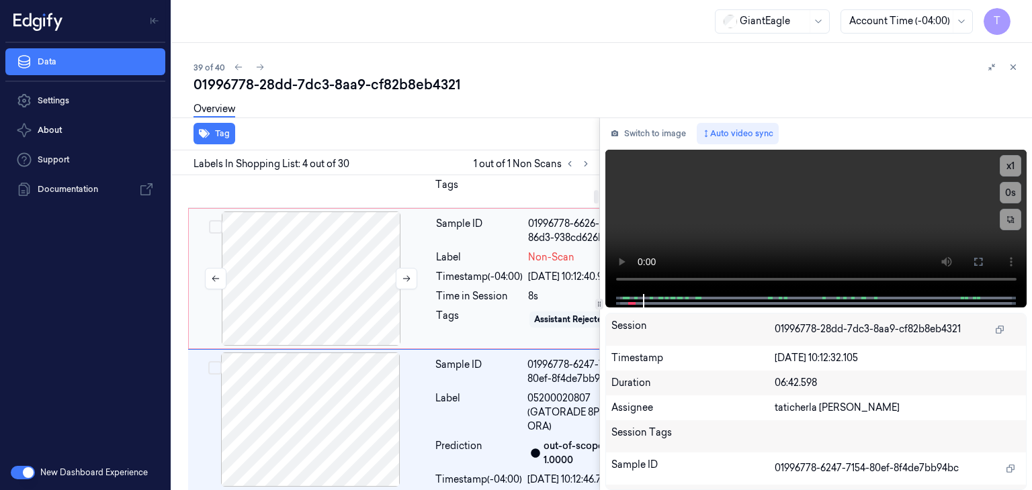
click at [322, 330] on div at bounding box center [310, 279] width 239 height 134
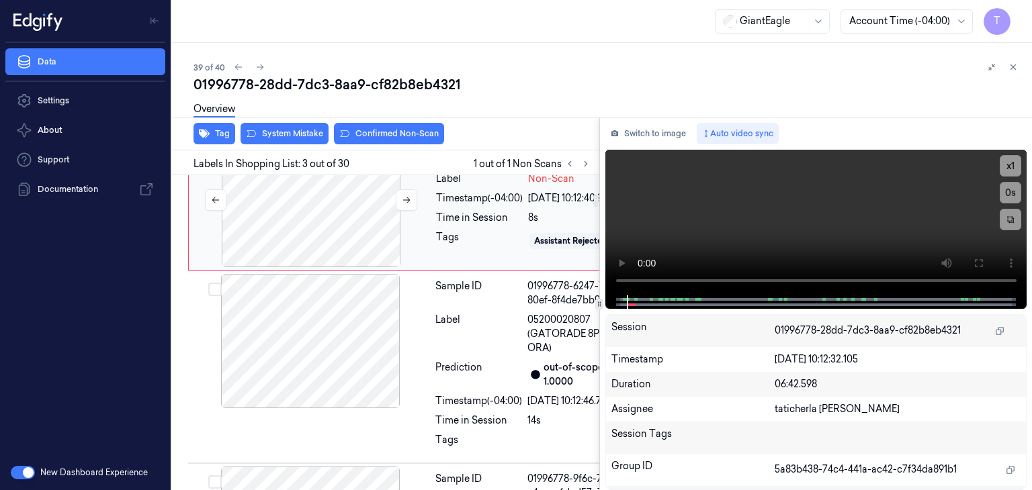
scroll to position [426, 0]
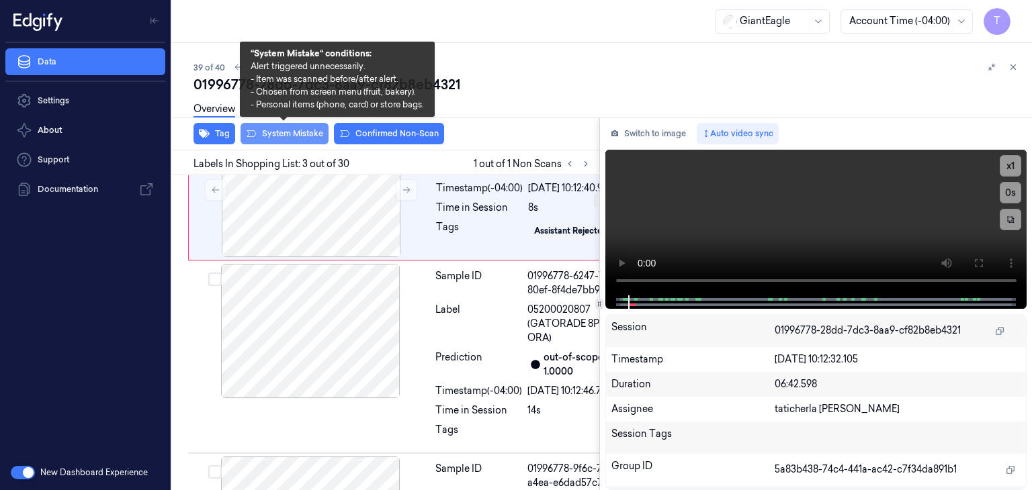
click at [304, 130] on button "System Mistake" at bounding box center [284, 133] width 88 height 21
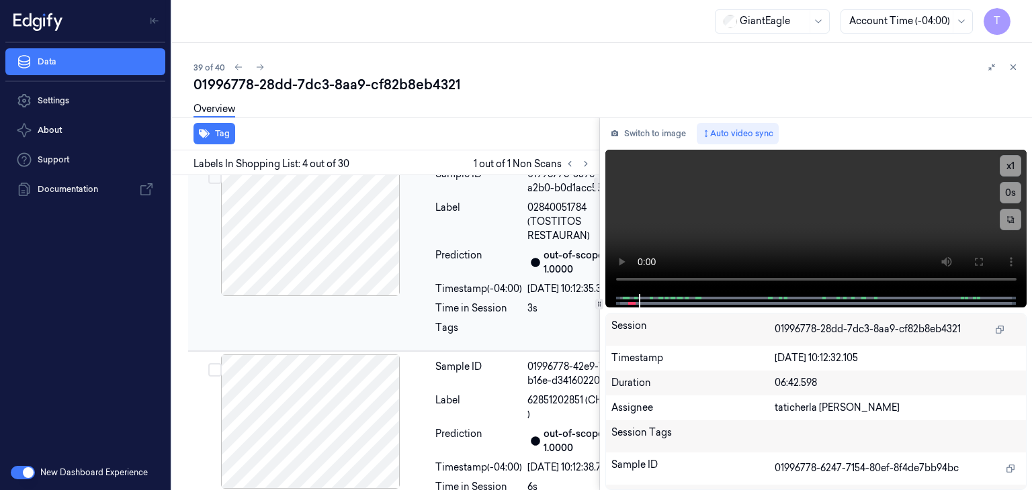
scroll to position [0, 0]
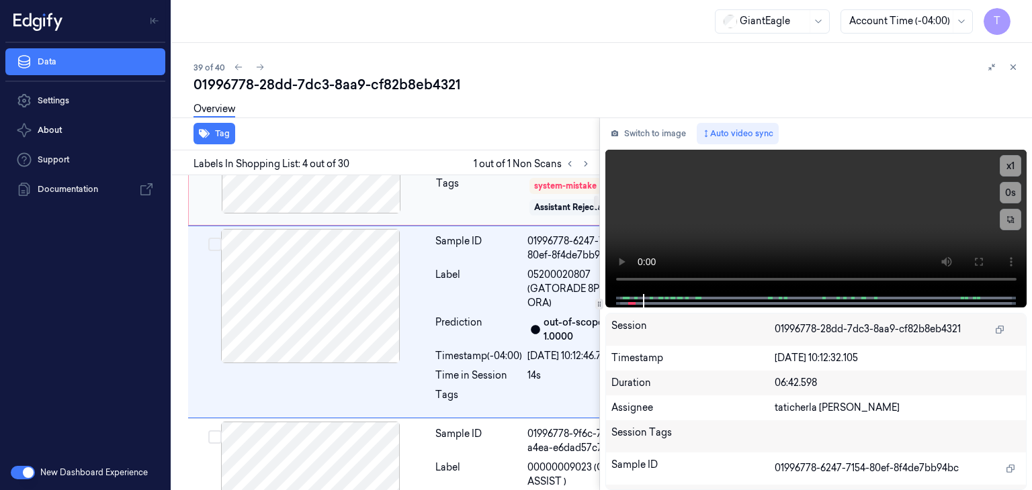
click at [347, 214] on div at bounding box center [310, 146] width 239 height 134
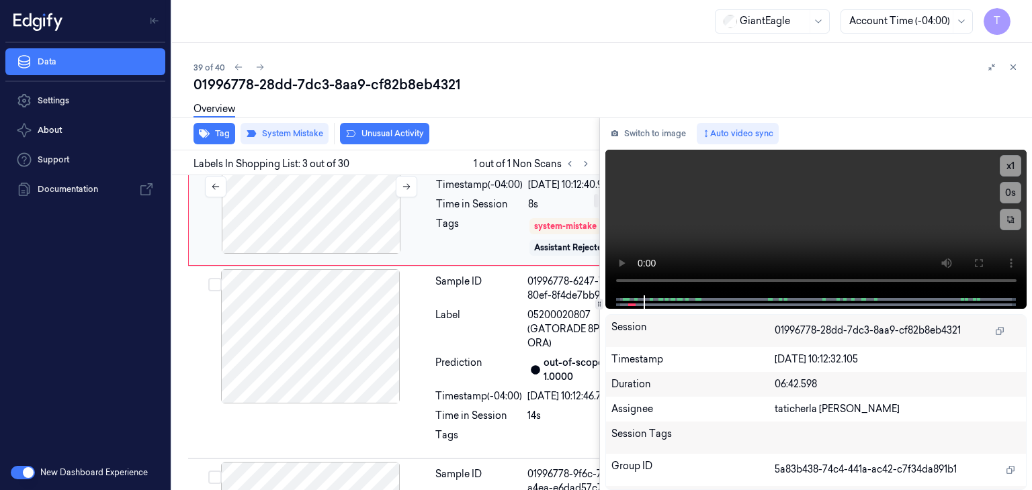
scroll to position [429, 0]
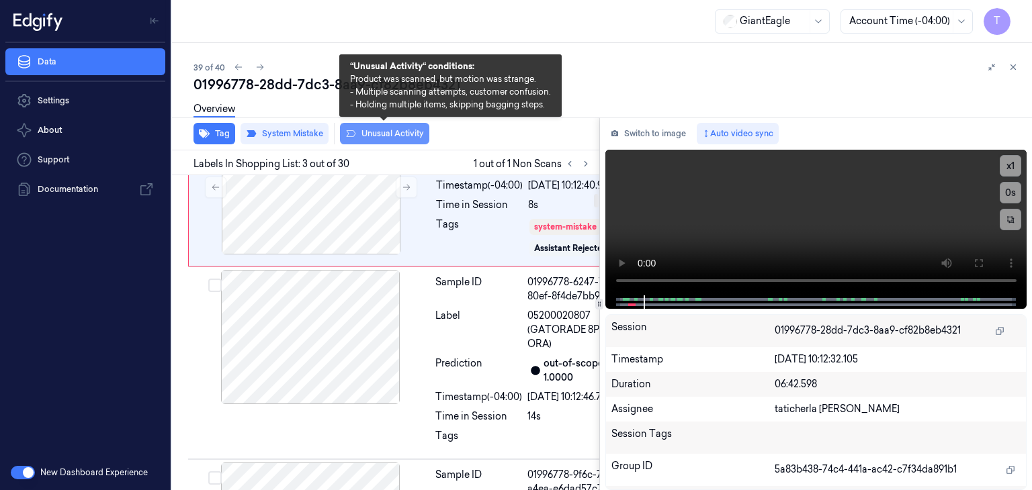
click at [399, 135] on button "Unusual Activity" at bounding box center [384, 133] width 89 height 21
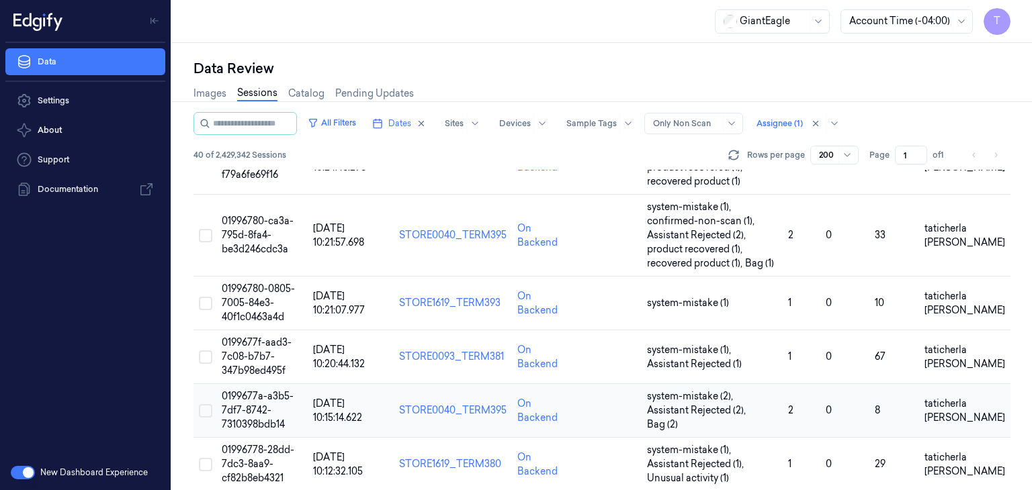
scroll to position [2004, 0]
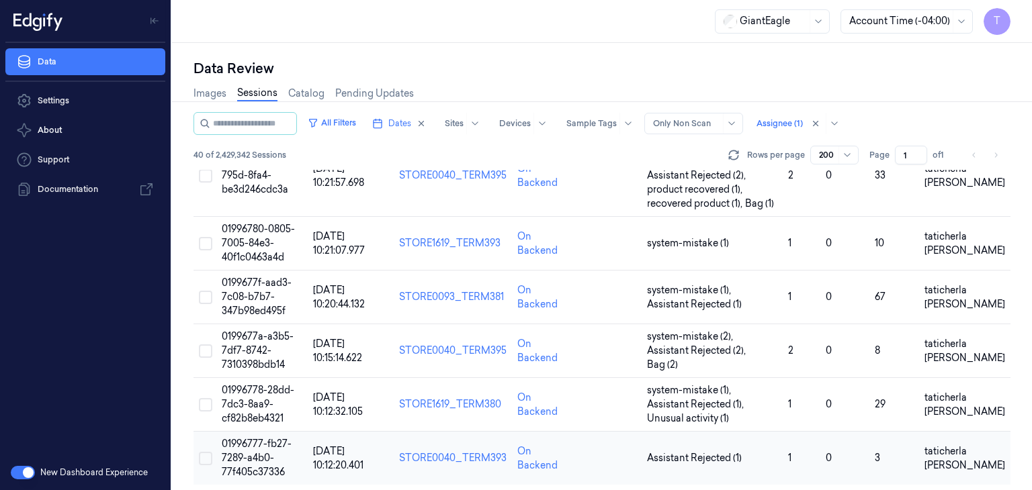
click at [248, 447] on span "01996777-fb27-7289-a4b0-77f405c37336" at bounding box center [257, 458] width 70 height 40
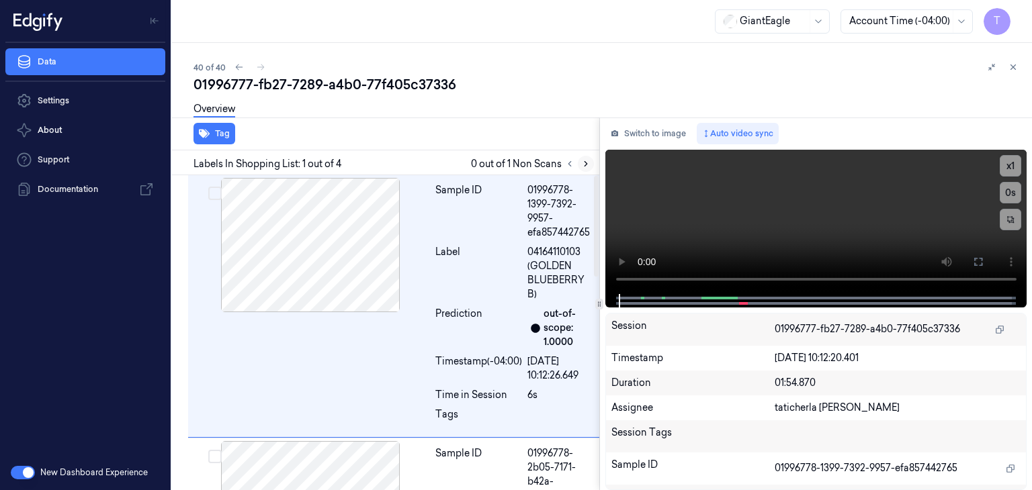
click at [587, 165] on icon at bounding box center [585, 163] width 9 height 9
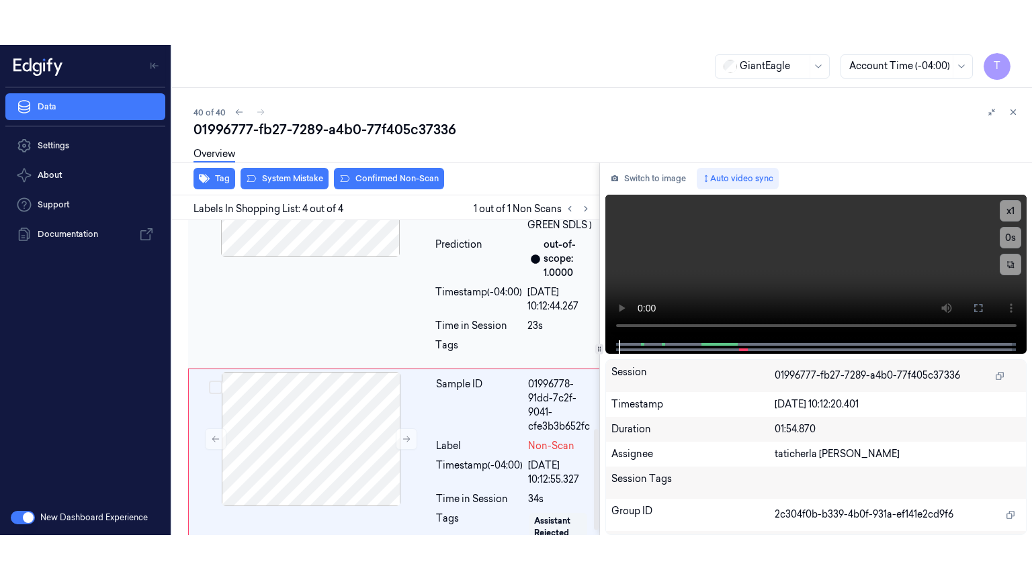
scroll to position [666, 0]
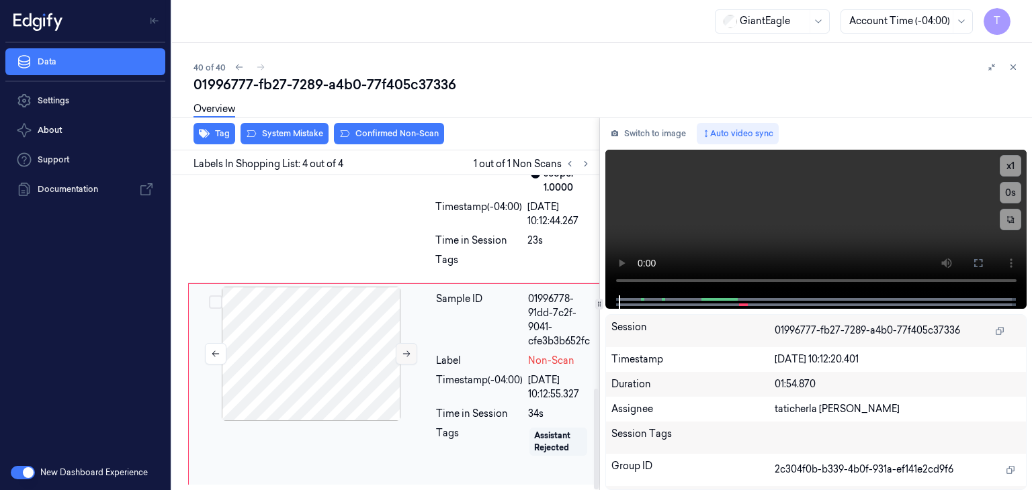
click at [404, 350] on icon at bounding box center [406, 353] width 9 height 9
click at [981, 259] on icon at bounding box center [978, 263] width 11 height 11
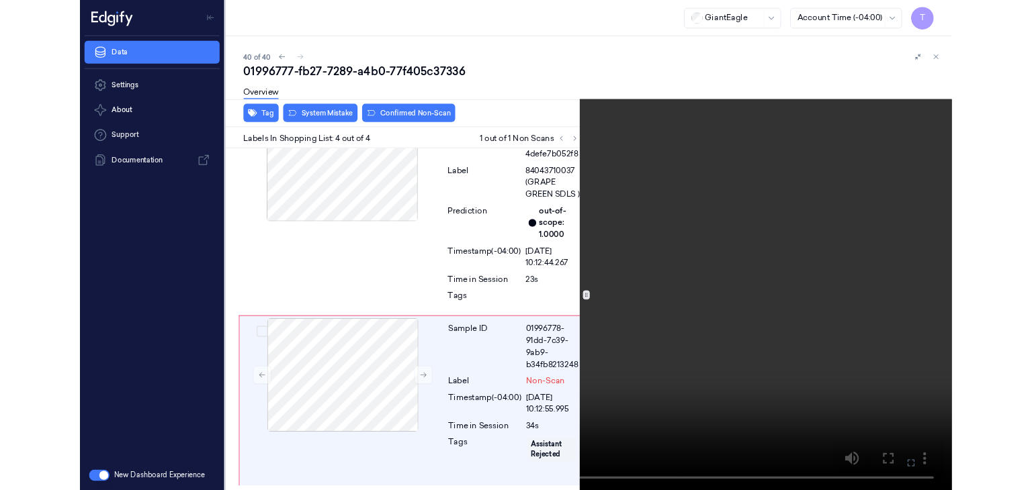
scroll to position [575, 0]
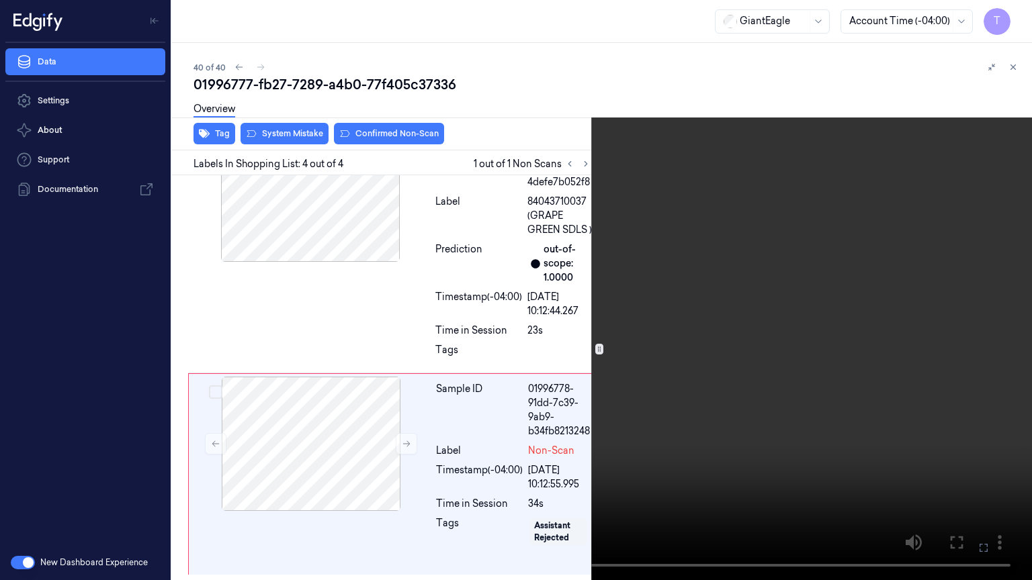
click at [0, 0] on icon at bounding box center [0, 0] width 0 height 0
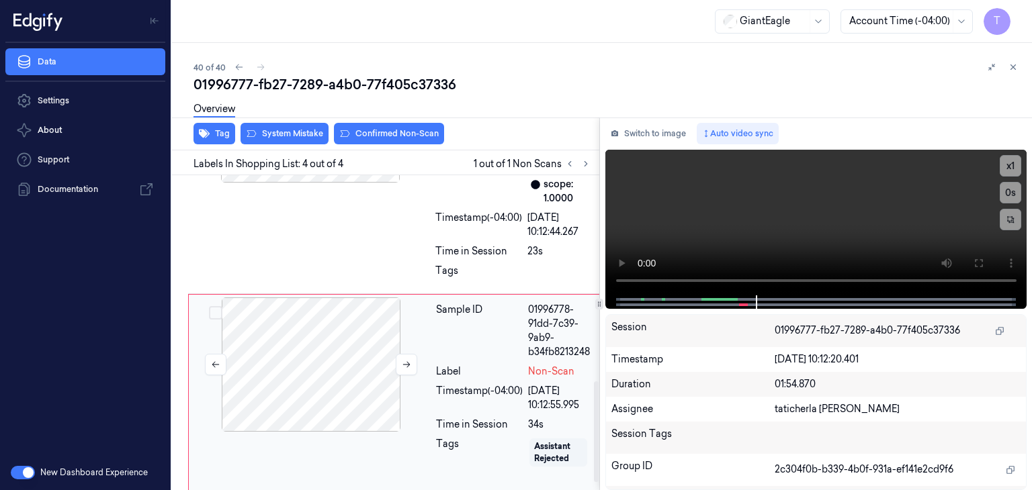
click at [350, 381] on div at bounding box center [310, 365] width 239 height 134
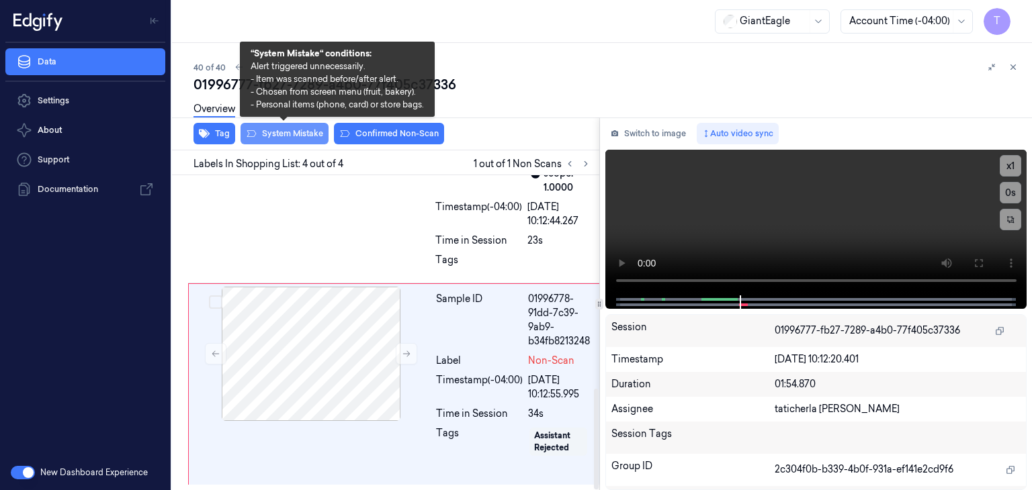
click at [294, 130] on button "System Mistake" at bounding box center [284, 133] width 88 height 21
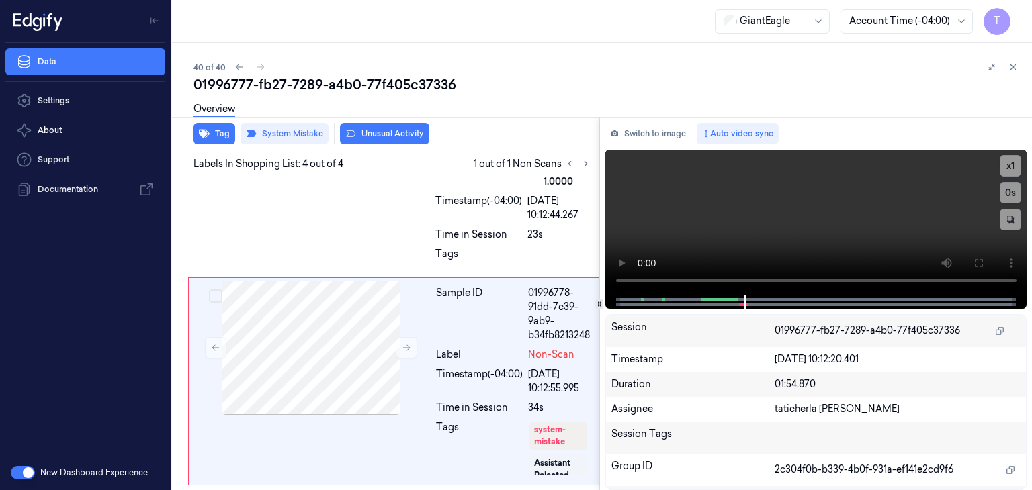
scroll to position [672, 0]
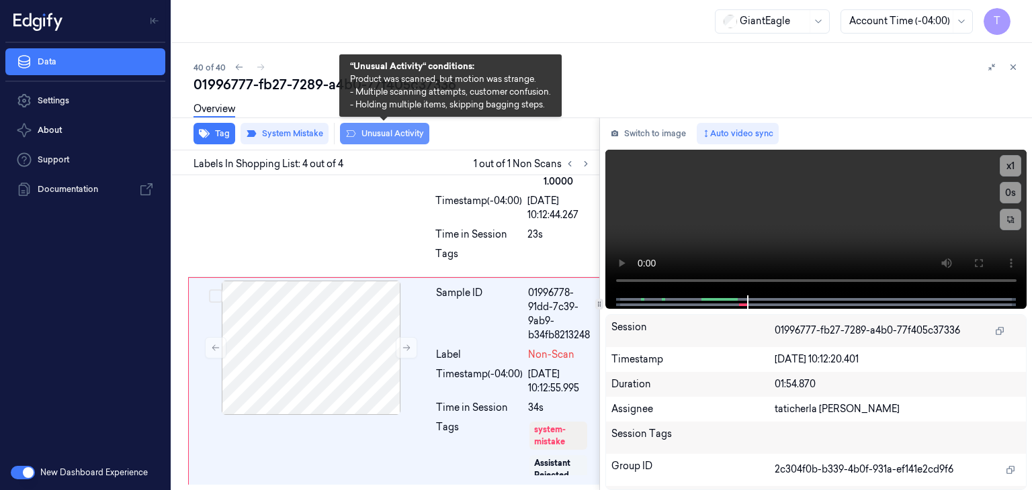
click at [408, 135] on button "Unusual Activity" at bounding box center [384, 133] width 89 height 21
